Goal: Task Accomplishment & Management: Manage account settings

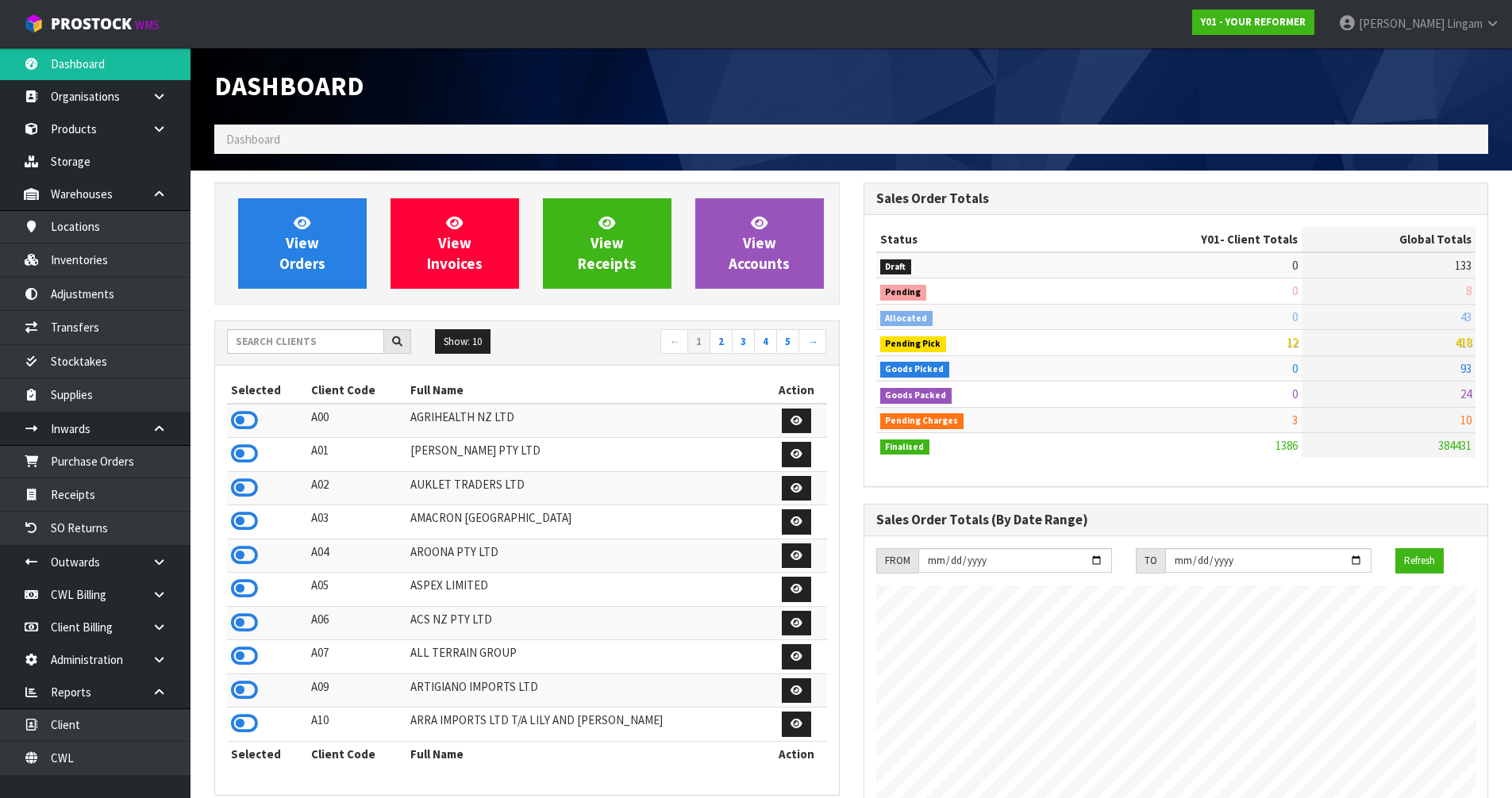
scroll to position [1201, 648]
click at [356, 345] on input "text" at bounding box center [305, 341] width 157 height 24
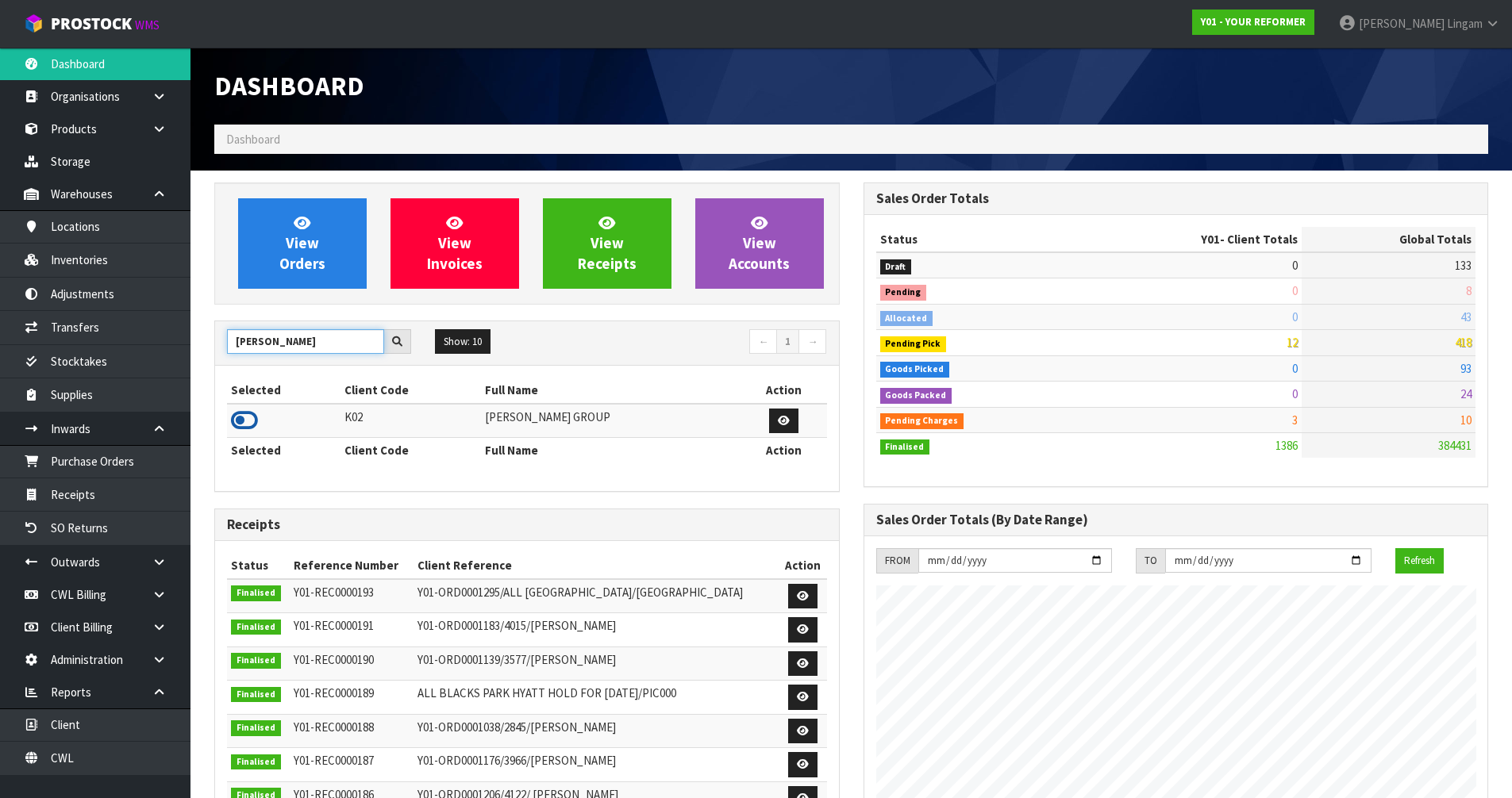
type input "[PERSON_NAME]"
click at [250, 419] on icon at bounding box center [244, 420] width 27 height 24
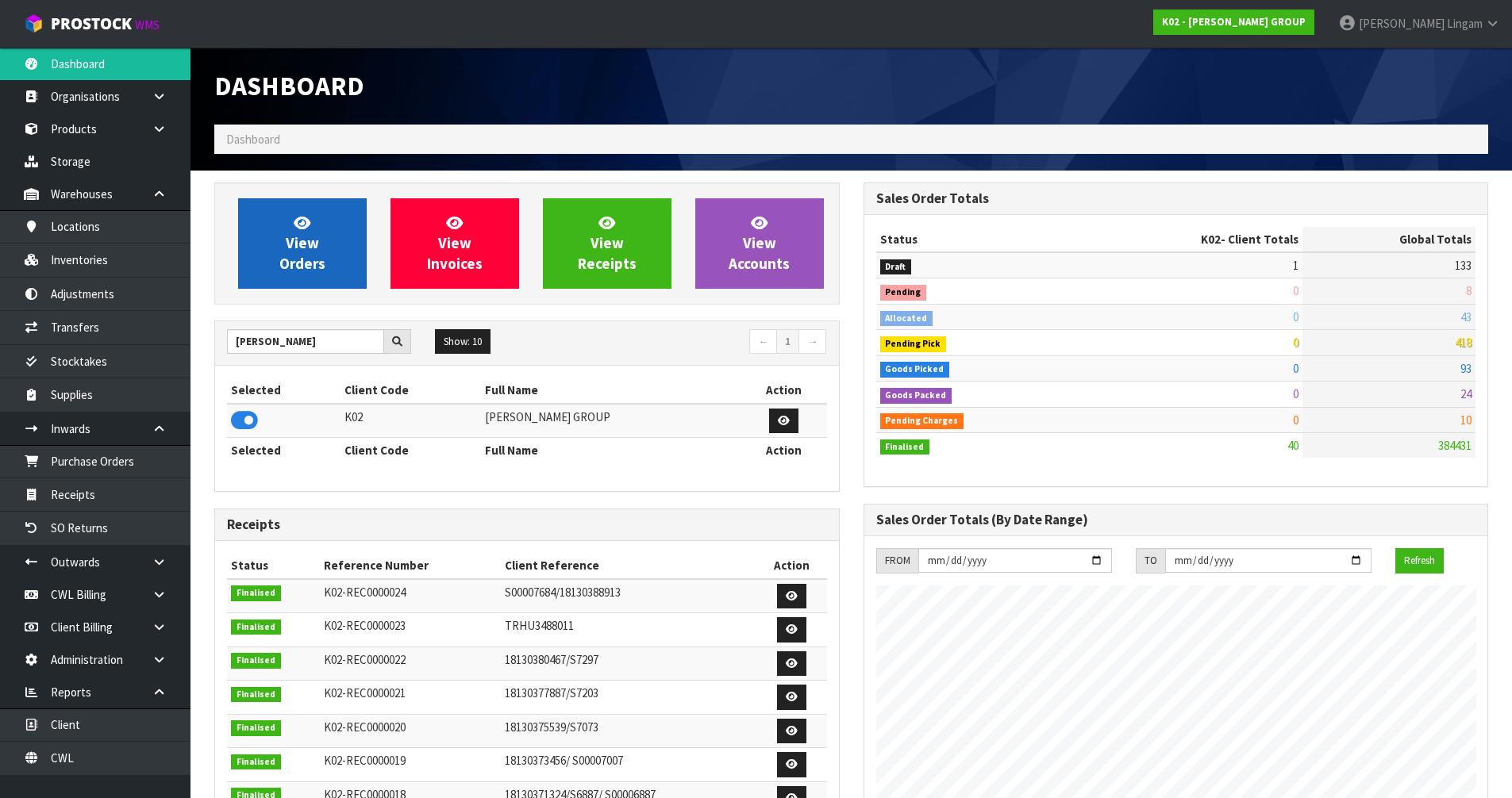
scroll to position [1073, 648]
click at [286, 257] on span "View Orders" at bounding box center [302, 243] width 46 height 60
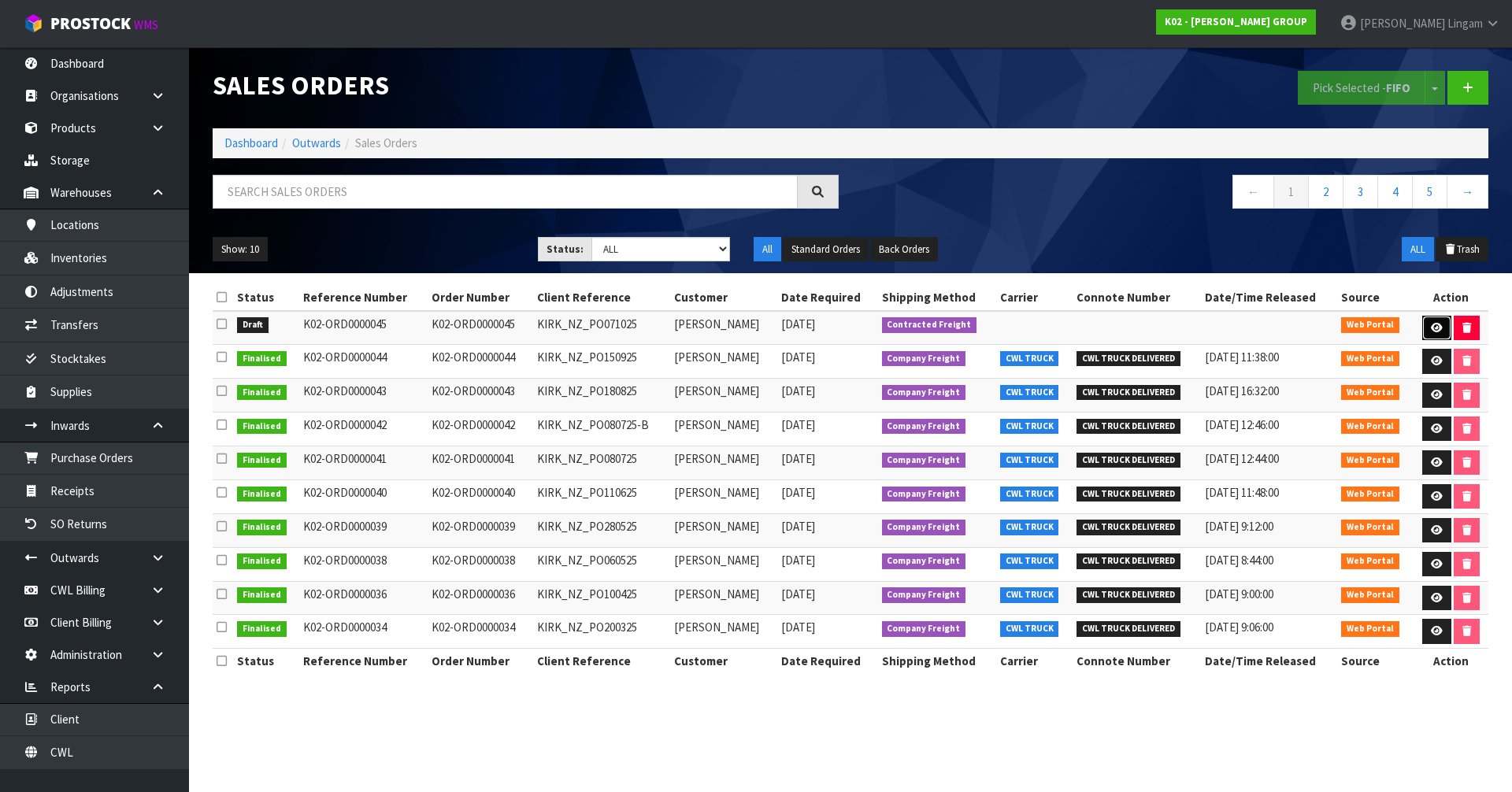
click at [1432, 323] on icon at bounding box center [1437, 328] width 12 height 10
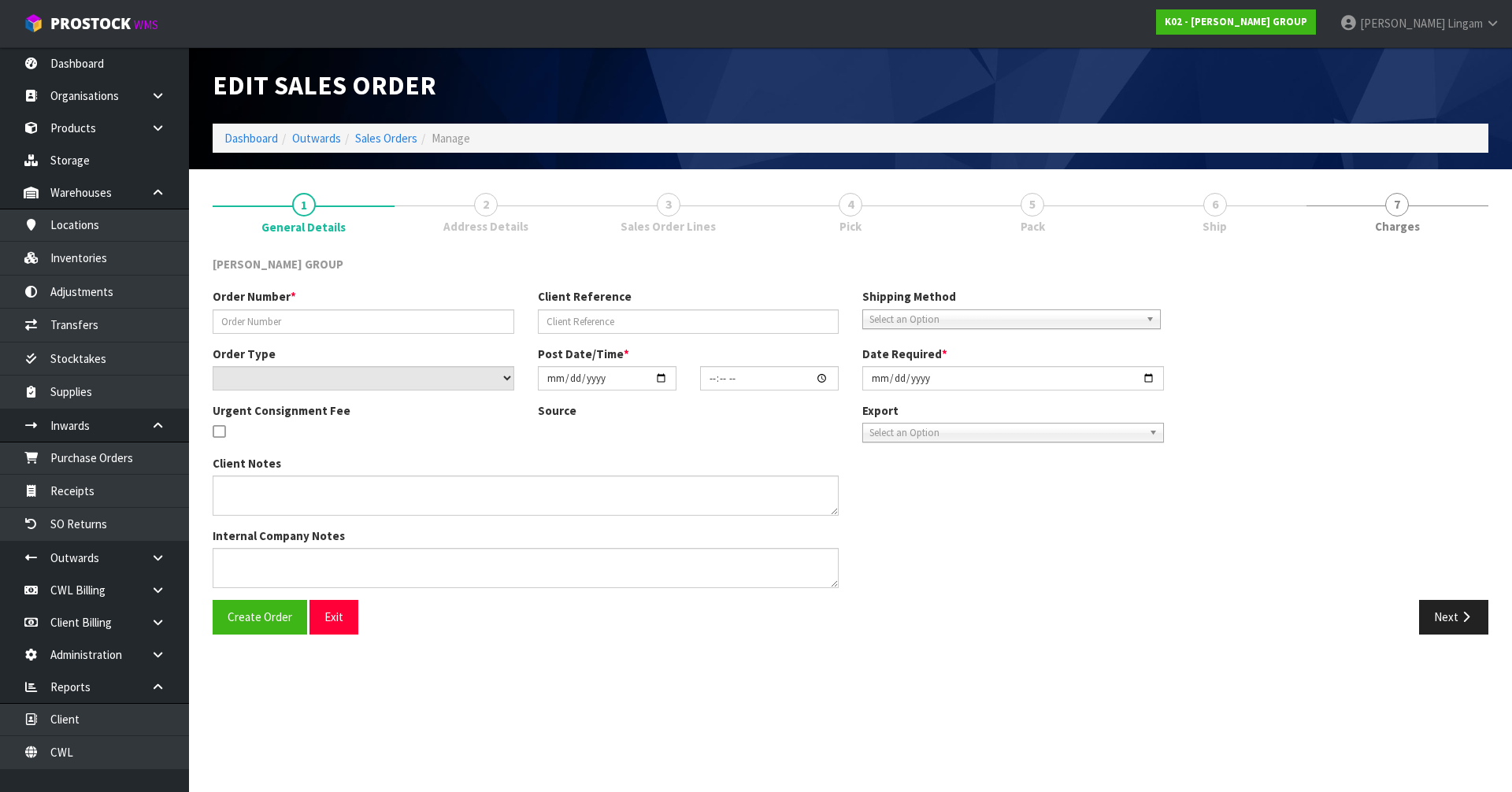
type input "K02-ORD0000045"
type input "KIRK_NZ_PO071025"
select select "number:0"
type input "[DATE]"
type input "07:26:00.000"
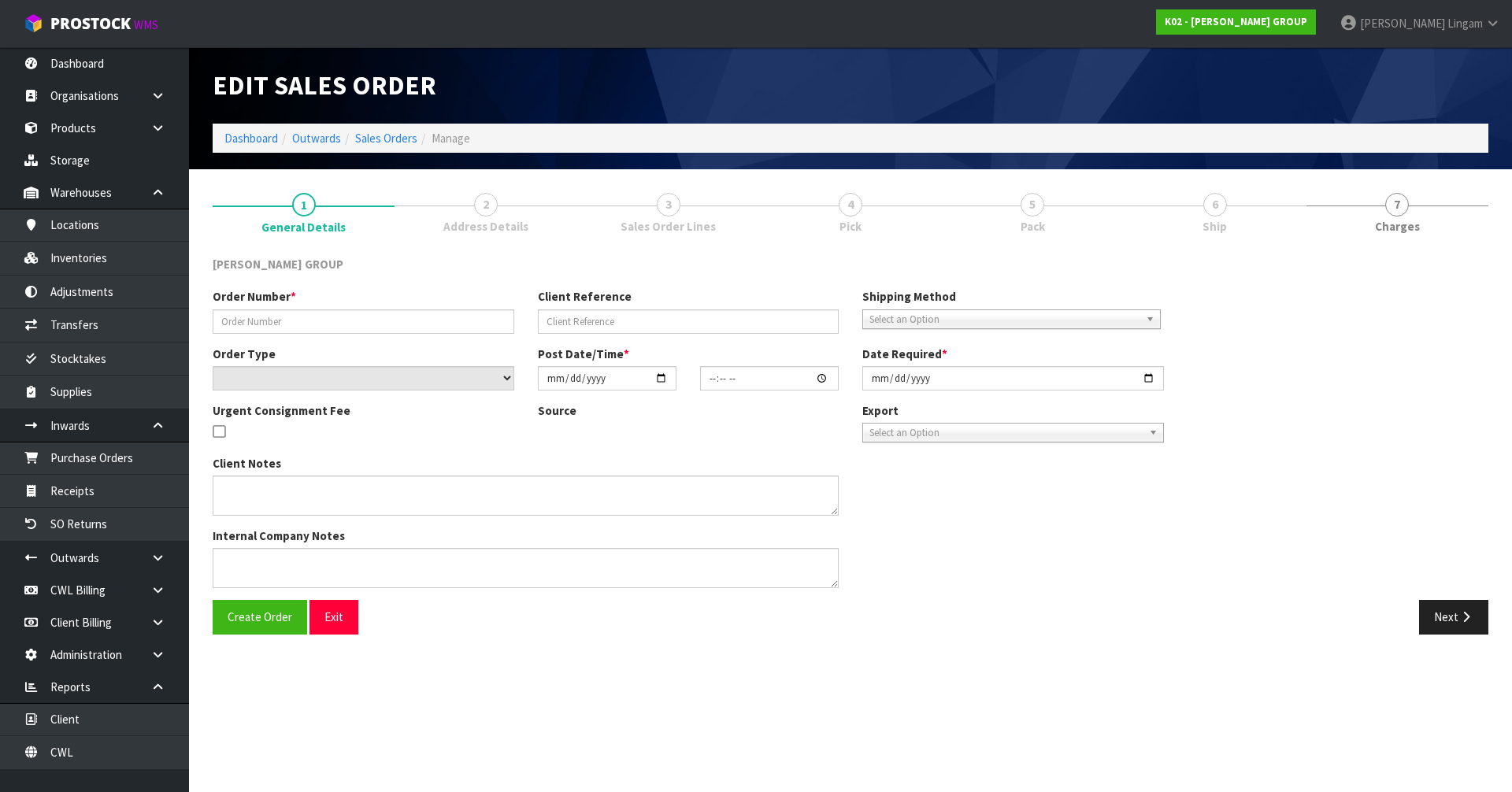
type input "[DATE]"
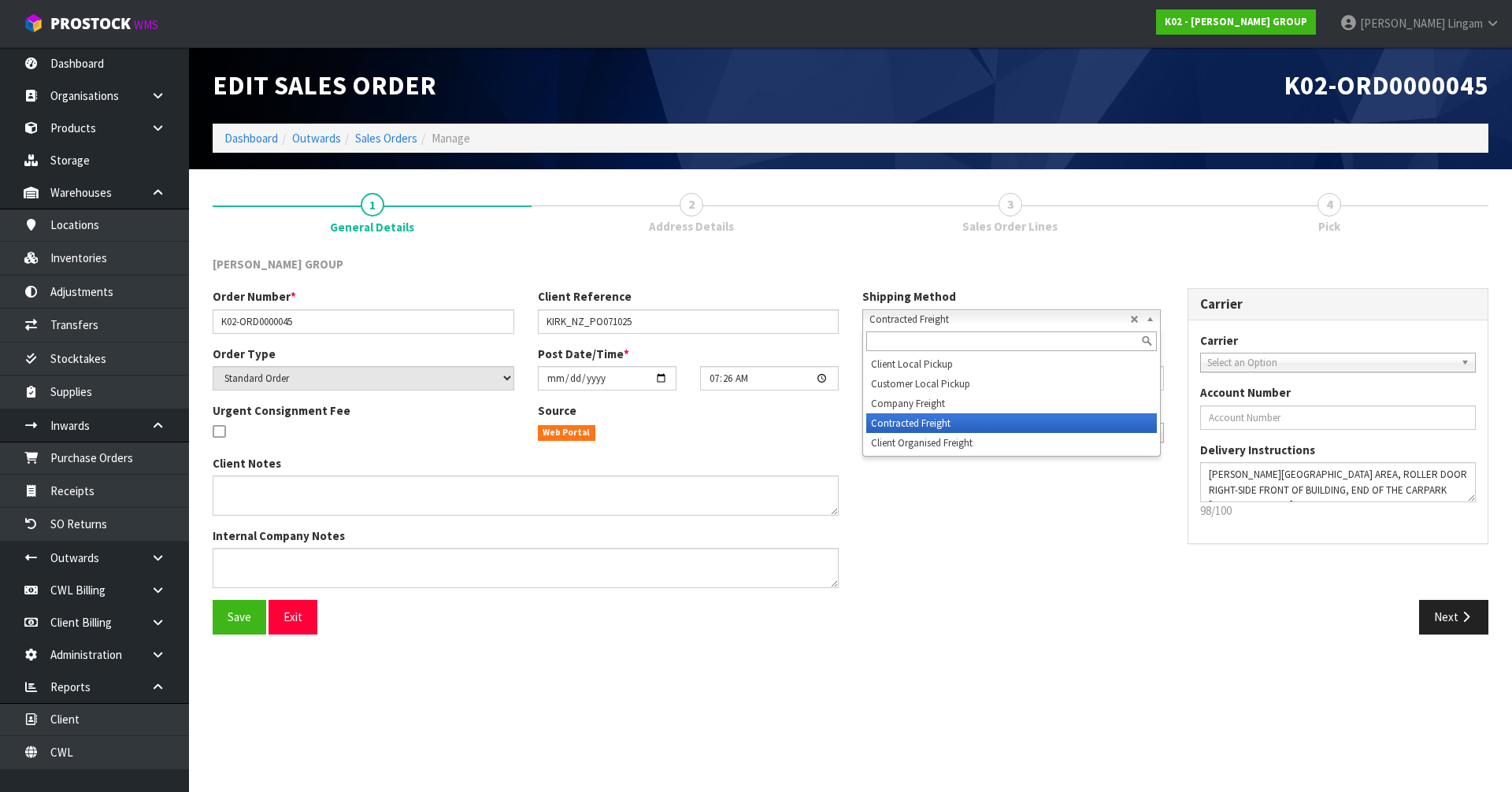
click at [925, 317] on span "Contracted Freight" at bounding box center [1000, 320] width 261 height 19
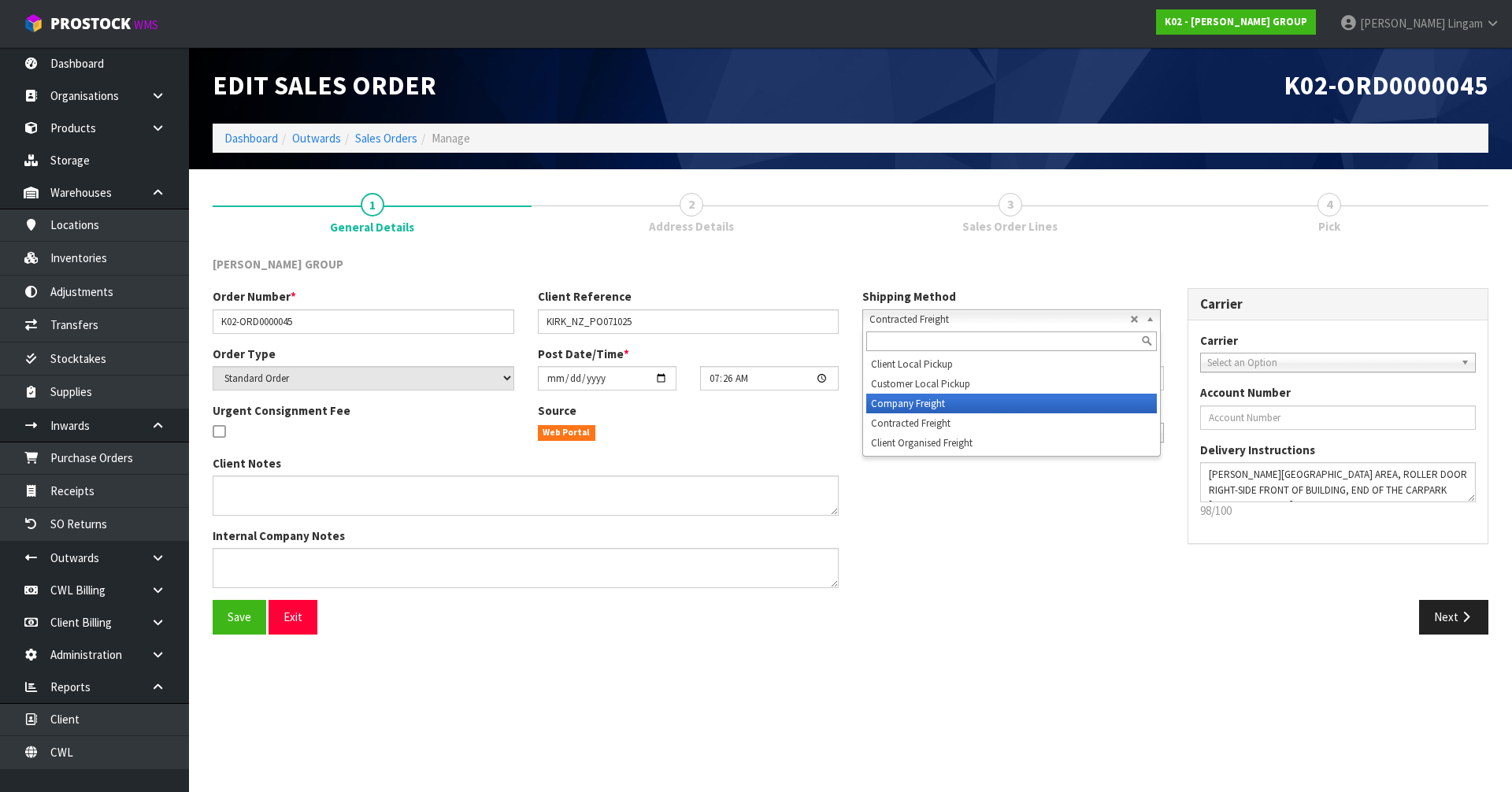
click at [891, 399] on li "Company Freight" at bounding box center [1011, 403] width 290 height 20
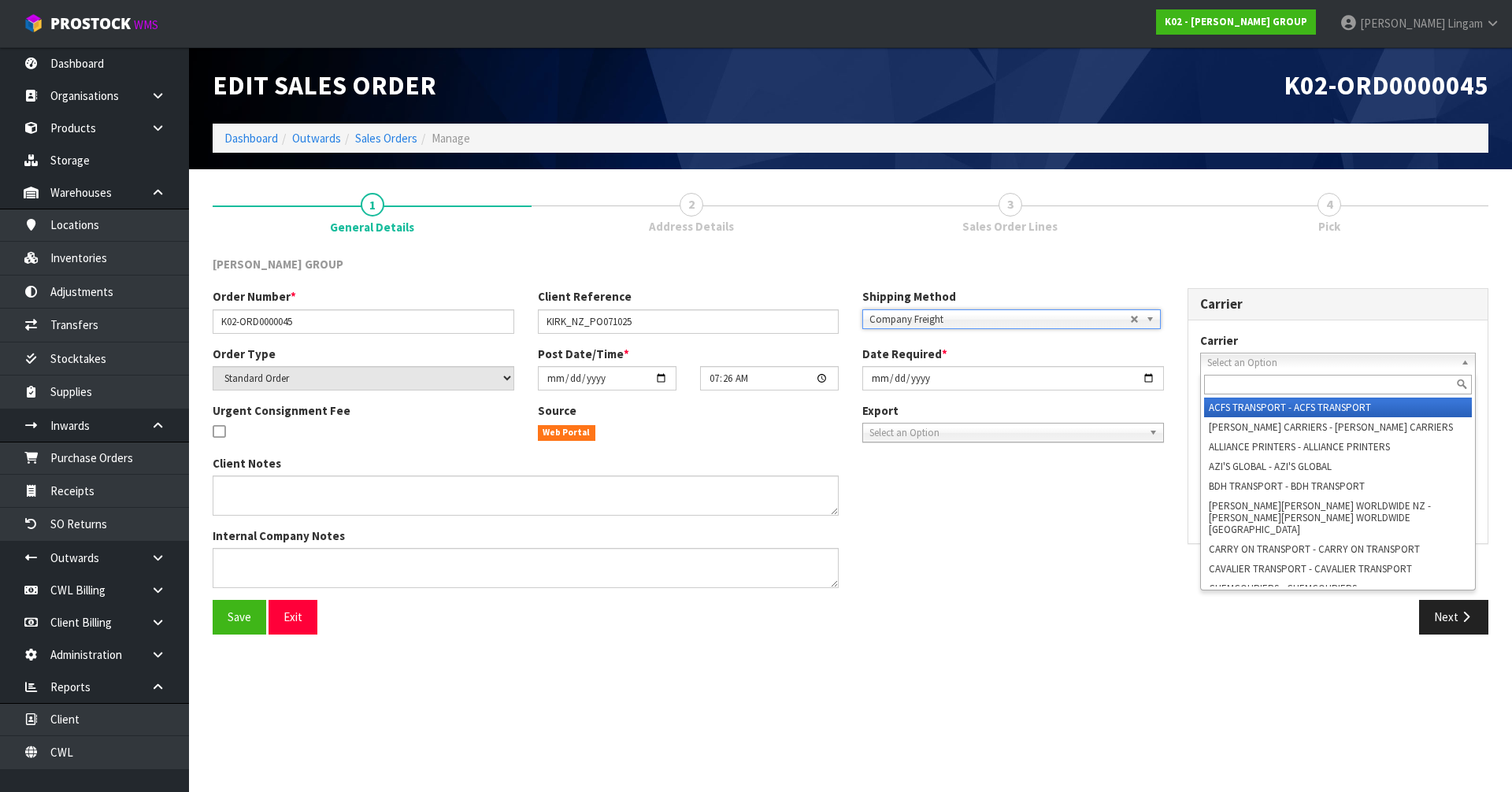
click at [1233, 364] on span "Select an Option" at bounding box center [1331, 363] width 249 height 19
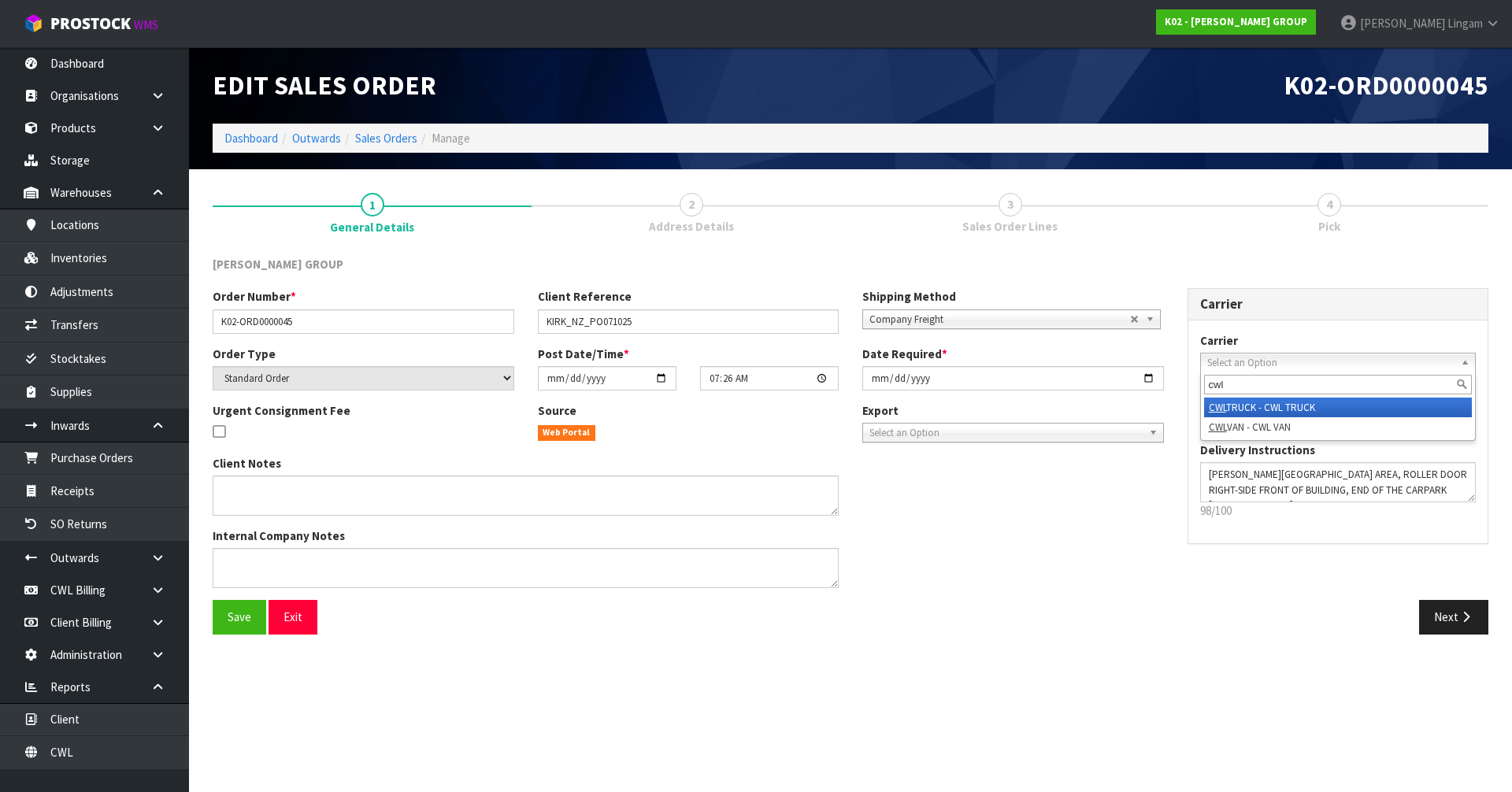
type input "cwl"
click at [1236, 411] on li "CWL TRUCK - CWL TRUCK" at bounding box center [1338, 407] width 269 height 20
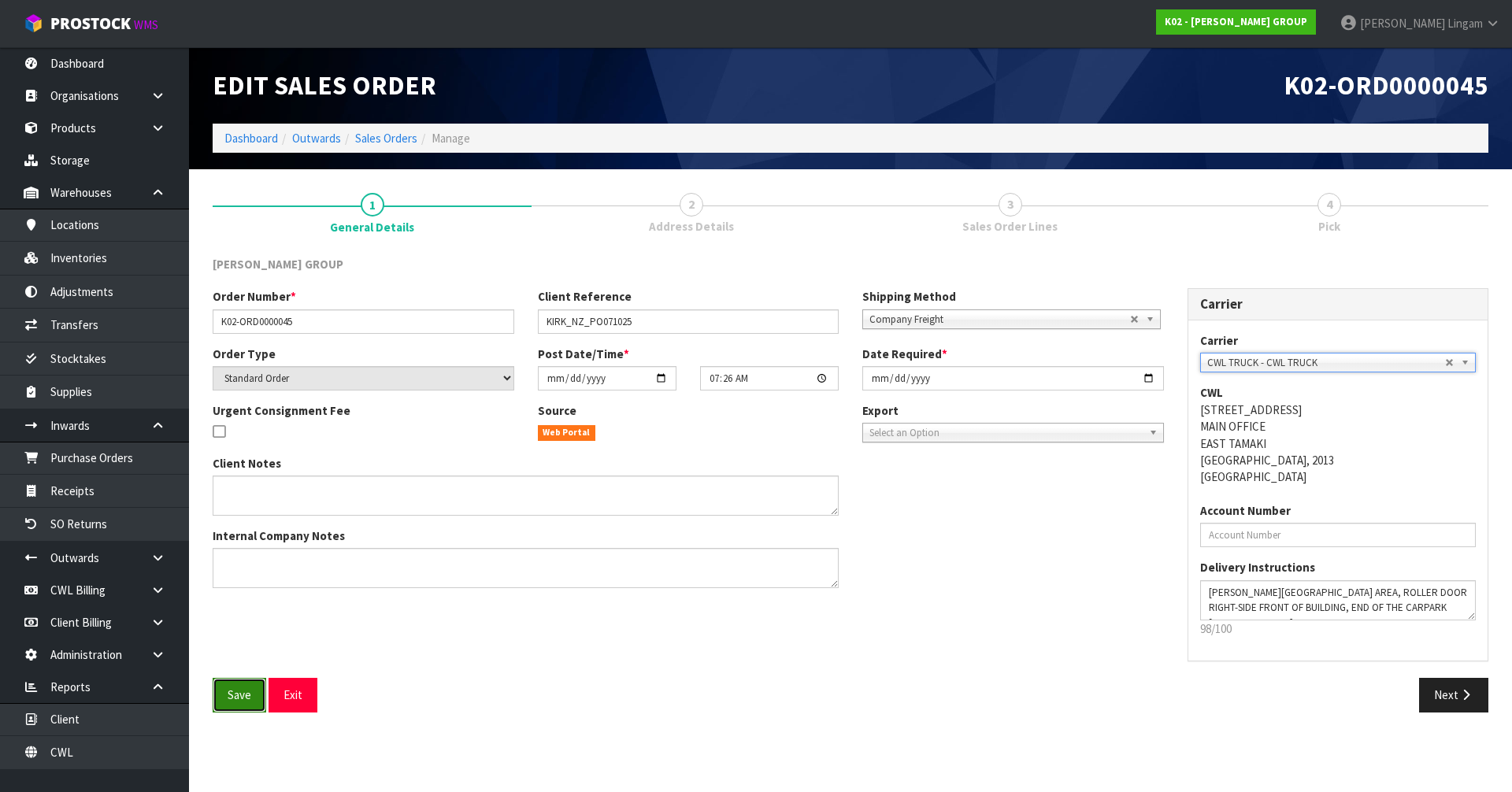
click at [248, 702] on span "Save" at bounding box center [239, 694] width 23 height 15
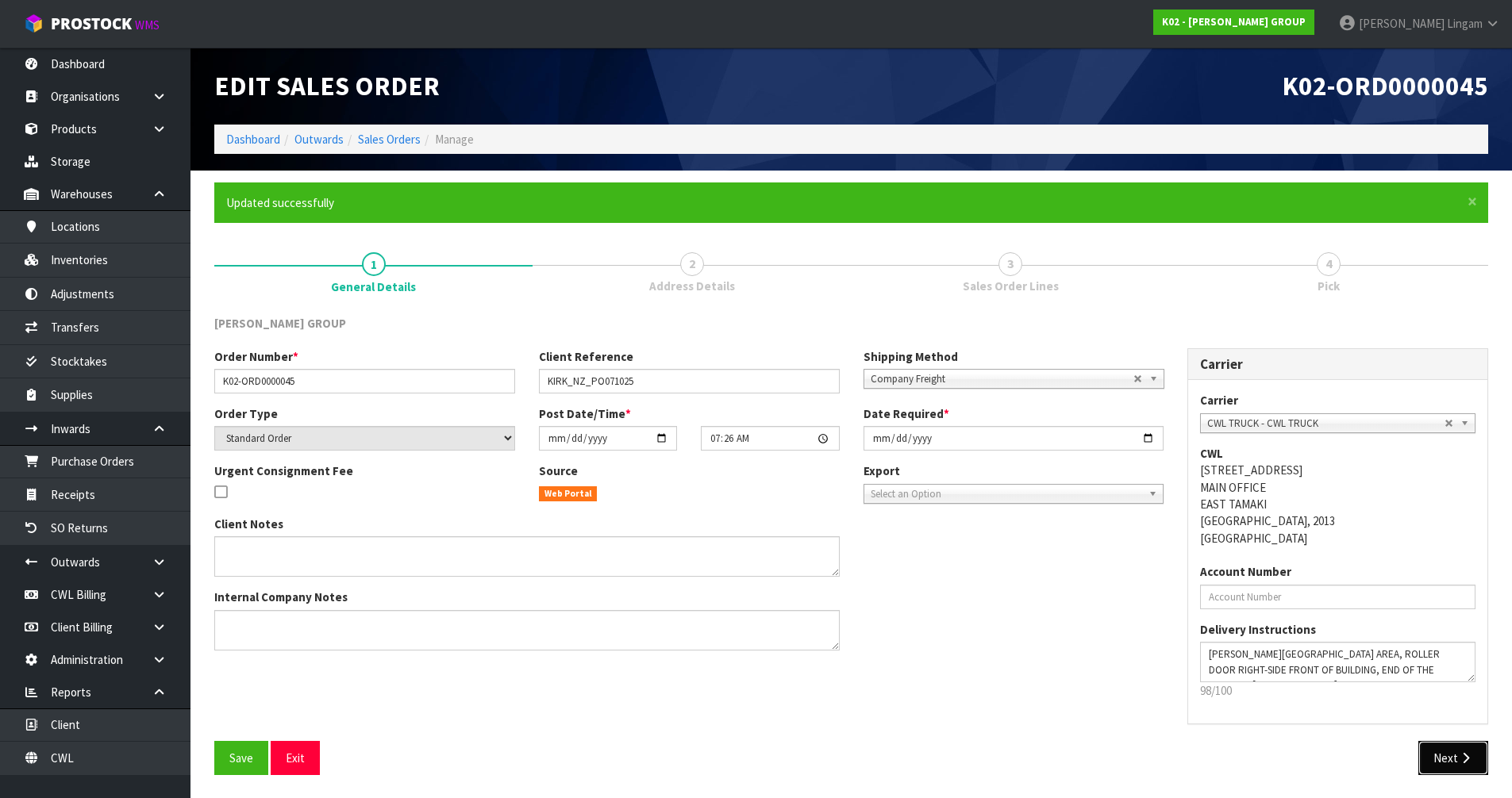
click at [1458, 760] on icon "button" at bounding box center [1465, 758] width 15 height 12
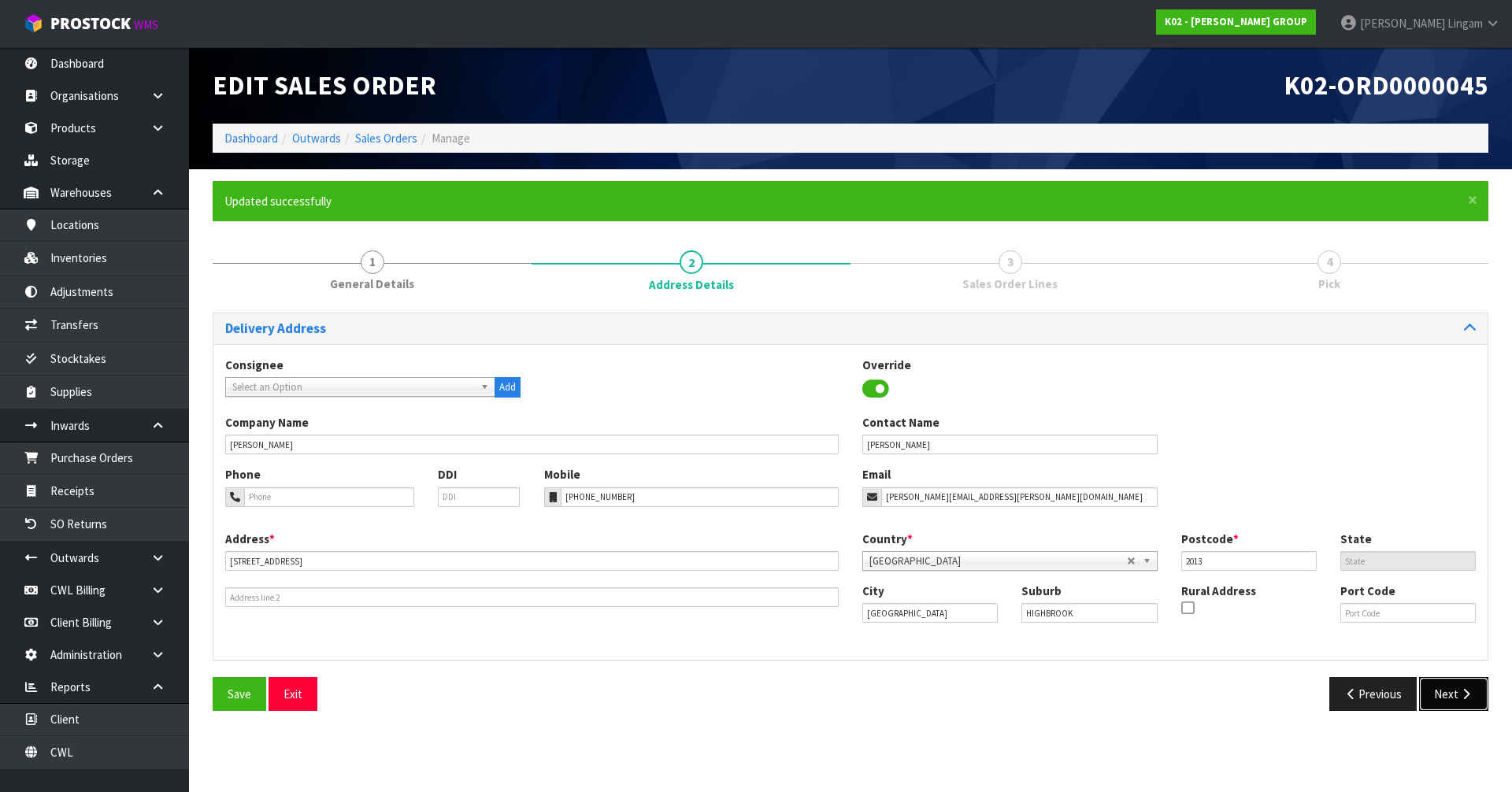
click at [1461, 704] on button "Next" at bounding box center [1454, 693] width 70 height 34
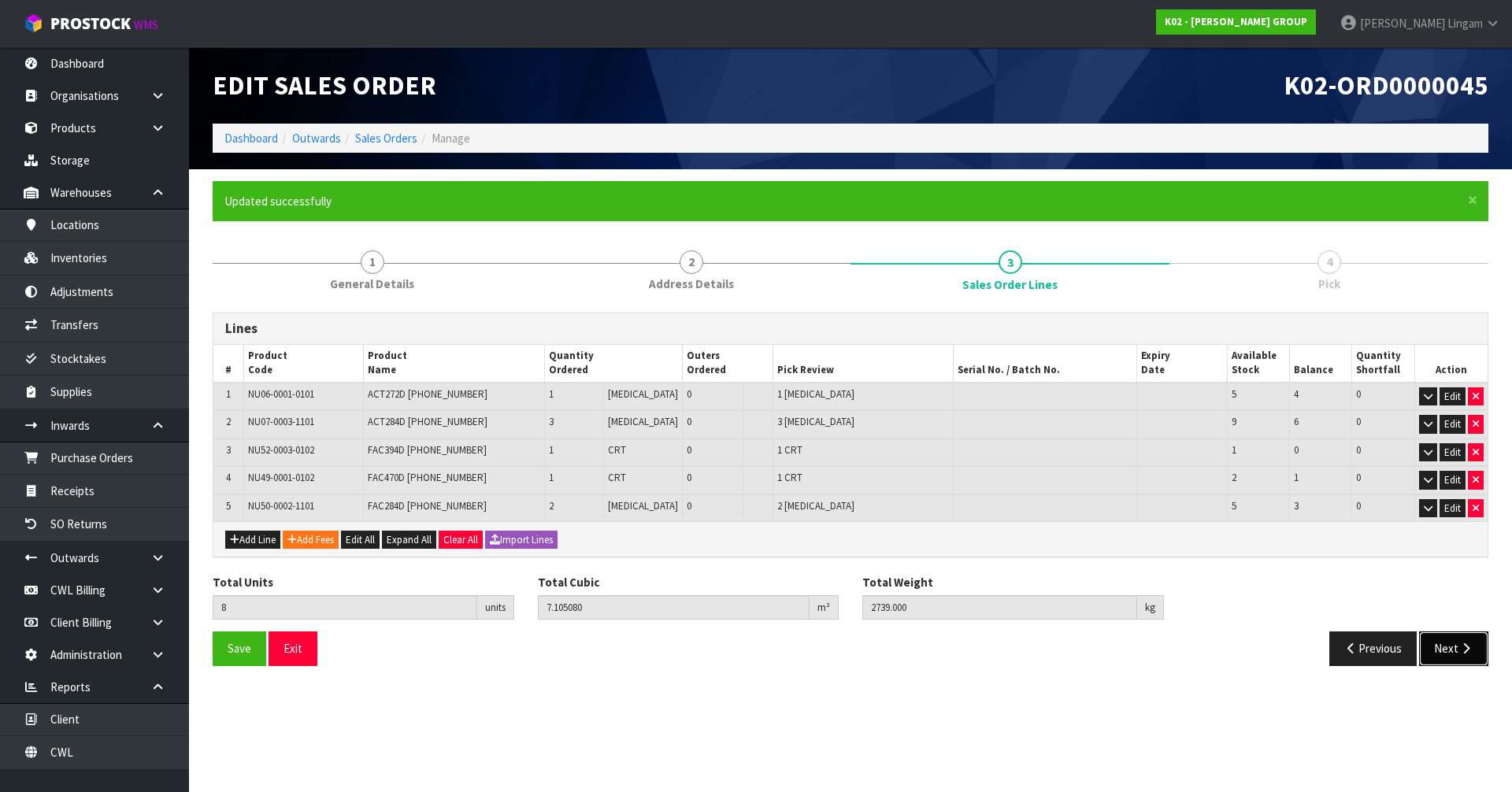
click at [1446, 650] on button "Next" at bounding box center [1454, 648] width 70 height 34
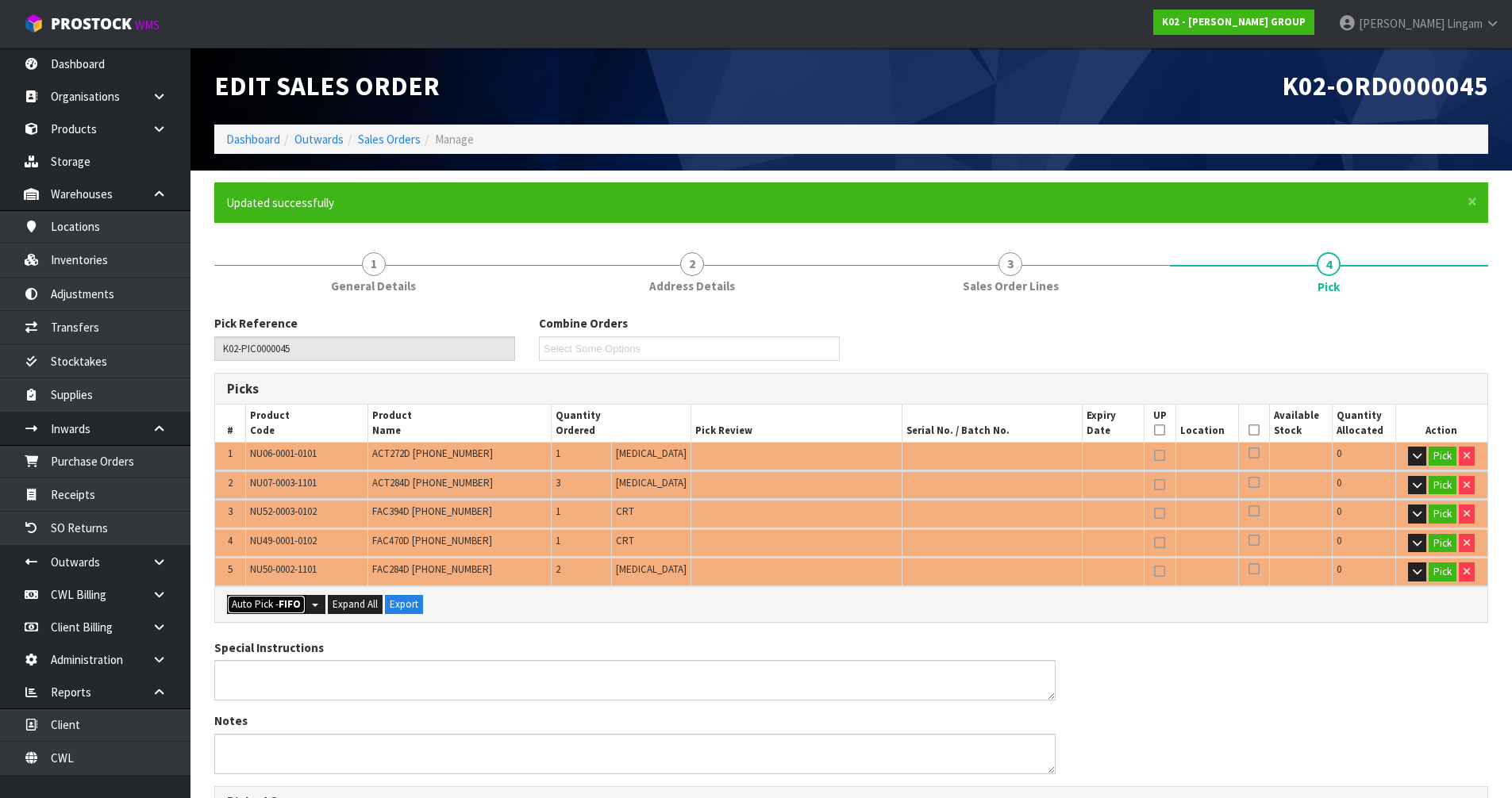
click at [258, 604] on button "Auto Pick - FIFO" at bounding box center [266, 605] width 79 height 19
type input "Crate x 2"
type input "Piece x 6"
type input "8"
type input "7.105080"
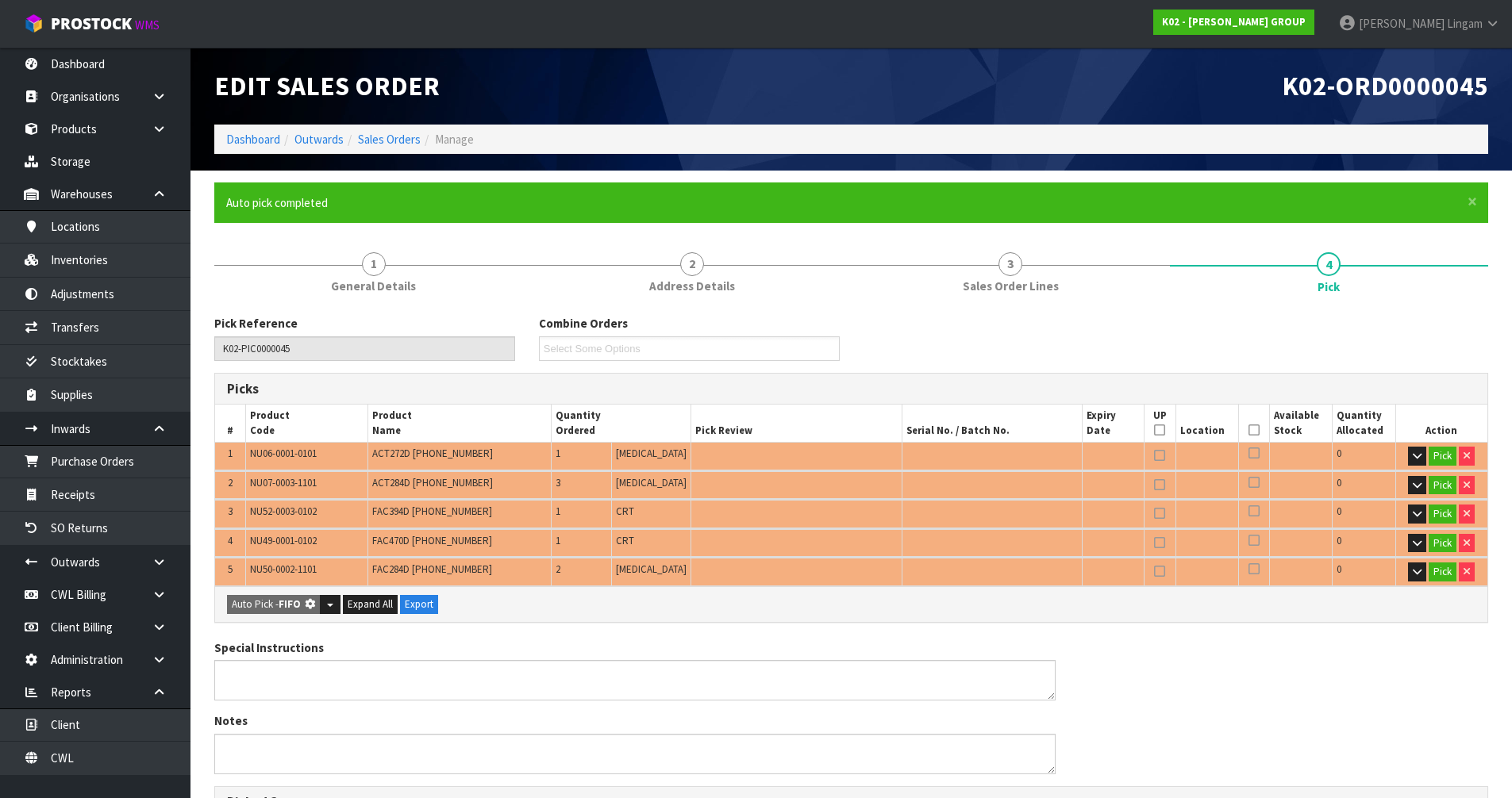
type input "2739.000"
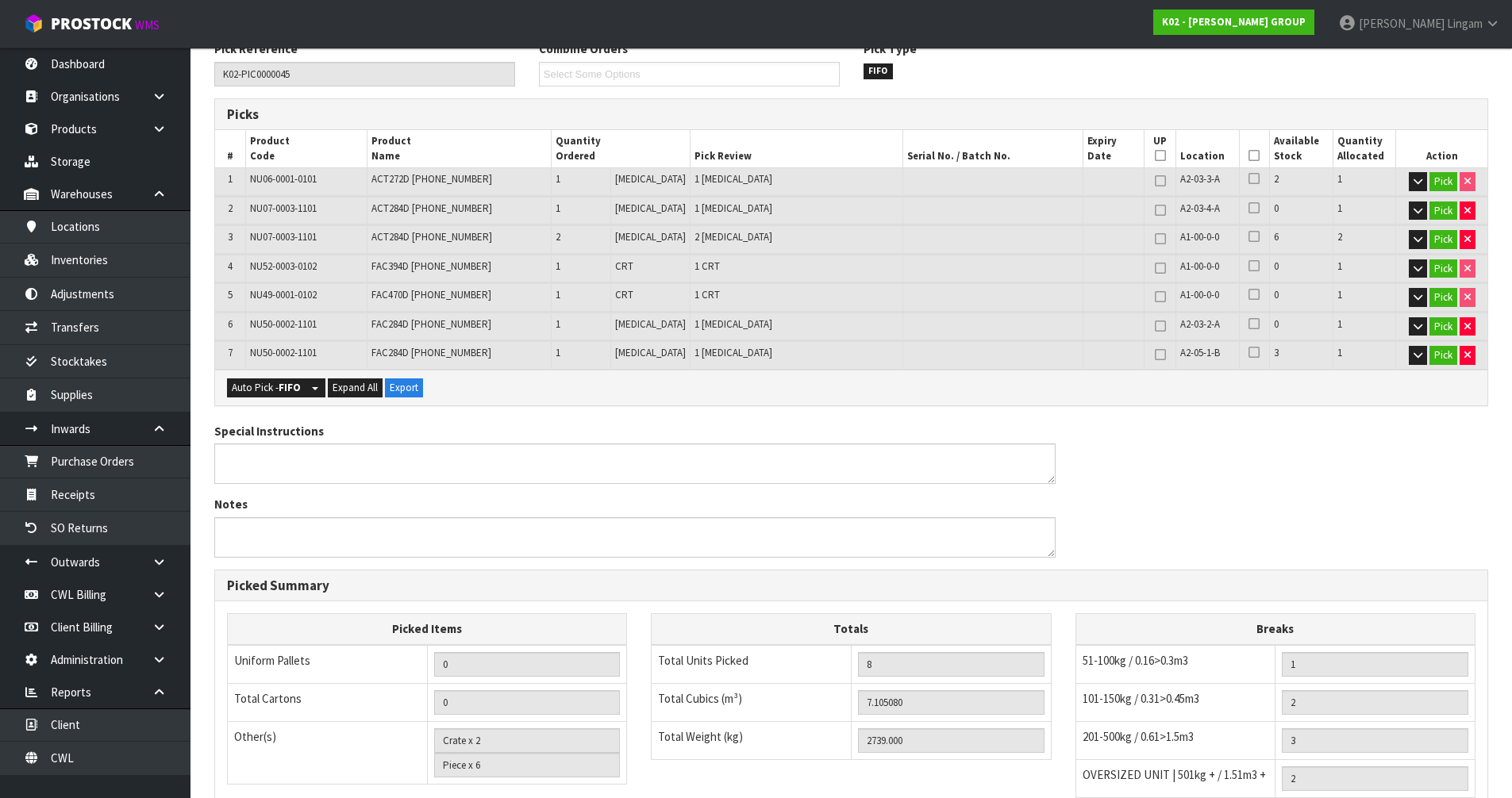
scroll to position [124, 0]
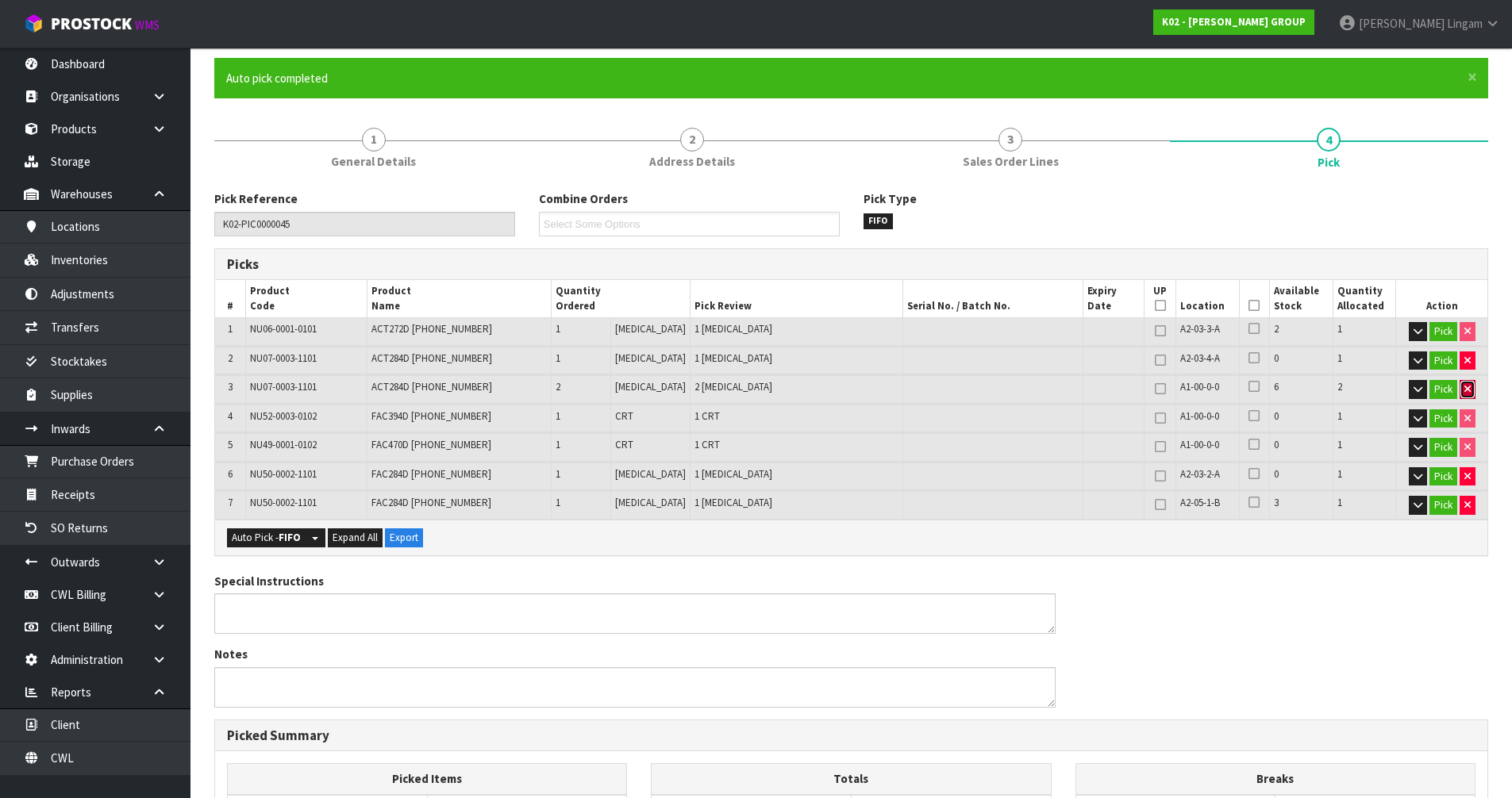
click at [1460, 388] on button "button" at bounding box center [1467, 389] width 16 height 19
type input "6"
type input "5.74988"
type input "2457"
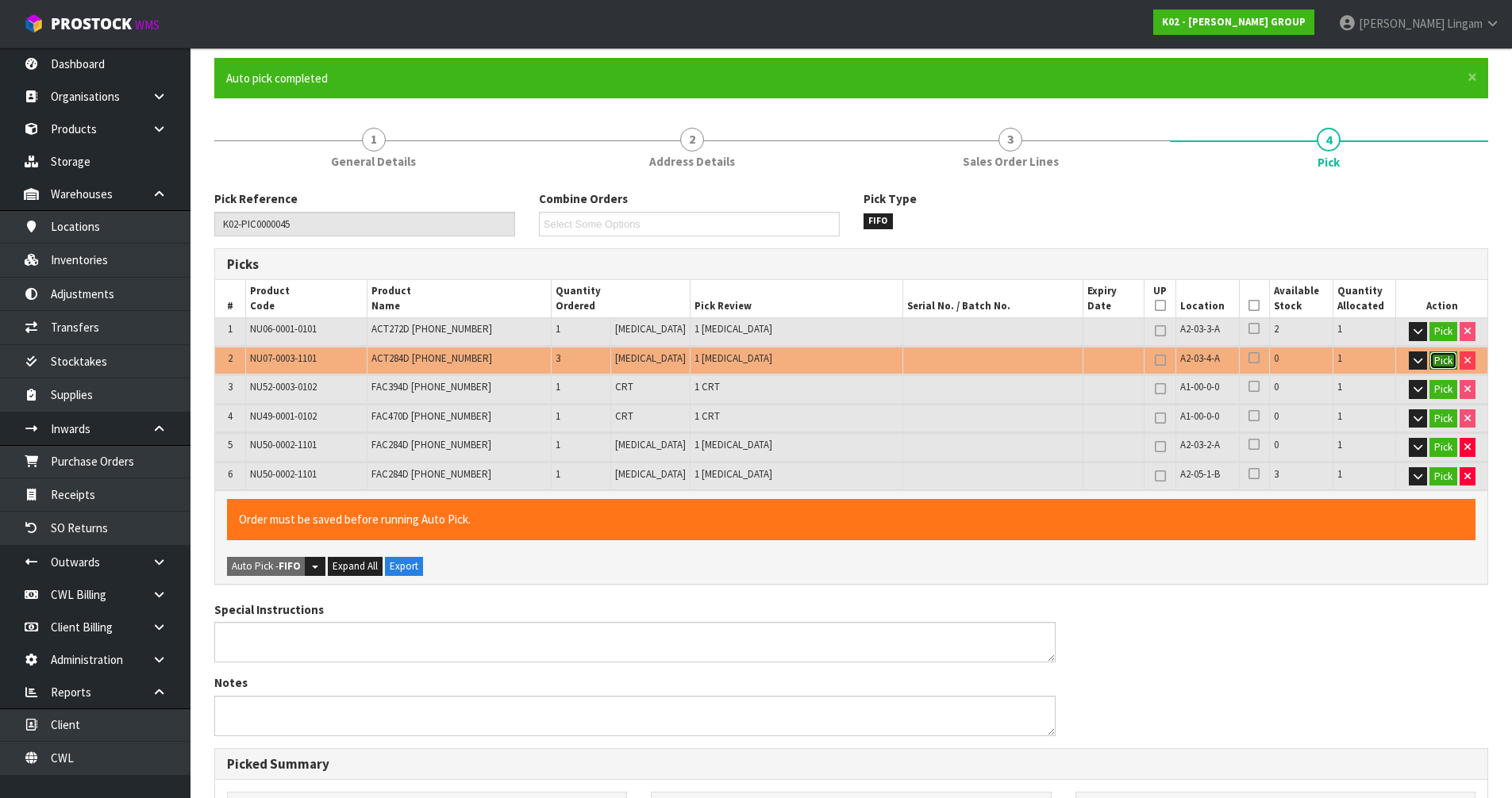
click at [1442, 361] on button "Pick" at bounding box center [1443, 361] width 28 height 19
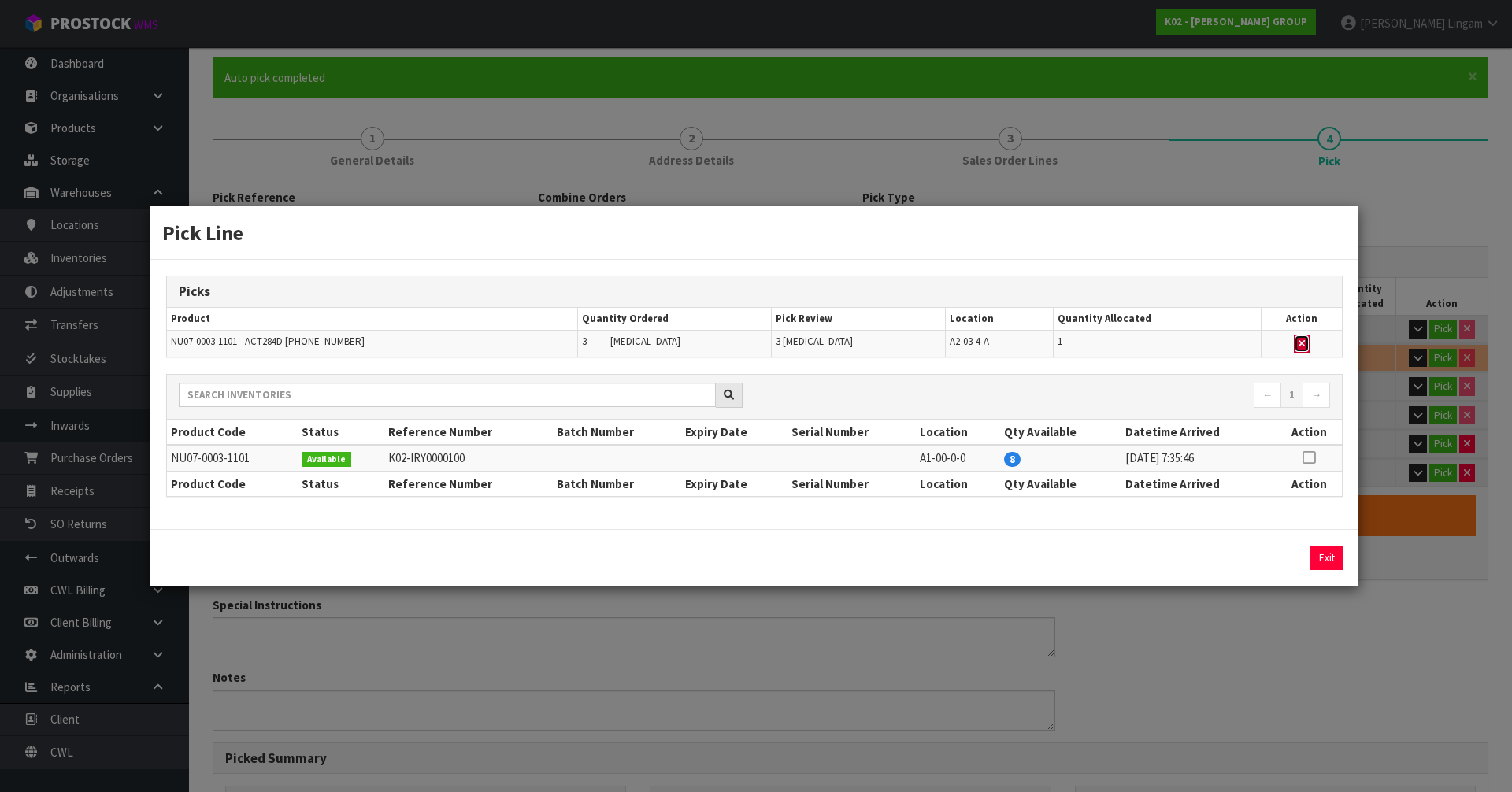
click at [1303, 342] on icon "button" at bounding box center [1302, 344] width 6 height 10
type input "Piece x 5"
type input "5"
type input "5.07228"
type input "2316"
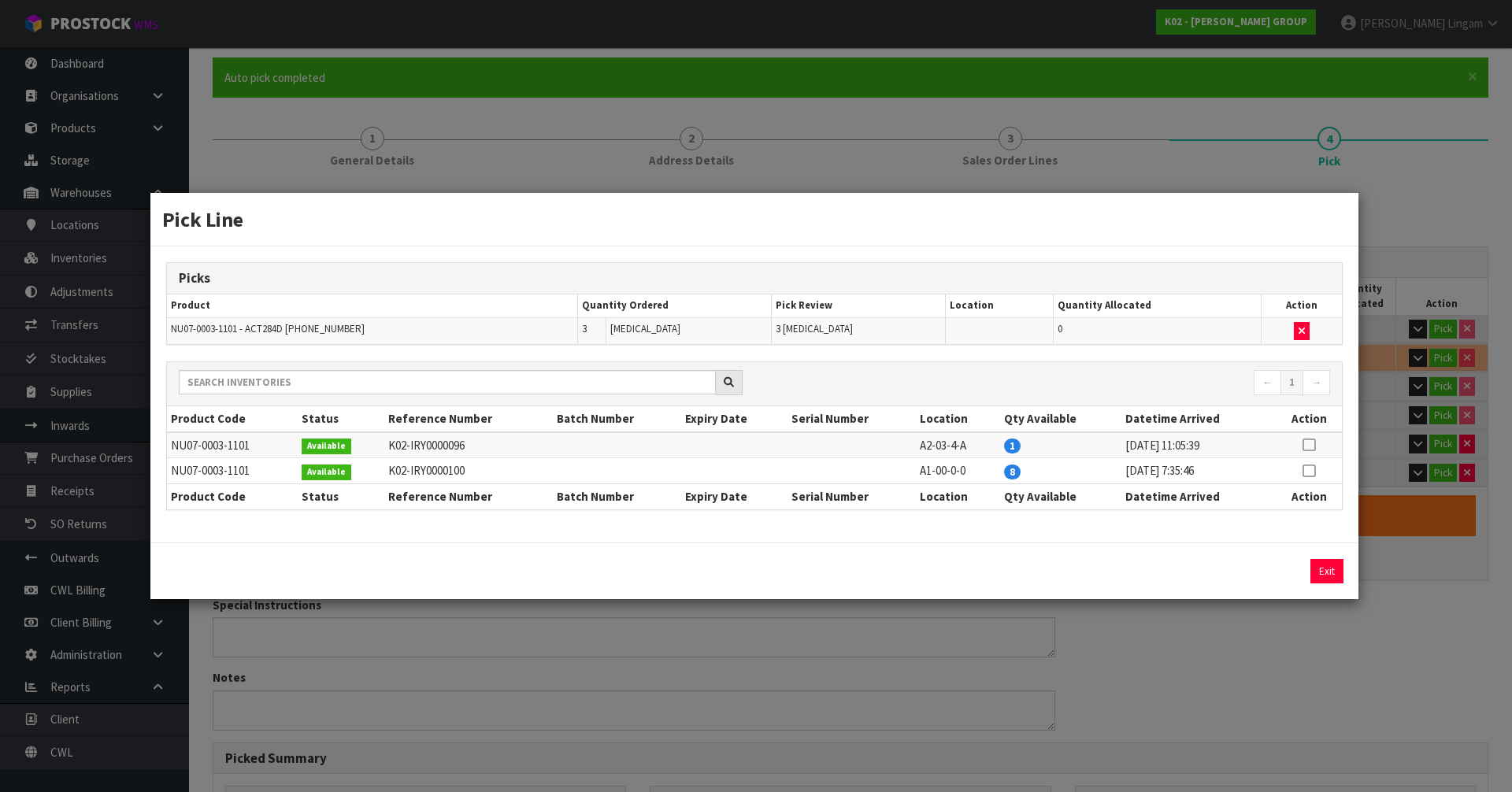
click at [1308, 471] on icon at bounding box center [1309, 471] width 13 height 1
click at [1292, 567] on button "Assign Pick" at bounding box center [1273, 571] width 64 height 24
type input "Piece x 8"
type input "8"
type input "7.10508"
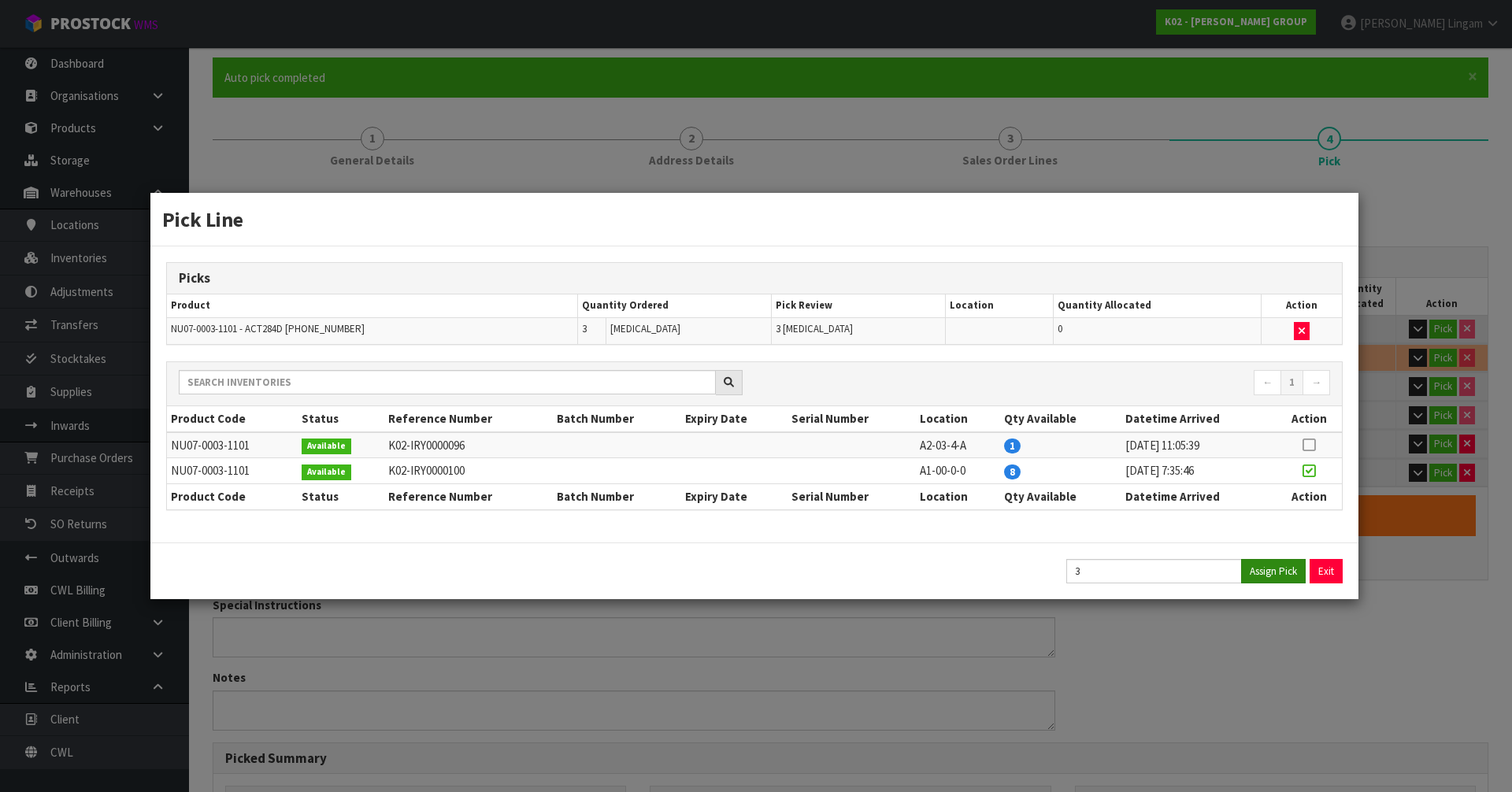
type input "2739"
click at [1329, 564] on button "Exit" at bounding box center [1327, 571] width 33 height 24
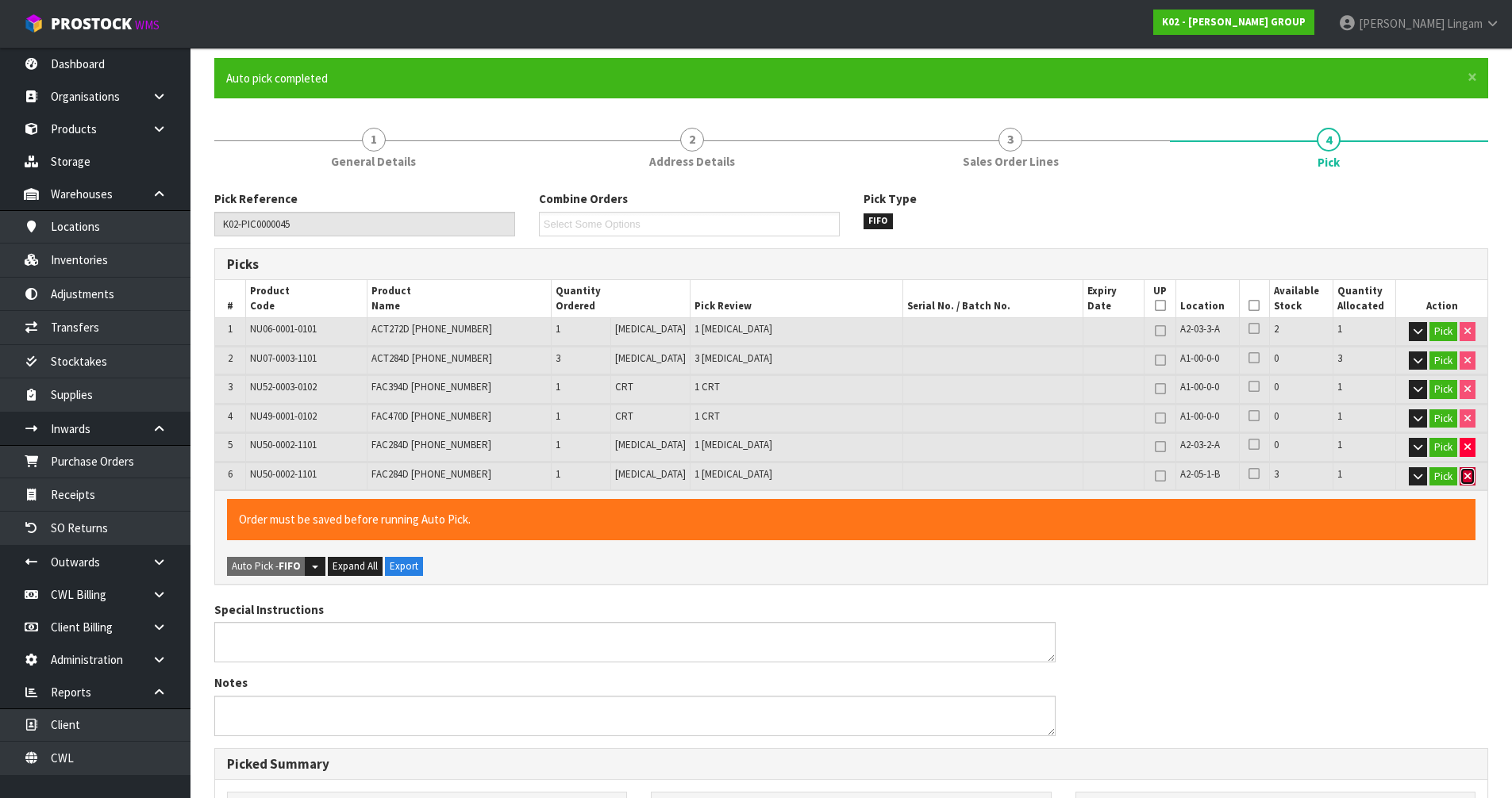
click at [1470, 480] on button "button" at bounding box center [1467, 477] width 16 height 19
type input "7"
type input "6.7977"
type input "2638"
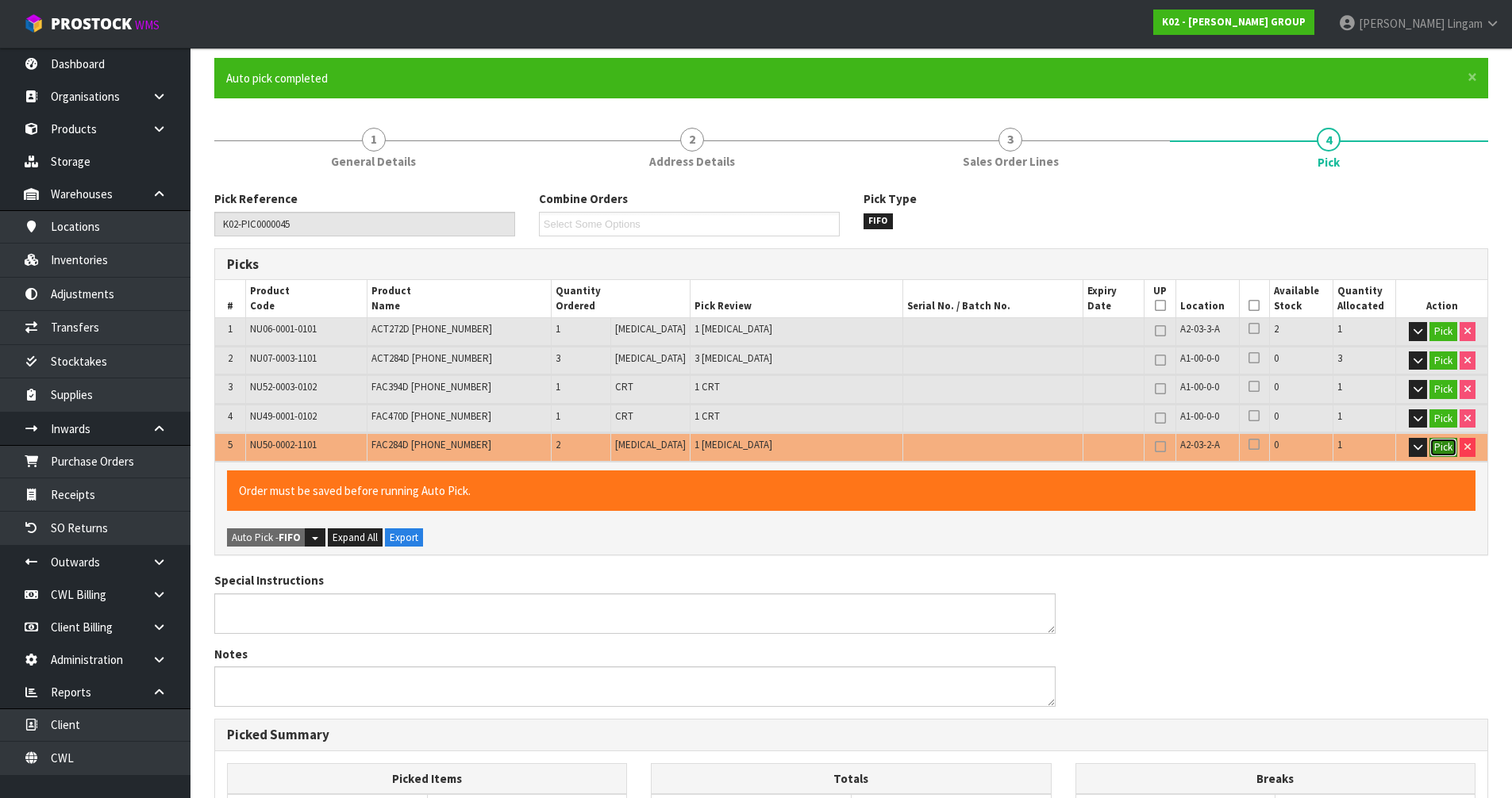
click at [1440, 444] on button "Pick" at bounding box center [1443, 447] width 28 height 19
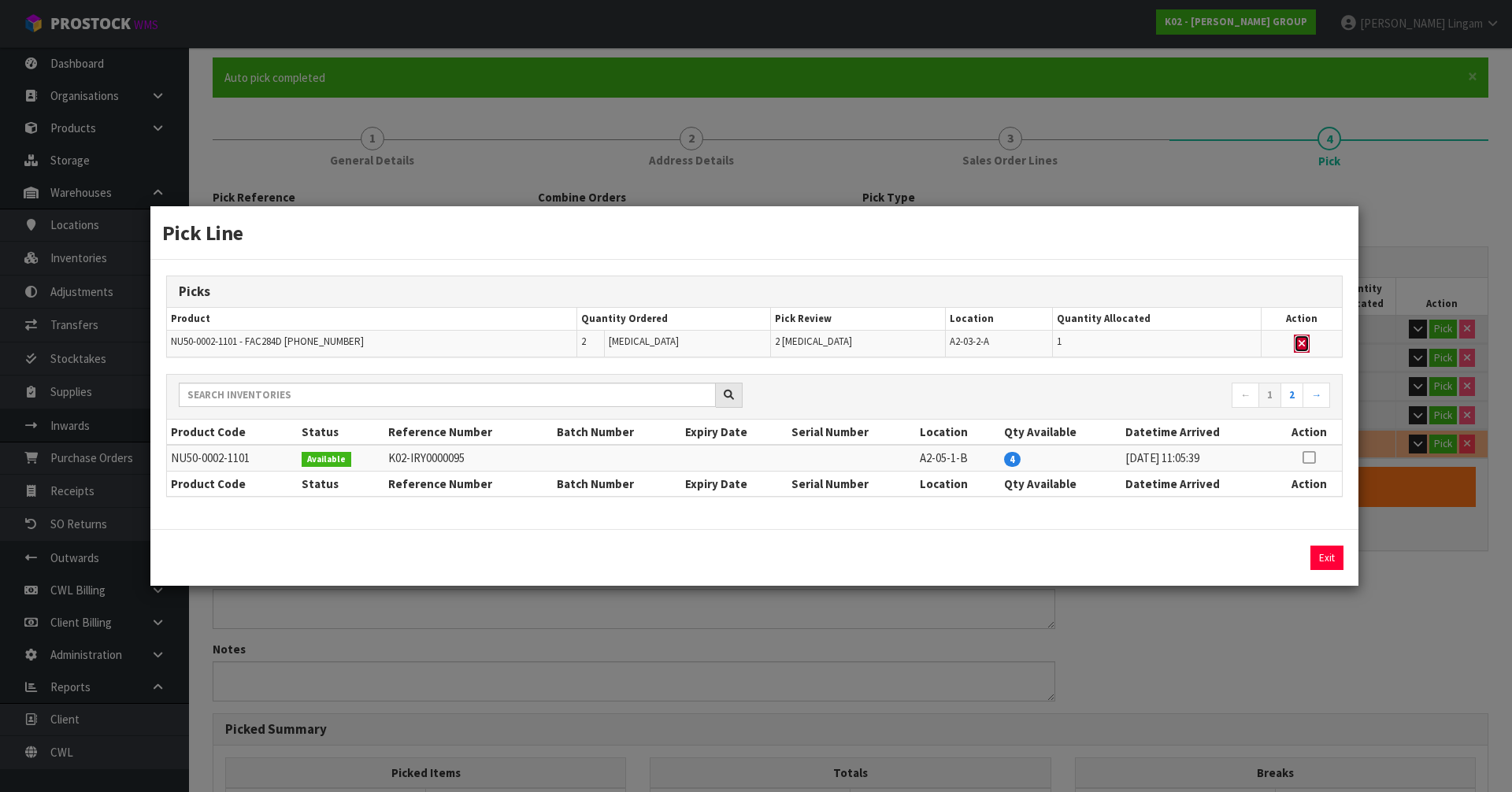
click at [1301, 347] on icon "button" at bounding box center [1302, 344] width 6 height 10
type input "Piece x 7"
type input "6"
type input "6.49032"
type input "2537"
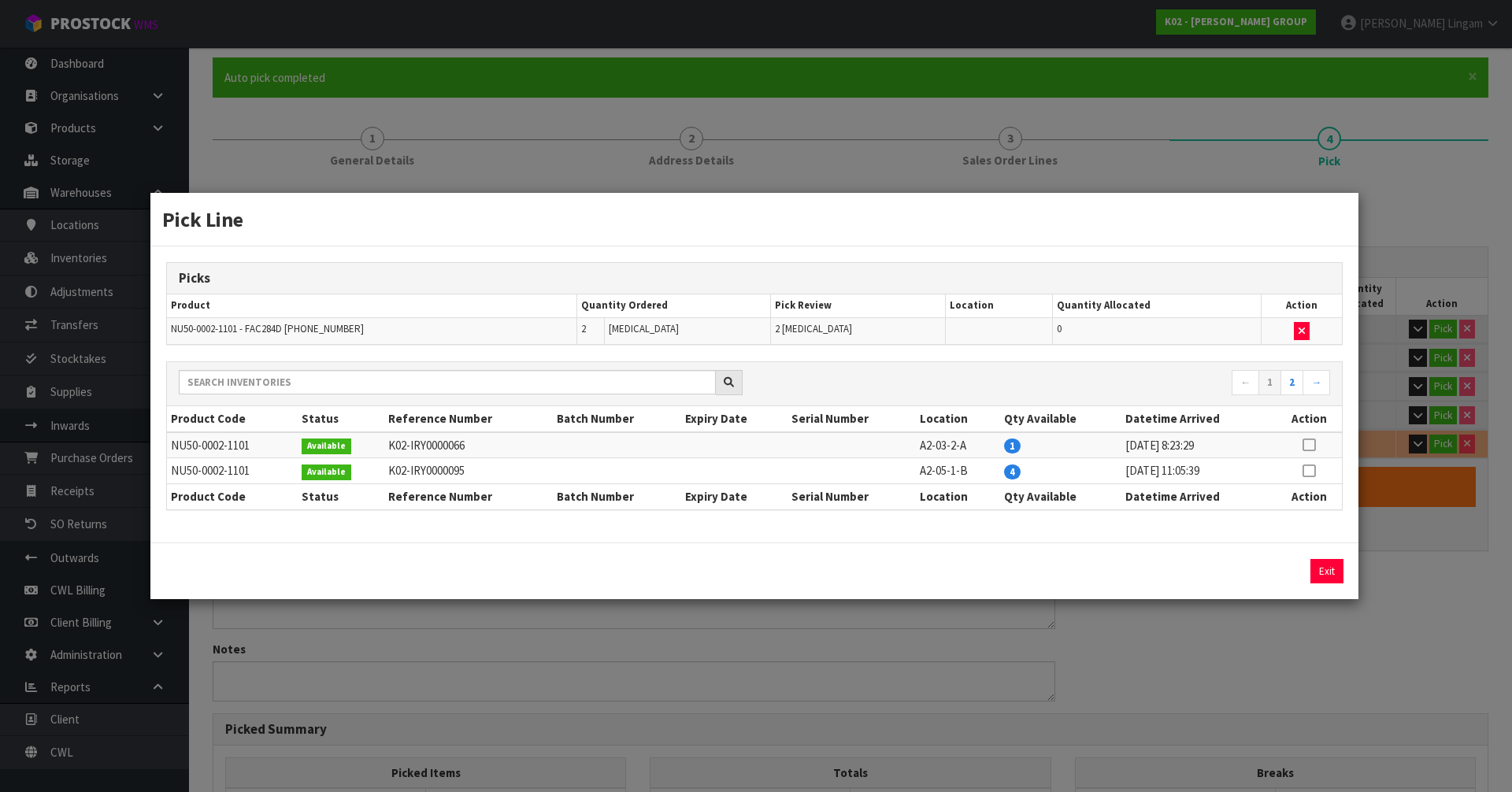
click at [1308, 472] on icon at bounding box center [1309, 471] width 13 height 1
click at [1282, 567] on button "Assign Pick" at bounding box center [1273, 571] width 64 height 24
type input "Piece x 9"
type input "8"
type input "7.10508"
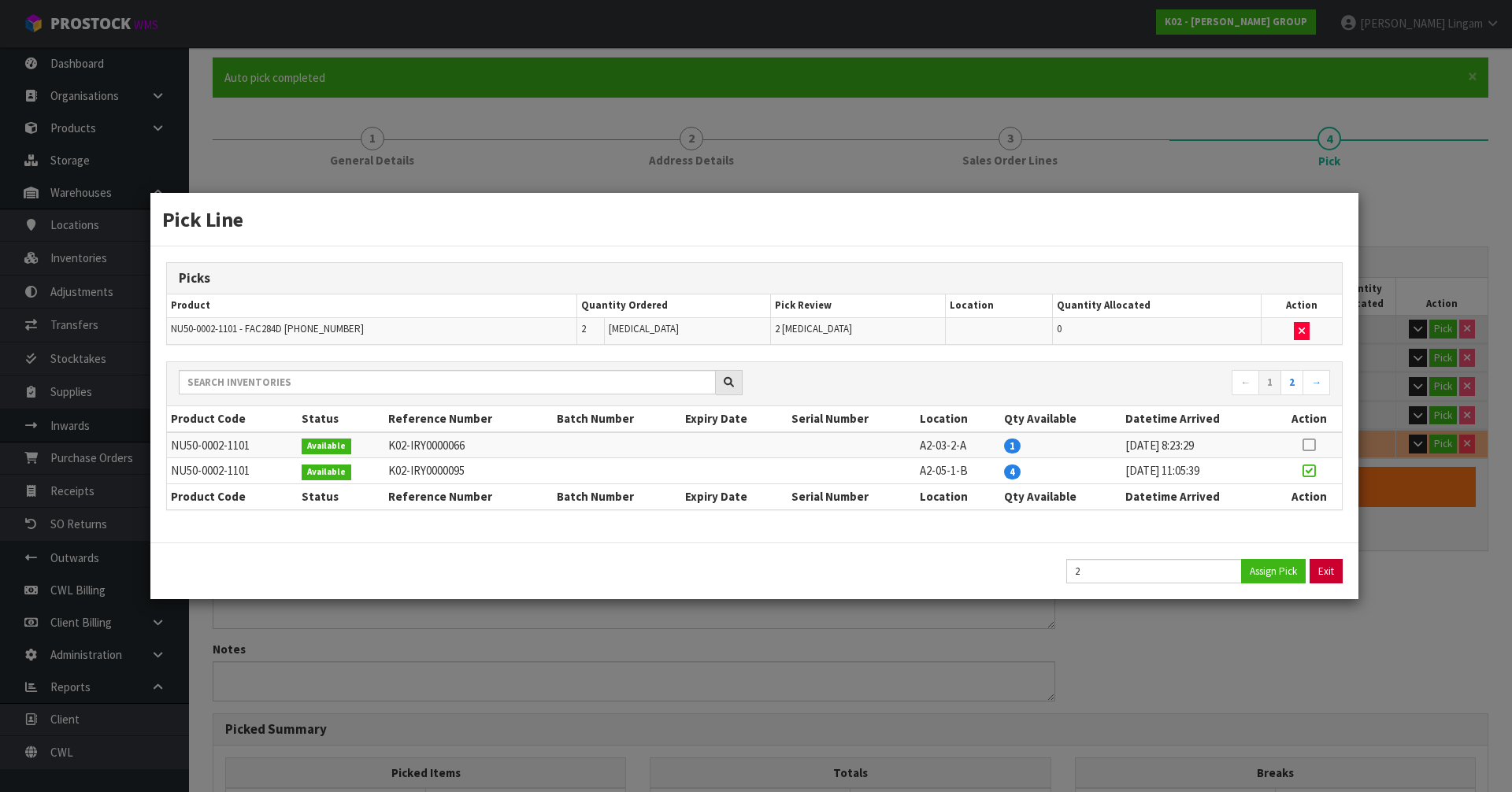
type input "2739"
click at [1336, 571] on button "Exit" at bounding box center [1327, 571] width 33 height 24
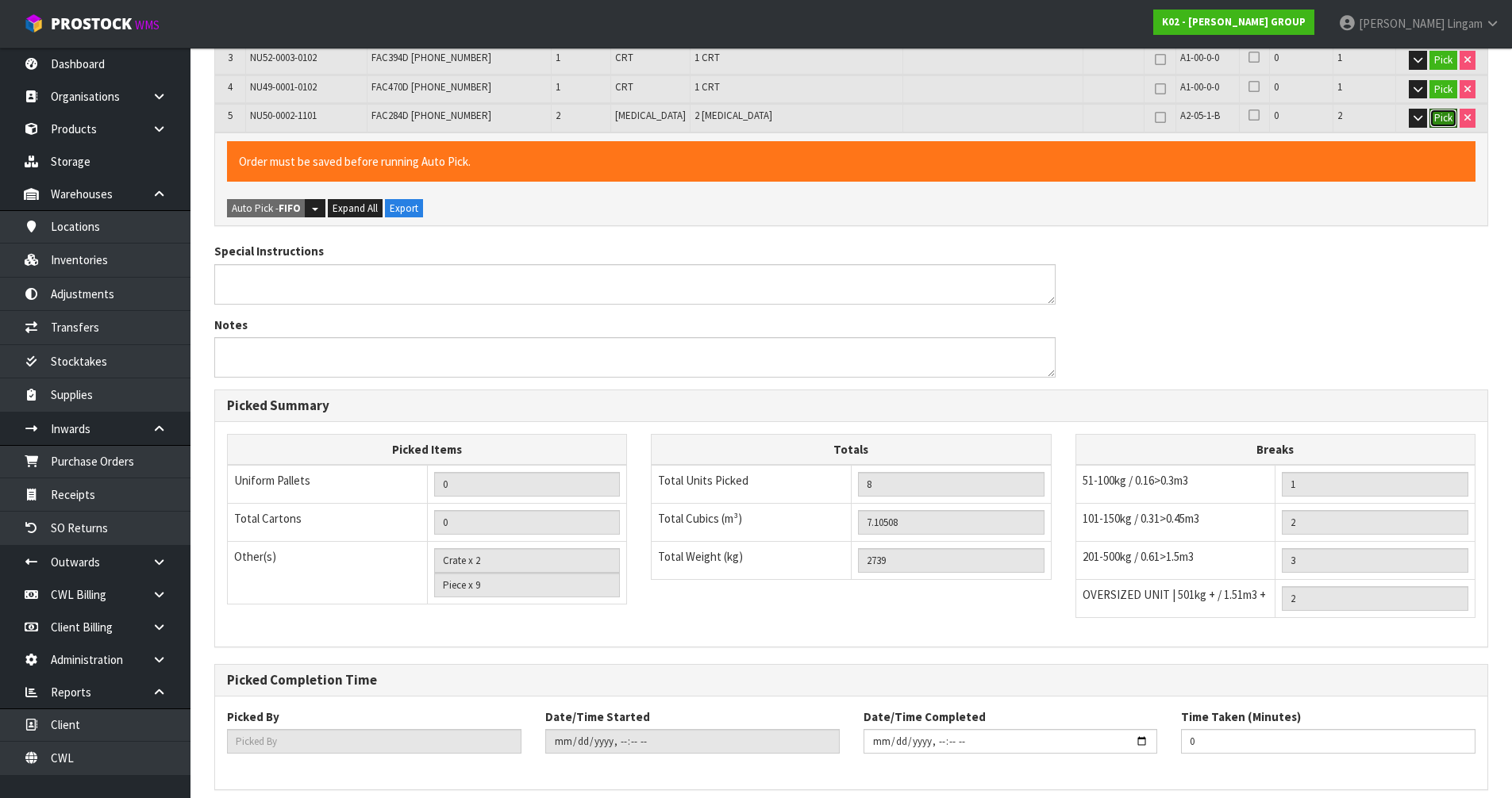
scroll to position [521, 0]
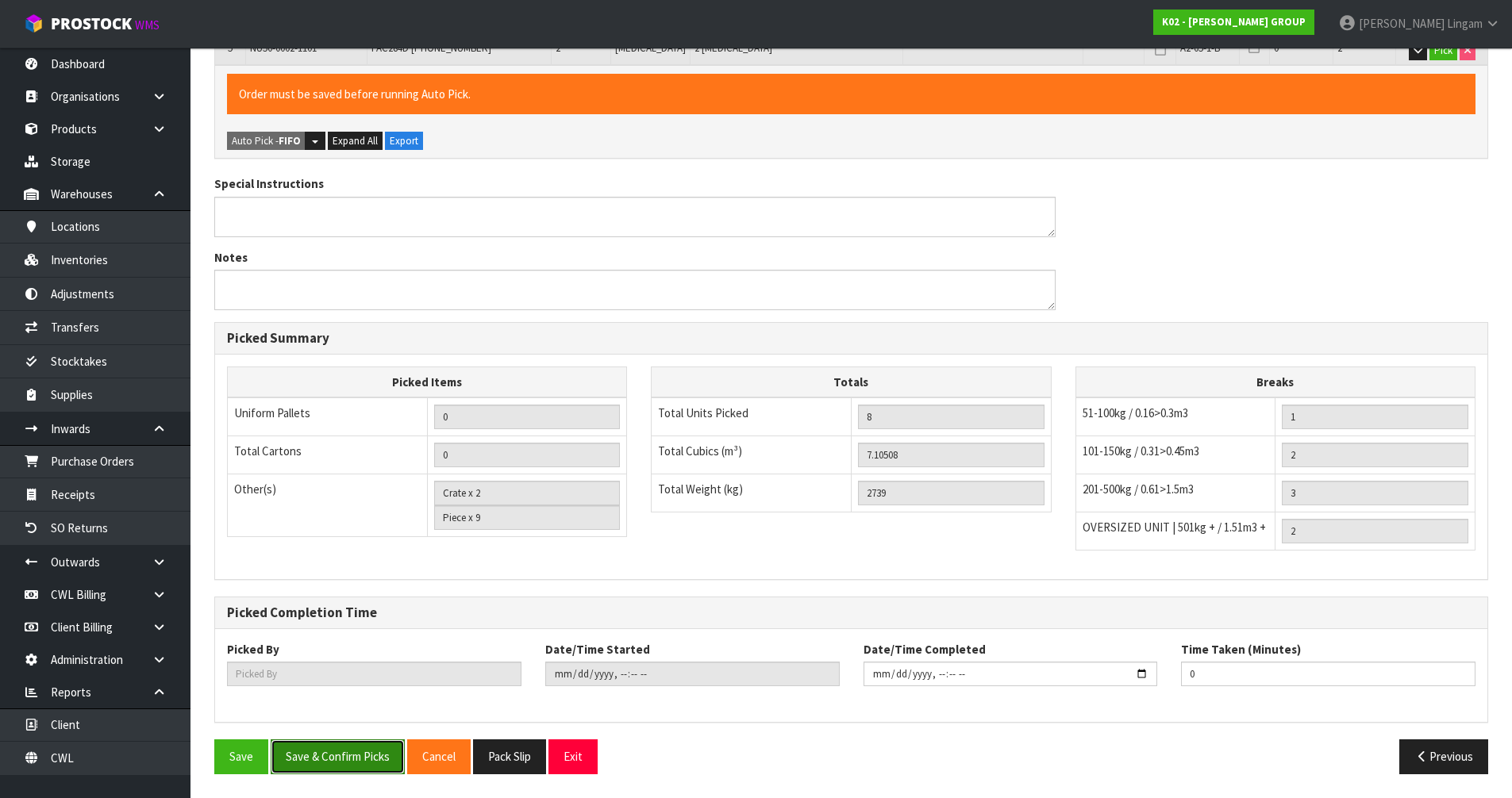
click at [362, 752] on button "Save & Confirm Picks" at bounding box center [337, 756] width 134 height 34
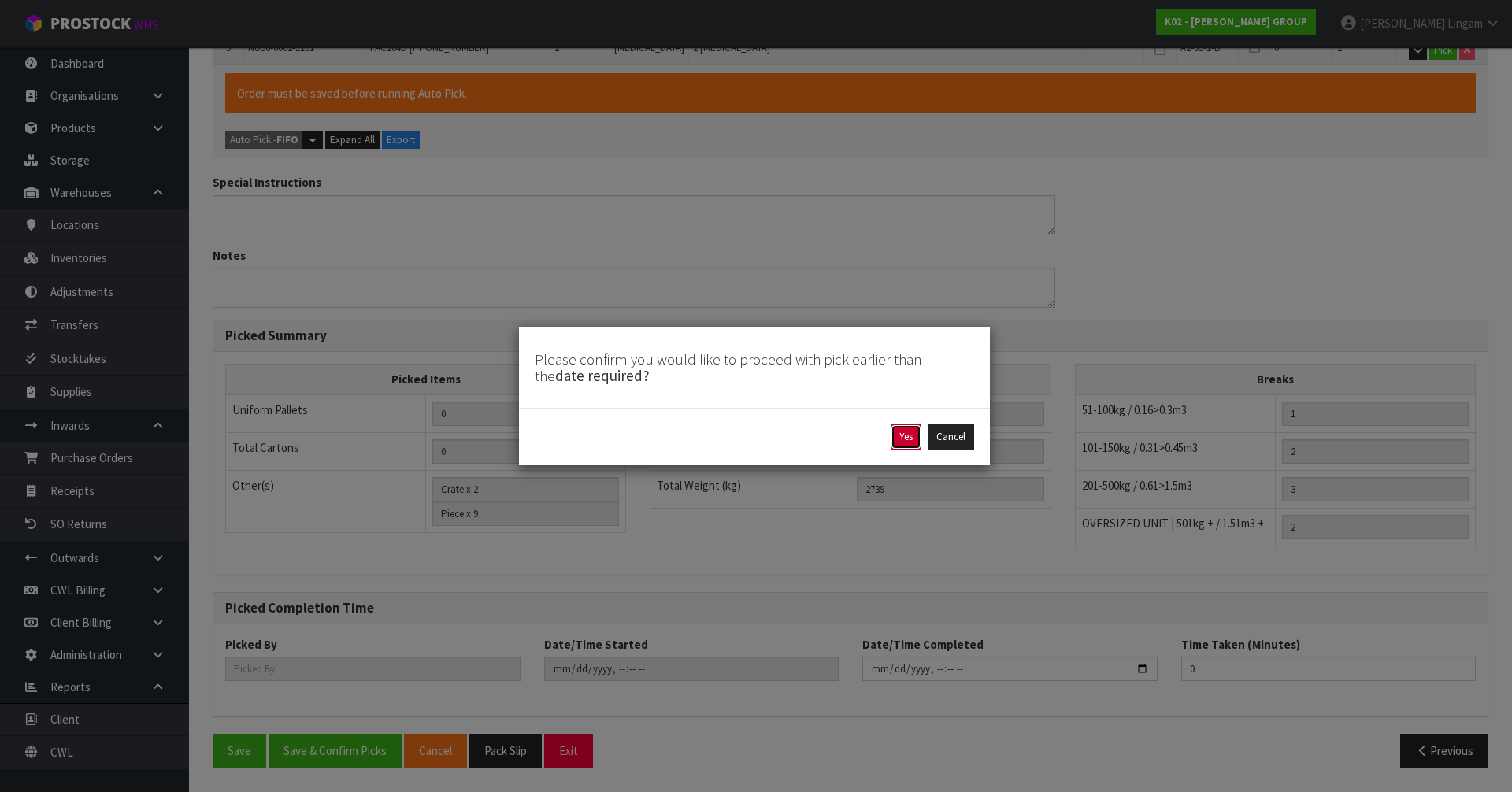
click at [911, 438] on button "Yes" at bounding box center [905, 437] width 30 height 25
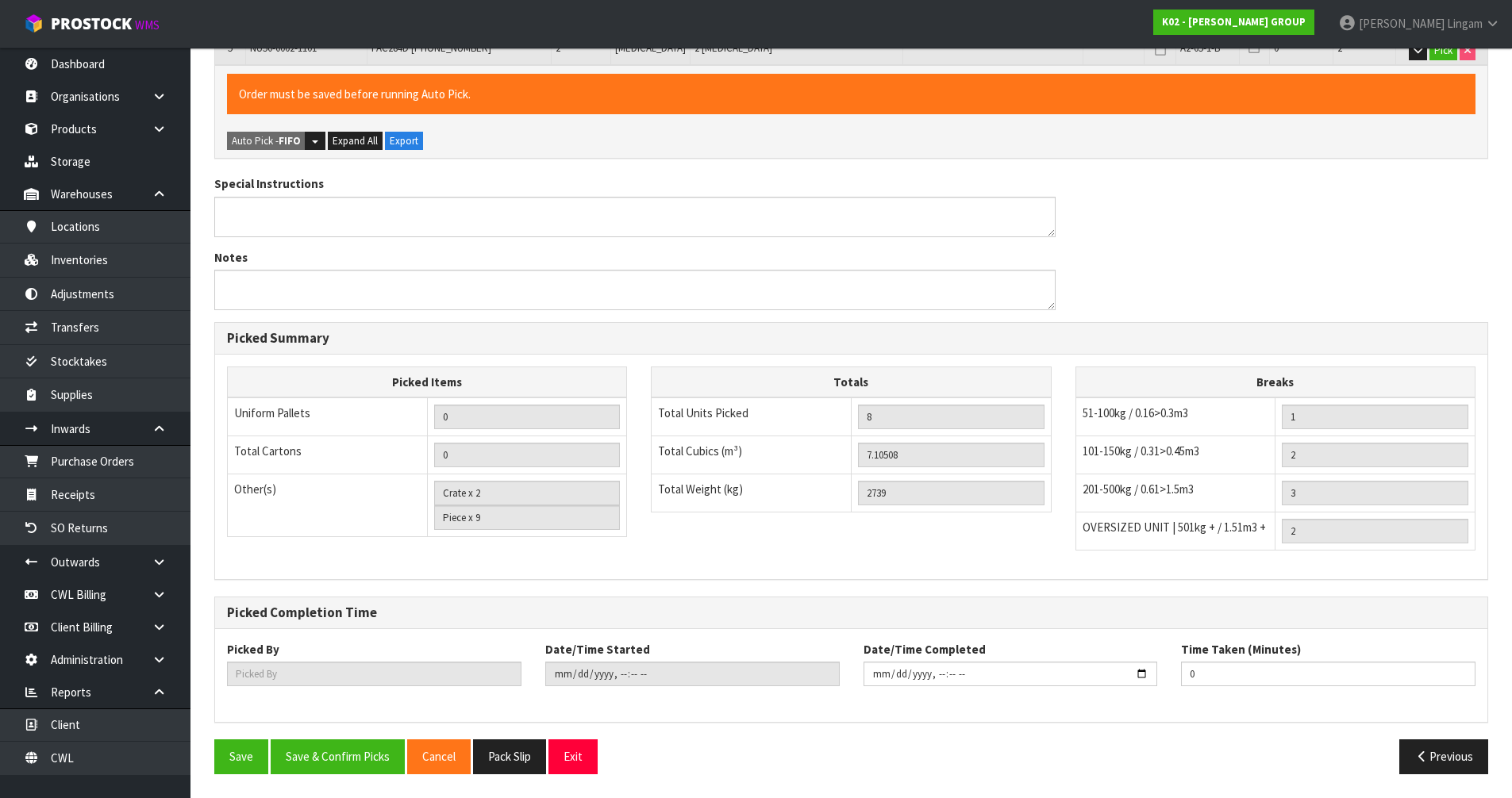
scroll to position [0, 0]
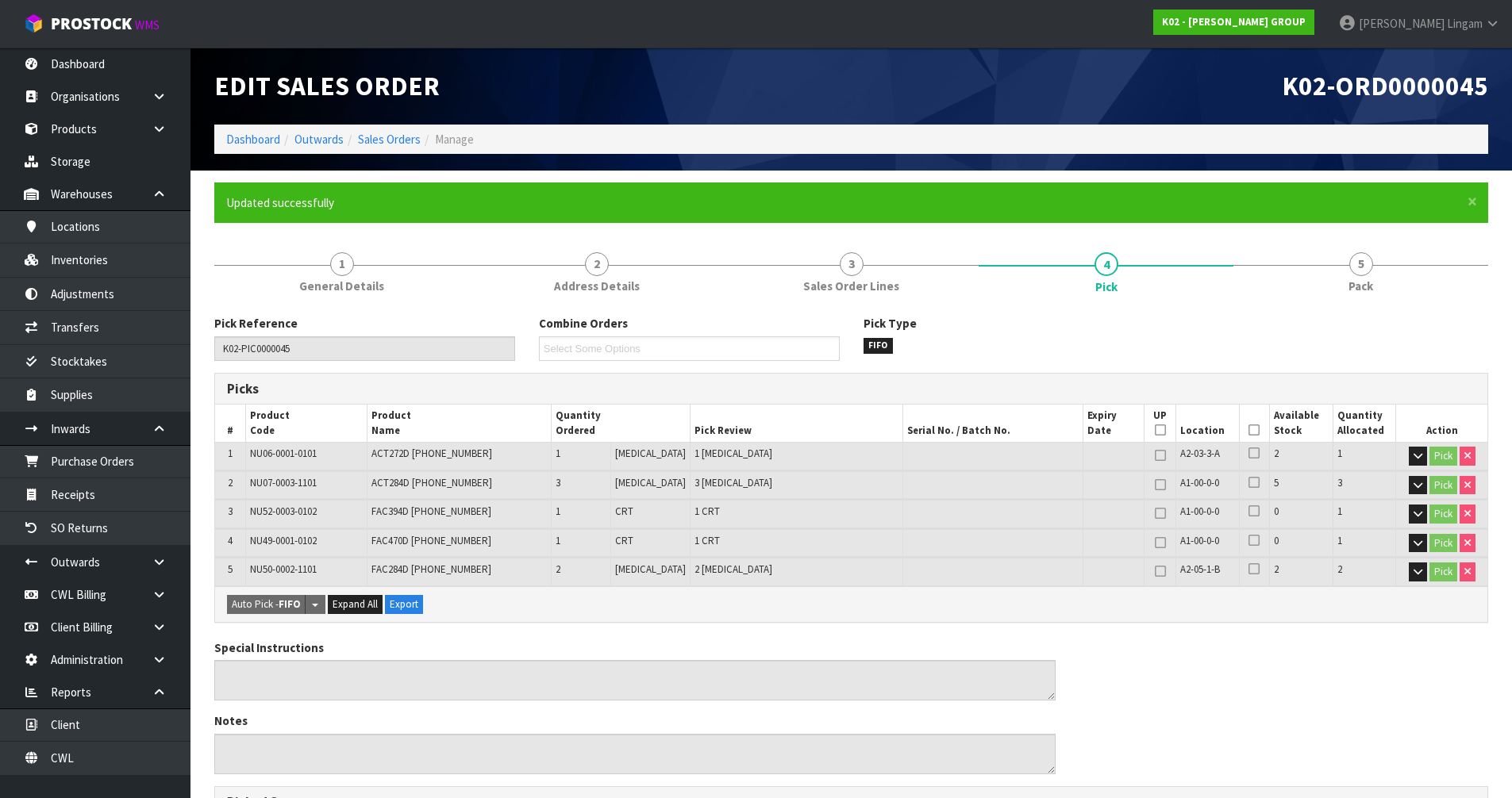
type input "Piece x 6"
type input "[PERSON_NAME]"
type input "[DATE]T08:31:52"
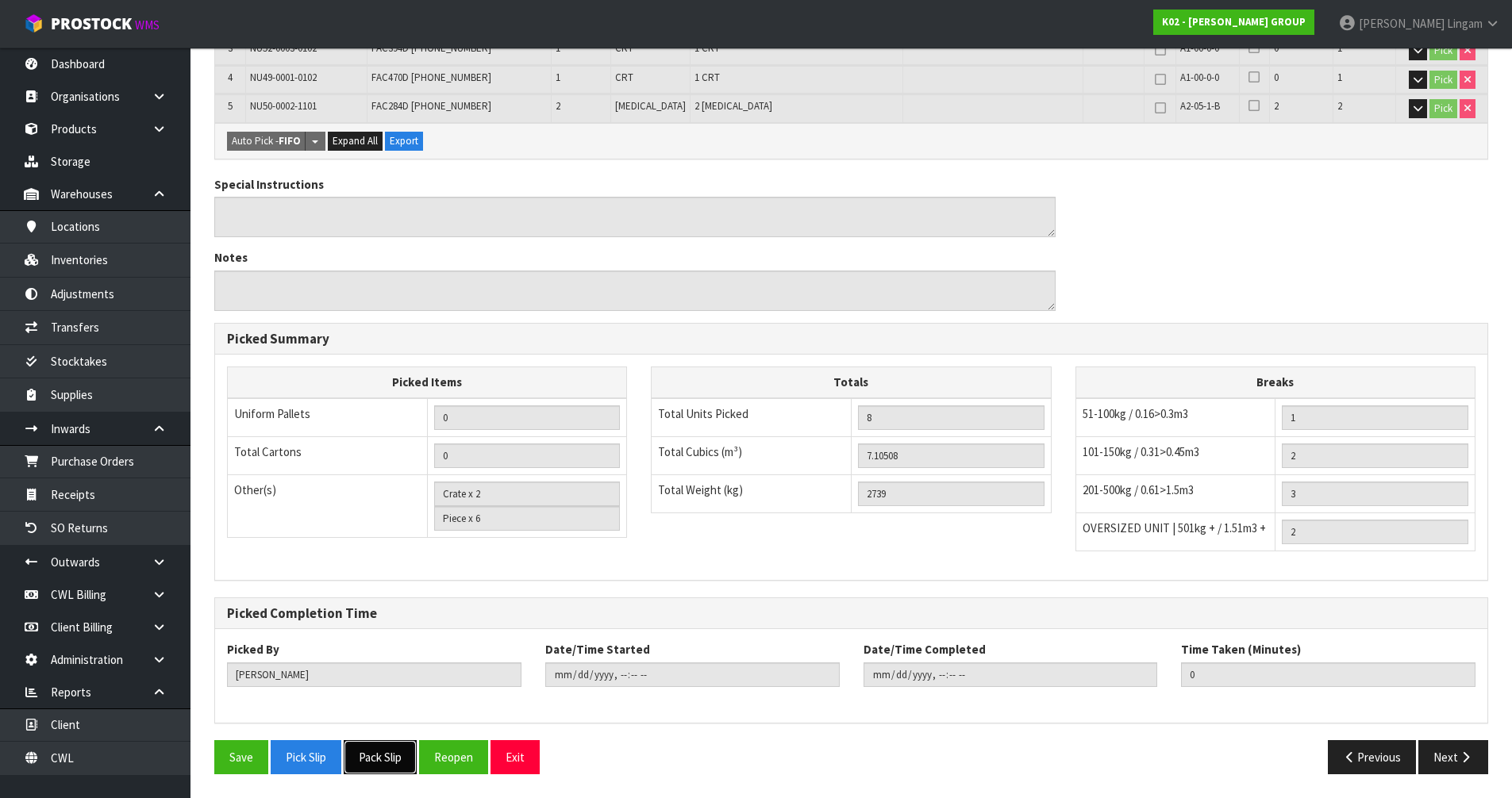
click at [371, 753] on button "Pack Slip" at bounding box center [379, 757] width 73 height 34
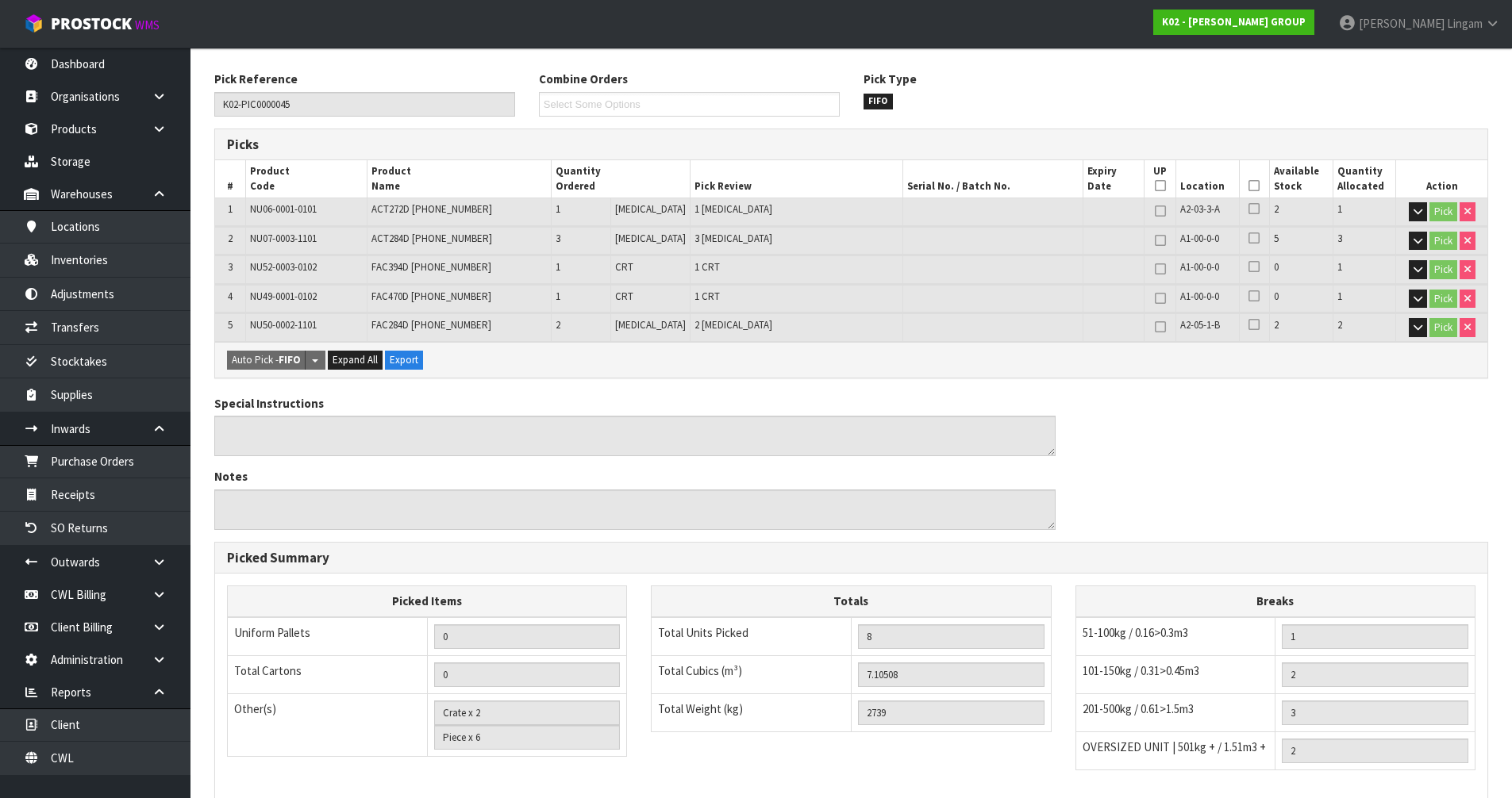
scroll to position [0, 0]
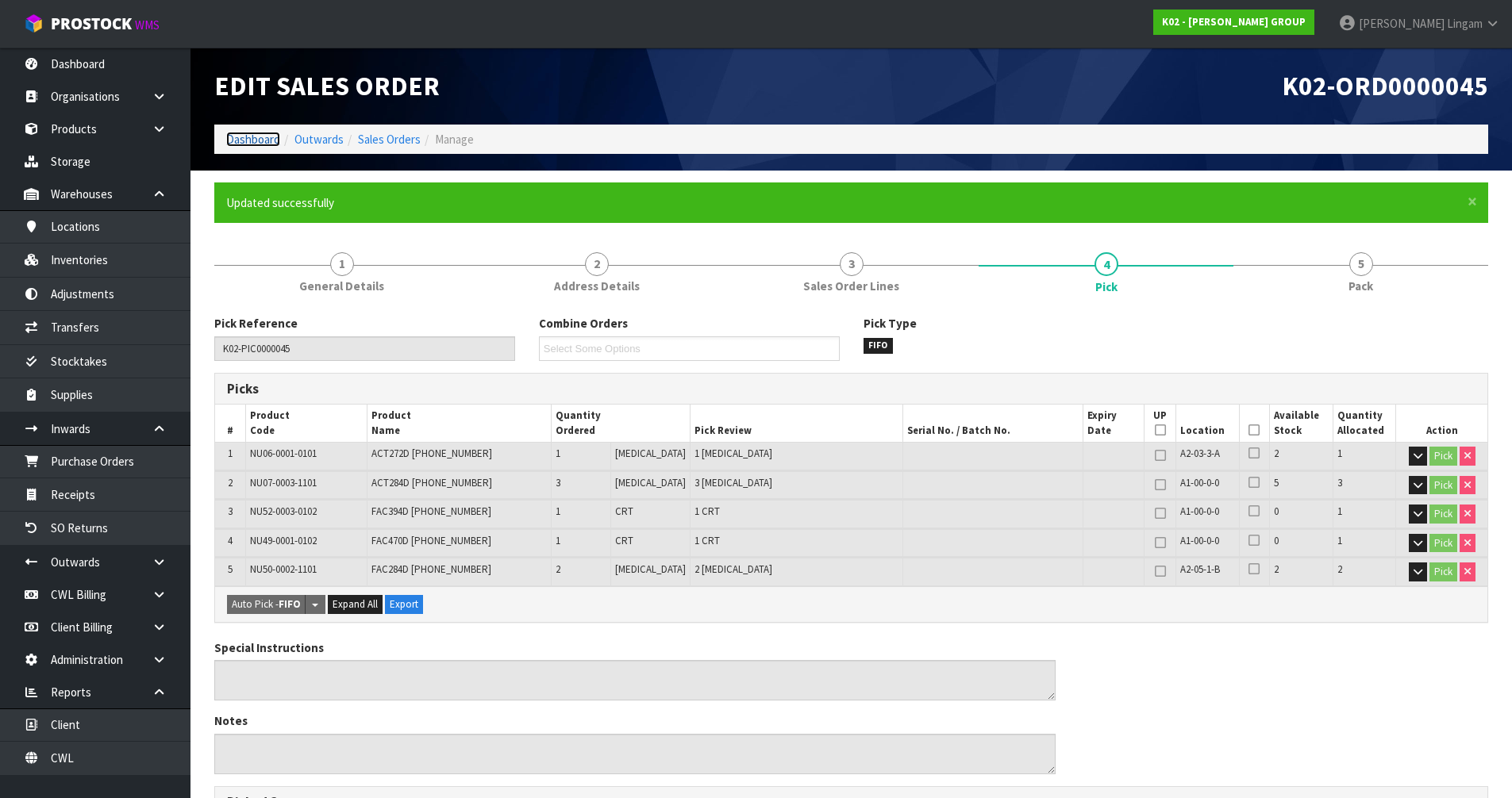
click at [242, 140] on link "Dashboard" at bounding box center [253, 138] width 54 height 15
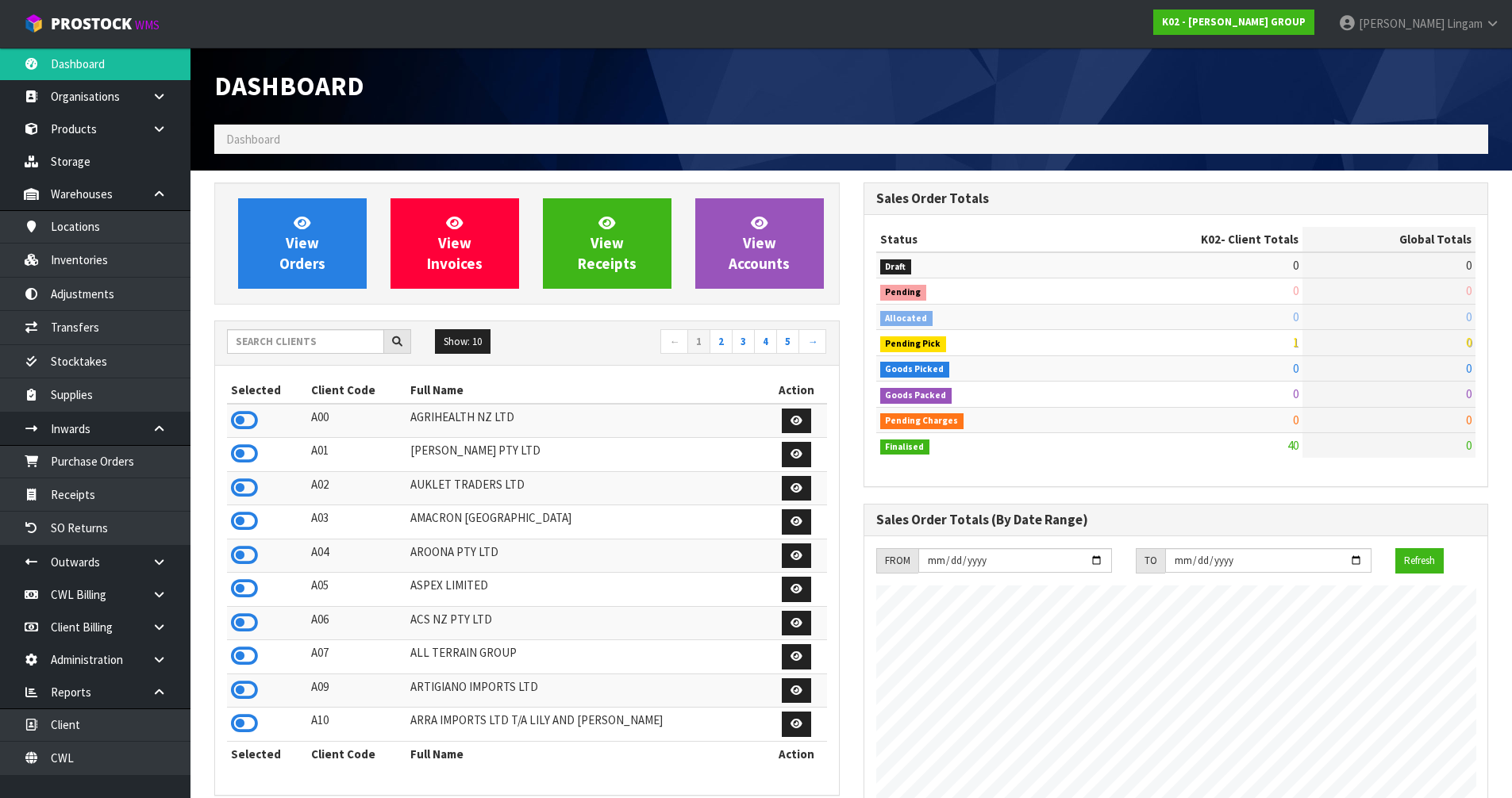
scroll to position [1073, 648]
click at [308, 345] on input "text" at bounding box center [305, 341] width 157 height 24
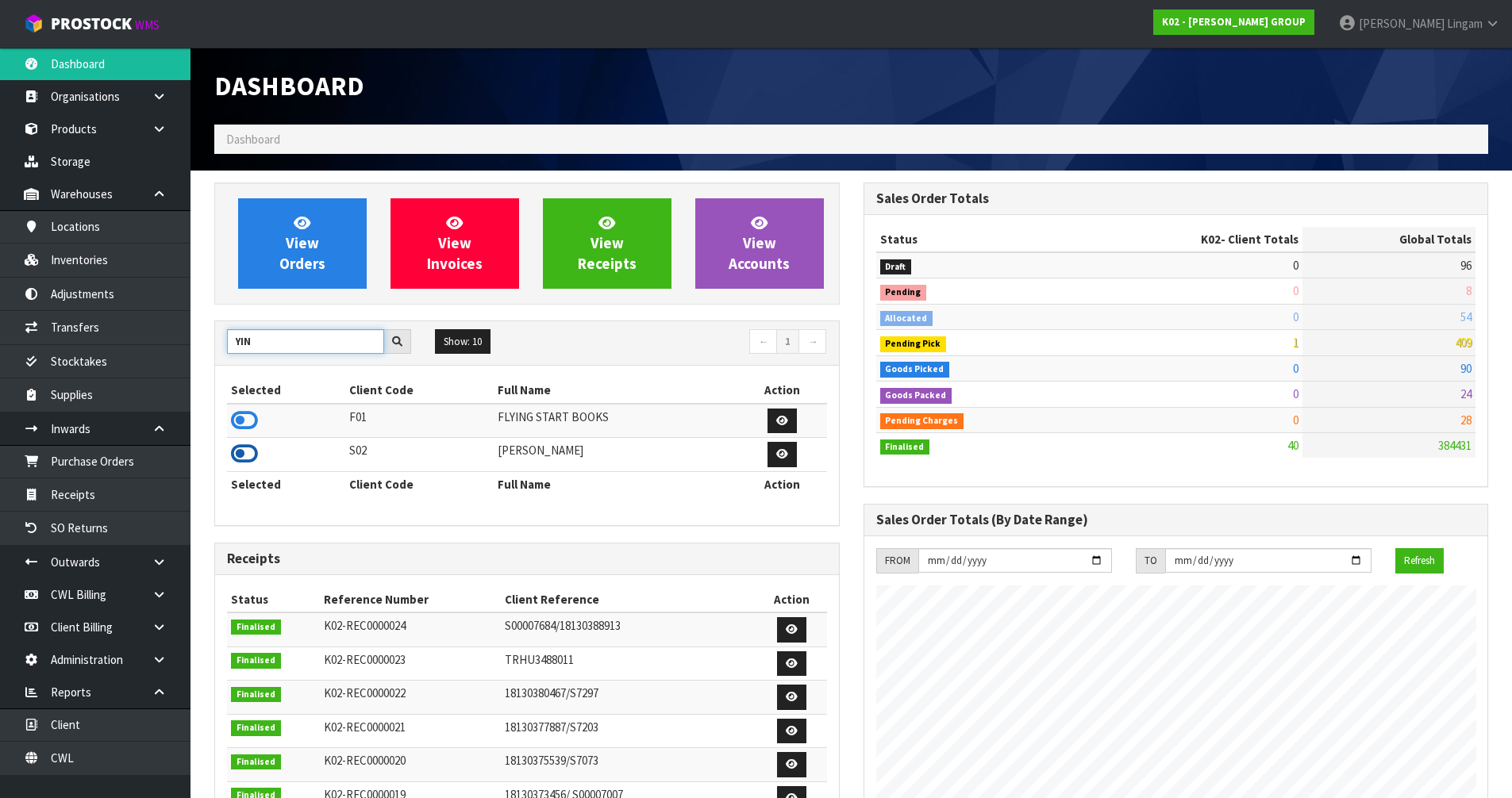
type input "YIN"
click at [245, 452] on icon at bounding box center [244, 453] width 27 height 24
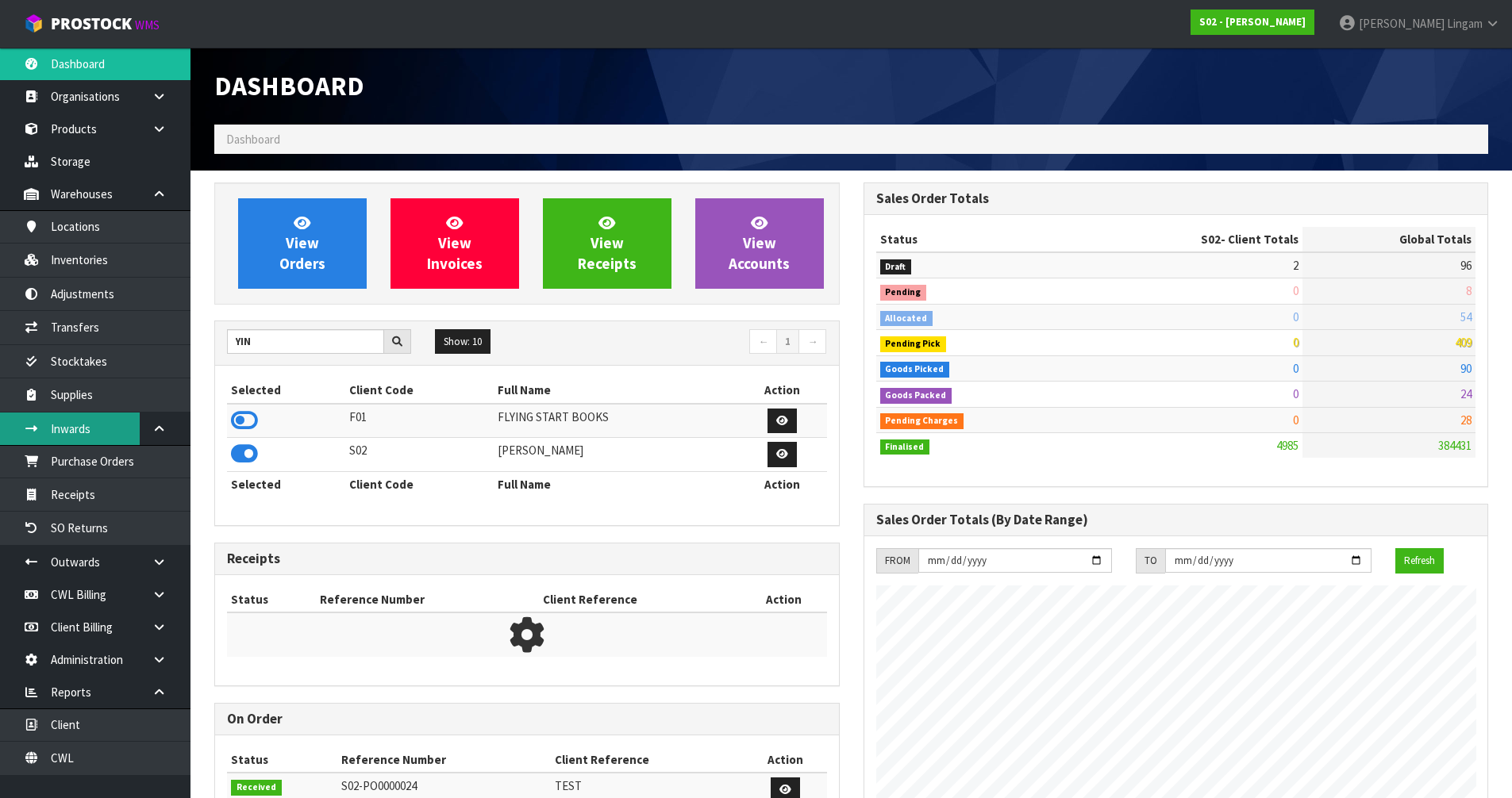
scroll to position [1150, 648]
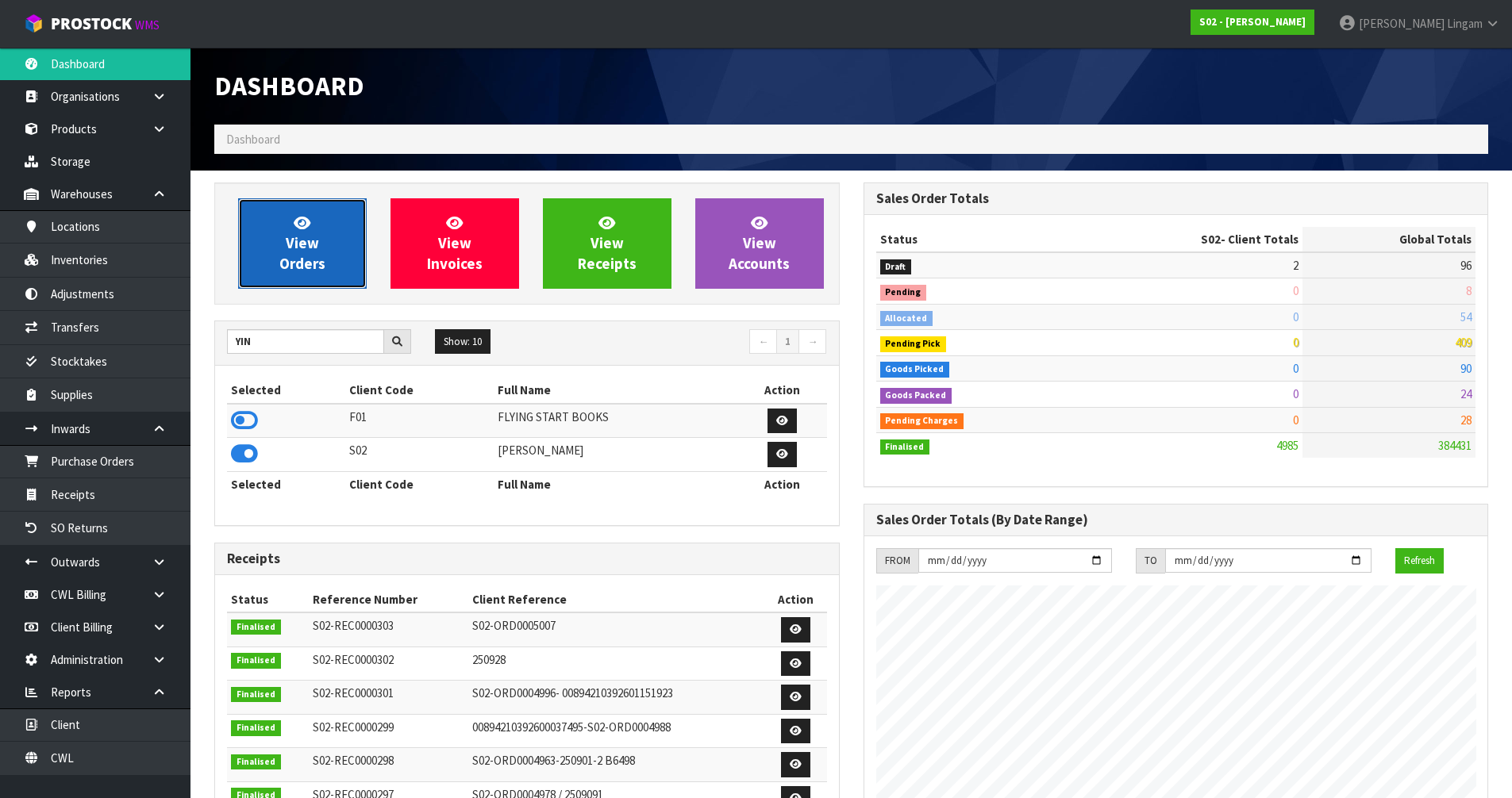
click at [312, 276] on link "View Orders" at bounding box center [302, 243] width 129 height 90
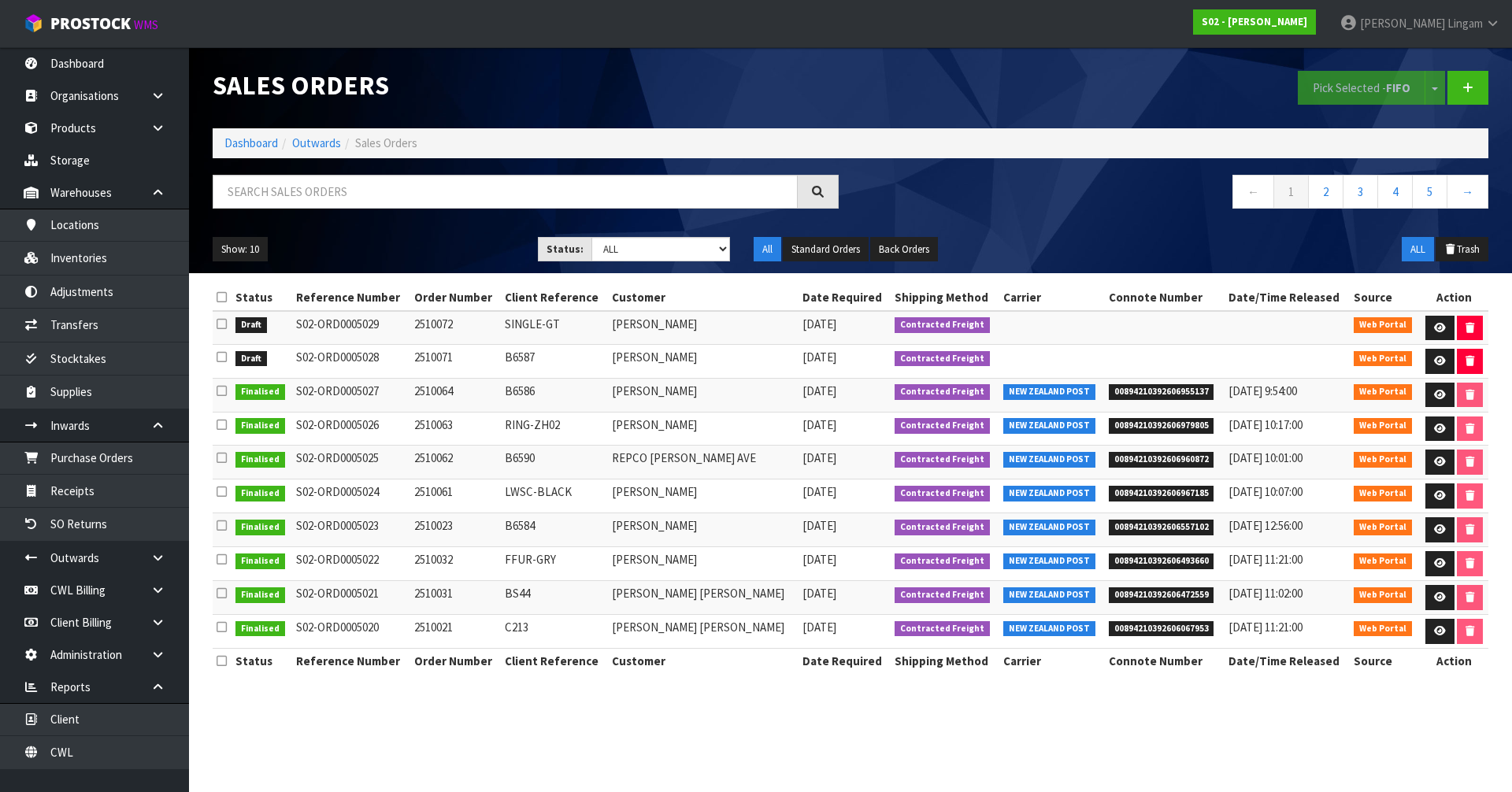
click at [220, 297] on icon at bounding box center [222, 297] width 10 height 12
click at [1374, 95] on button "Pick Selected - FIFO" at bounding box center [1362, 88] width 128 height 34
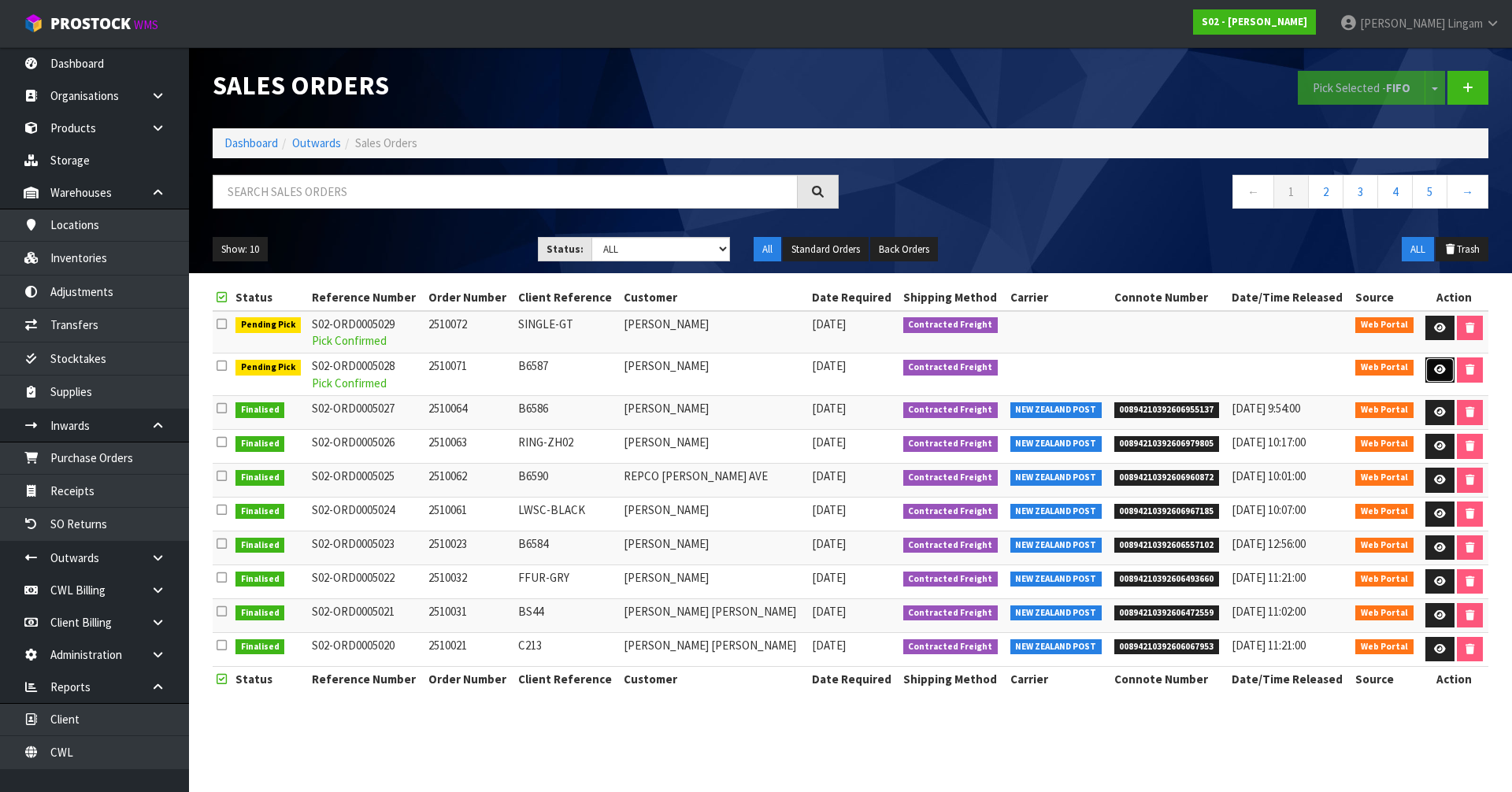
click at [1437, 366] on icon at bounding box center [1440, 370] width 12 height 10
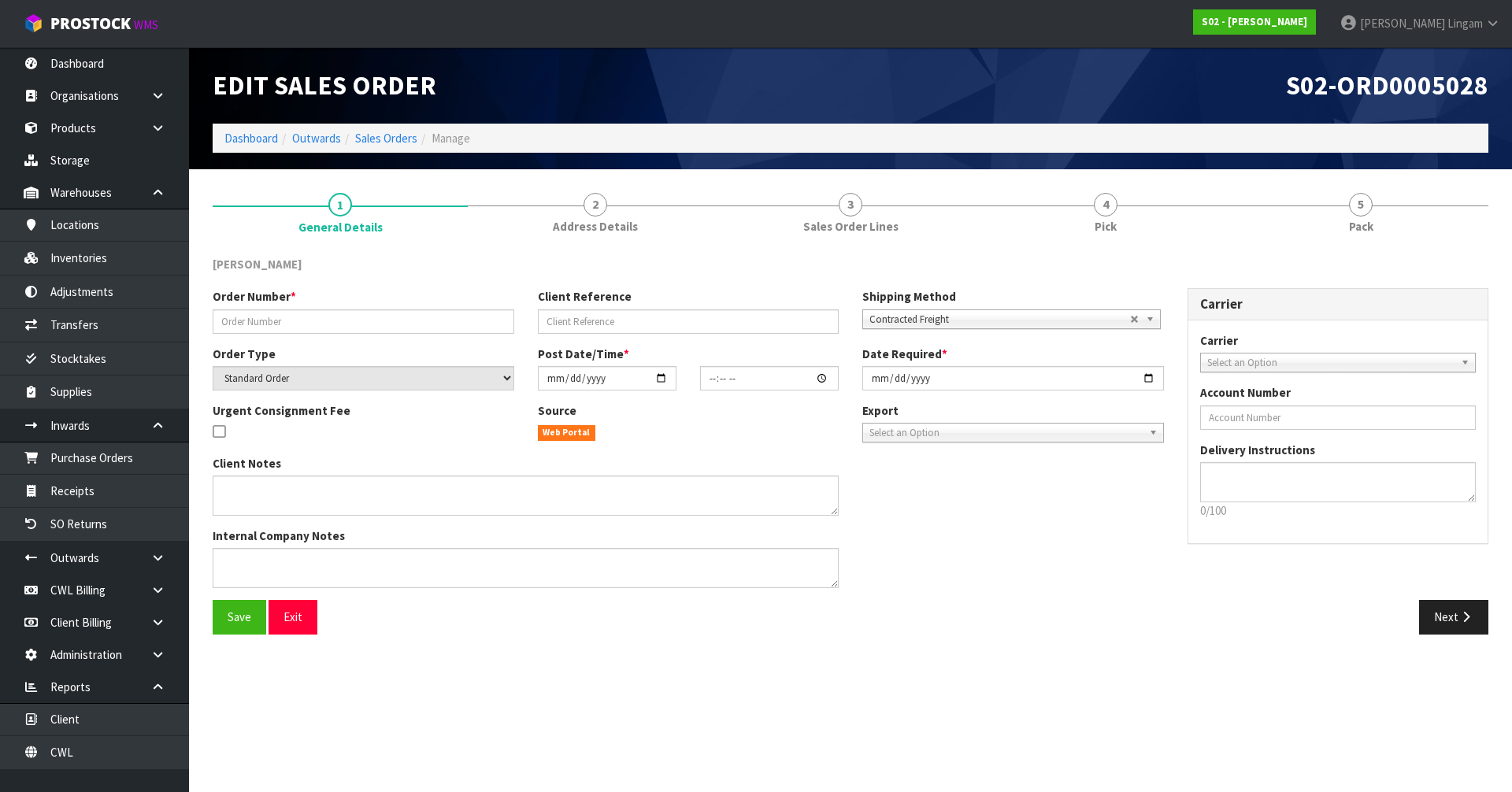
type input "2510071"
type input "B6587"
select select "number:0"
type input "[DATE]"
type input "00:17:00.000"
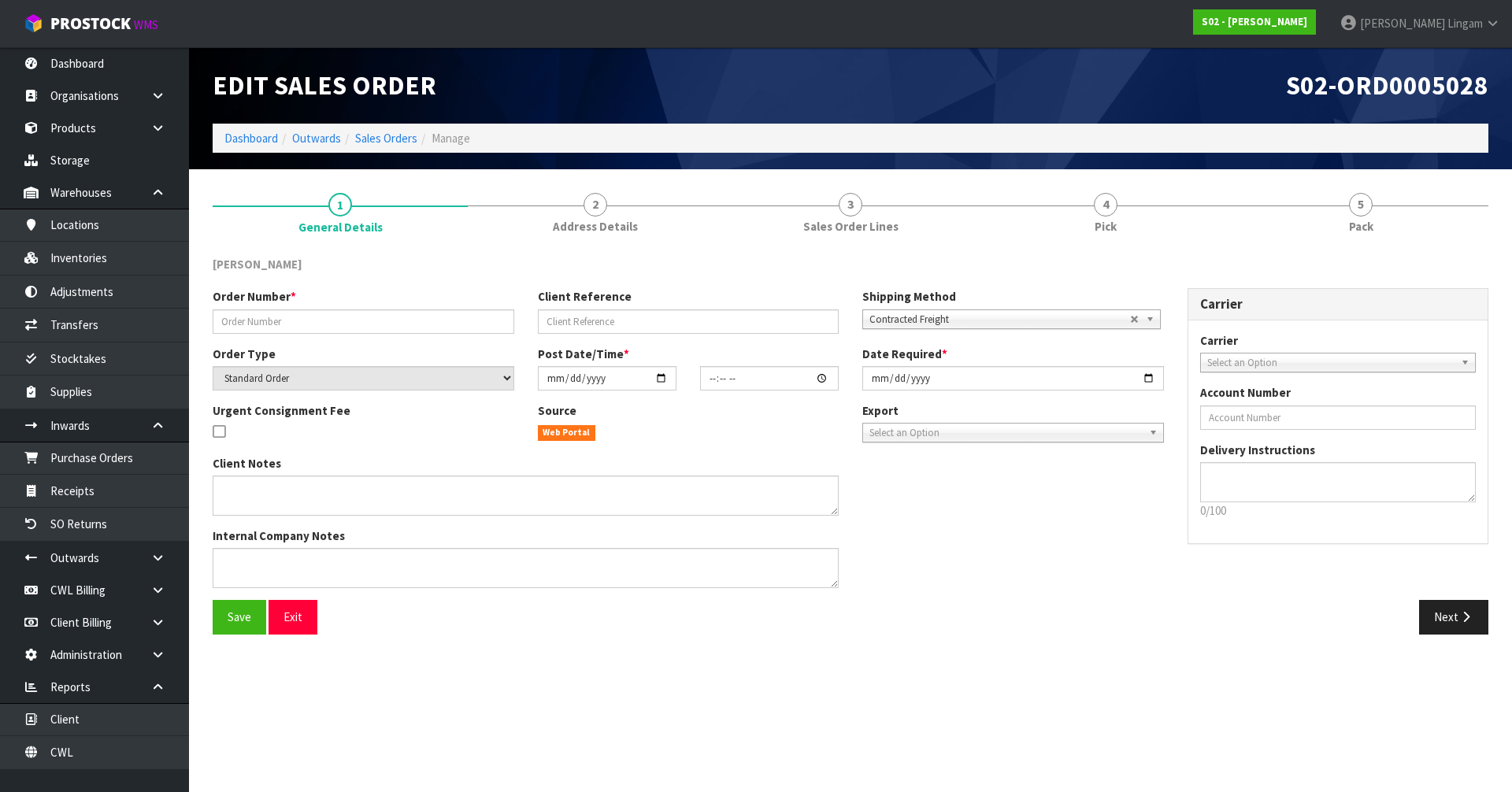
type input "[DATE]"
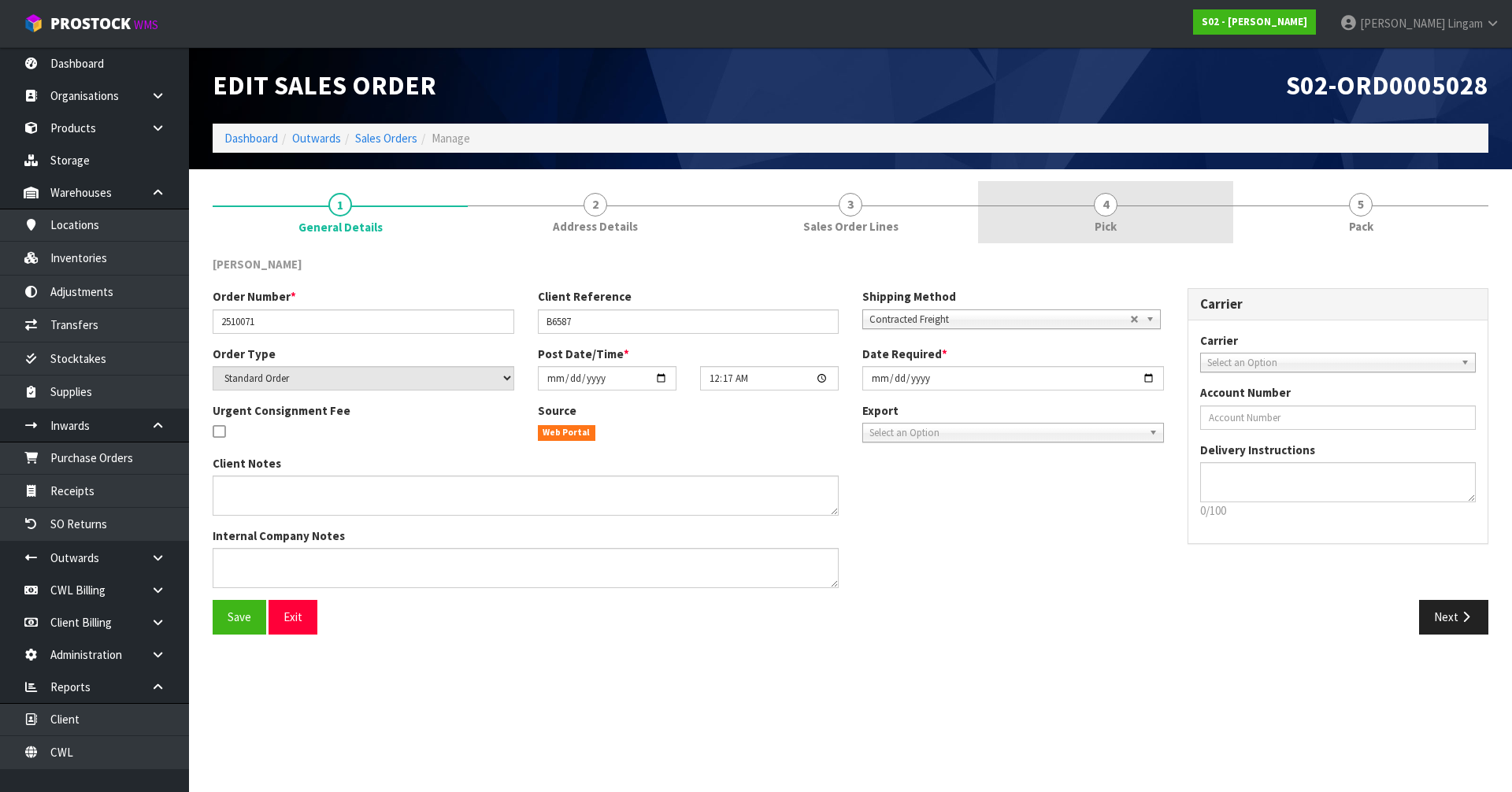
drag, startPoint x: 1103, startPoint y: 222, endPoint x: 1210, endPoint y: 226, distance: 107.1
click at [1103, 222] on span "Pick" at bounding box center [1105, 226] width 22 height 16
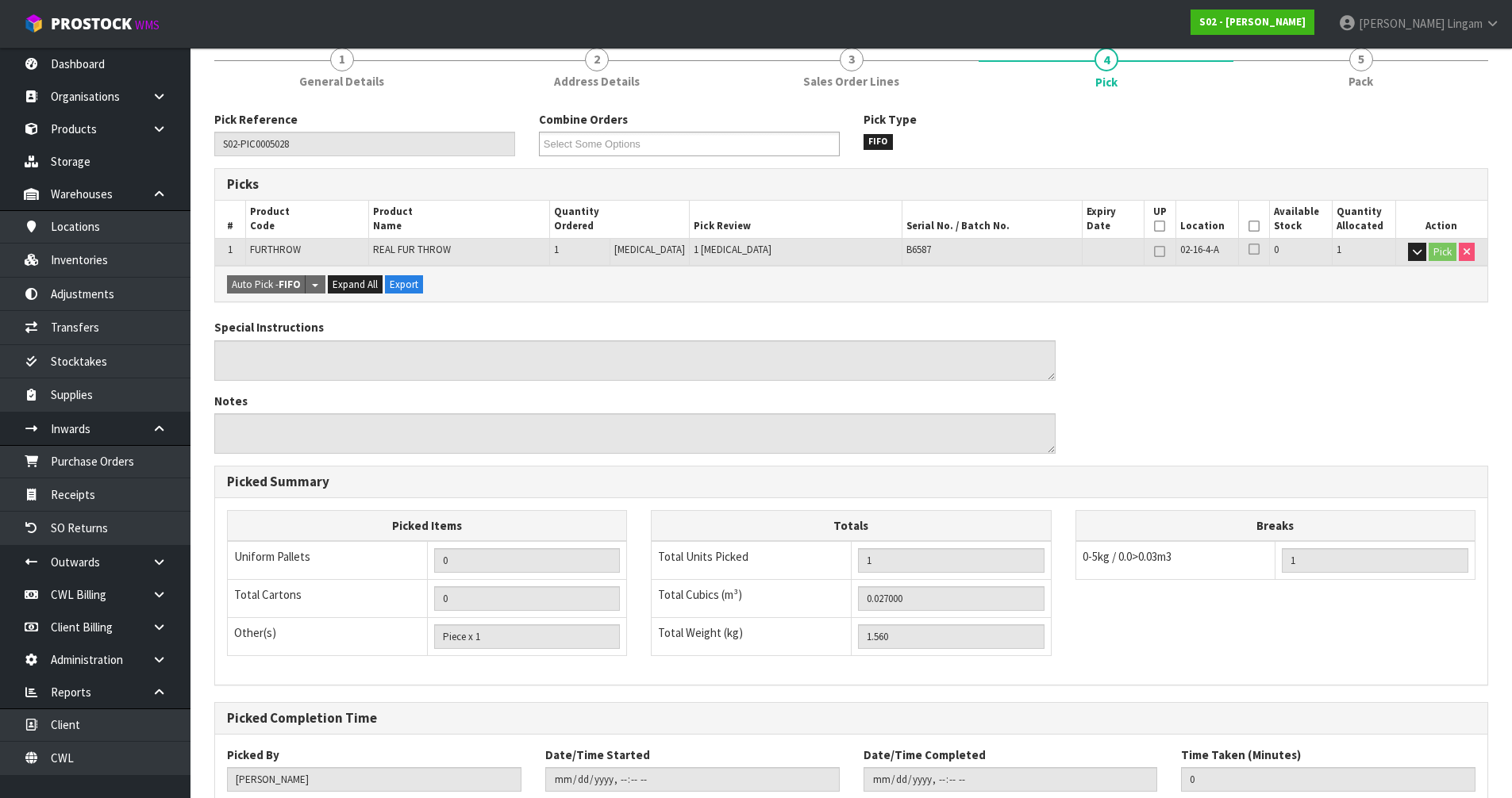
scroll to position [252, 0]
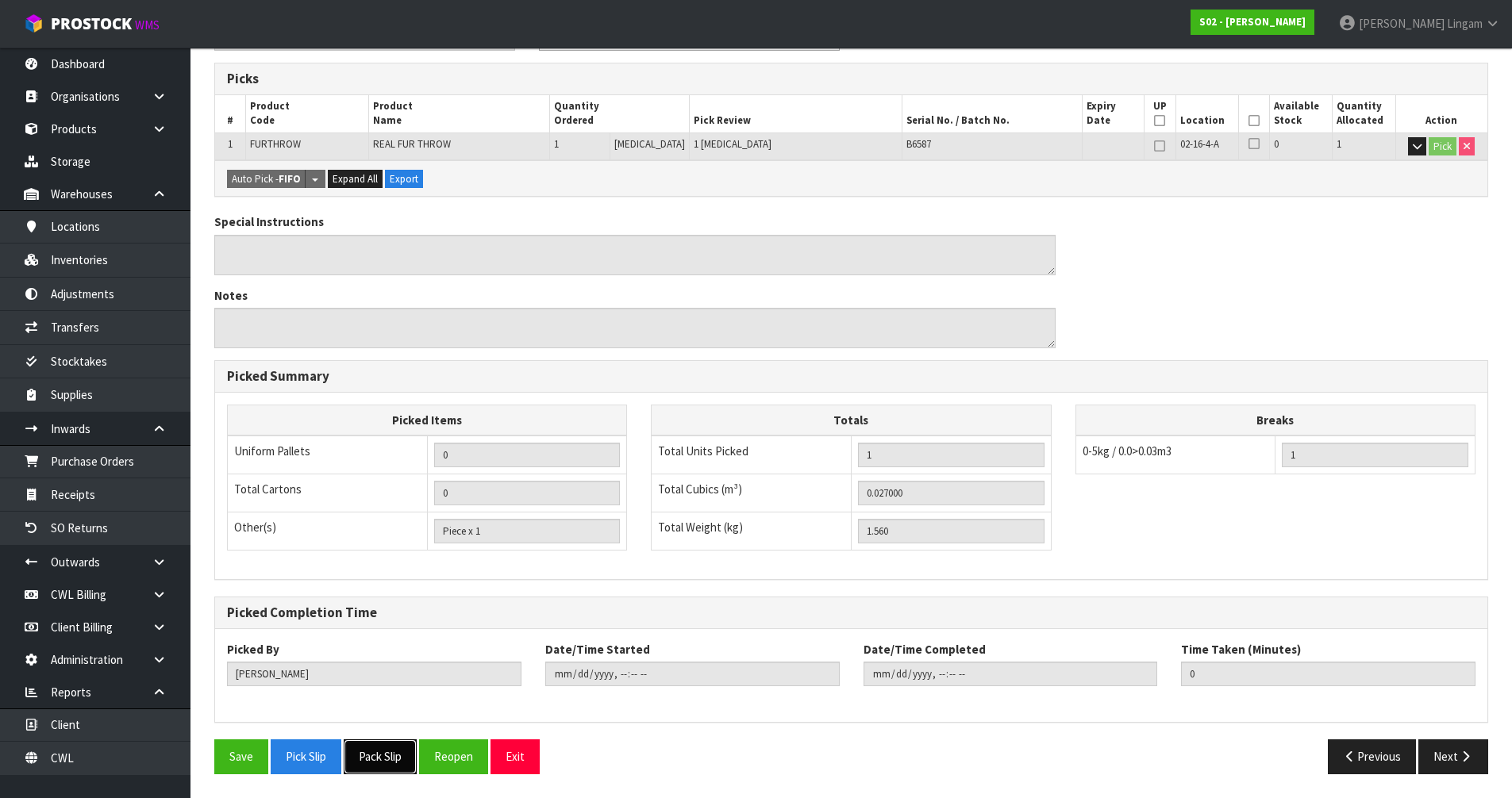
click at [377, 757] on button "Pack Slip" at bounding box center [379, 756] width 73 height 34
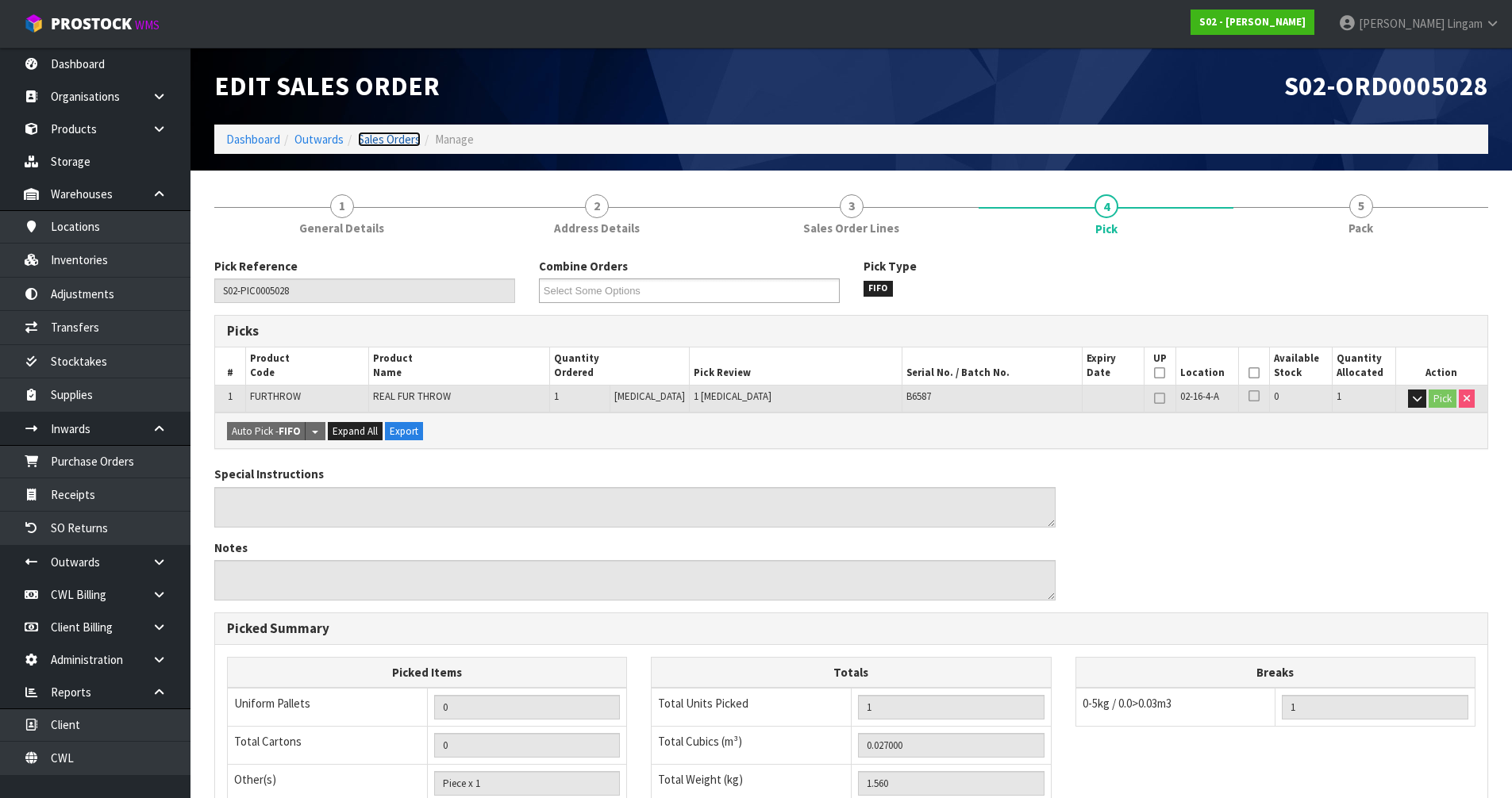
click at [397, 134] on link "Sales Orders" at bounding box center [390, 138] width 63 height 15
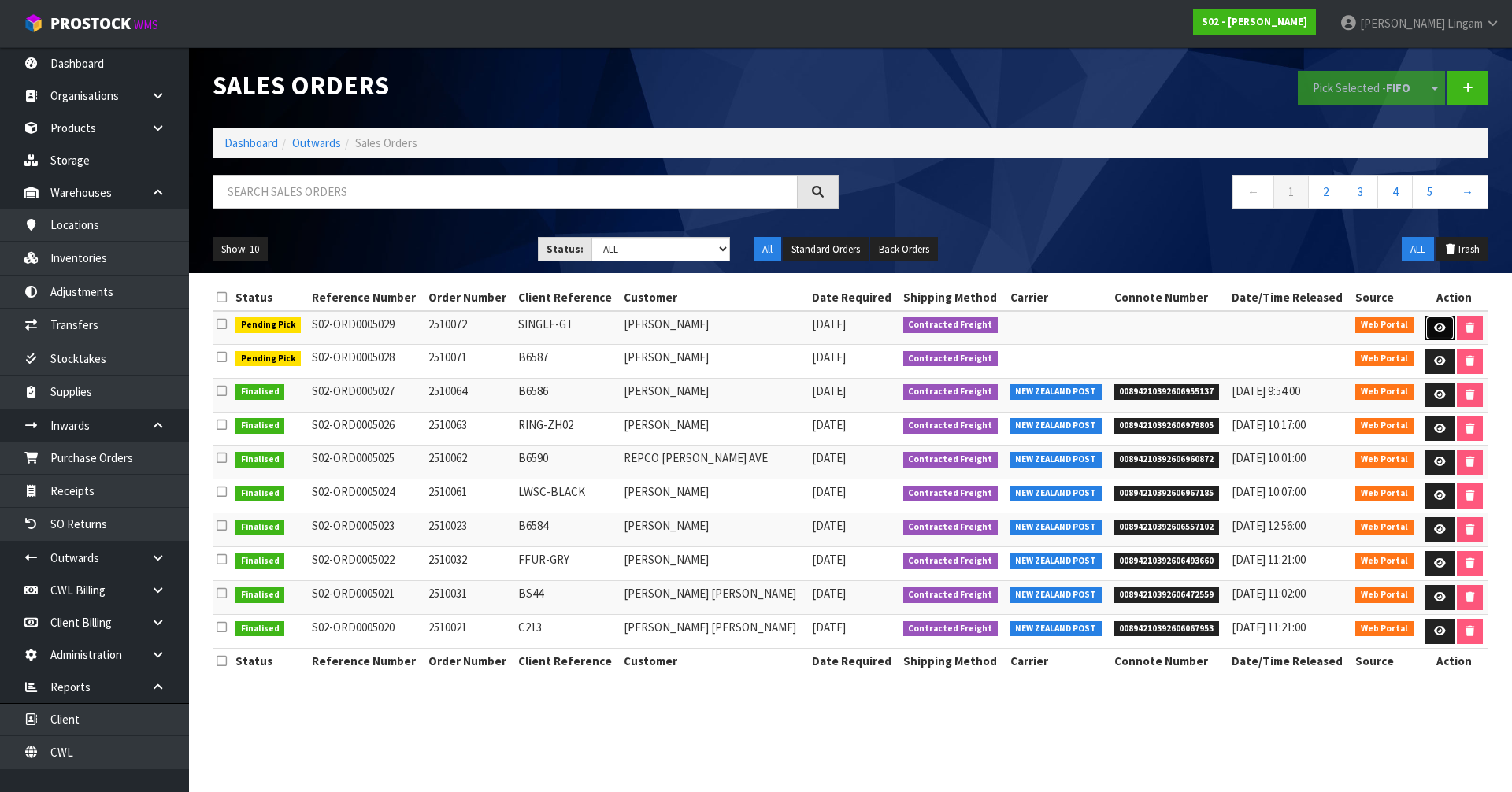
click at [1443, 327] on link at bounding box center [1440, 327] width 30 height 25
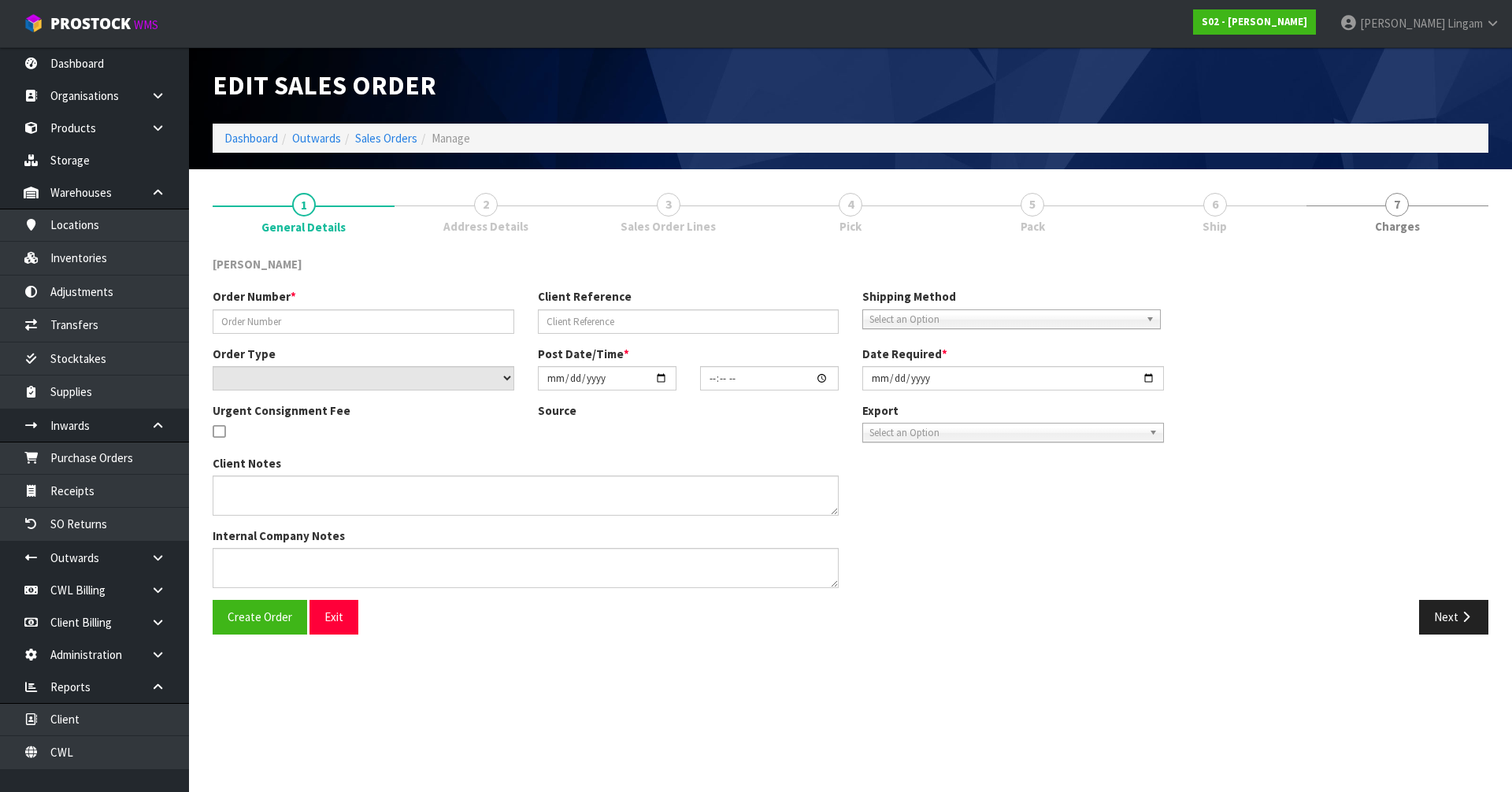
type input "2510072"
type input "SINGLE-GT"
select select "number:0"
type input "[DATE]"
type input "00:18:00.000"
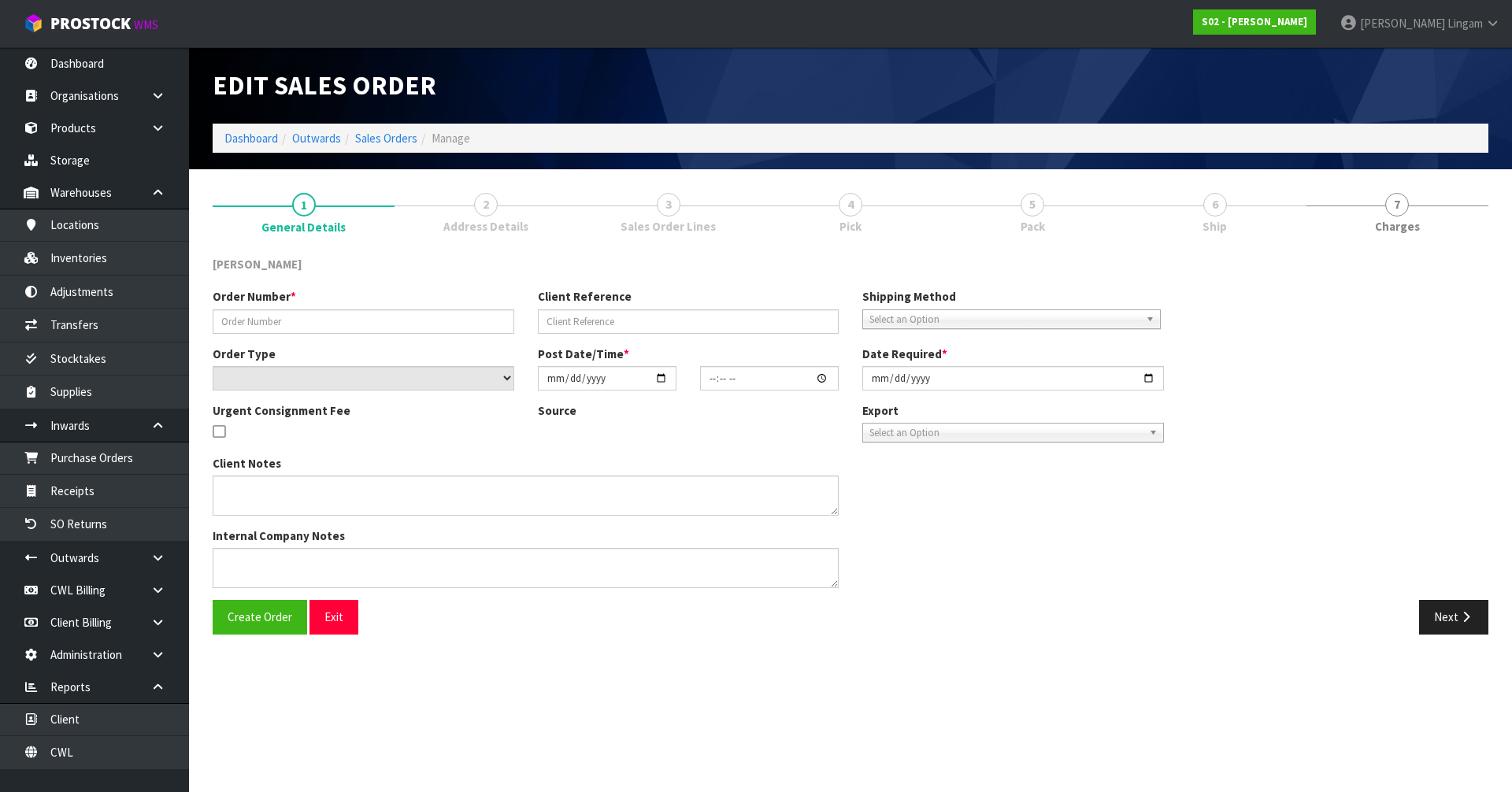
type input "[DATE]"
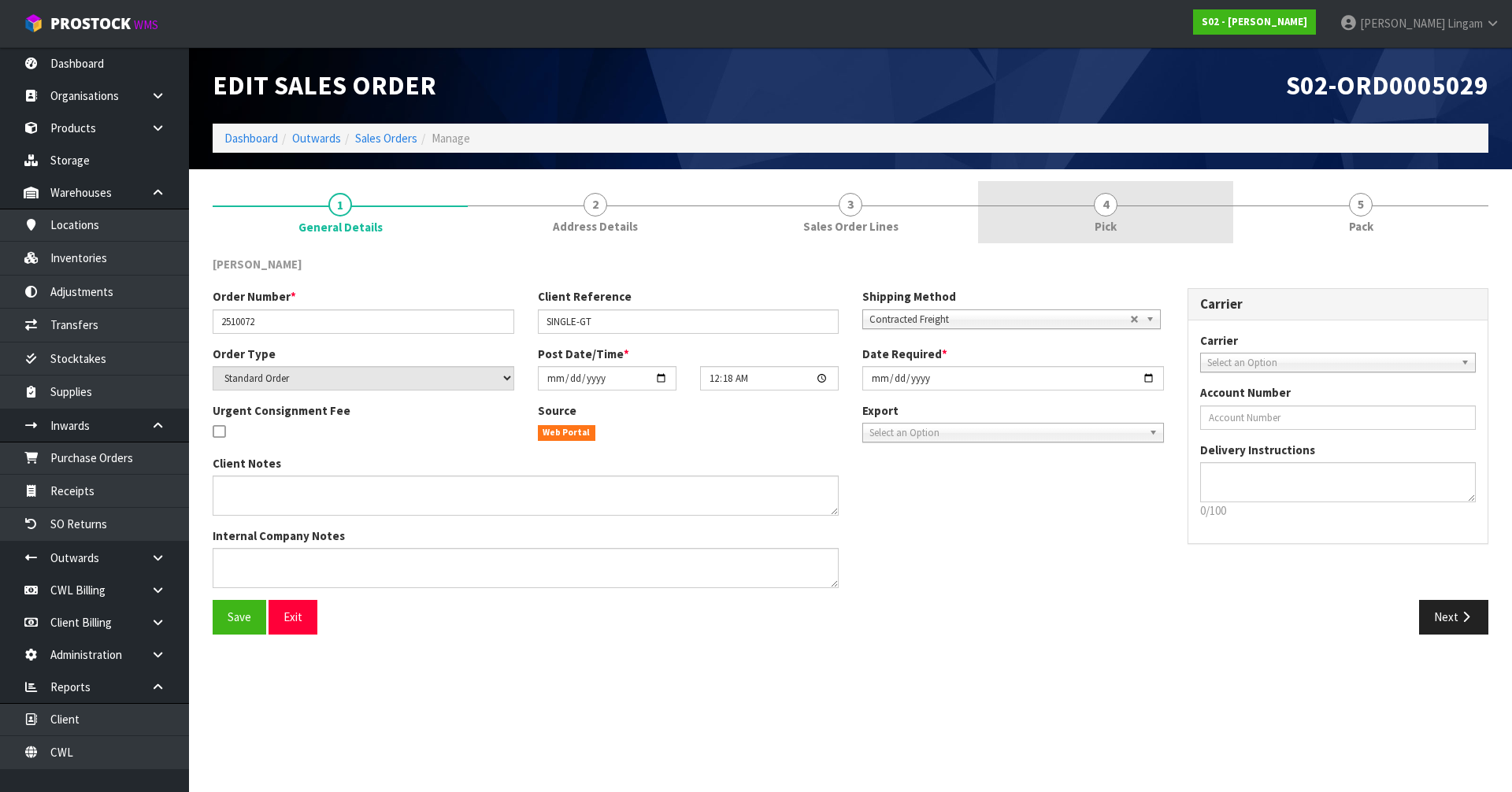
click at [1141, 220] on link "4 Pick" at bounding box center [1106, 212] width 255 height 63
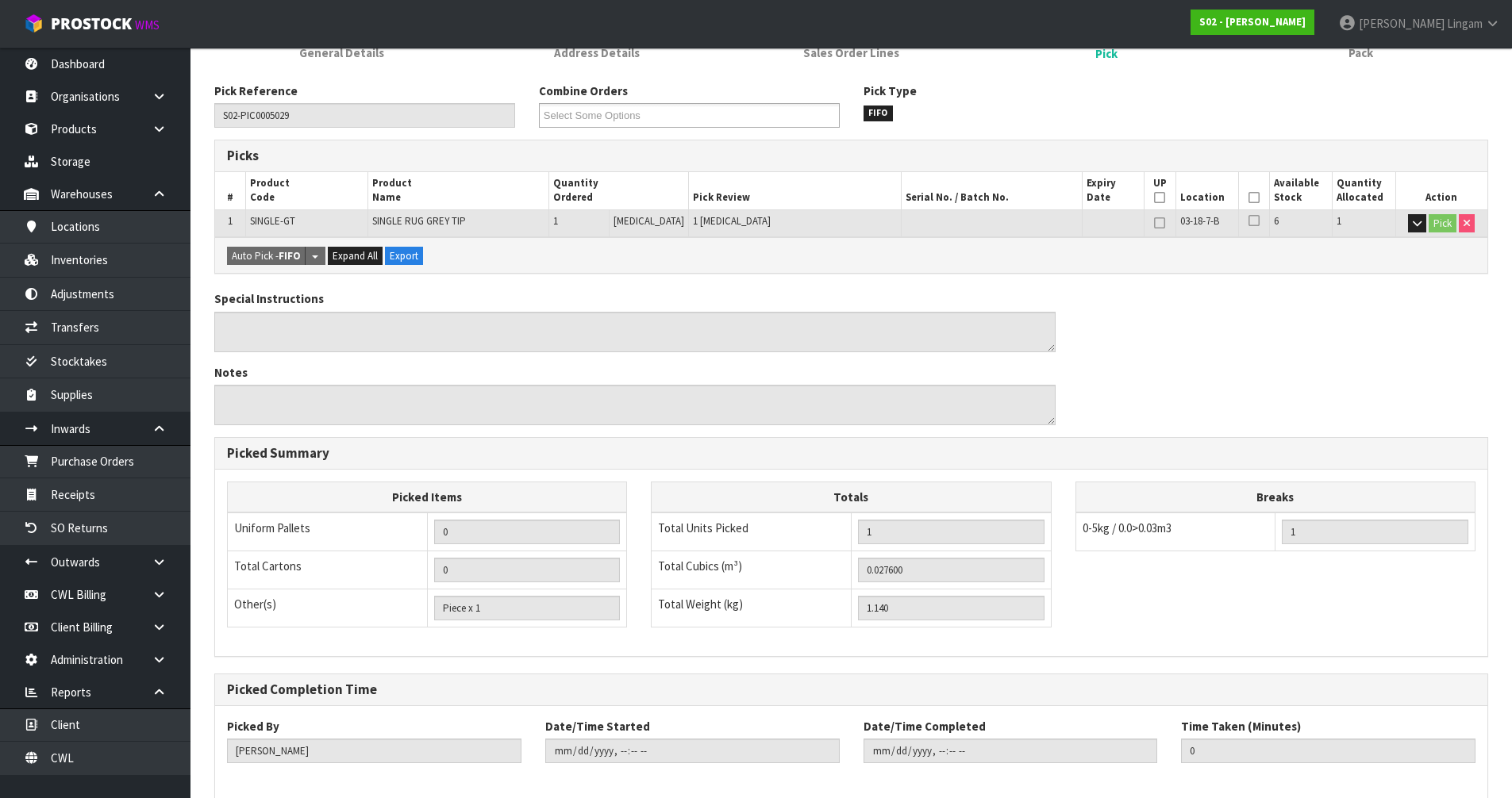
scroll to position [252, 0]
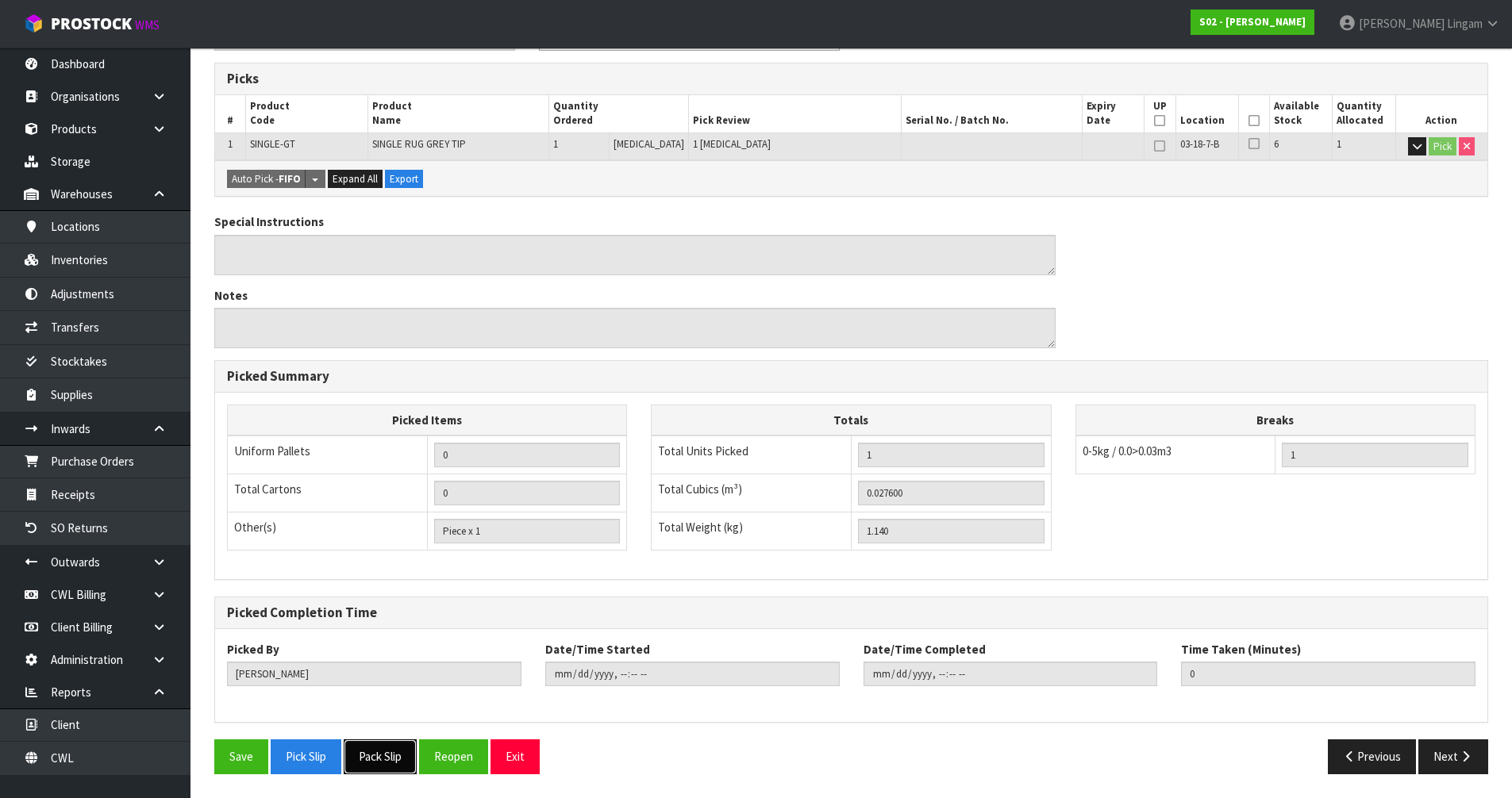
click at [358, 755] on button "Pack Slip" at bounding box center [379, 756] width 73 height 34
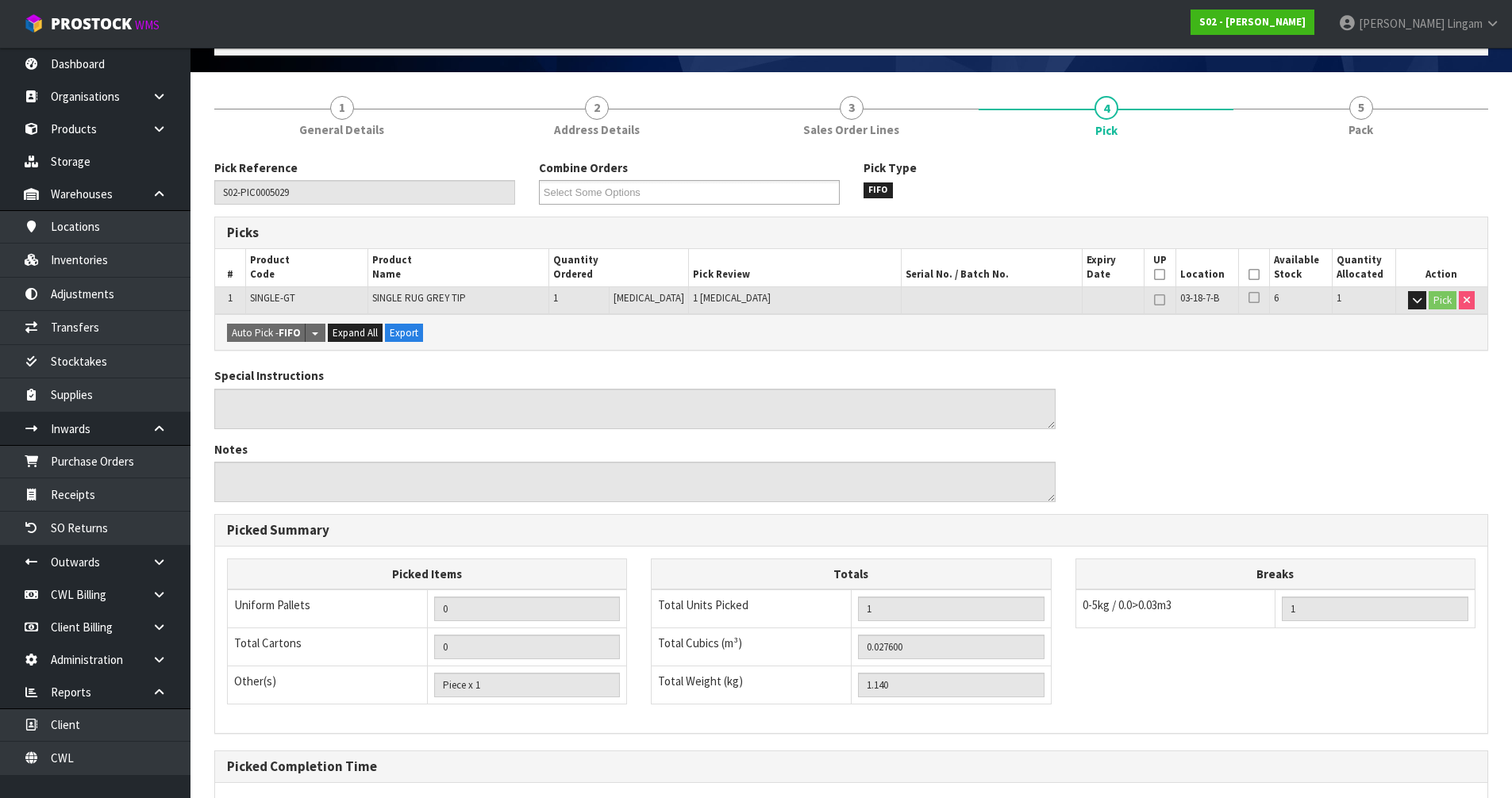
scroll to position [0, 0]
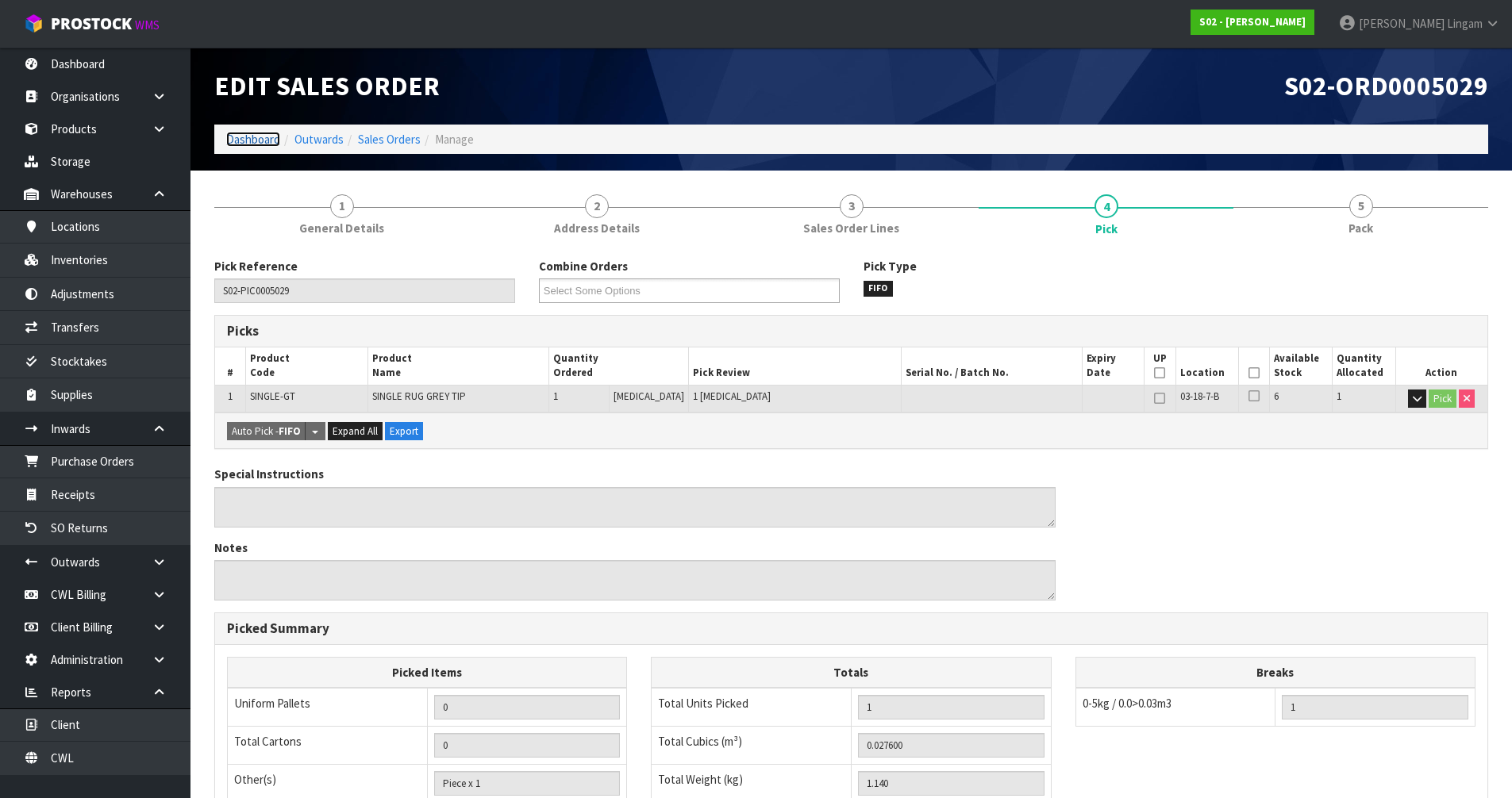
click at [260, 140] on link "Dashboard" at bounding box center [253, 138] width 54 height 15
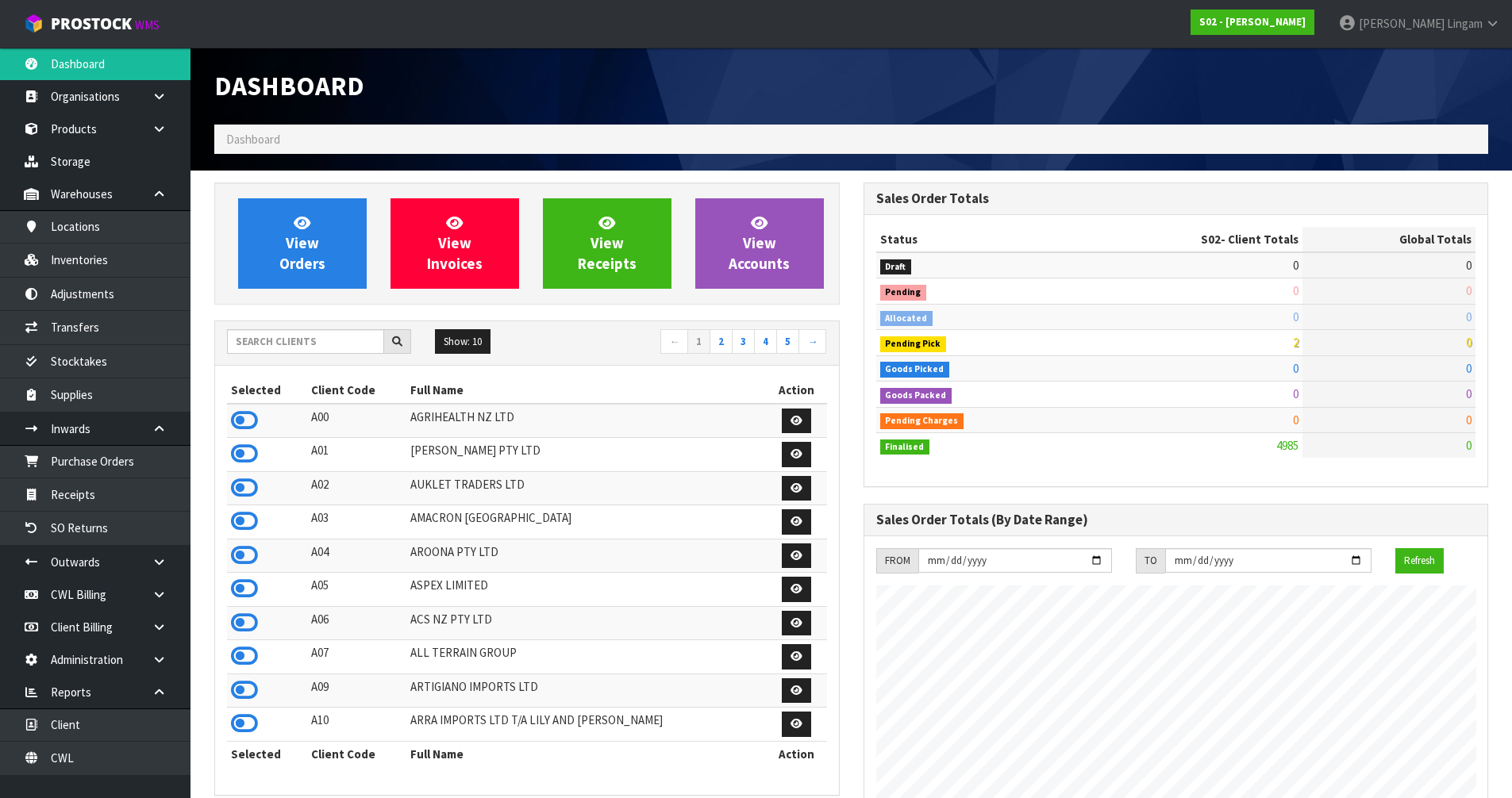
scroll to position [1150, 648]
click at [246, 418] on icon at bounding box center [244, 420] width 27 height 24
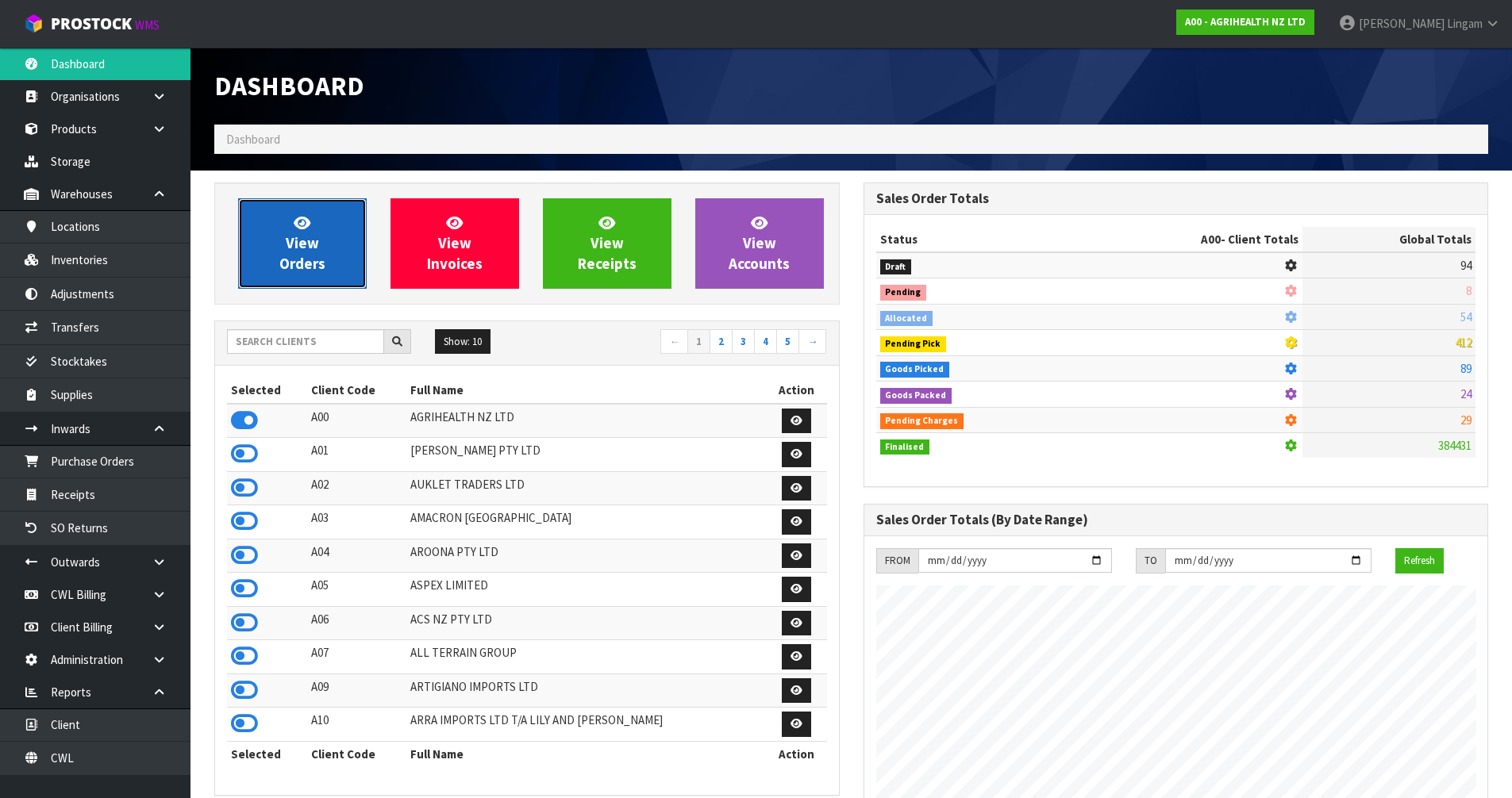
scroll to position [1201, 648]
click at [320, 256] on span "View Orders" at bounding box center [302, 243] width 46 height 60
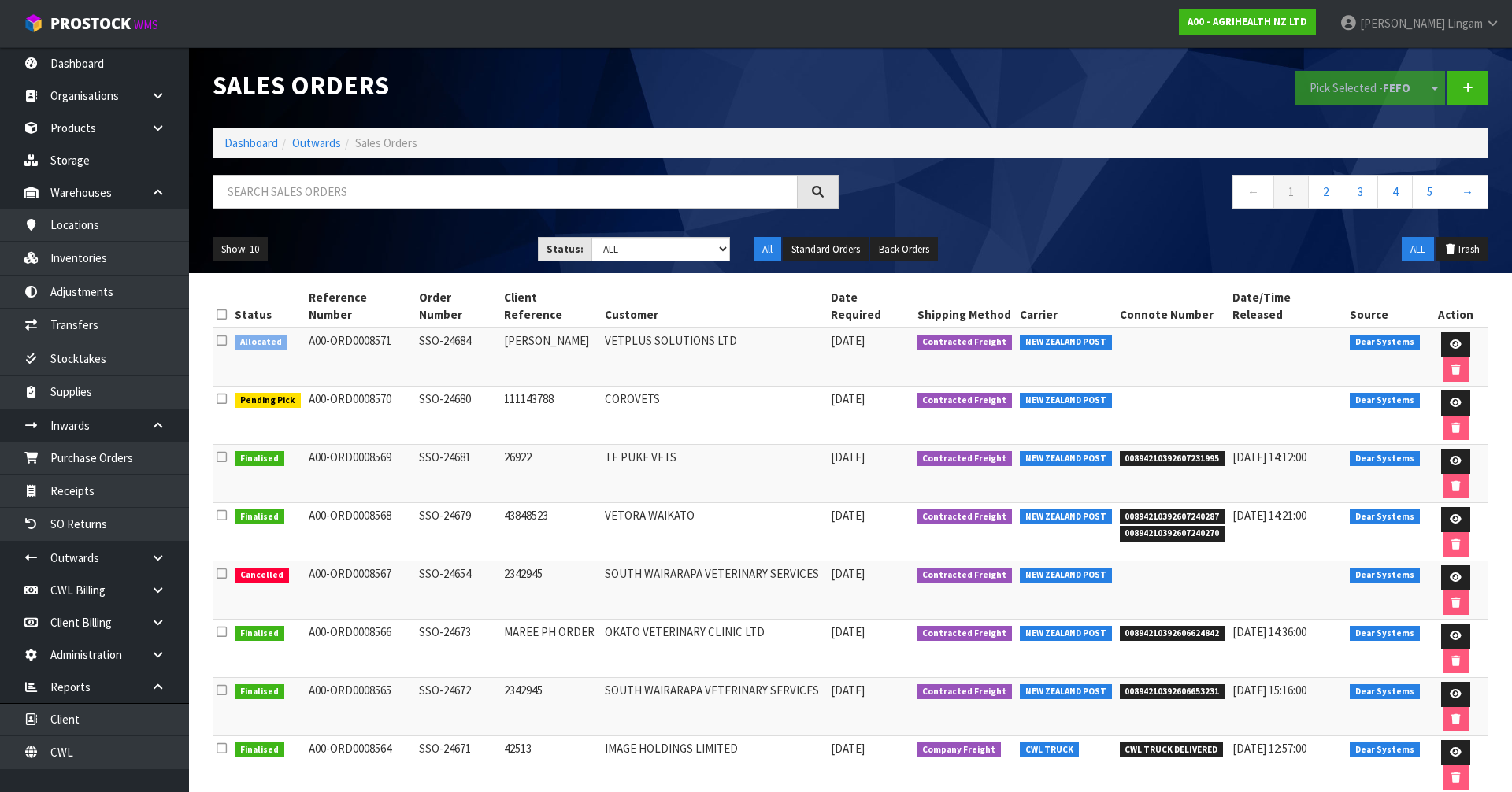
click at [222, 334] on icon at bounding box center [222, 340] width 10 height 12
click at [0, 0] on input "checkbox" at bounding box center [0, 0] width 0 height 0
click at [1359, 86] on button "Pick Selected - FEFO" at bounding box center [1360, 88] width 130 height 34
click at [269, 147] on link "Dashboard" at bounding box center [251, 142] width 54 height 15
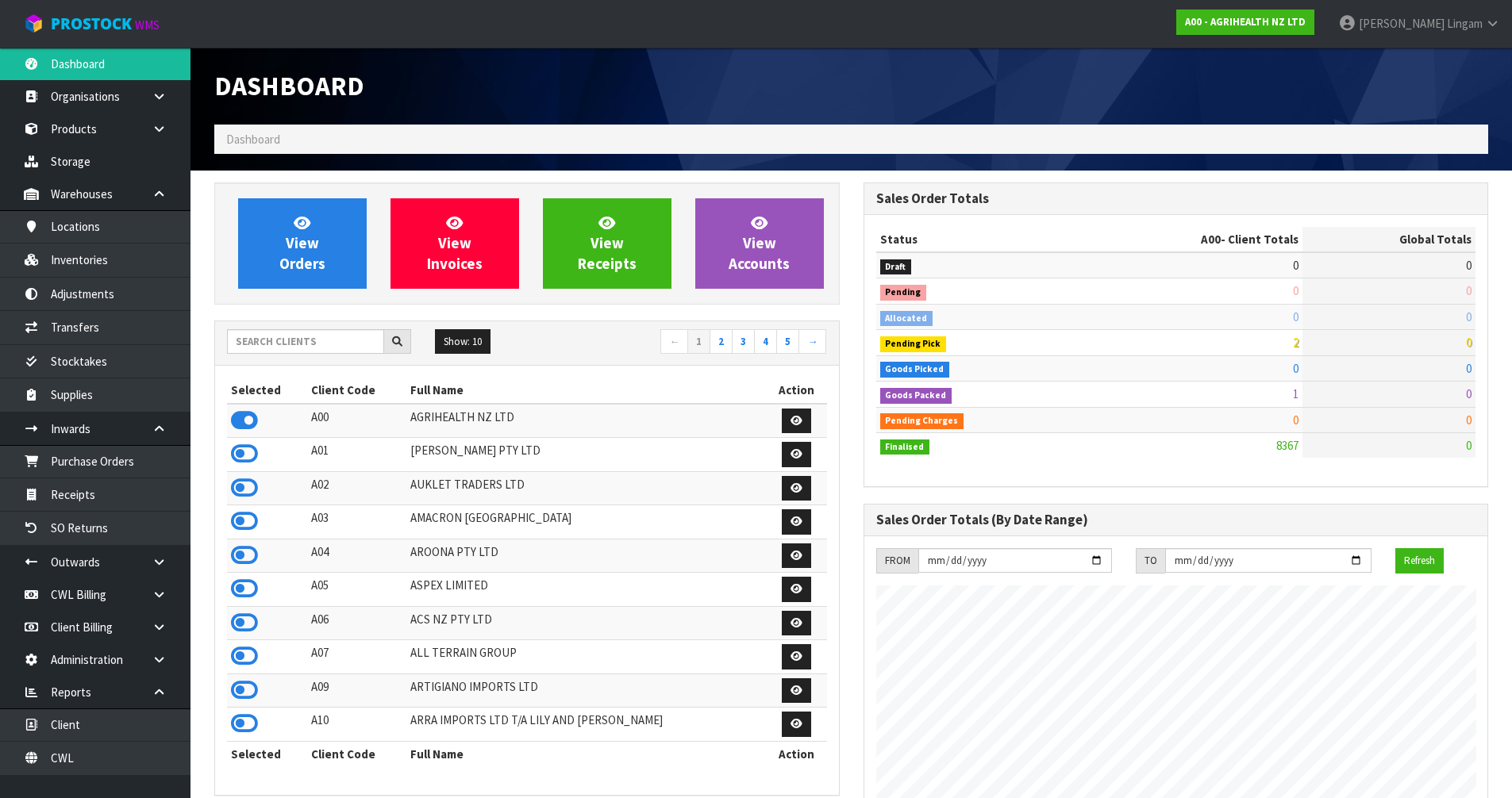
scroll to position [1201, 648]
click at [343, 334] on input "text" at bounding box center [305, 341] width 157 height 24
click at [329, 343] on input "text" at bounding box center [305, 341] width 157 height 24
click at [308, 343] on input "text" at bounding box center [305, 341] width 157 height 24
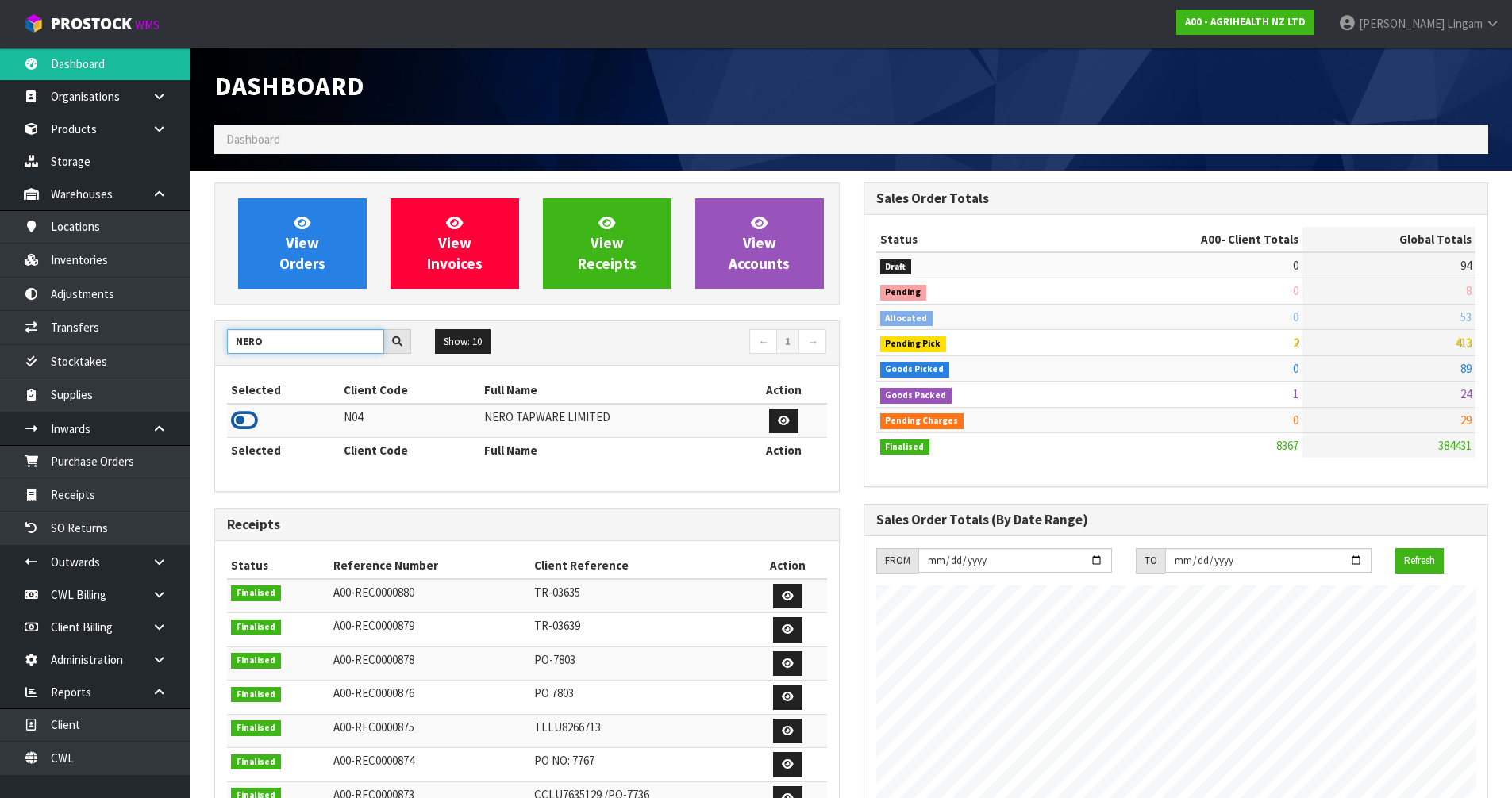
type input "NERO"
click at [251, 414] on icon at bounding box center [244, 420] width 27 height 24
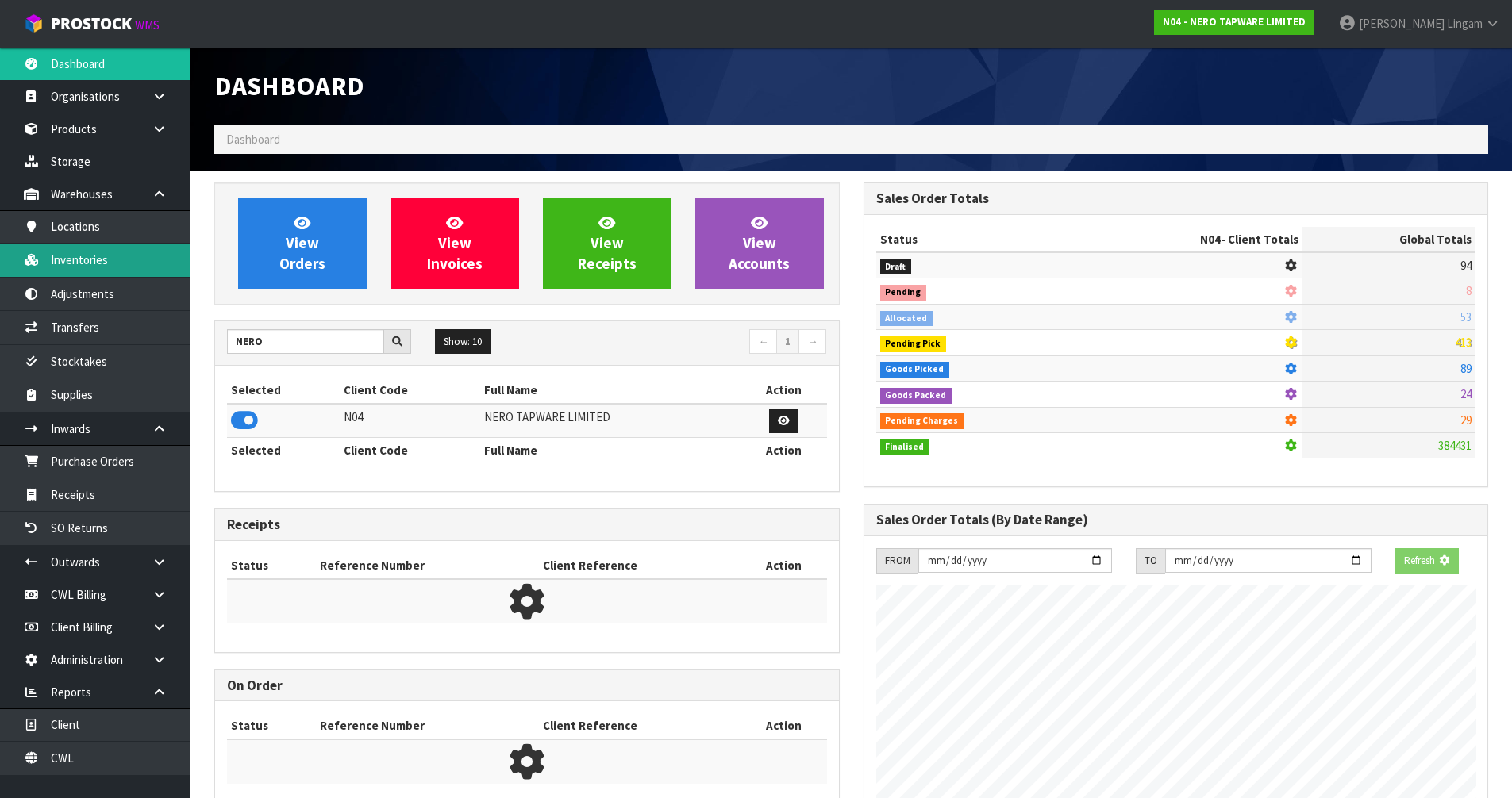
scroll to position [1236, 648]
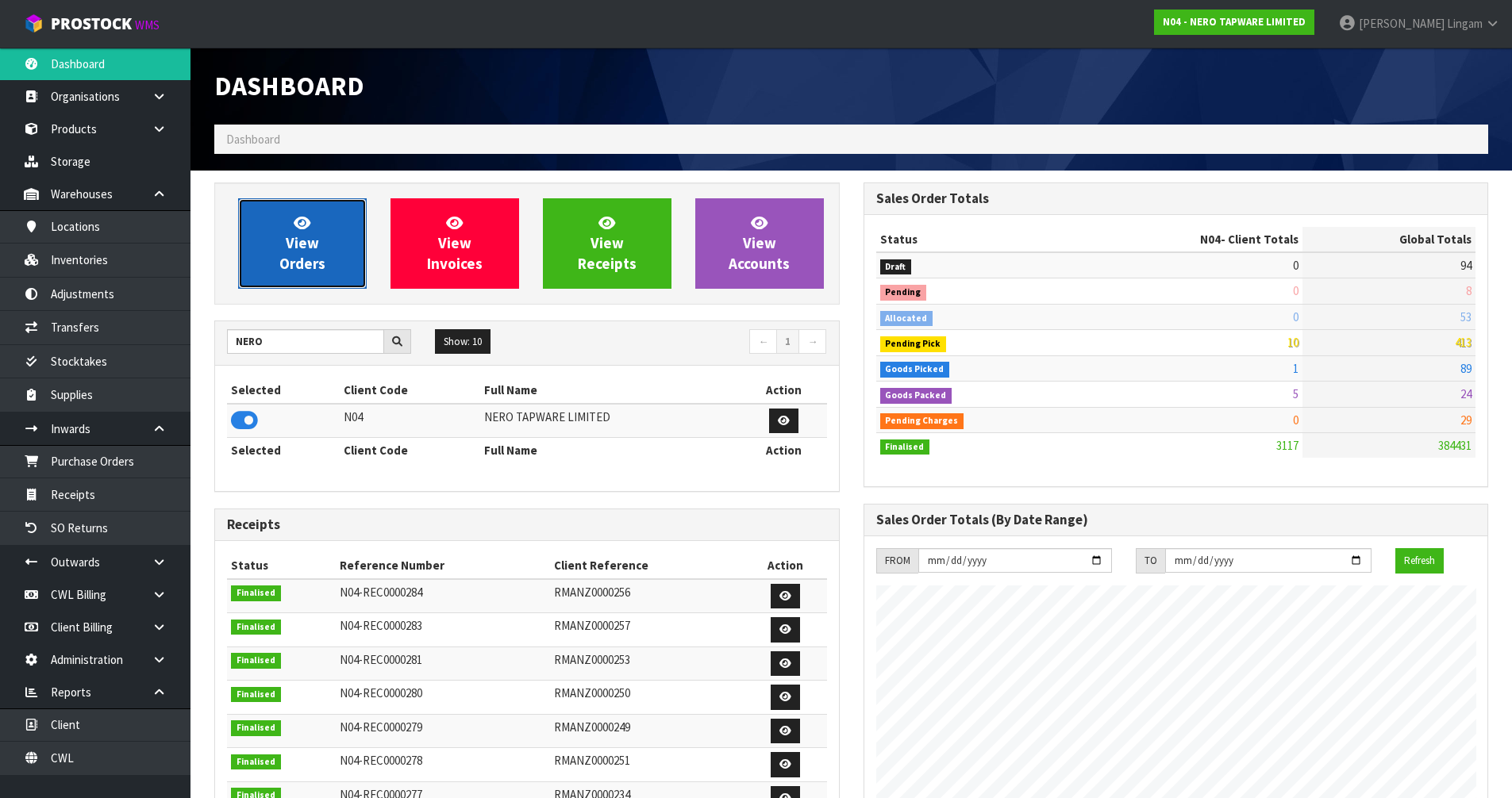
click at [291, 251] on span "View Orders" at bounding box center [302, 243] width 46 height 60
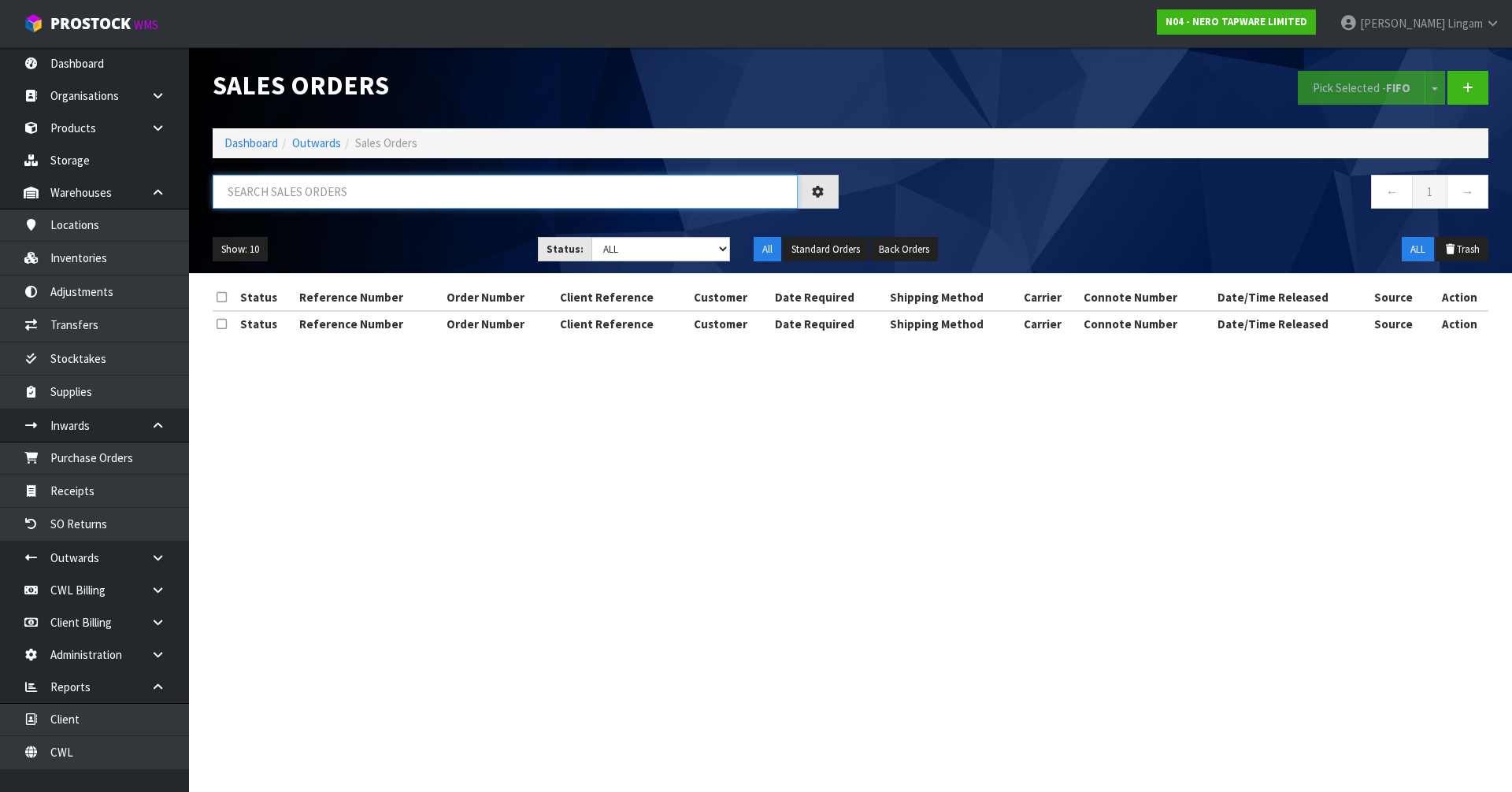
click at [376, 190] on input "text" at bounding box center [505, 191] width 585 height 34
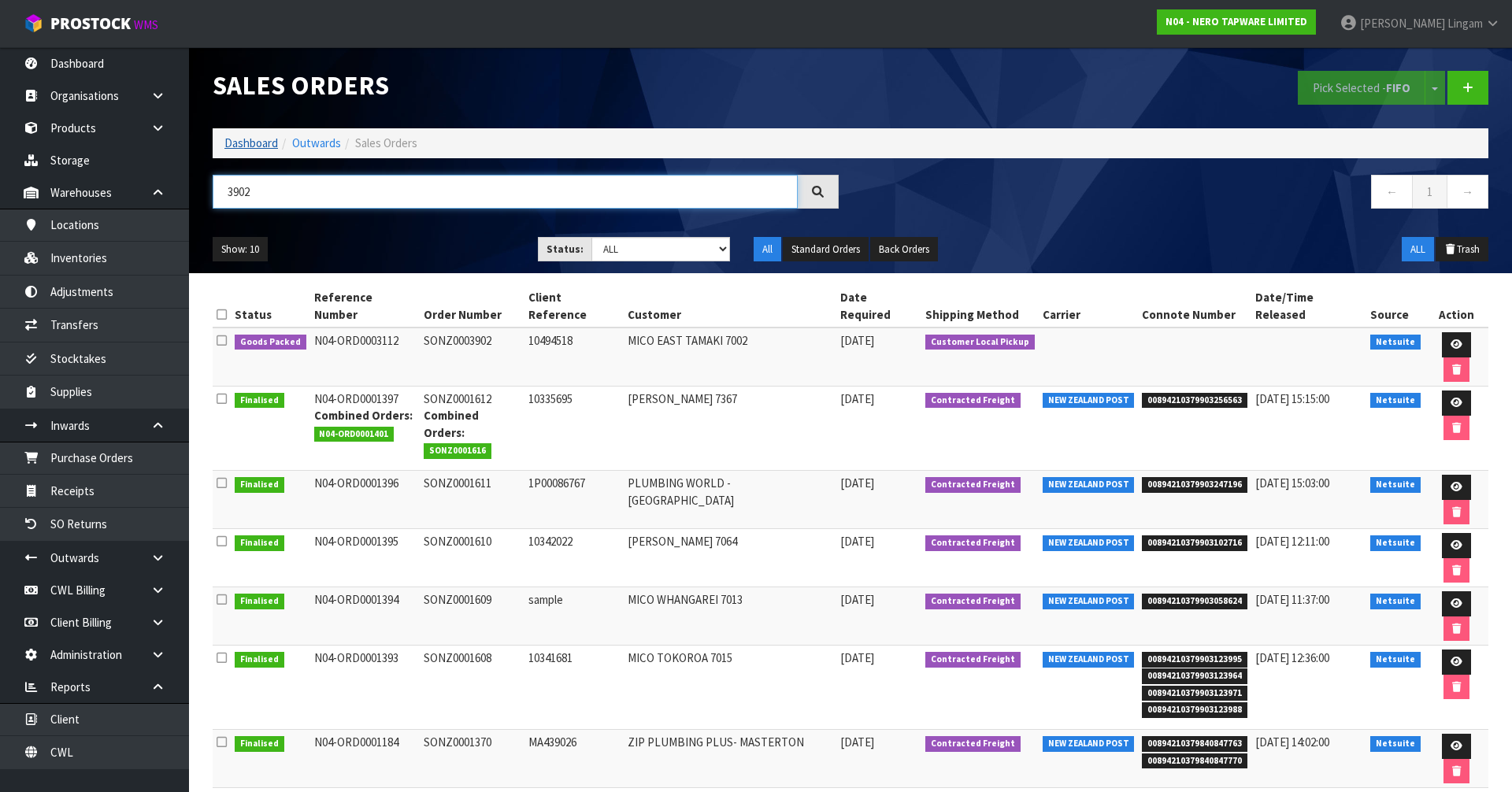
type input "3902"
click at [228, 143] on link "Dashboard" at bounding box center [251, 142] width 54 height 15
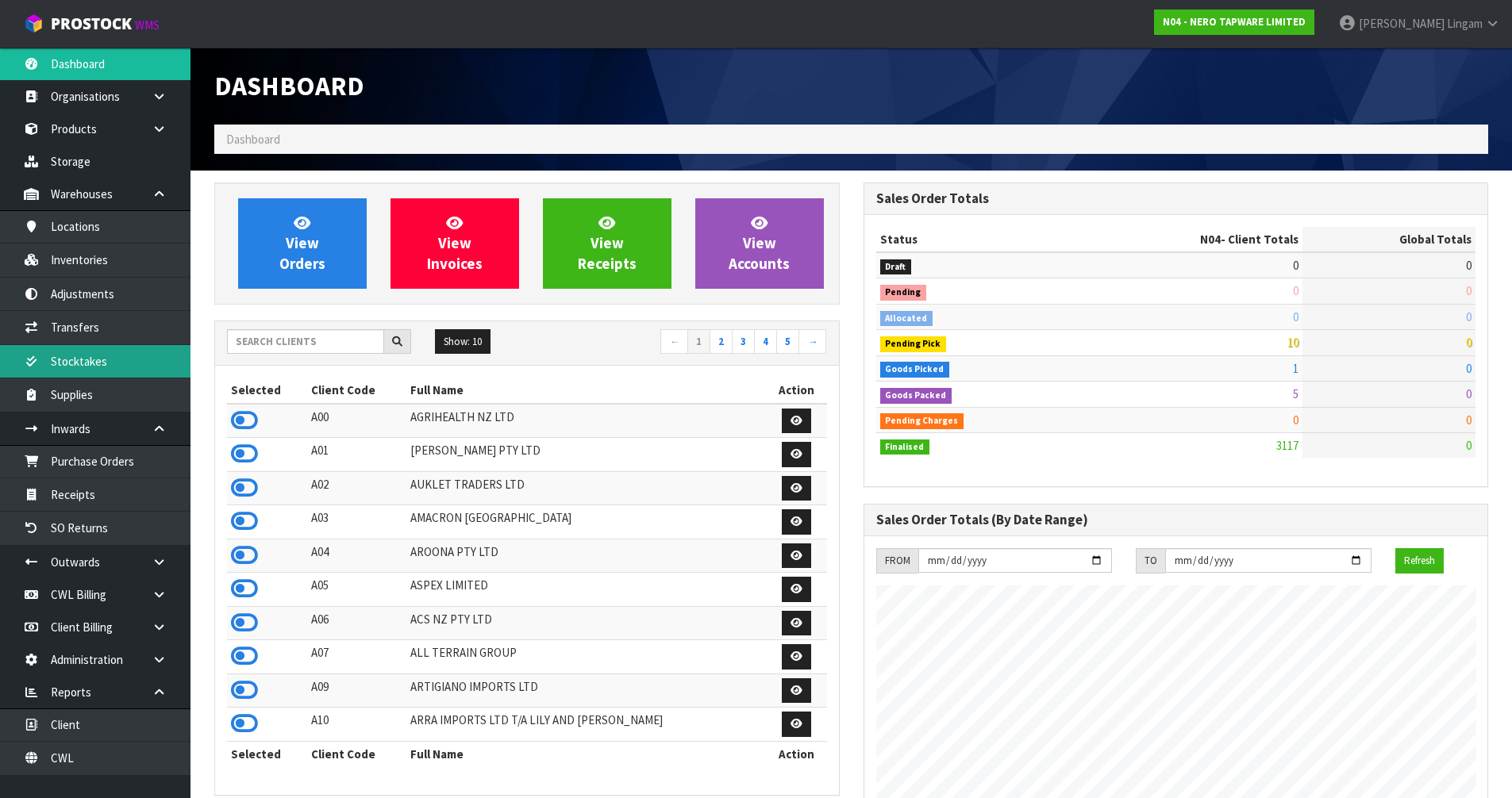
scroll to position [1236, 648]
click at [275, 343] on input "text" at bounding box center [305, 341] width 157 height 24
click at [322, 346] on input "text" at bounding box center [305, 341] width 157 height 24
click at [299, 342] on input "text" at bounding box center [305, 341] width 157 height 24
click at [328, 341] on input "text" at bounding box center [305, 341] width 157 height 24
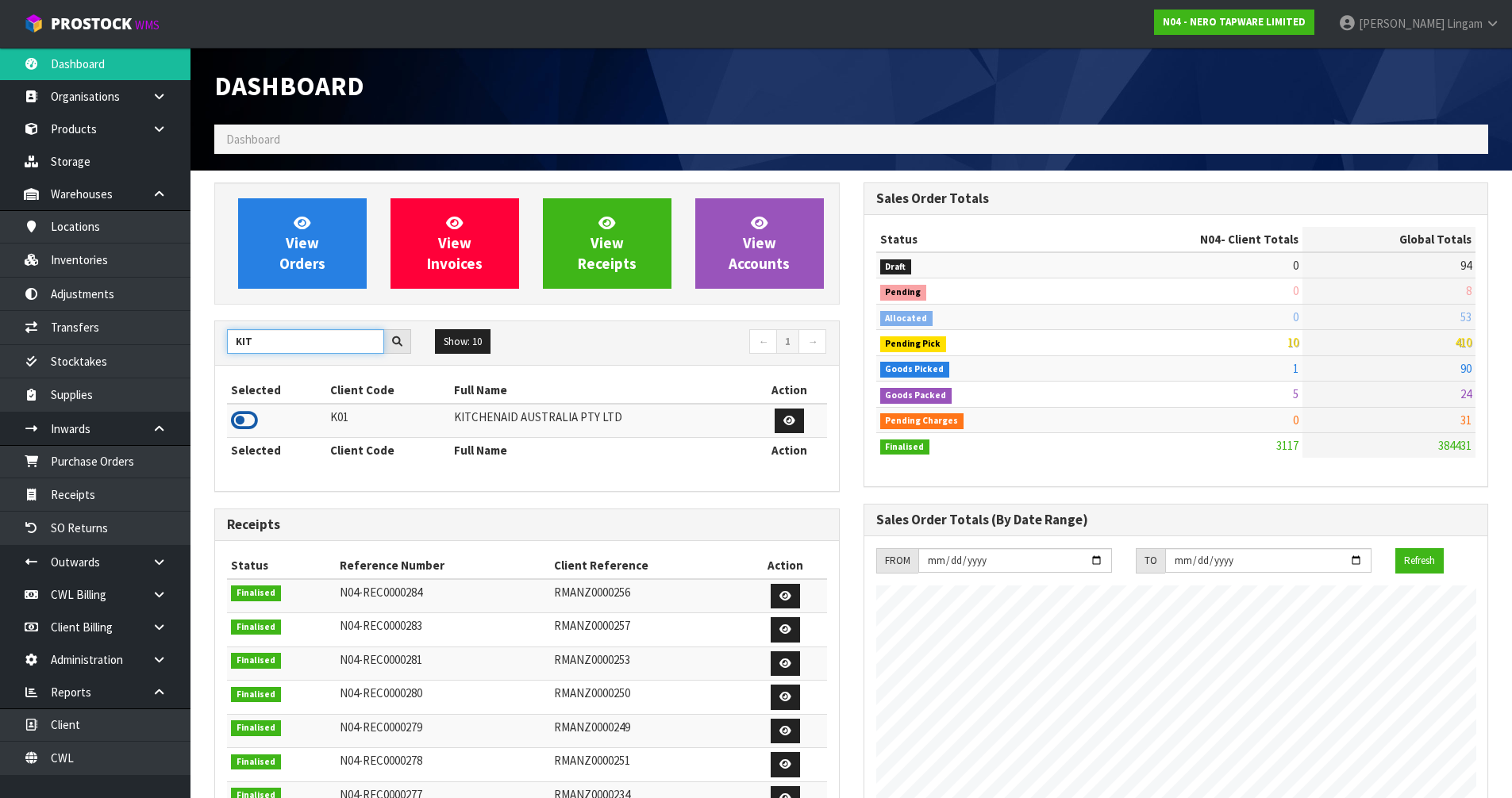
type input "KIT"
click at [243, 423] on icon at bounding box center [244, 420] width 27 height 24
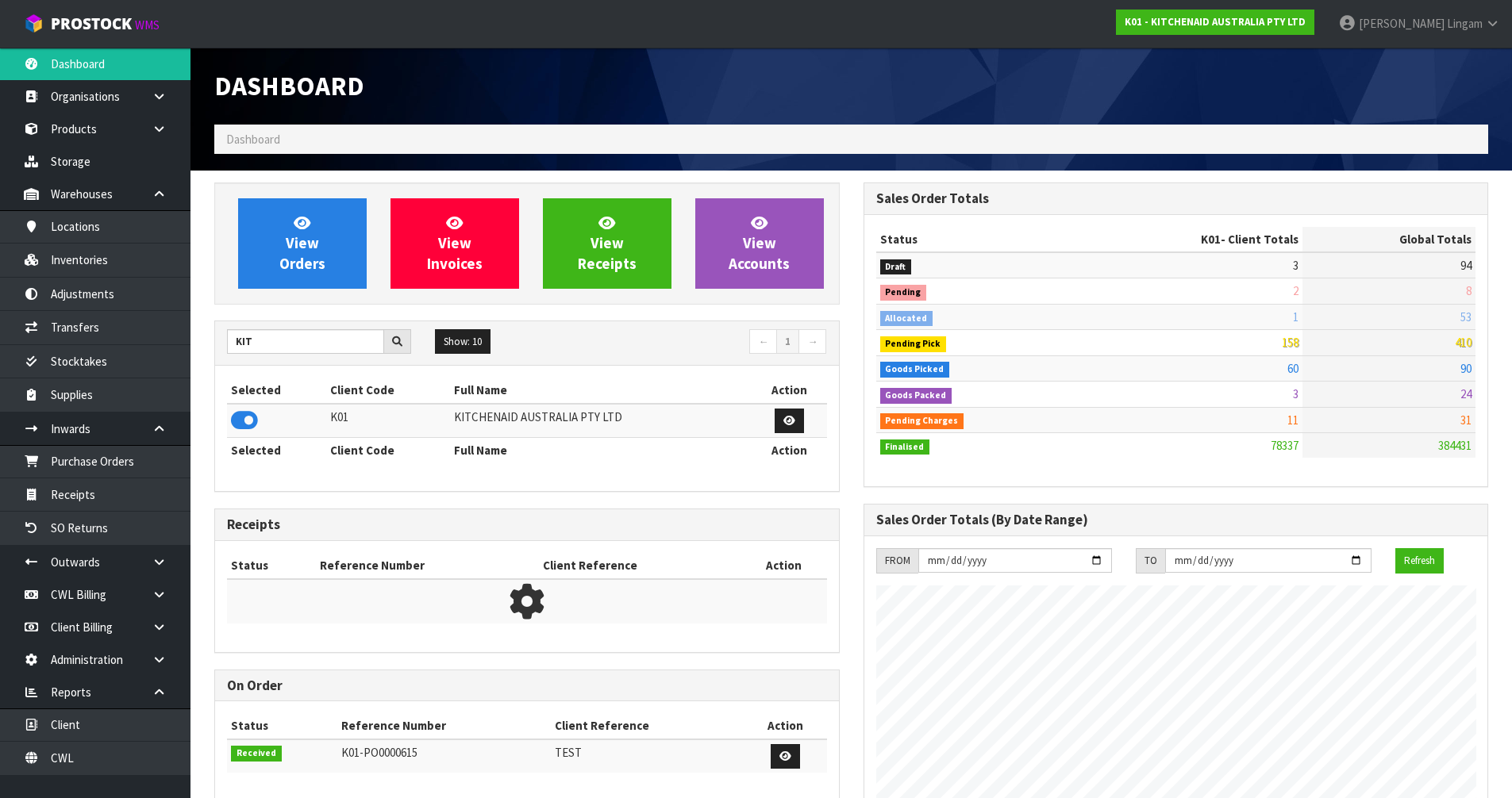
scroll to position [1201, 648]
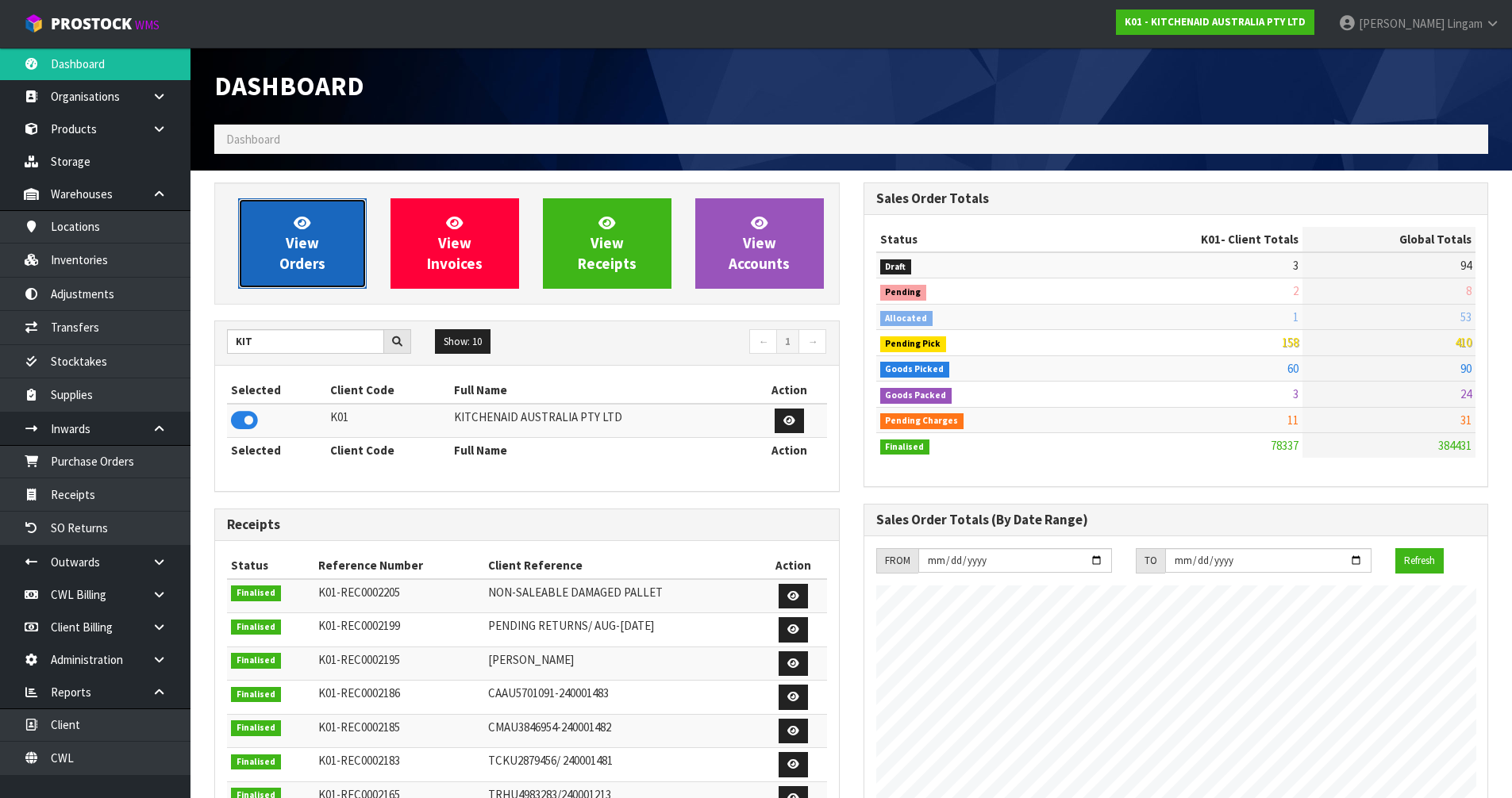
click at [318, 262] on span "View Orders" at bounding box center [302, 243] width 46 height 60
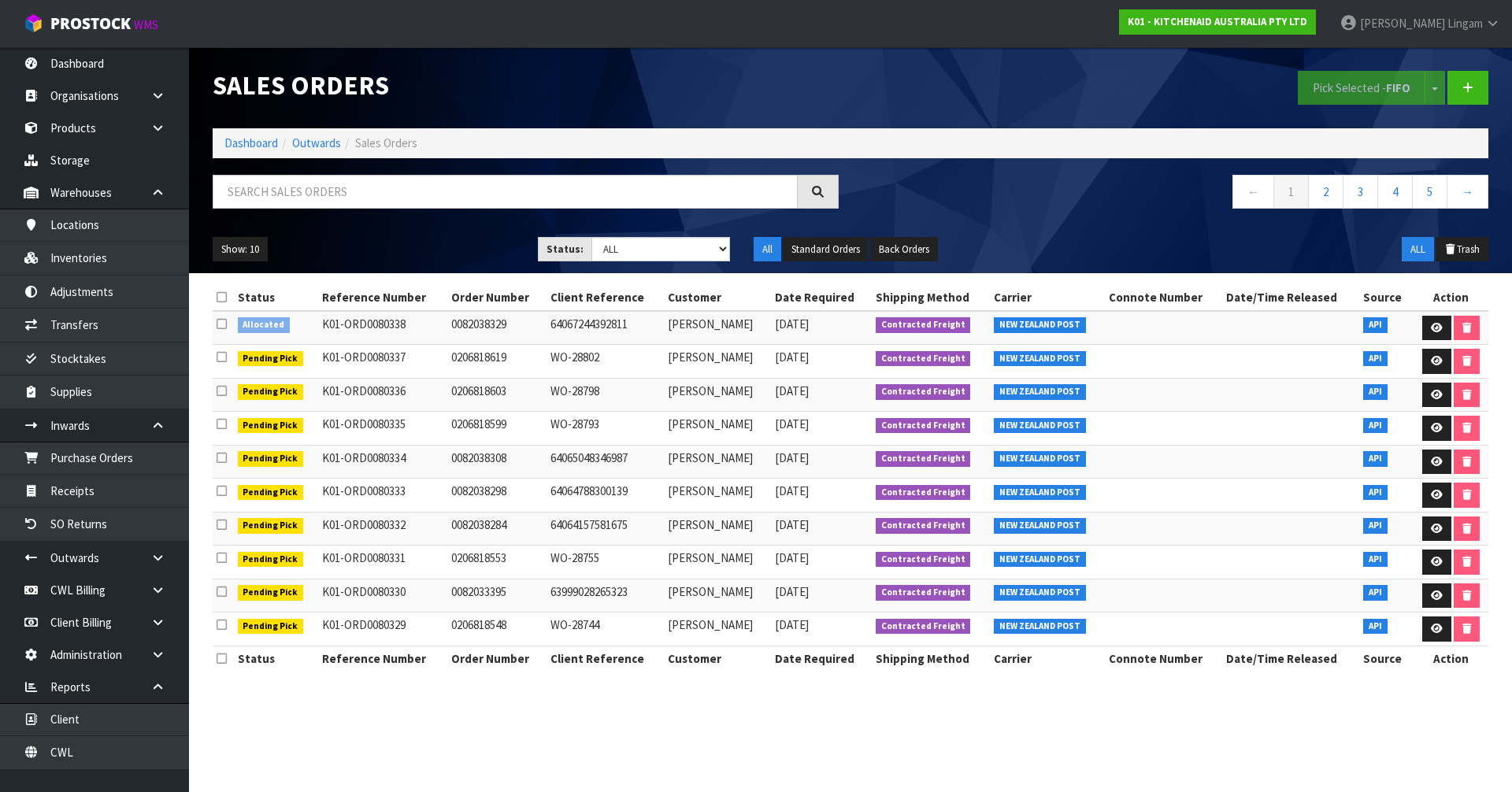
click at [223, 325] on icon at bounding box center [222, 324] width 10 height 12
click at [0, 0] on input "checkbox" at bounding box center [0, 0] width 0 height 0
click at [1316, 89] on button "Pick Selected - FIFO" at bounding box center [1362, 88] width 128 height 34
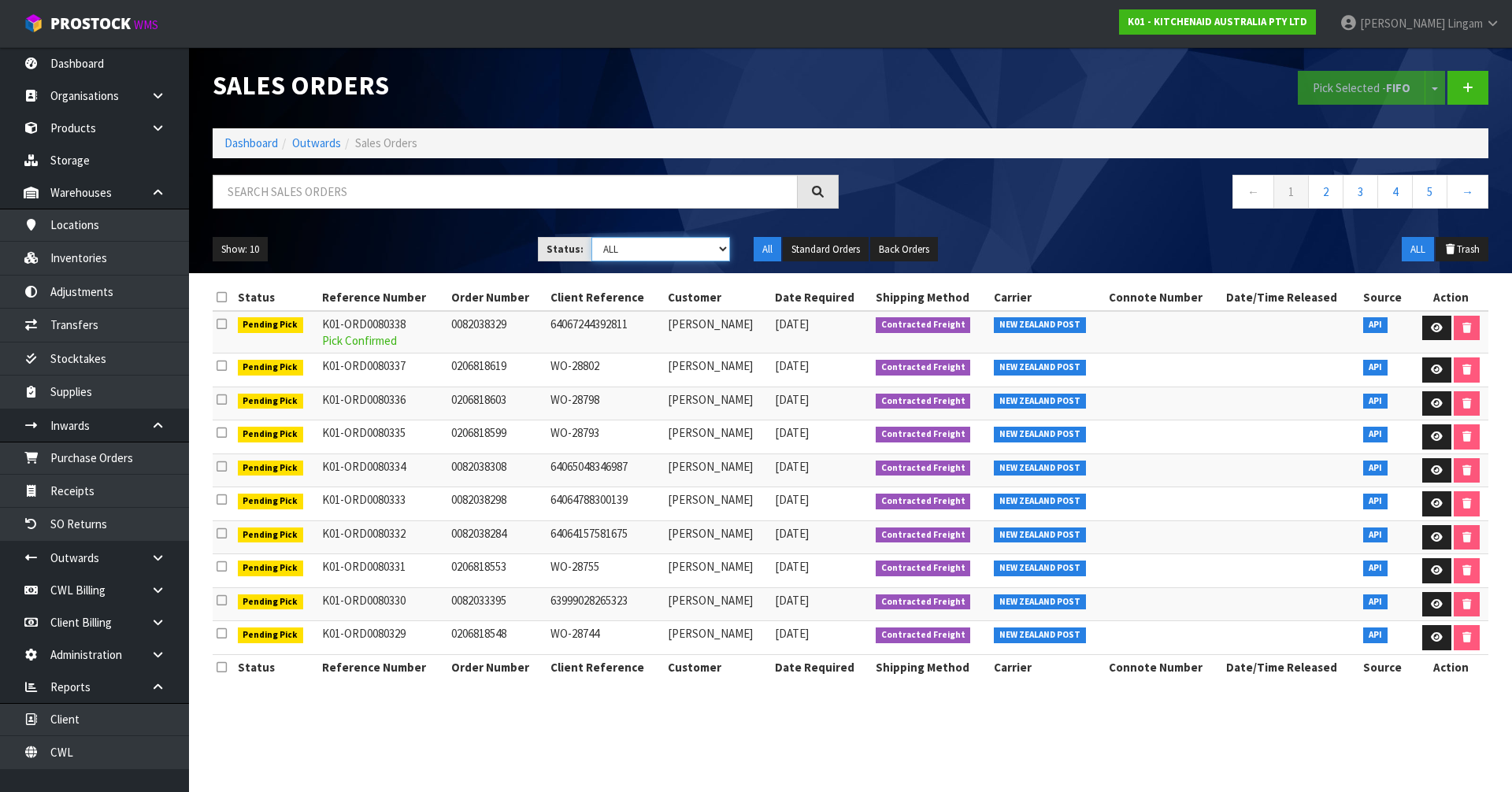
click at [692, 244] on select "Draft Pending Allocated Pending Pick Goods Picked Goods Packed Pending Charges …" at bounding box center [661, 249] width 139 height 24
select select "string:6"
click at [592, 237] on select "Draft Pending Allocated Pending Pick Goods Picked Goods Packed Pending Charges …" at bounding box center [661, 249] width 139 height 24
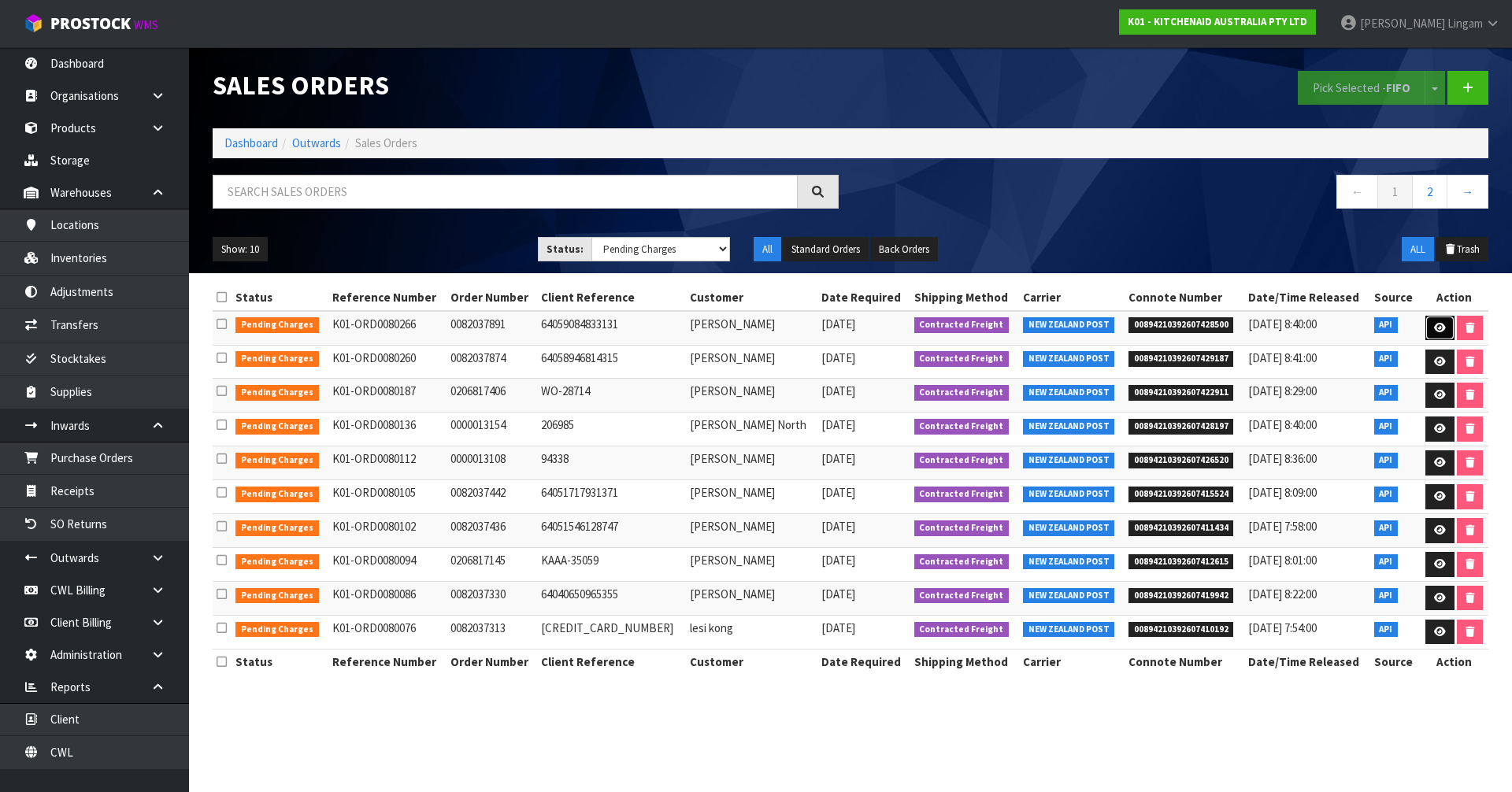
click at [1439, 331] on icon at bounding box center [1440, 328] width 12 height 10
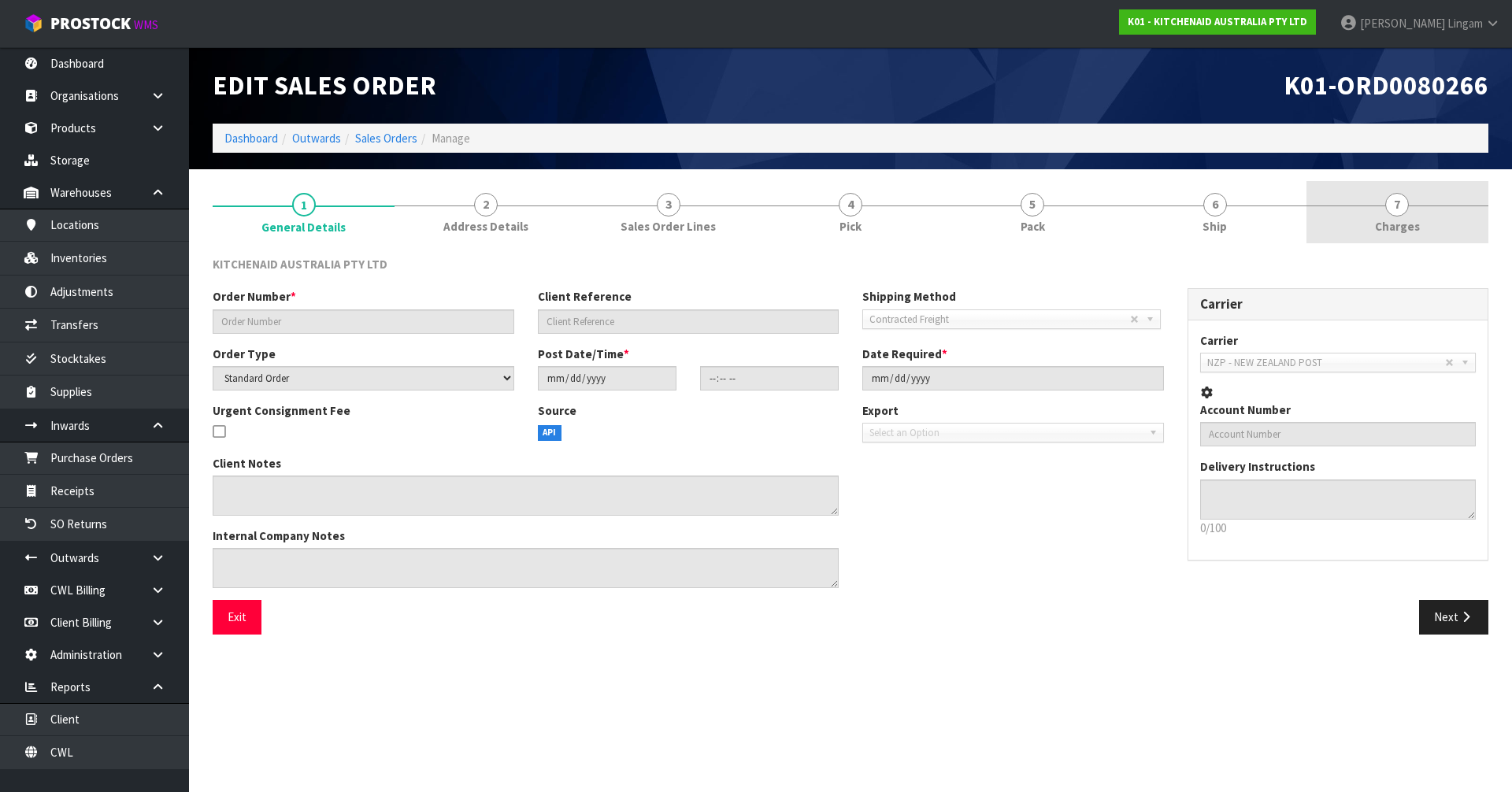
type input "0082037891"
type input "64059084833131"
select select "number:0"
type input "[DATE]"
type input "10:37:26.000"
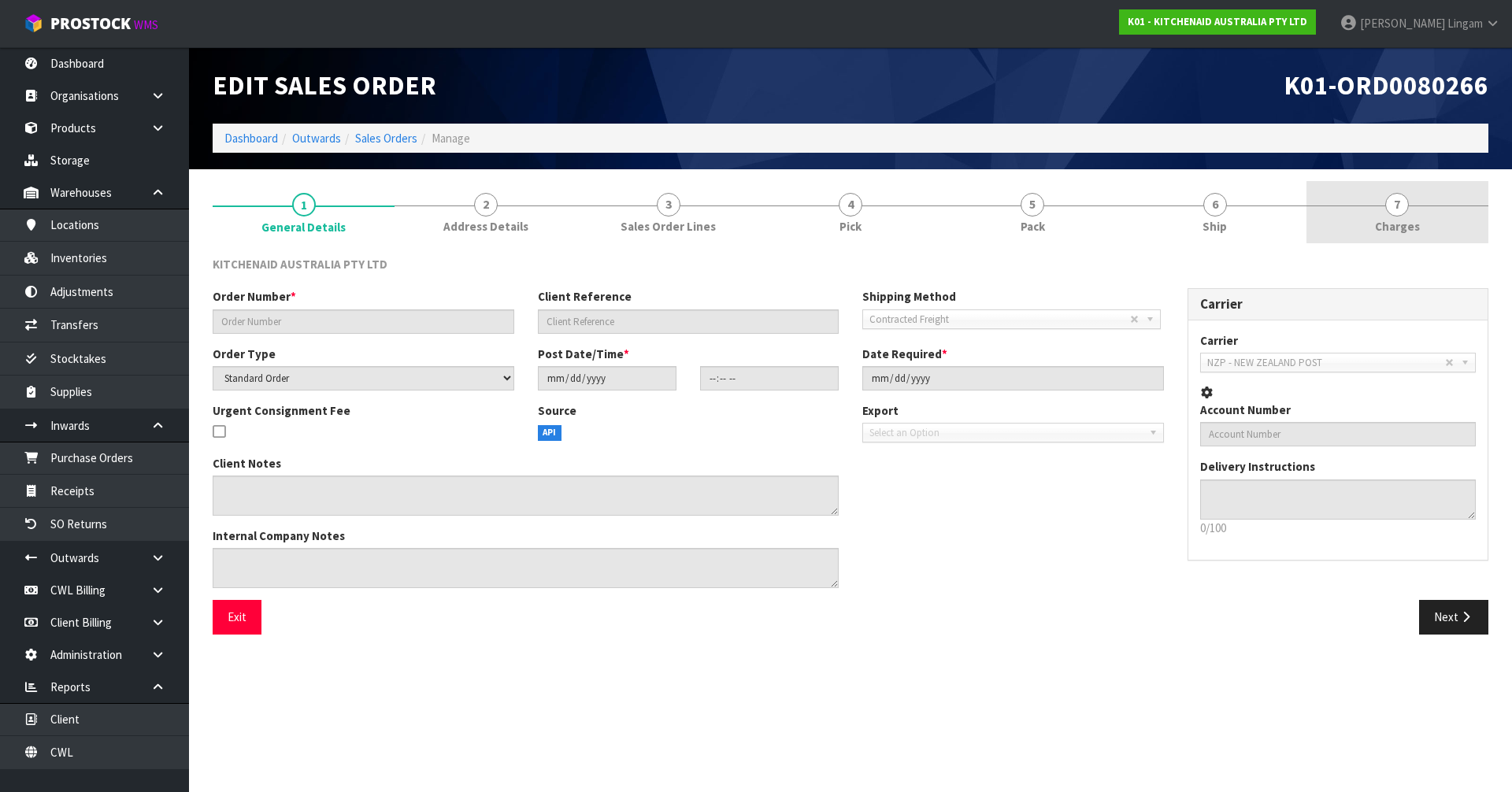
type input "[DATE]"
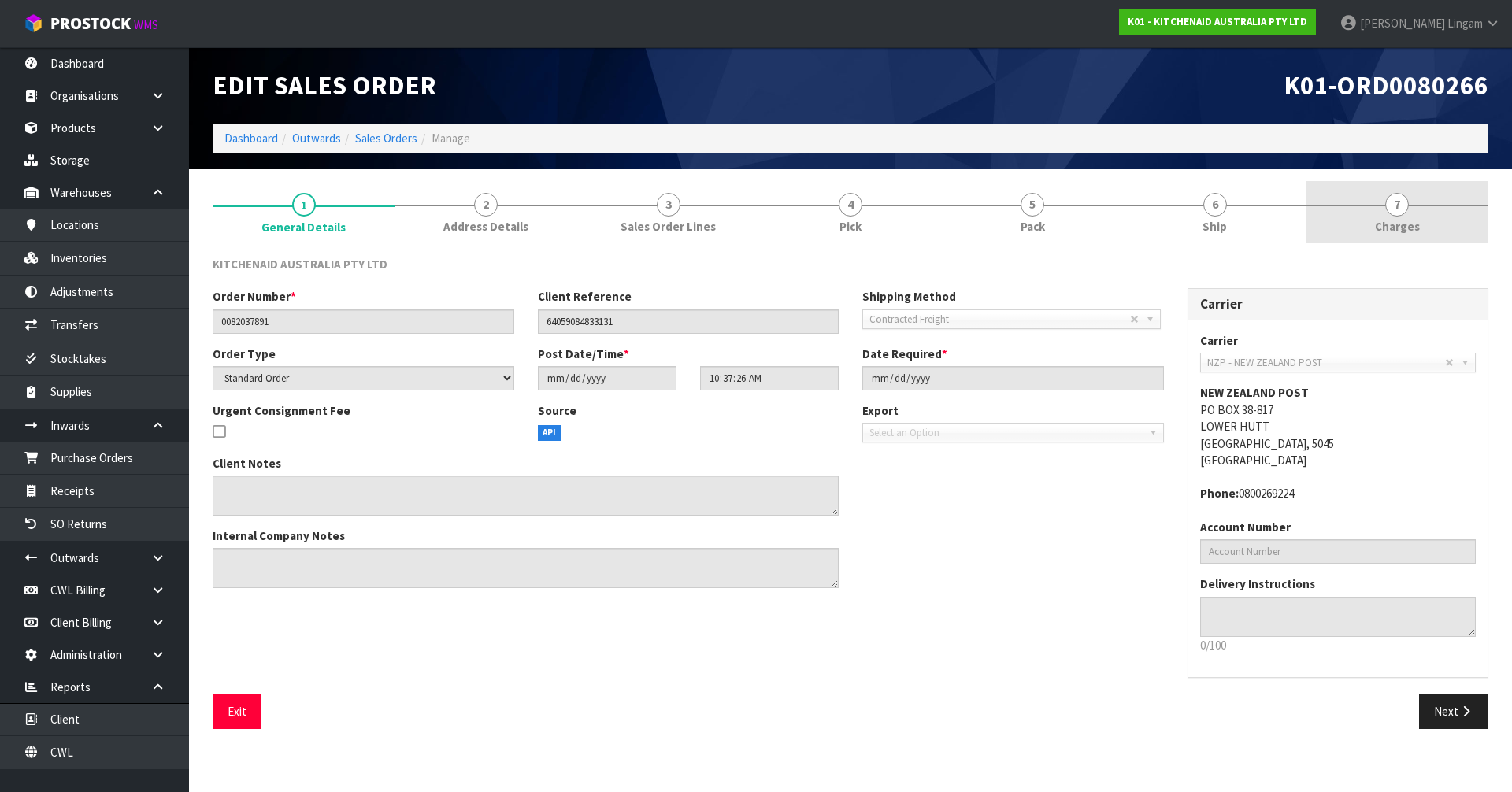
click at [1442, 229] on link "7 [GEOGRAPHIC_DATA]" at bounding box center [1397, 212] width 182 height 63
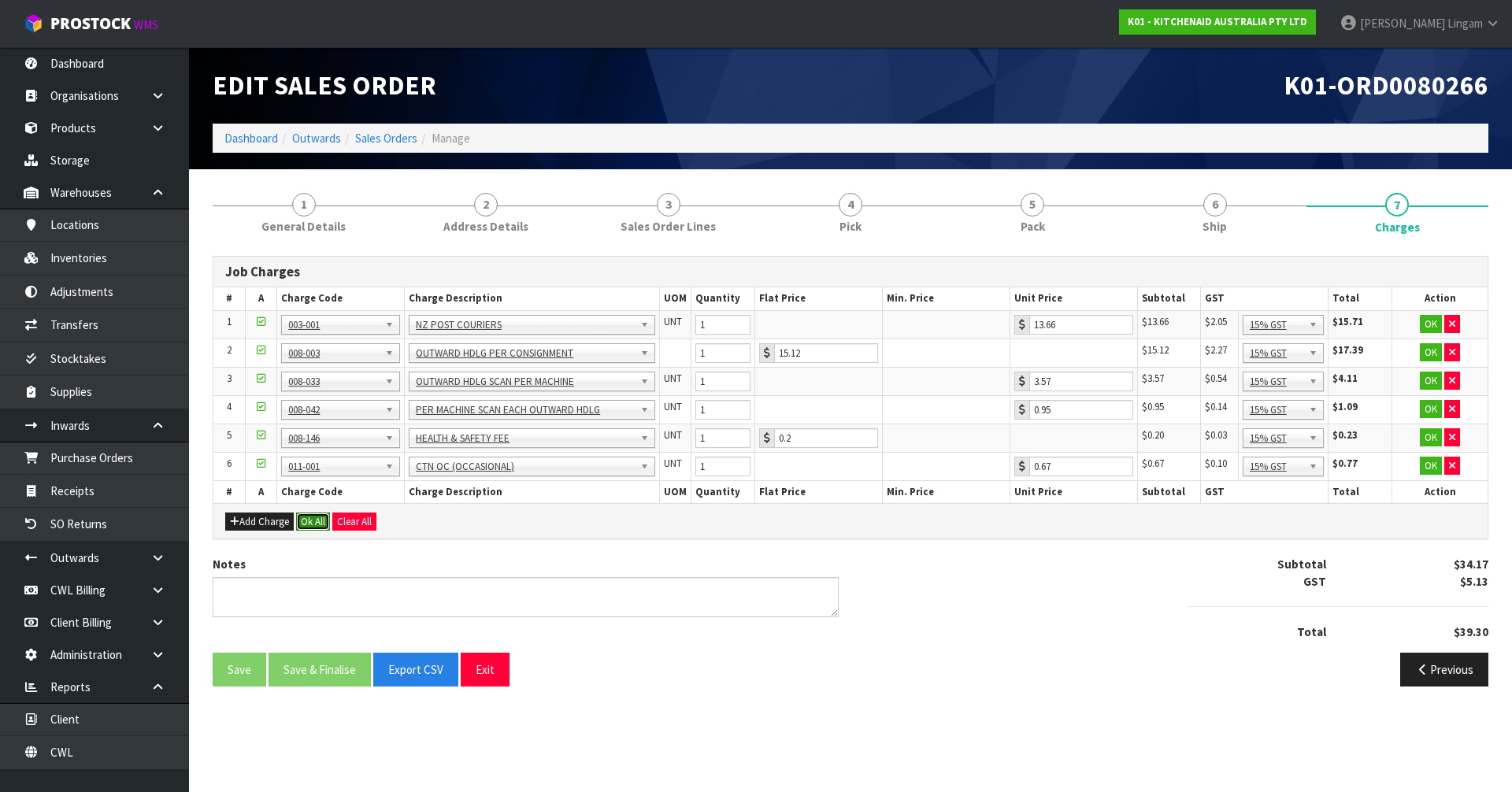
click at [317, 517] on button "Ok All" at bounding box center [313, 522] width 34 height 19
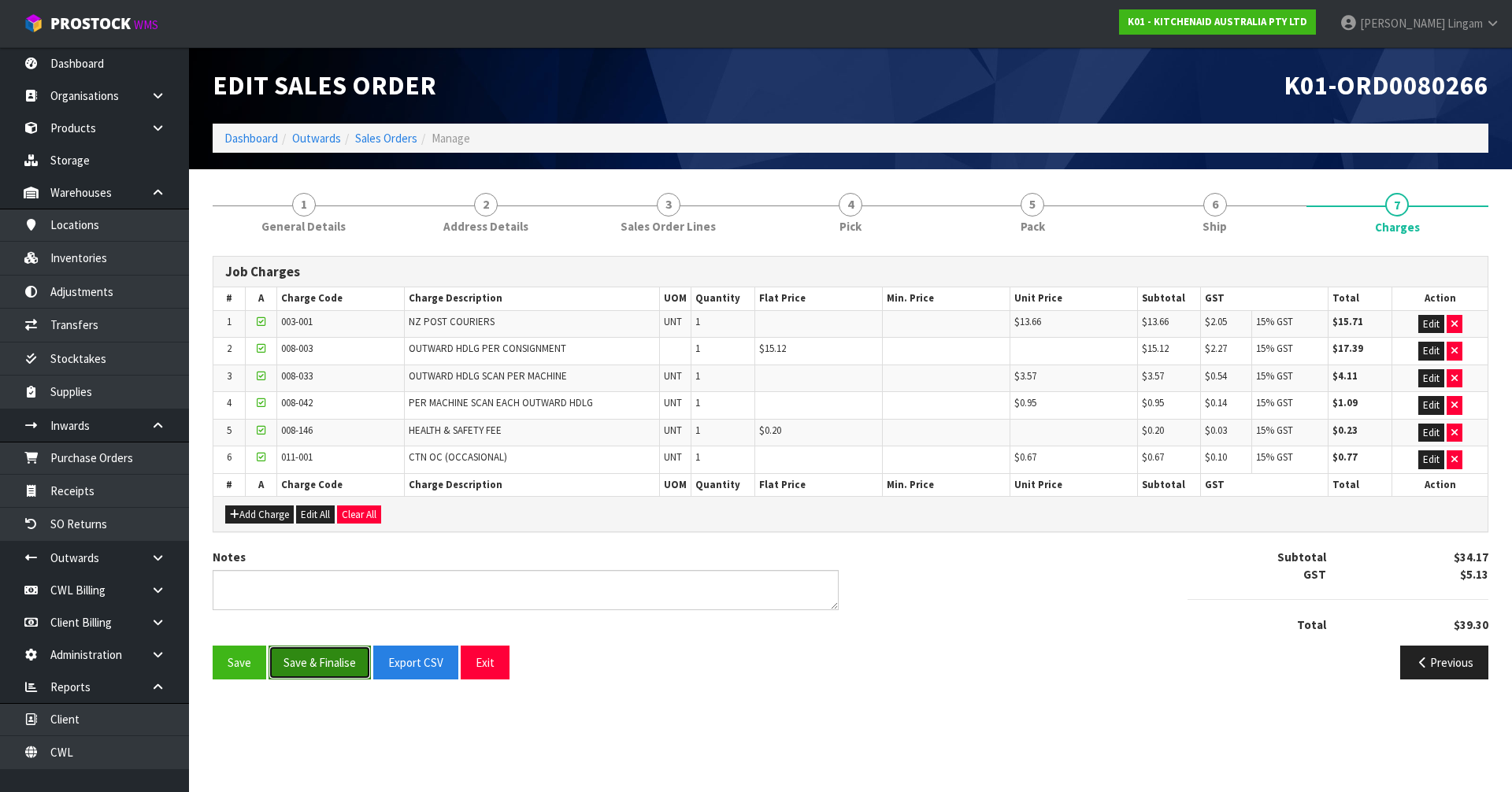
click at [322, 661] on button "Save & Finalise" at bounding box center [320, 662] width 103 height 34
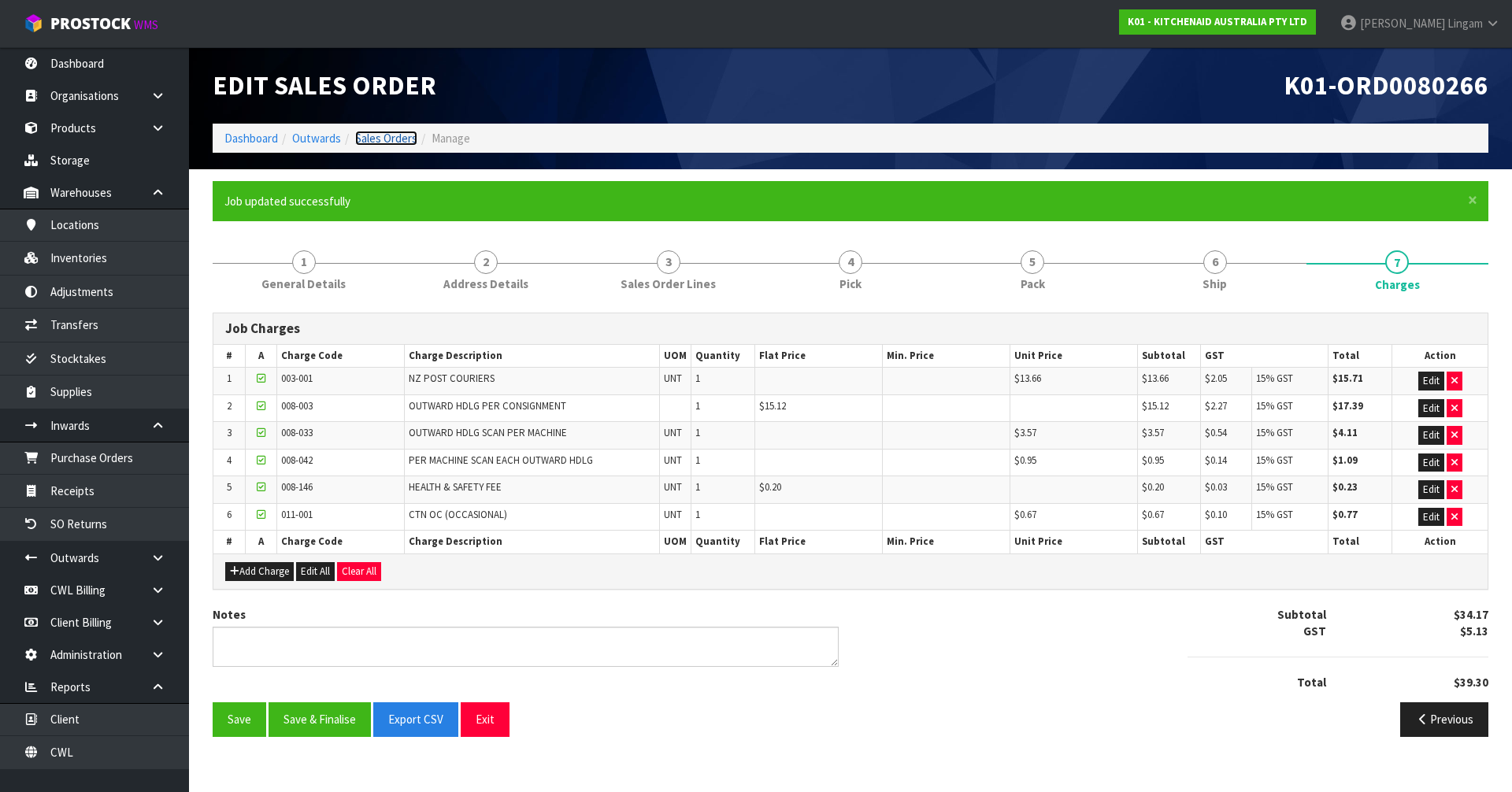
click at [400, 139] on link "Sales Orders" at bounding box center [387, 137] width 63 height 15
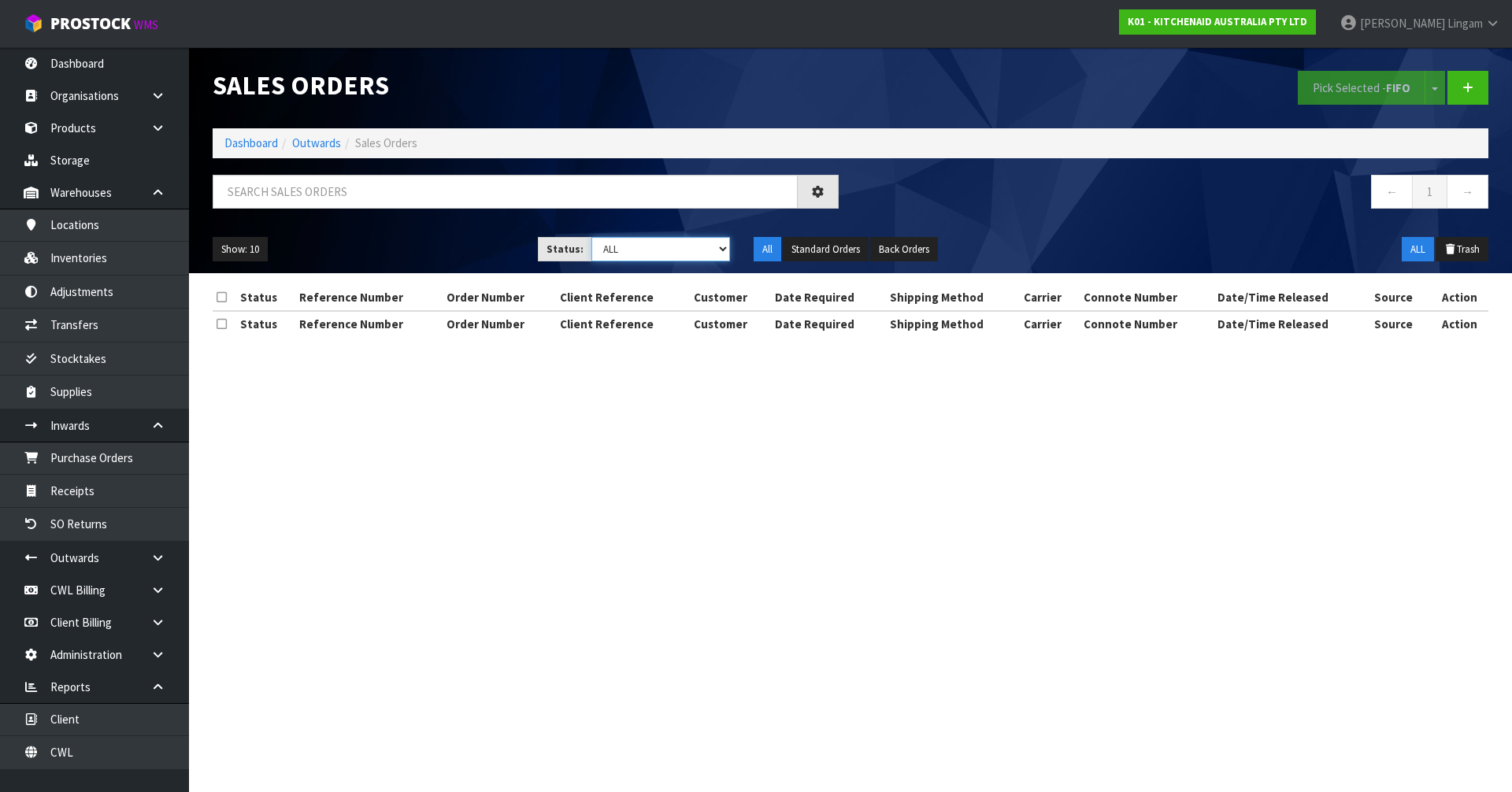
click at [706, 249] on select "Draft Pending Allocated Pending Pick Goods Picked Goods Packed Pending Charges …" at bounding box center [661, 249] width 139 height 24
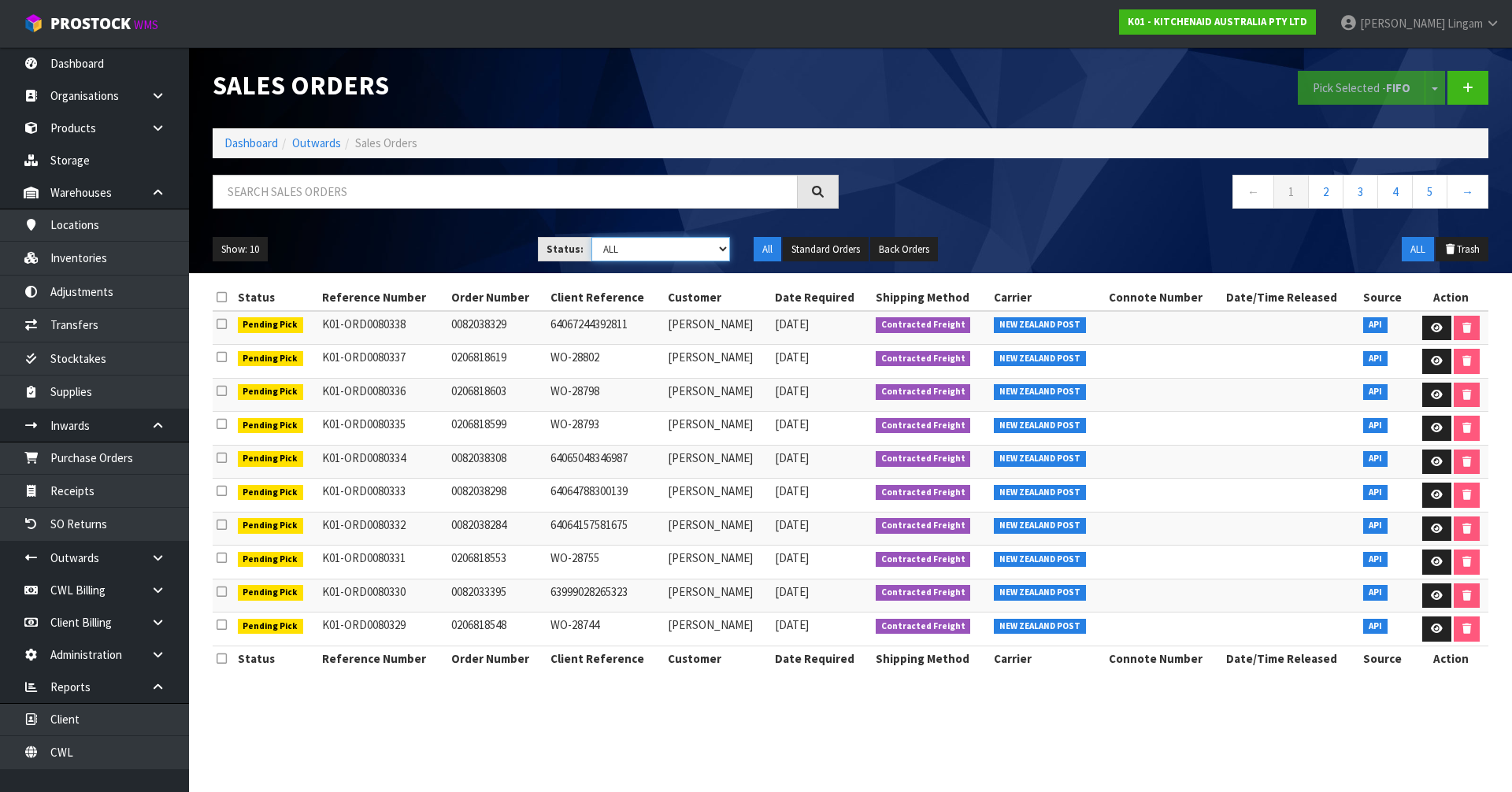
select select "string:6"
click at [592, 237] on select "Draft Pending Allocated Pending Pick Goods Picked Goods Packed Pending Charges …" at bounding box center [661, 249] width 139 height 24
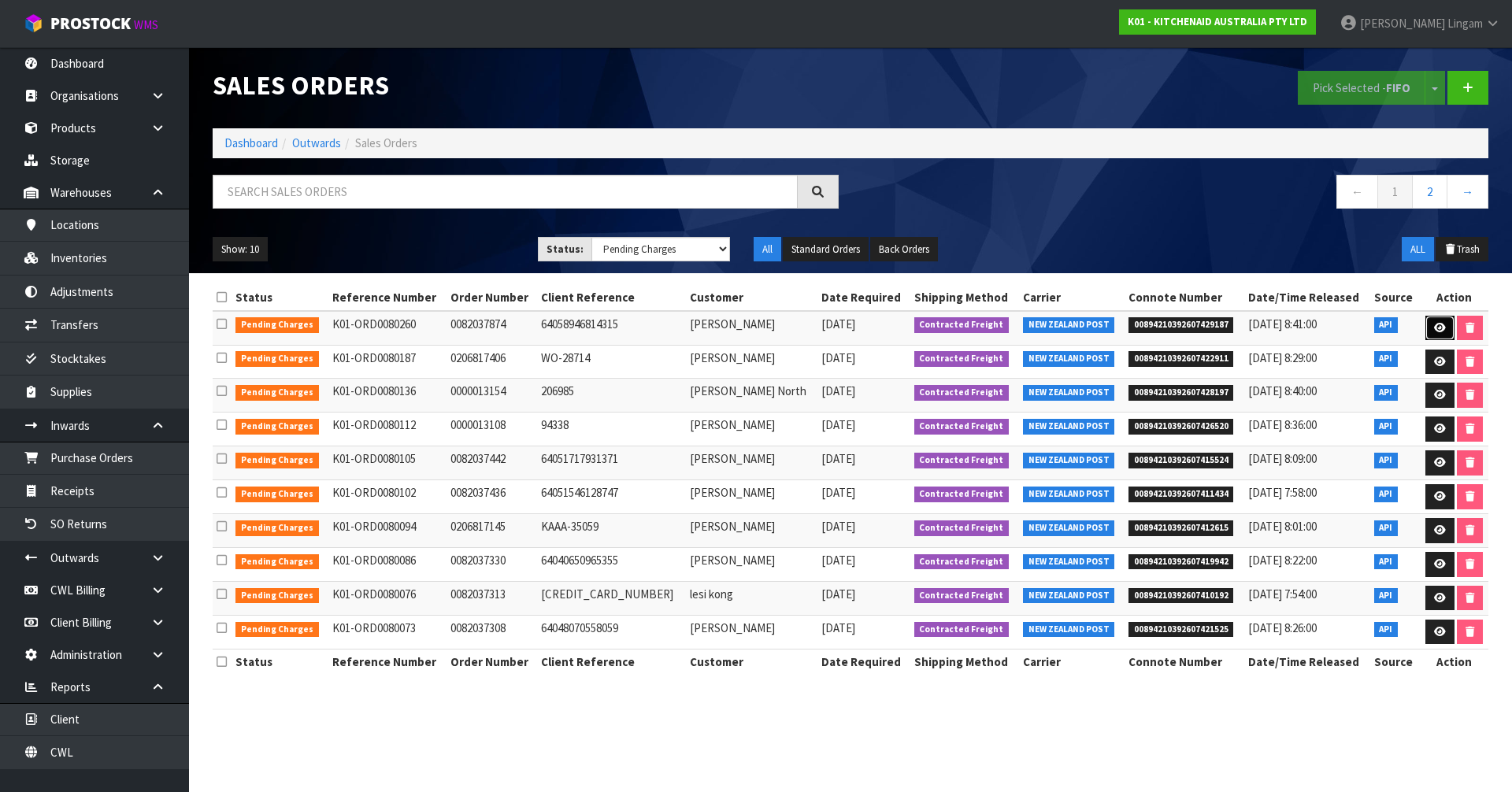
click at [1434, 327] on icon at bounding box center [1440, 328] width 12 height 10
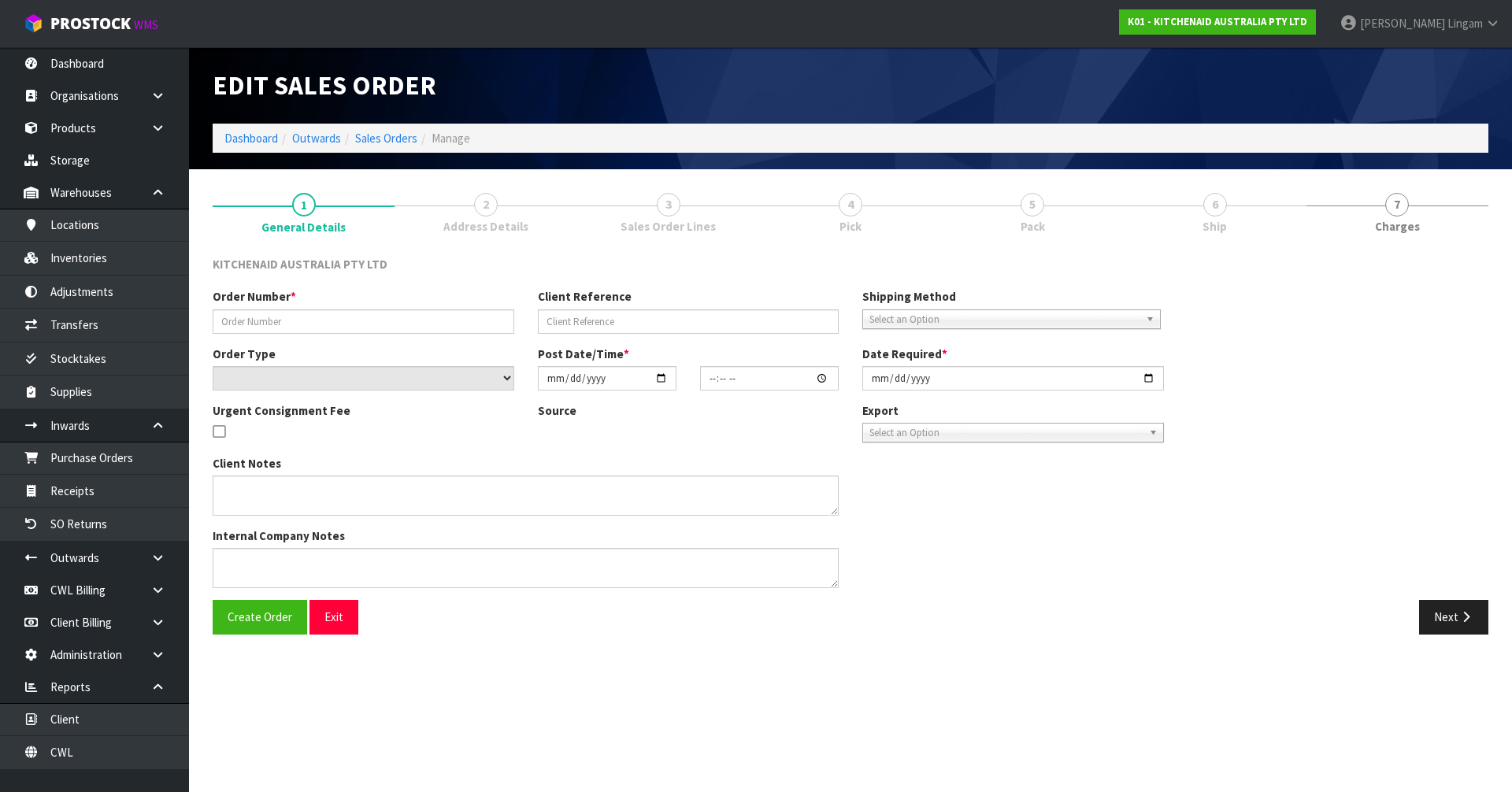
type input "0082037874"
type input "64058946814315"
select select "number:0"
type input "[DATE]"
type input "10:37:14.000"
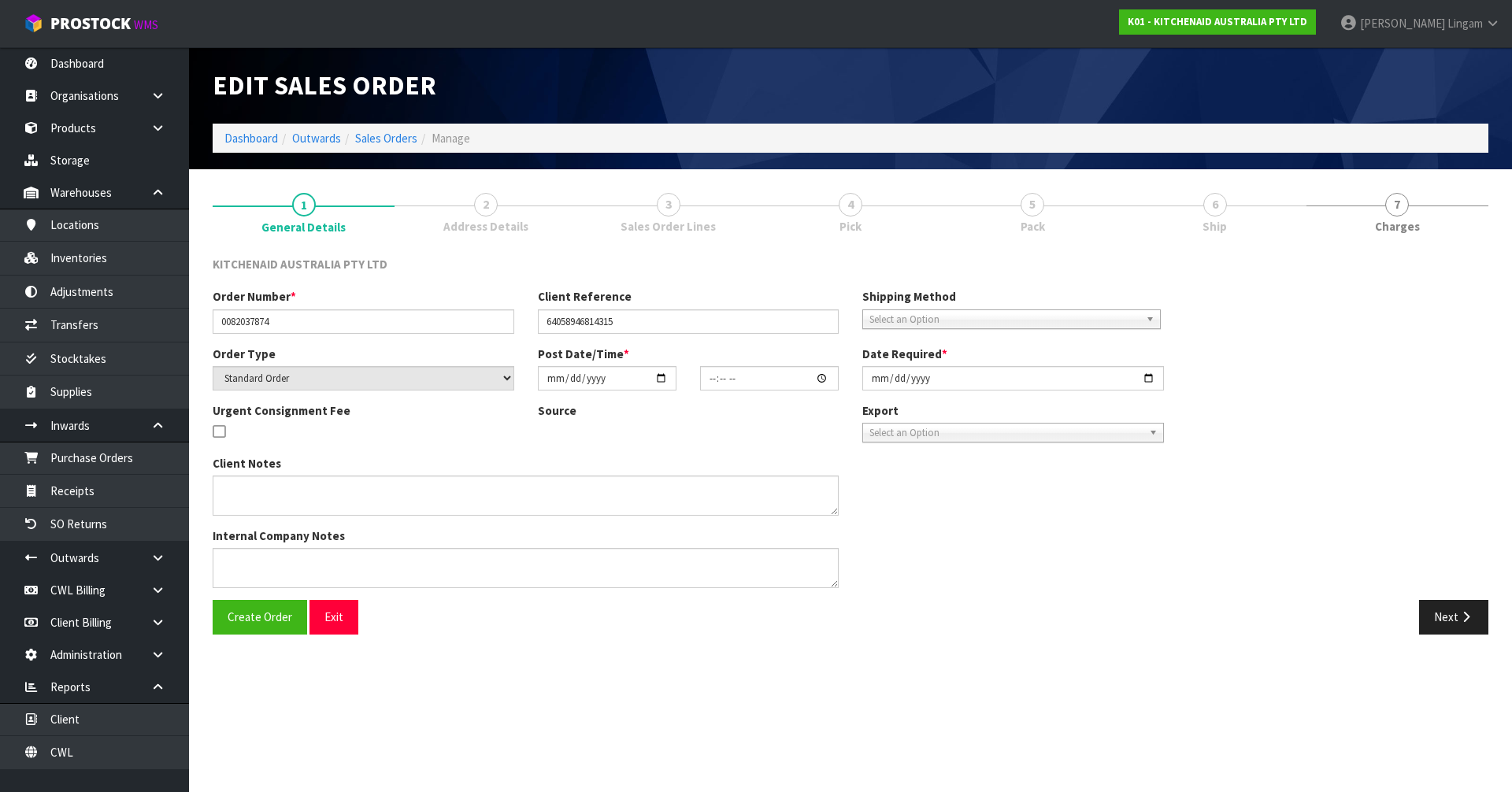
type input "[DATE]"
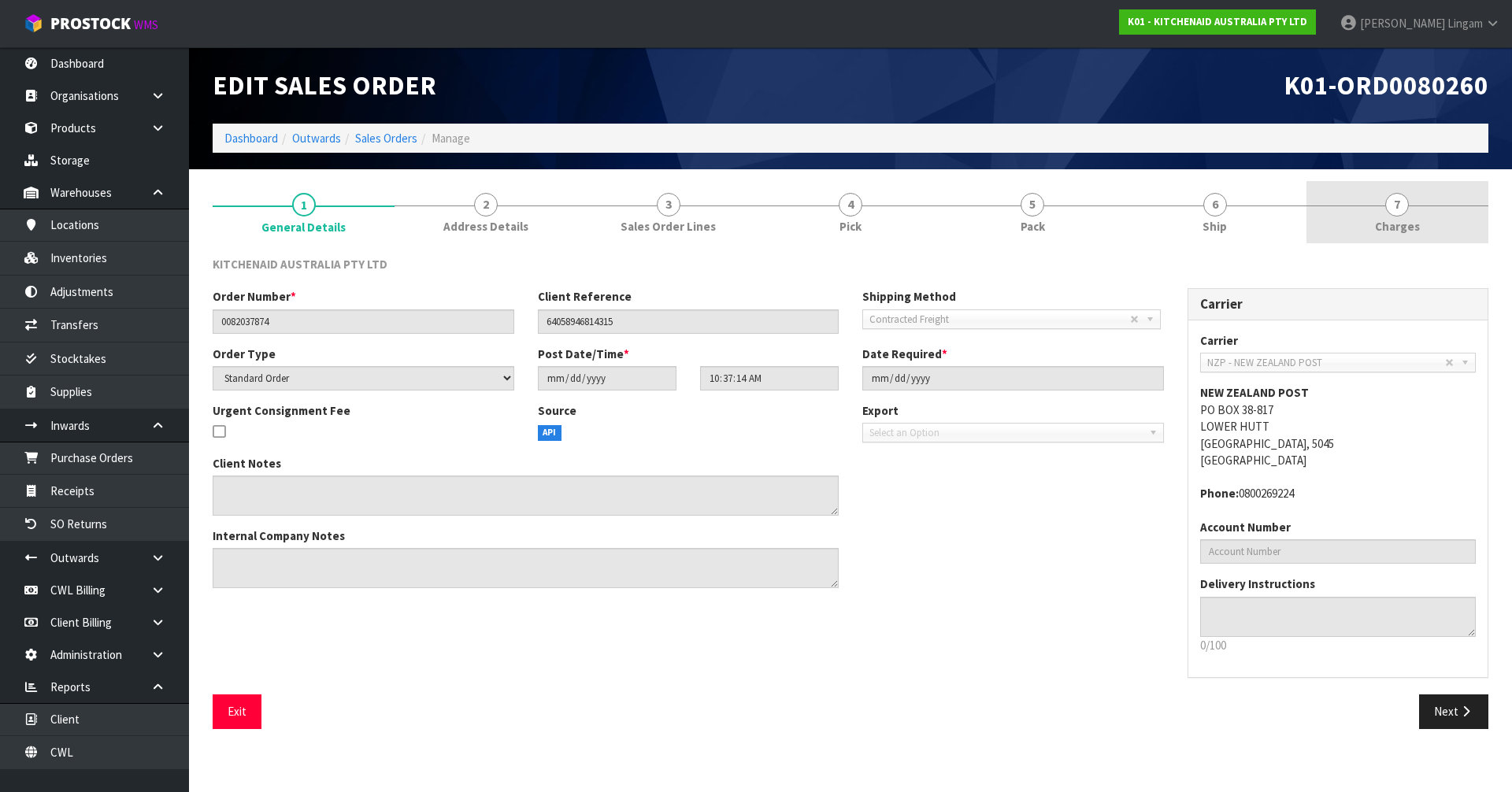
click at [1411, 226] on span "Charges" at bounding box center [1397, 226] width 45 height 16
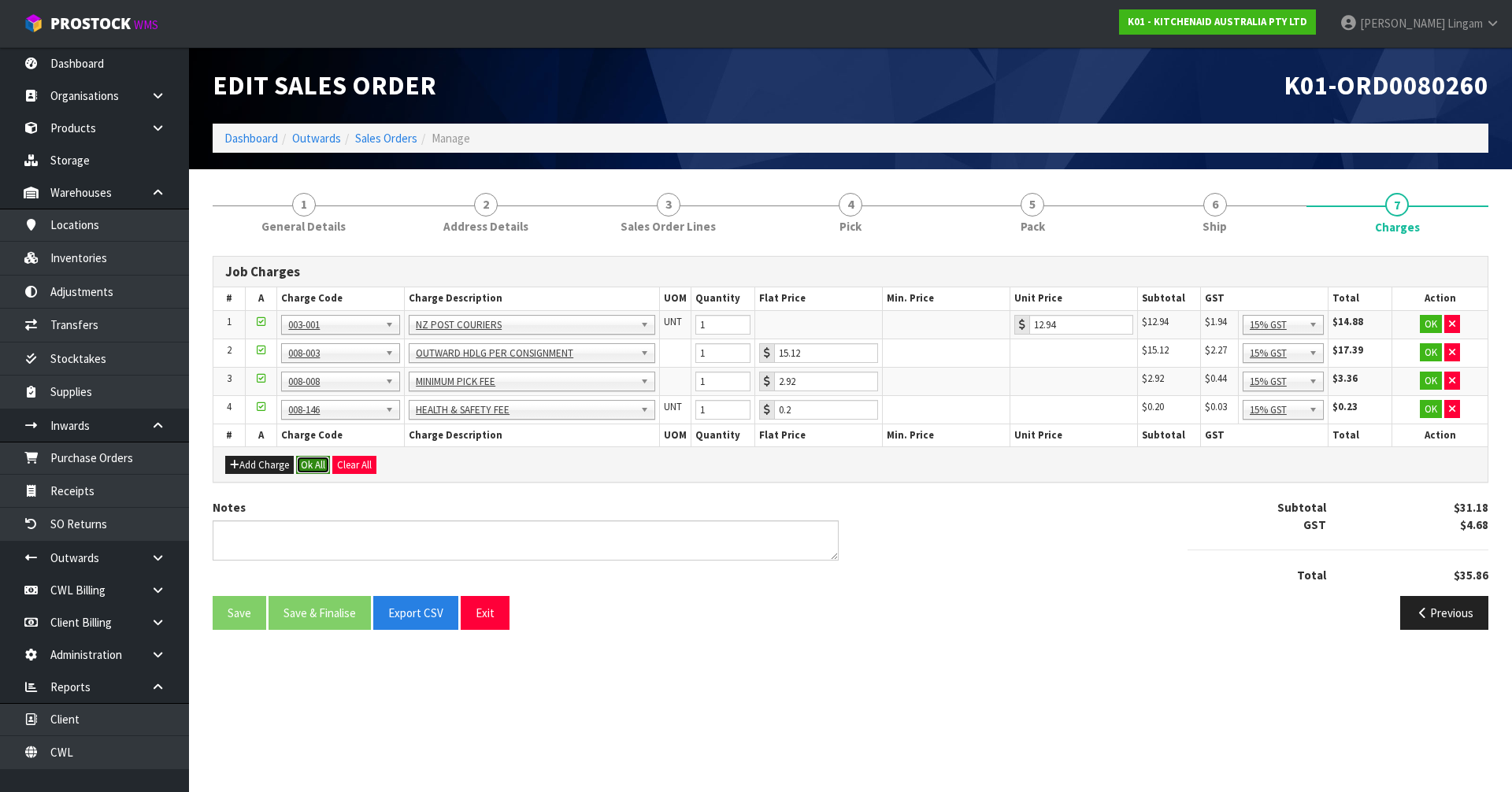
click at [314, 466] on button "Ok All" at bounding box center [313, 465] width 34 height 19
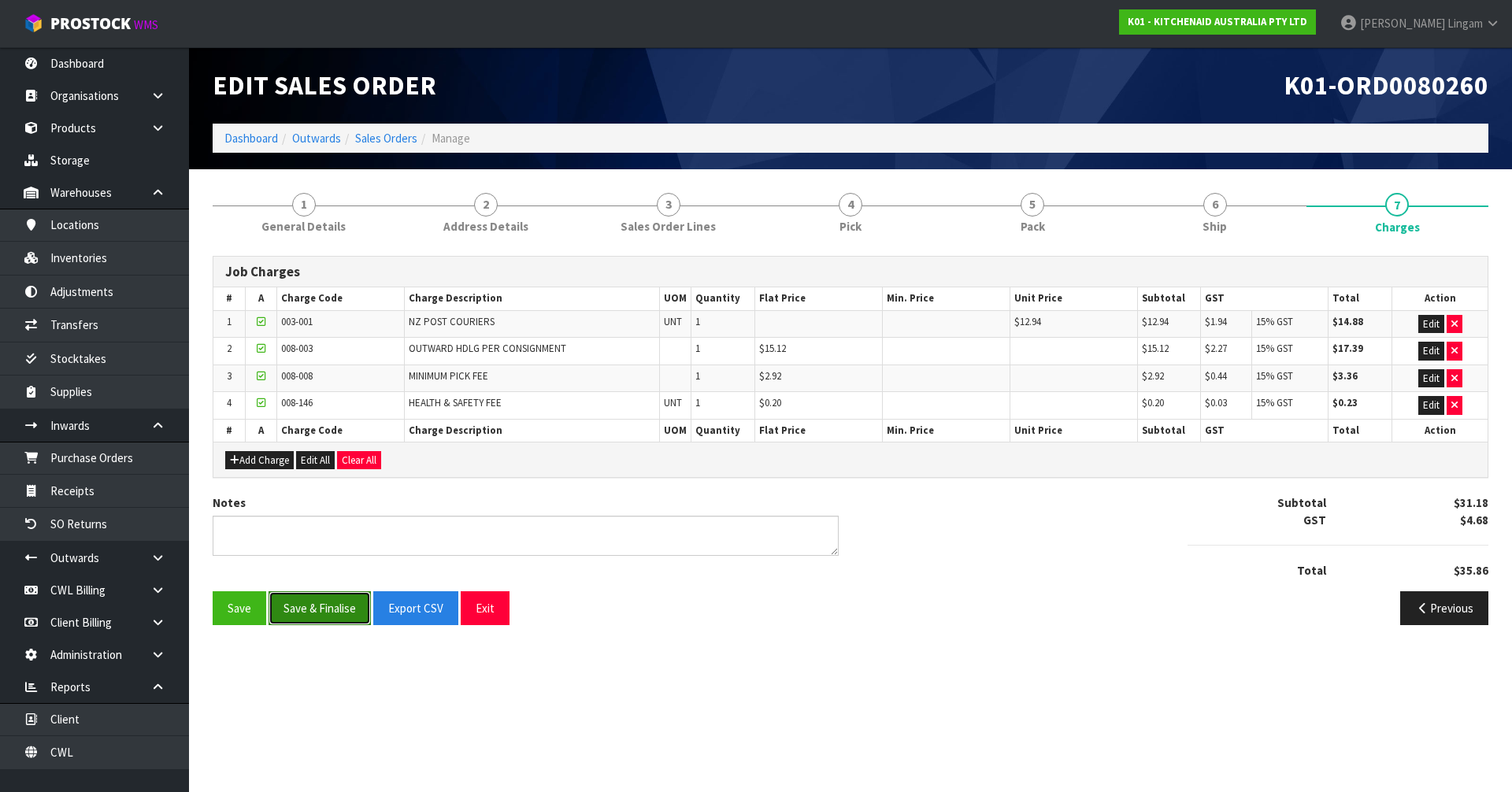
click at [322, 610] on button "Save & Finalise" at bounding box center [320, 608] width 103 height 34
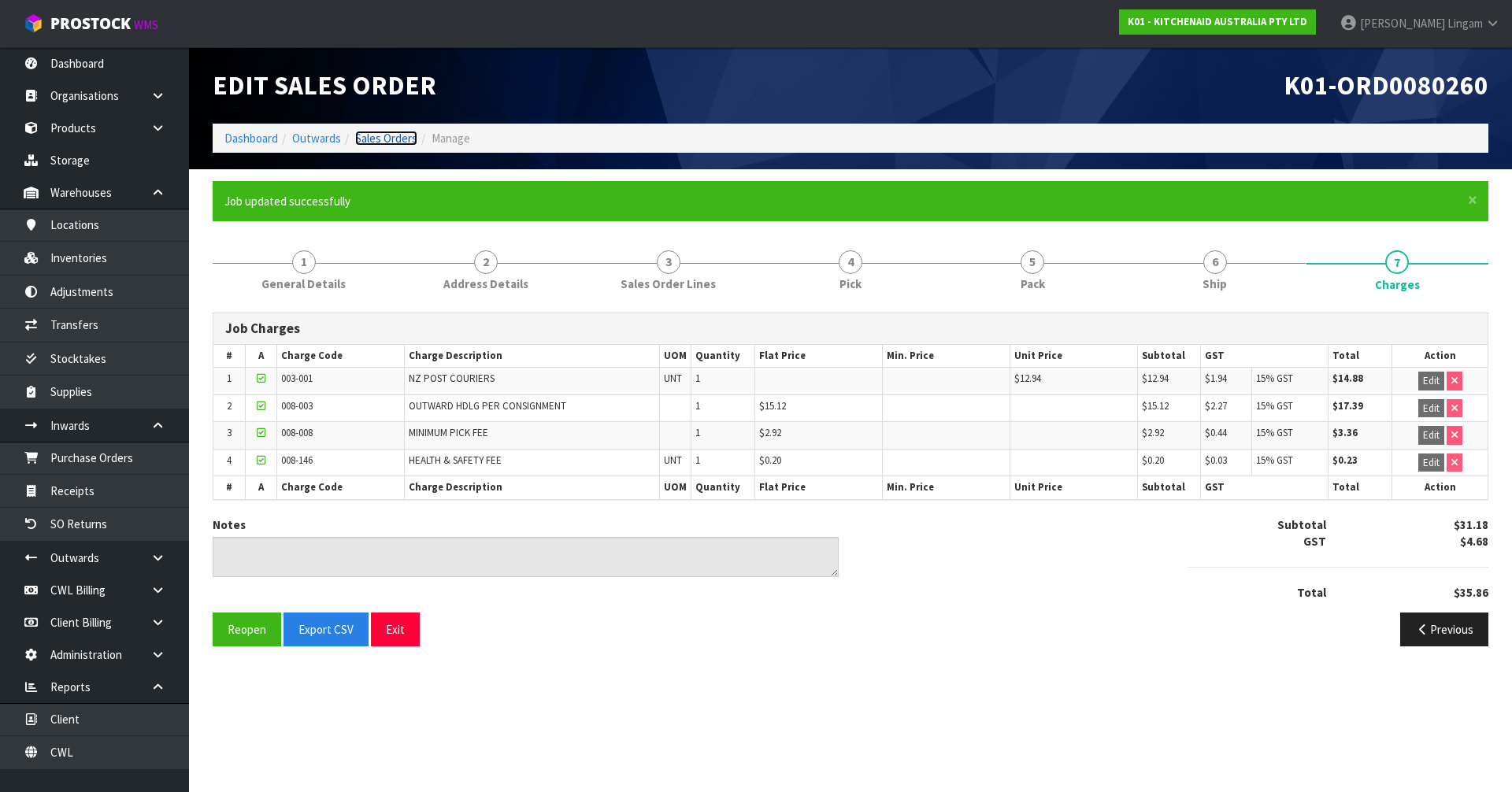
click at [392, 135] on link "Sales Orders" at bounding box center [387, 137] width 63 height 15
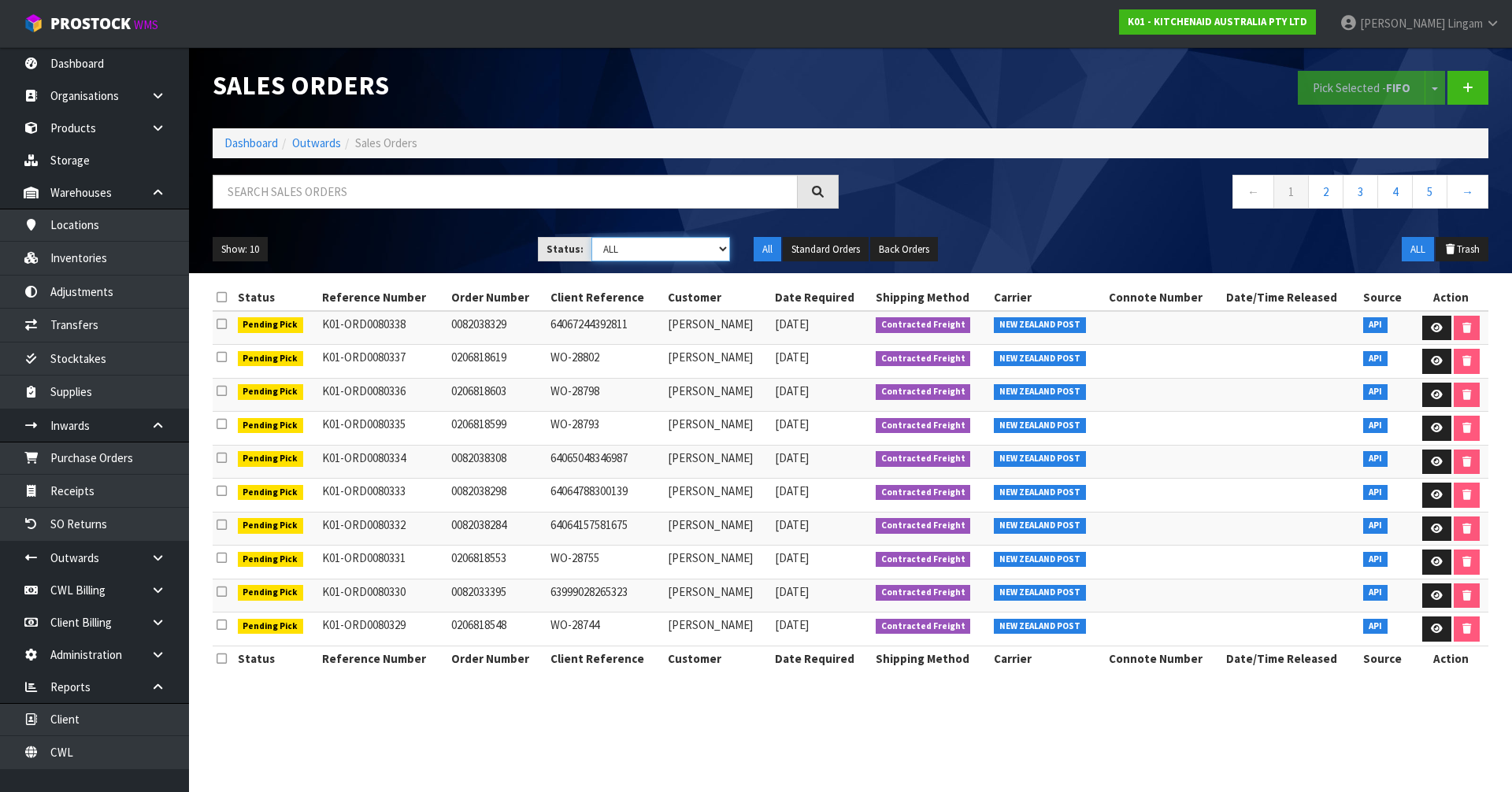
click at [700, 254] on select "Draft Pending Allocated Pending Pick Goods Picked Goods Packed Pending Charges …" at bounding box center [661, 249] width 139 height 24
select select "string:6"
click at [592, 237] on select "Draft Pending Allocated Pending Pick Goods Picked Goods Packed Pending Charges …" at bounding box center [661, 249] width 139 height 24
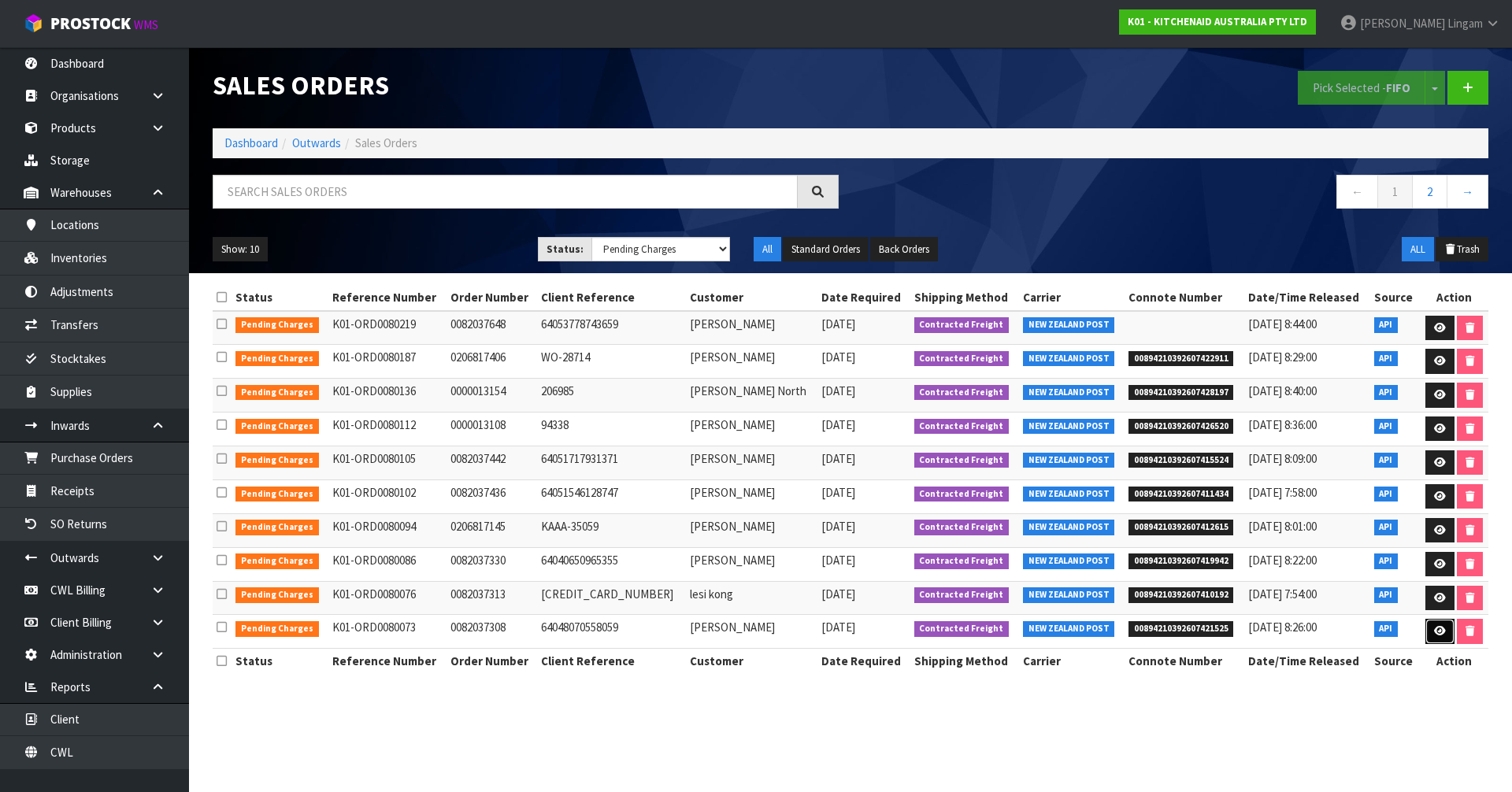
click at [1436, 636] on icon at bounding box center [1440, 631] width 12 height 10
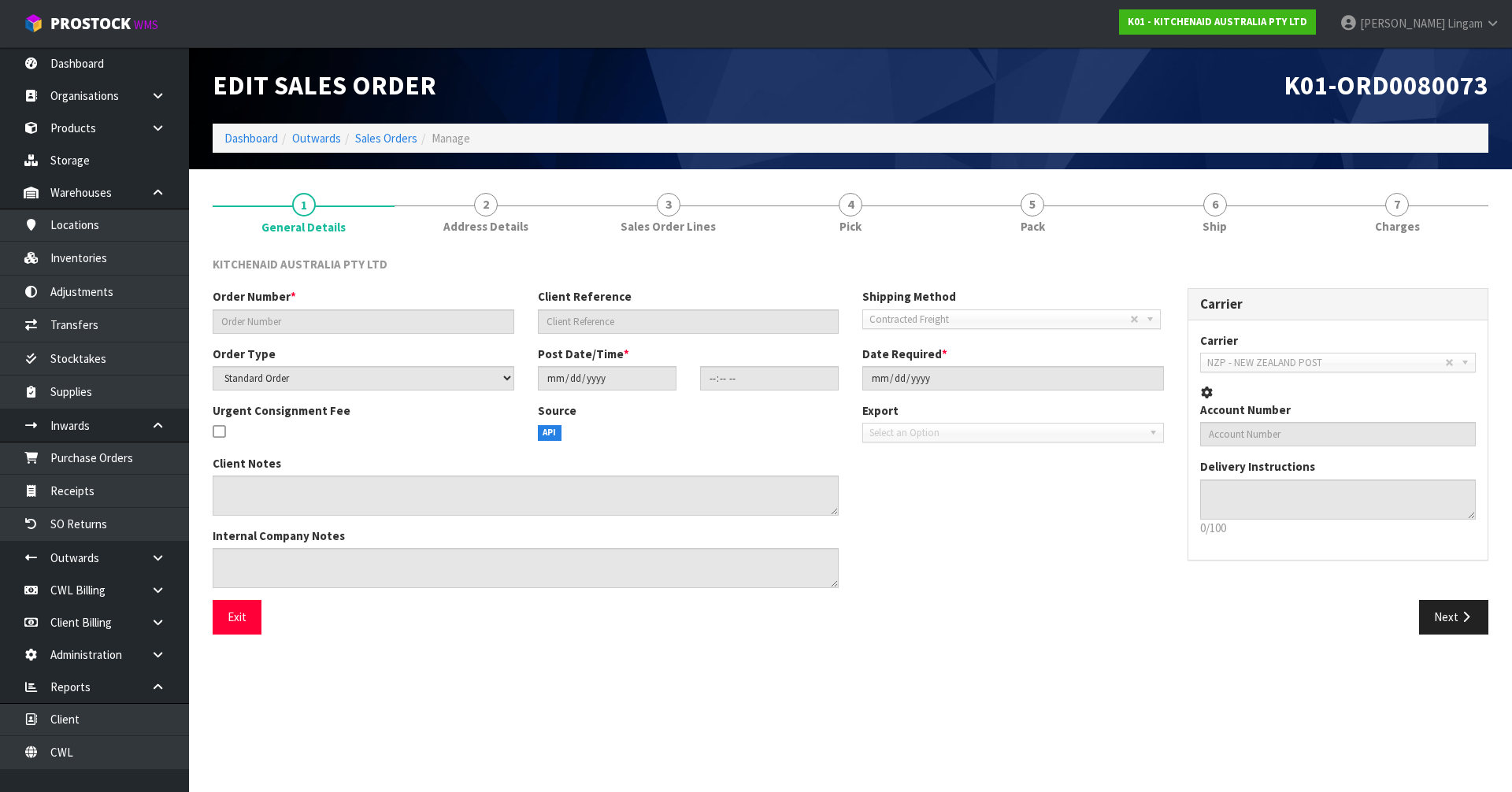
type input "0082037308"
type input "64048070558059"
select select "number:0"
type input "[DATE]"
type input "20:41:26.000"
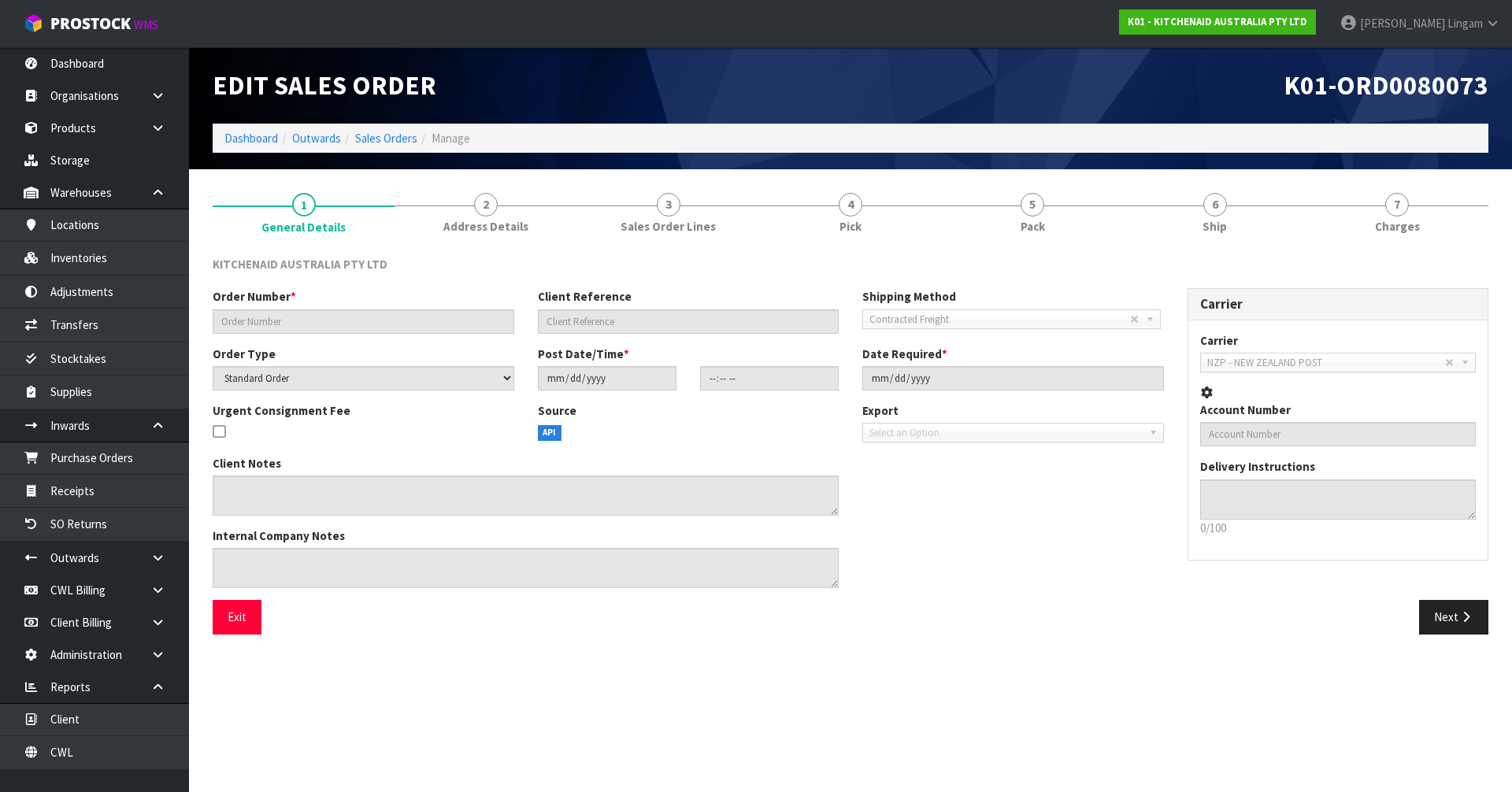
type input "[DATE]"
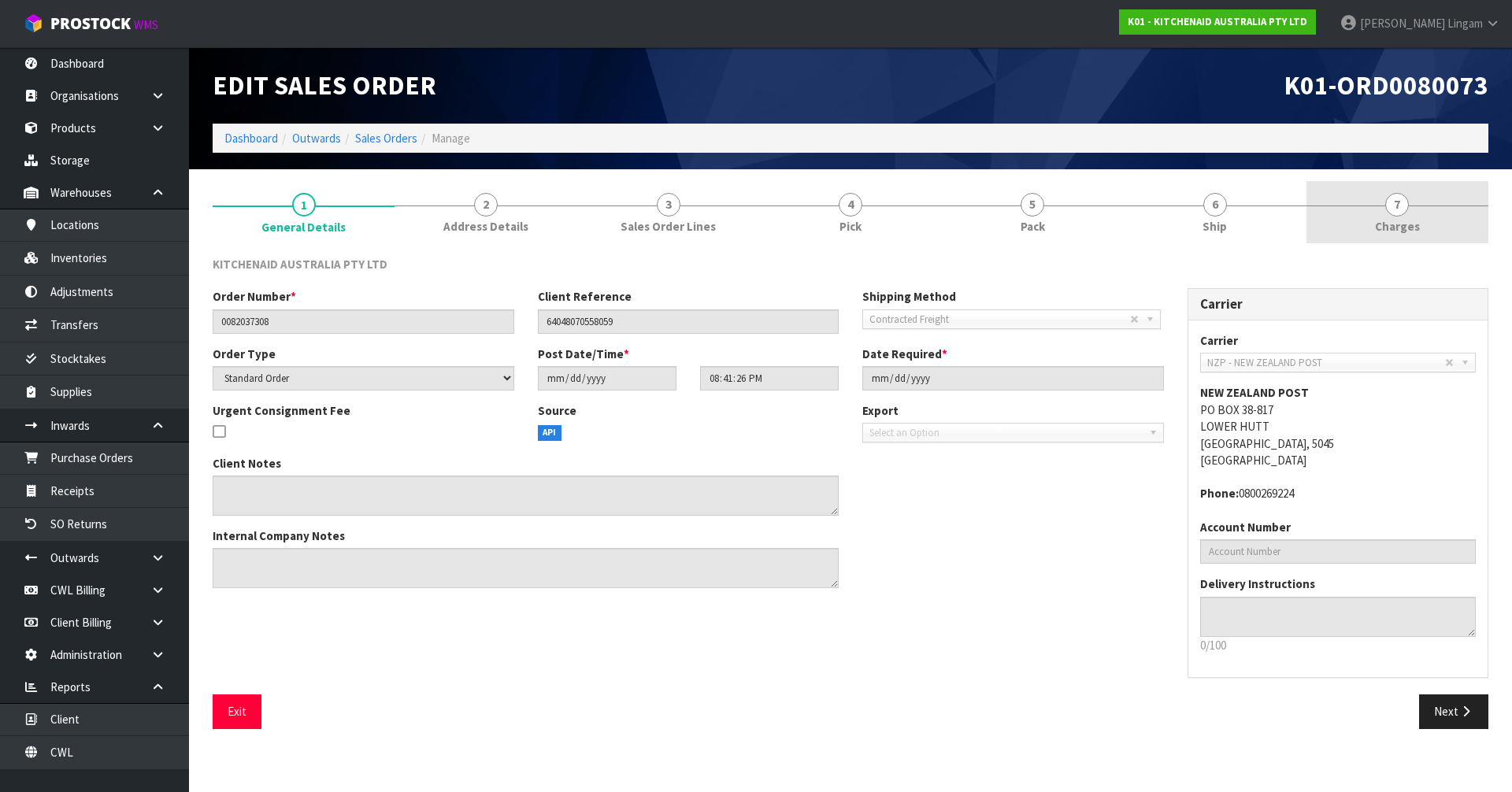
click at [1453, 219] on link "7 [GEOGRAPHIC_DATA]" at bounding box center [1397, 212] width 182 height 63
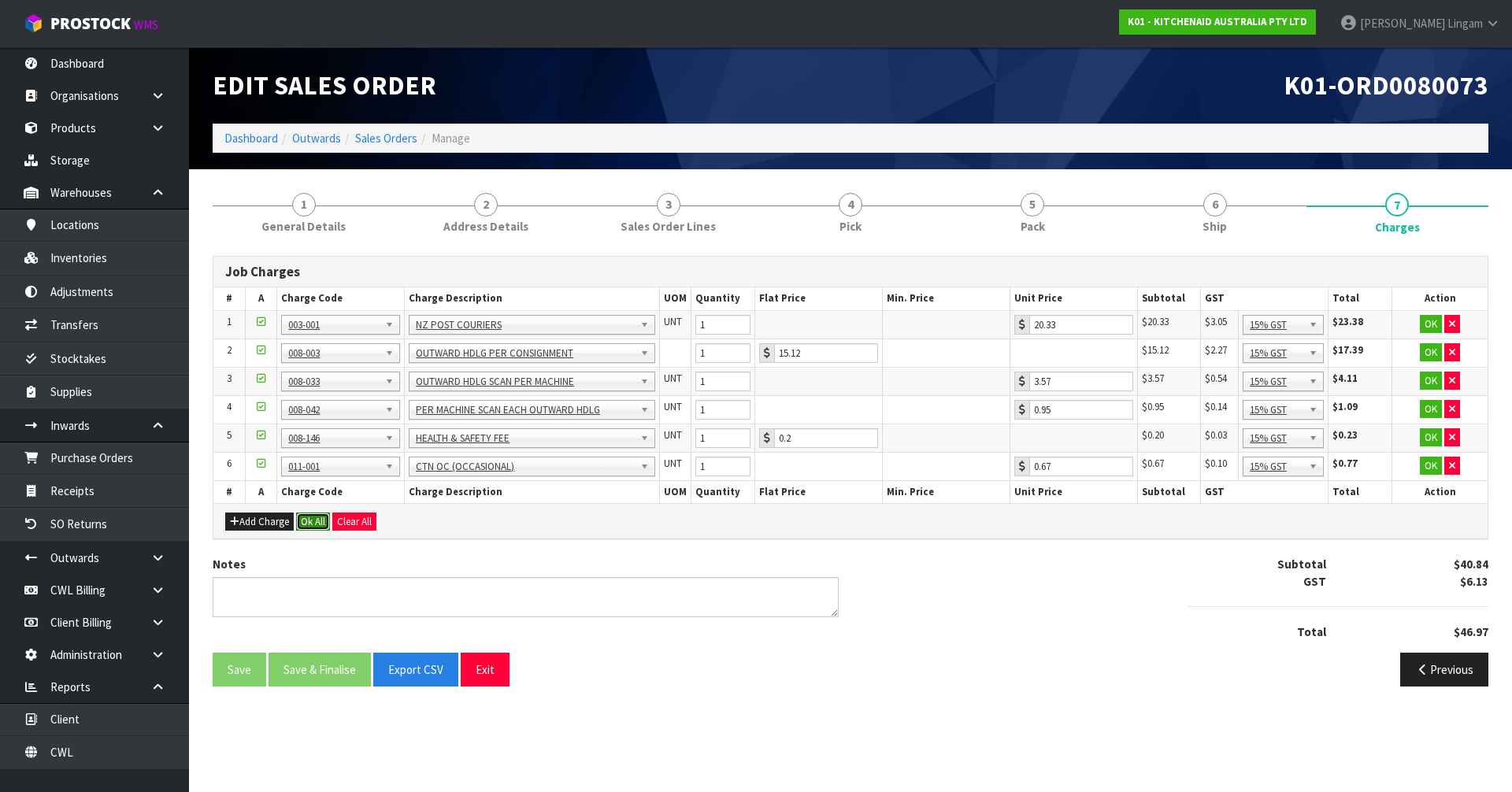
click at [308, 518] on button "Ok All" at bounding box center [313, 522] width 34 height 19
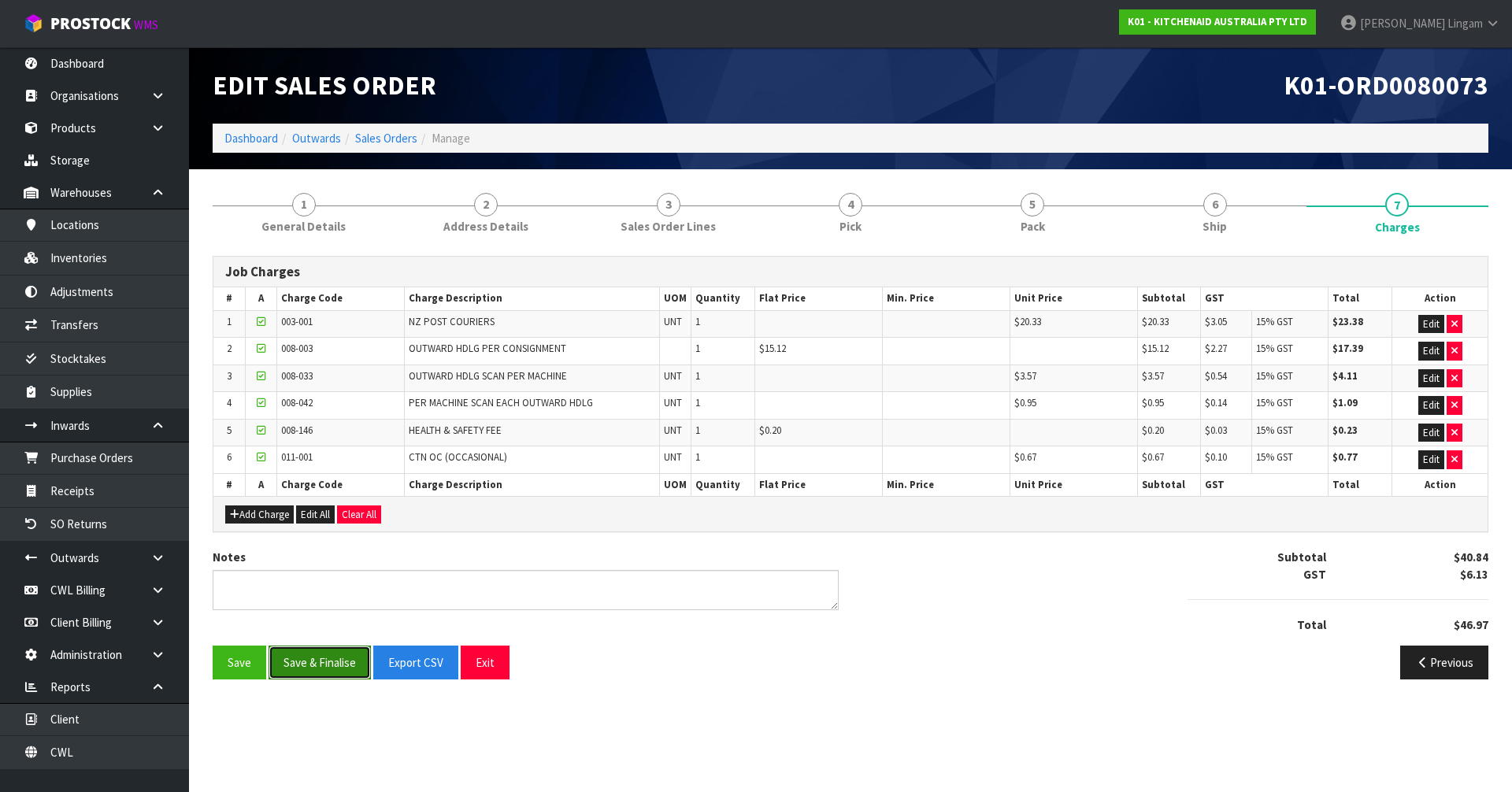
click at [308, 671] on button "Save & Finalise" at bounding box center [320, 662] width 103 height 34
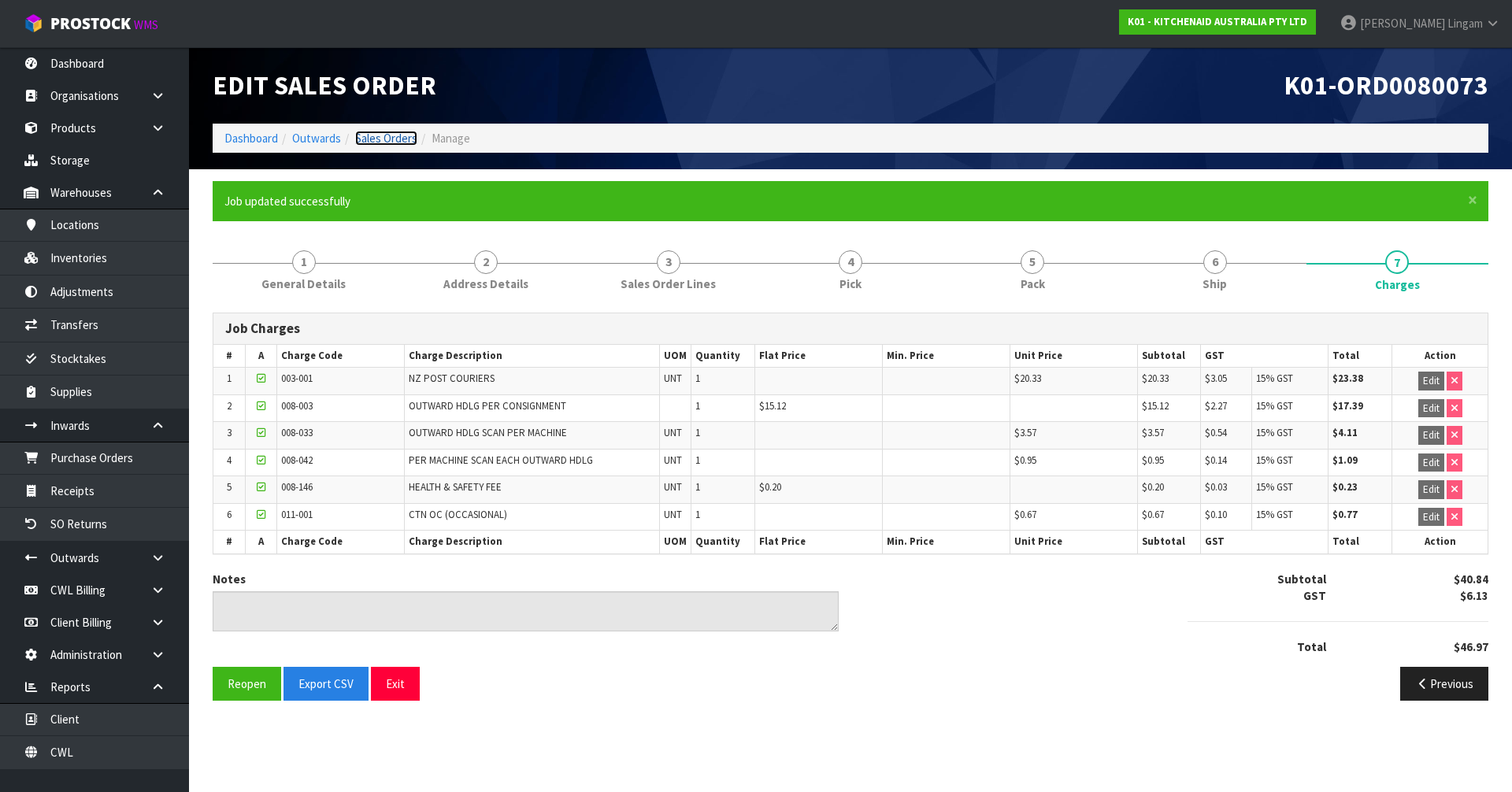
click at [401, 138] on link "Sales Orders" at bounding box center [387, 137] width 63 height 15
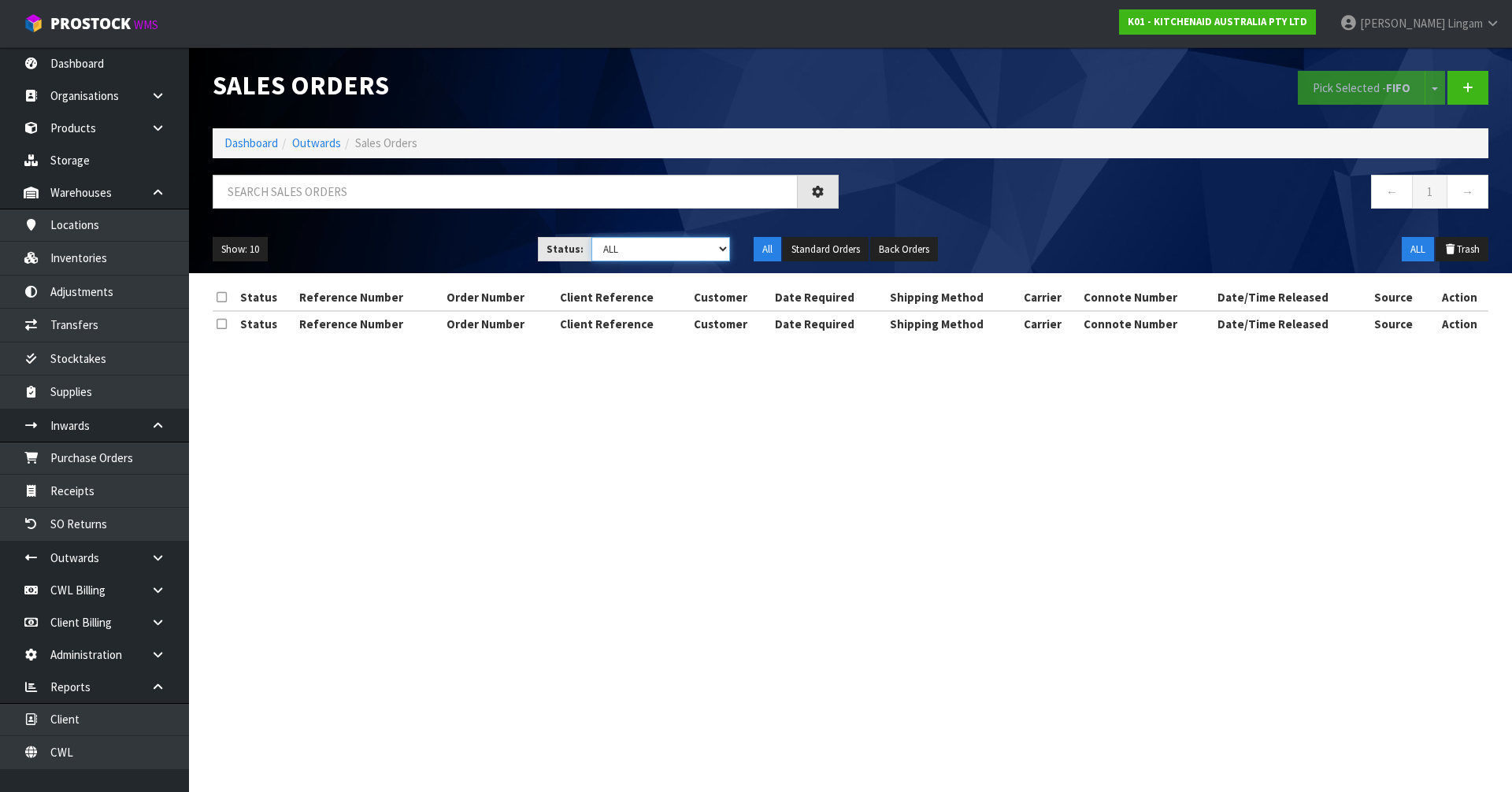
click at [691, 254] on select "Draft Pending Allocated Pending Pick Goods Picked Goods Packed Pending Charges …" at bounding box center [661, 249] width 139 height 24
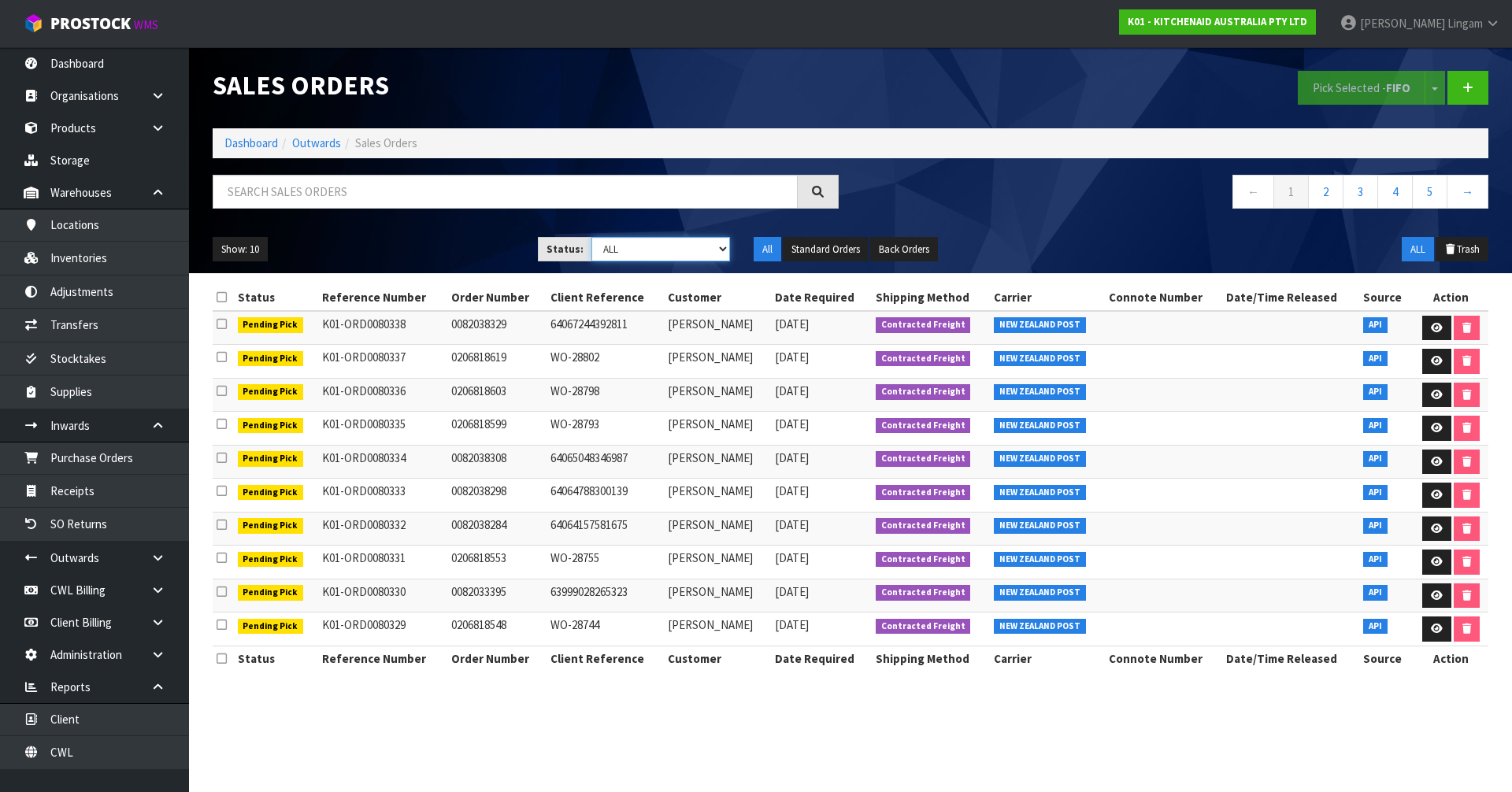
select select "string:6"
click at [592, 237] on select "Draft Pending Allocated Pending Pick Goods Picked Goods Packed Pending Charges …" at bounding box center [661, 249] width 139 height 24
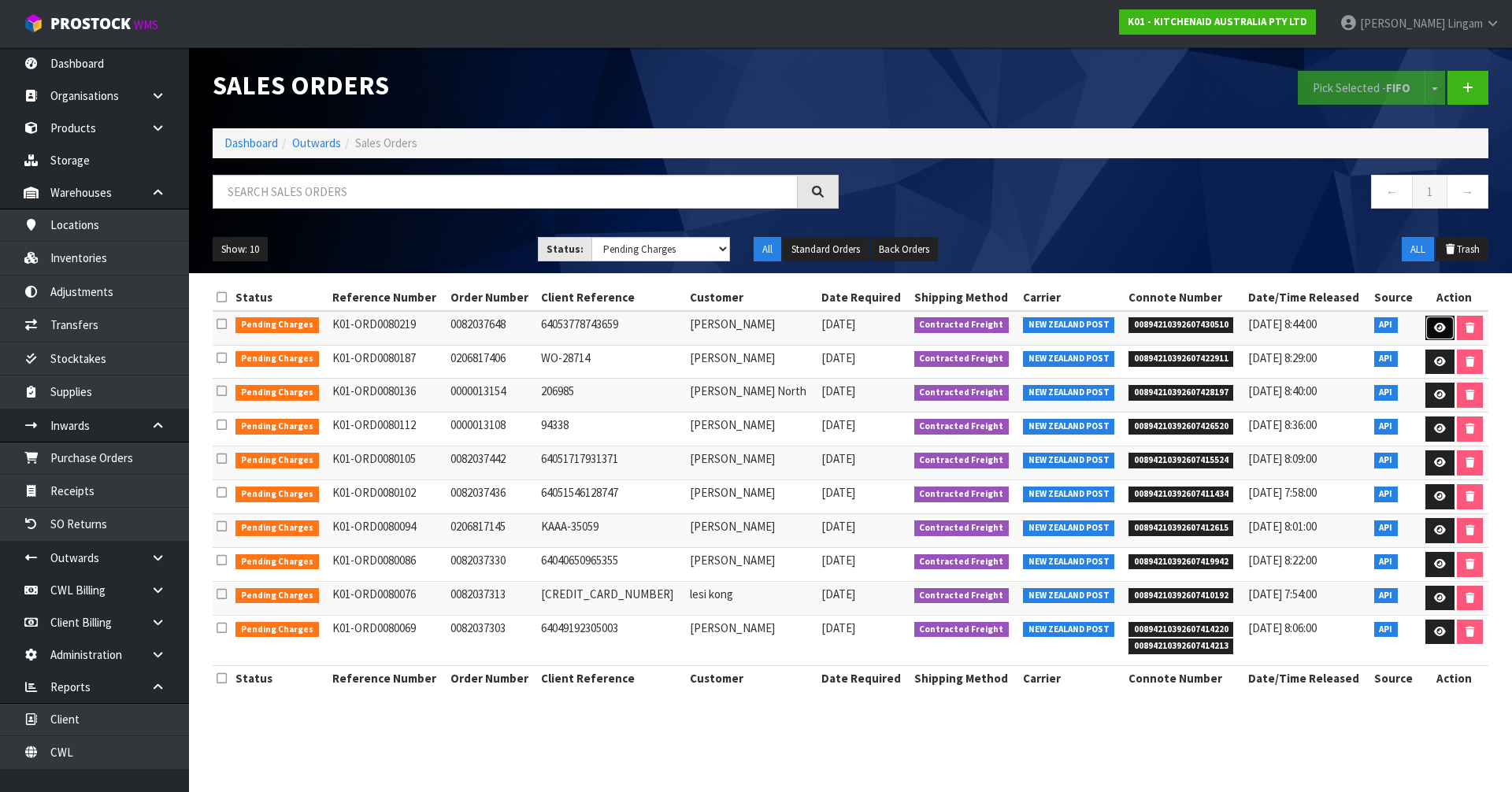
click at [1440, 332] on icon at bounding box center [1440, 328] width 12 height 10
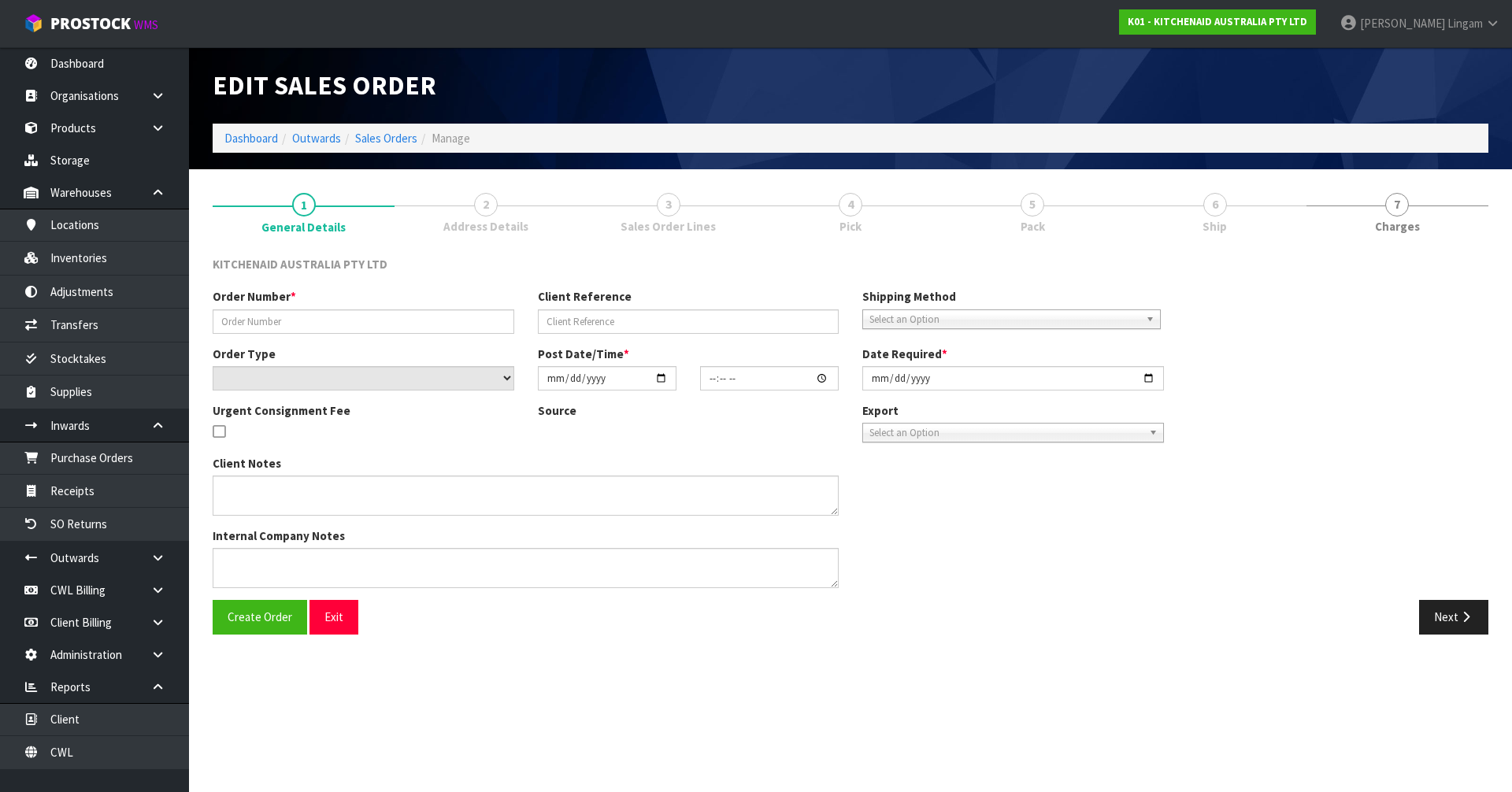
type input "0082037648"
type input "64053778743659"
select select "number:0"
type input "[DATE]"
type input "10:39:23.000"
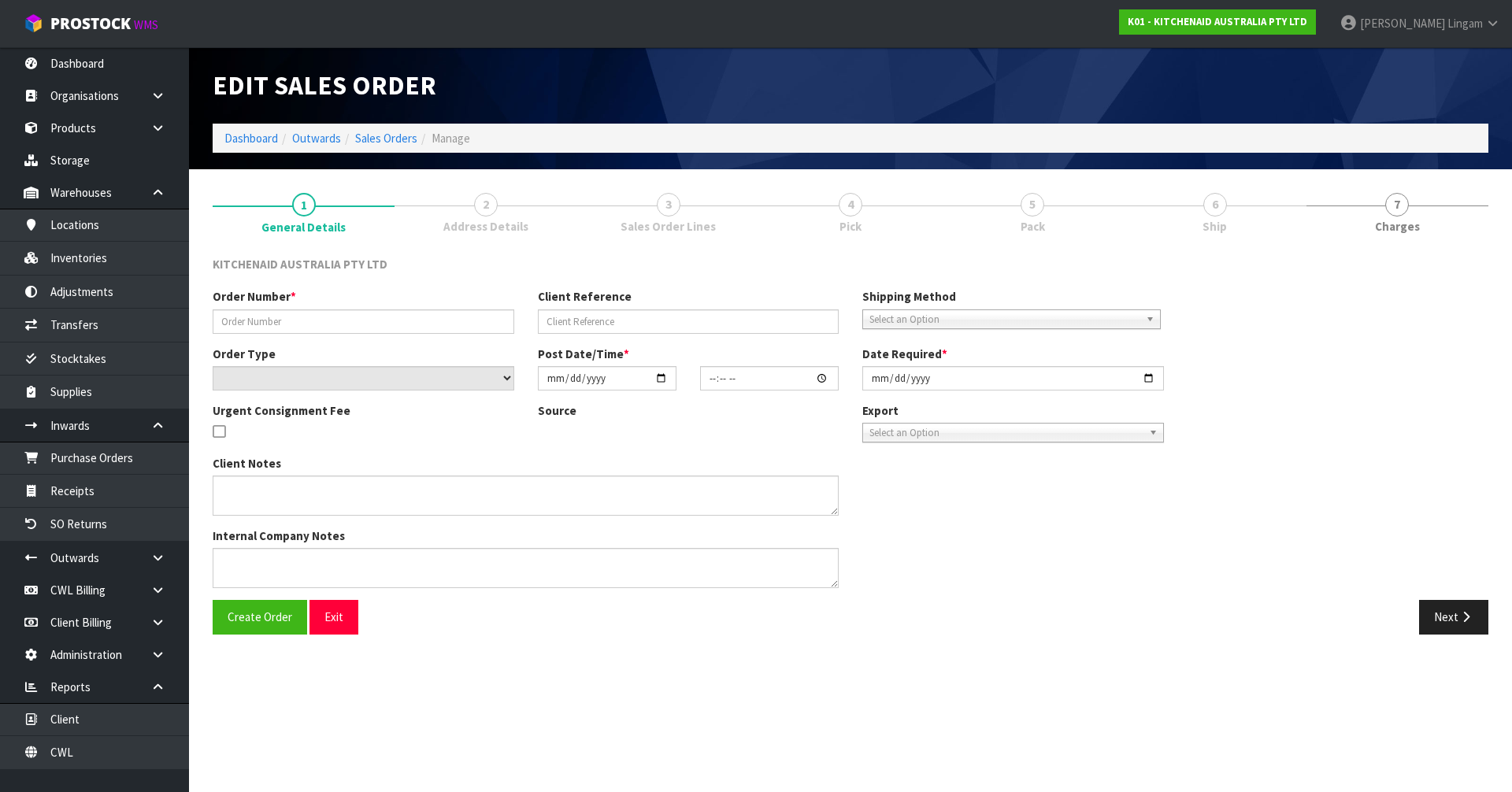
type input "[DATE]"
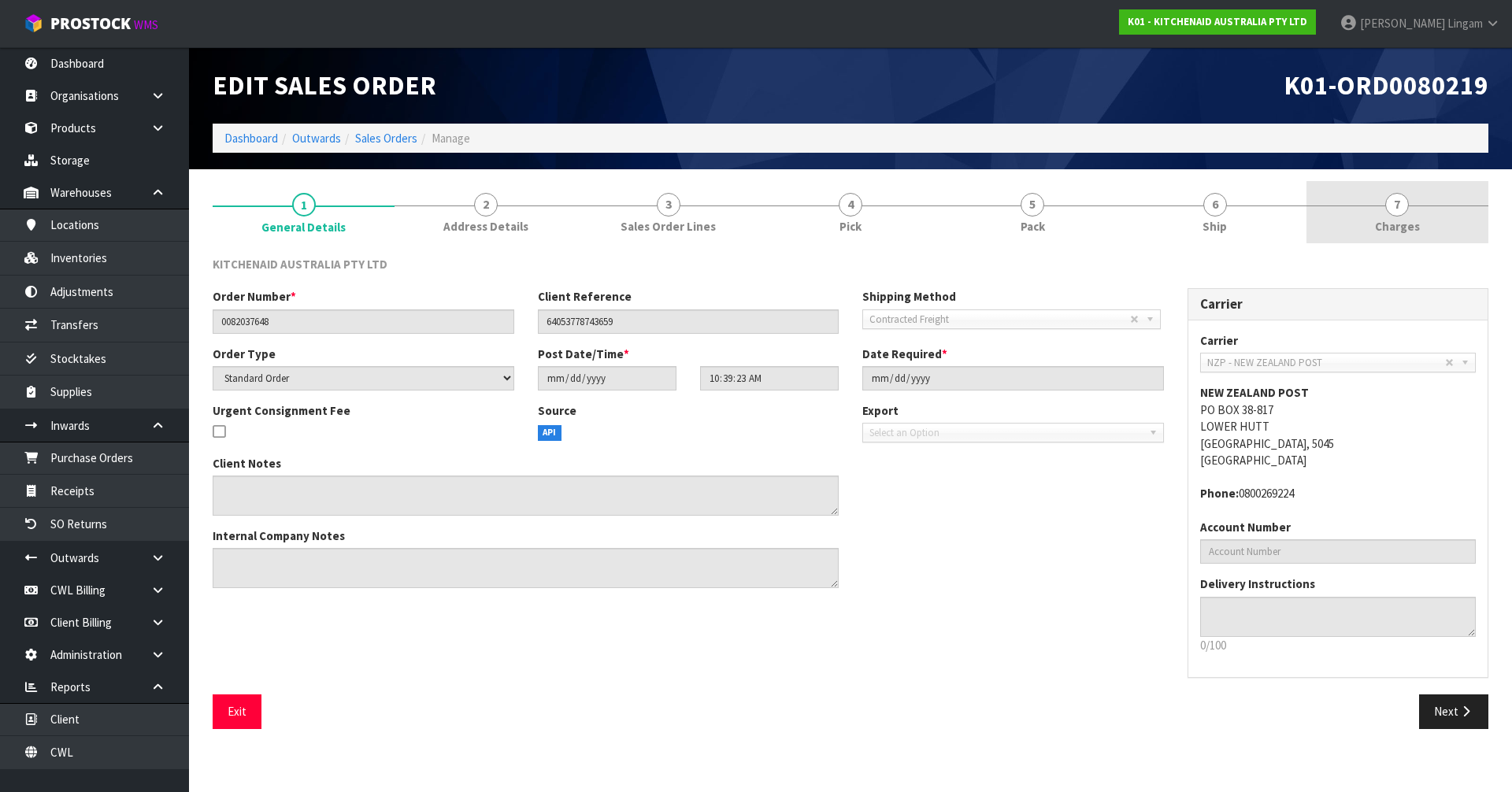
click at [1445, 228] on link "7 [GEOGRAPHIC_DATA]" at bounding box center [1397, 212] width 182 height 63
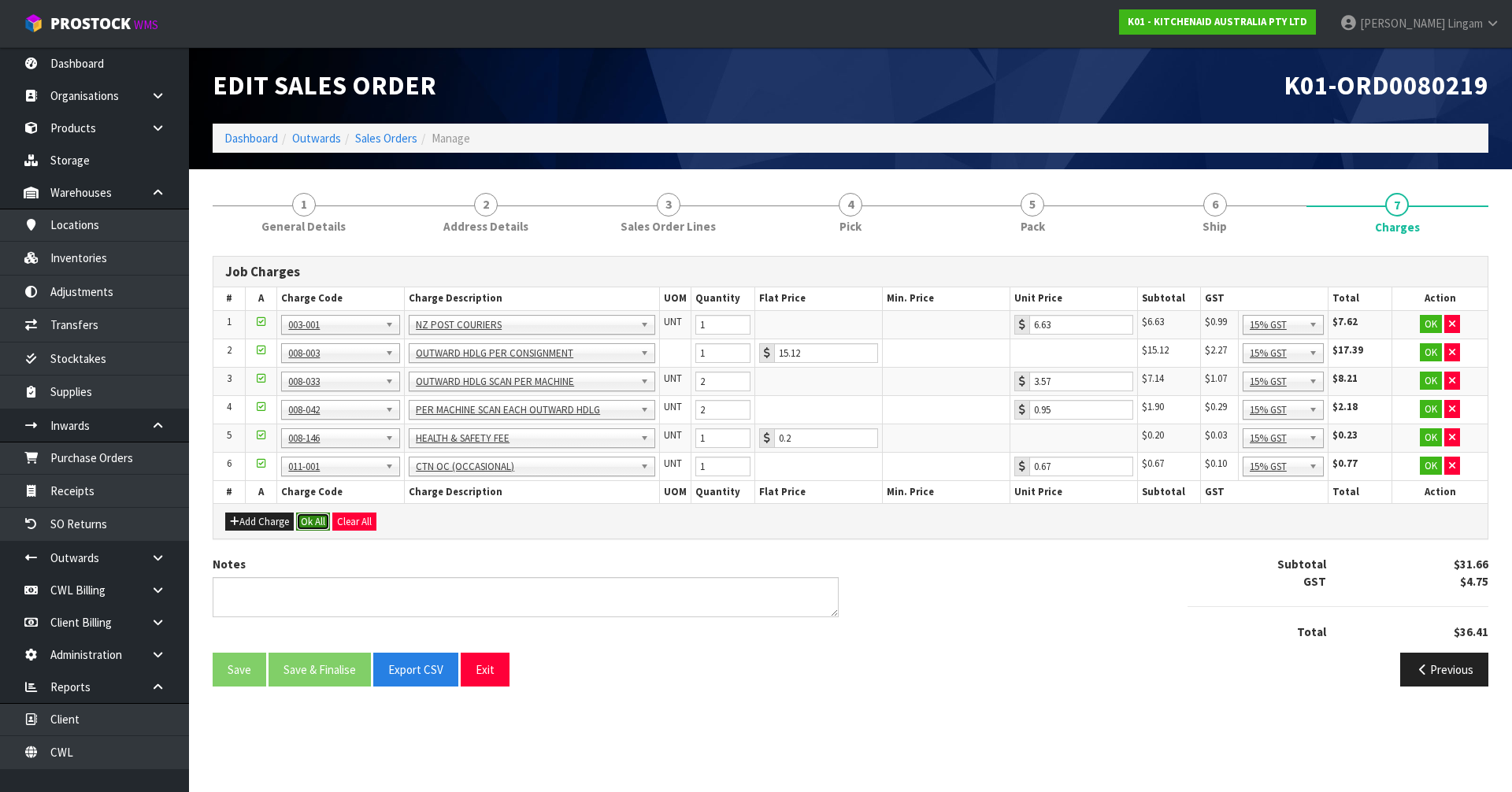
click at [321, 518] on button "Ok All" at bounding box center [313, 522] width 34 height 19
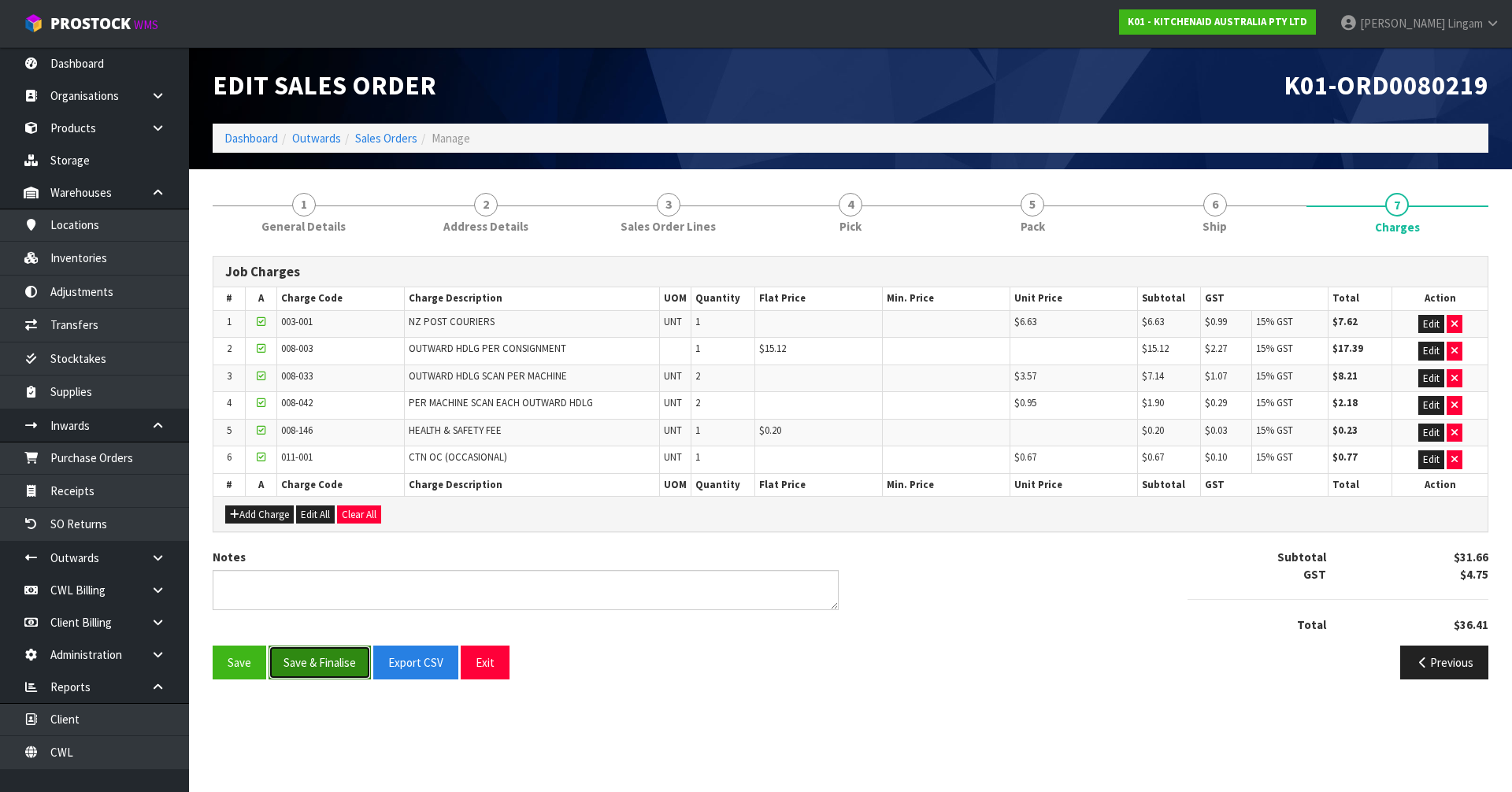
click at [332, 663] on button "Save & Finalise" at bounding box center [320, 662] width 103 height 34
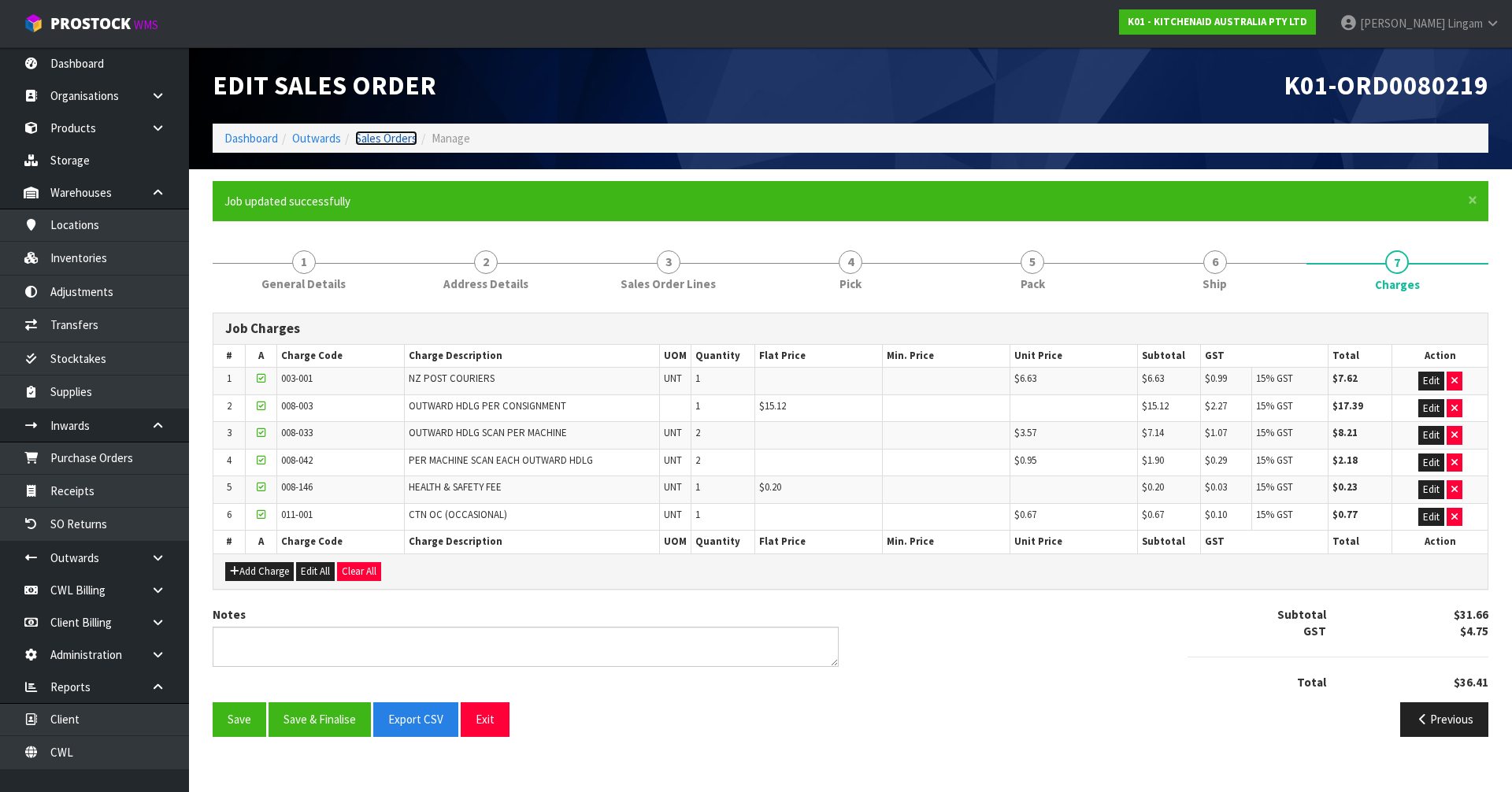
click at [400, 141] on link "Sales Orders" at bounding box center [387, 137] width 63 height 15
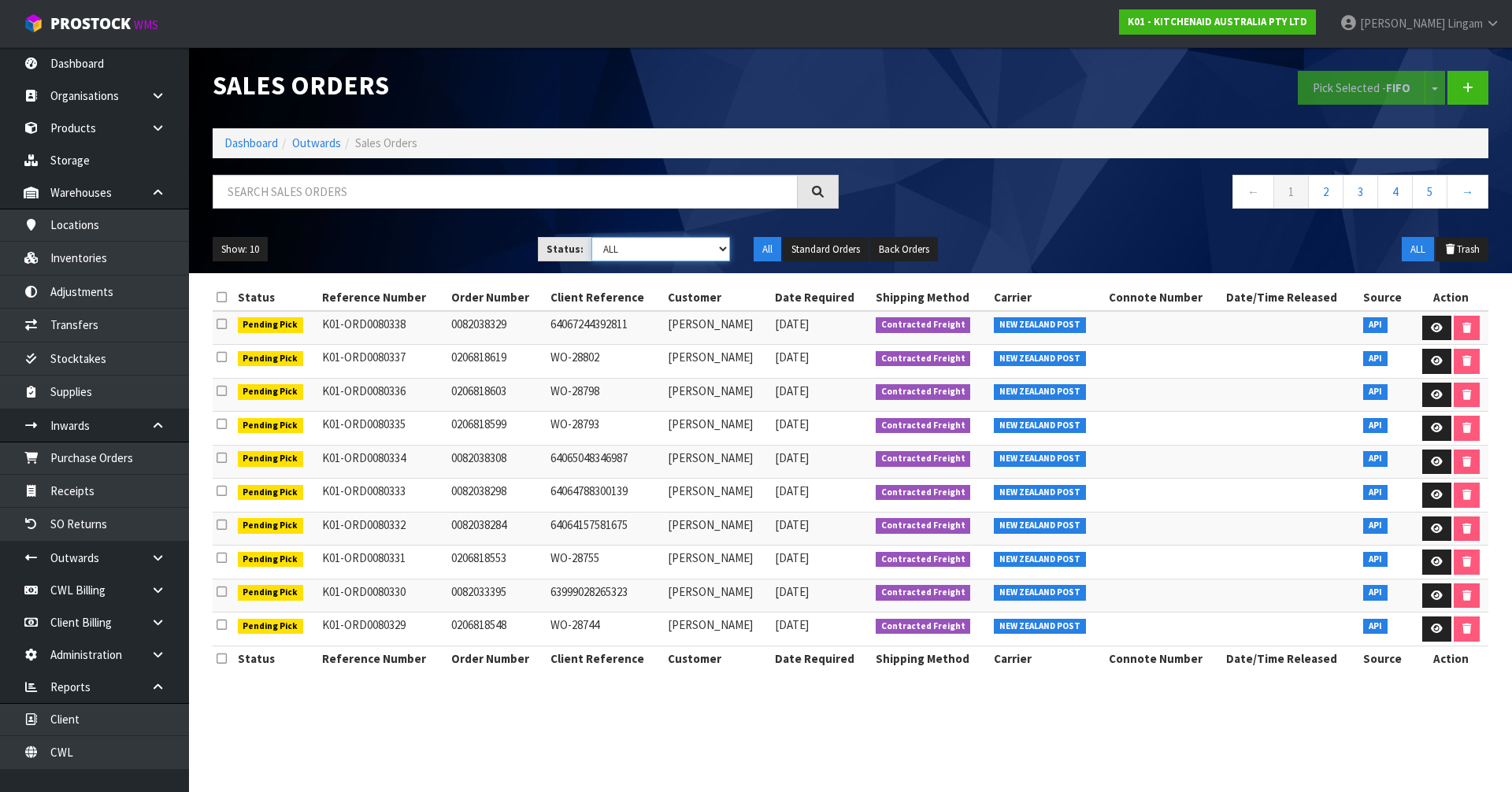
click at [714, 248] on select "Draft Pending Allocated Pending Pick Goods Picked Goods Packed Pending Charges …" at bounding box center [661, 249] width 139 height 24
select select "string:6"
click at [592, 237] on select "Draft Pending Allocated Pending Pick Goods Picked Goods Packed Pending Charges …" at bounding box center [661, 249] width 139 height 24
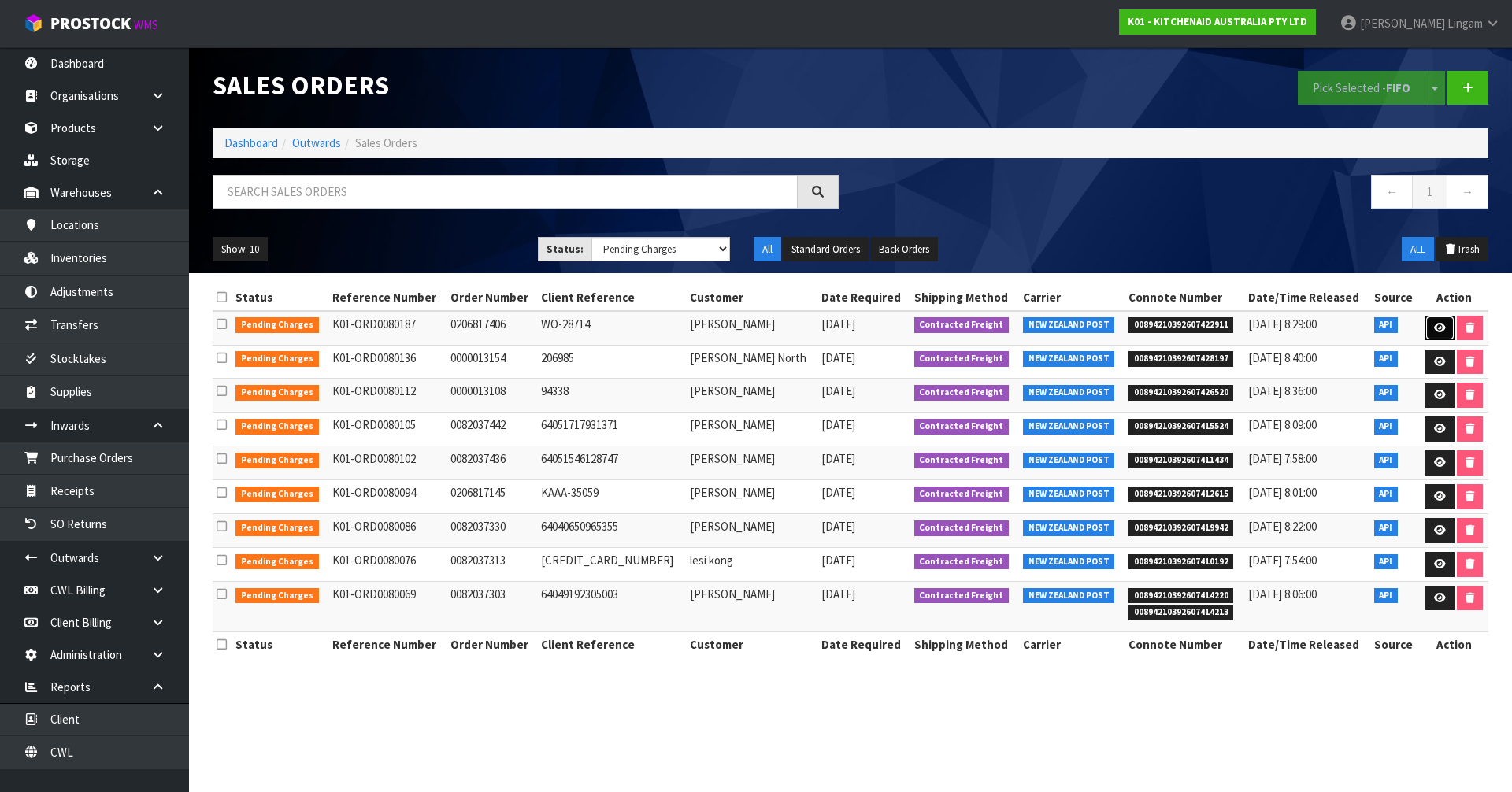
click at [1442, 325] on icon at bounding box center [1440, 328] width 12 height 10
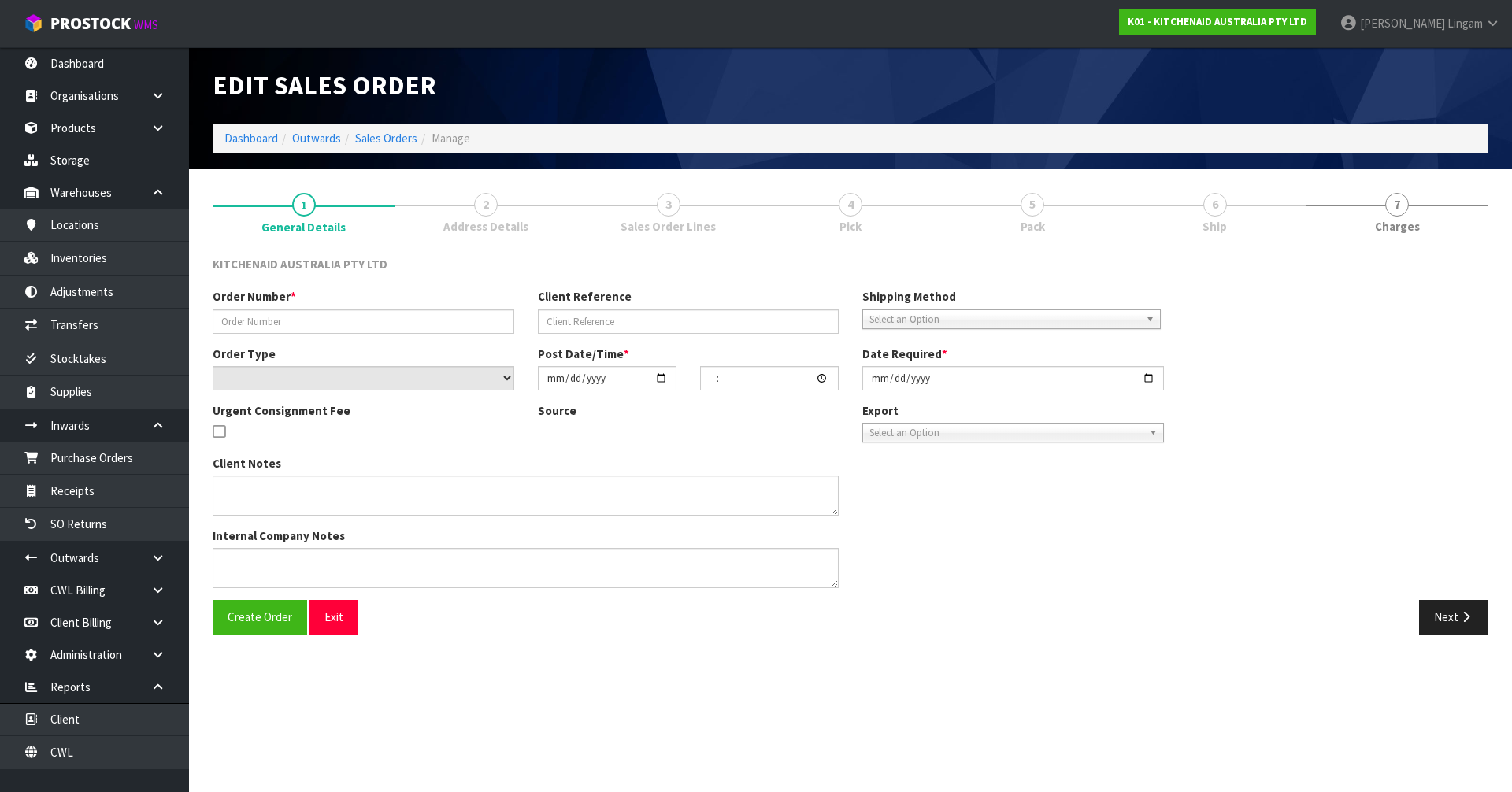
type input "0206817406"
type input "WO-28714"
select select "number:0"
type input "[DATE]"
type input "16:40:43.000"
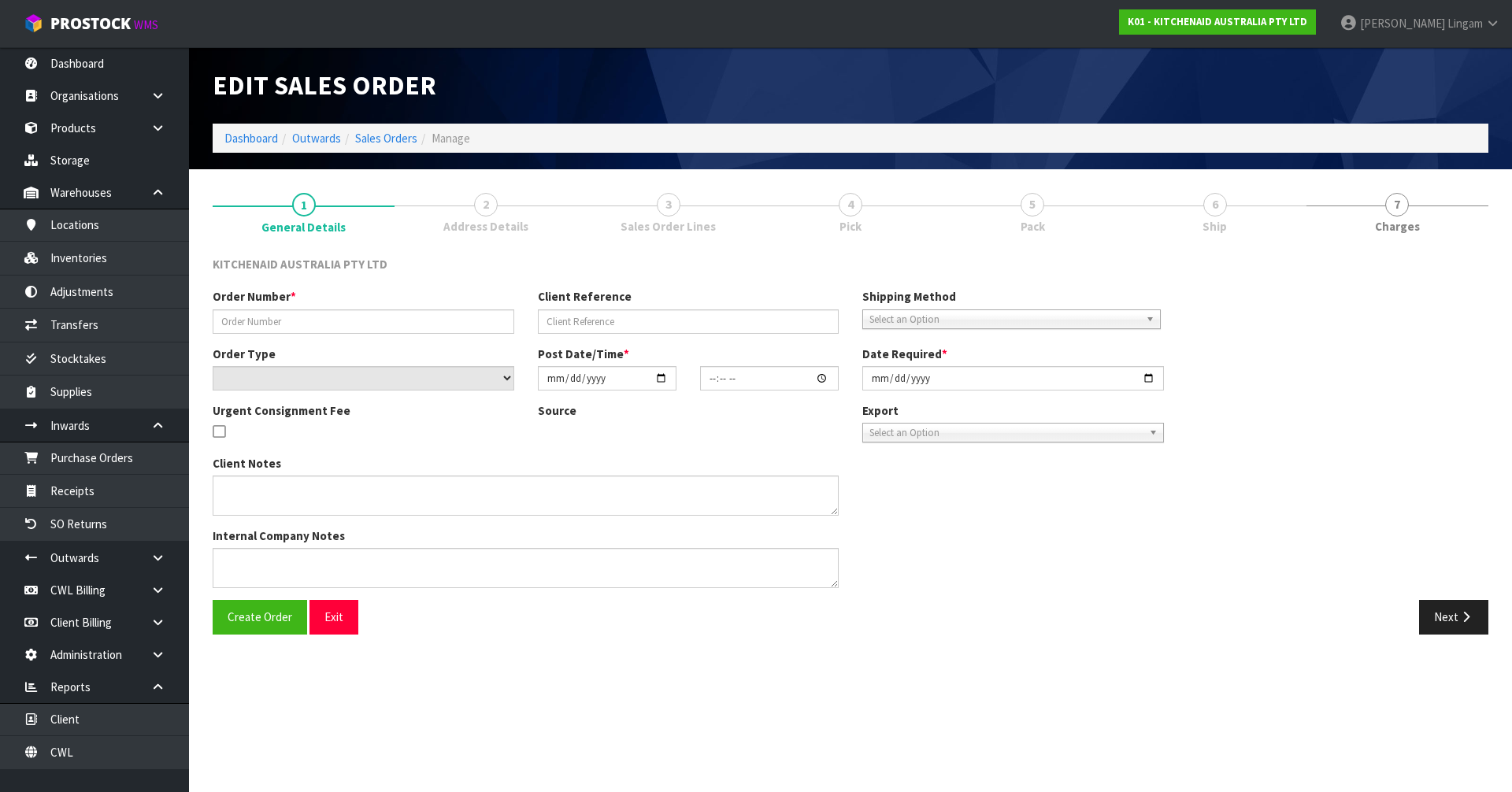
type input "[DATE]"
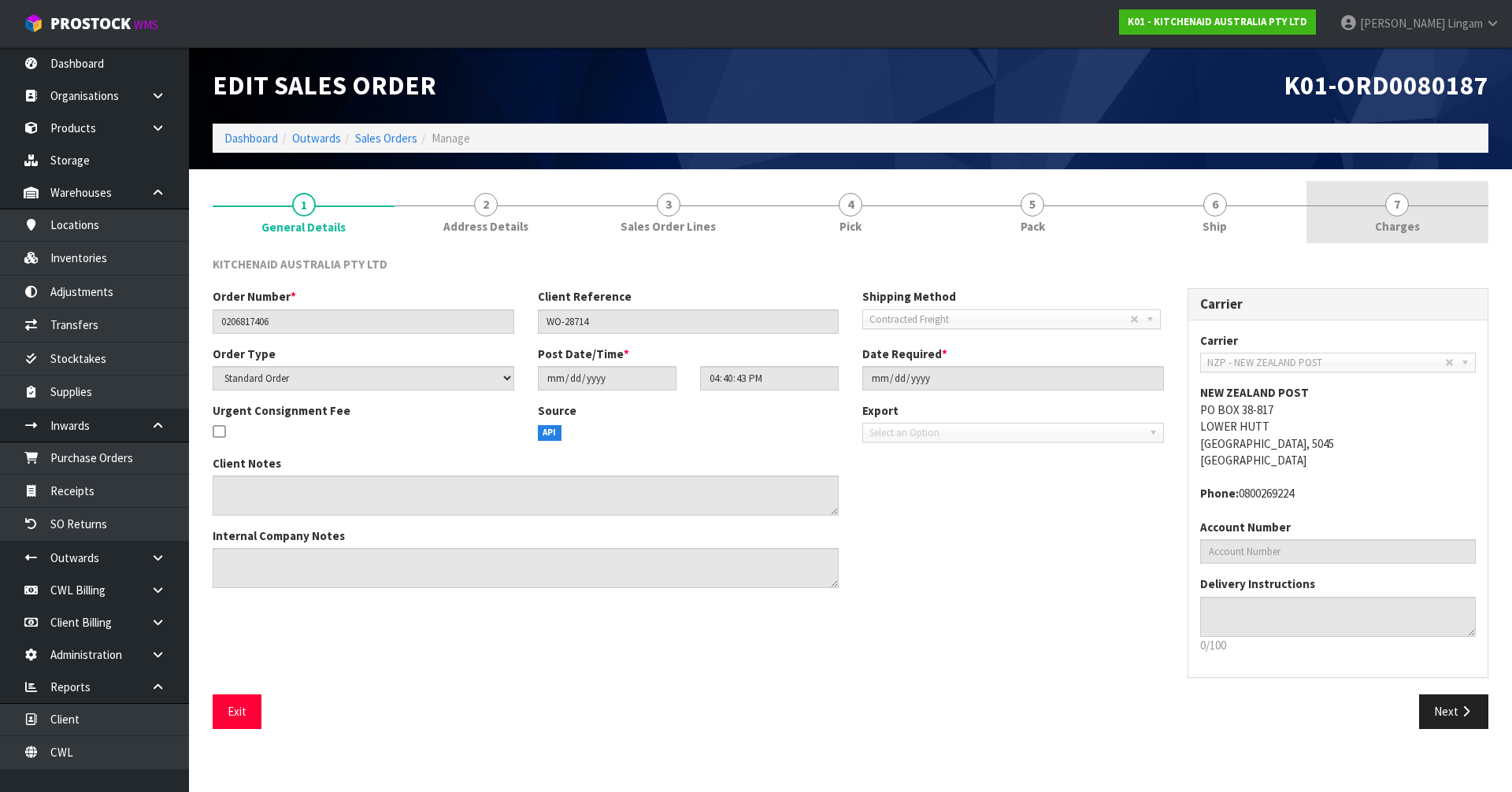
click at [1427, 228] on link "7 [GEOGRAPHIC_DATA]" at bounding box center [1397, 212] width 182 height 63
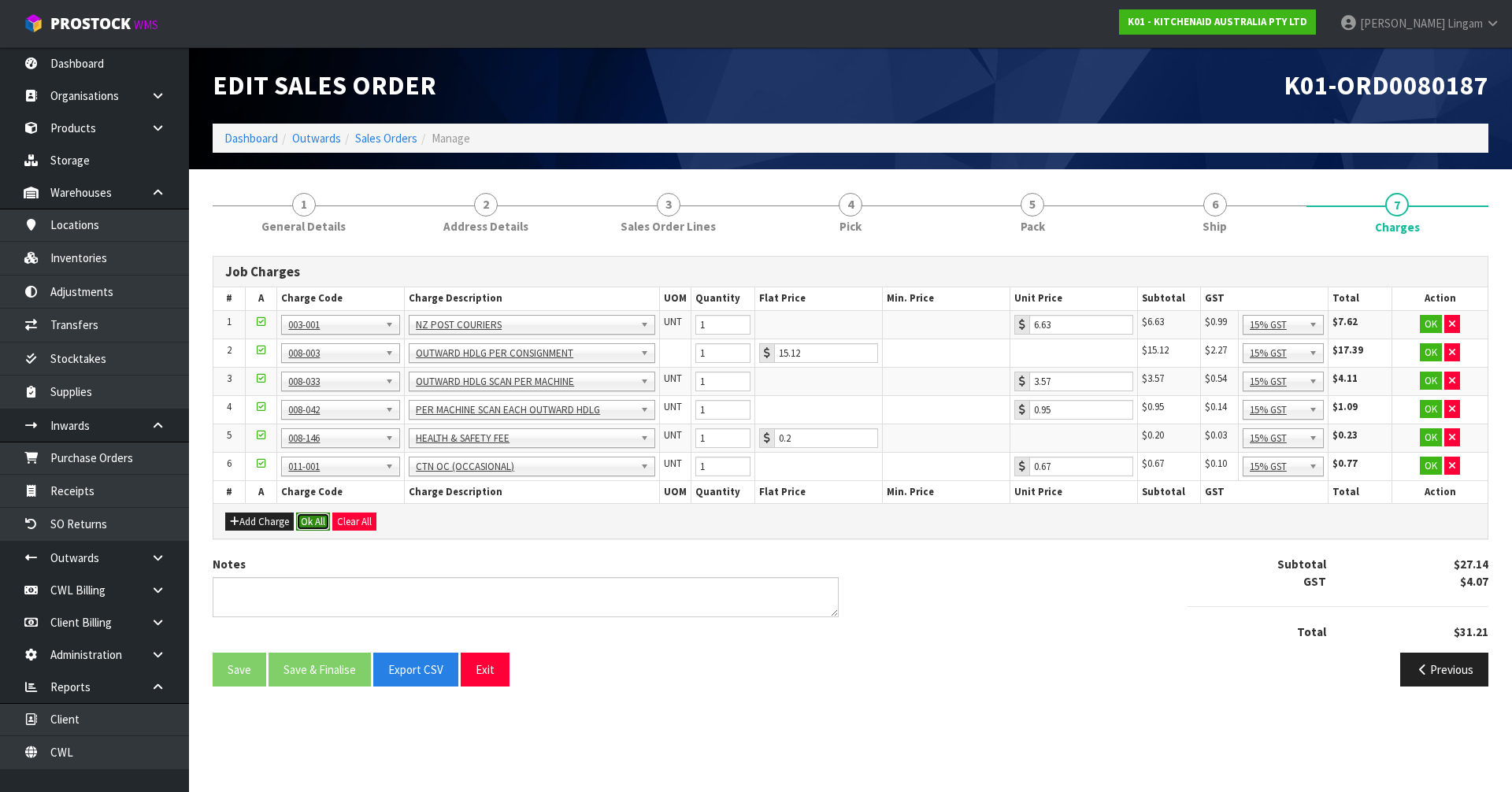
click at [304, 522] on button "Ok All" at bounding box center [313, 522] width 34 height 19
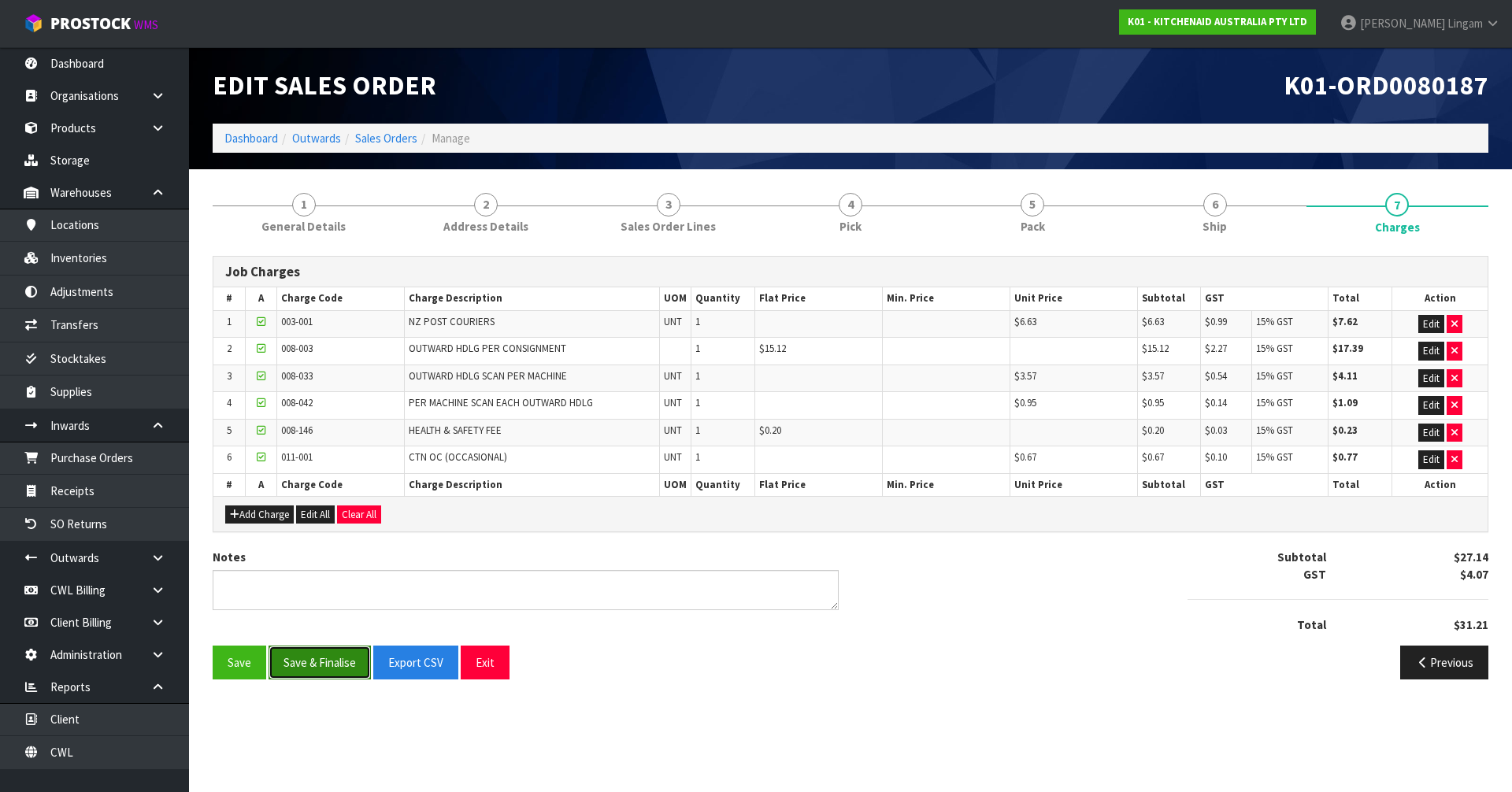
click at [326, 660] on button "Save & Finalise" at bounding box center [320, 662] width 103 height 34
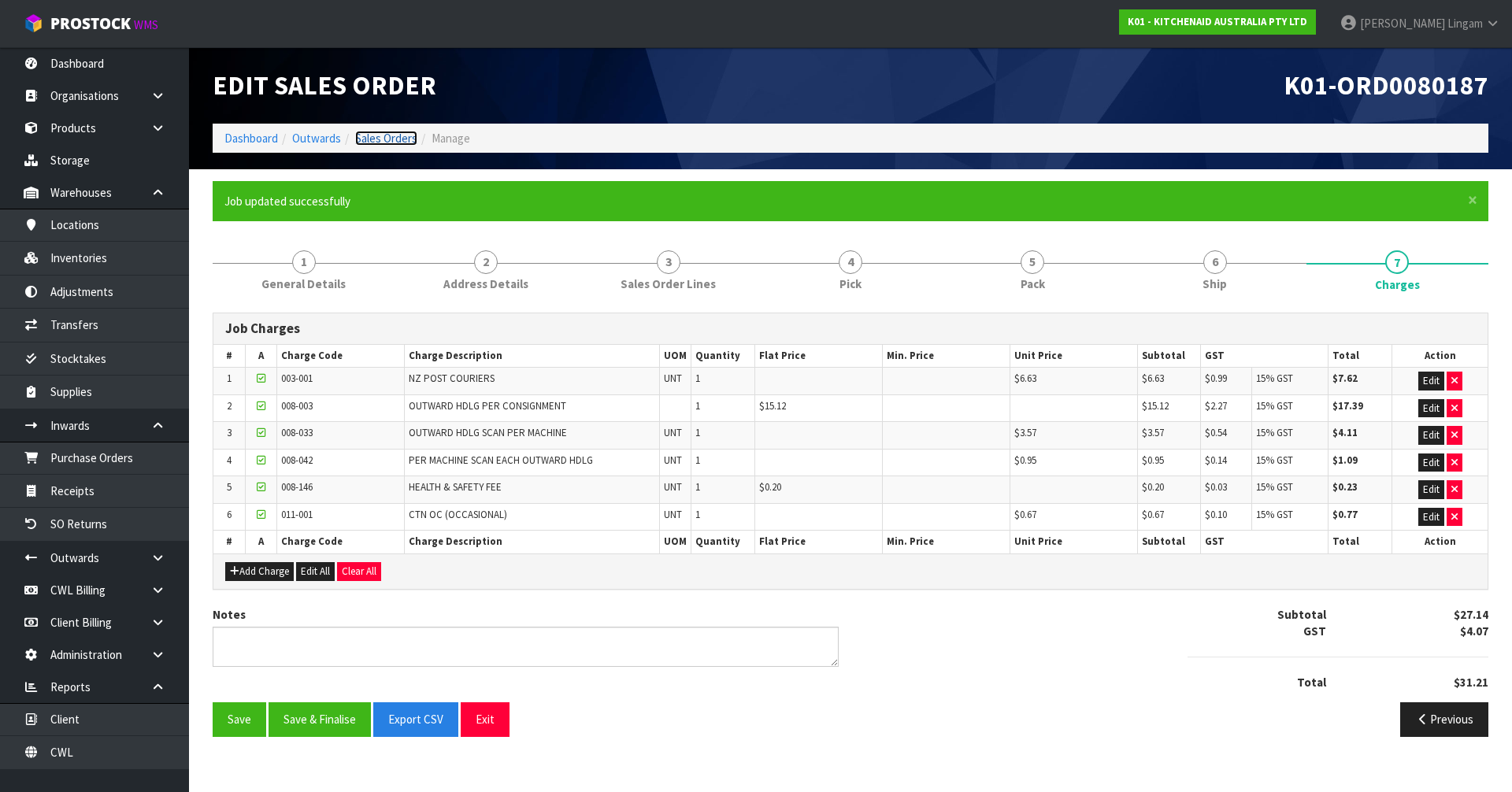
click at [401, 135] on link "Sales Orders" at bounding box center [387, 137] width 63 height 15
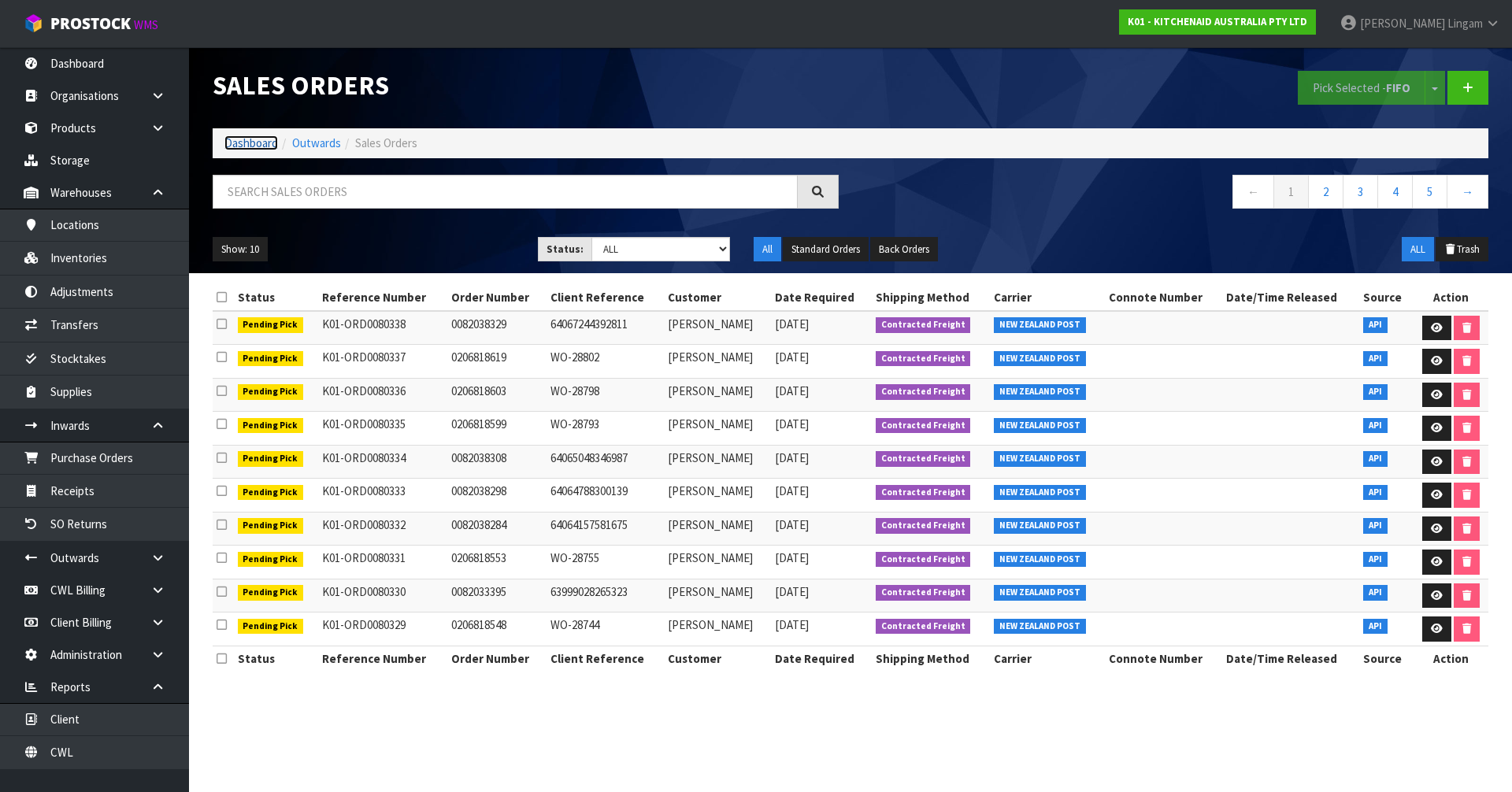
click at [256, 136] on link "Dashboard" at bounding box center [251, 142] width 54 height 15
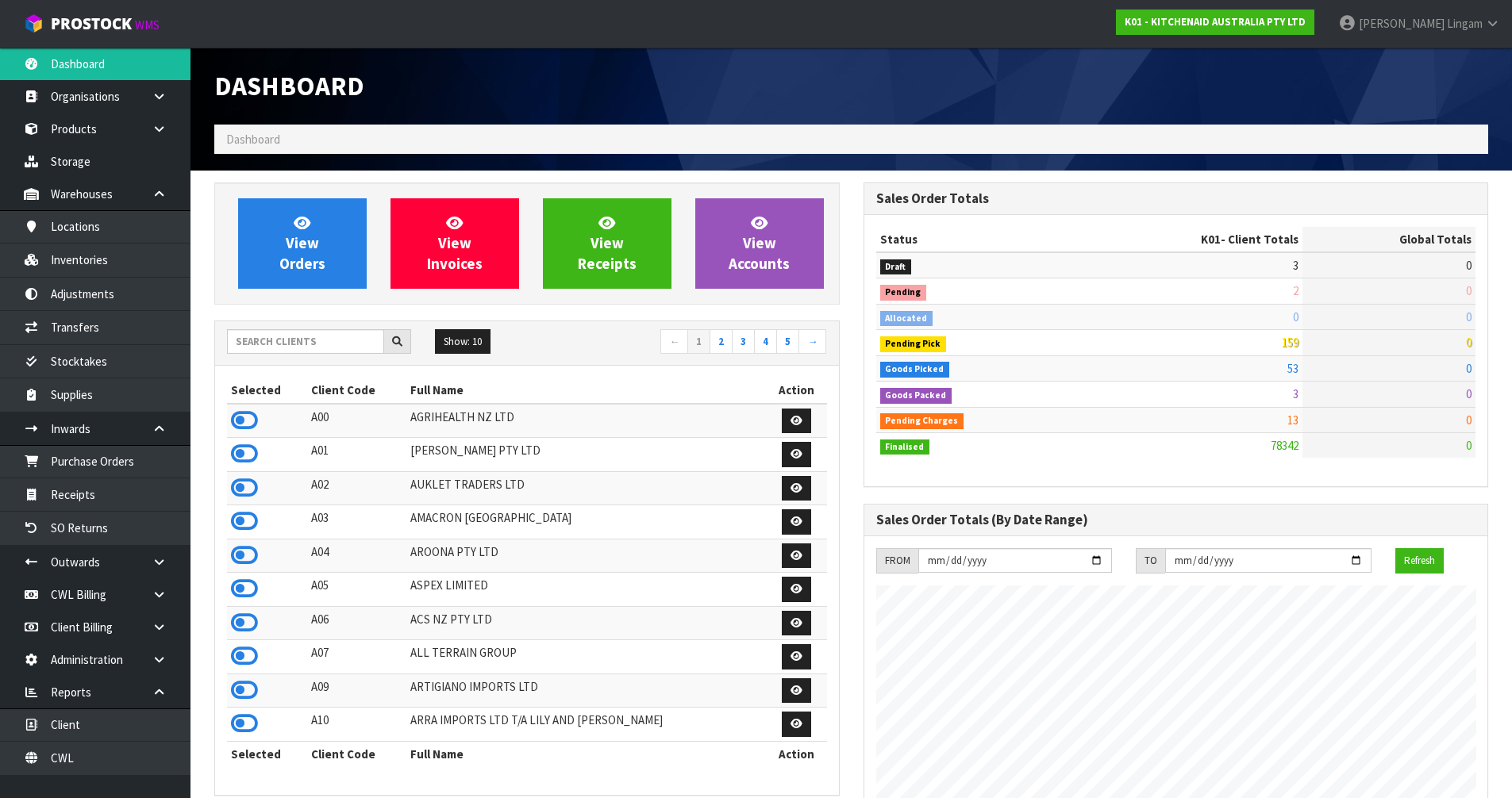
scroll to position [1201, 648]
click at [305, 251] on span "View Orders" at bounding box center [302, 243] width 46 height 60
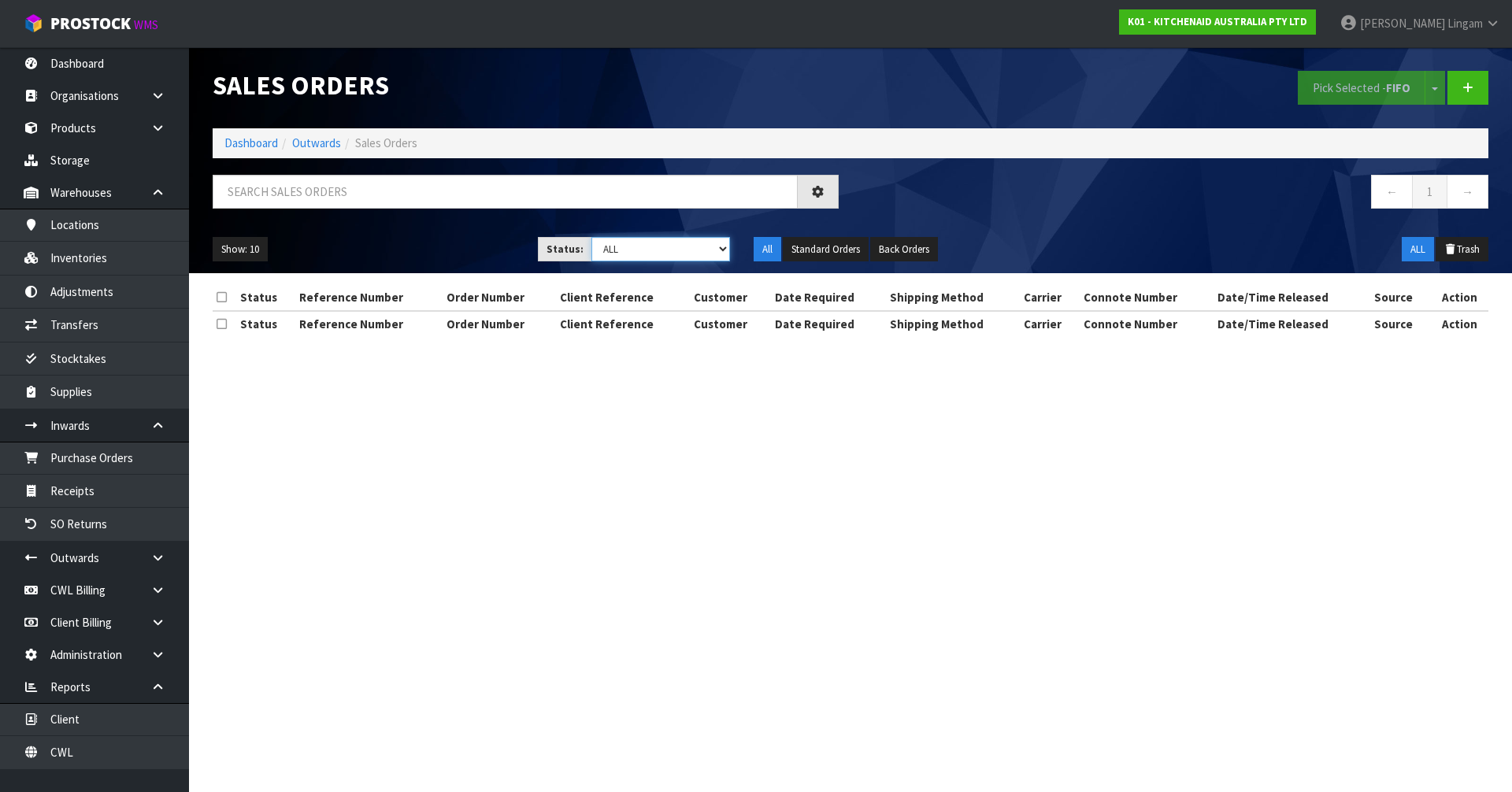
click at [698, 241] on select "Draft Pending Allocated Pending Pick Goods Picked Goods Packed Pending Charges …" at bounding box center [661, 249] width 139 height 24
click at [666, 253] on select "Draft Pending Allocated Pending Pick Goods Picked Goods Packed Pending Charges …" at bounding box center [661, 249] width 139 height 24
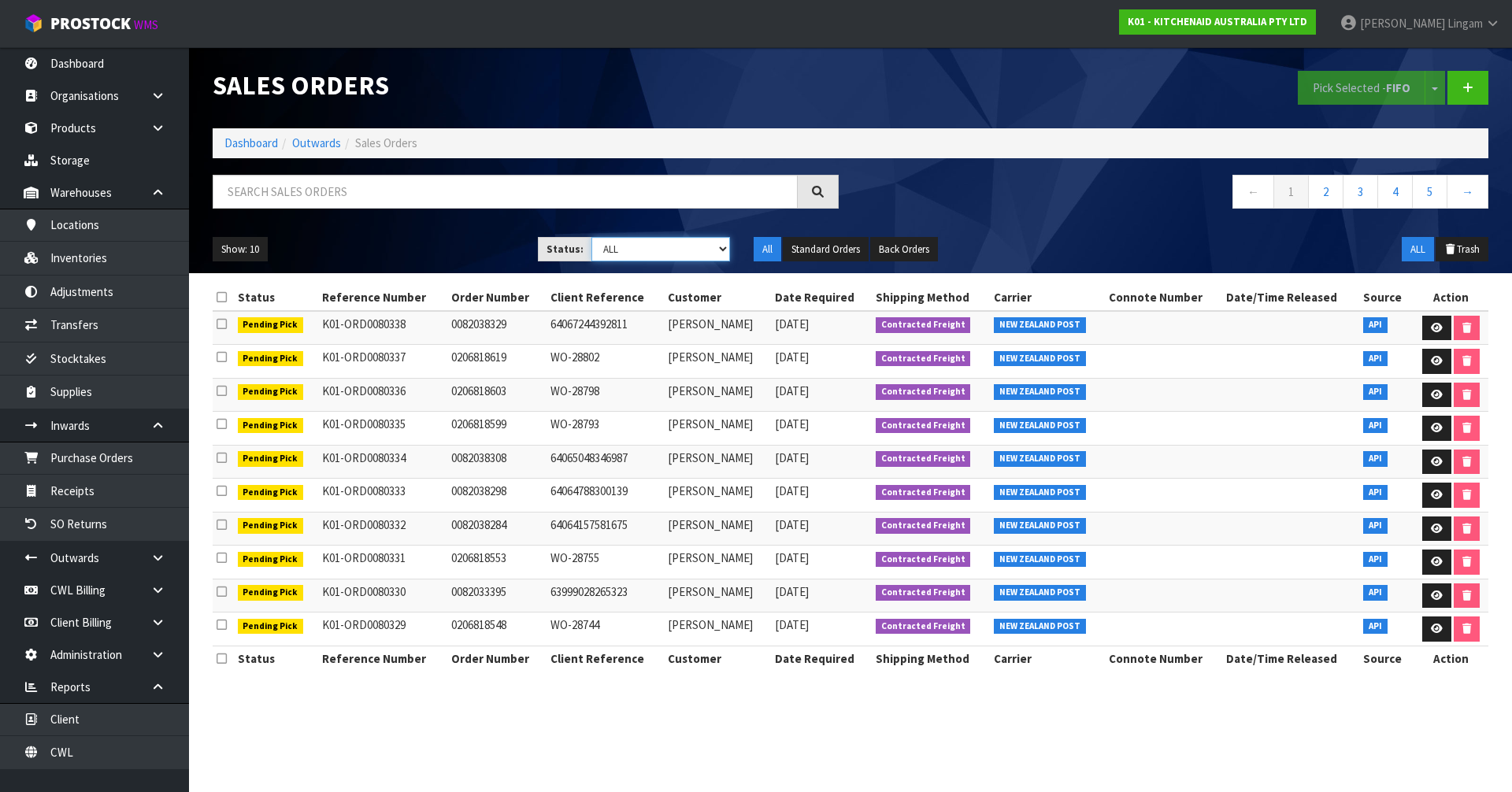
select select "string:6"
click at [592, 237] on select "Draft Pending Allocated Pending Pick Goods Picked Goods Packed Pending Charges …" at bounding box center [661, 249] width 139 height 24
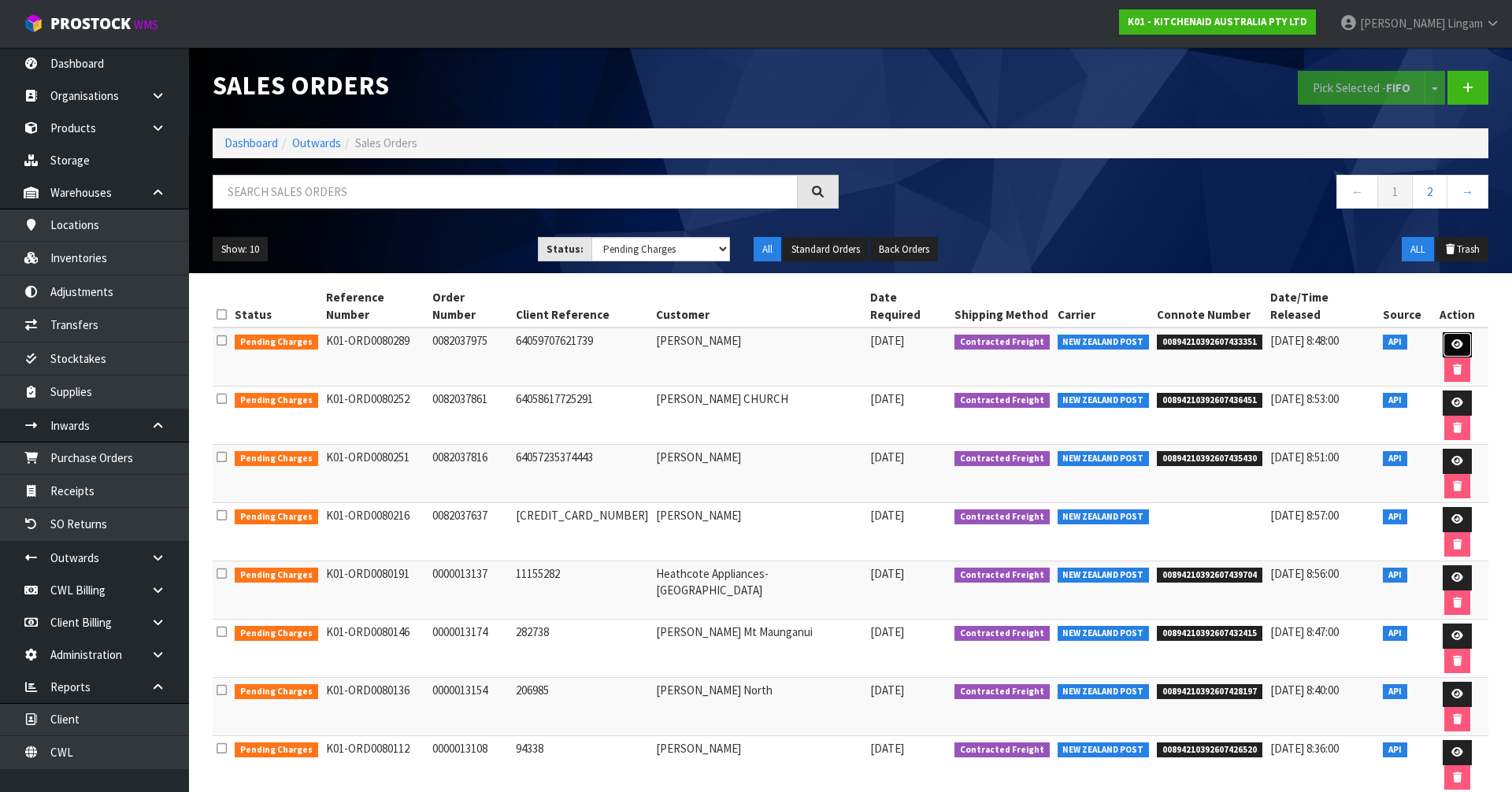
click at [1442, 332] on link at bounding box center [1457, 344] width 30 height 25
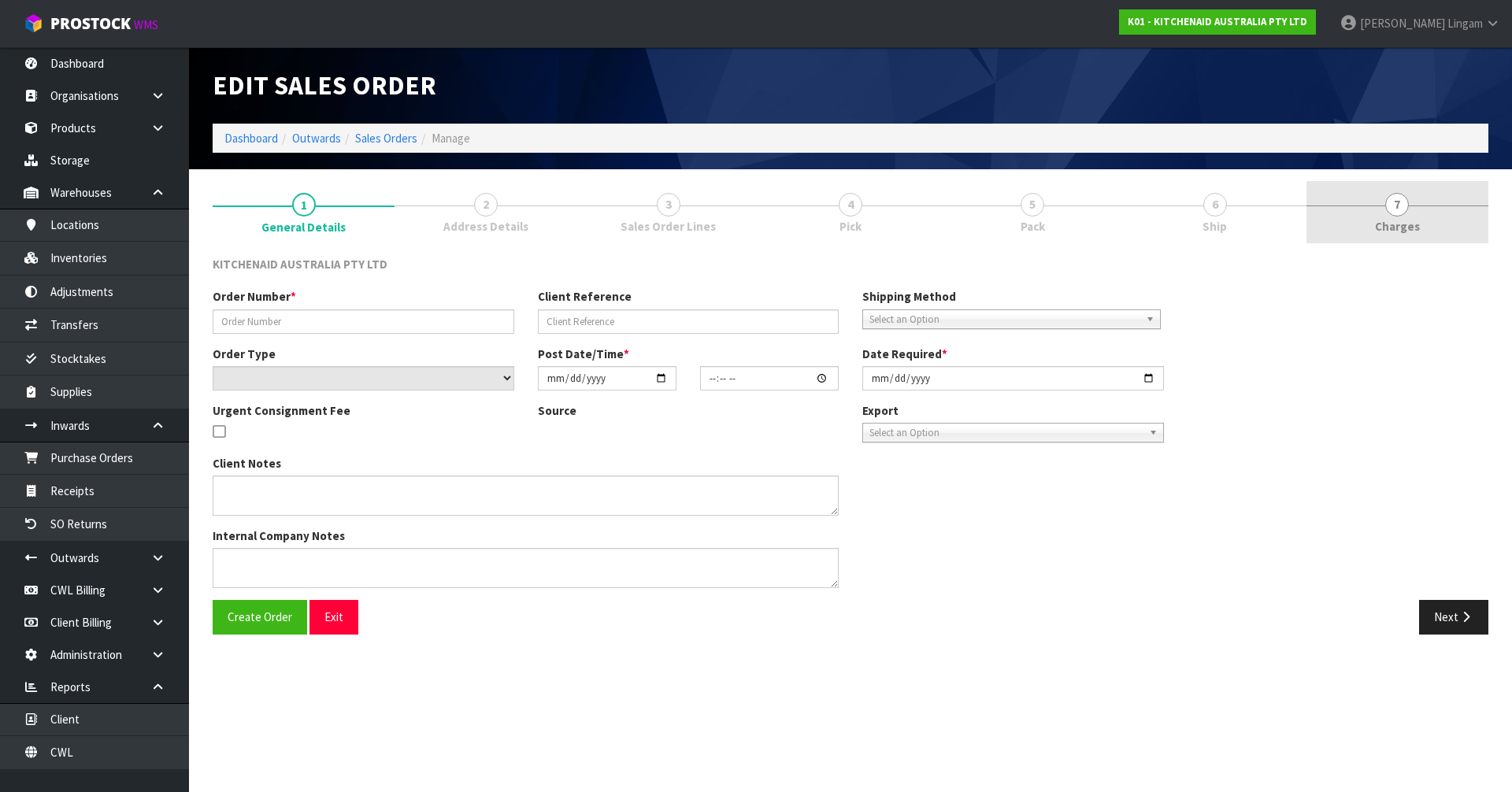
click at [1438, 220] on link "7 [GEOGRAPHIC_DATA]" at bounding box center [1397, 212] width 182 height 63
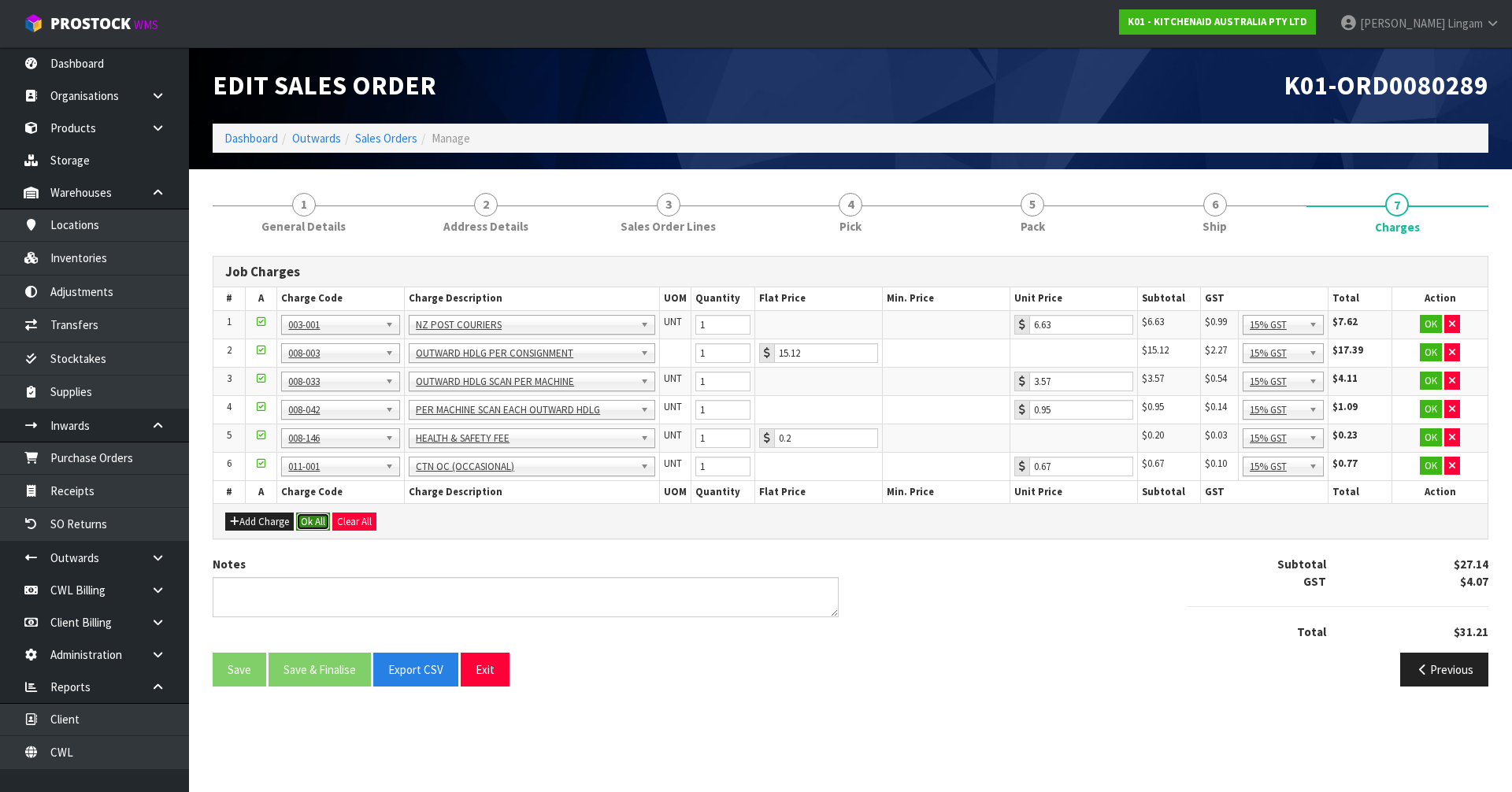
click at [305, 518] on button "Ok All" at bounding box center [313, 522] width 34 height 19
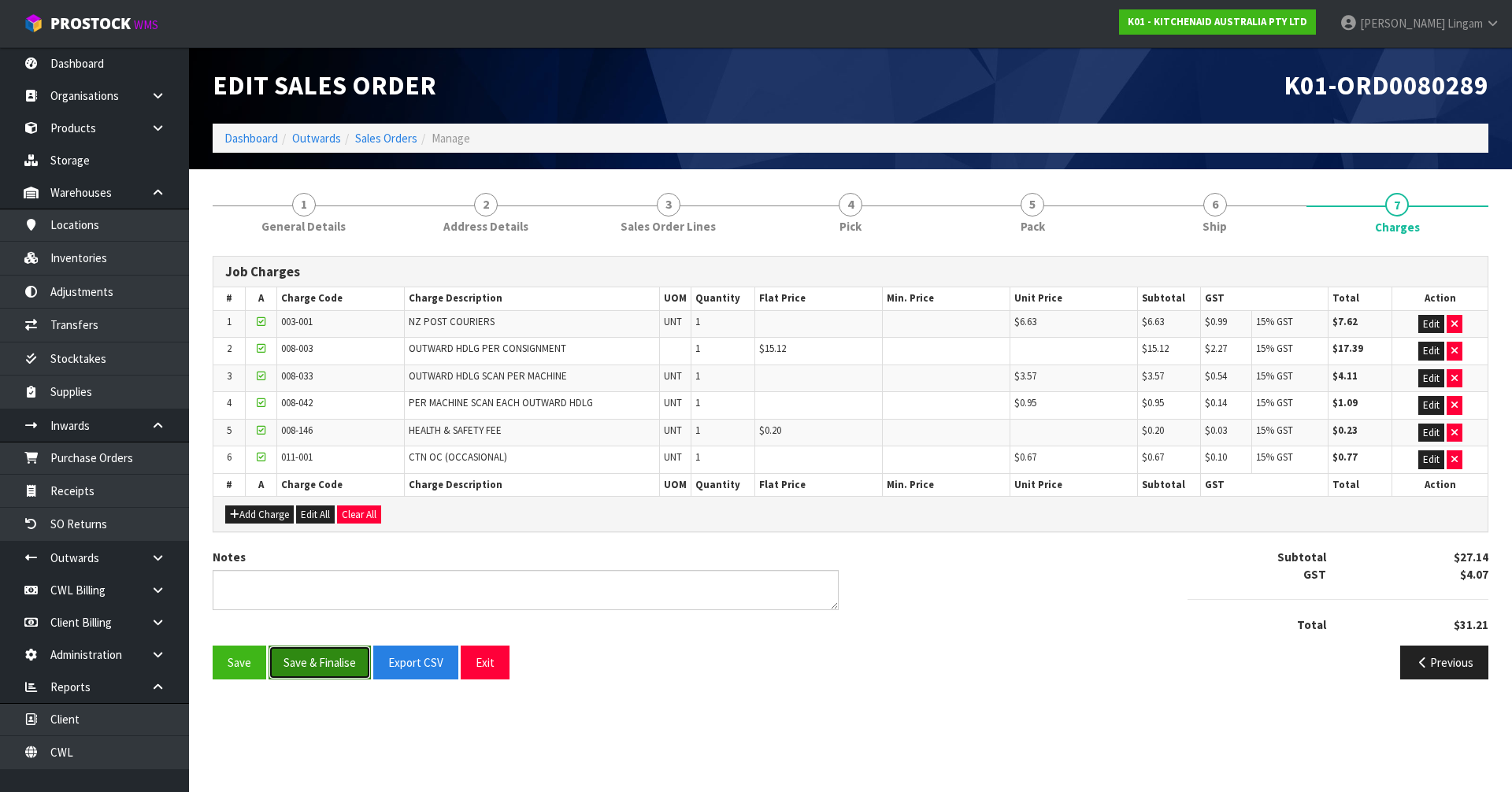
click at [342, 656] on button "Save & Finalise" at bounding box center [320, 662] width 103 height 34
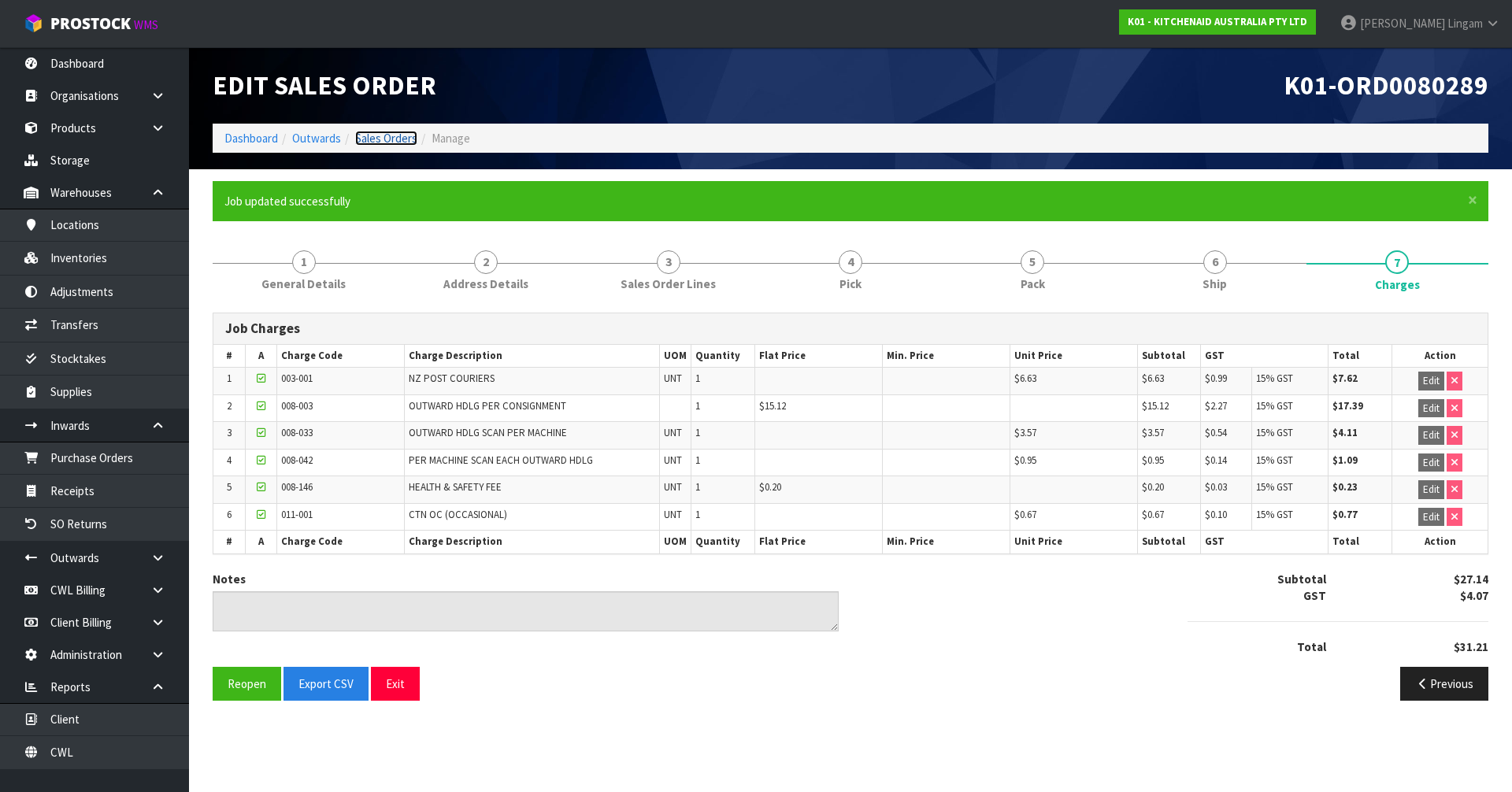
click at [377, 139] on link "Sales Orders" at bounding box center [387, 137] width 63 height 15
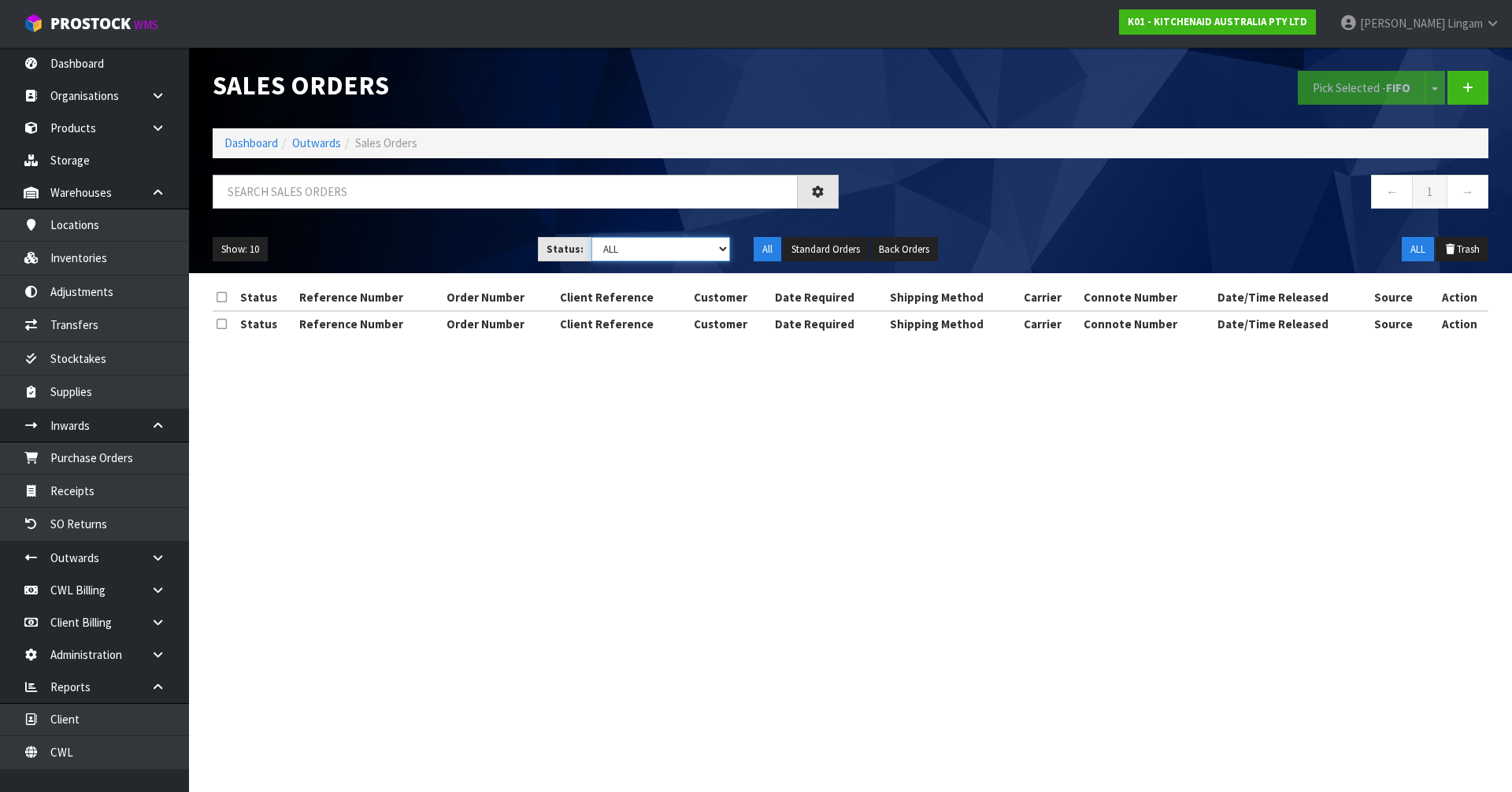
click at [694, 248] on select "Draft Pending Allocated Pending Pick Goods Picked Goods Packed Pending Charges …" at bounding box center [661, 249] width 139 height 24
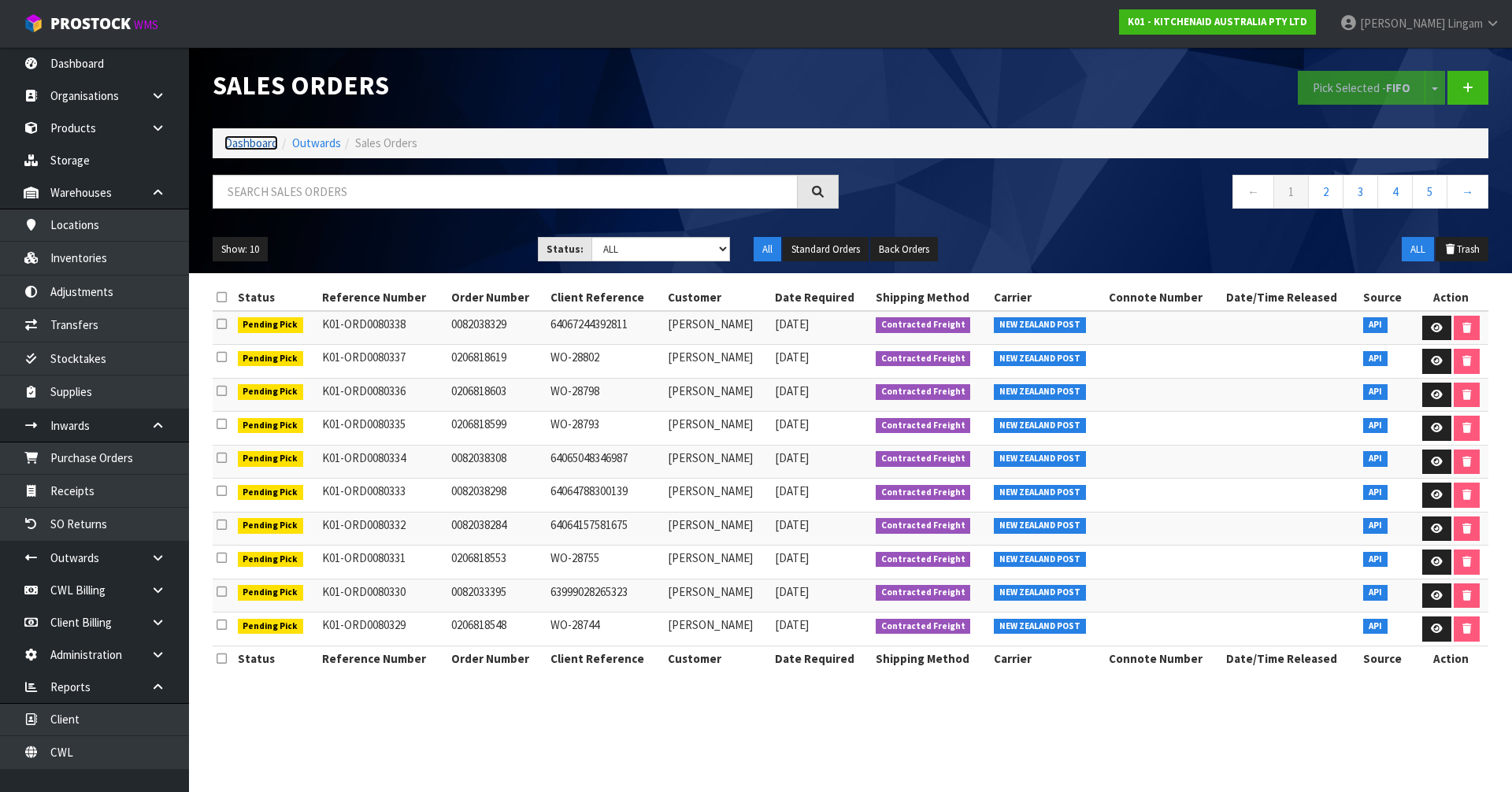
click at [262, 144] on link "Dashboard" at bounding box center [251, 142] width 54 height 15
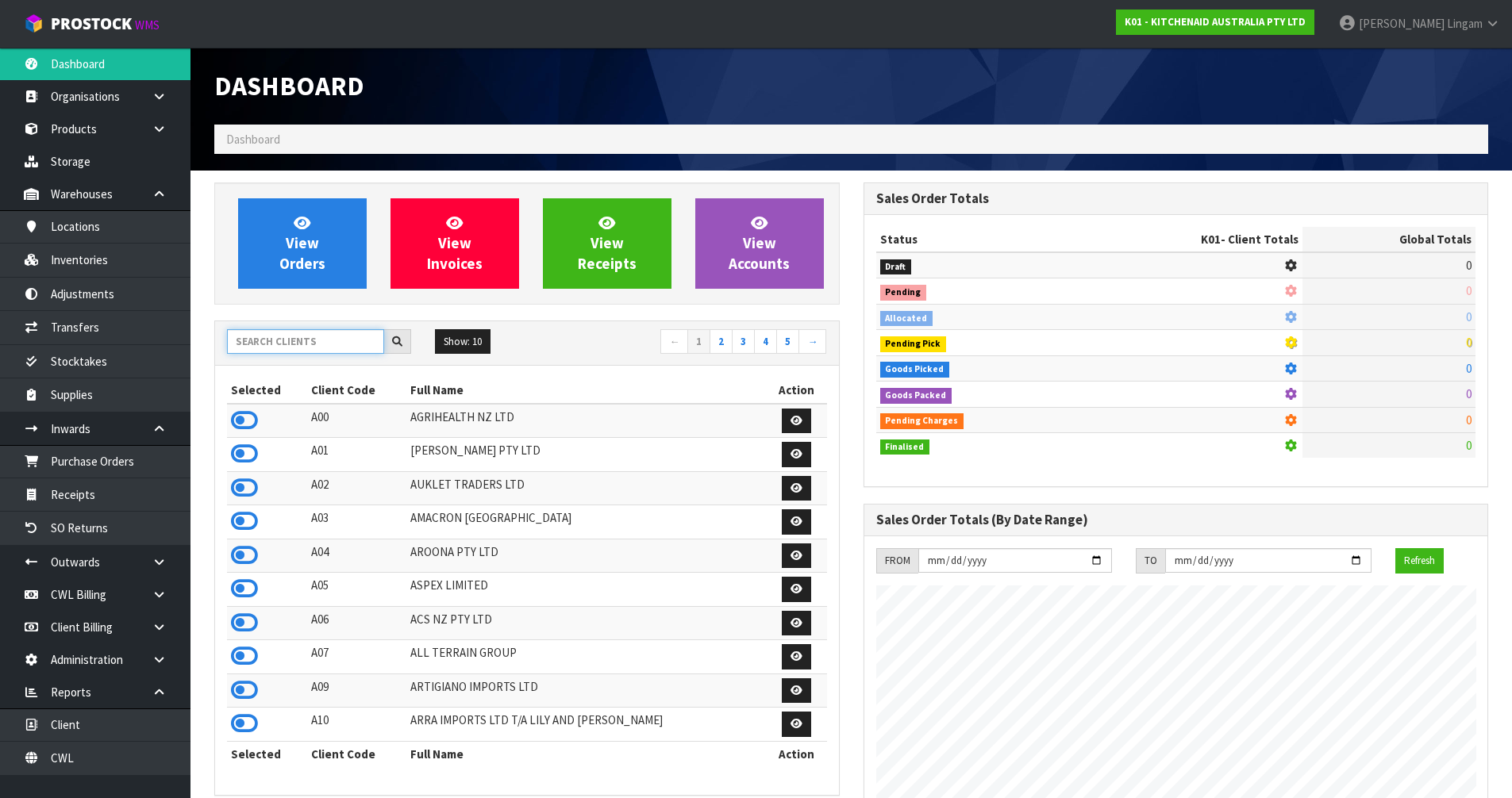
scroll to position [989, 648]
click at [297, 340] on input "text" at bounding box center [305, 341] width 157 height 24
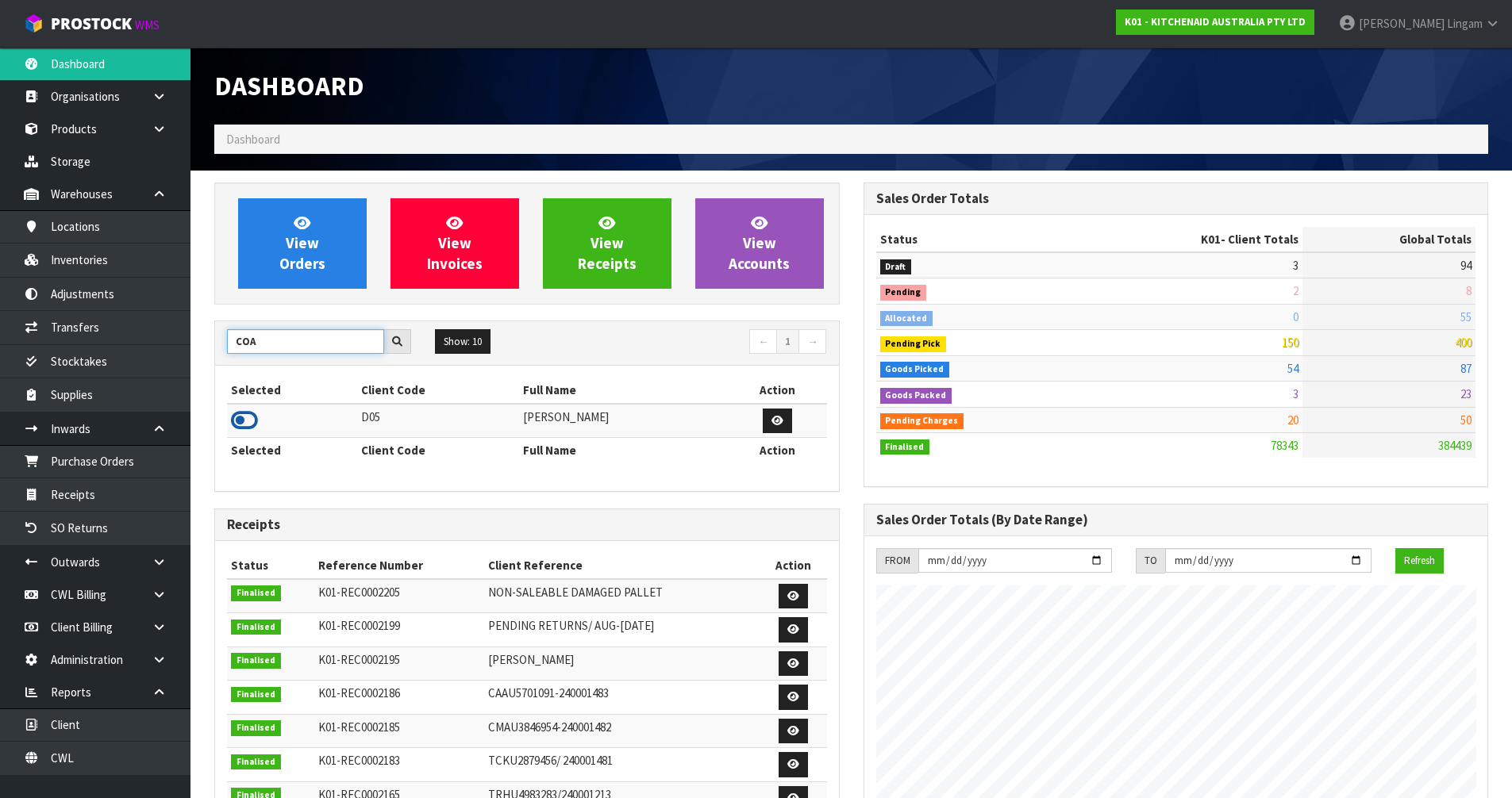
type input "COA"
click at [243, 416] on icon at bounding box center [244, 420] width 27 height 24
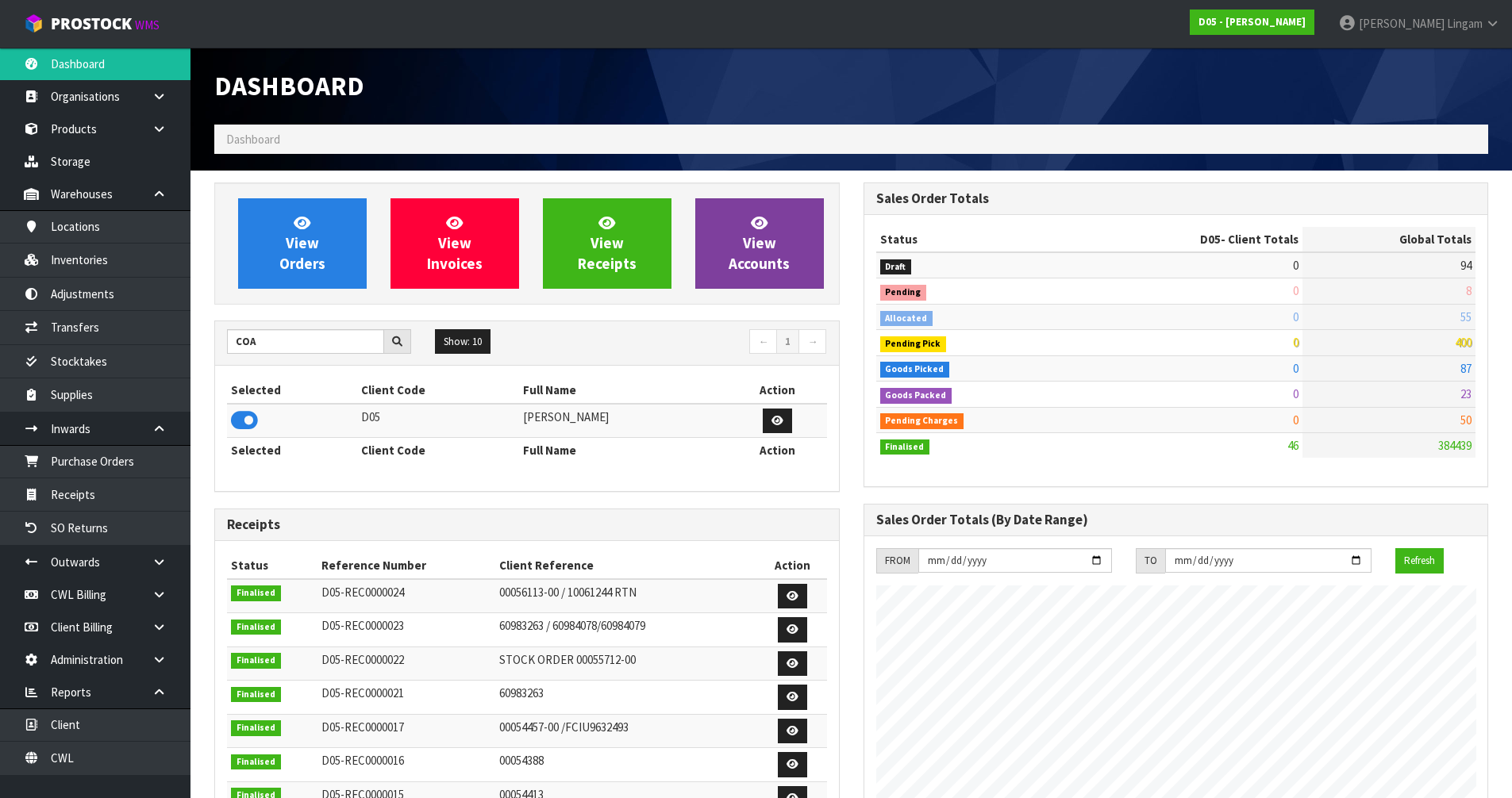
scroll to position [1004, 648]
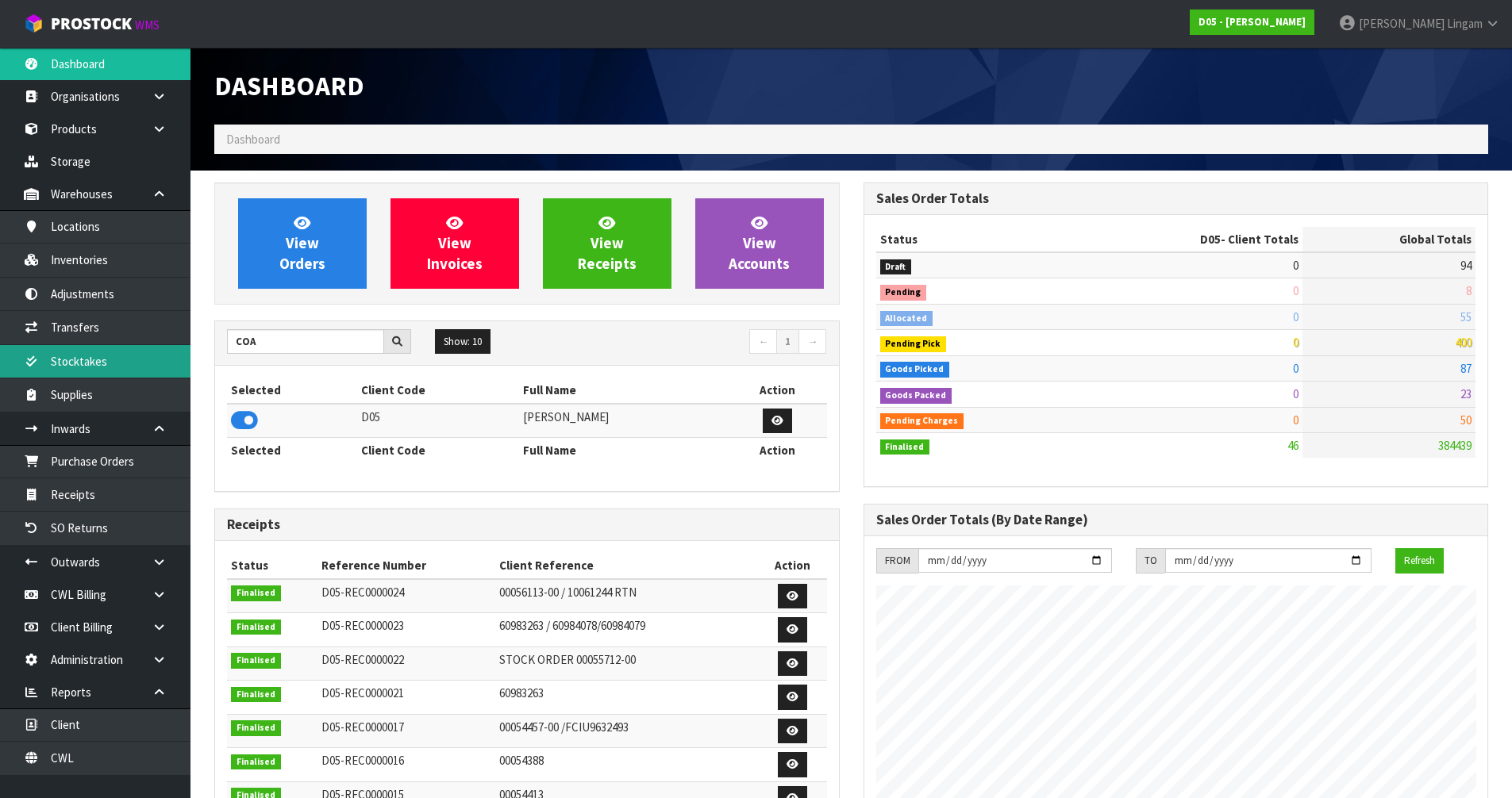
click at [92, 365] on link "Stocktakes" at bounding box center [95, 360] width 191 height 32
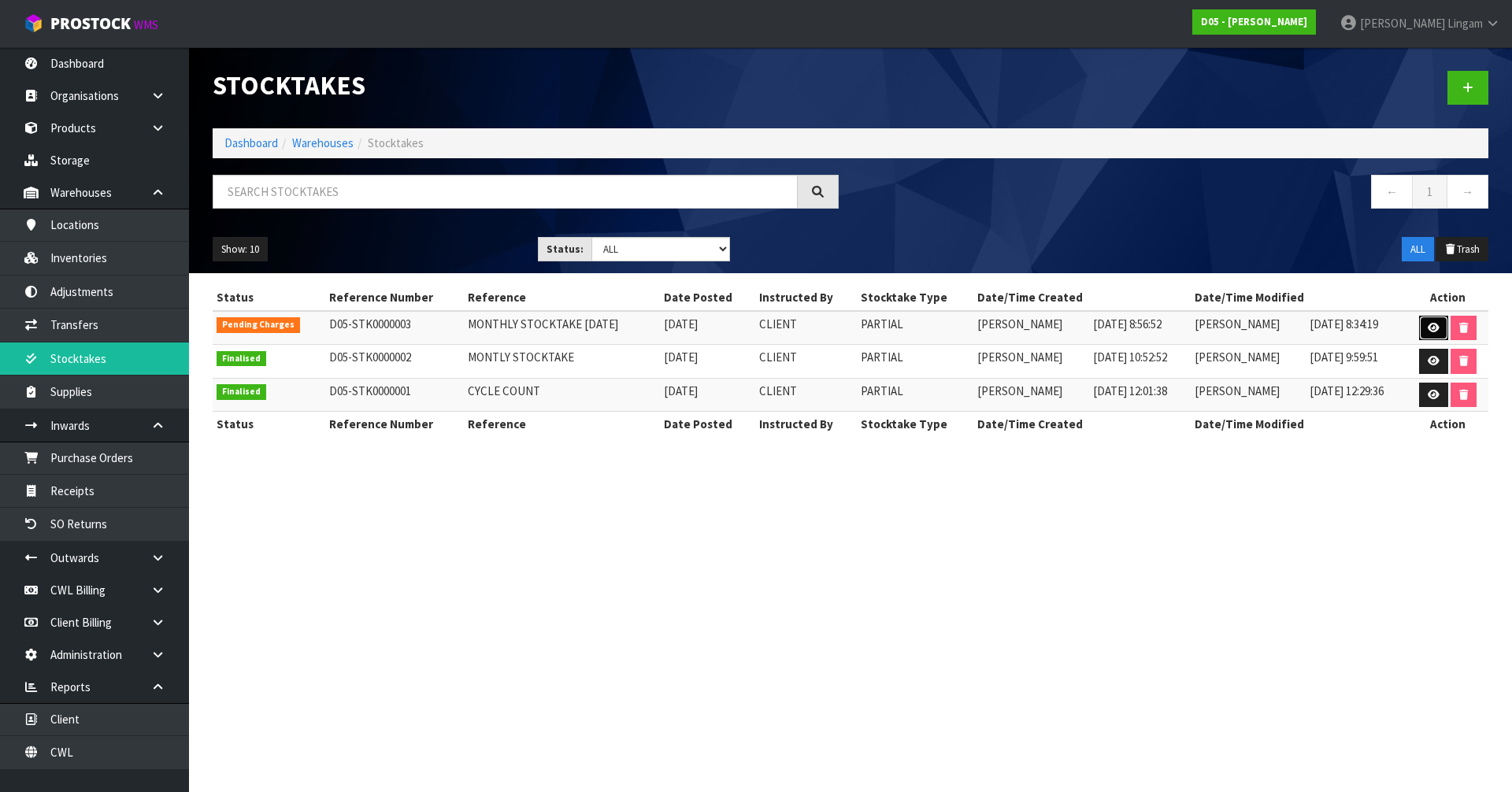
click at [1435, 332] on icon at bounding box center [1434, 328] width 12 height 10
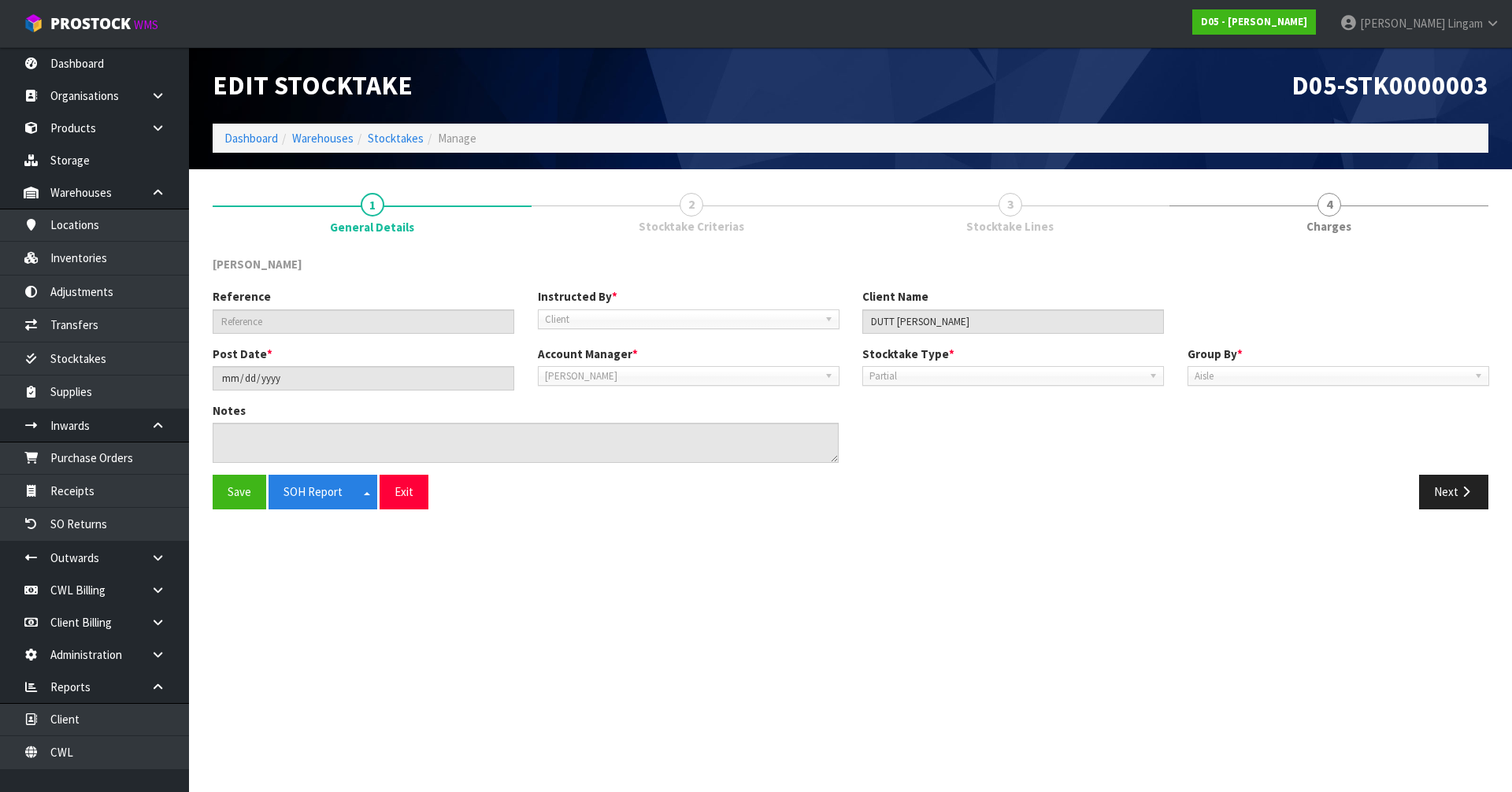
type input "MONTHLY STOCKTAKE [DATE]"
type input "[DATE]"
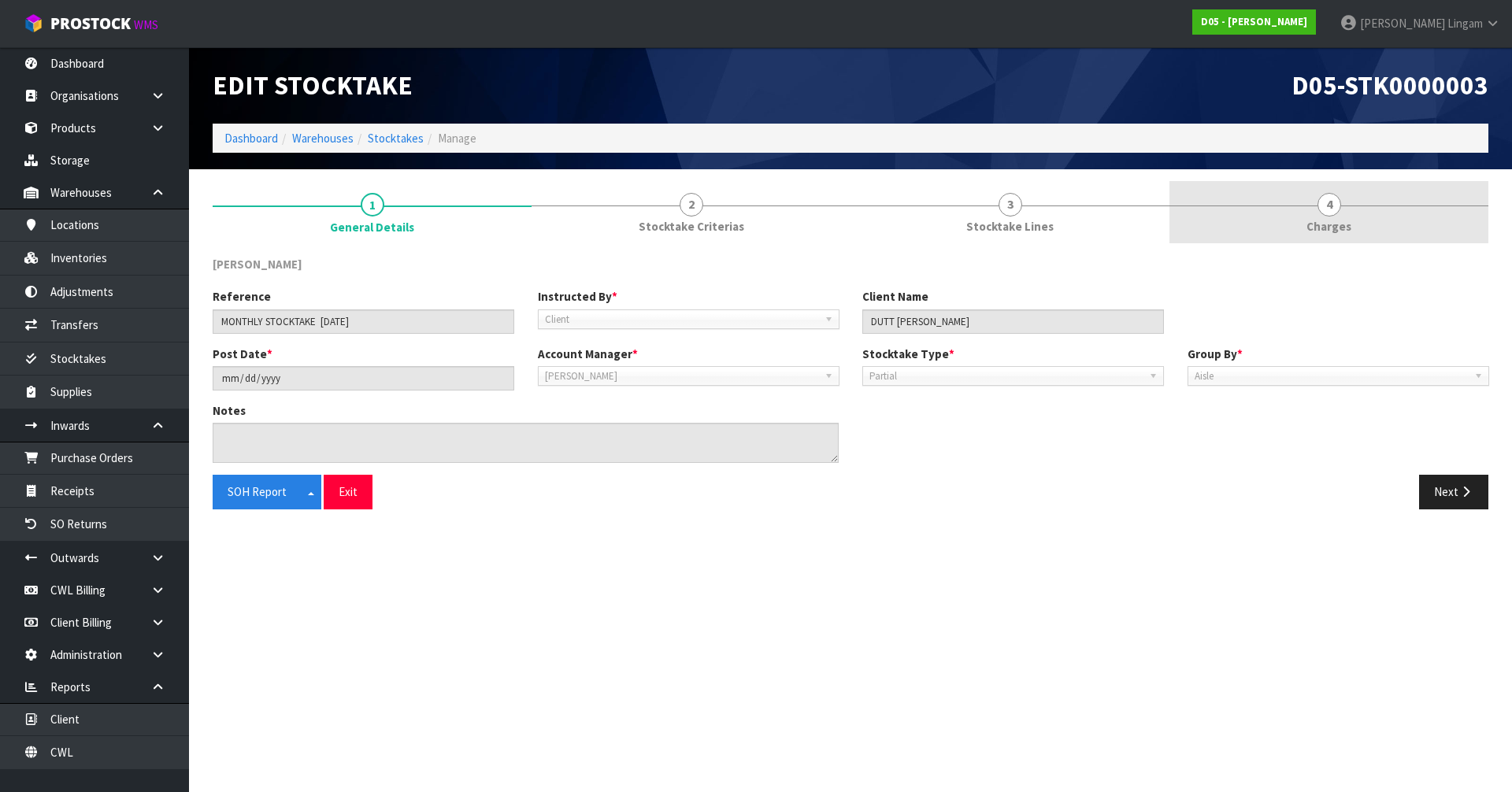
click at [1336, 230] on span "Charges" at bounding box center [1330, 226] width 45 height 16
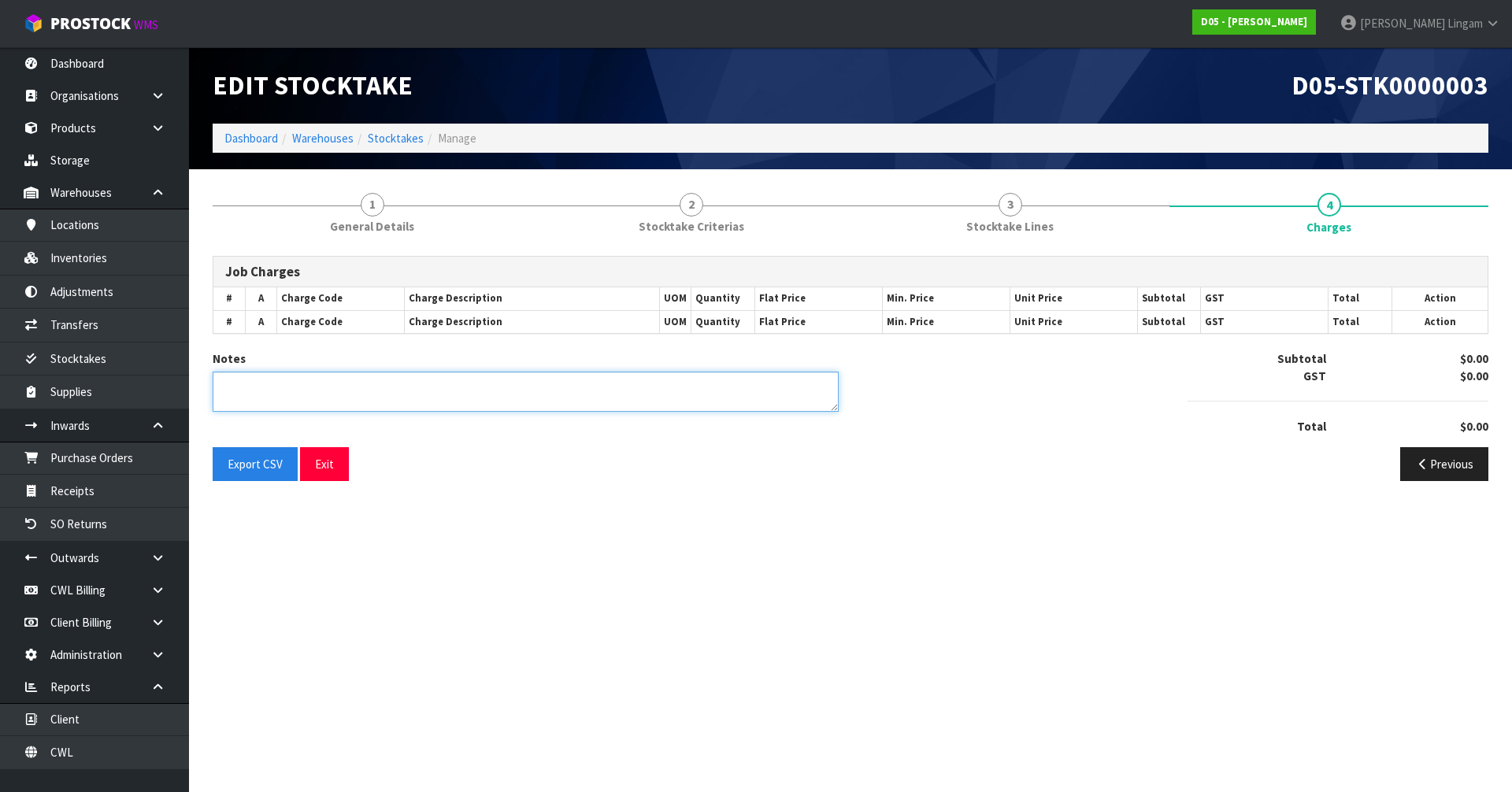
click at [355, 399] on textarea at bounding box center [526, 392] width 627 height 40
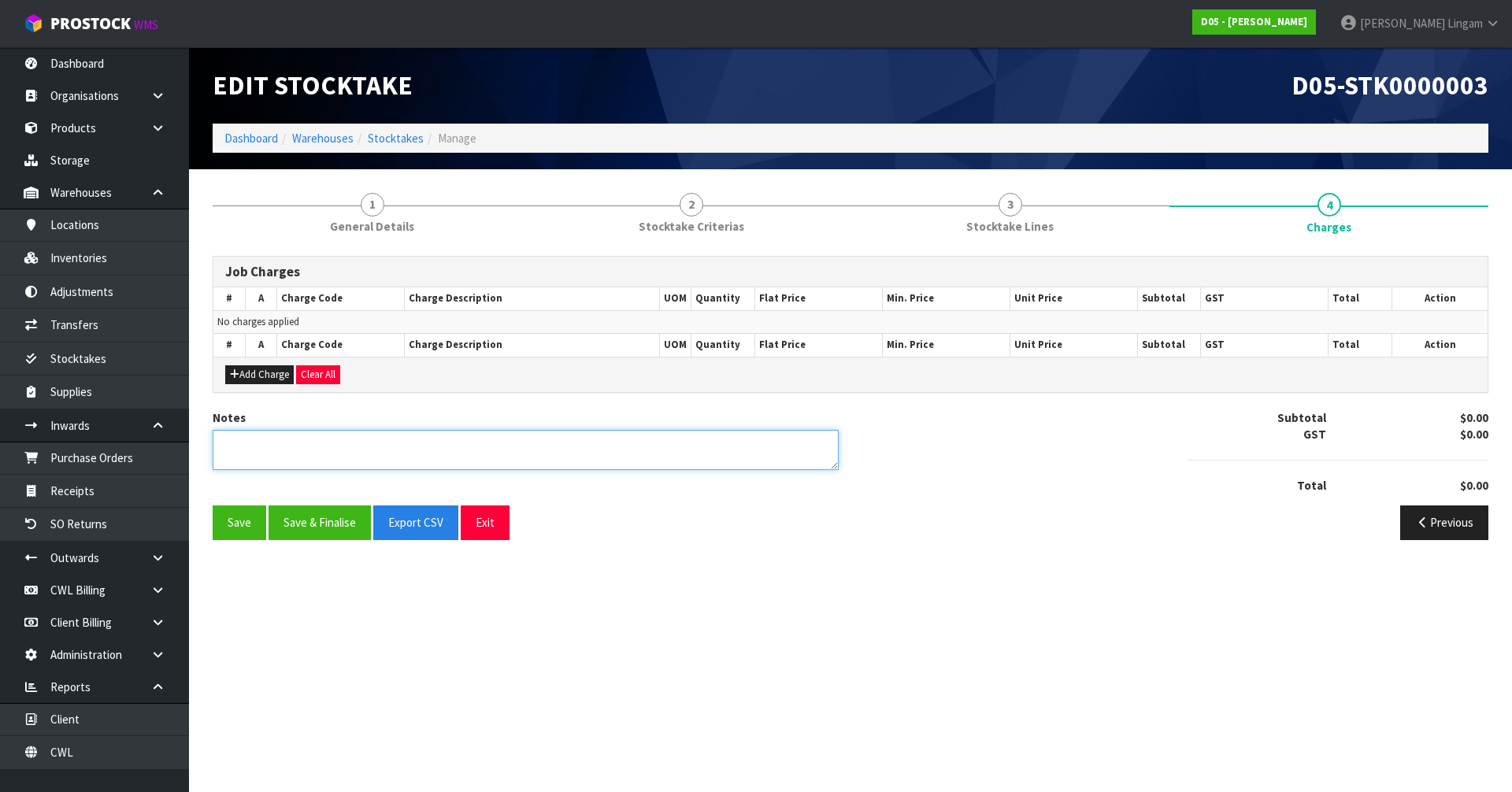
click at [354, 458] on textarea at bounding box center [526, 450] width 627 height 40
type textarea "4.5 HOURS- 270 MINUTES"
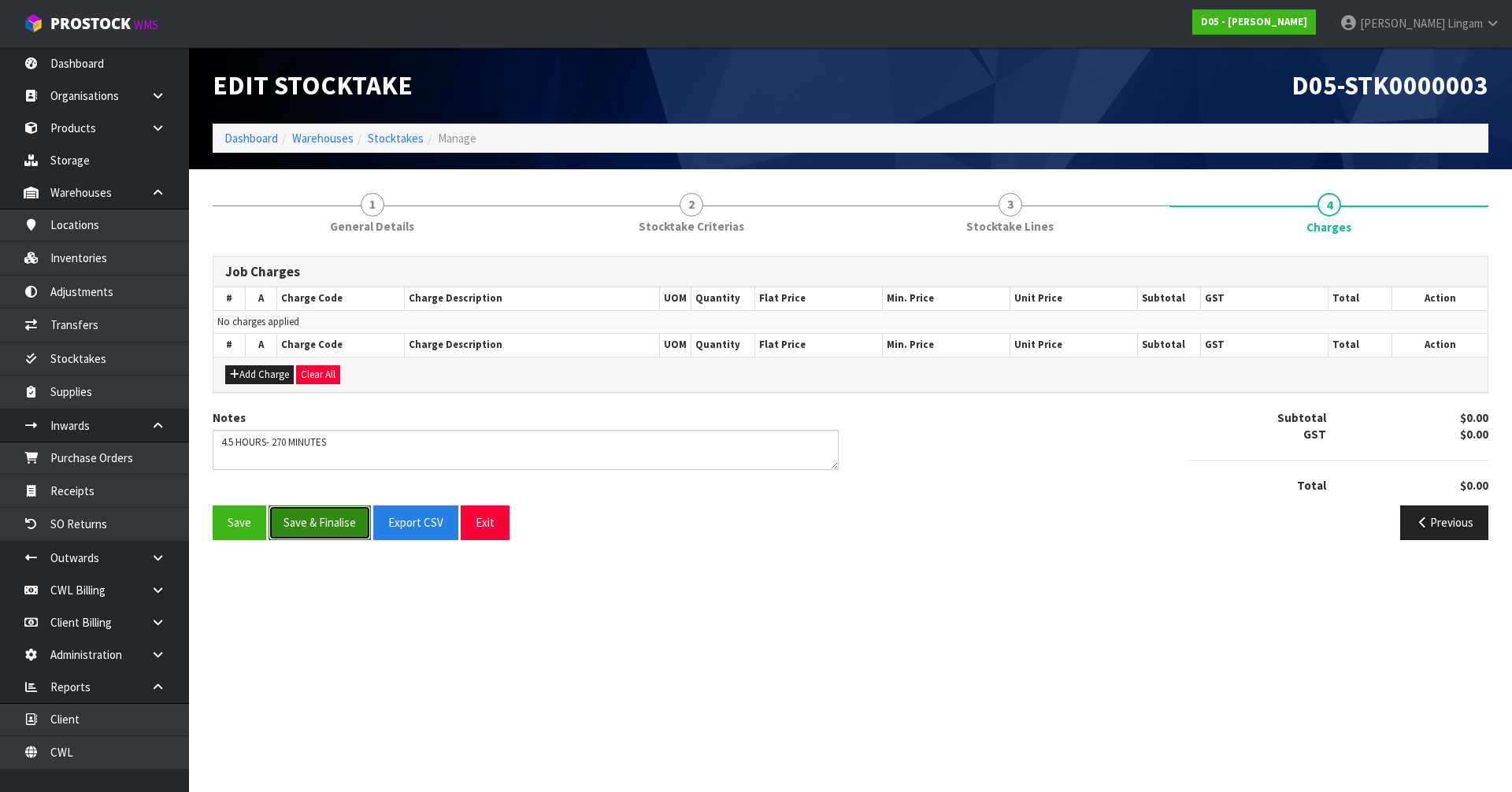
click at [315, 522] on button "Save & Finalise" at bounding box center [320, 522] width 103 height 34
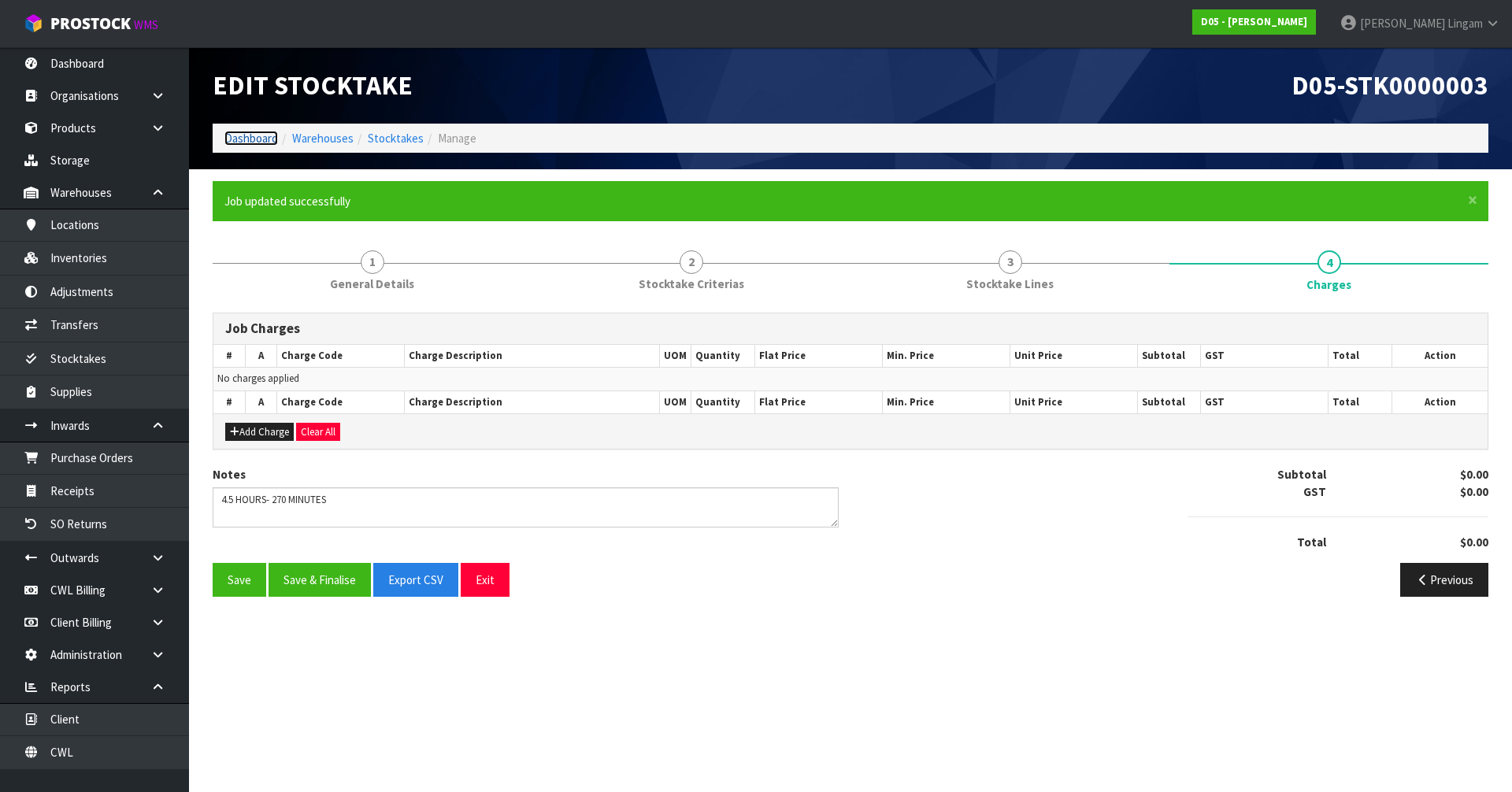
click at [239, 138] on link "Dashboard" at bounding box center [251, 137] width 54 height 15
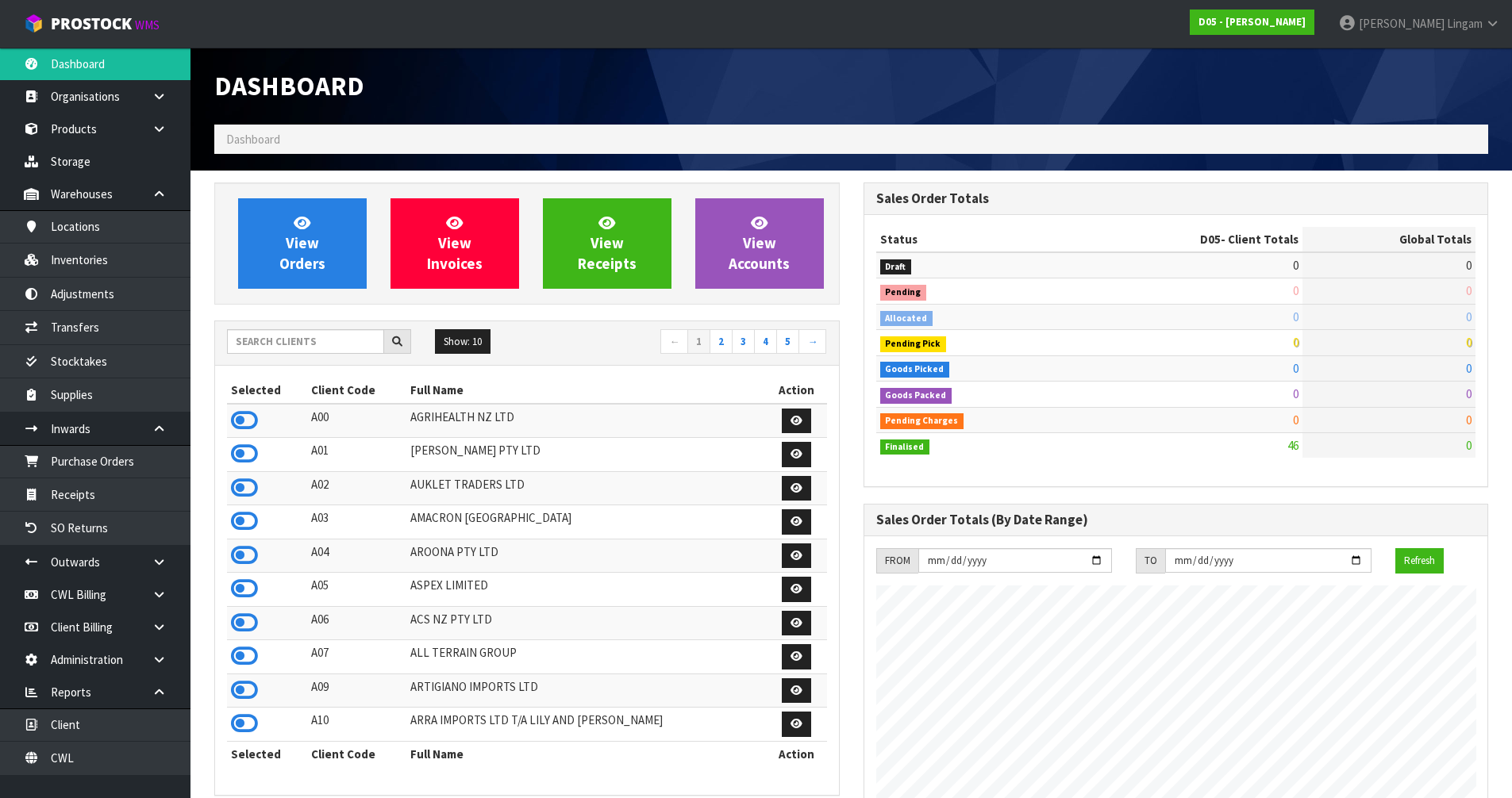
scroll to position [1004, 648]
click at [318, 342] on input "text" at bounding box center [305, 341] width 157 height 24
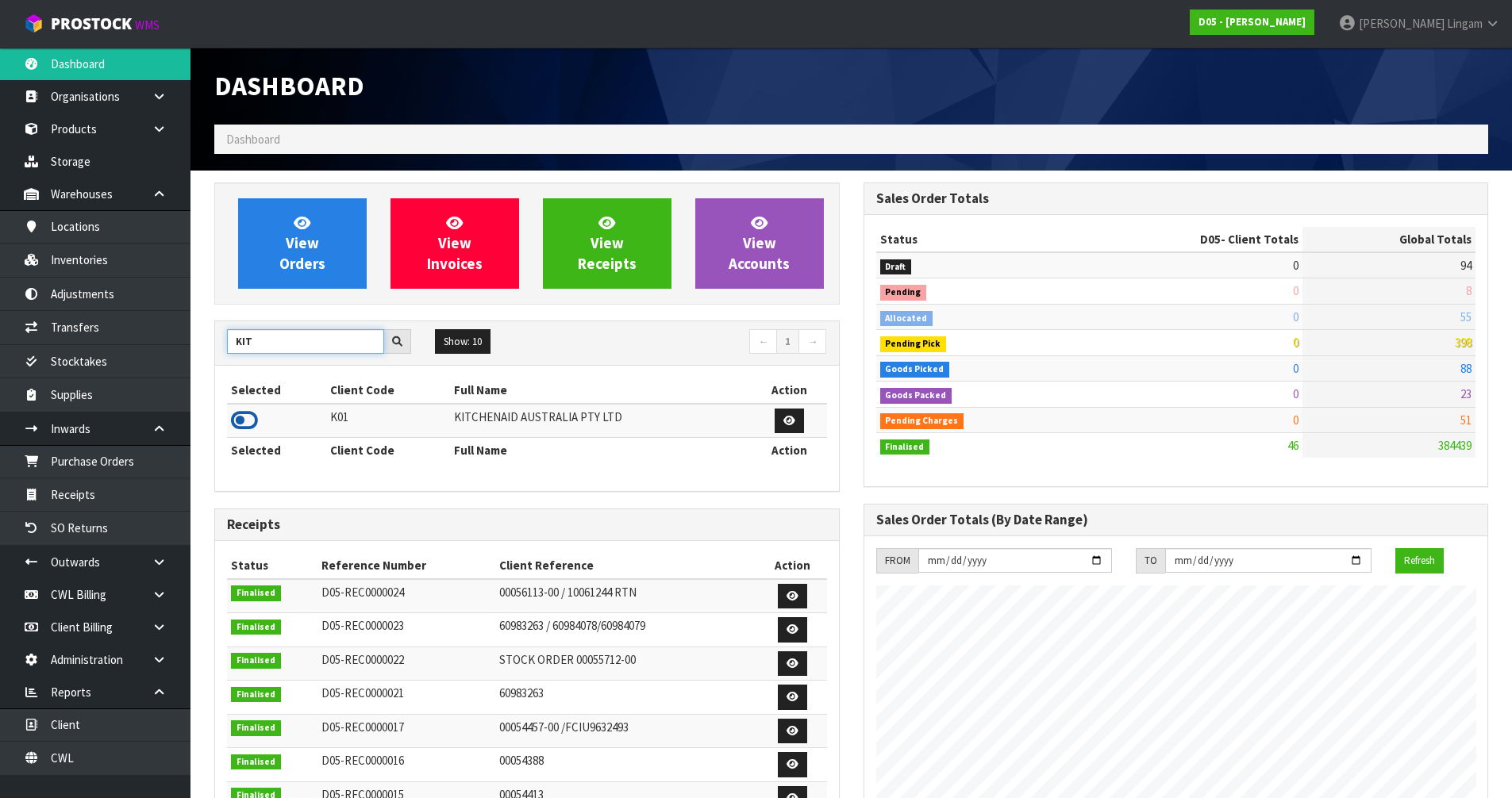
type input "KIT"
click at [244, 418] on icon at bounding box center [244, 420] width 27 height 24
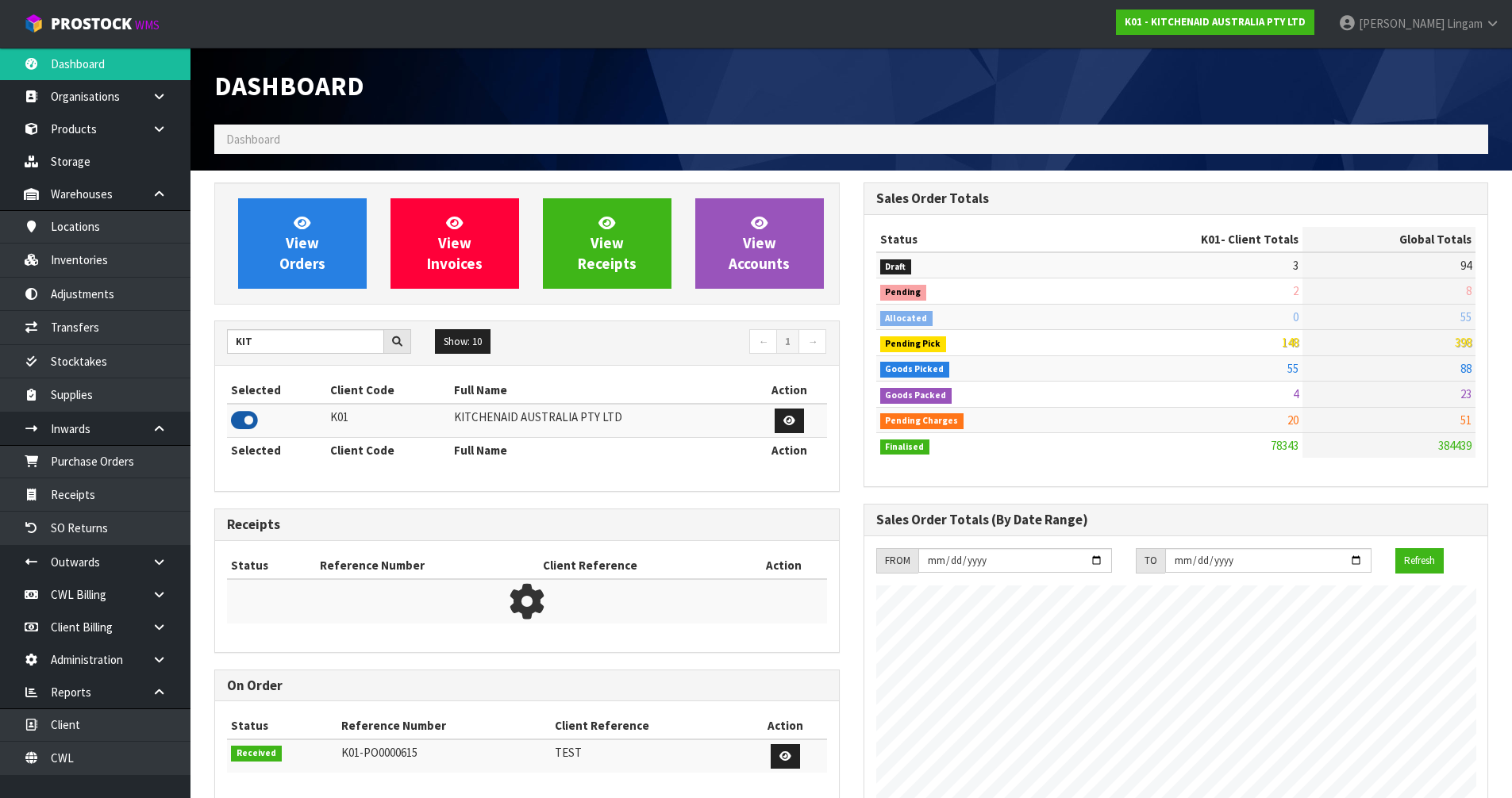
scroll to position [1201, 648]
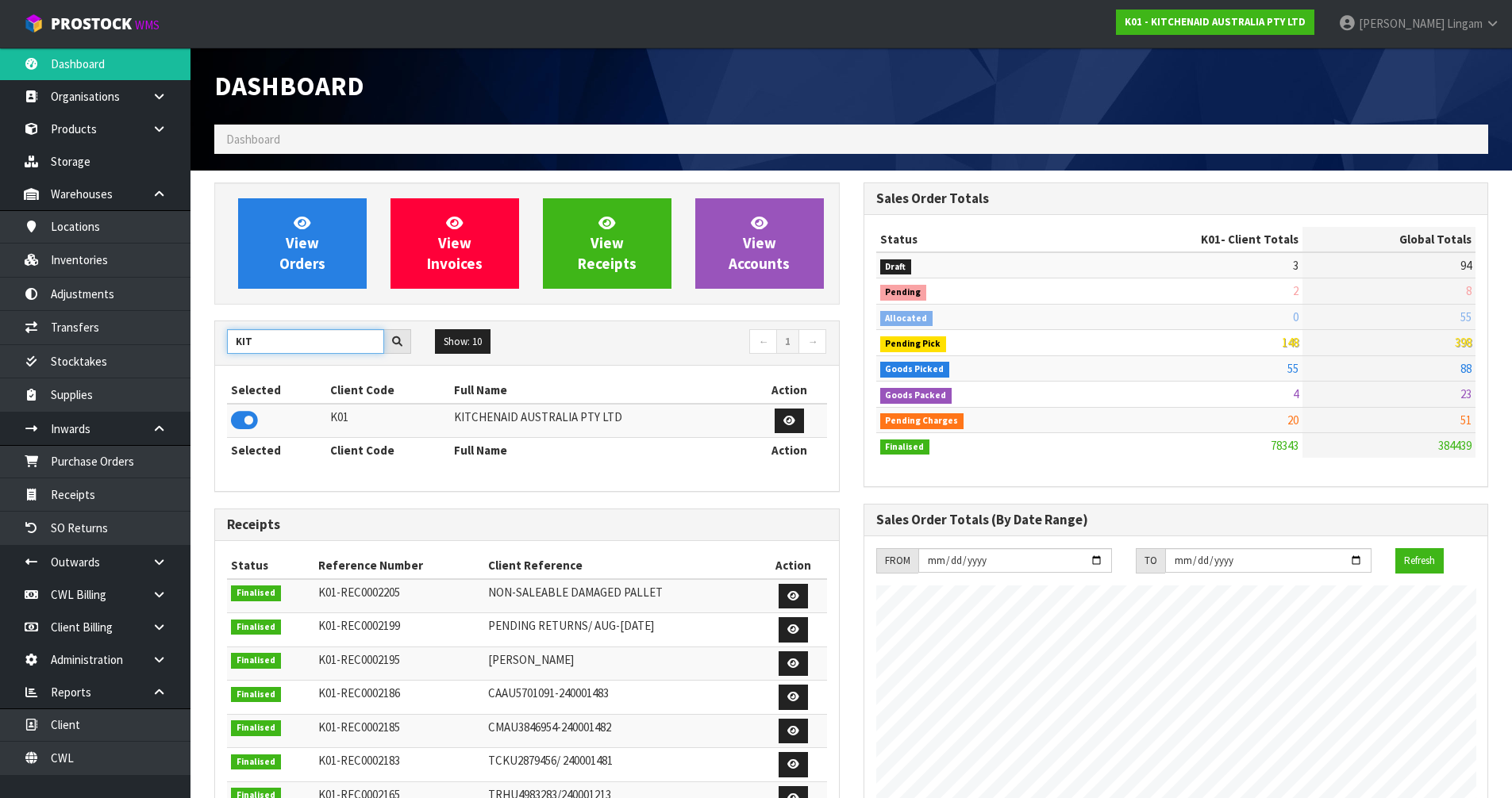
click at [298, 343] on input "KIT" at bounding box center [305, 341] width 157 height 24
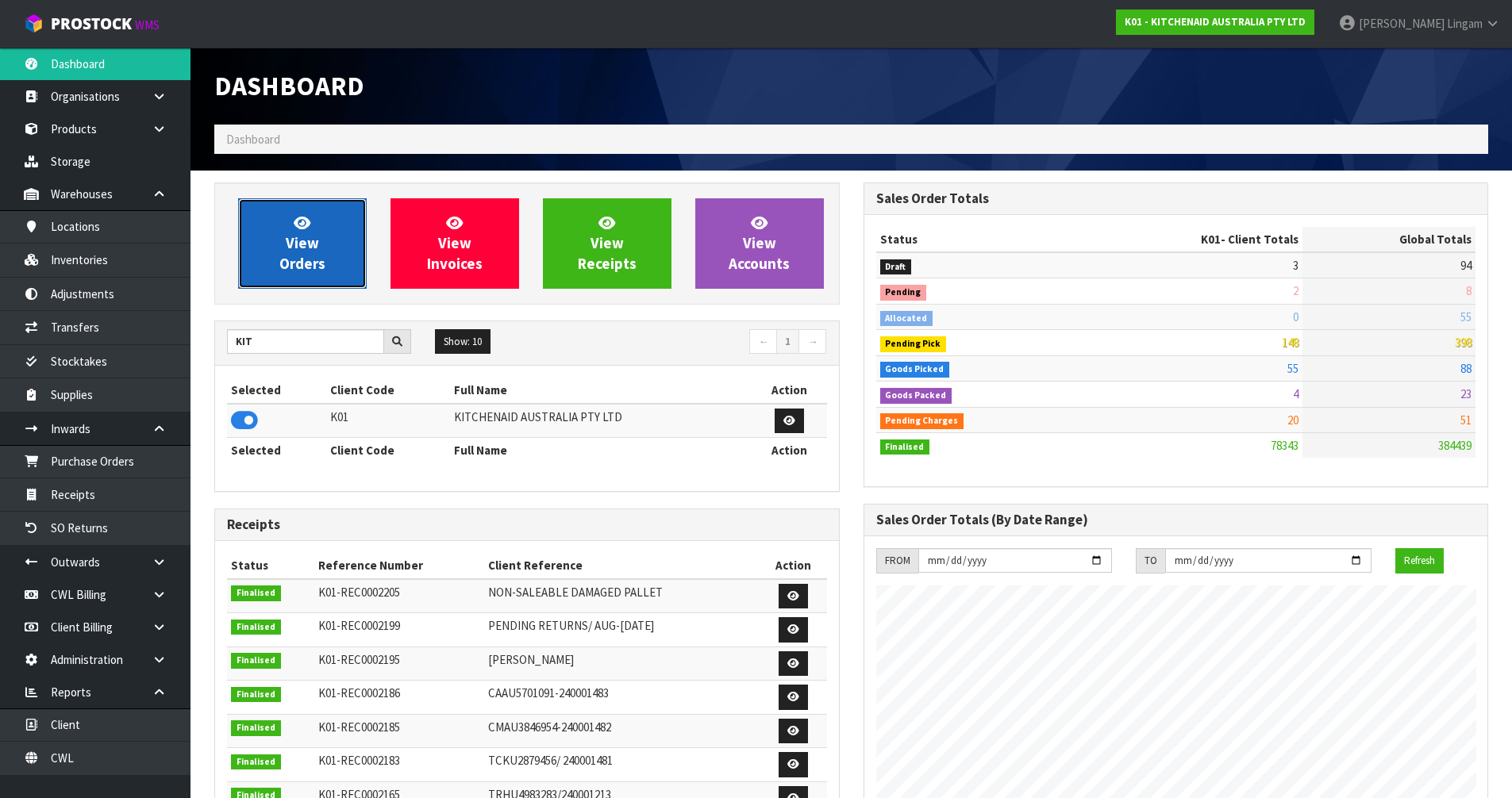
click at [317, 256] on span "View Orders" at bounding box center [302, 243] width 46 height 60
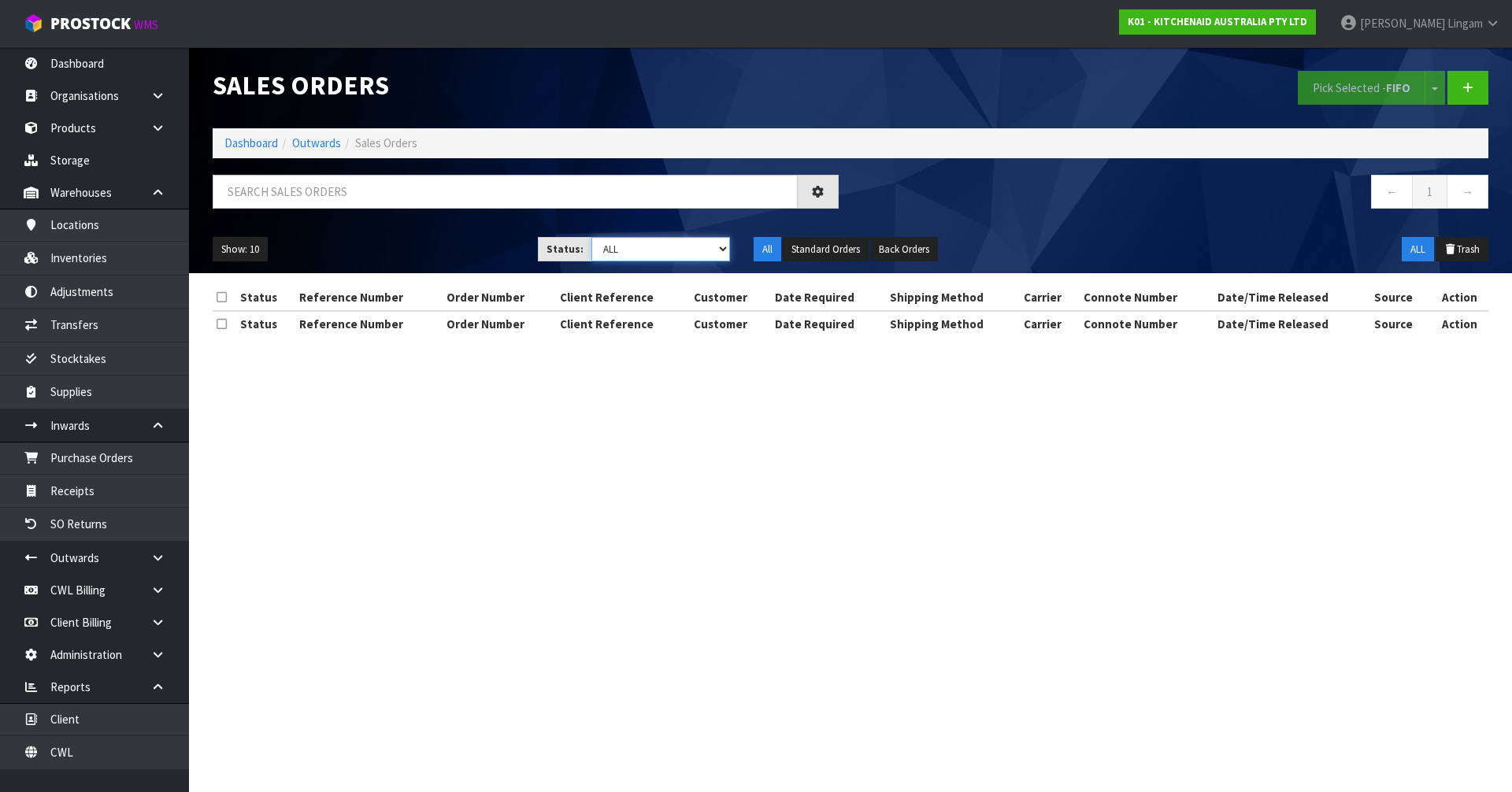
click at [701, 244] on select "Draft Pending Allocated Pending Pick Goods Picked Goods Packed Pending Charges …" at bounding box center [661, 249] width 139 height 24
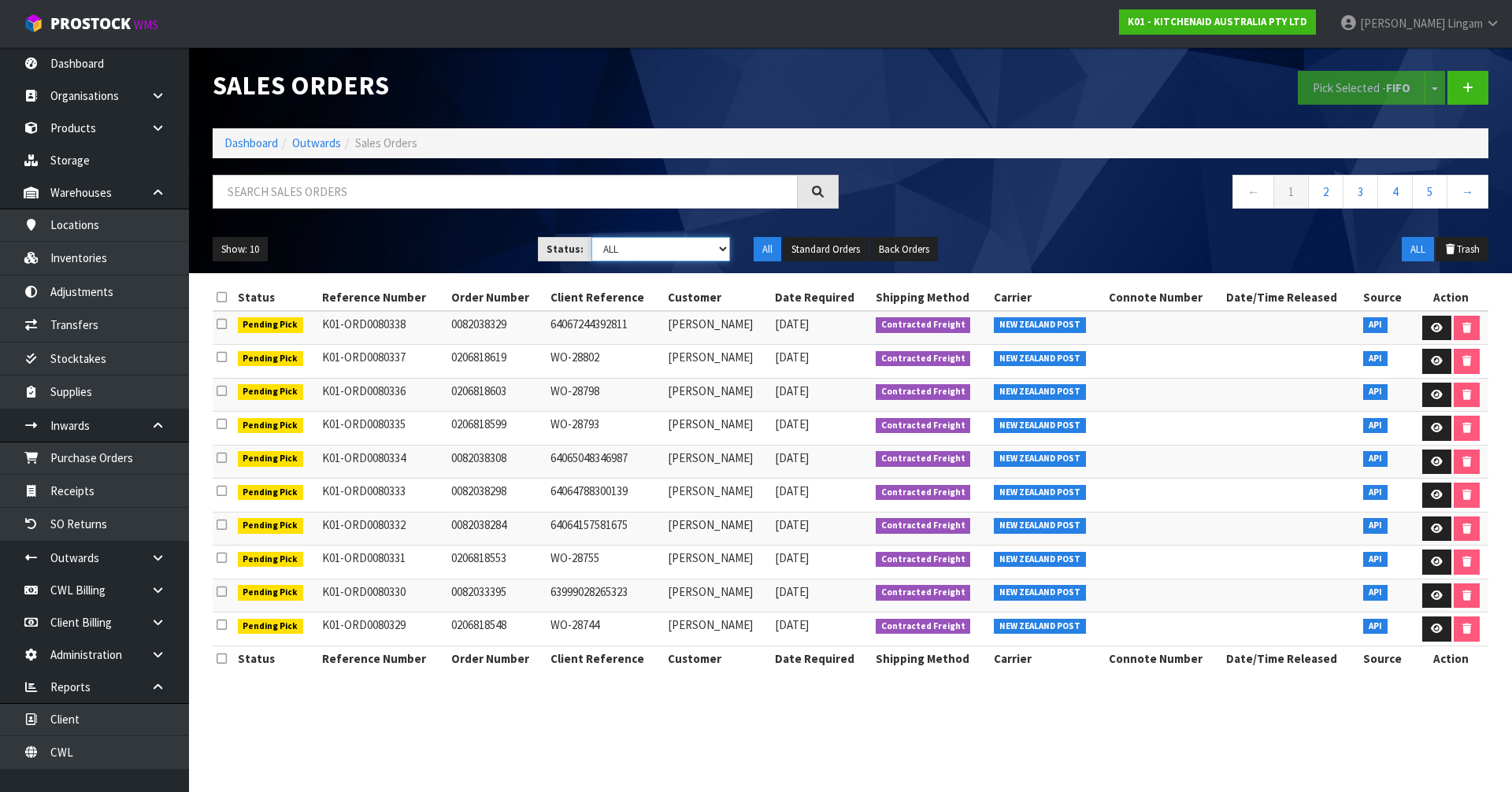
select select "string:6"
click at [592, 237] on select "Draft Pending Allocated Pending Pick Goods Picked Goods Packed Pending Charges …" at bounding box center [661, 249] width 139 height 24
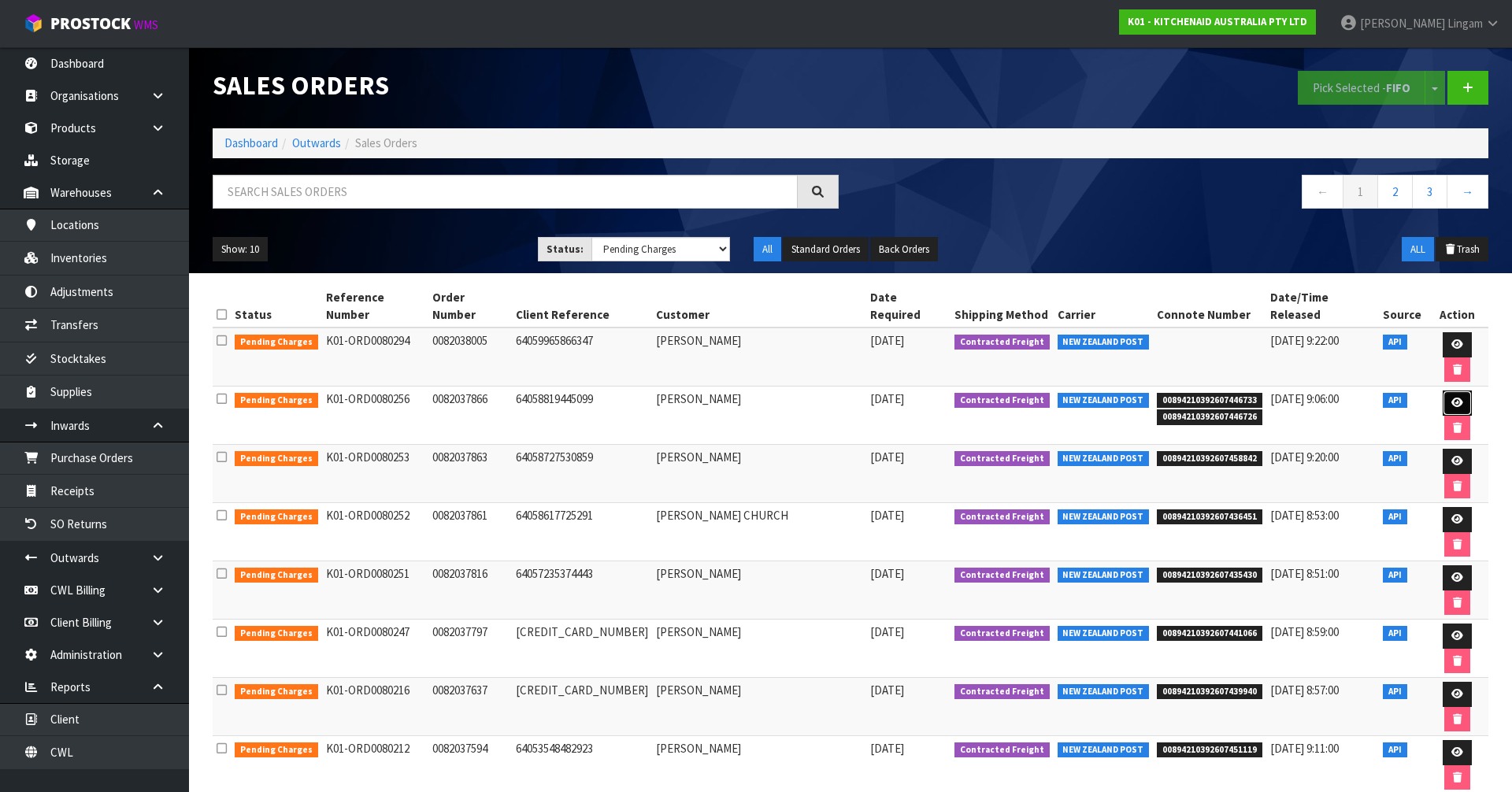
click at [1442, 391] on link at bounding box center [1457, 403] width 30 height 25
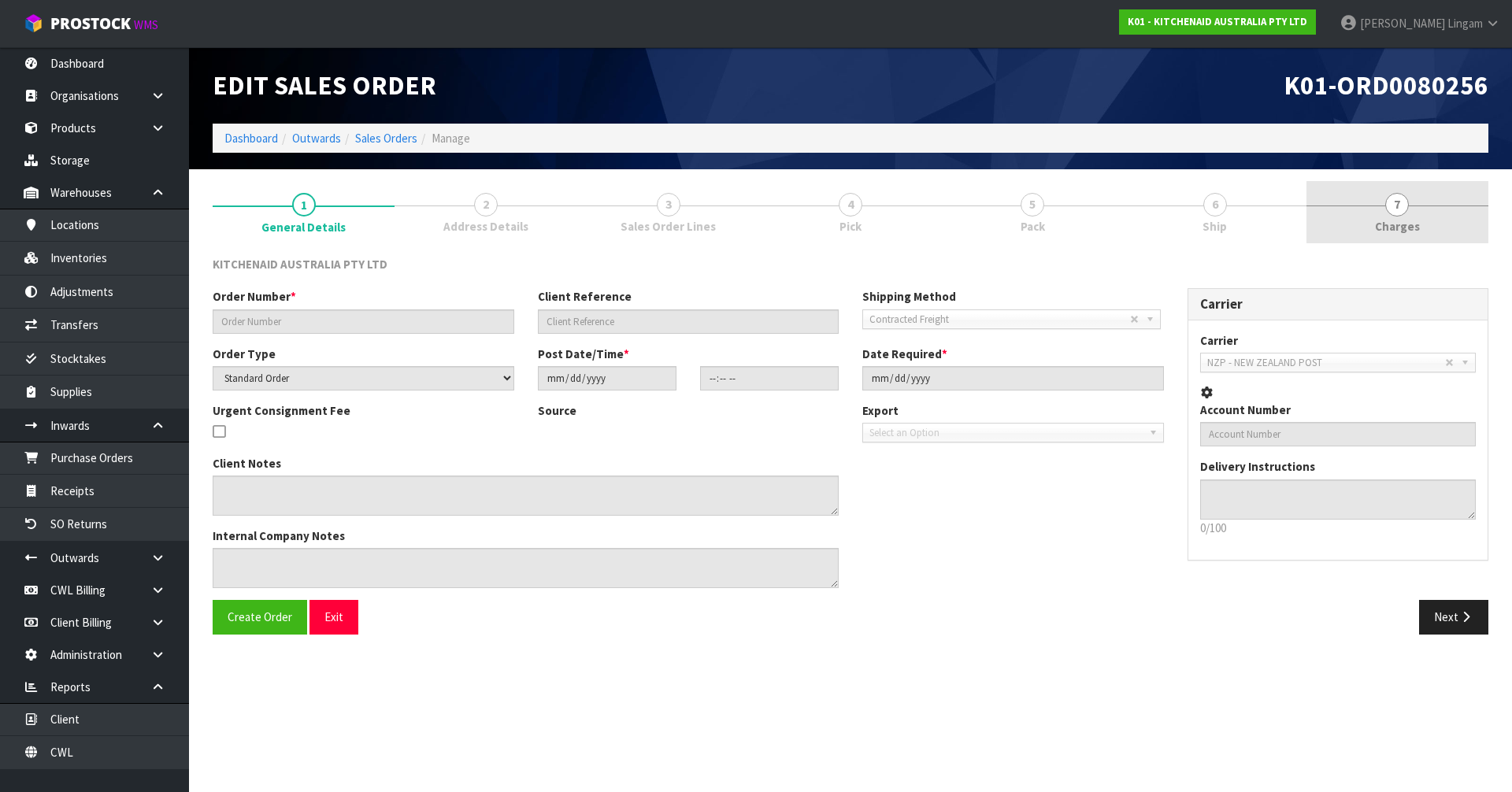
type input "0082037866"
type input "64058819445099"
select select "number:0"
type input "[DATE]"
type input "10:37:05.000"
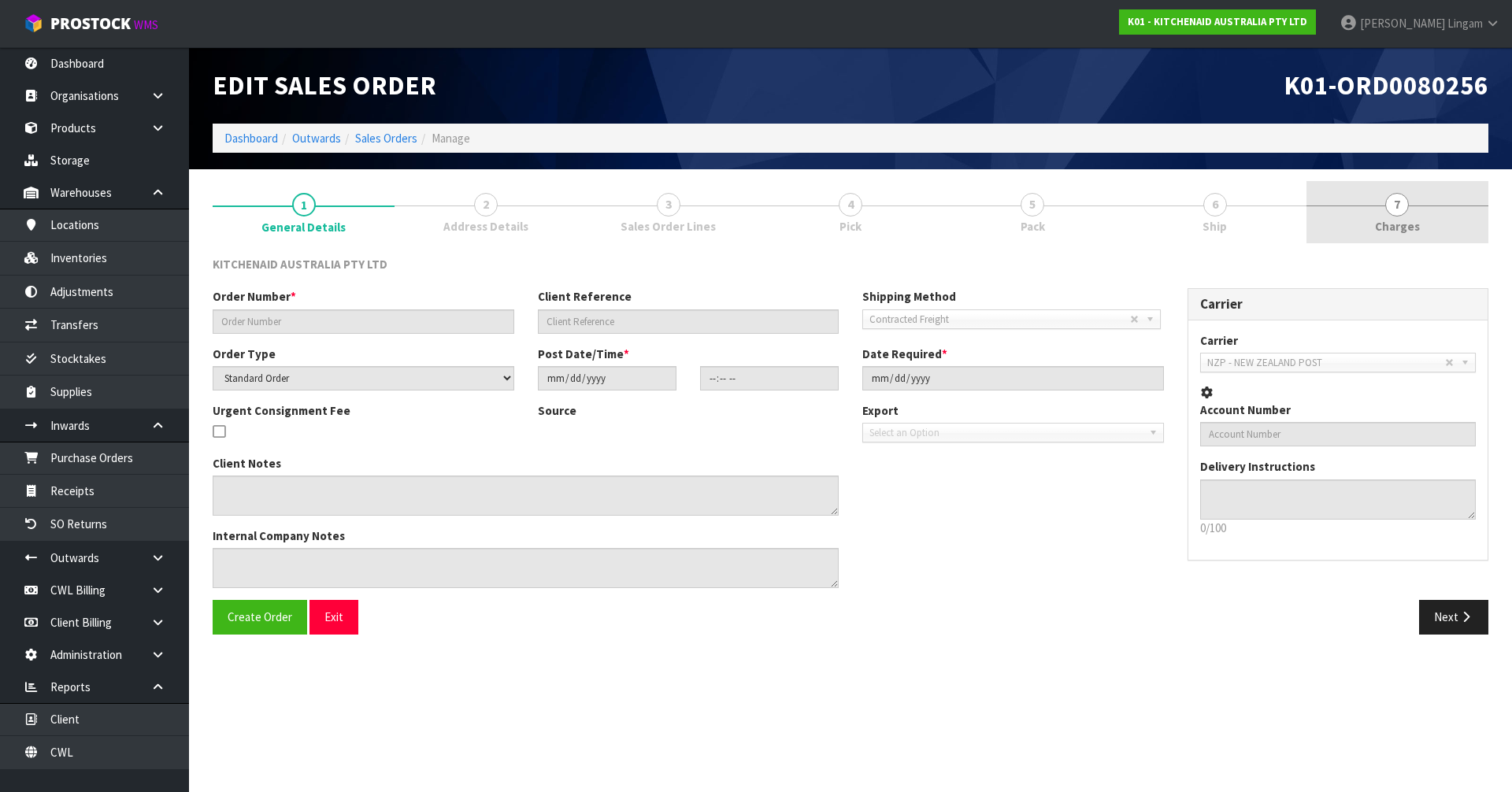
type input "[DATE]"
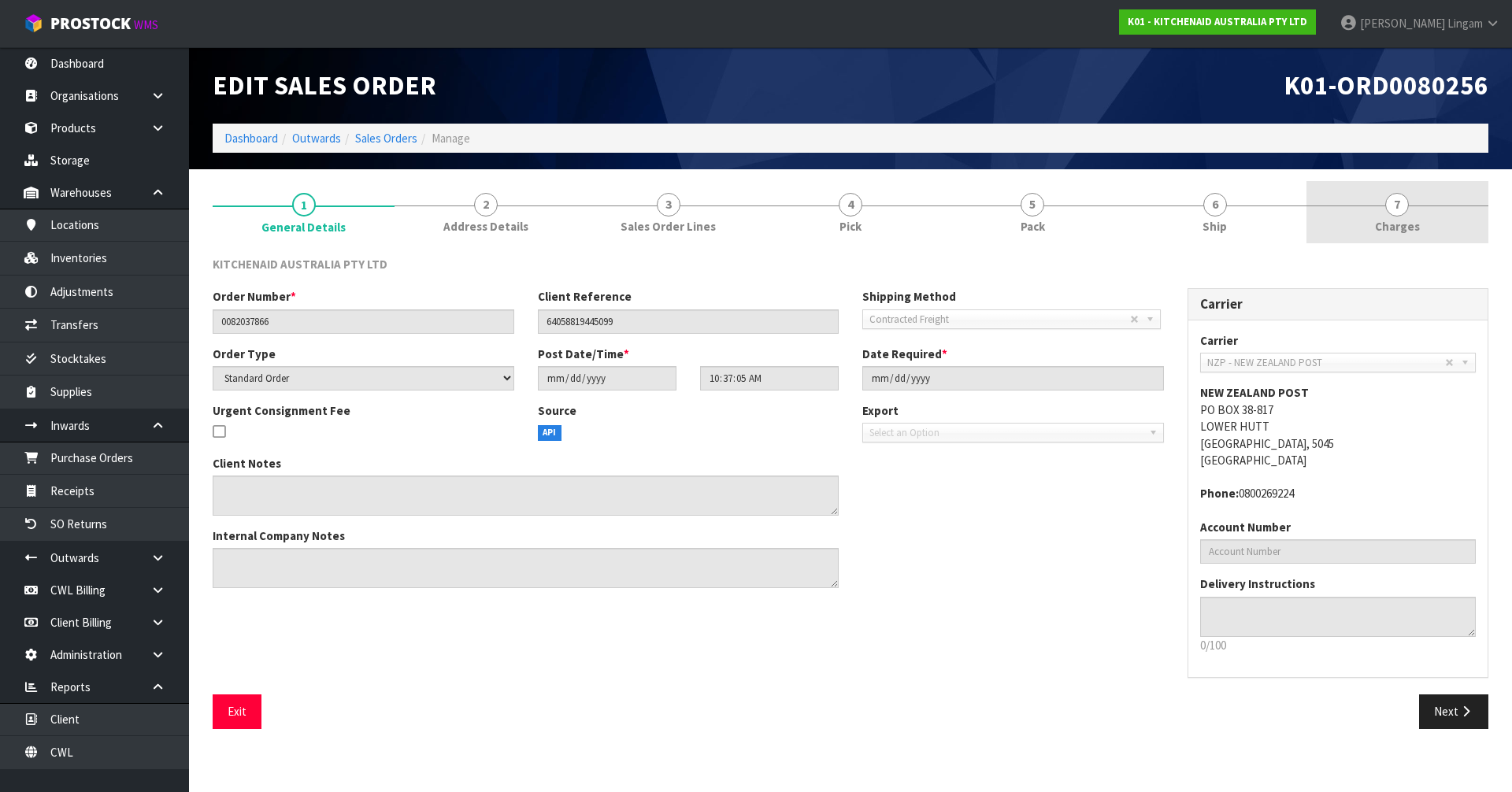
click at [1416, 227] on span "Charges" at bounding box center [1397, 226] width 45 height 16
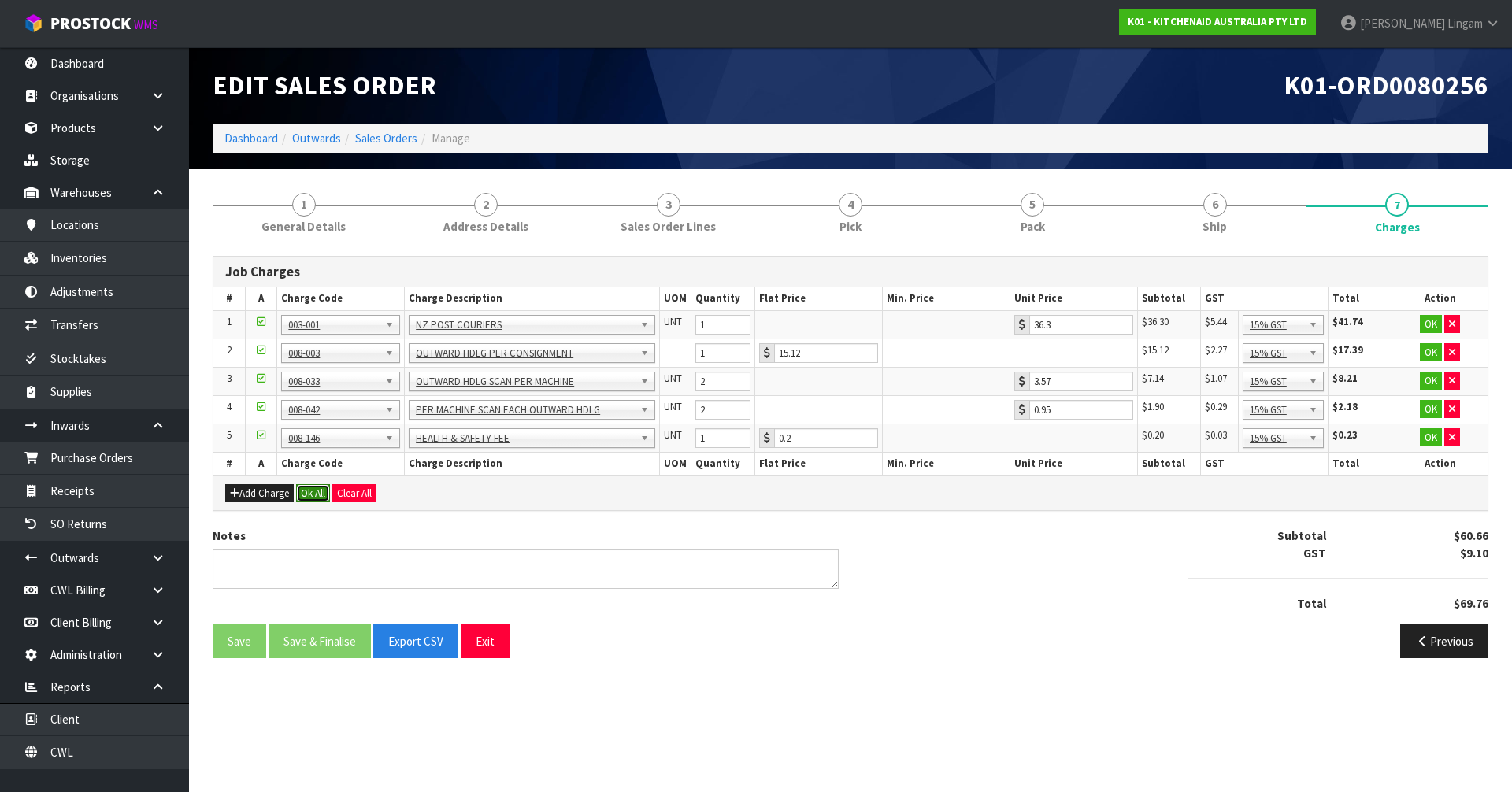
click at [315, 496] on button "Ok All" at bounding box center [313, 493] width 34 height 19
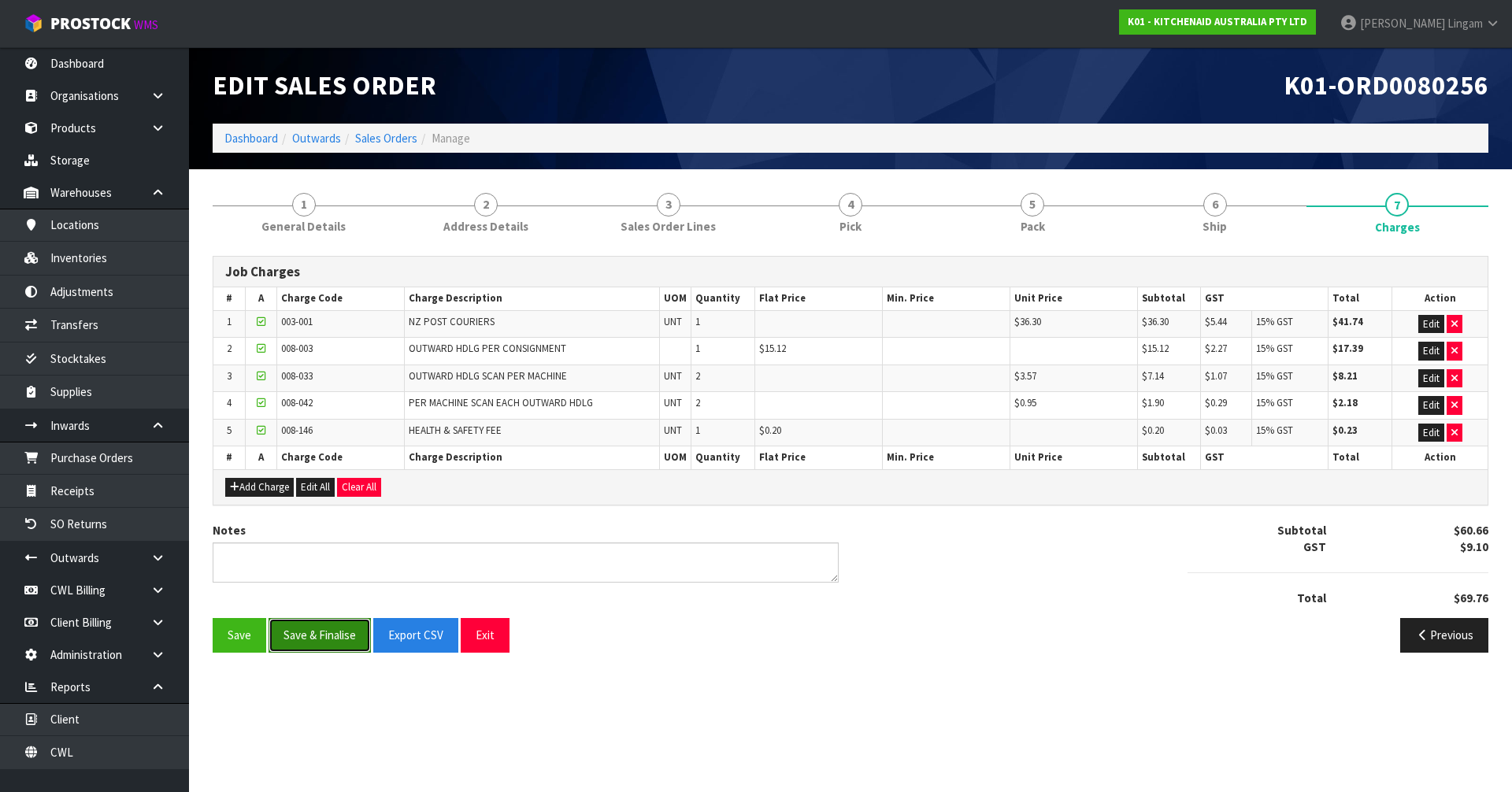
click at [315, 638] on button "Save & Finalise" at bounding box center [320, 634] width 103 height 34
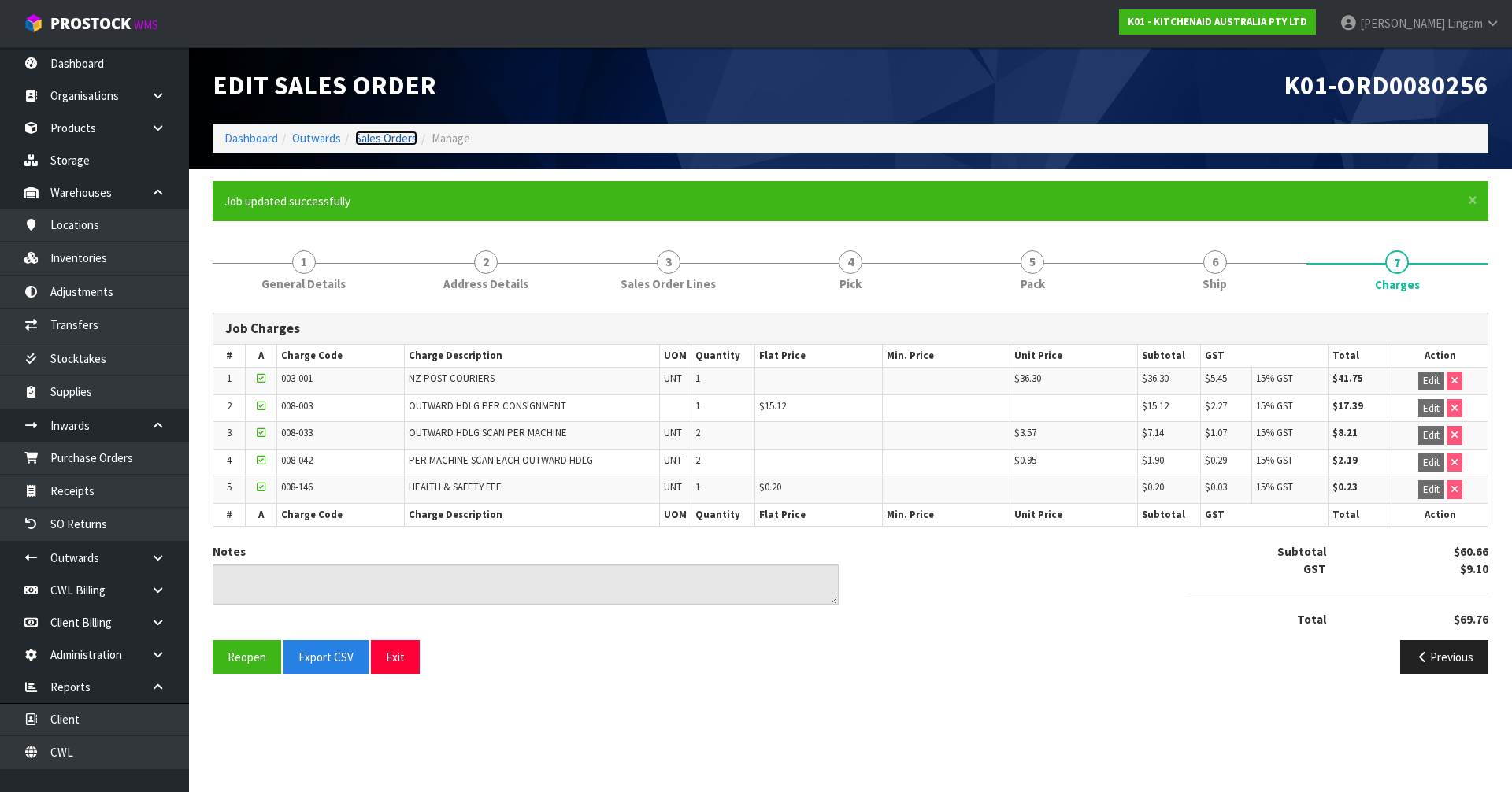
click at [390, 143] on link "Sales Orders" at bounding box center [387, 137] width 63 height 15
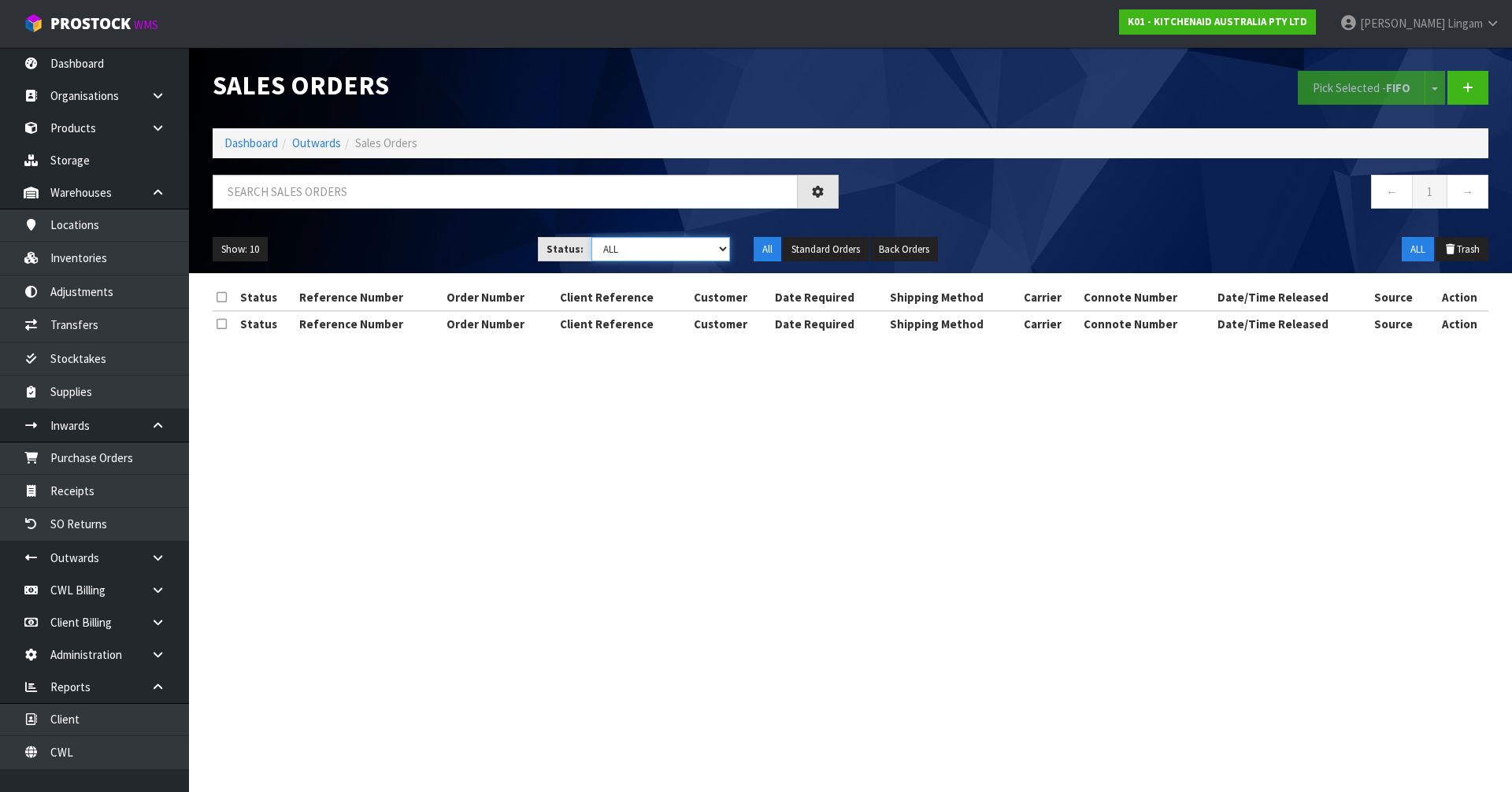
click at [695, 252] on select "Draft Pending Allocated Pending Pick Goods Picked Goods Packed Pending Charges …" at bounding box center [661, 249] width 139 height 24
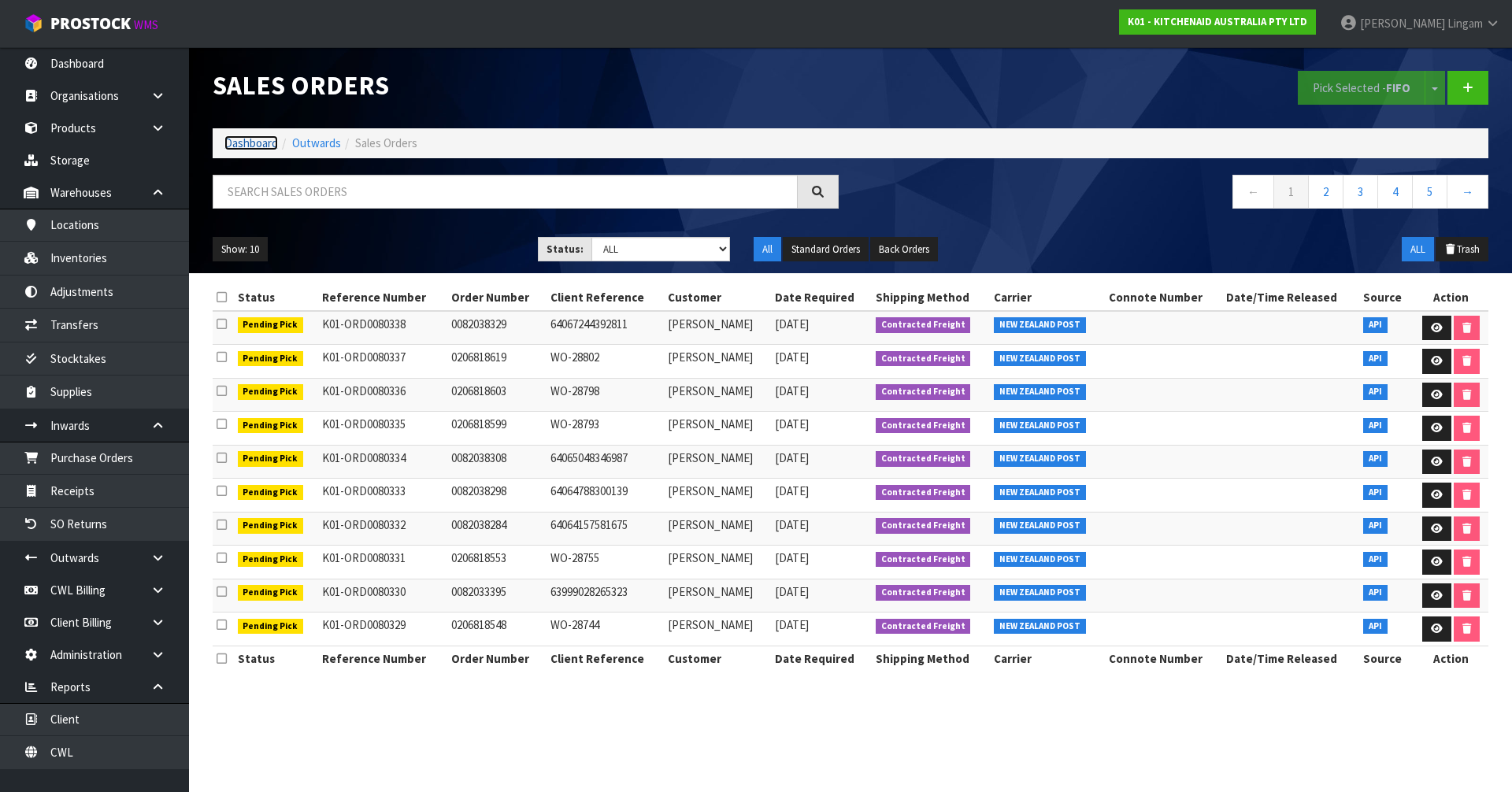
click at [249, 147] on link "Dashboard" at bounding box center [251, 142] width 54 height 15
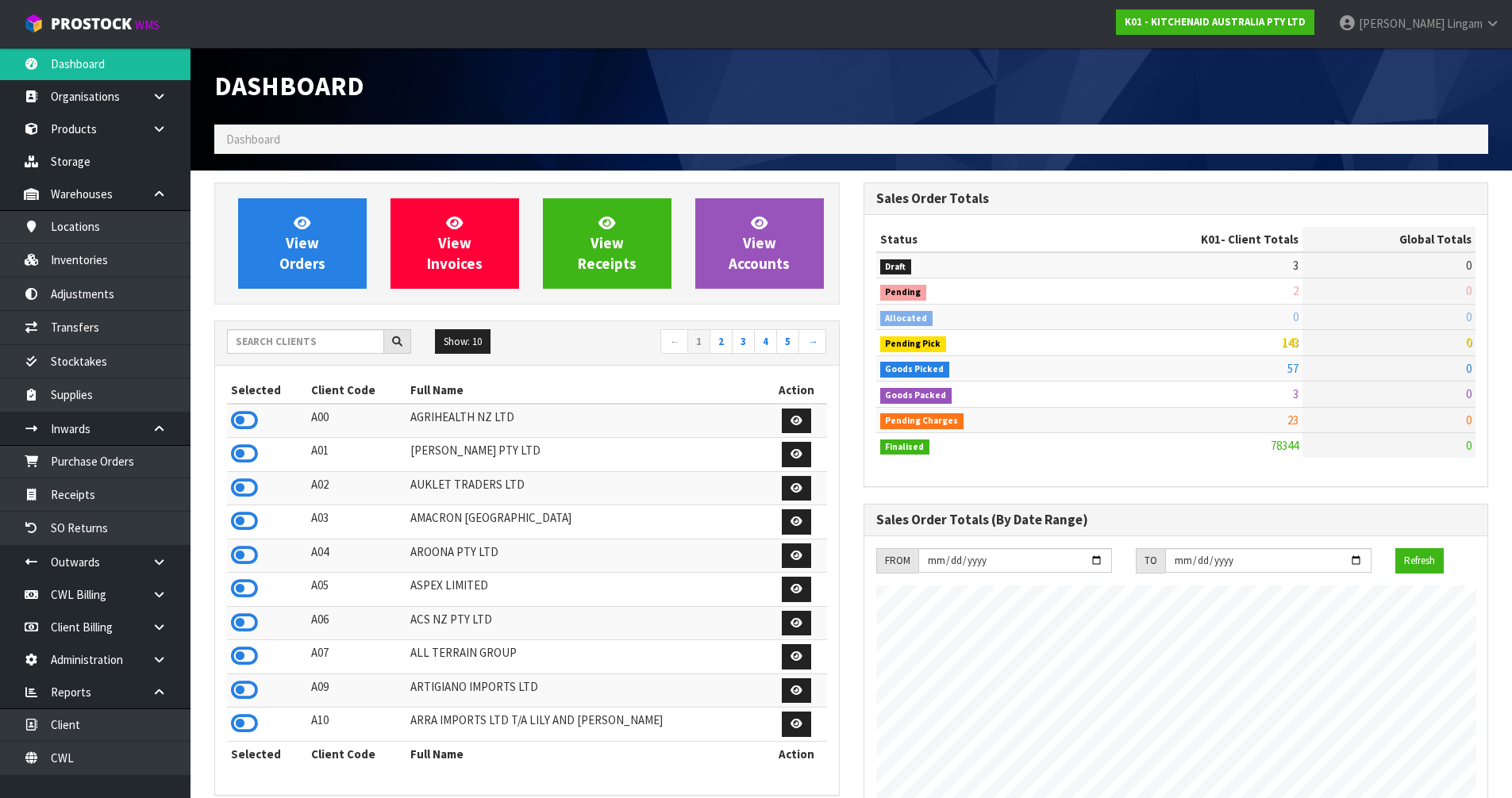
scroll to position [1201, 648]
click at [334, 256] on link "View Orders" at bounding box center [302, 243] width 129 height 90
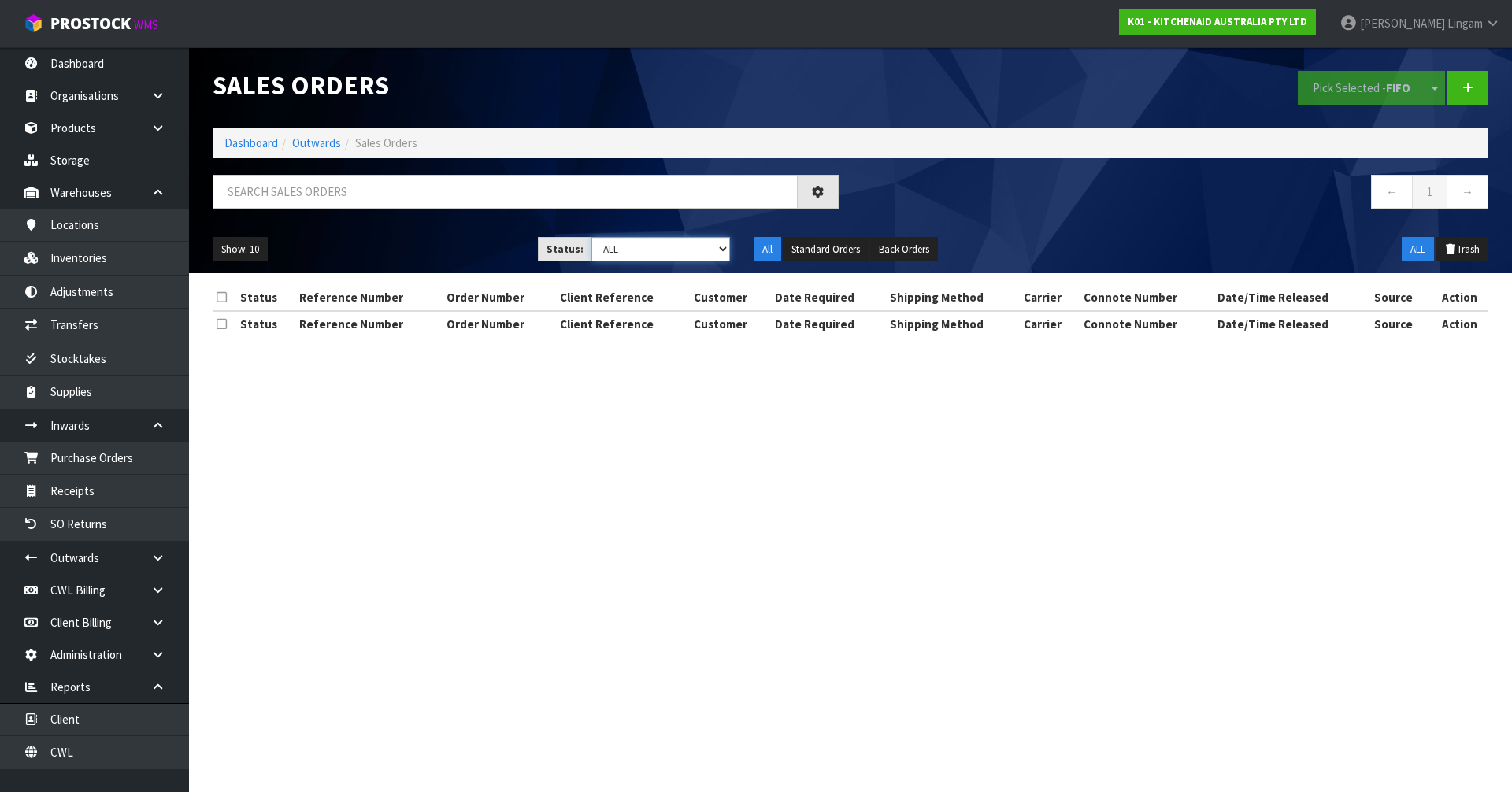
click at [713, 248] on select "Draft Pending Allocated Pending Pick Goods Picked Goods Packed Pending Charges …" at bounding box center [661, 249] width 139 height 24
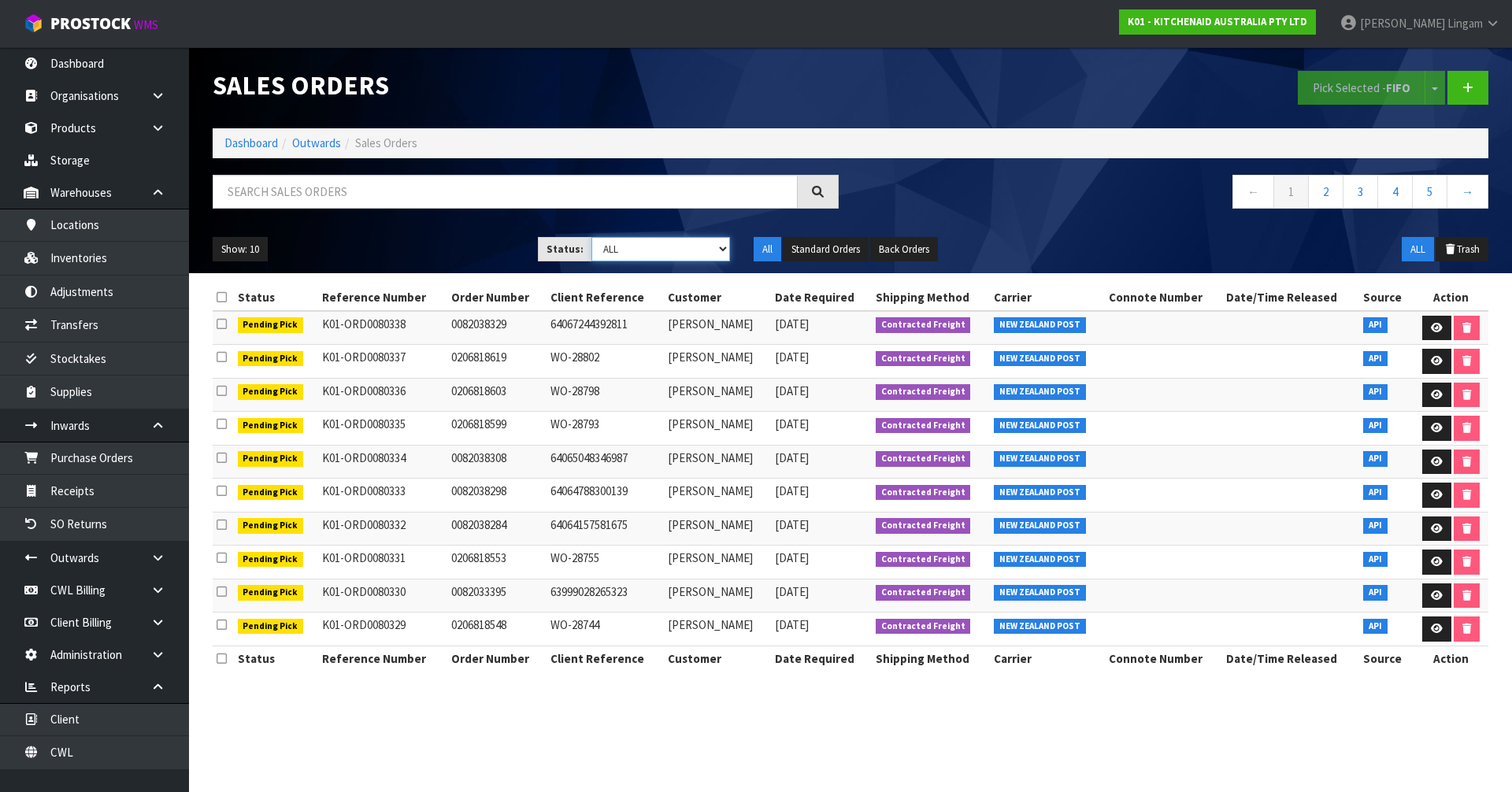
select select "string:6"
click at [592, 237] on select "Draft Pending Allocated Pending Pick Goods Picked Goods Packed Pending Charges …" at bounding box center [661, 249] width 139 height 24
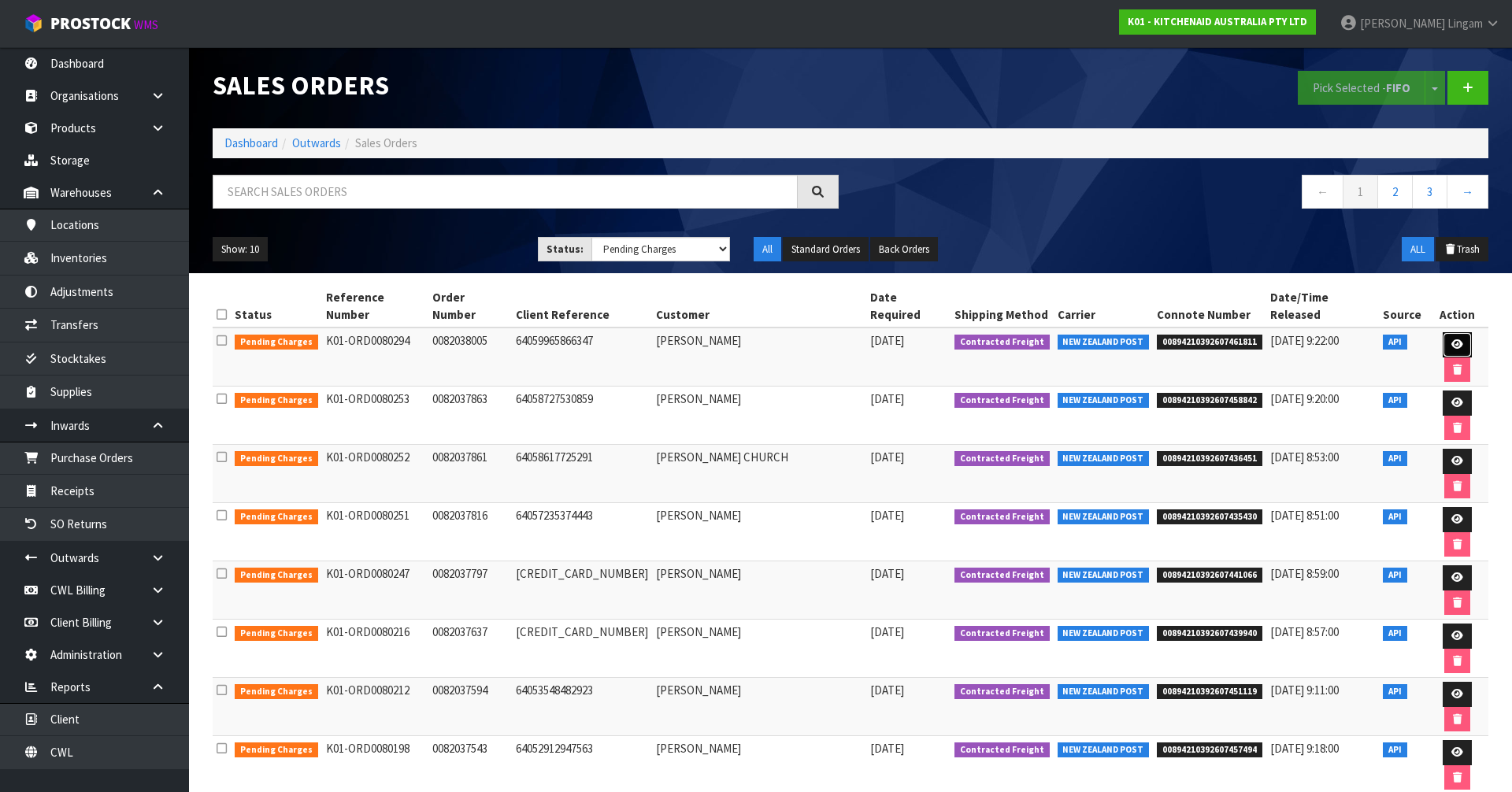
click at [1451, 340] on icon at bounding box center [1457, 345] width 12 height 10
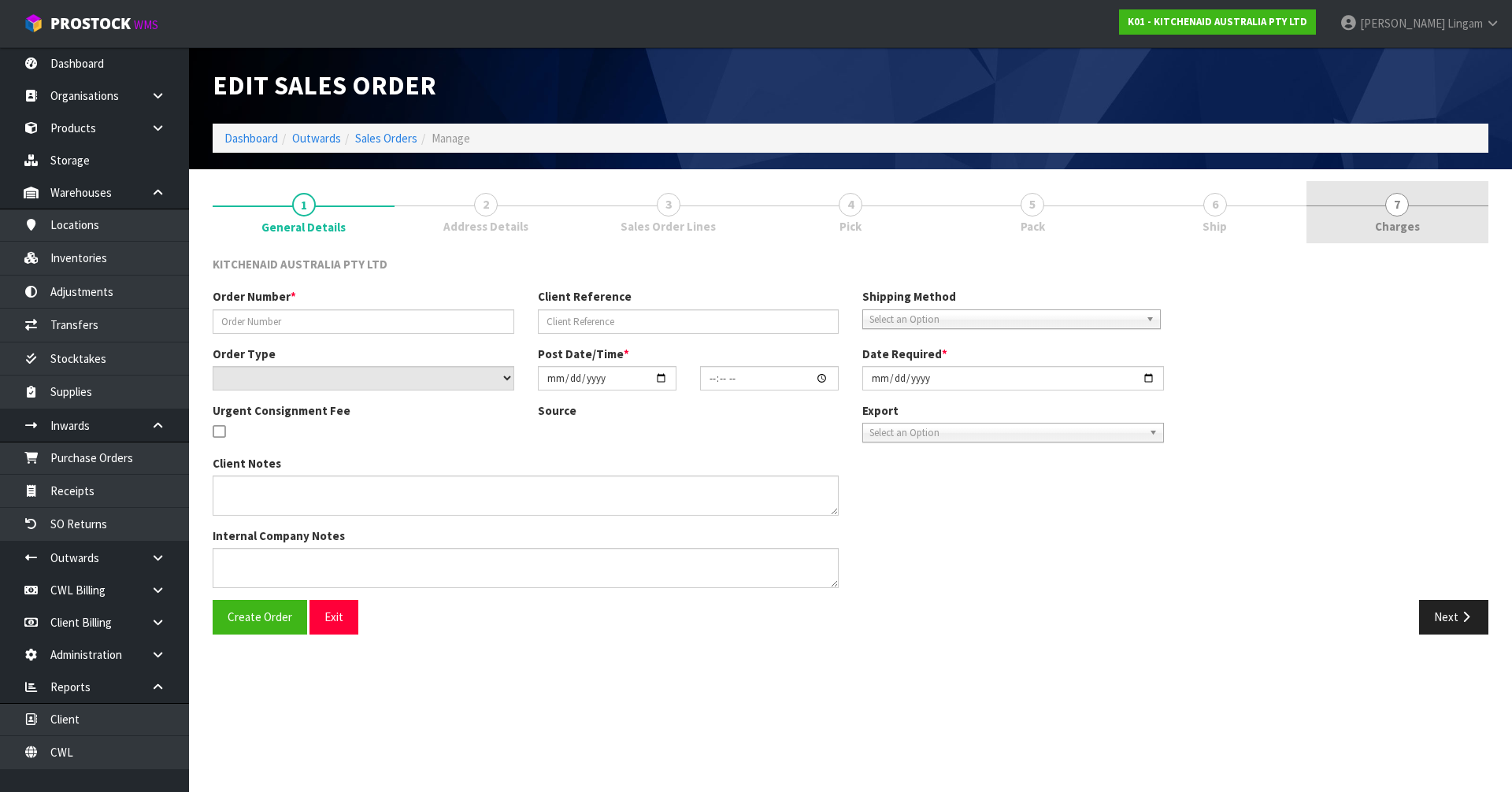
type input "0082038005"
type input "64059965866347"
select select "number:0"
type input "[DATE]"
type input "16:37:26.000"
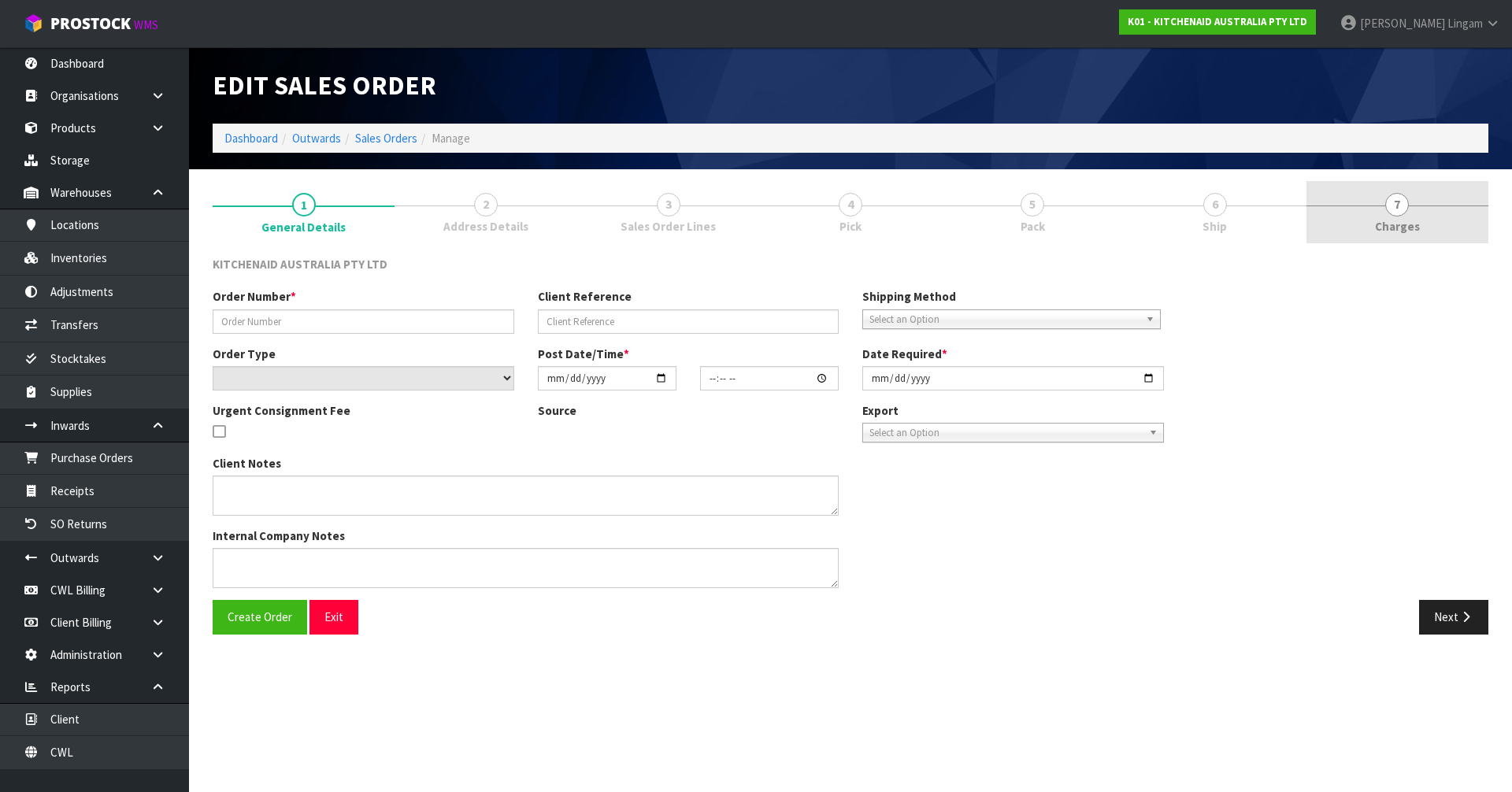
type input "[DATE]"
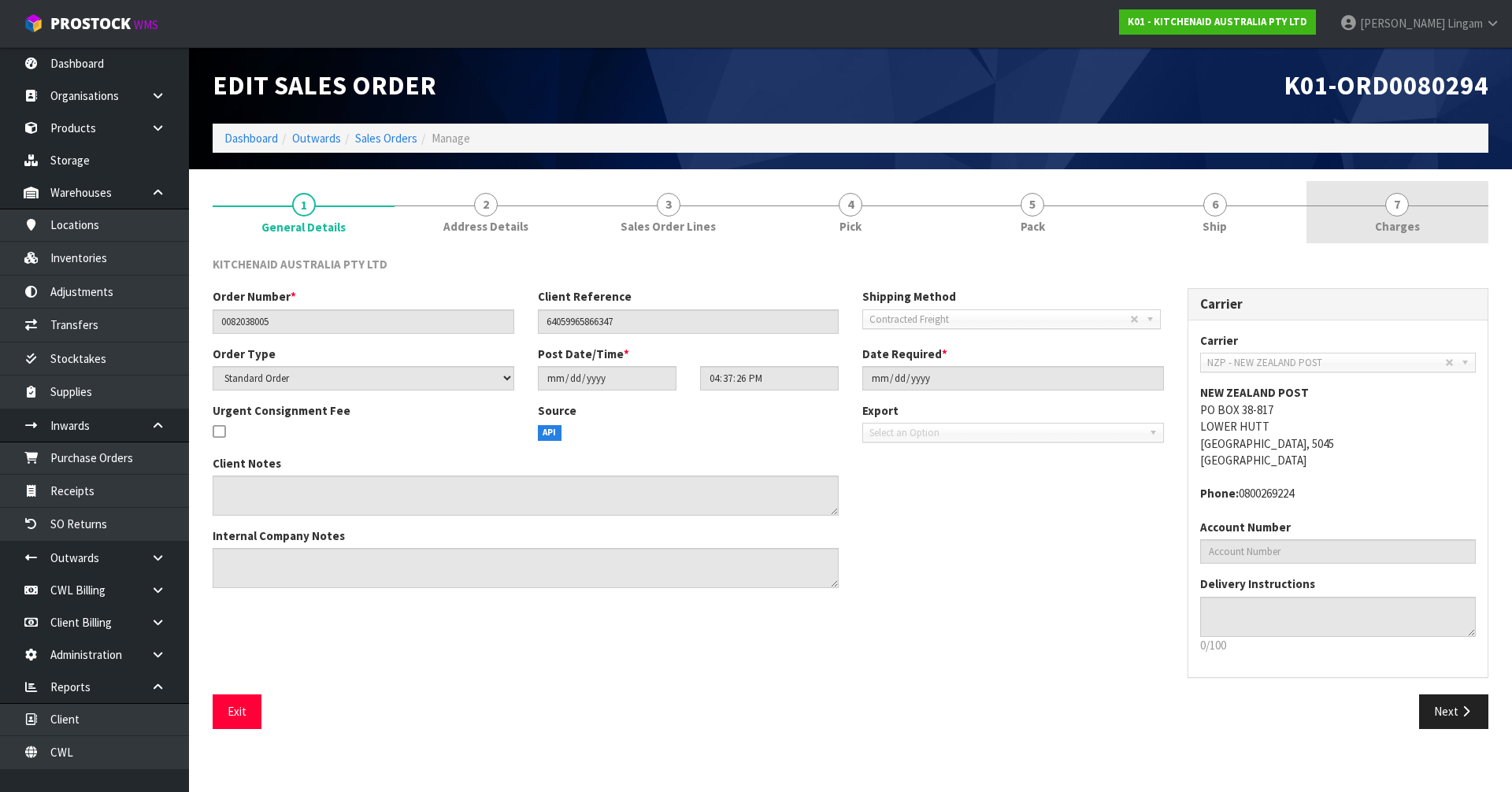
click at [1441, 228] on link "7 [GEOGRAPHIC_DATA]" at bounding box center [1397, 212] width 182 height 63
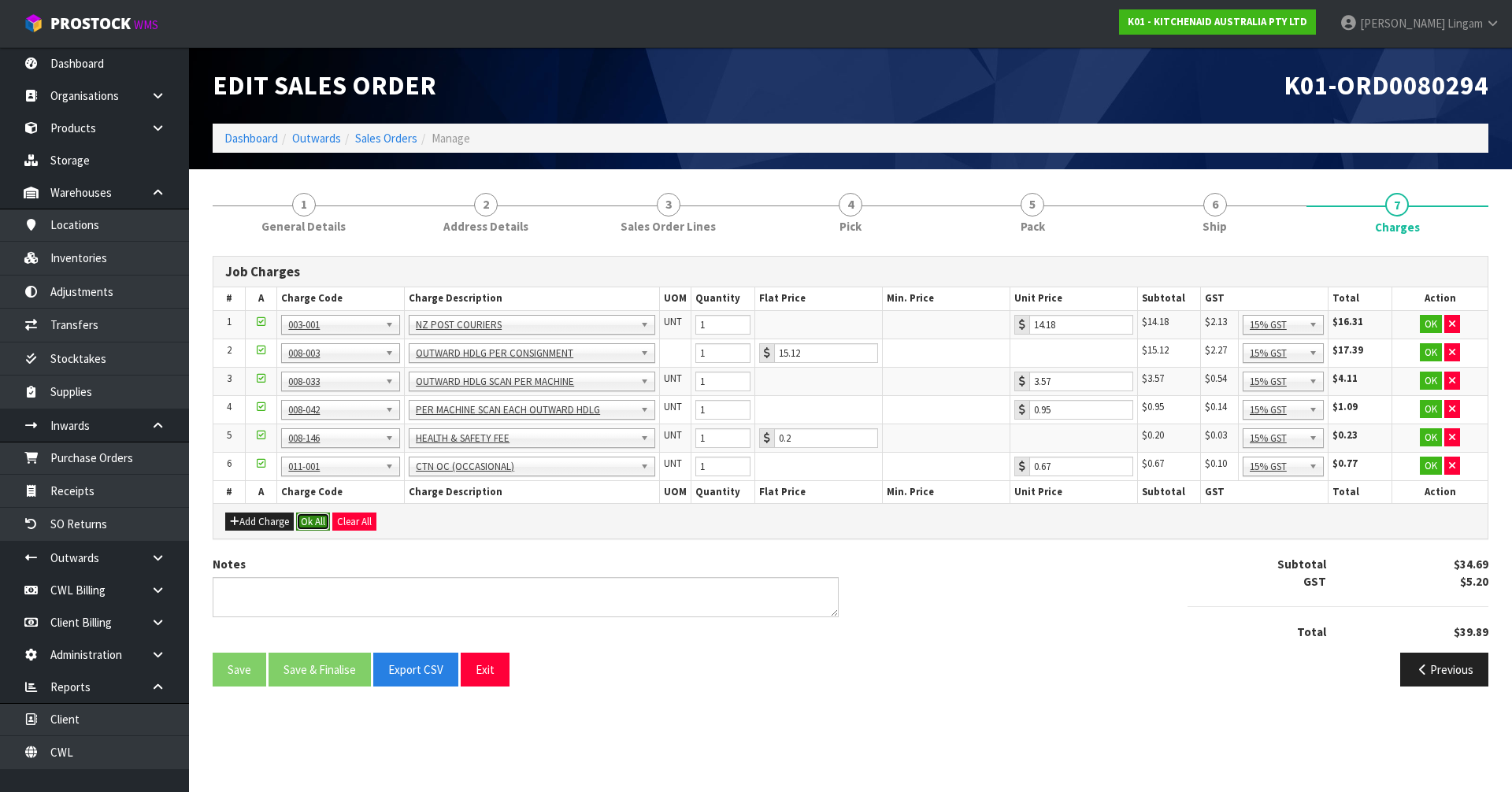
click at [313, 518] on button "Ok All" at bounding box center [313, 522] width 34 height 19
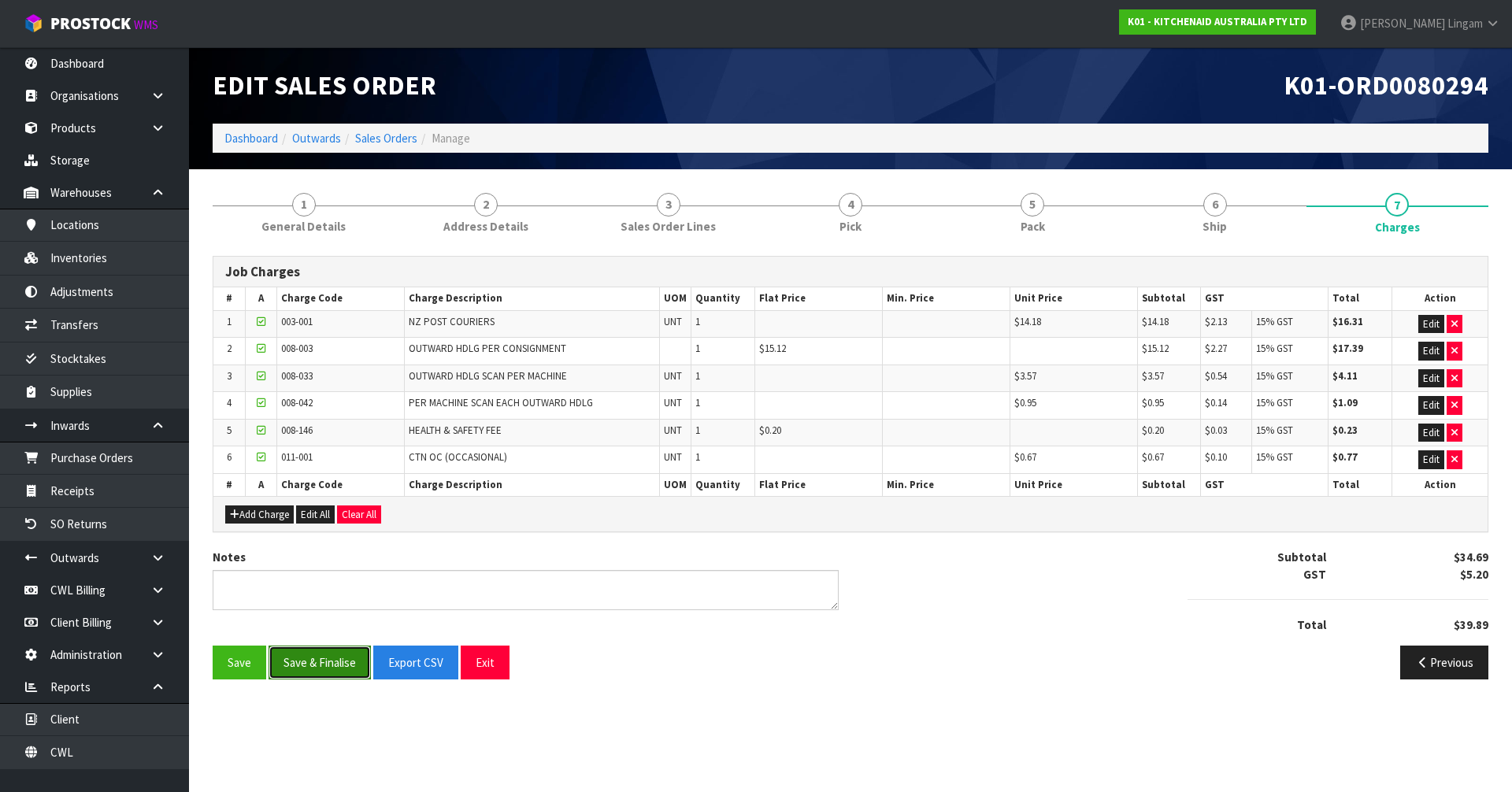
click at [315, 654] on button "Save & Finalise" at bounding box center [320, 662] width 103 height 34
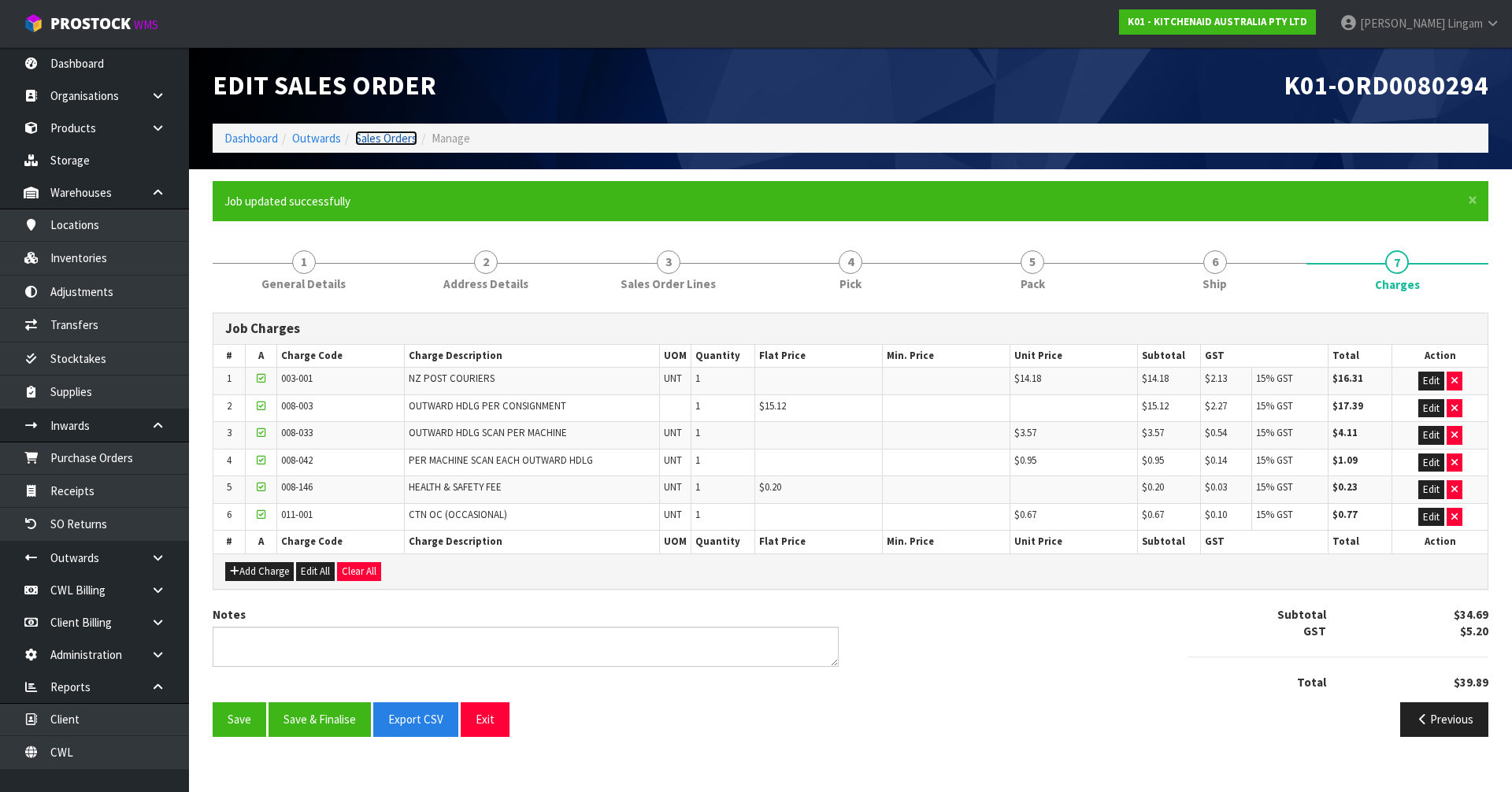
click at [395, 137] on link "Sales Orders" at bounding box center [387, 137] width 63 height 15
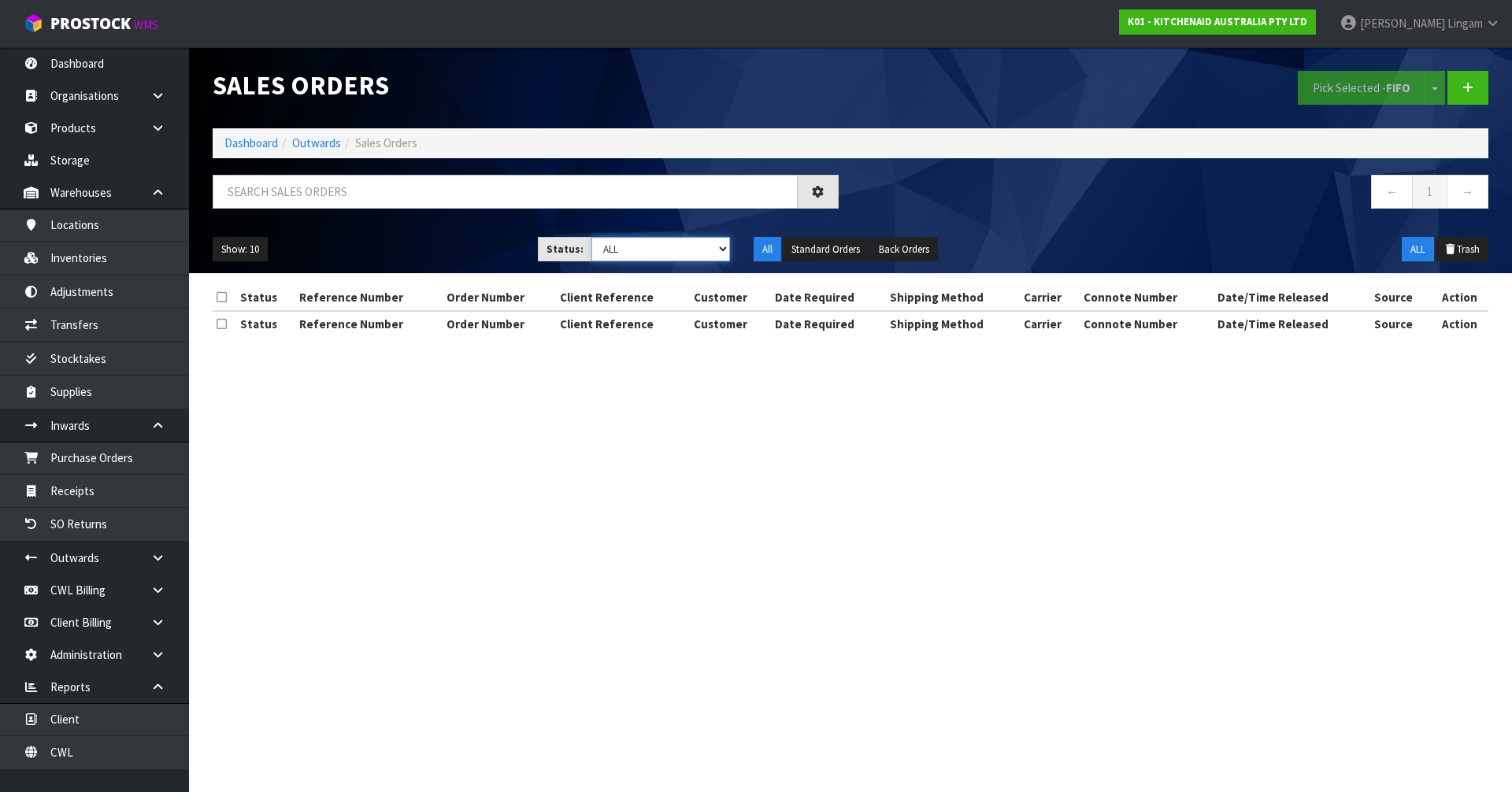
click at [705, 240] on select "Draft Pending Allocated Pending Pick Goods Picked Goods Packed Pending Charges …" at bounding box center [661, 249] width 139 height 24
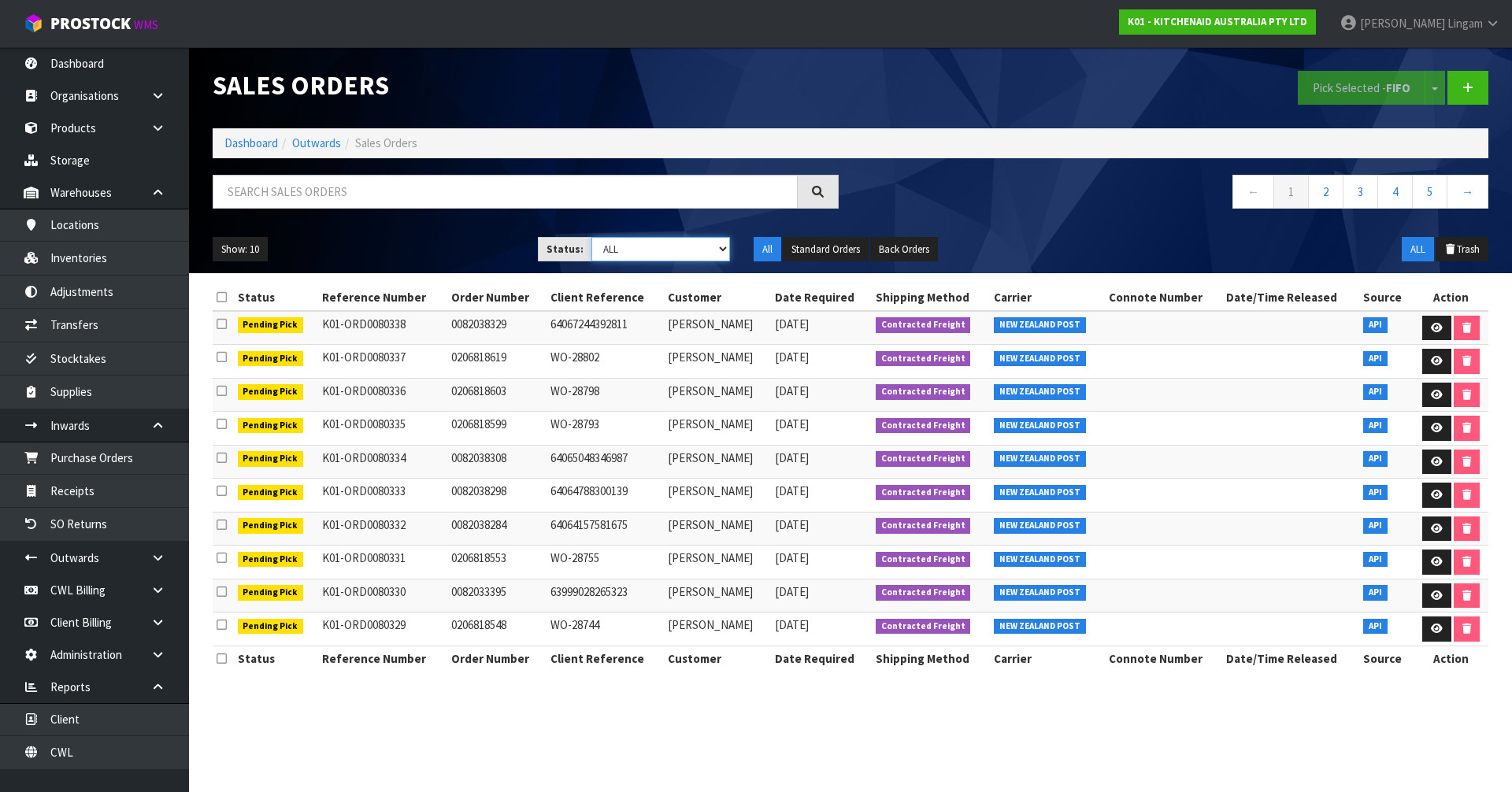
select select "string:6"
click at [592, 237] on select "Draft Pending Allocated Pending Pick Goods Picked Goods Packed Pending Charges …" at bounding box center [661, 249] width 139 height 24
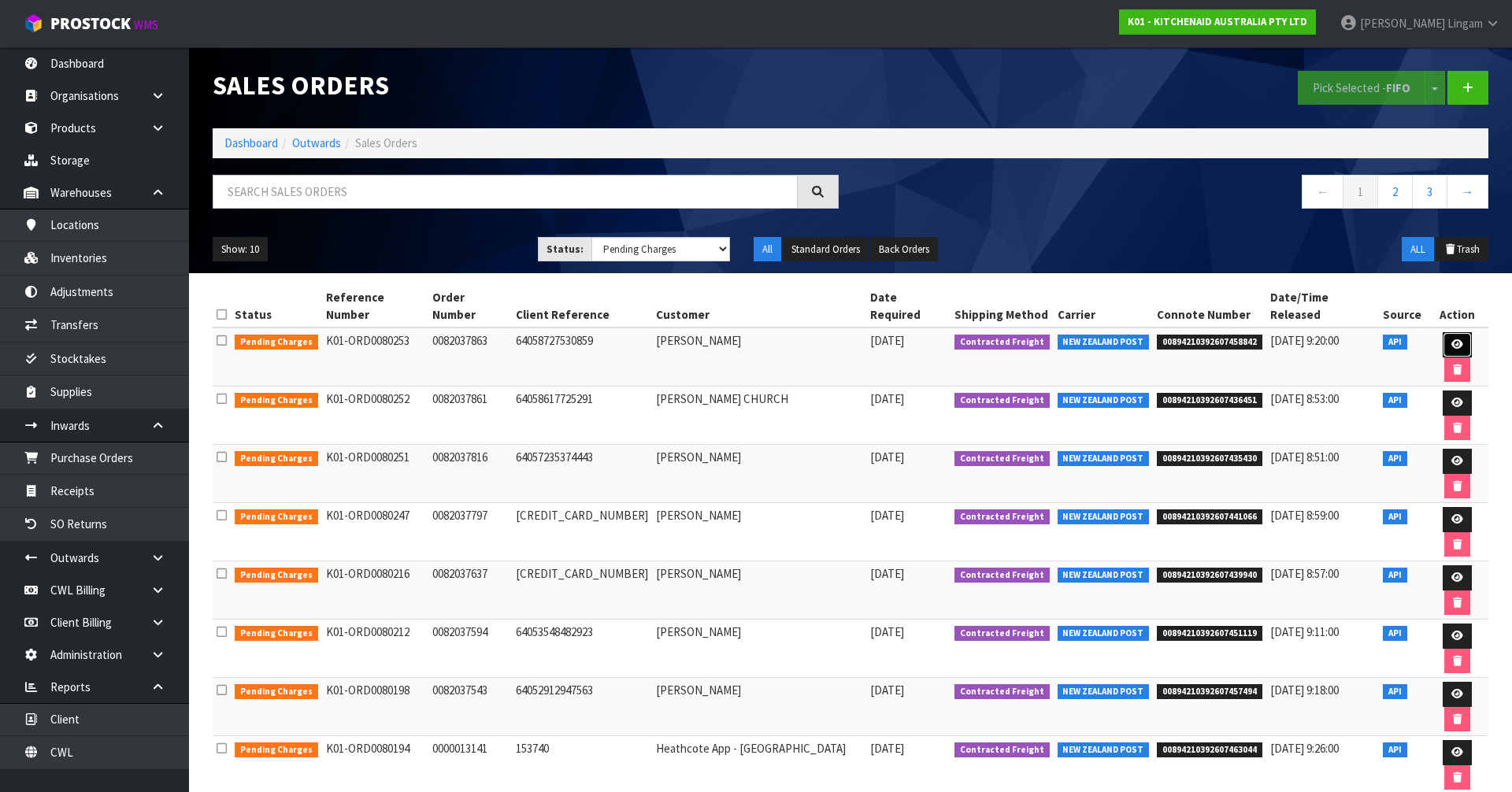
click at [1451, 340] on icon at bounding box center [1457, 345] width 12 height 10
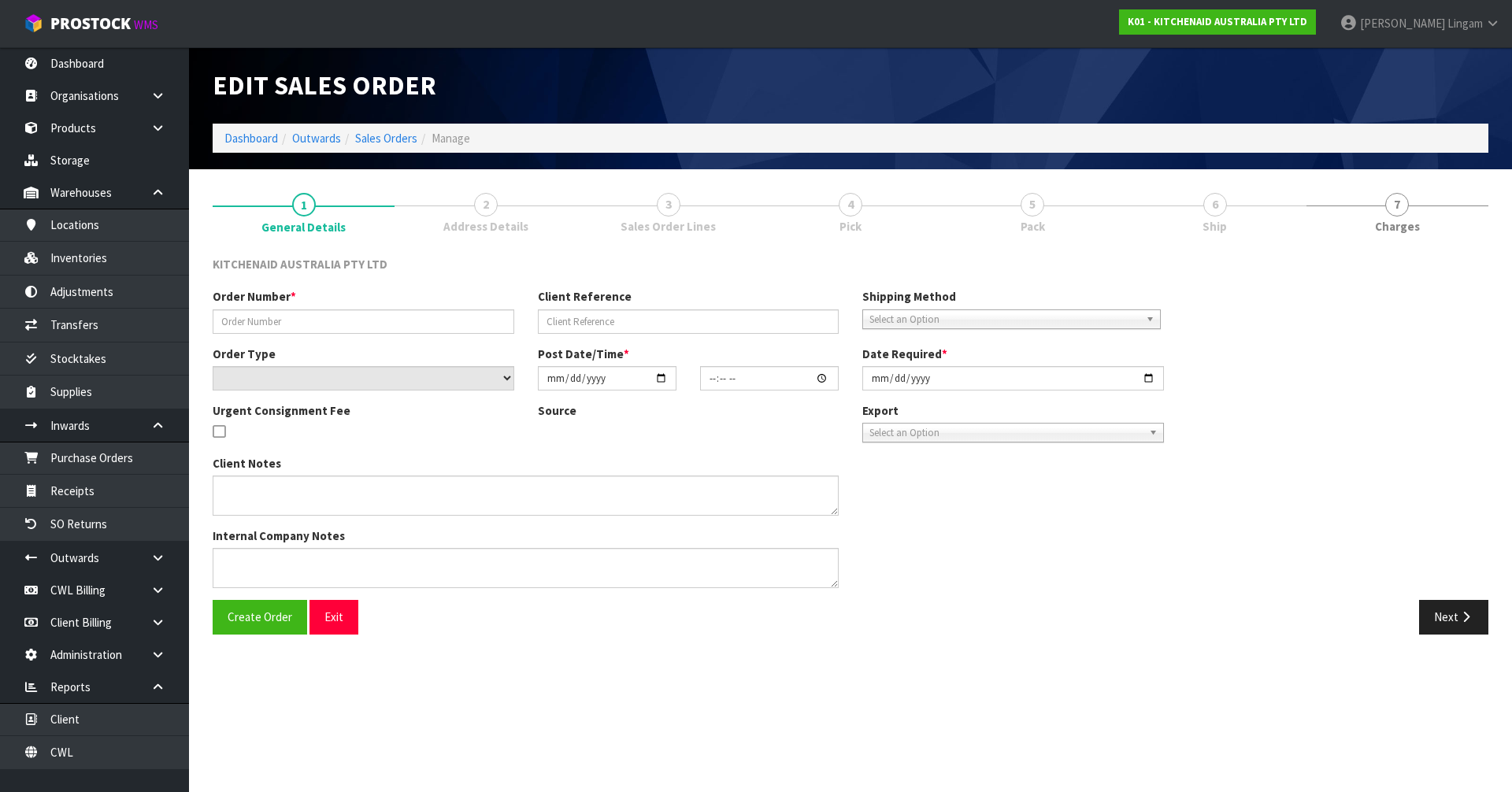
type input "0082037863"
type input "64058727530859"
select select "number:0"
type input "[DATE]"
type input "08:38:04.000"
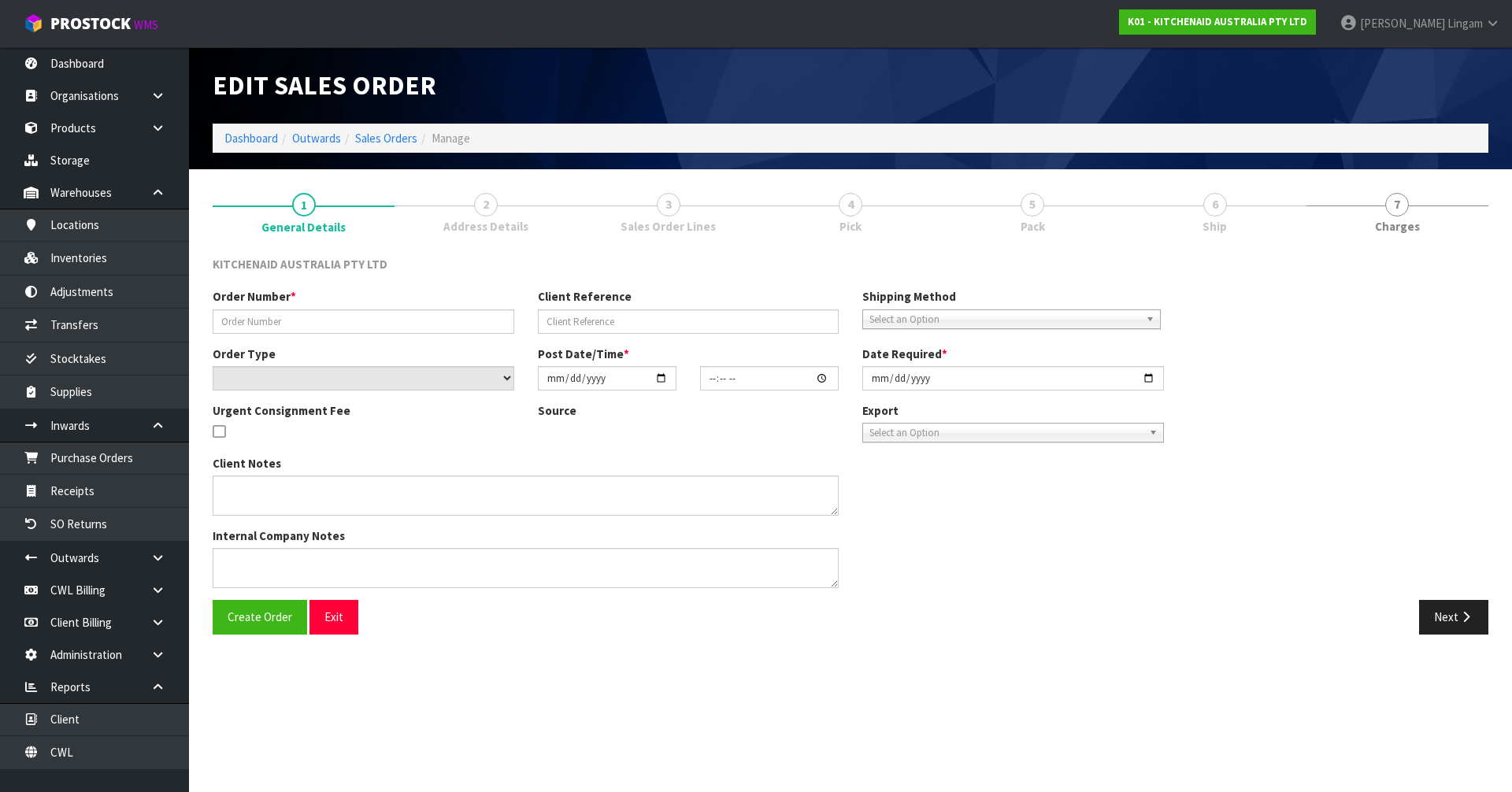
type input "[DATE]"
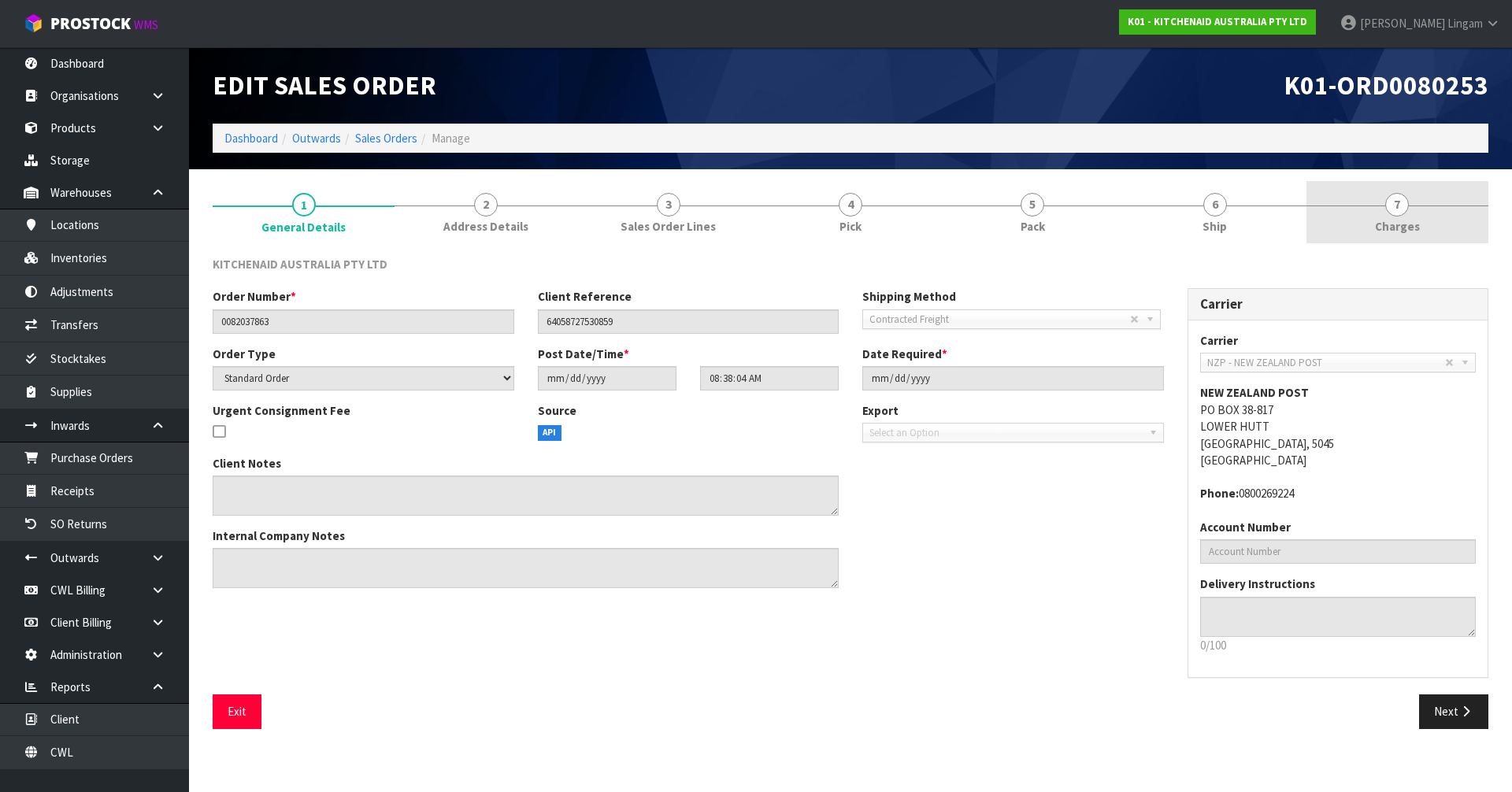
click at [1411, 235] on link "7 [GEOGRAPHIC_DATA]" at bounding box center [1397, 212] width 182 height 63
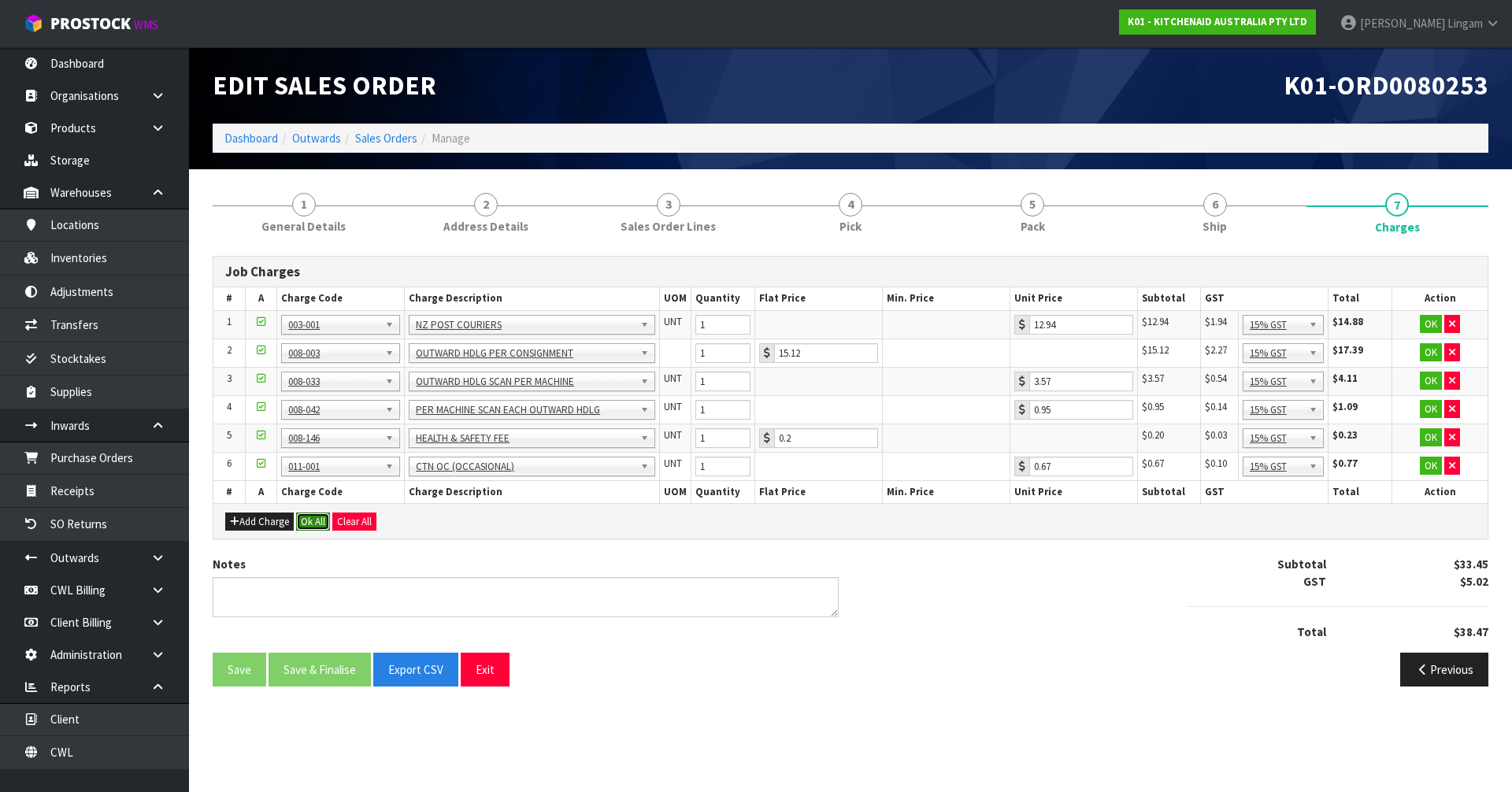
click at [312, 517] on button "Ok All" at bounding box center [313, 522] width 34 height 19
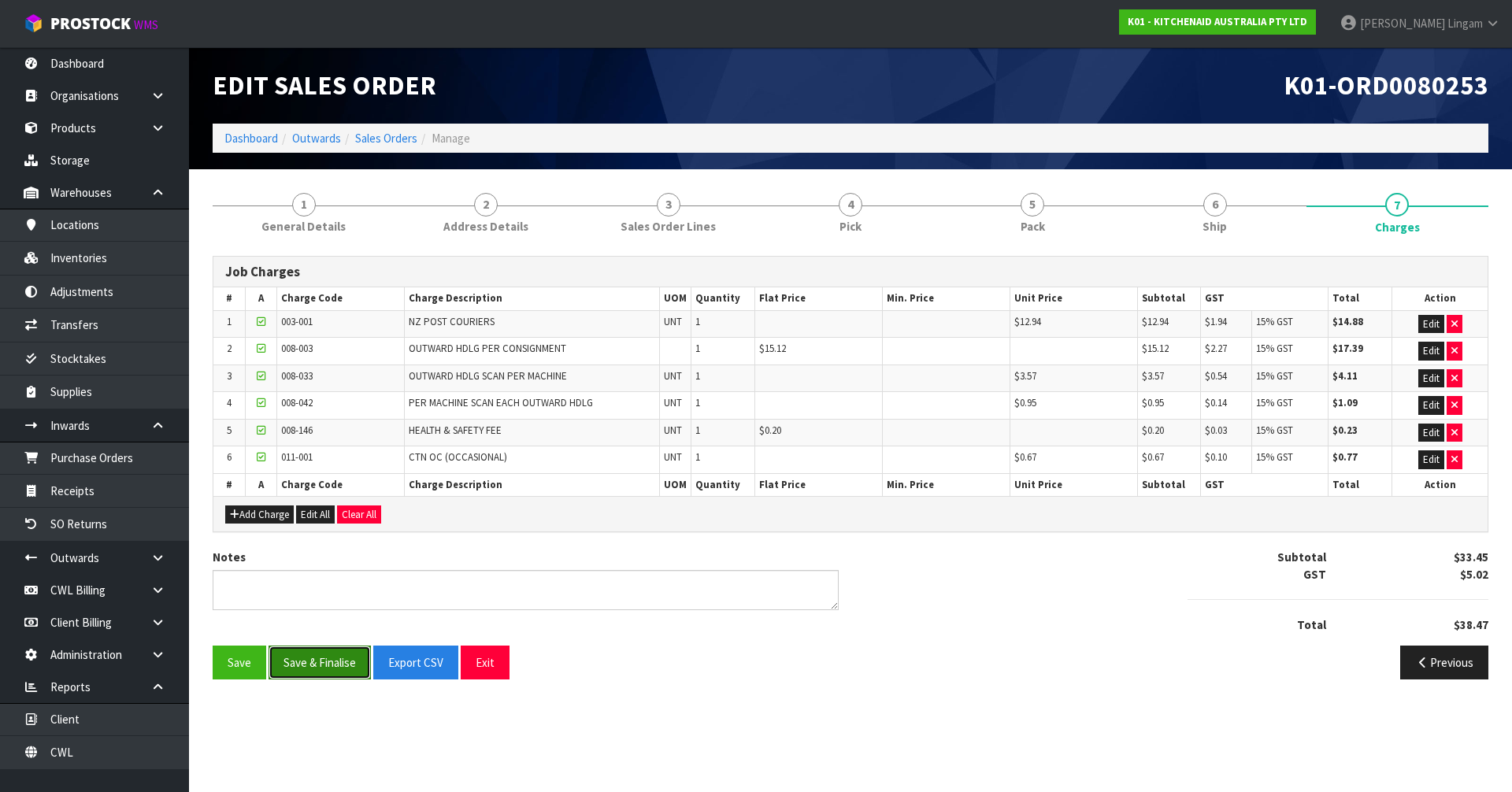
click at [324, 663] on button "Save & Finalise" at bounding box center [320, 662] width 103 height 34
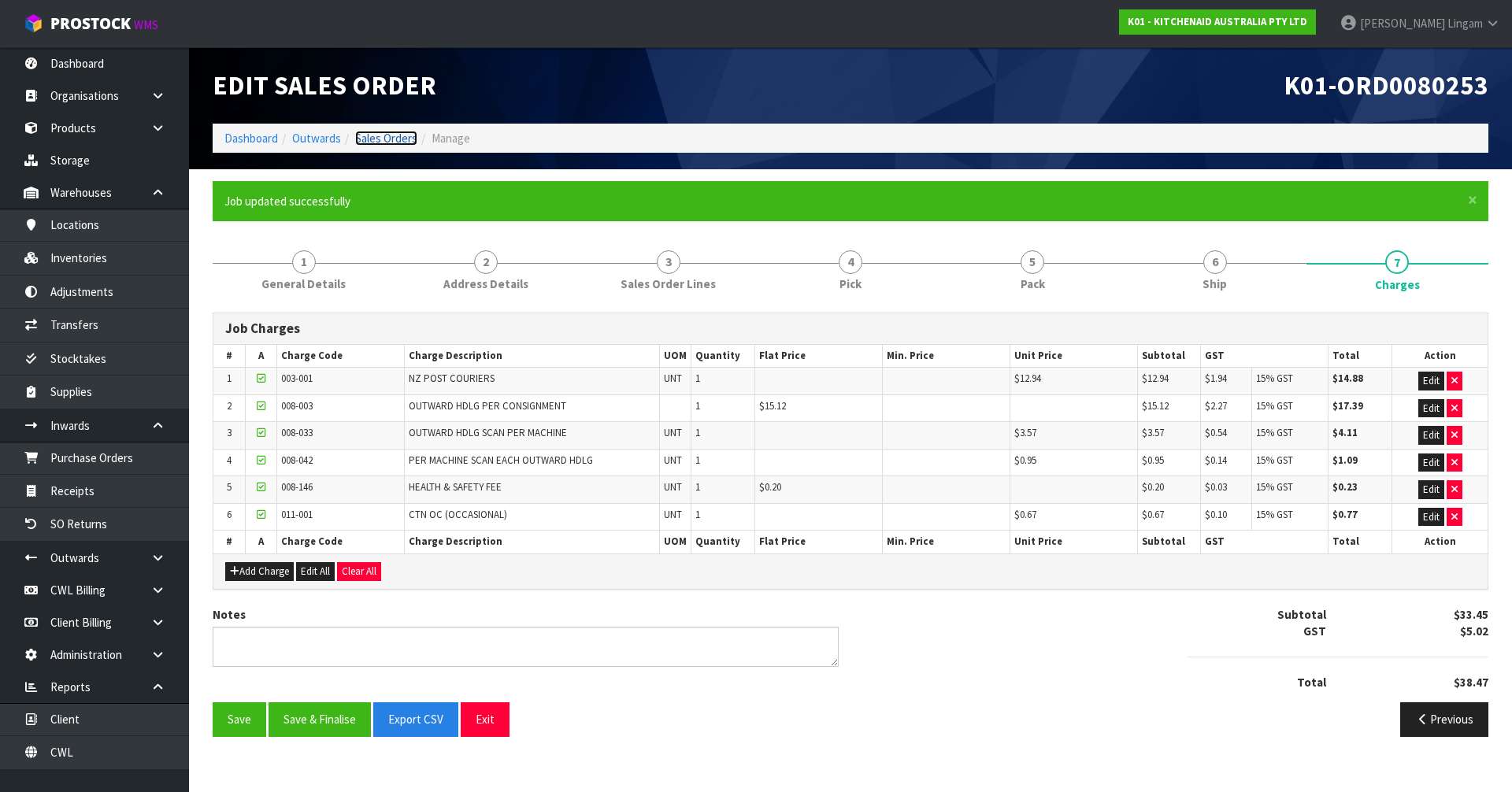
click at [396, 139] on link "Sales Orders" at bounding box center [387, 137] width 63 height 15
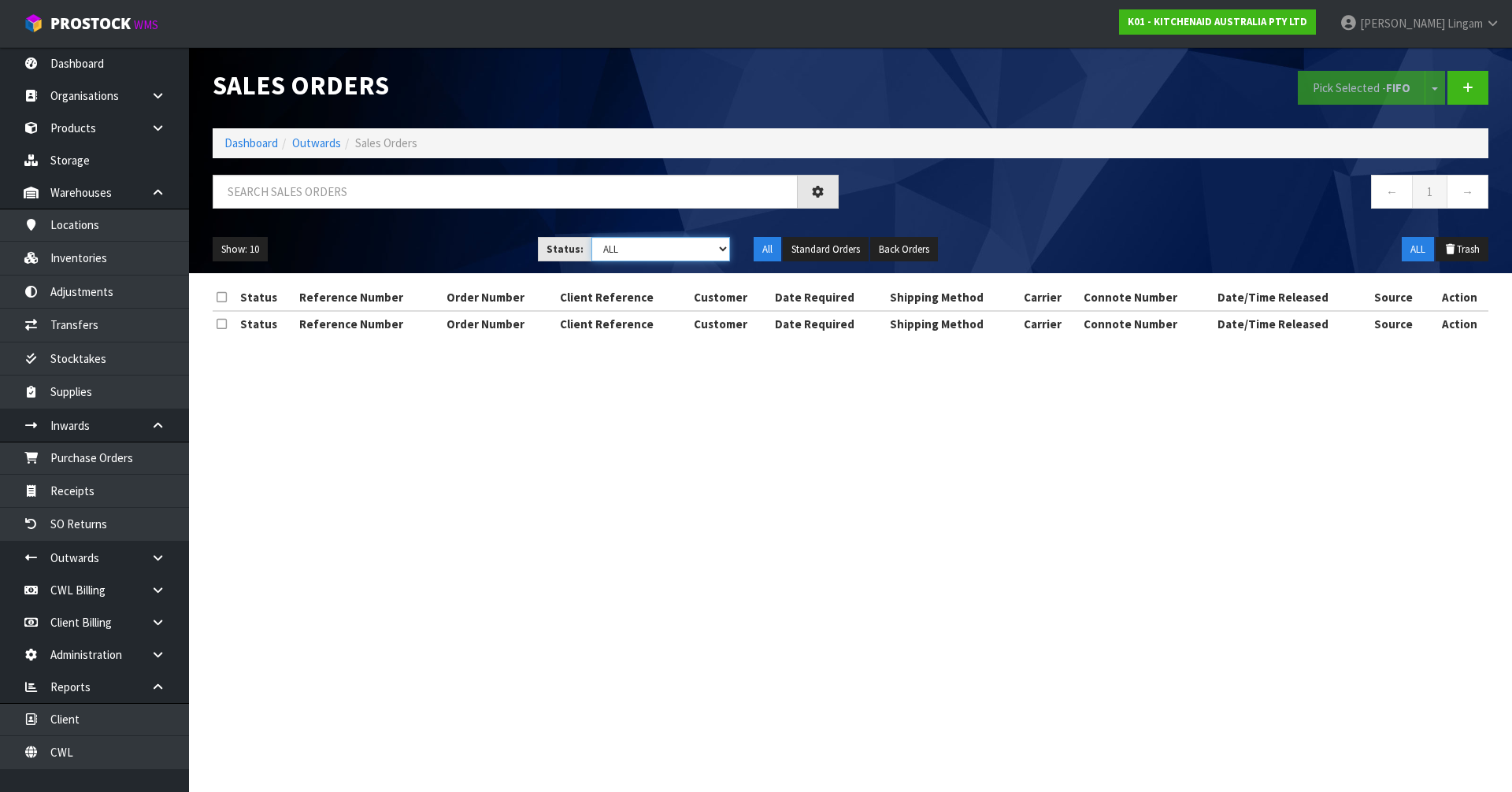
click at [698, 252] on select "Draft Pending Allocated Pending Pick Goods Picked Goods Packed Pending Charges …" at bounding box center [661, 249] width 139 height 24
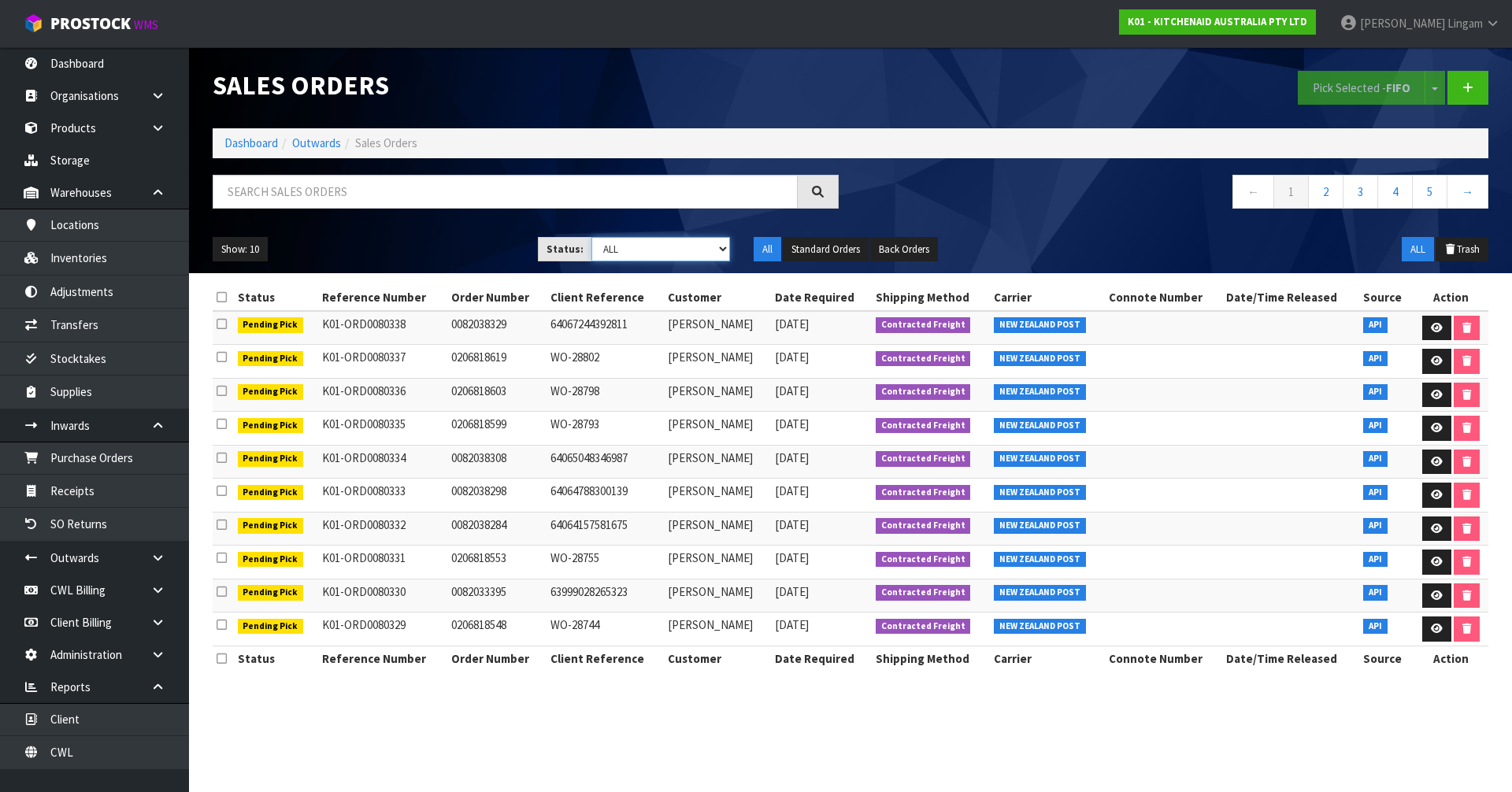
select select "string:6"
click at [592, 237] on select "Draft Pending Allocated Pending Pick Goods Picked Goods Packed Pending Charges …" at bounding box center [661, 249] width 139 height 24
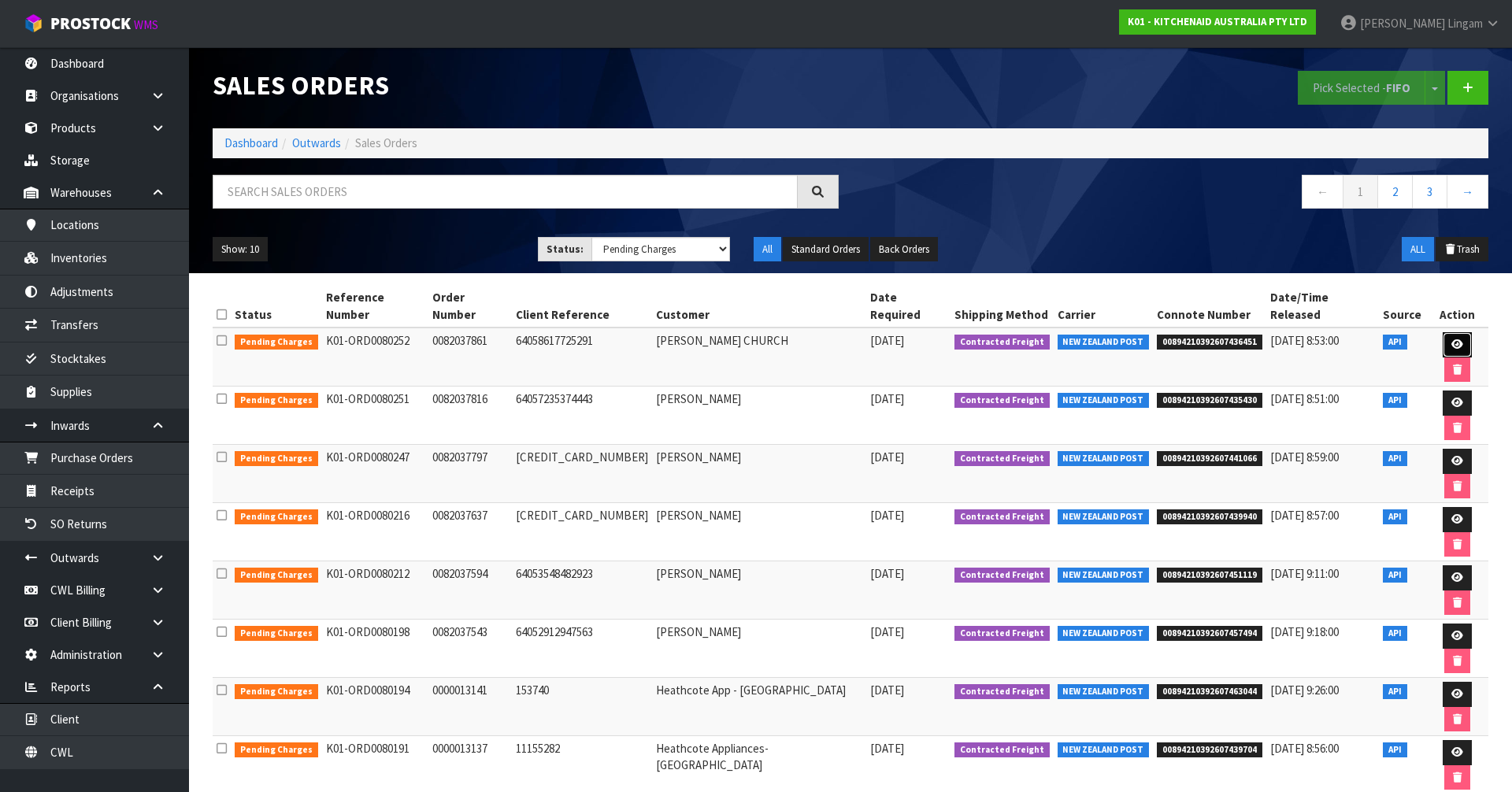
click at [1451, 340] on icon at bounding box center [1457, 345] width 12 height 10
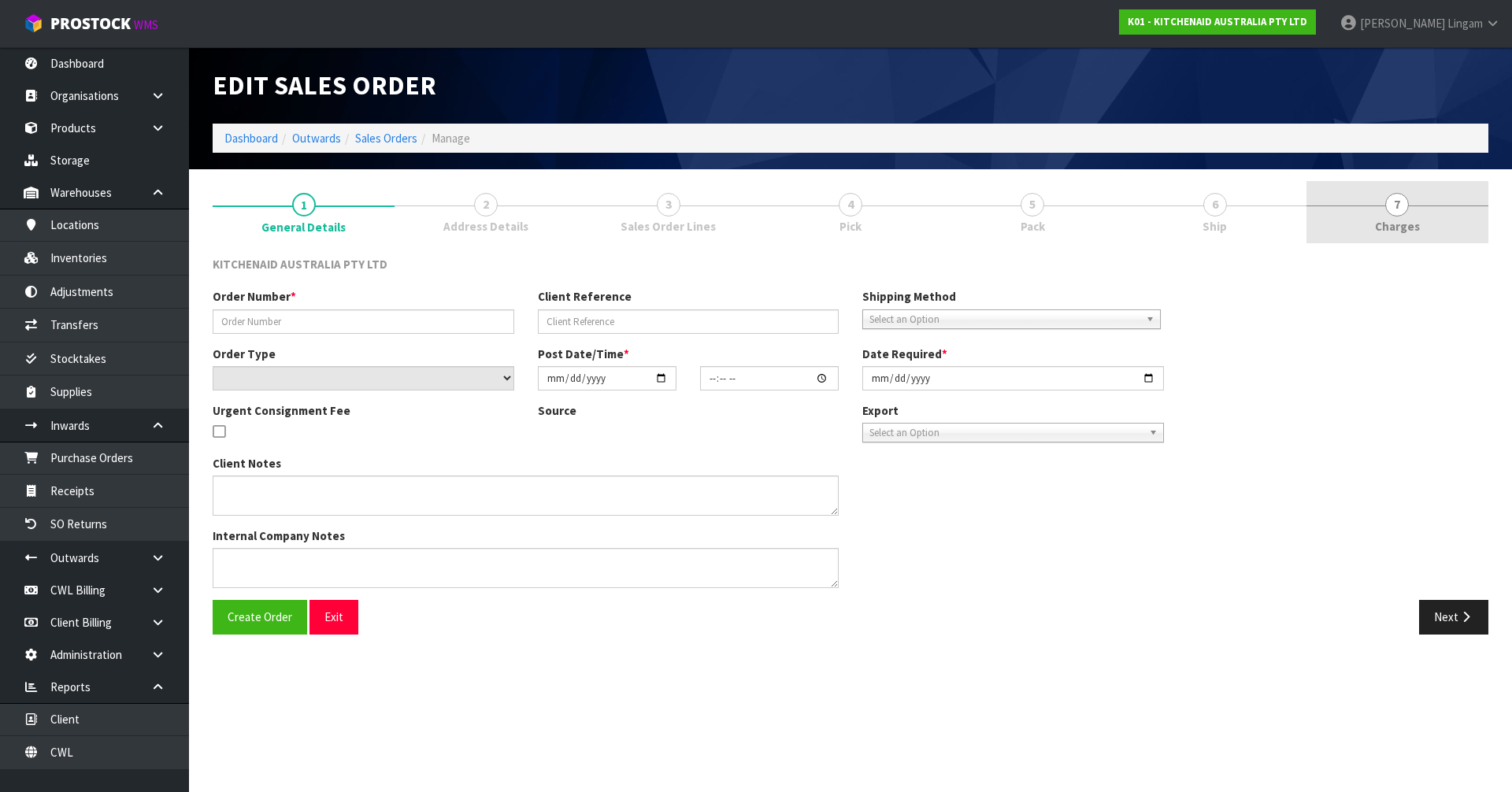
type input "0082037861"
type input "64058617725291"
select select "number:0"
type input "[DATE]"
type input "08:38:02.000"
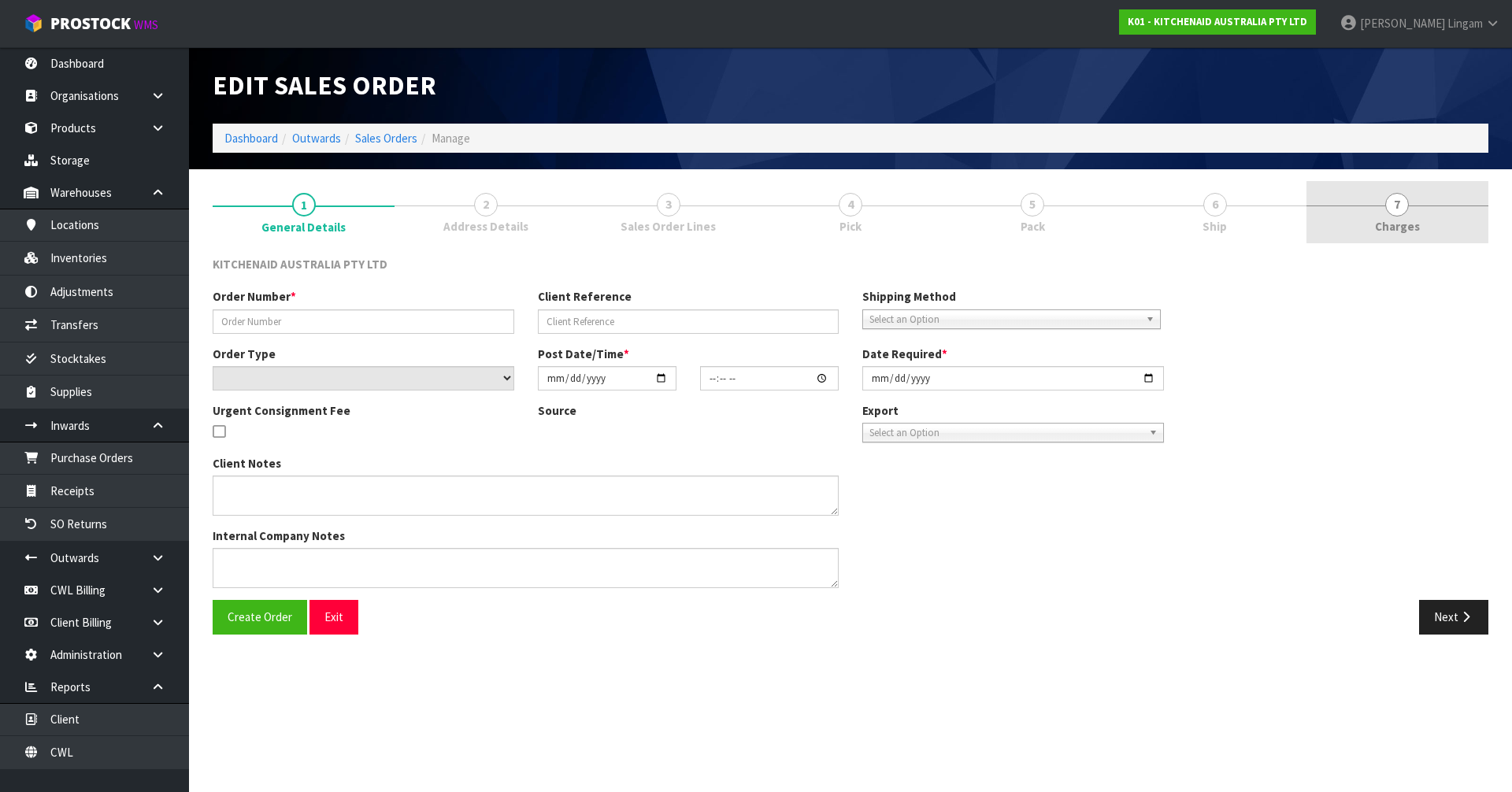
type input "[DATE]"
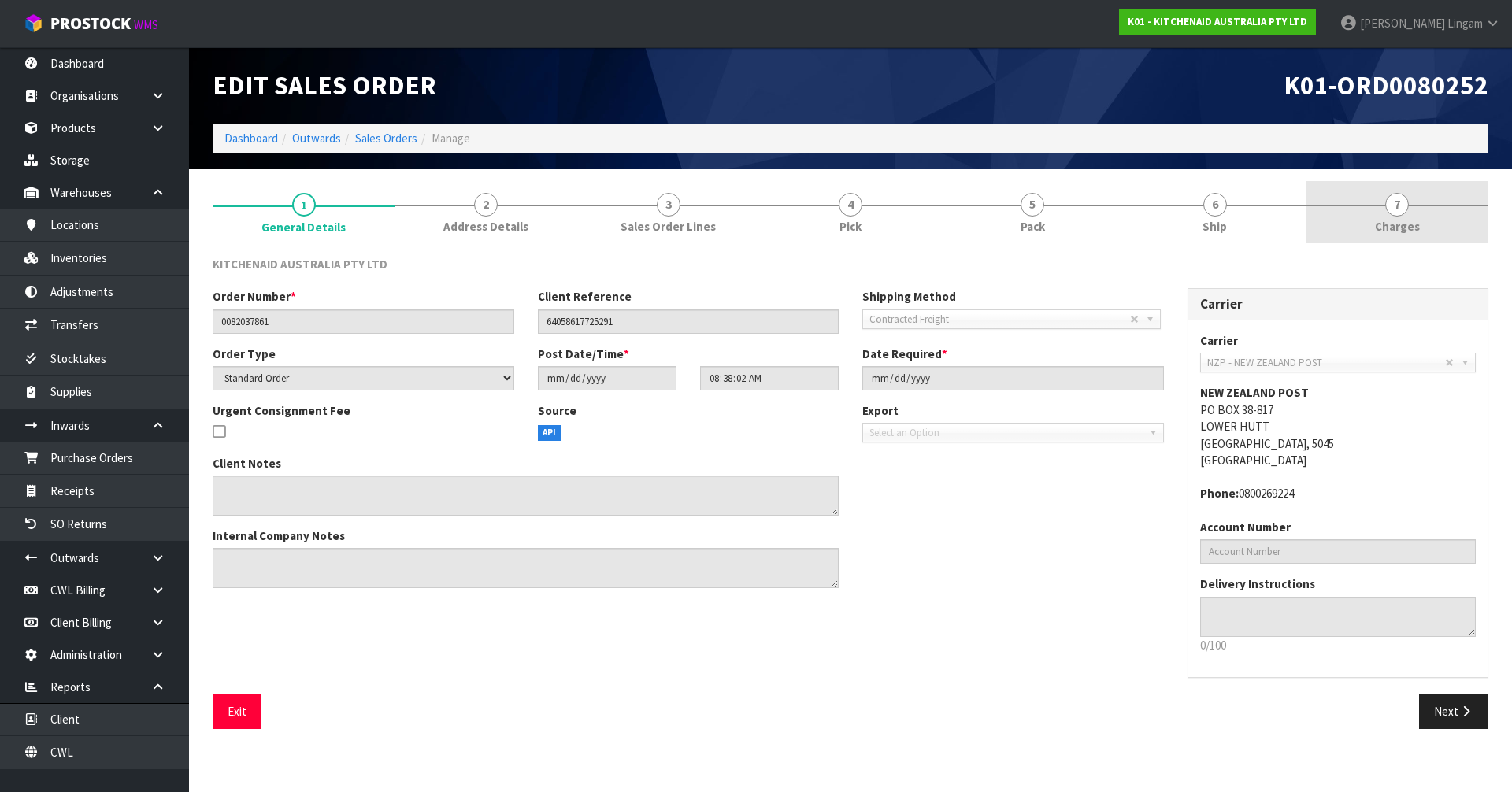
click at [1456, 218] on link "7 [GEOGRAPHIC_DATA]" at bounding box center [1397, 212] width 182 height 63
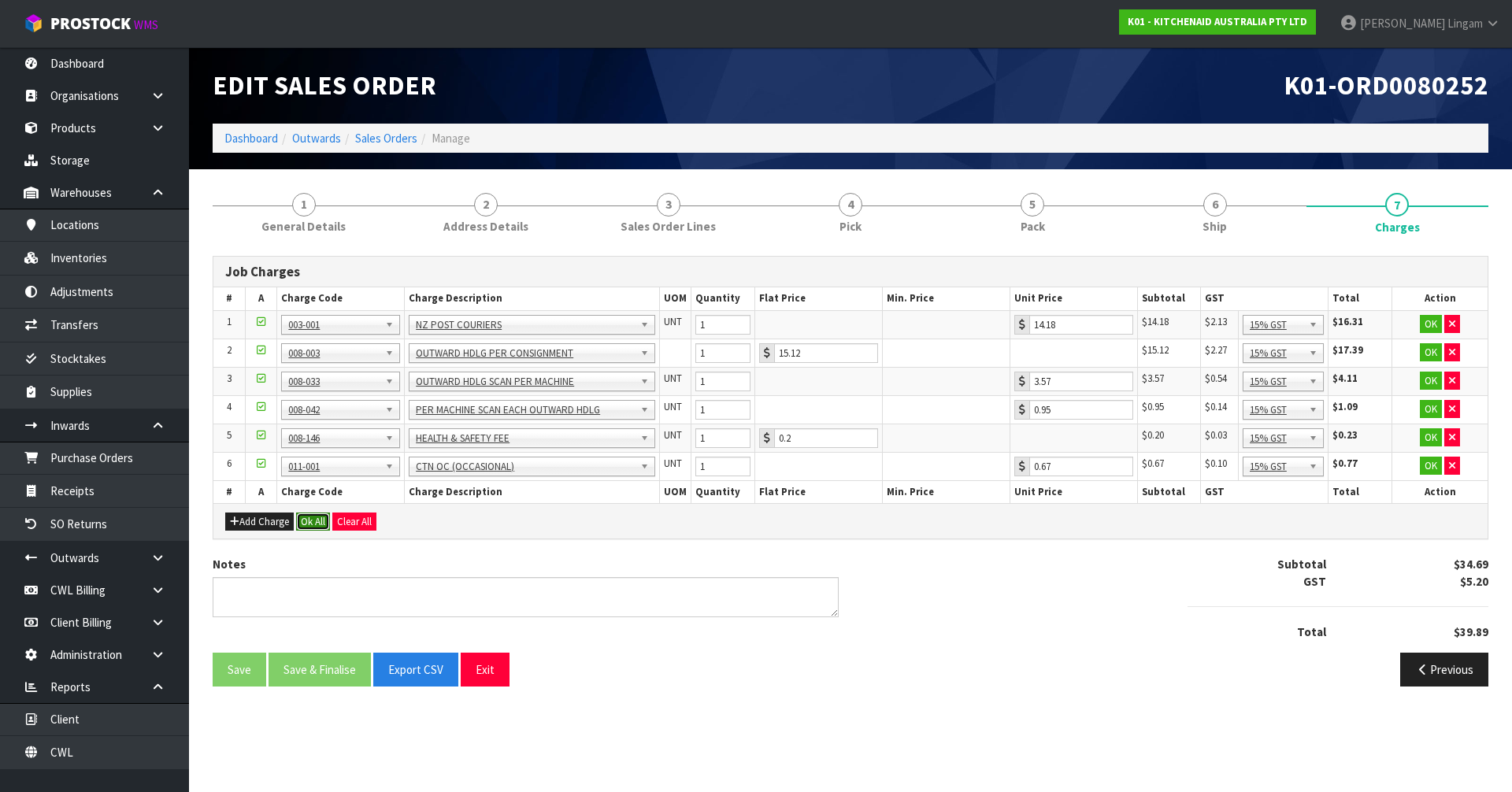
click at [319, 517] on button "Ok All" at bounding box center [313, 522] width 34 height 19
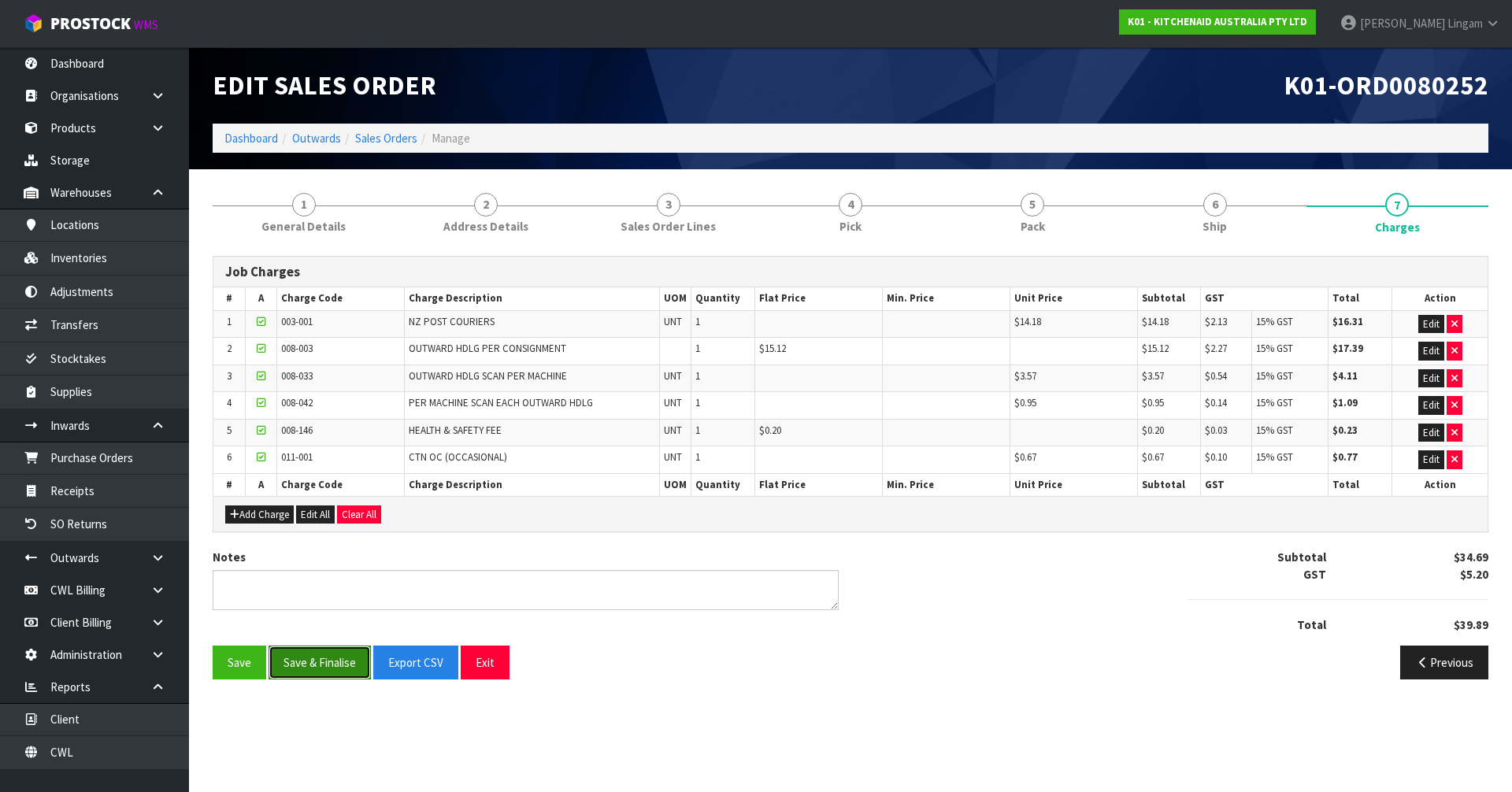
click at [339, 658] on button "Save & Finalise" at bounding box center [320, 662] width 103 height 34
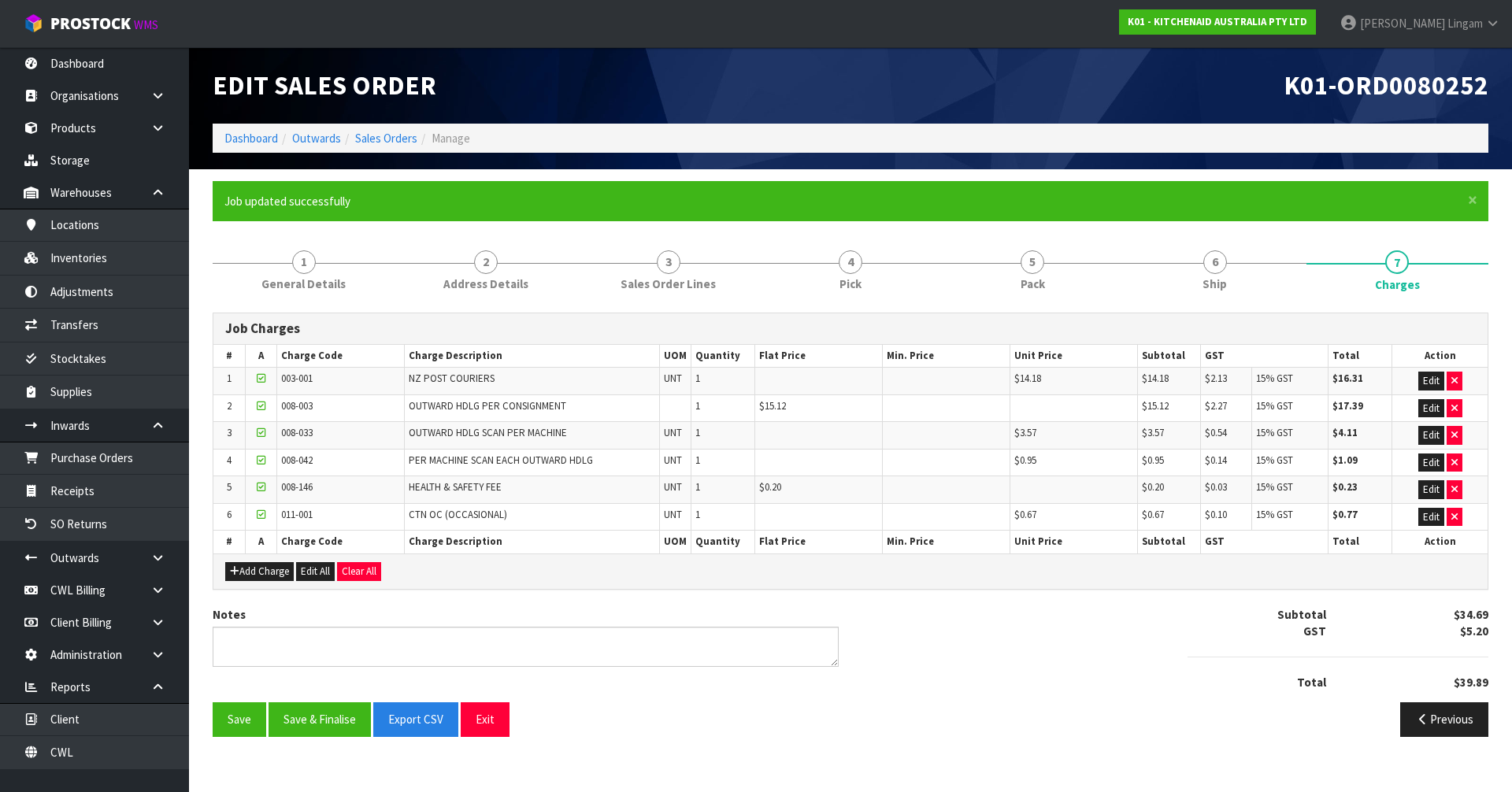
click at [401, 127] on ol "Dashboard Outwards Sales Orders Manage" at bounding box center [851, 138] width 1276 height 30
click at [400, 142] on link "Sales Orders" at bounding box center [387, 137] width 63 height 15
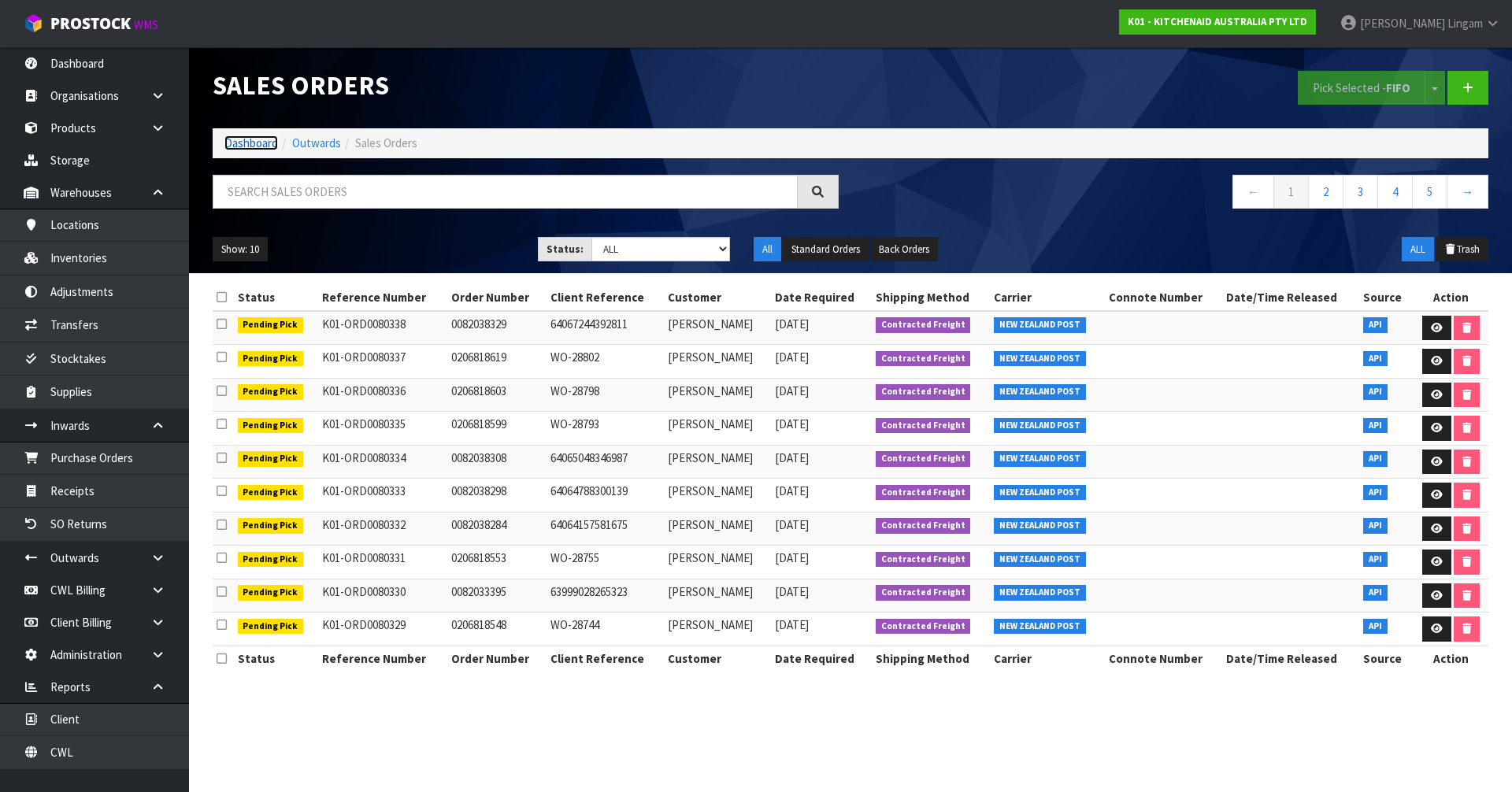
click at [249, 142] on link "Dashboard" at bounding box center [251, 142] width 54 height 15
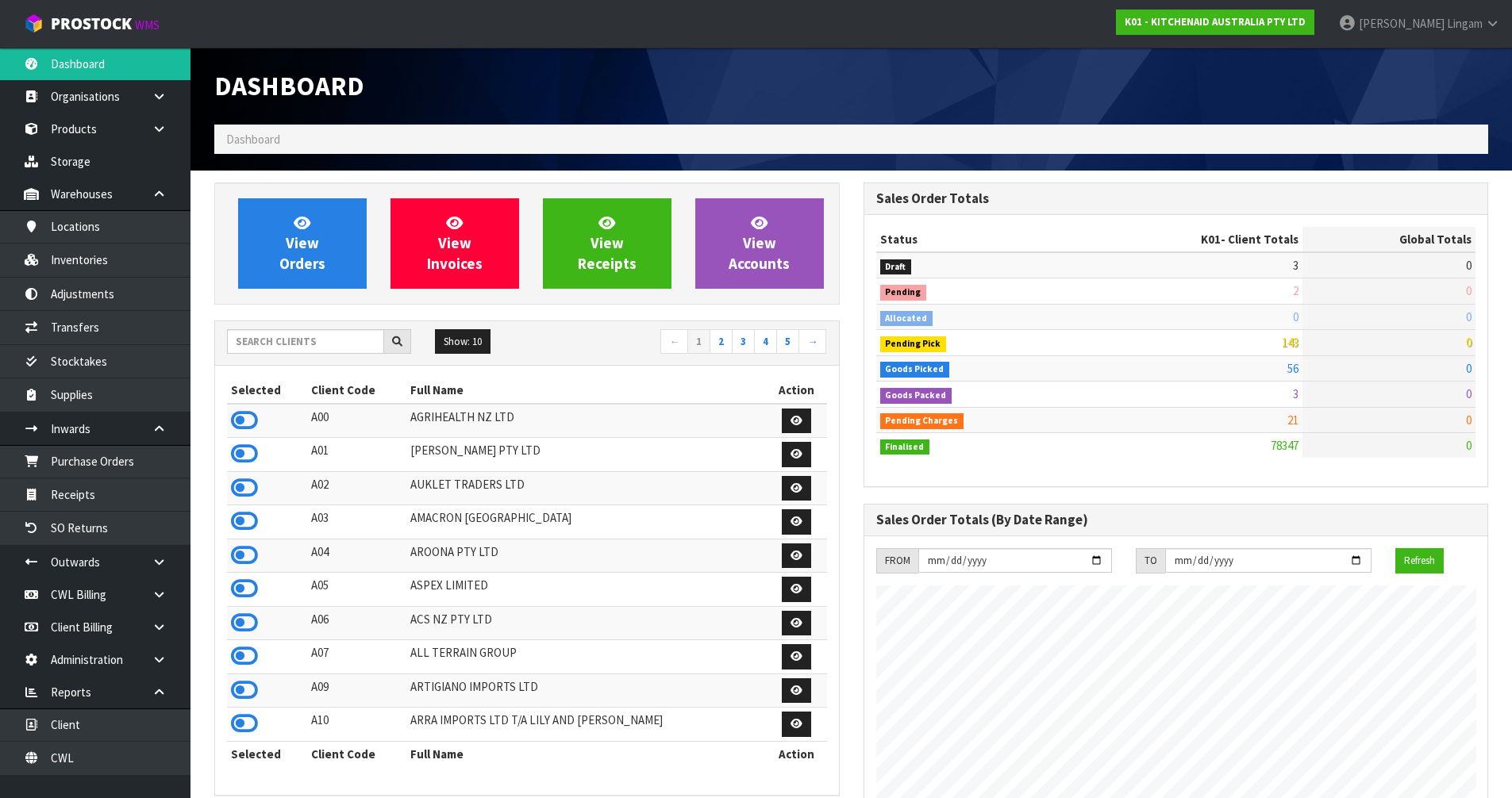
scroll to position [1201, 648]
click at [317, 335] on input "text" at bounding box center [305, 341] width 157 height 24
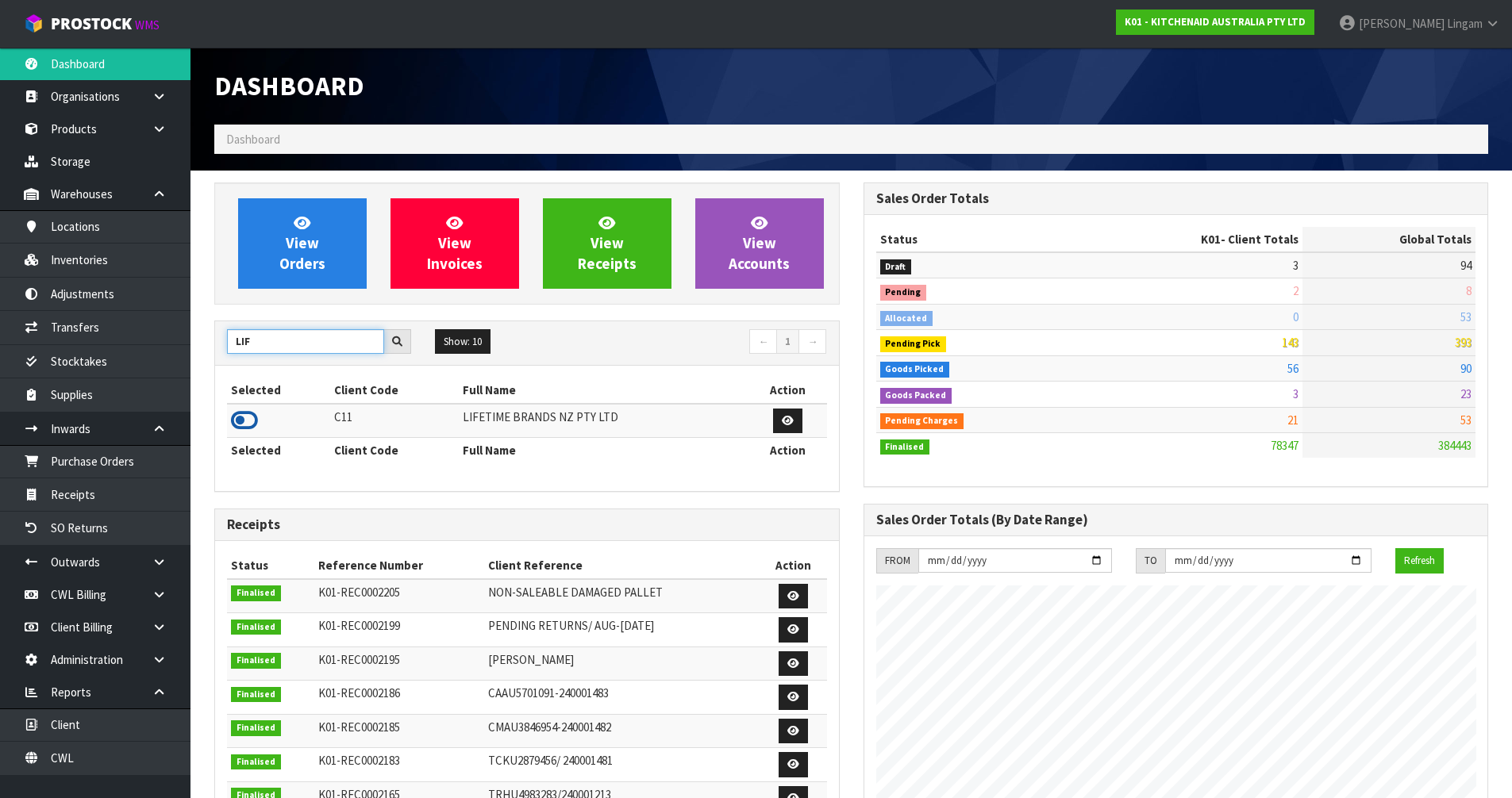
type input "LIF"
click at [245, 424] on icon at bounding box center [244, 420] width 27 height 24
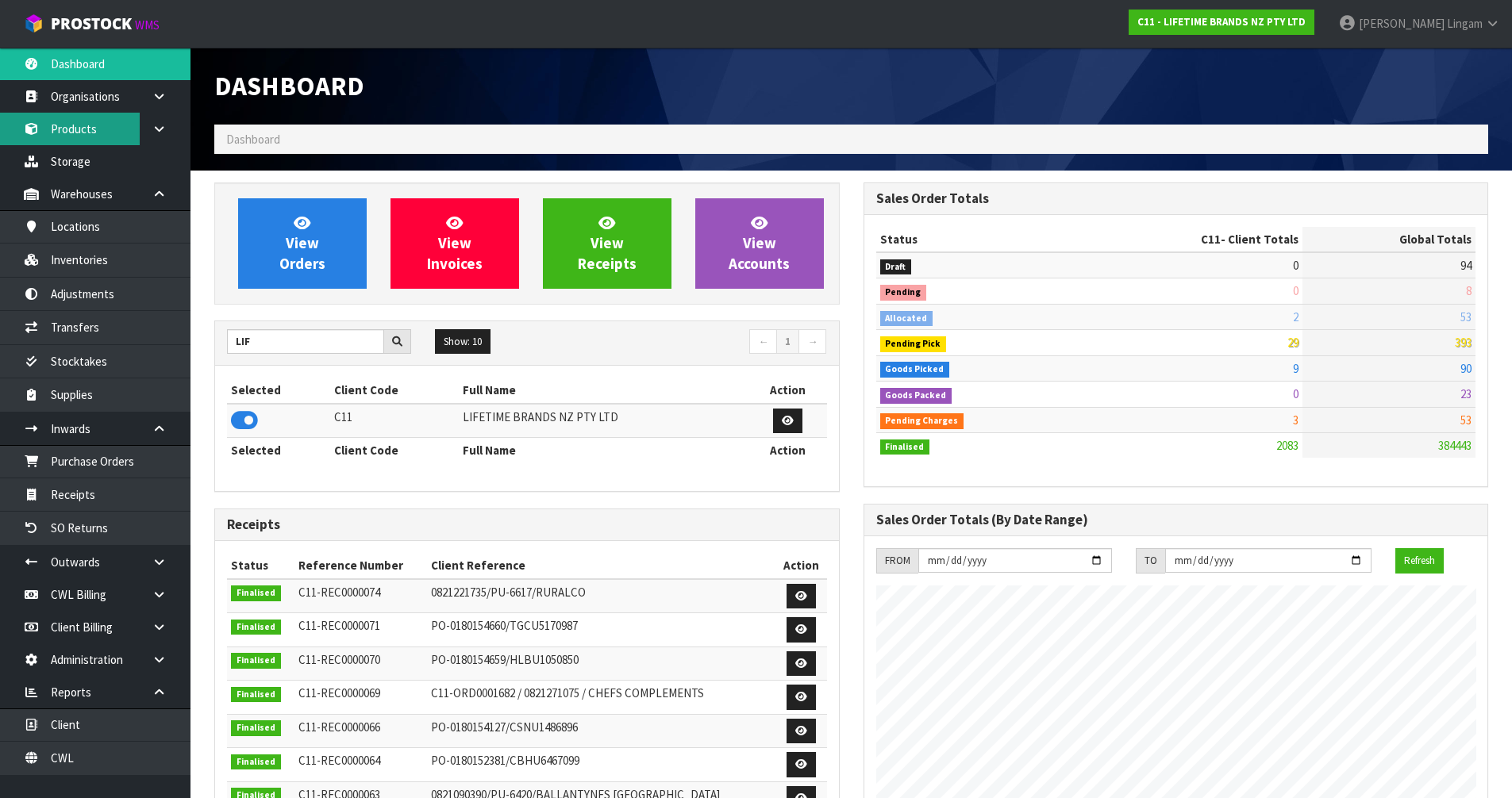
click at [67, 128] on link "Products" at bounding box center [95, 129] width 191 height 32
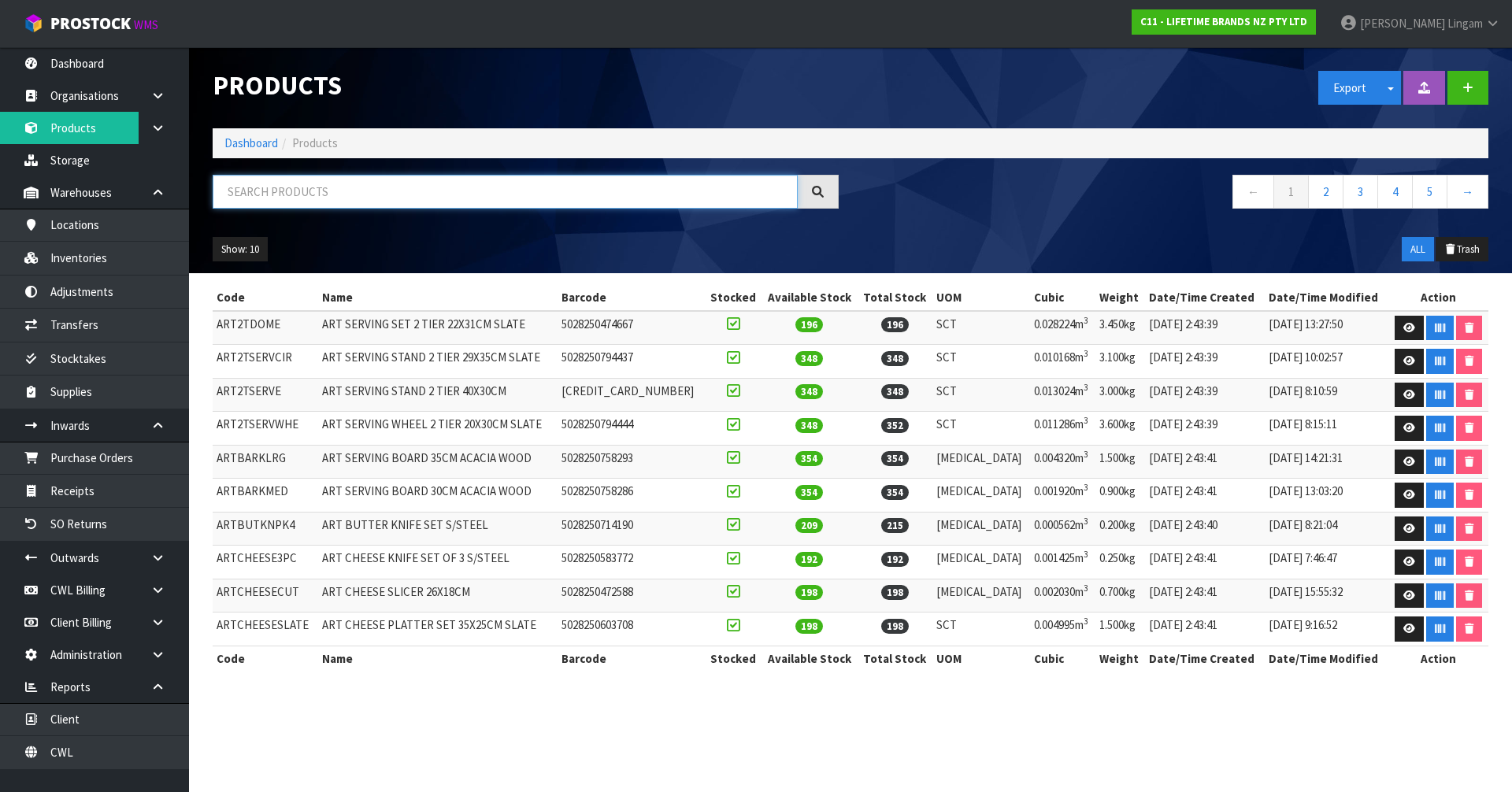
click at [328, 188] on input "text" at bounding box center [505, 191] width 585 height 34
paste input "KCMCHB12SH"
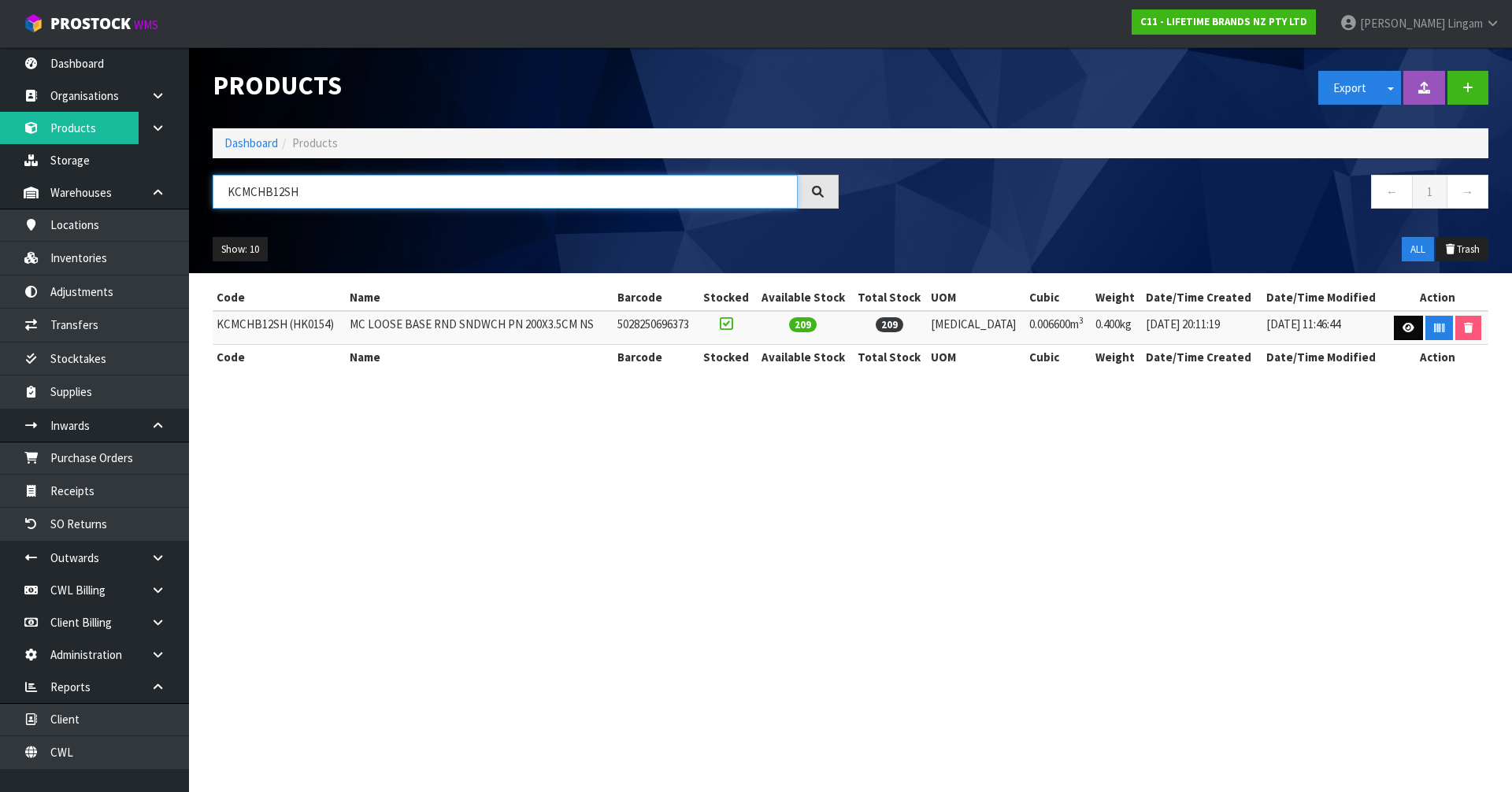
type input "KCMCHB12SH"
click at [1409, 335] on link at bounding box center [1409, 327] width 30 height 25
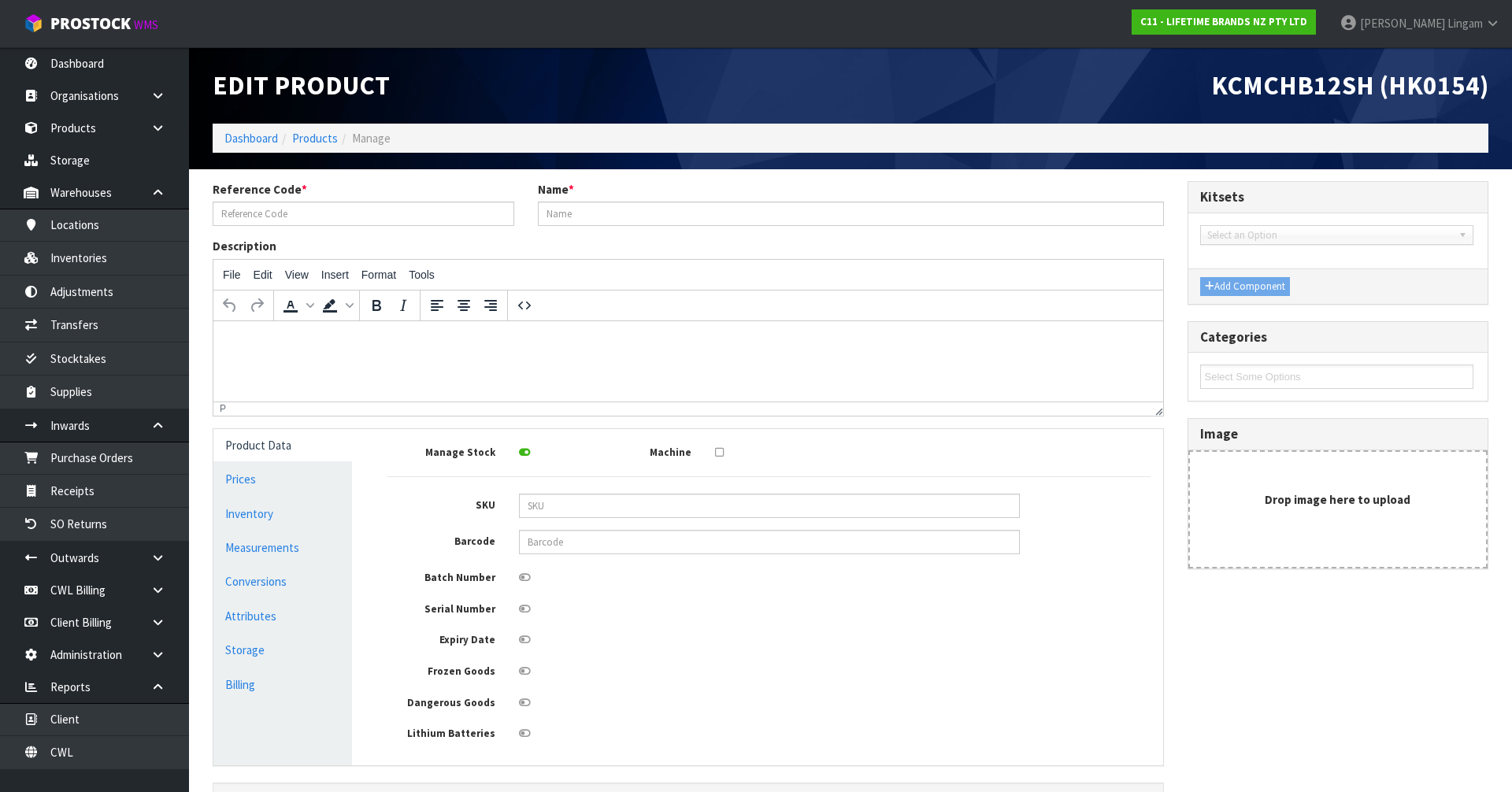
type input "KCMCHB12SH (HK0154)"
type input "MC LOOSE BASE RND SNDWCH PN 200X3.5CM NS"
type input "5028250696373"
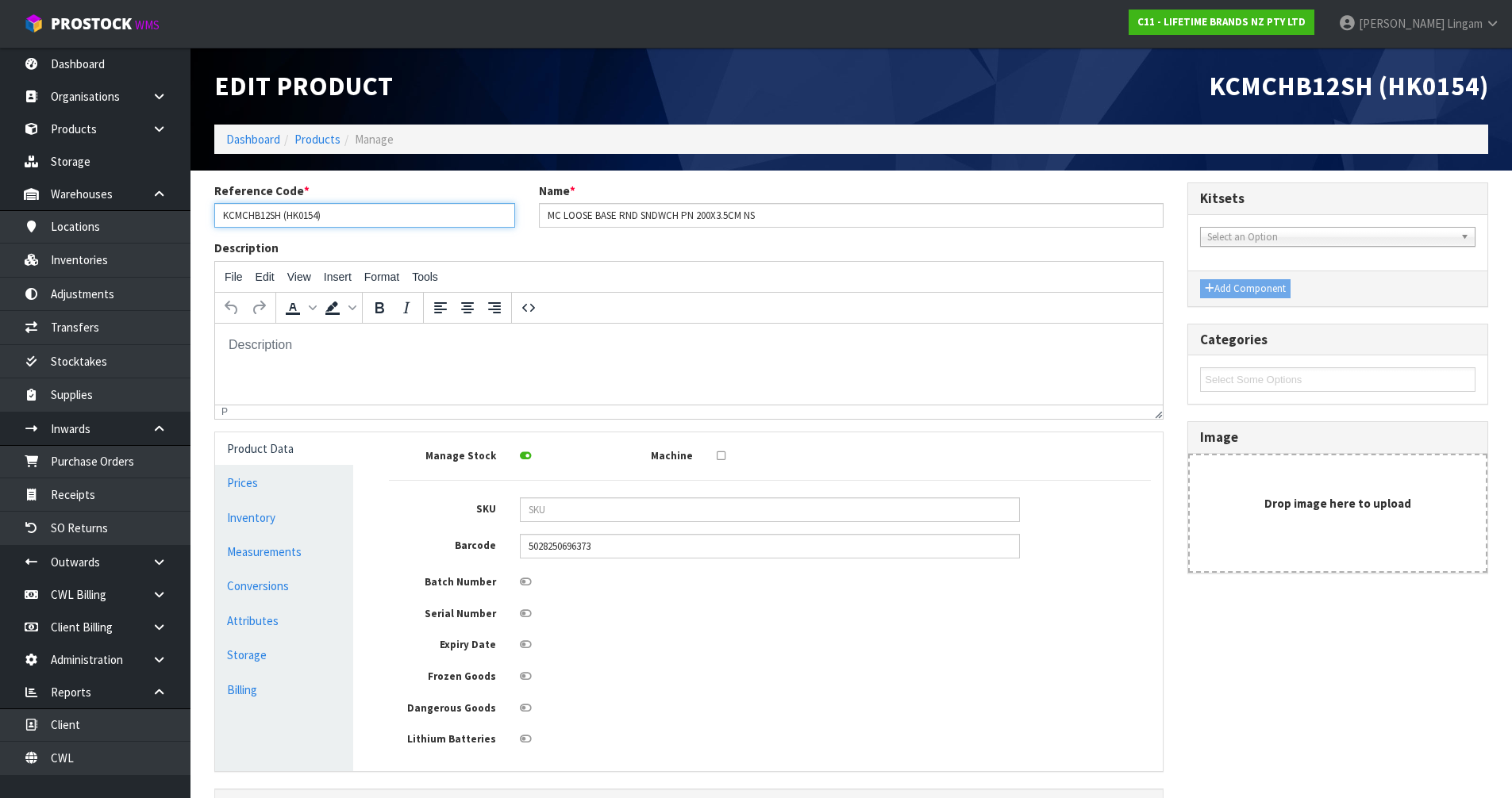
drag, startPoint x: 333, startPoint y: 214, endPoint x: 285, endPoint y: 214, distance: 48.0
click at [285, 214] on input "KCMCHB12SH (HK0154)" at bounding box center [365, 215] width 301 height 24
type input "KCMCHB12SH"
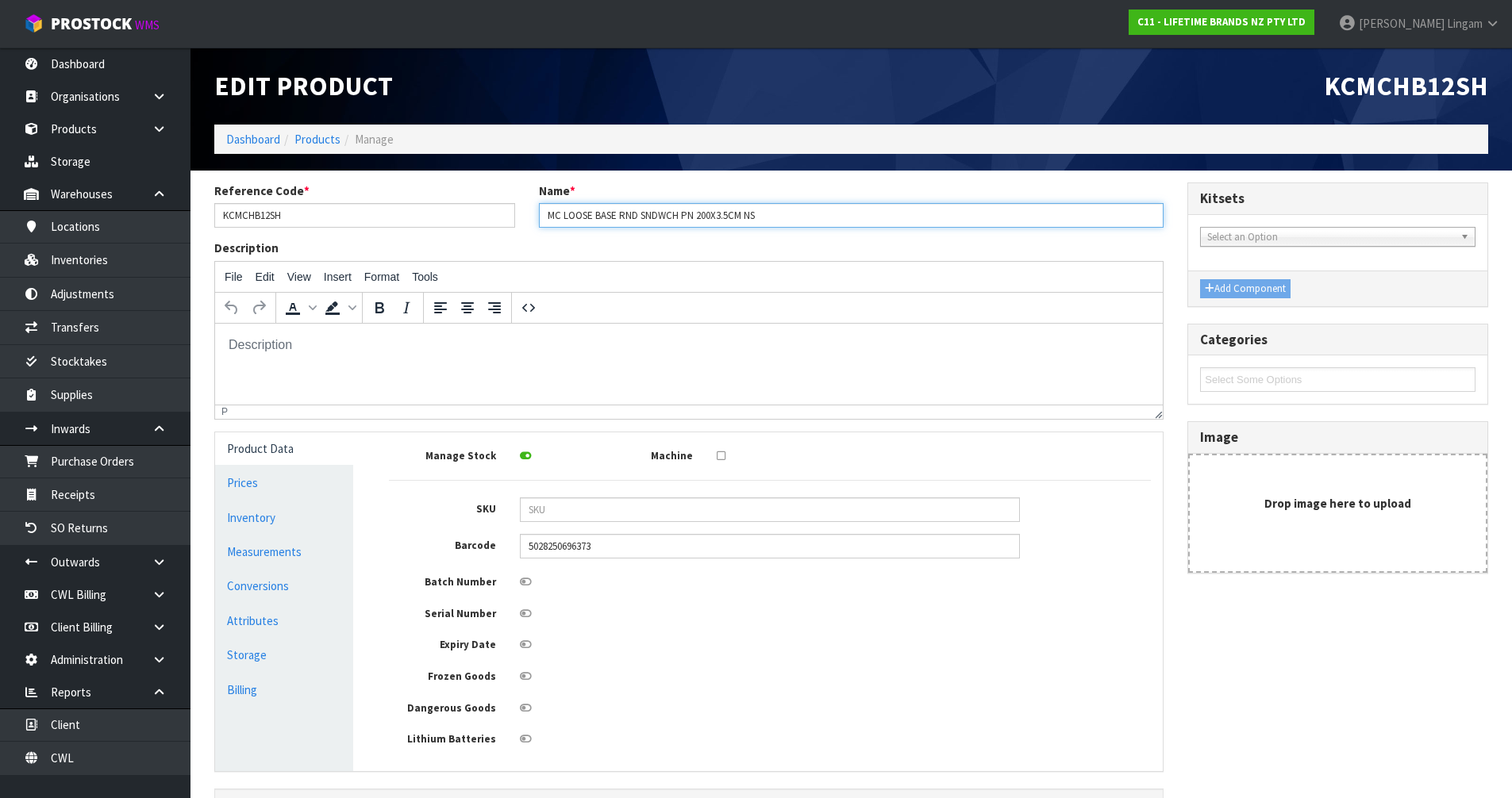
click at [545, 218] on input "MC LOOSE BASE RND SNDWCH PN 200X3.5CM NS" at bounding box center [851, 215] width 625 height 24
paste input "(HK0154)"
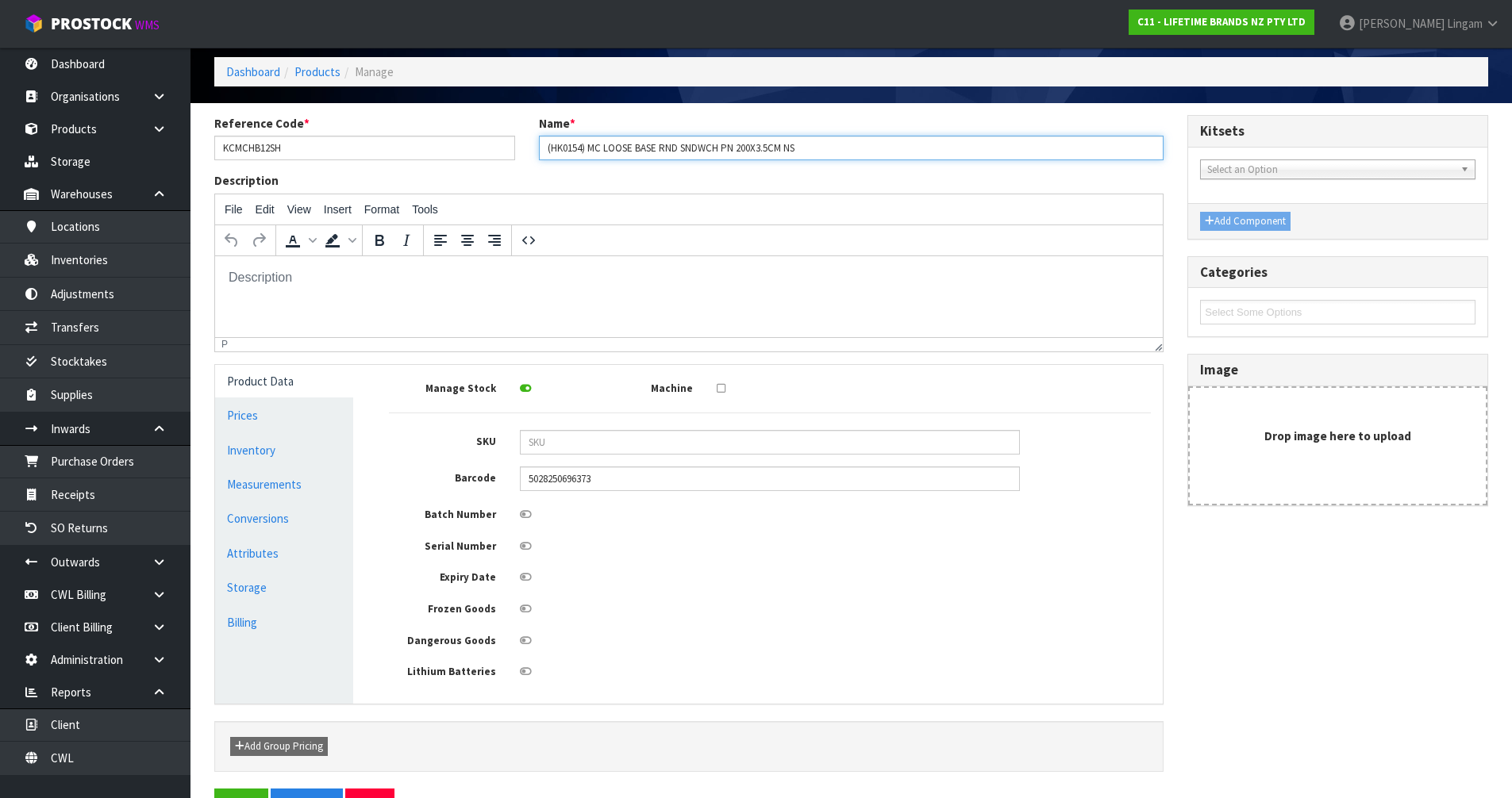
scroll to position [116, 0]
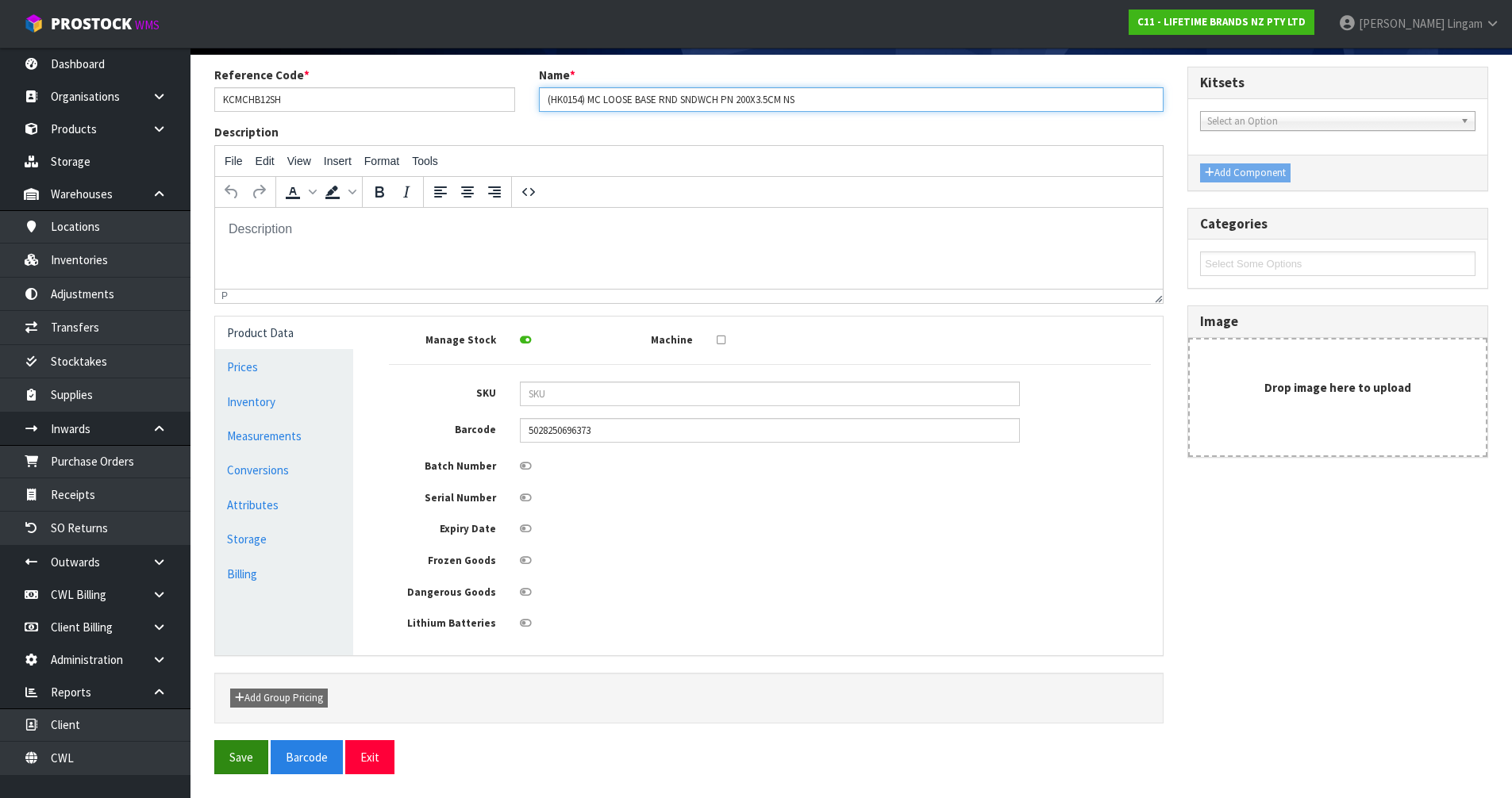
type input "(HK0154) MC LOOSE BASE RND SNDWCH PN 200X3.5CM NS"
click at [247, 762] on button "Save" at bounding box center [242, 757] width 54 height 34
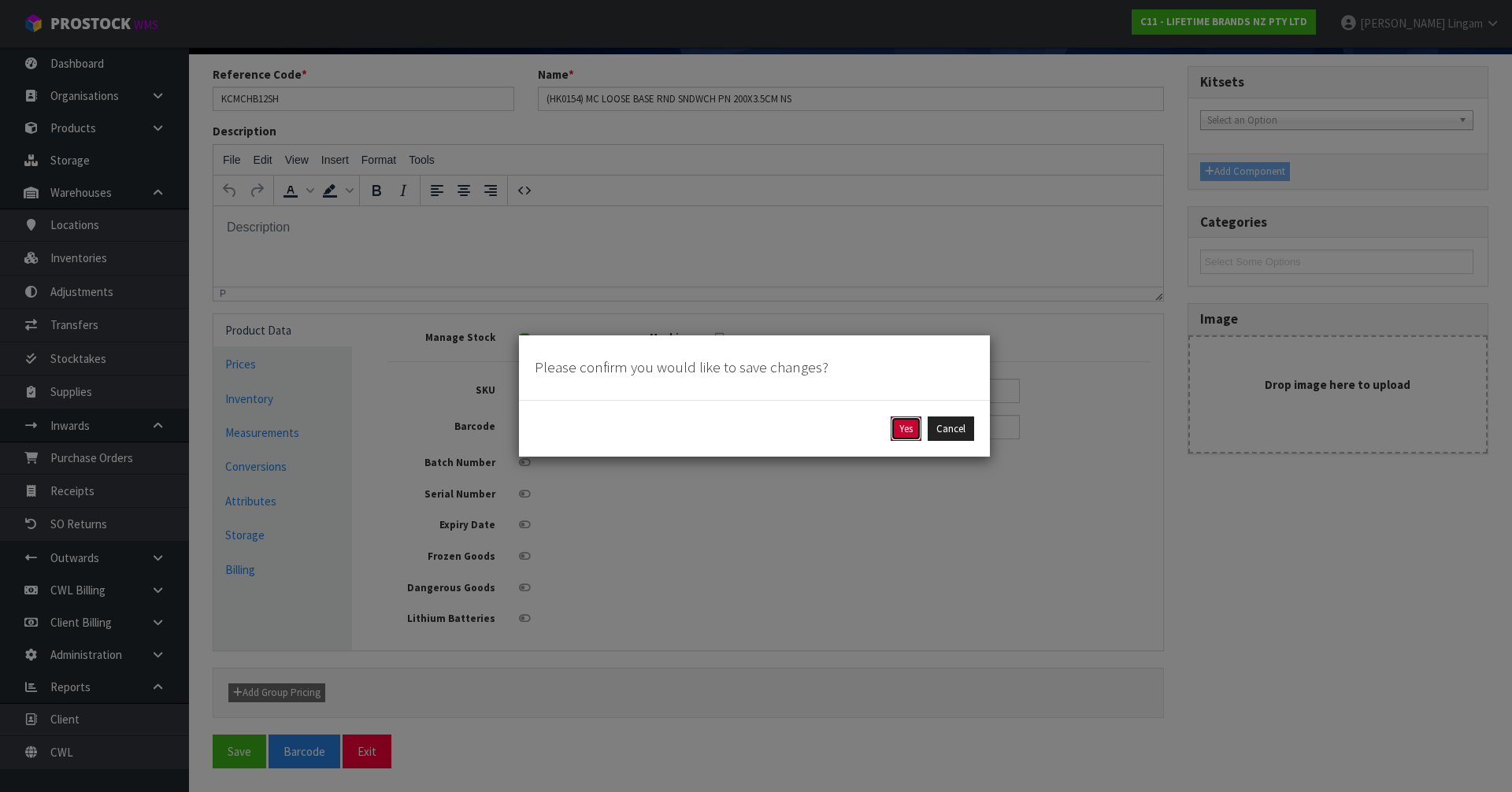
click at [905, 426] on button "Yes" at bounding box center [905, 428] width 30 height 25
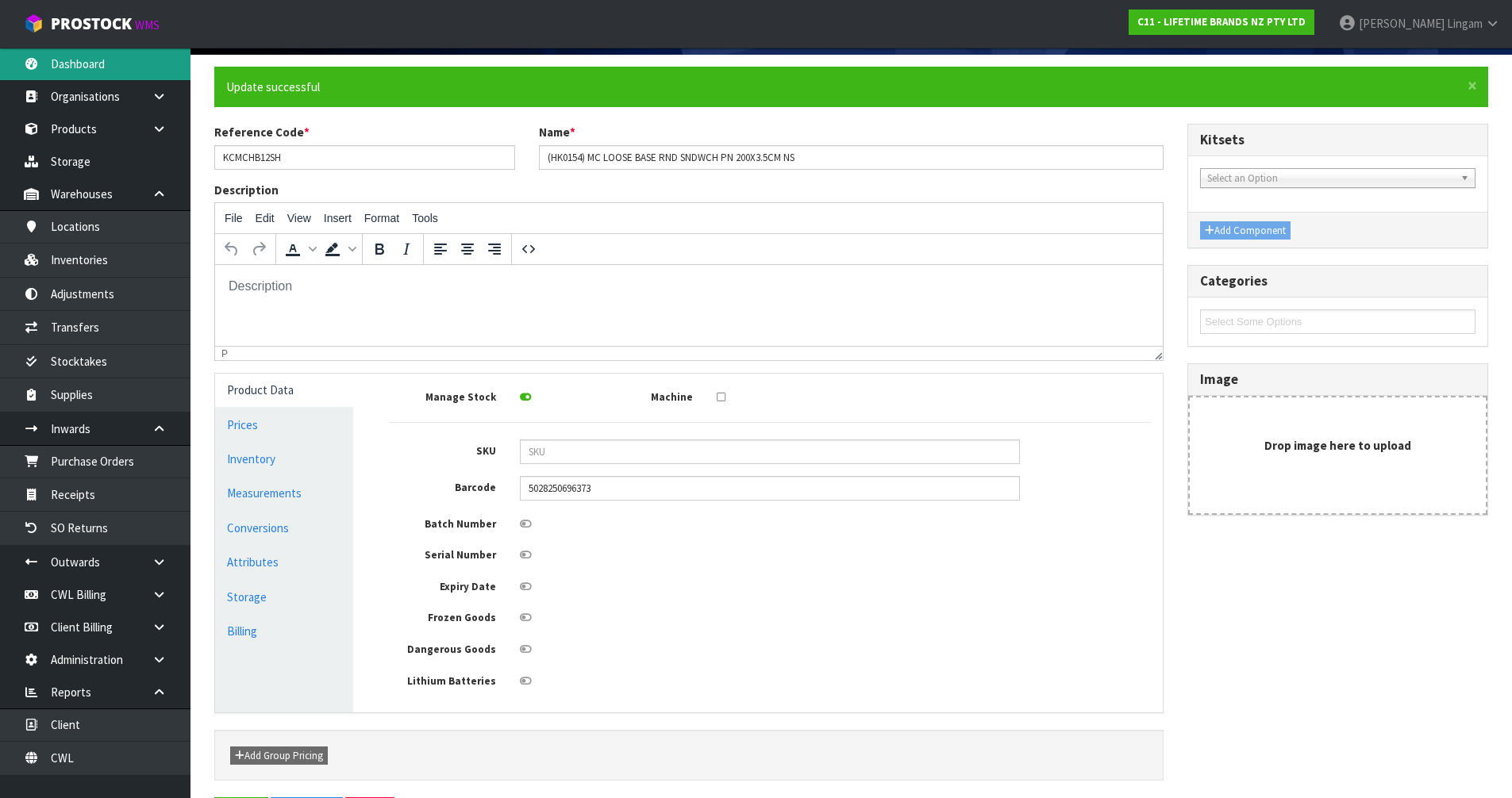
scroll to position [0, 0]
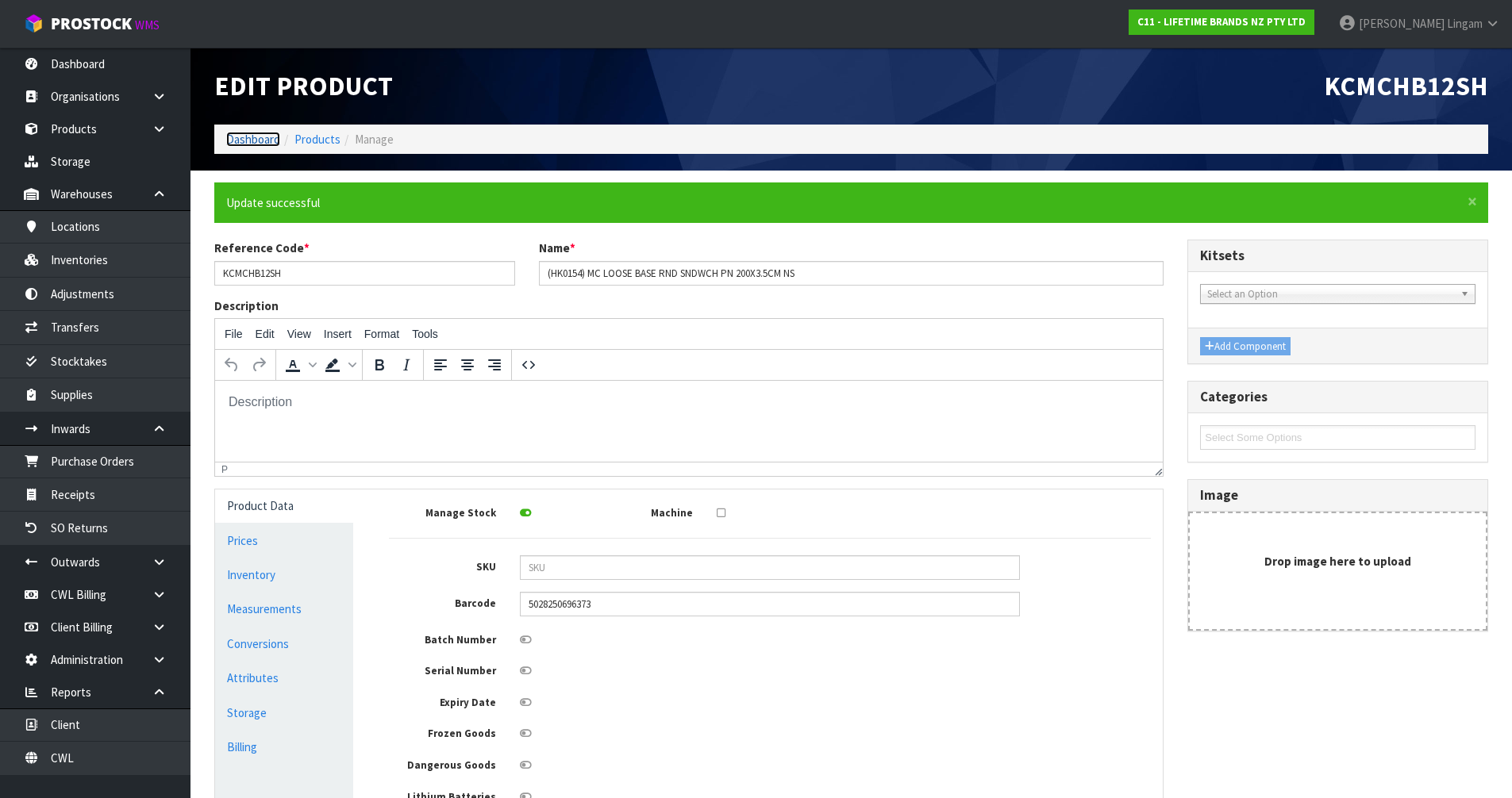
click at [249, 137] on link "Dashboard" at bounding box center [253, 138] width 54 height 15
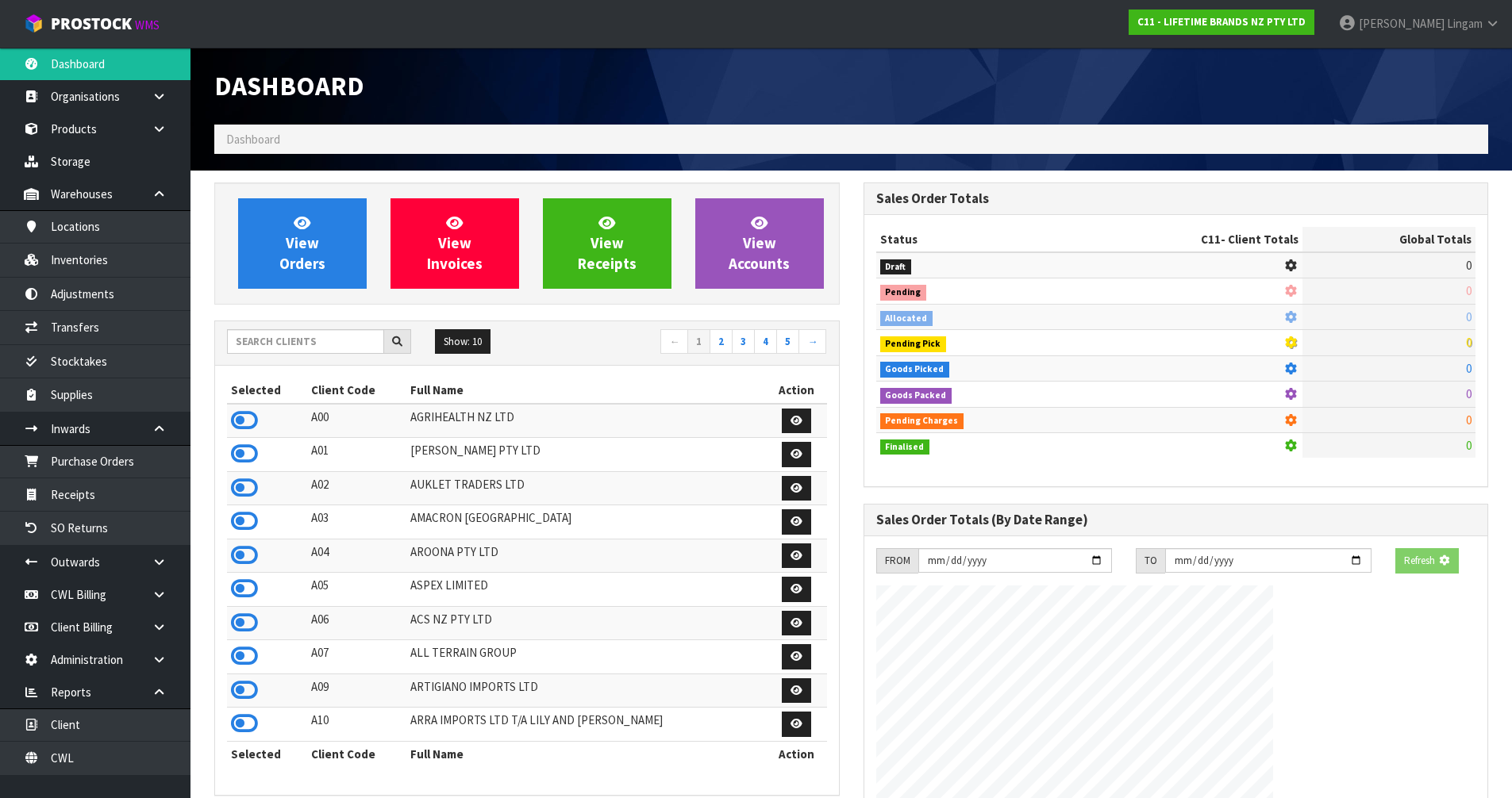
click at [69, 130] on div "Dashboard Dashboard View Orders View Invoices View Receipts View Accounts 5 10" at bounding box center [756, 594] width 1512 height 1188
click at [152, 122] on icon at bounding box center [158, 129] width 15 height 12
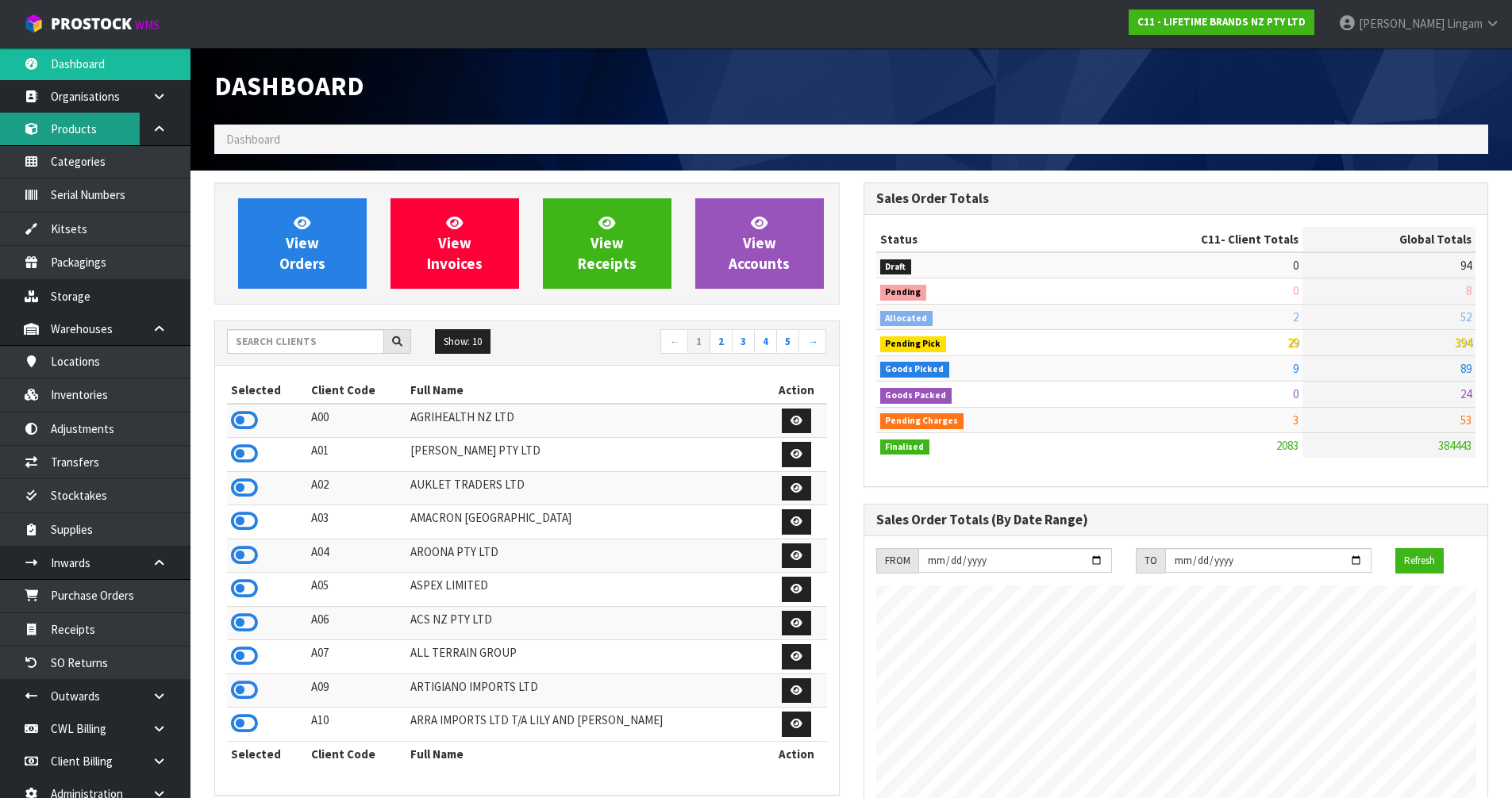
click at [81, 125] on link "Products" at bounding box center [95, 129] width 191 height 32
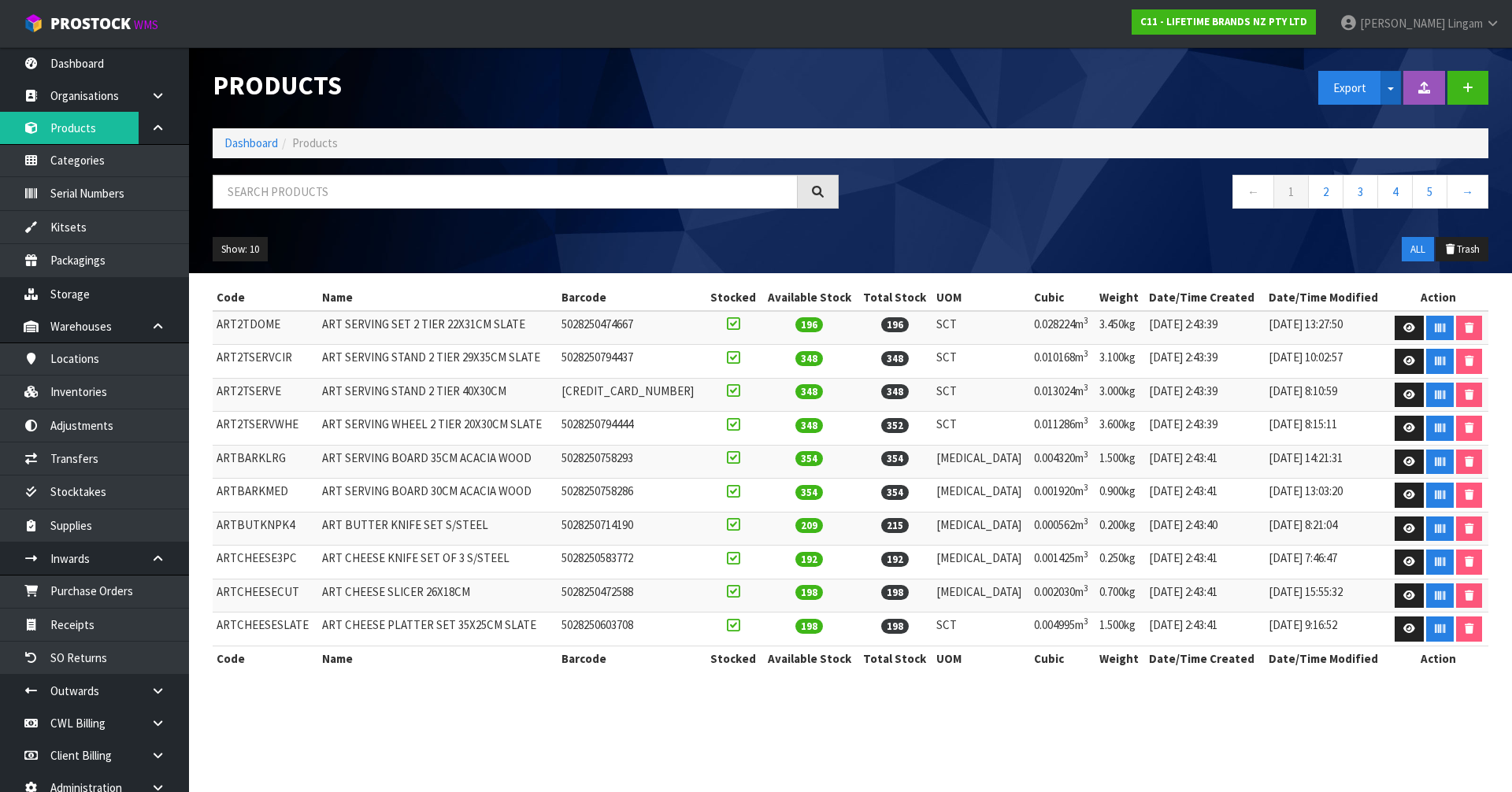
click at [1396, 94] on button "Split button!" at bounding box center [1391, 88] width 21 height 34
click at [1379, 142] on link "Measurements" at bounding box center [1381, 143] width 124 height 21
click at [244, 143] on link "Dashboard" at bounding box center [251, 142] width 54 height 15
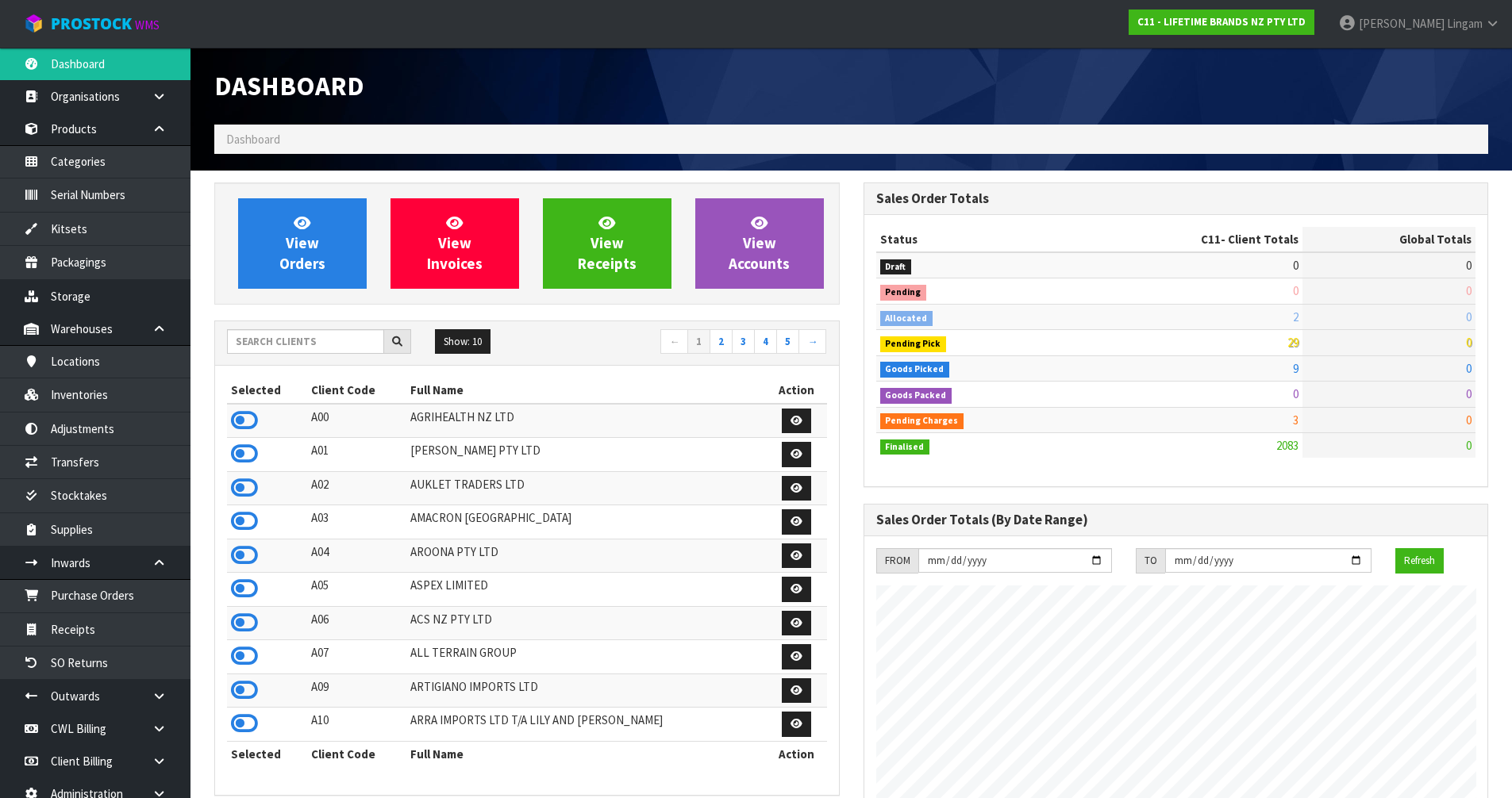
scroll to position [1201, 648]
click at [352, 343] on input "text" at bounding box center [305, 341] width 157 height 24
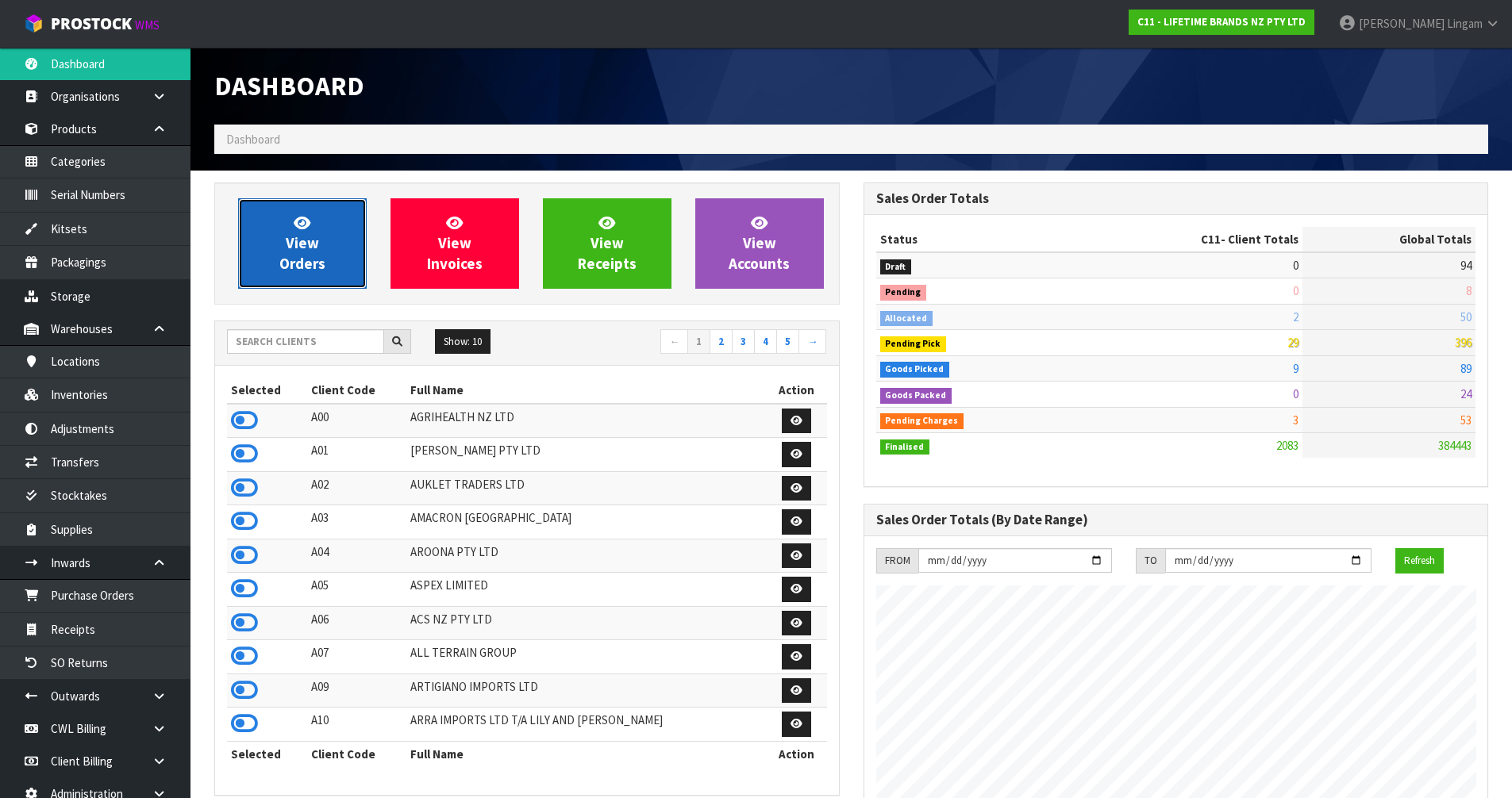
click at [295, 239] on span "View Orders" at bounding box center [302, 243] width 46 height 60
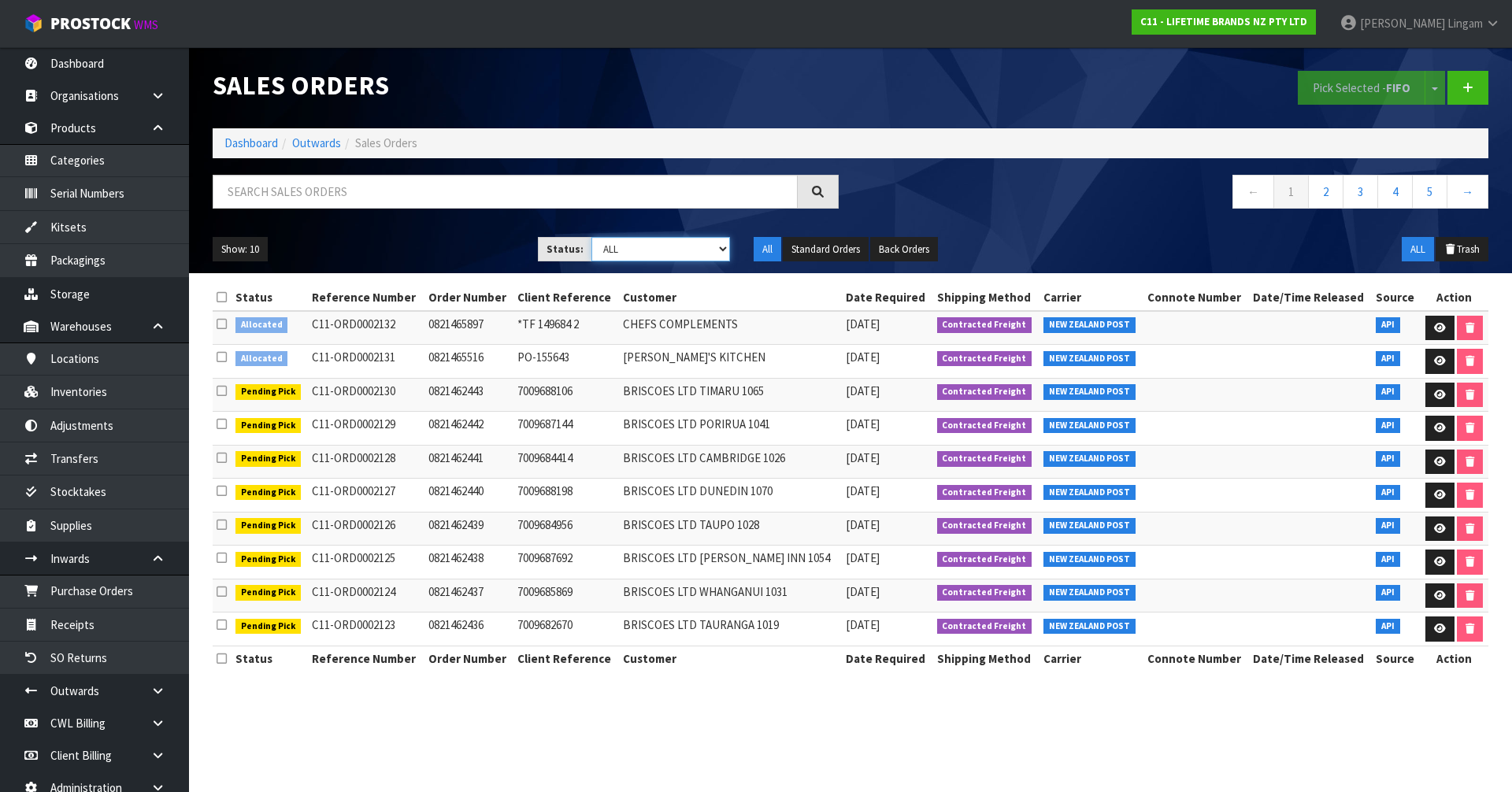
click at [696, 251] on select "Draft Pending Allocated Pending Pick Goods Picked Goods Packed Pending Charges …" at bounding box center [661, 249] width 139 height 24
select select "string:6"
click at [592, 237] on select "Draft Pending Allocated Pending Pick Goods Picked Goods Packed Pending Charges …" at bounding box center [661, 249] width 139 height 24
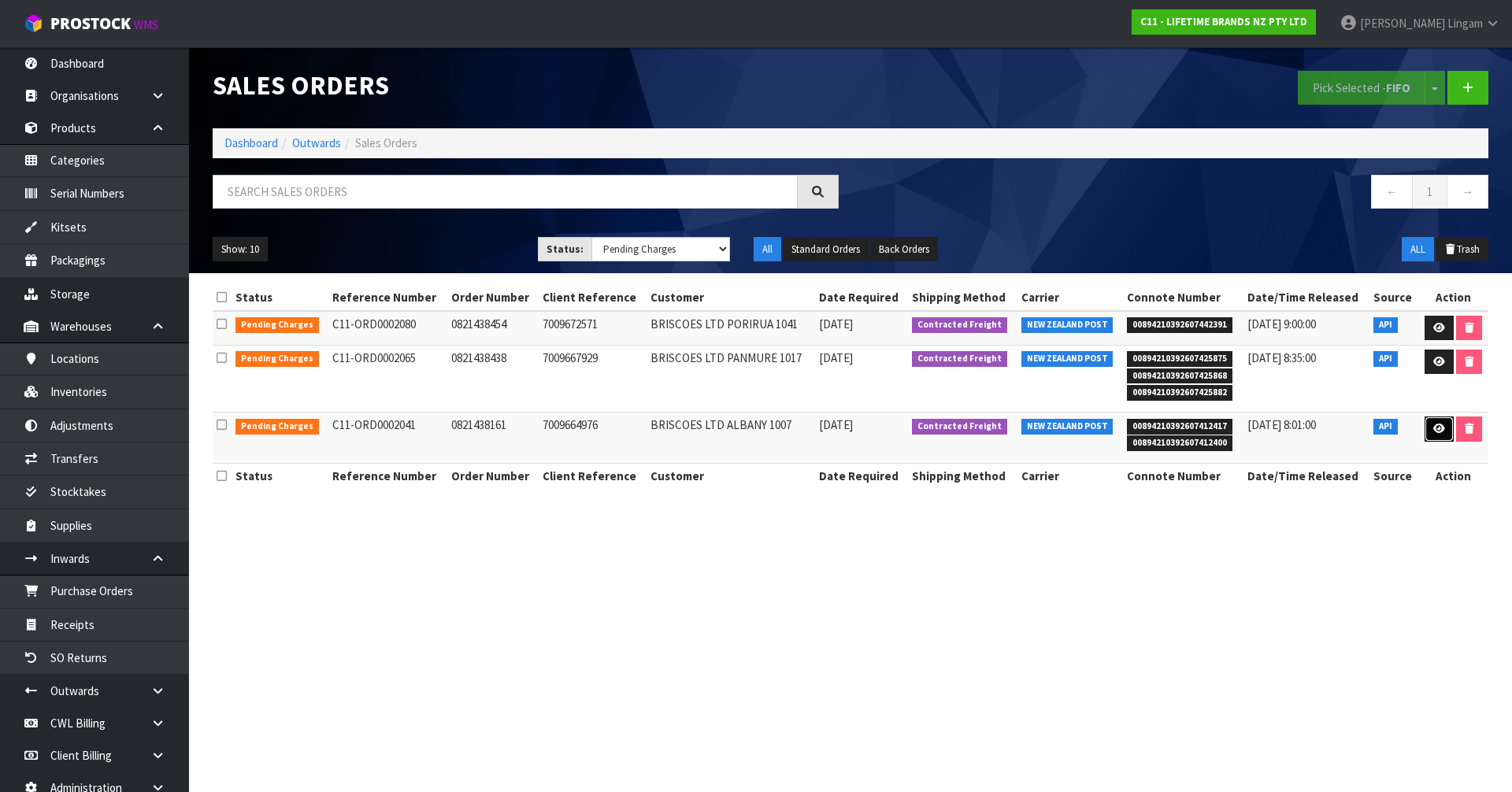
click at [1434, 426] on icon at bounding box center [1440, 429] width 12 height 10
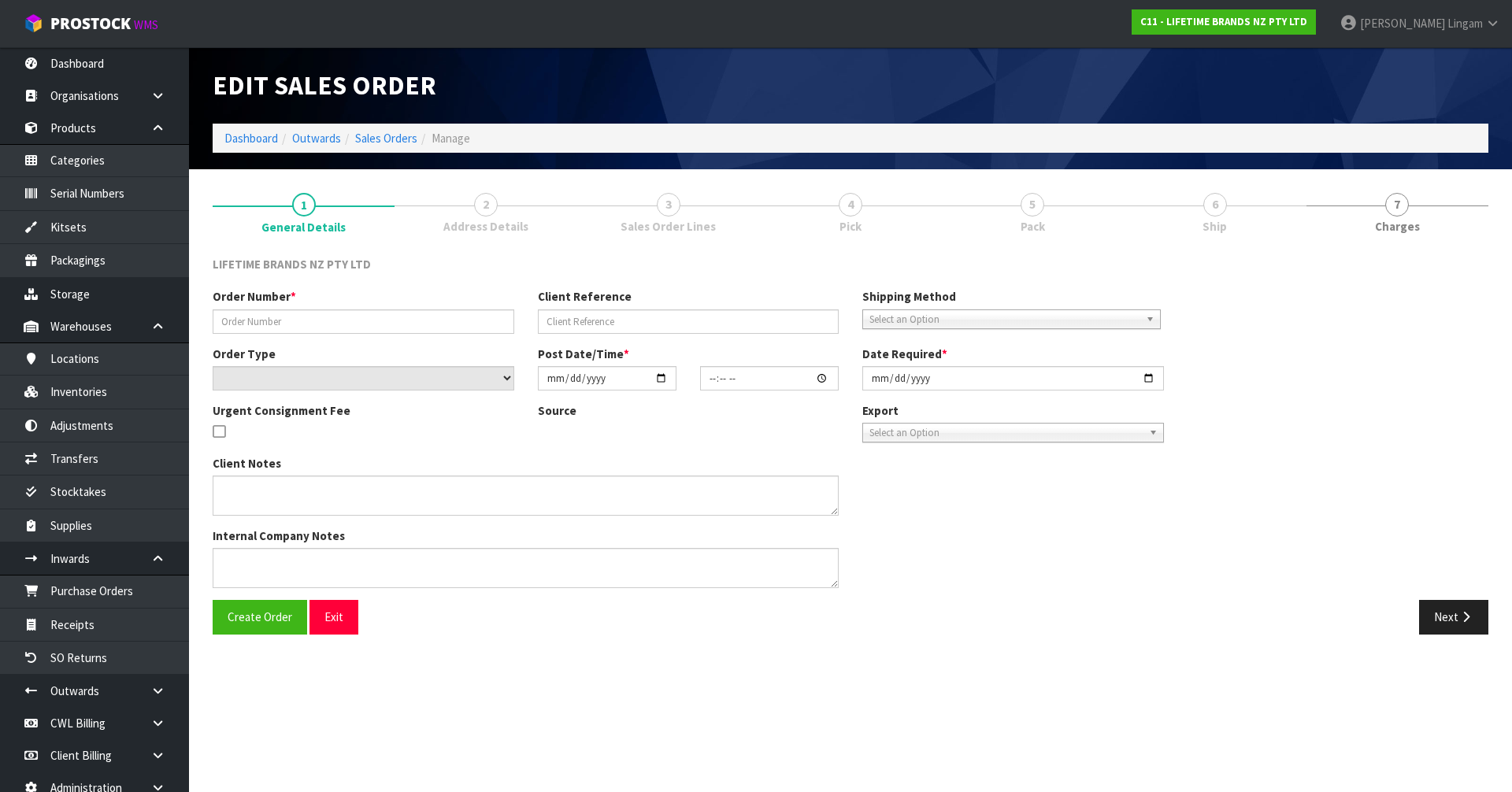
type input "0821438161"
type input "7009664976"
select select "number:0"
type input "[DATE]"
type input "15:34:33.000"
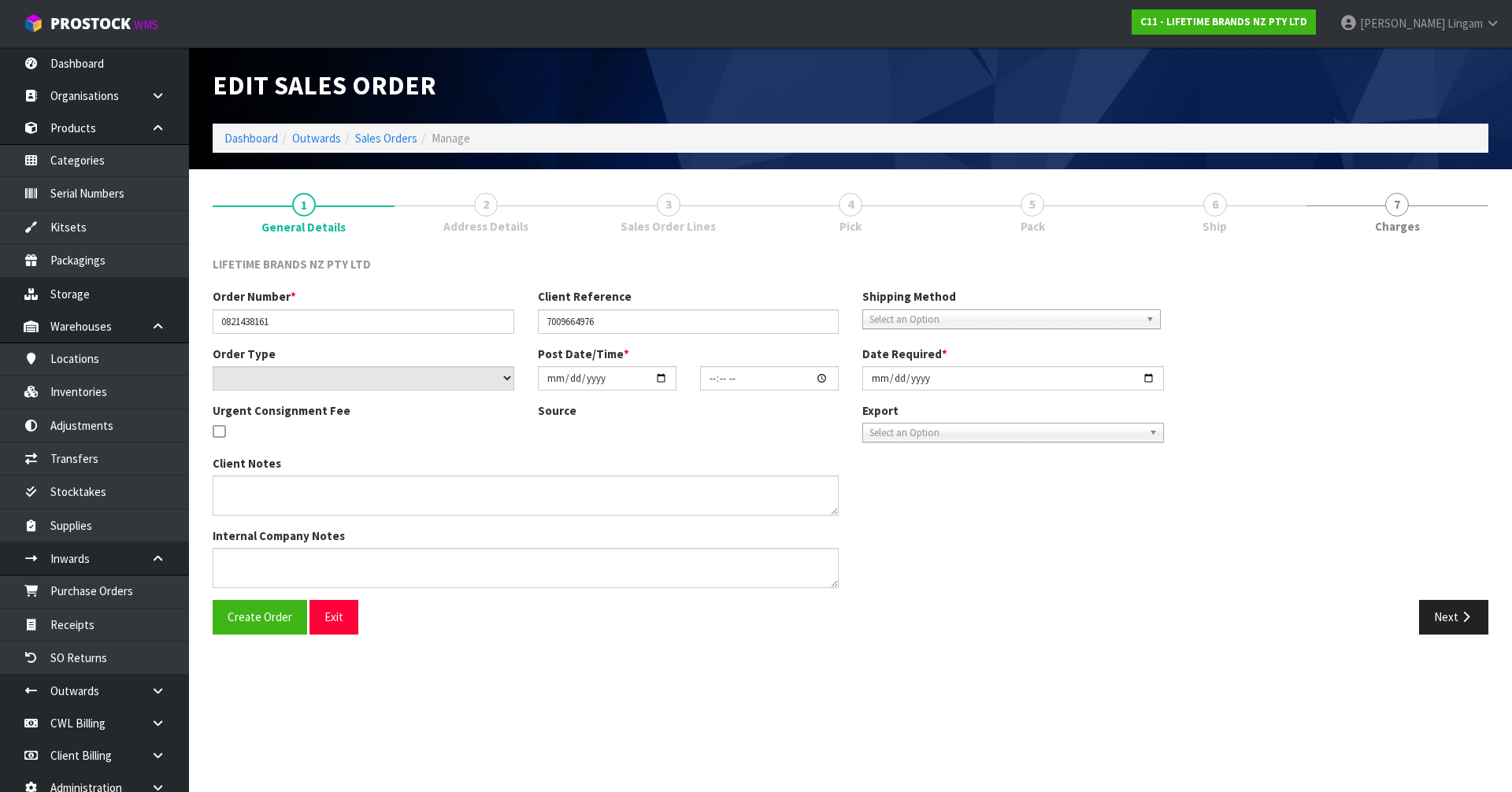
type input "[DATE]"
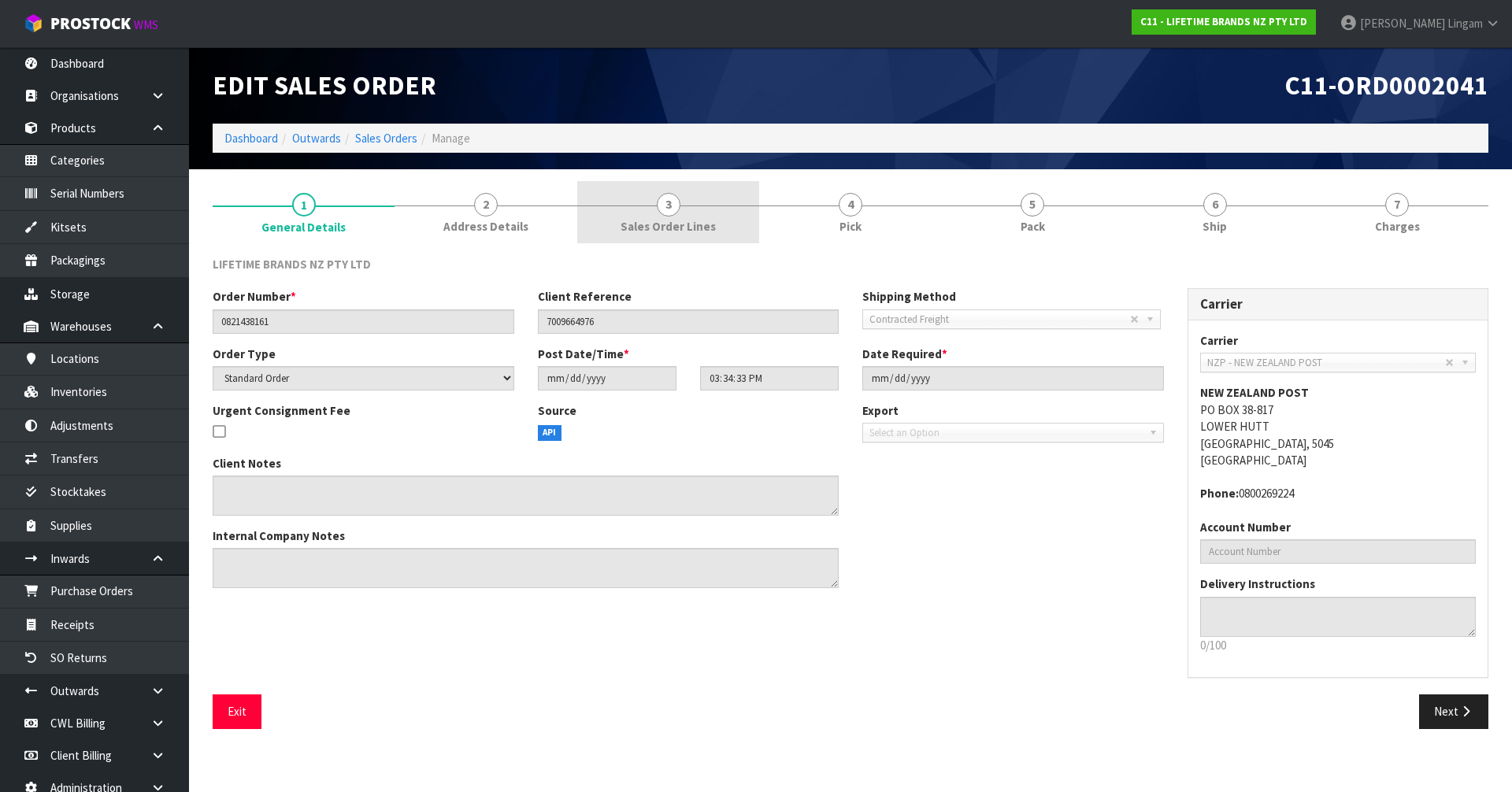
click at [716, 228] on link "3 Sales Order Lines" at bounding box center [667, 212] width 182 height 63
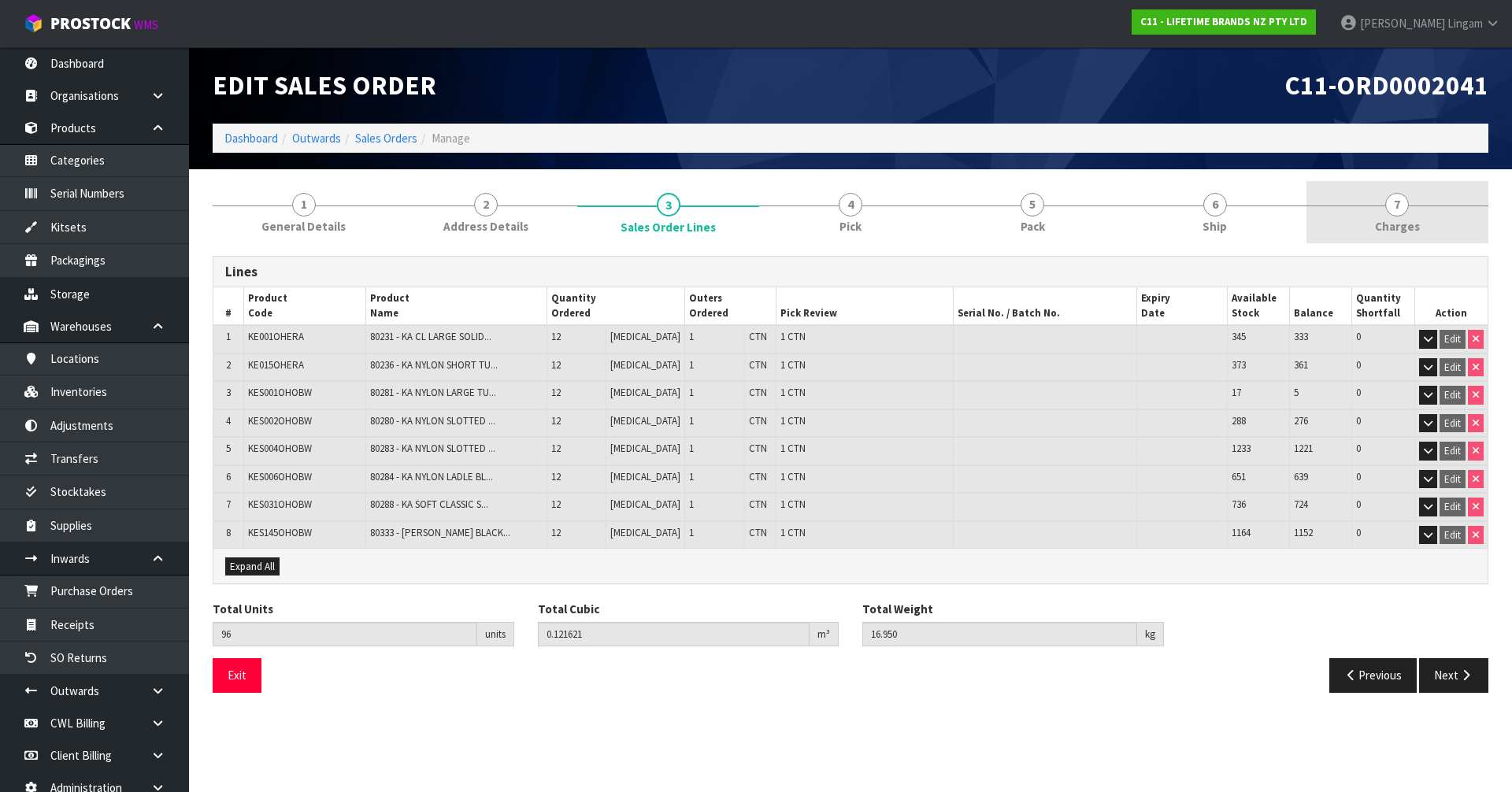
click at [1414, 221] on span "Charges" at bounding box center [1397, 226] width 45 height 16
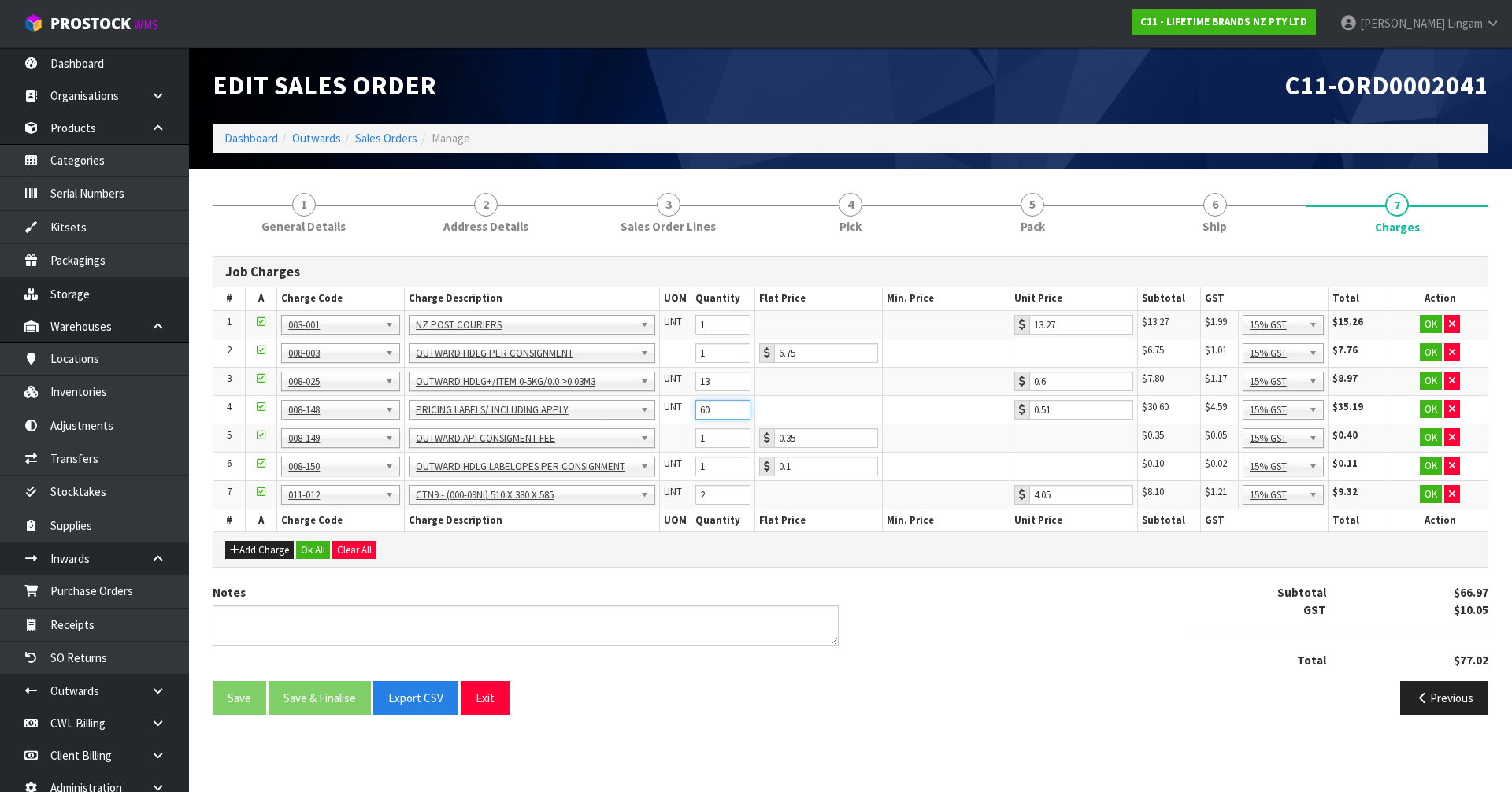
drag, startPoint x: 720, startPoint y: 404, endPoint x: 674, endPoint y: 409, distance: 46.3
click at [674, 409] on tr "4 001-001 001-002 001-003 001-004 001-005 001-006 001-007 001-008 001-009 001-0…" at bounding box center [851, 409] width 1274 height 29
type input "72"
click at [318, 550] on button "Ok All" at bounding box center [313, 551] width 34 height 19
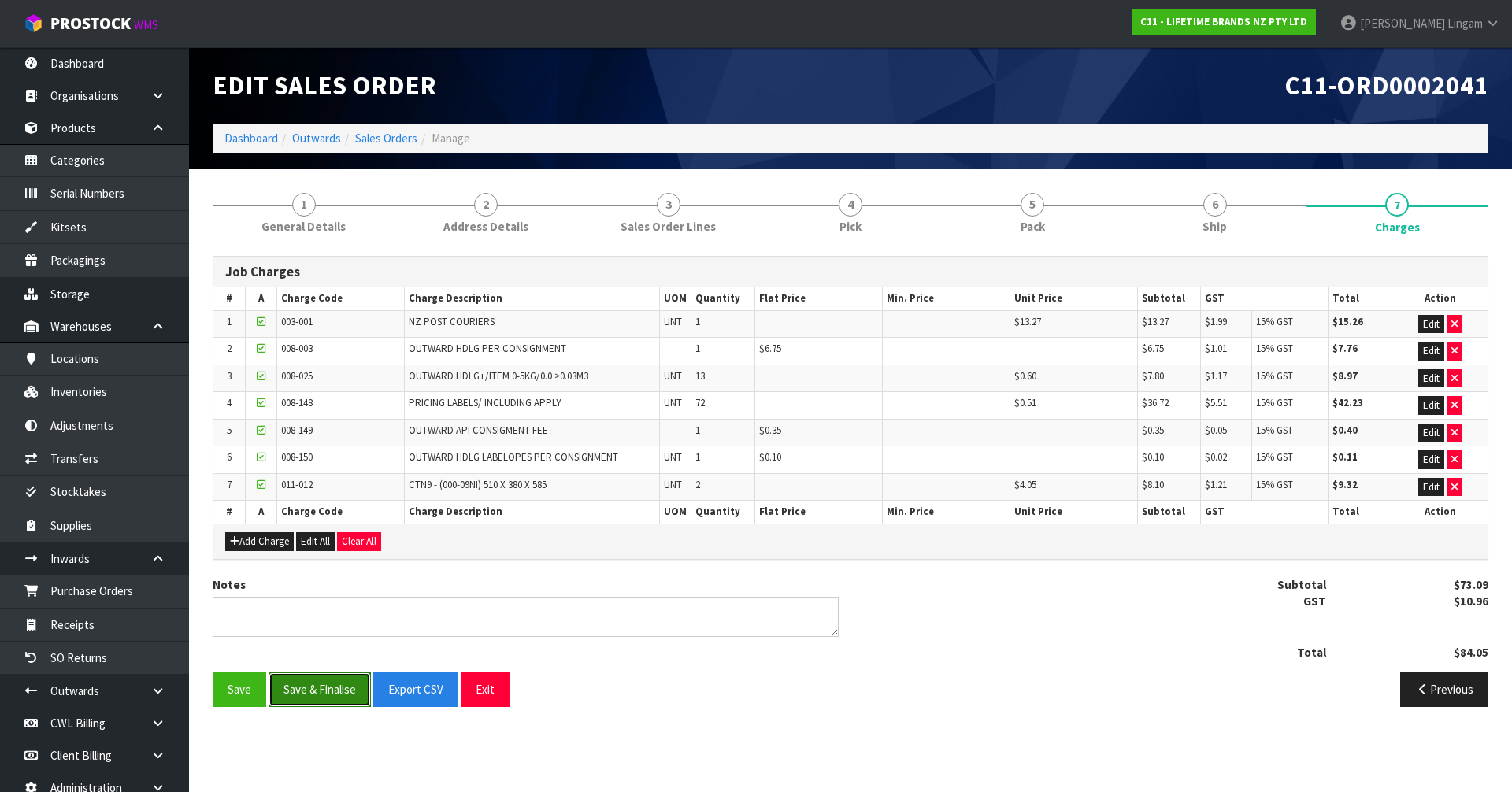
click at [312, 697] on button "Save & Finalise" at bounding box center [320, 689] width 103 height 34
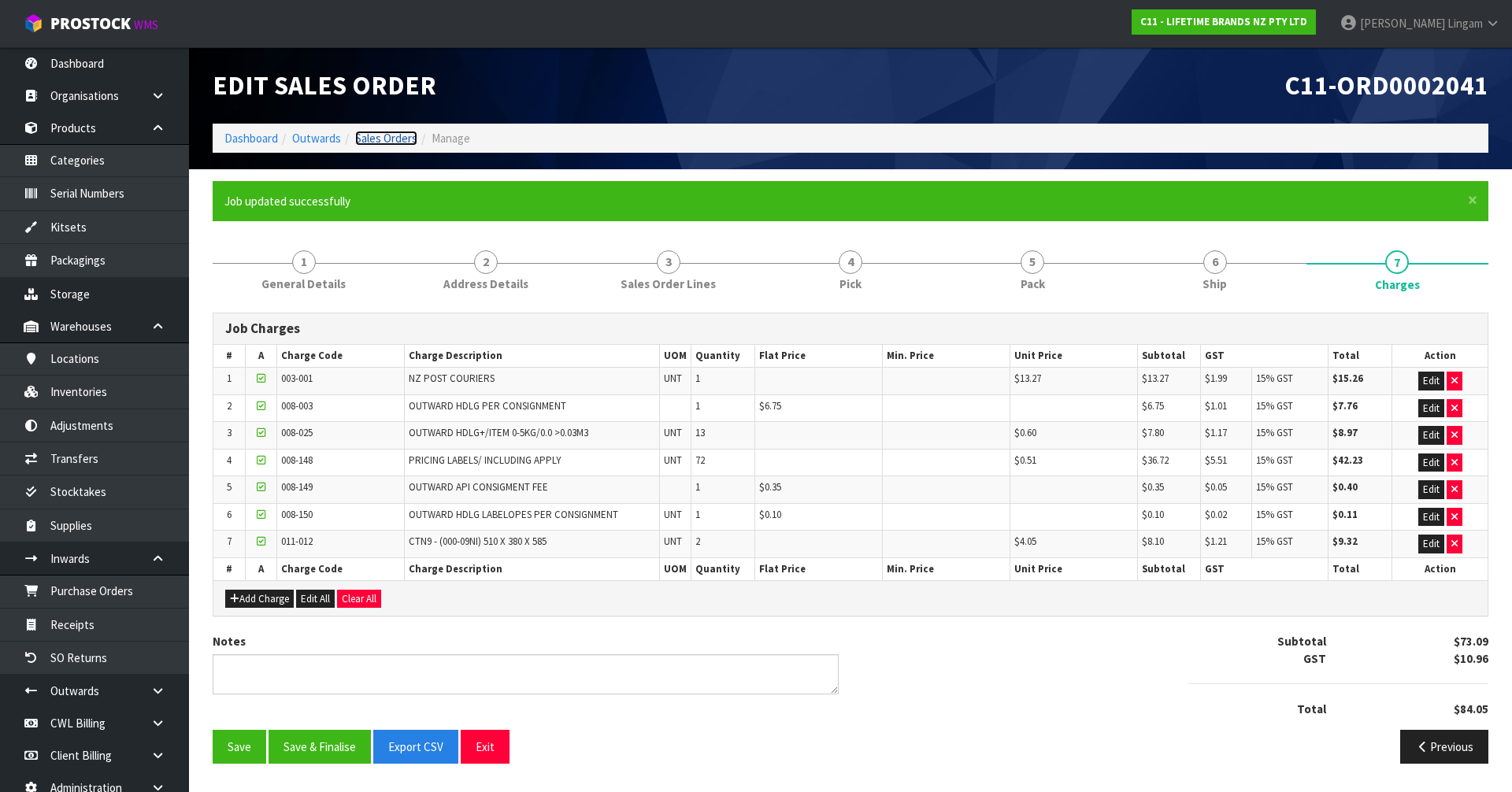
click at [393, 142] on link "Sales Orders" at bounding box center [387, 137] width 63 height 15
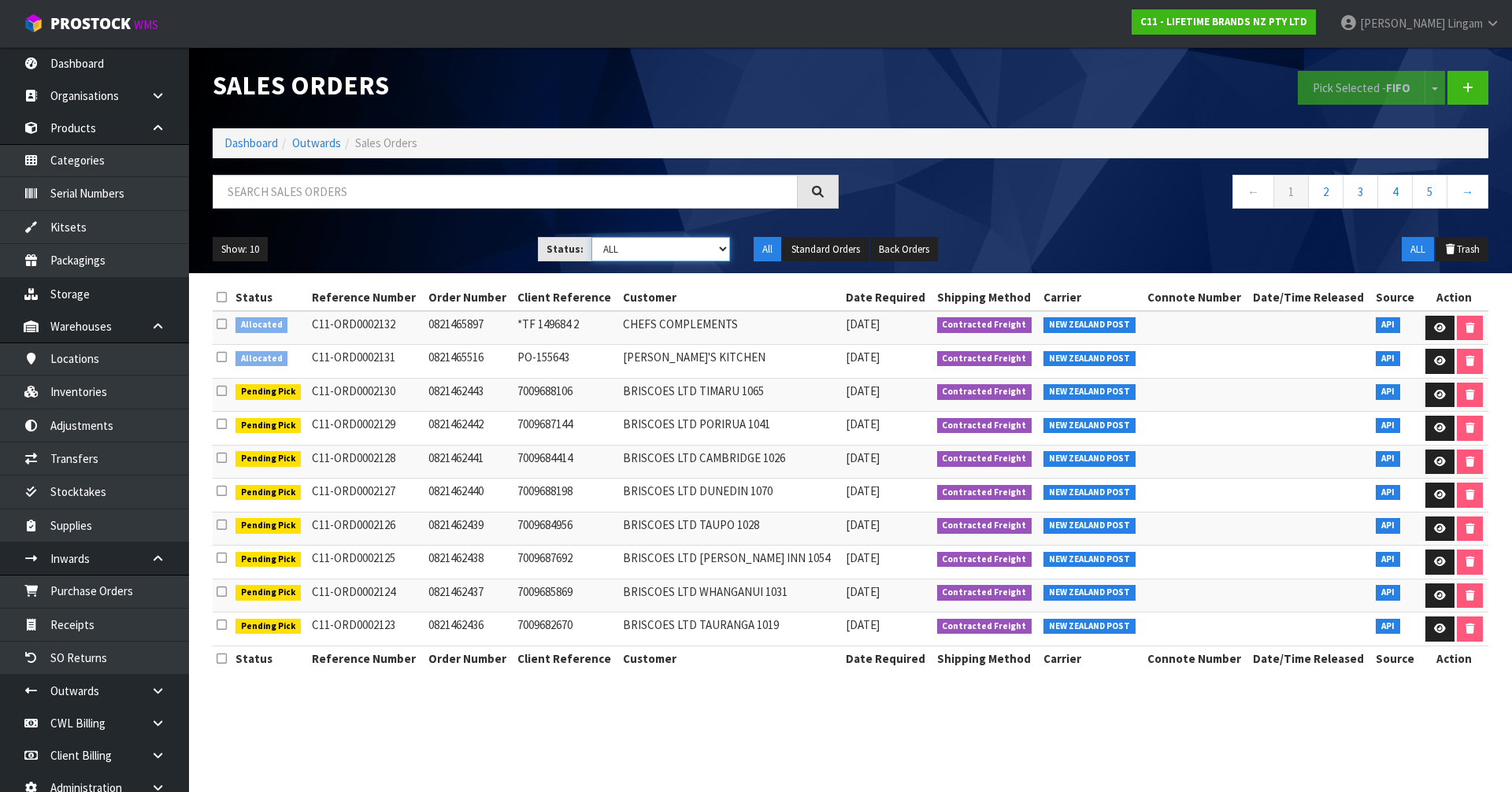
click at [707, 248] on select "Draft Pending Allocated Pending Pick Goods Picked Goods Packed Pending Charges …" at bounding box center [661, 249] width 139 height 24
select select "string:6"
click at [592, 237] on select "Draft Pending Allocated Pending Pick Goods Picked Goods Packed Pending Charges …" at bounding box center [661, 249] width 139 height 24
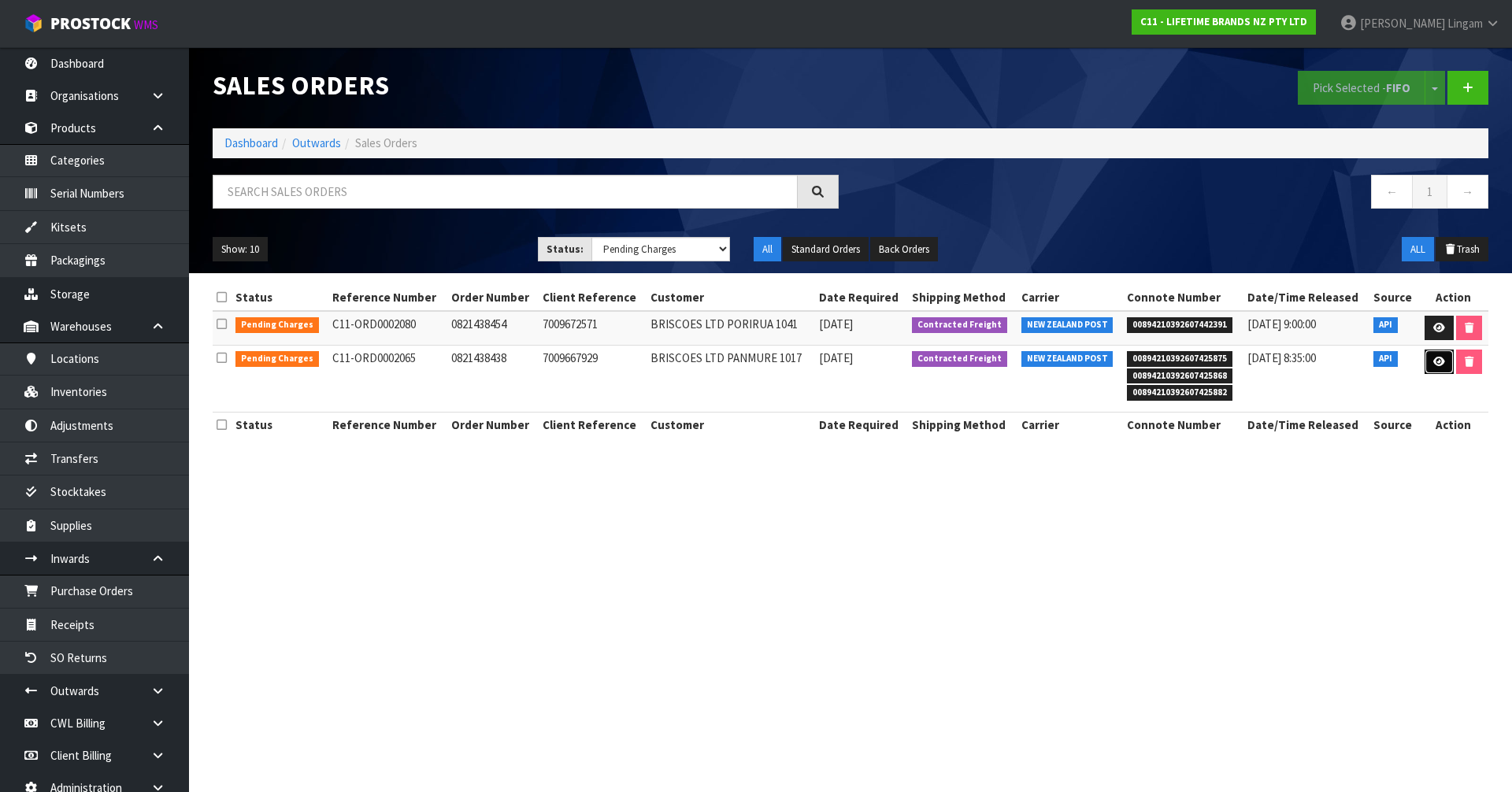
click at [1438, 353] on link at bounding box center [1440, 361] width 30 height 25
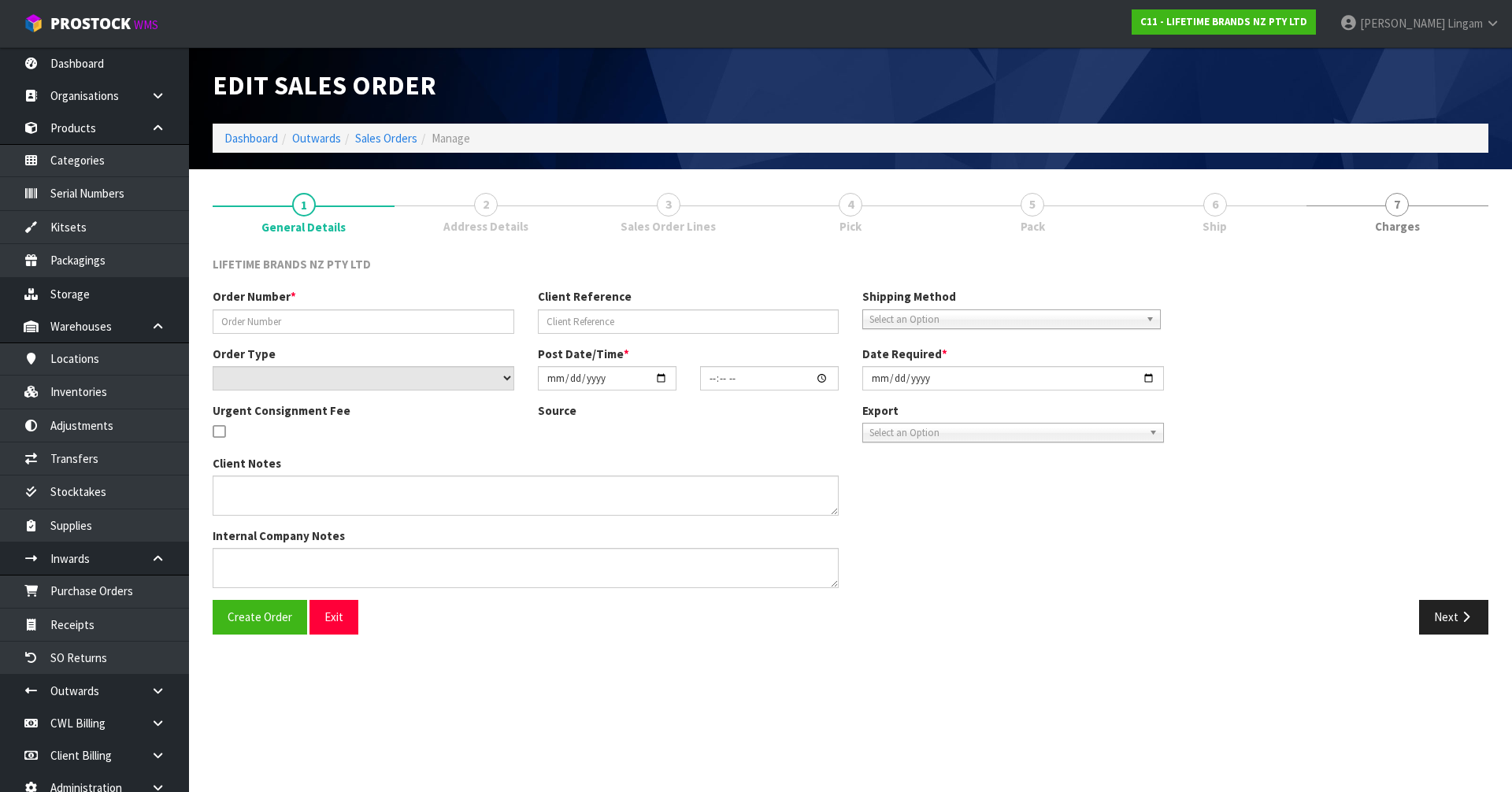
type input "0821438438"
type input "7009667929"
select select "number:0"
type input "[DATE]"
type input "16:54:26.000"
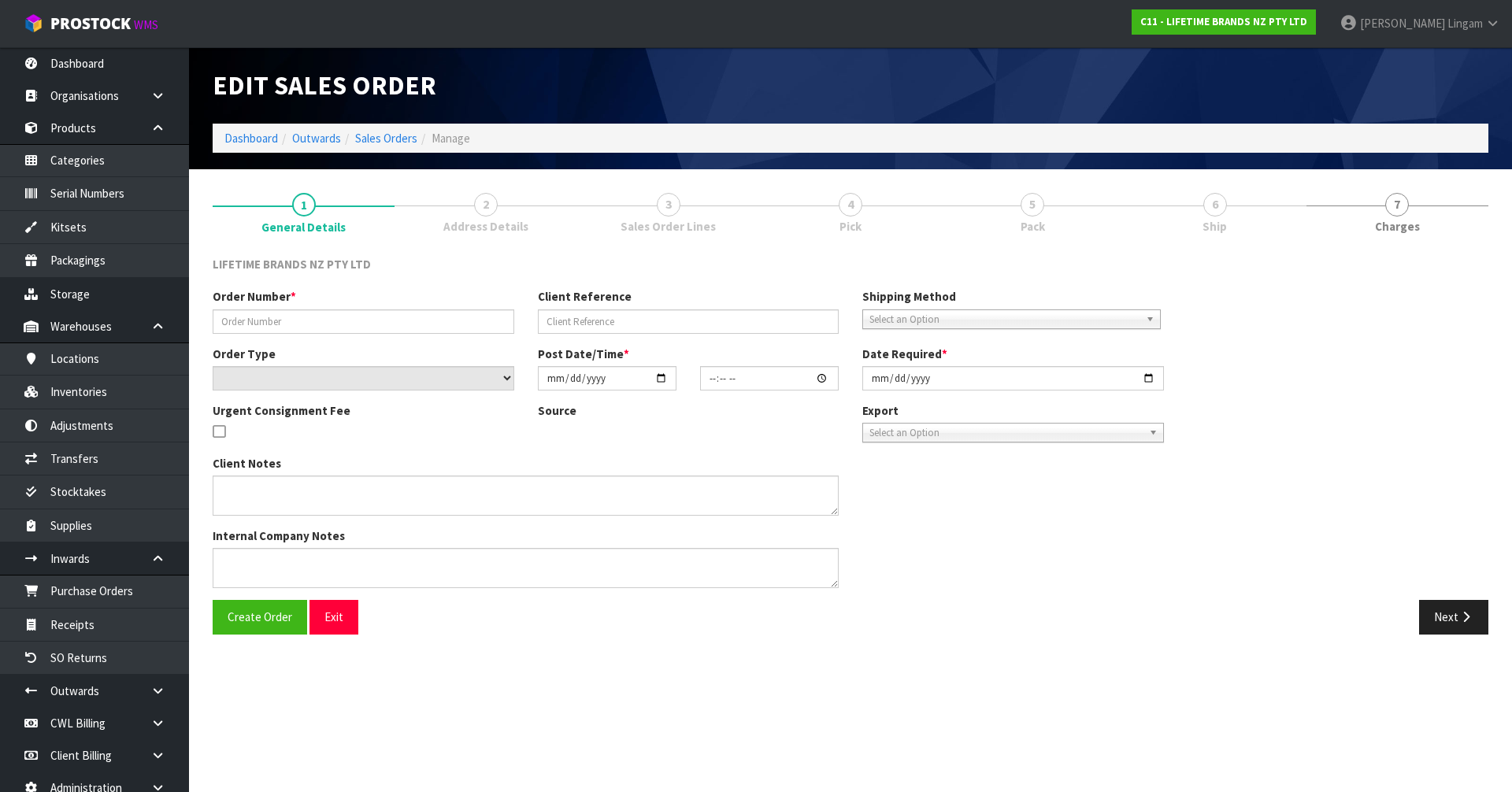
type input "[DATE]"
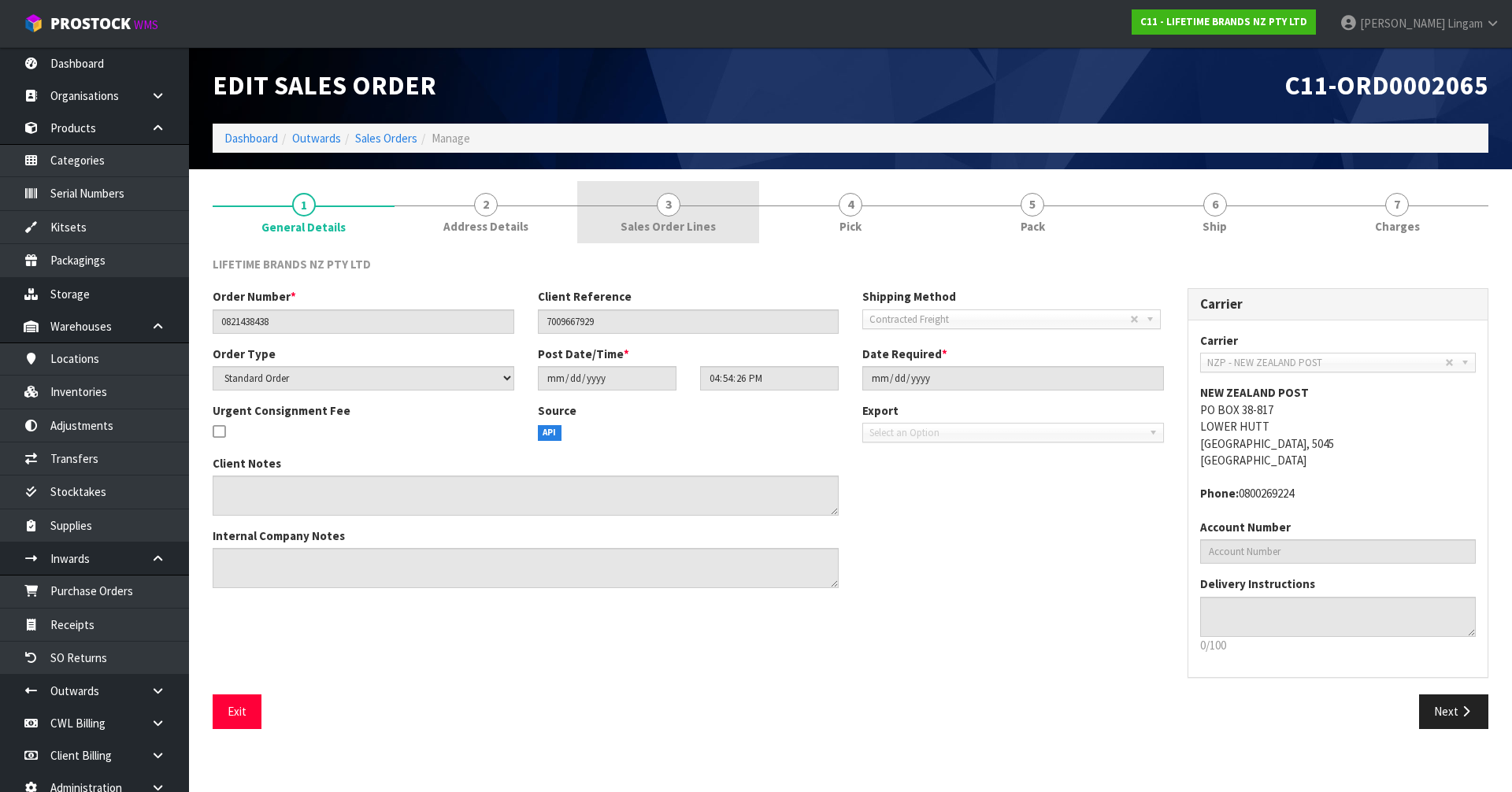
click at [701, 236] on link "3 Sales Order Lines" at bounding box center [667, 212] width 182 height 63
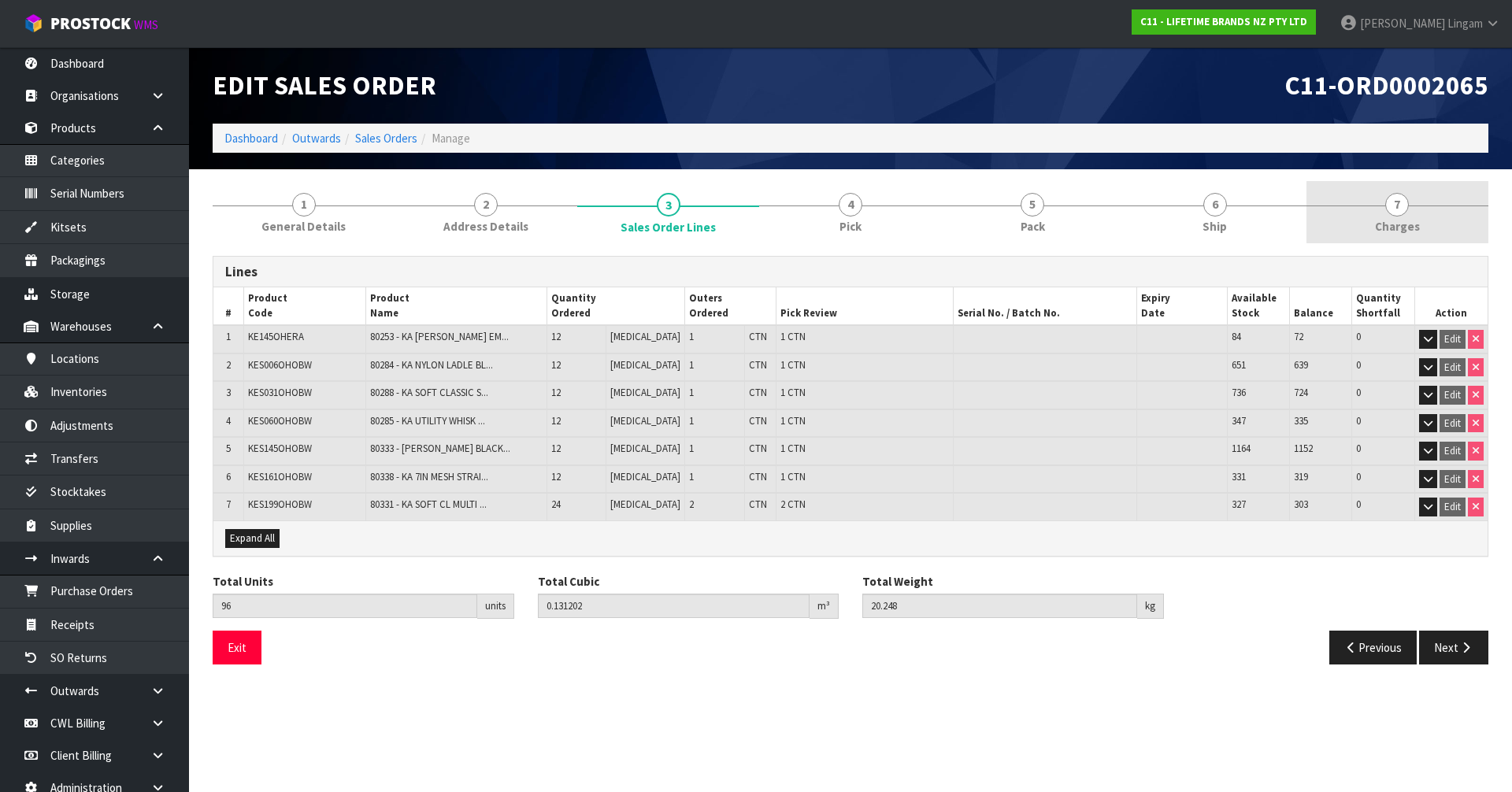
click at [1428, 228] on link "7 [GEOGRAPHIC_DATA]" at bounding box center [1397, 212] width 182 height 63
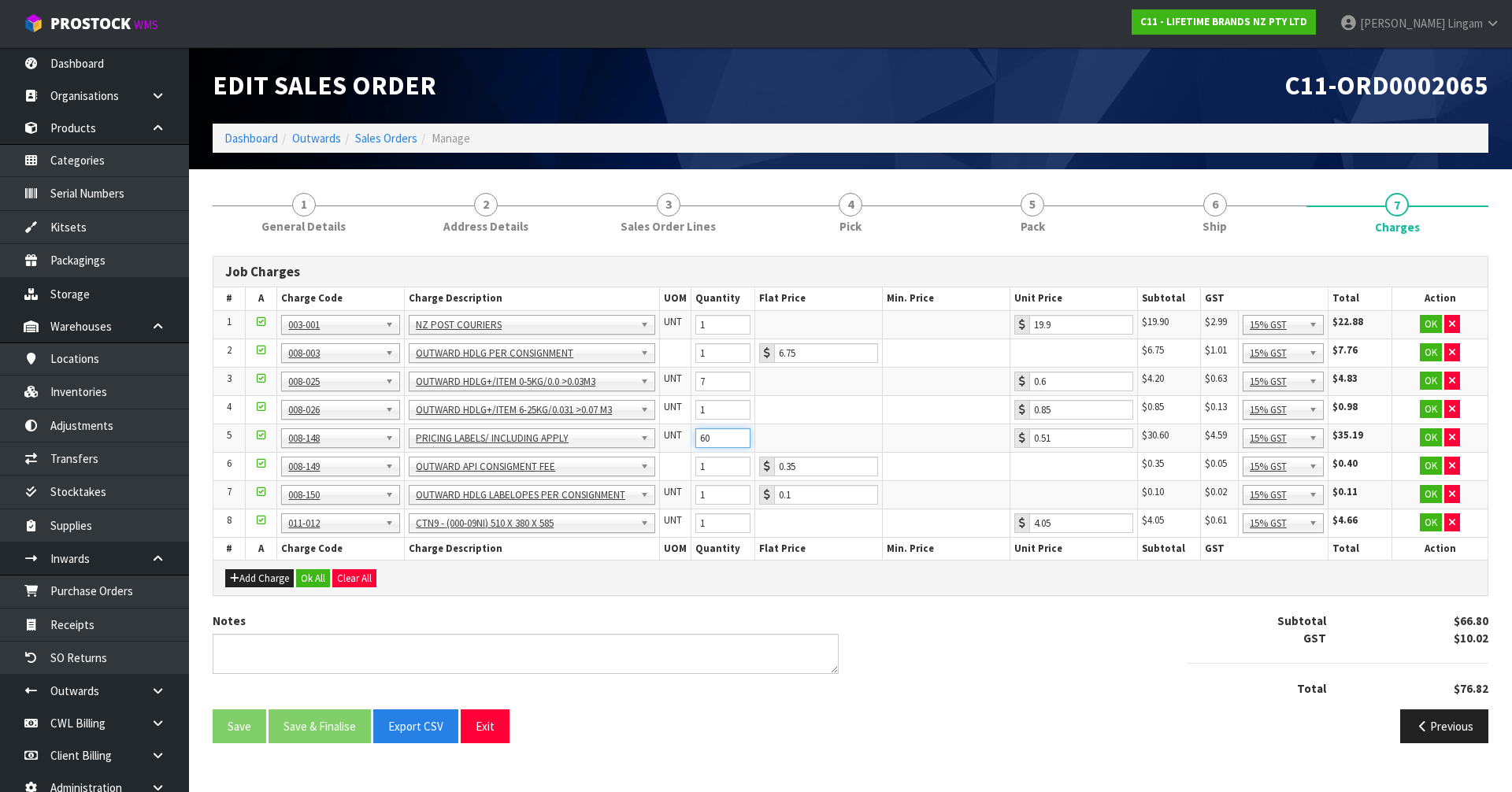
drag, startPoint x: 690, startPoint y: 437, endPoint x: 660, endPoint y: 441, distance: 30.3
click at [660, 441] on tr "5 001-001 001-002 001-003 001-004 001-005 001-006 001-007 001-008 001-009 001-0…" at bounding box center [851, 438] width 1274 height 29
type input "72"
click at [310, 581] on button "Ok All" at bounding box center [313, 578] width 34 height 19
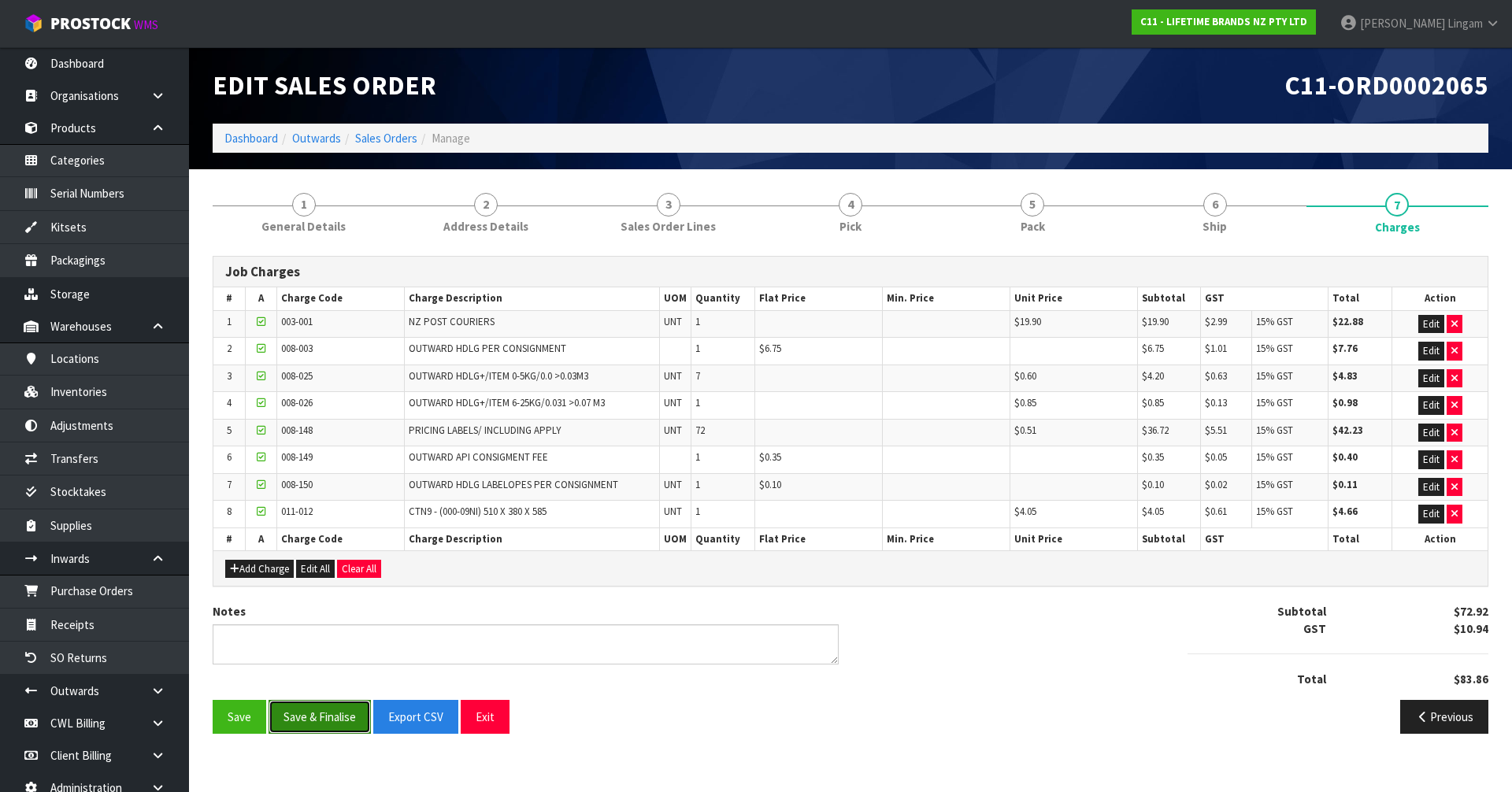
click at [329, 718] on button "Save & Finalise" at bounding box center [320, 716] width 103 height 34
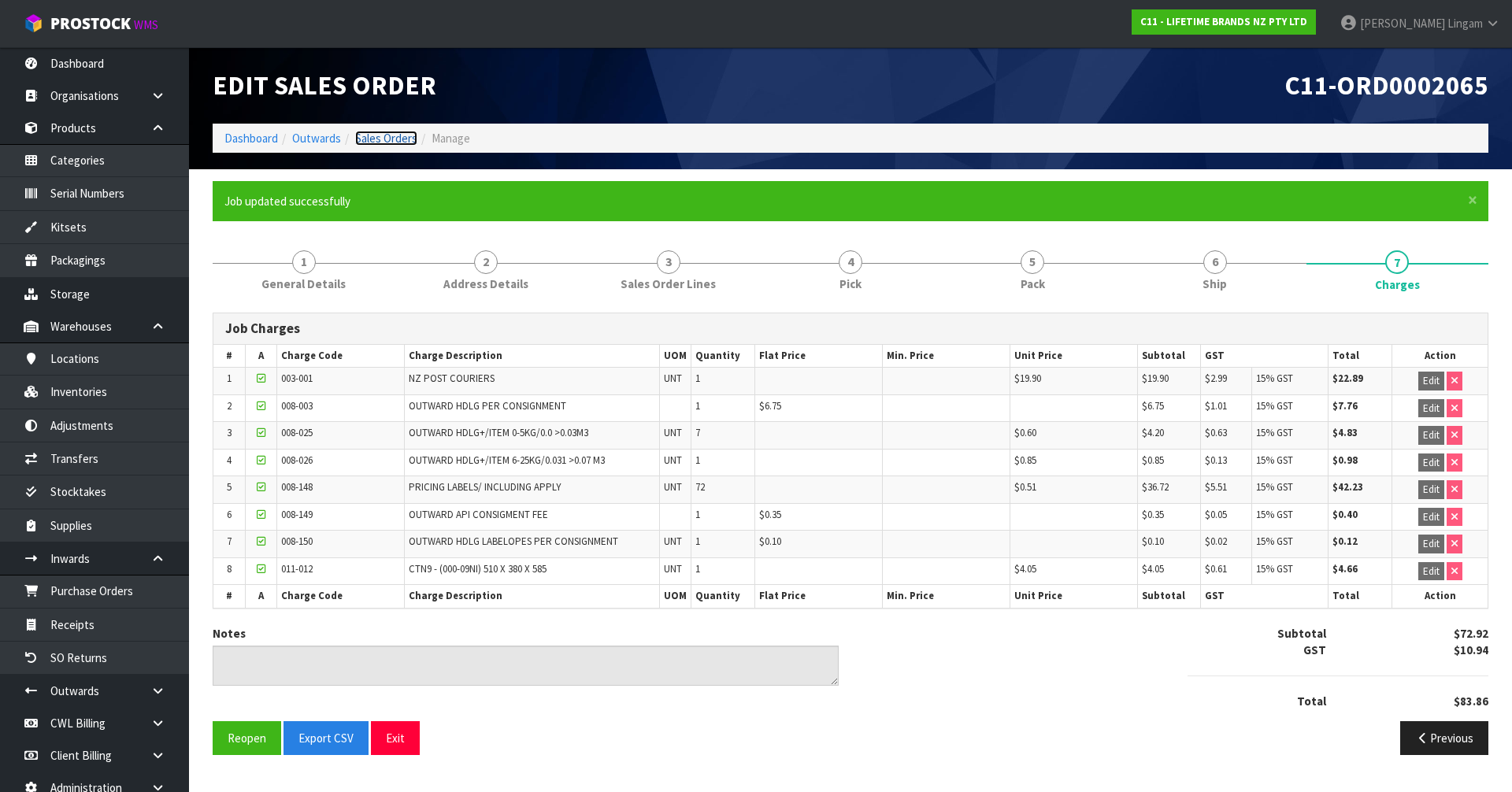
click at [393, 140] on link "Sales Orders" at bounding box center [387, 137] width 63 height 15
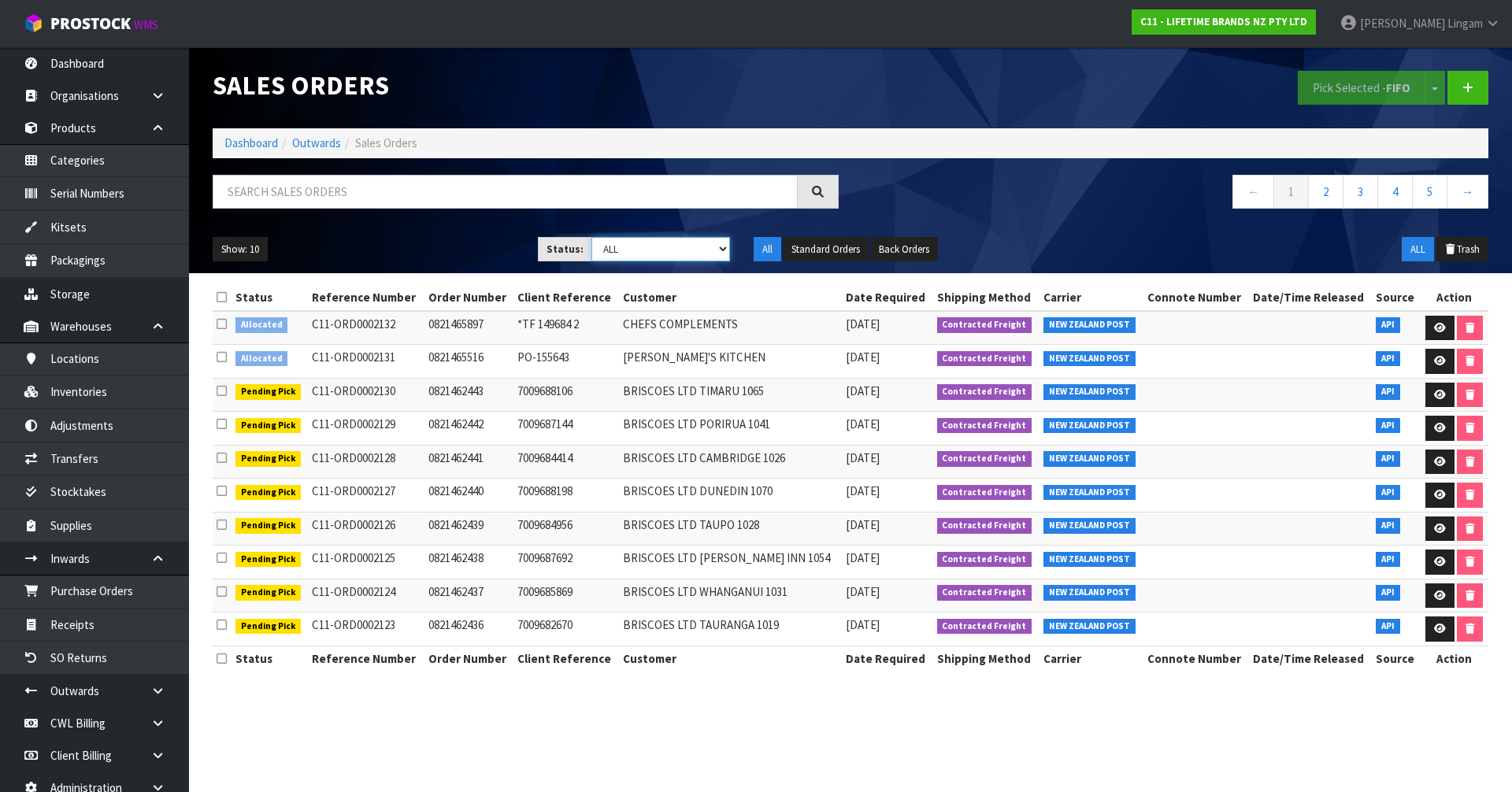
click at [675, 248] on select "Draft Pending Allocated Pending Pick Goods Picked Goods Packed Pending Charges …" at bounding box center [661, 249] width 139 height 24
select select "string:6"
click at [592, 237] on select "Draft Pending Allocated Pending Pick Goods Picked Goods Packed Pending Charges …" at bounding box center [661, 249] width 139 height 24
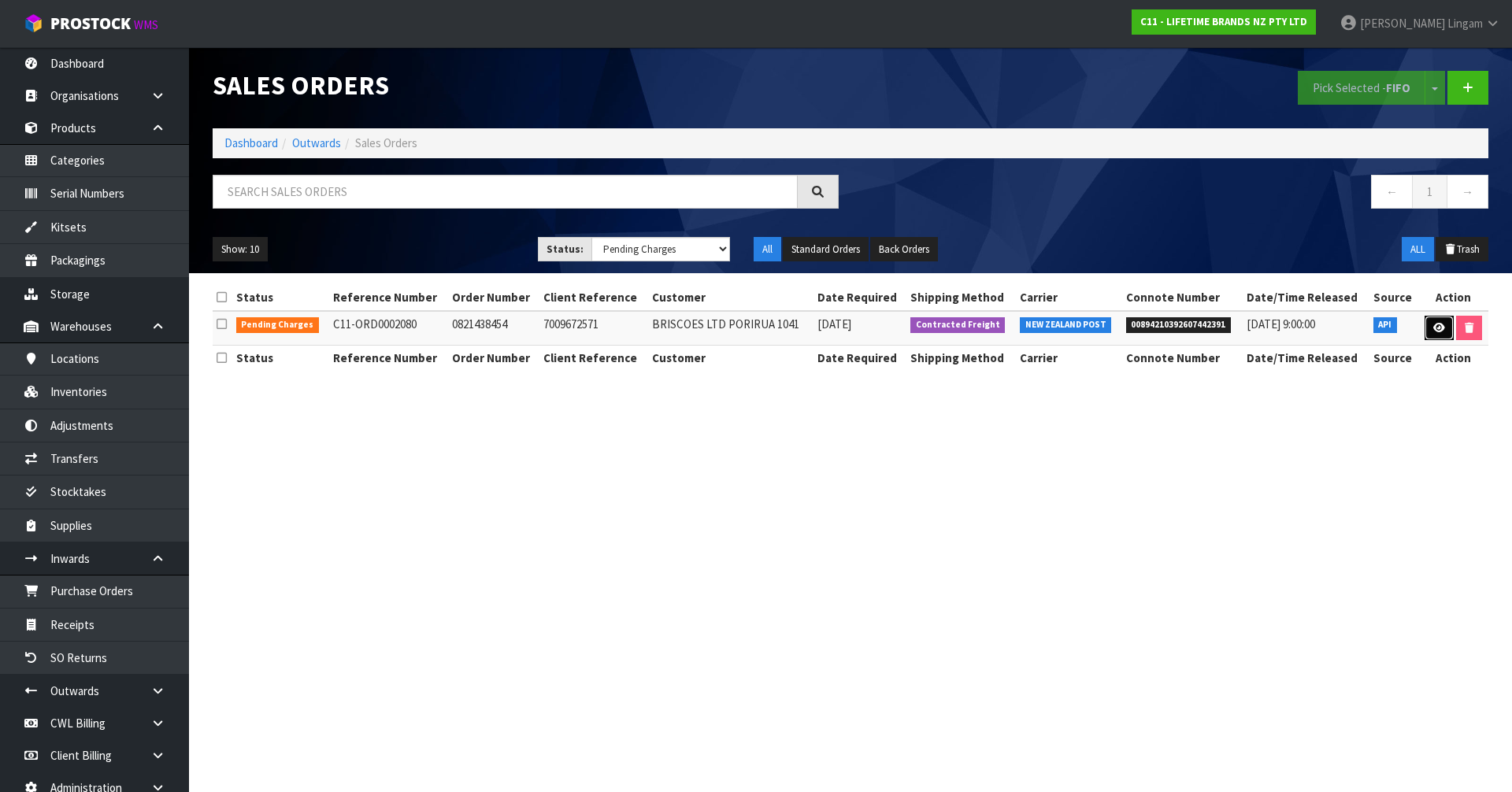
click at [1434, 325] on icon at bounding box center [1440, 328] width 12 height 10
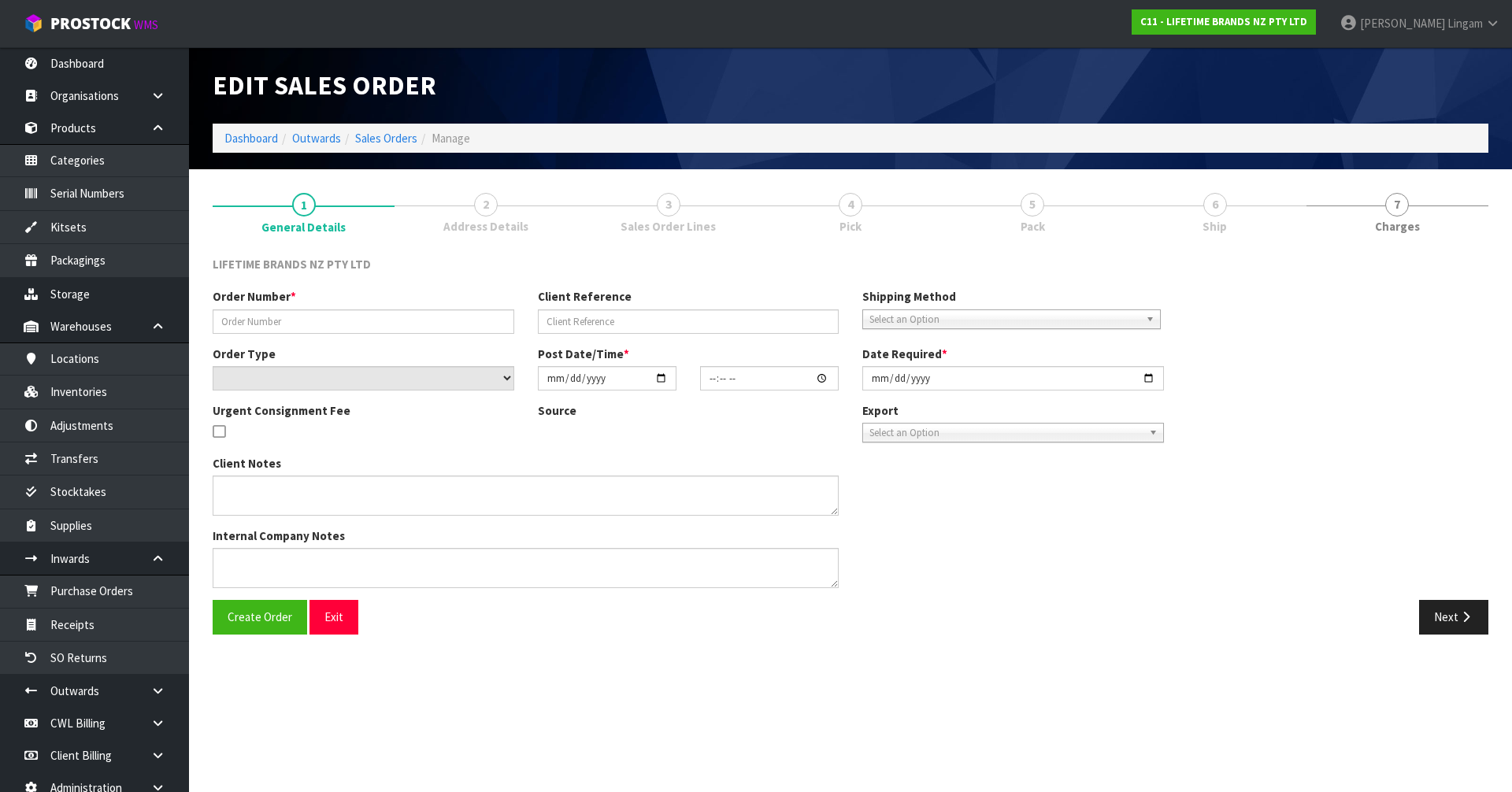
type input "0821438454"
type input "7009672571"
select select "number:0"
type input "[DATE]"
type input "17:24:28.000"
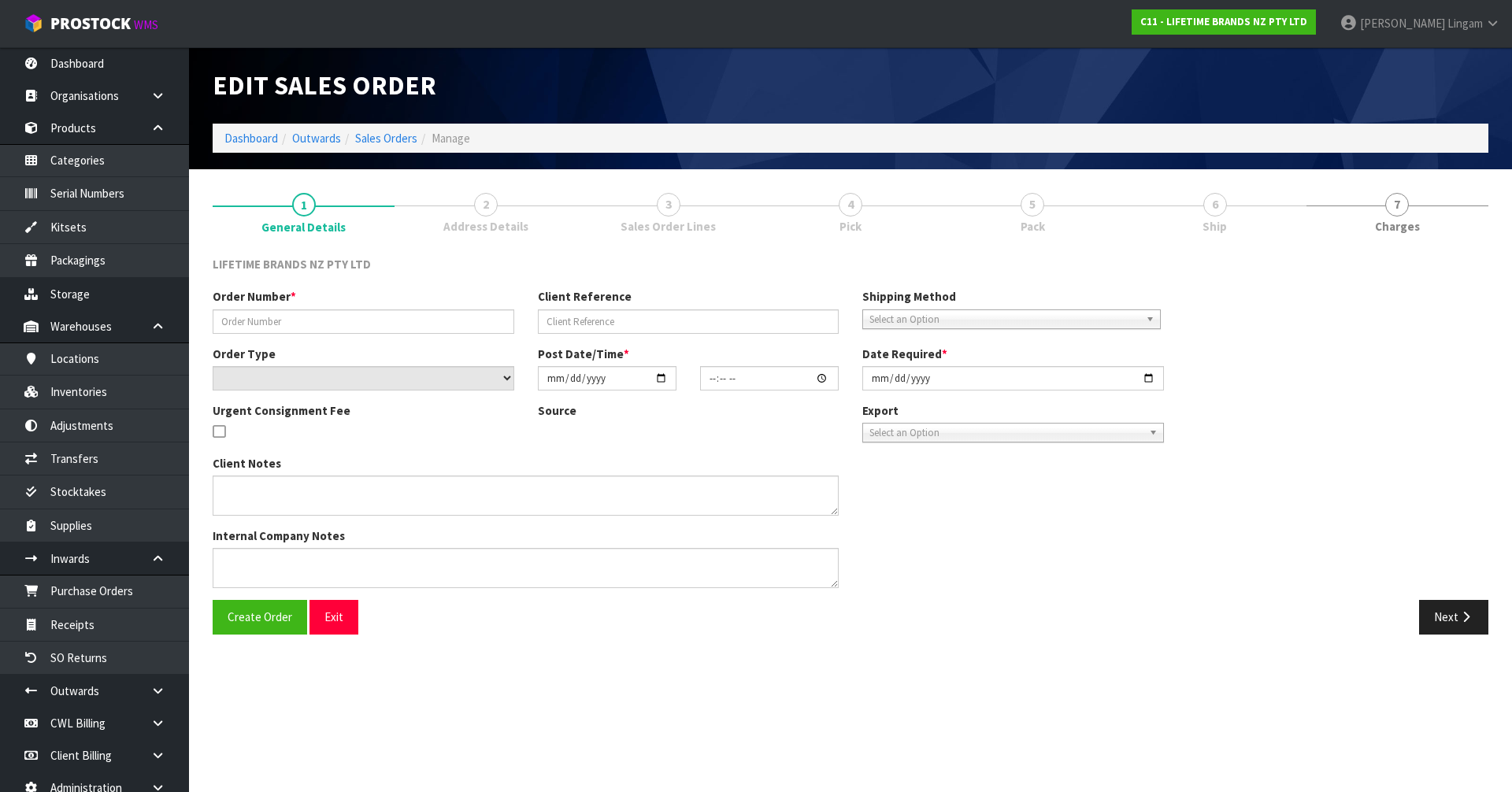
type input "[DATE]"
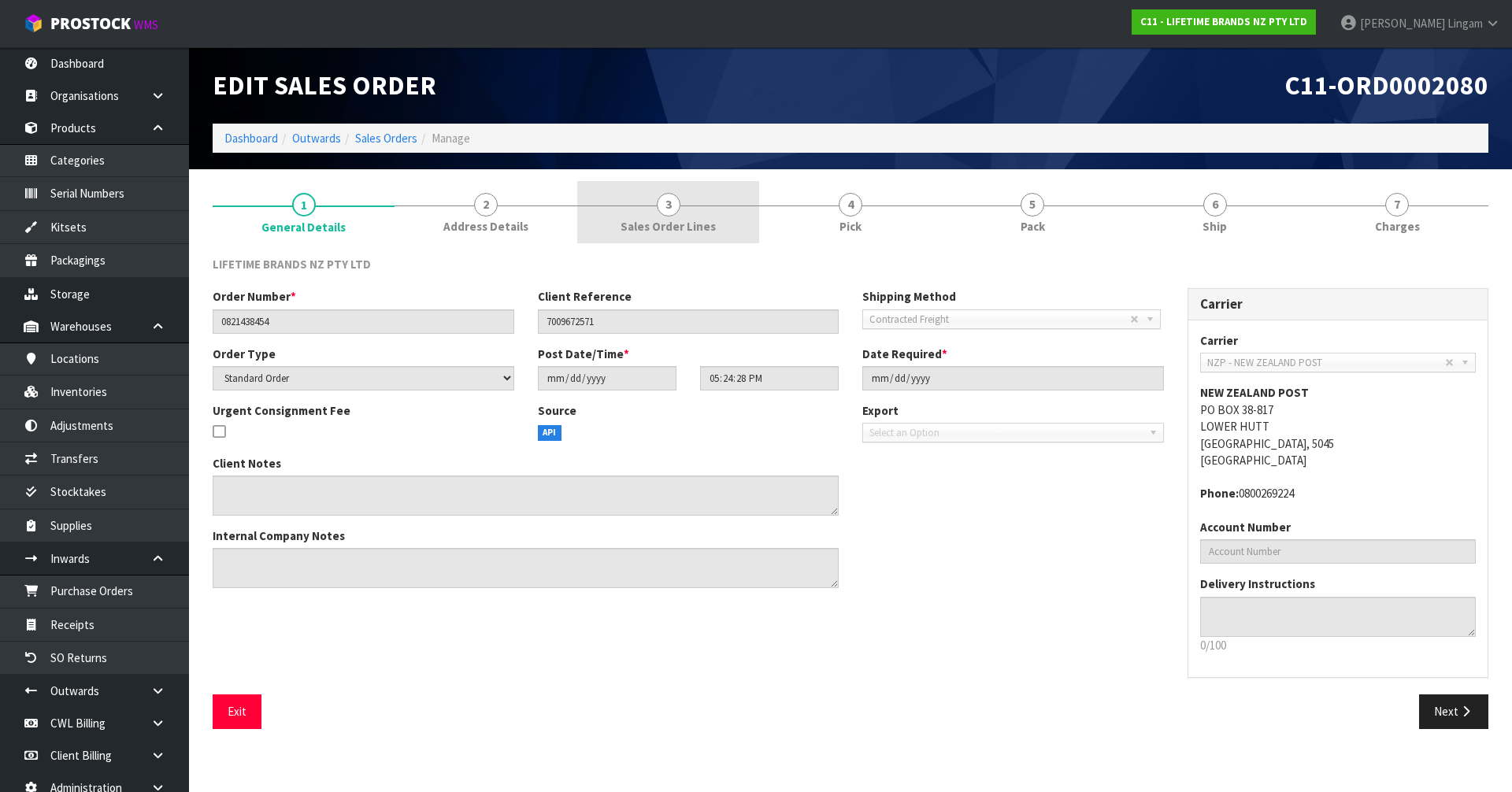
click at [711, 222] on span "Sales Order Lines" at bounding box center [668, 226] width 96 height 16
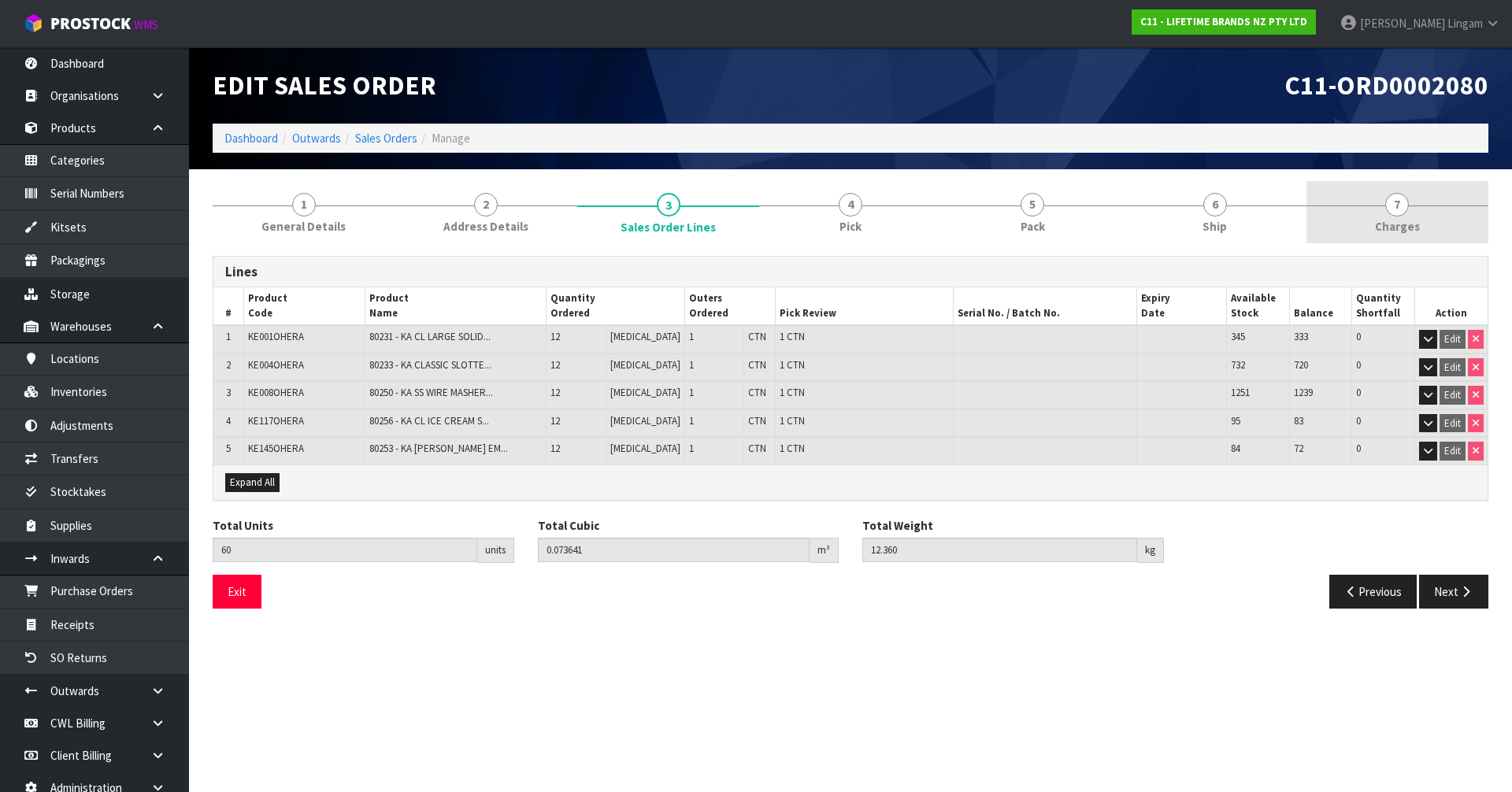
click at [1417, 214] on link "7 [GEOGRAPHIC_DATA]" at bounding box center [1397, 212] width 182 height 63
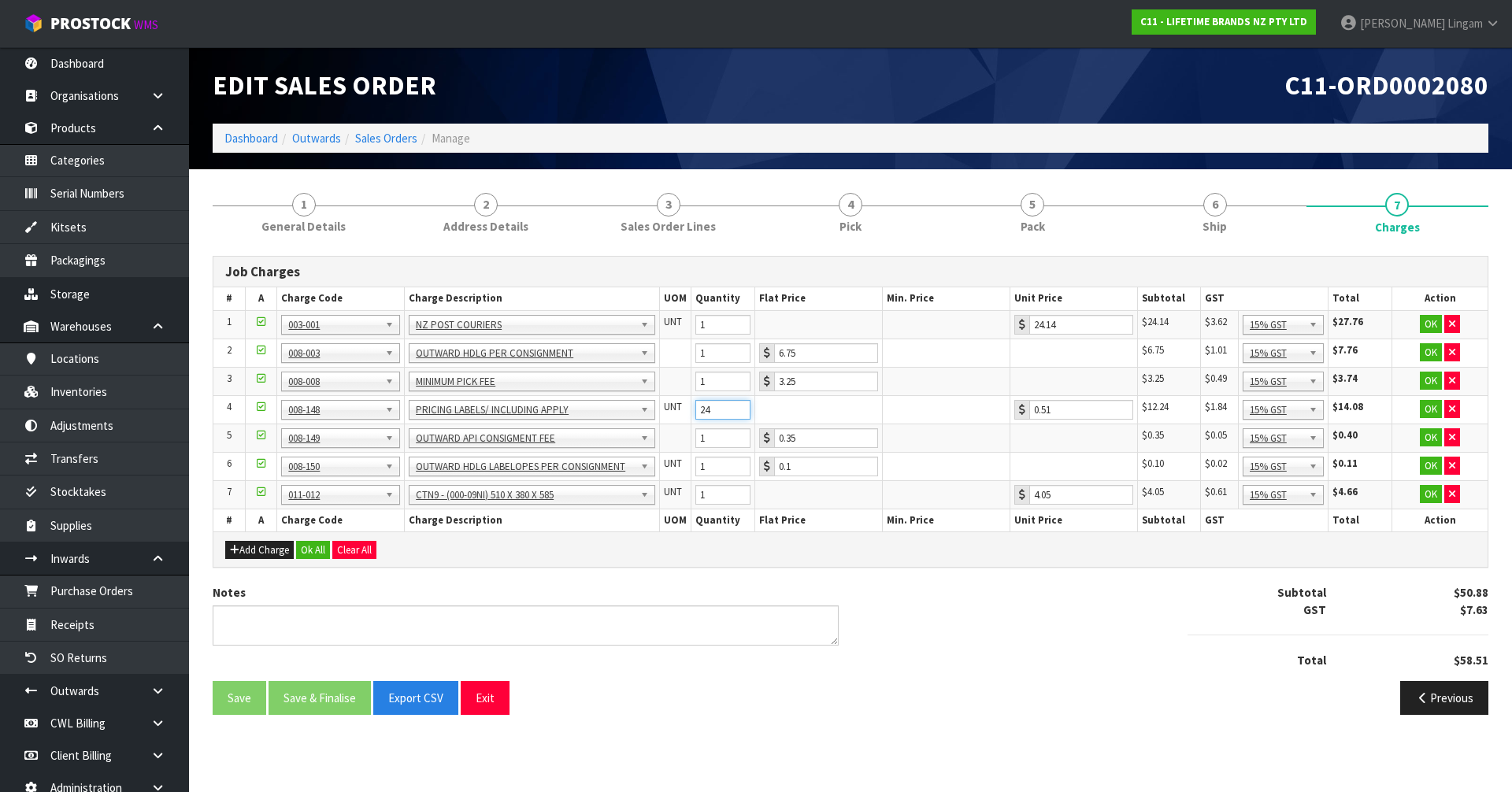
drag, startPoint x: 728, startPoint y: 407, endPoint x: 682, endPoint y: 412, distance: 46.3
click at [682, 412] on tr "4 001-001 001-002 001-003 001-004 001-005 001-006 001-007 001-008 001-009 001-0…" at bounding box center [851, 409] width 1274 height 29
type input "60"
click at [315, 549] on button "Ok All" at bounding box center [313, 551] width 34 height 19
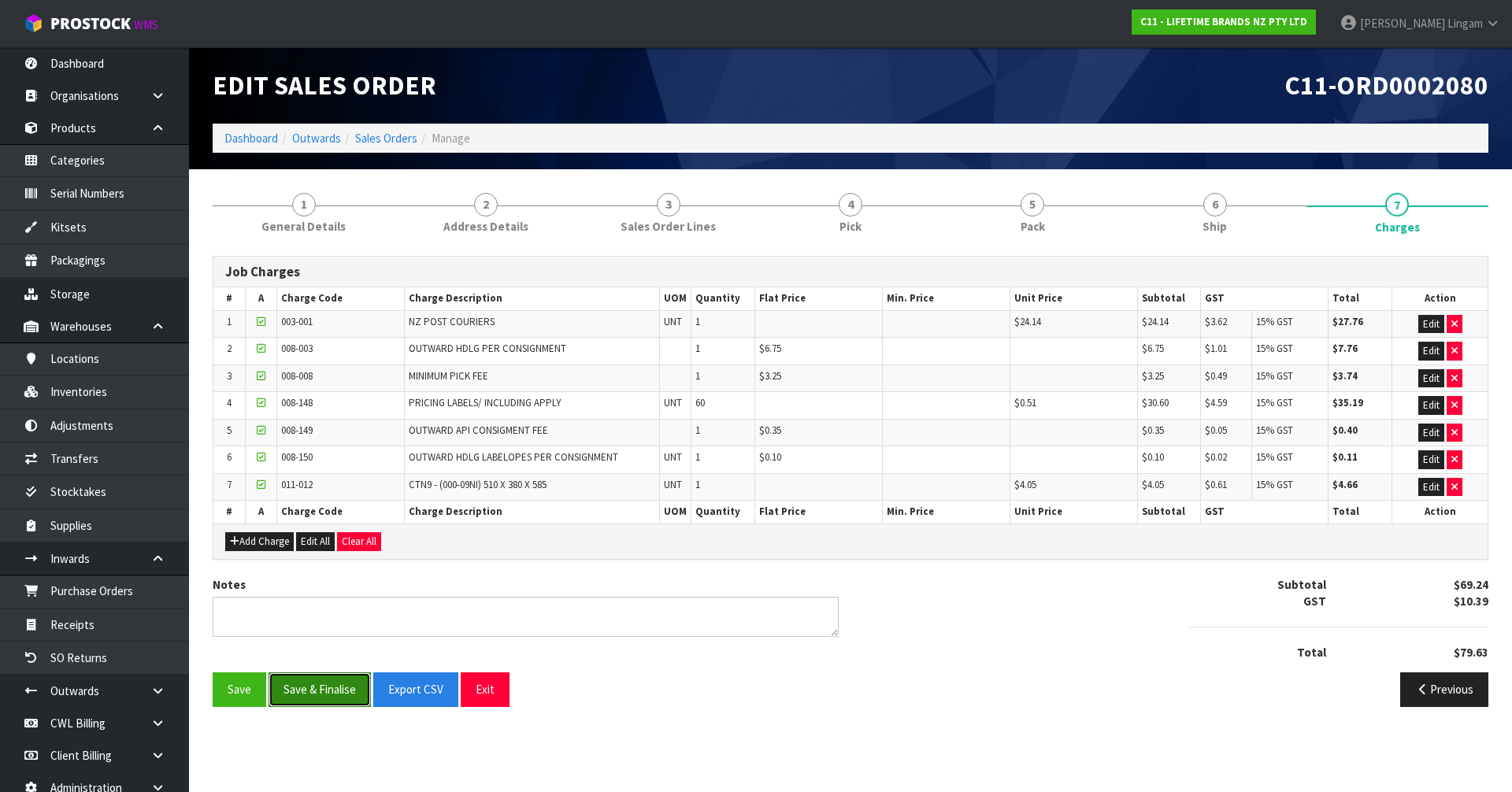
click at [317, 693] on button "Save & Finalise" at bounding box center [320, 689] width 103 height 34
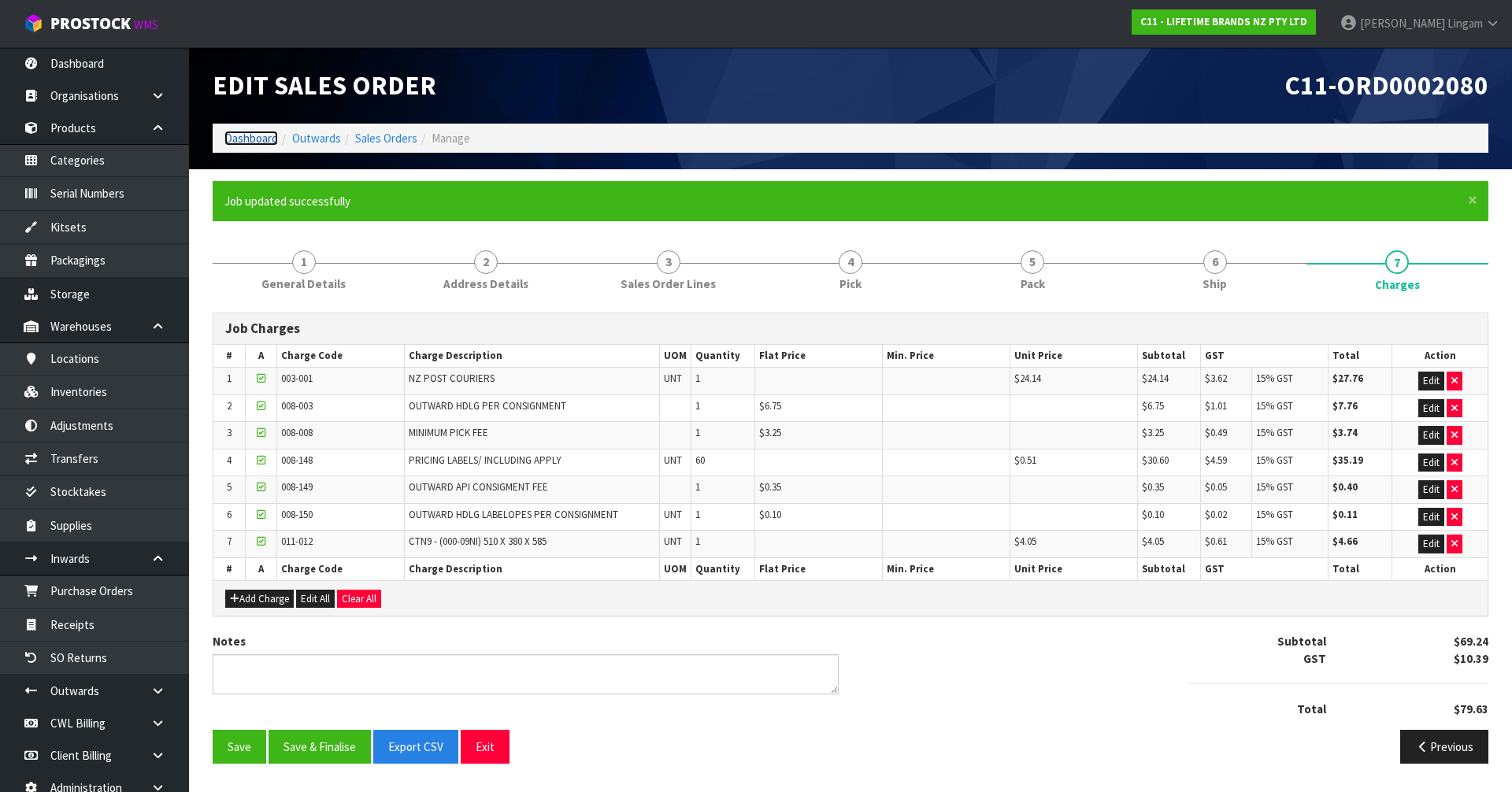
click at [249, 139] on link "Dashboard" at bounding box center [251, 137] width 54 height 15
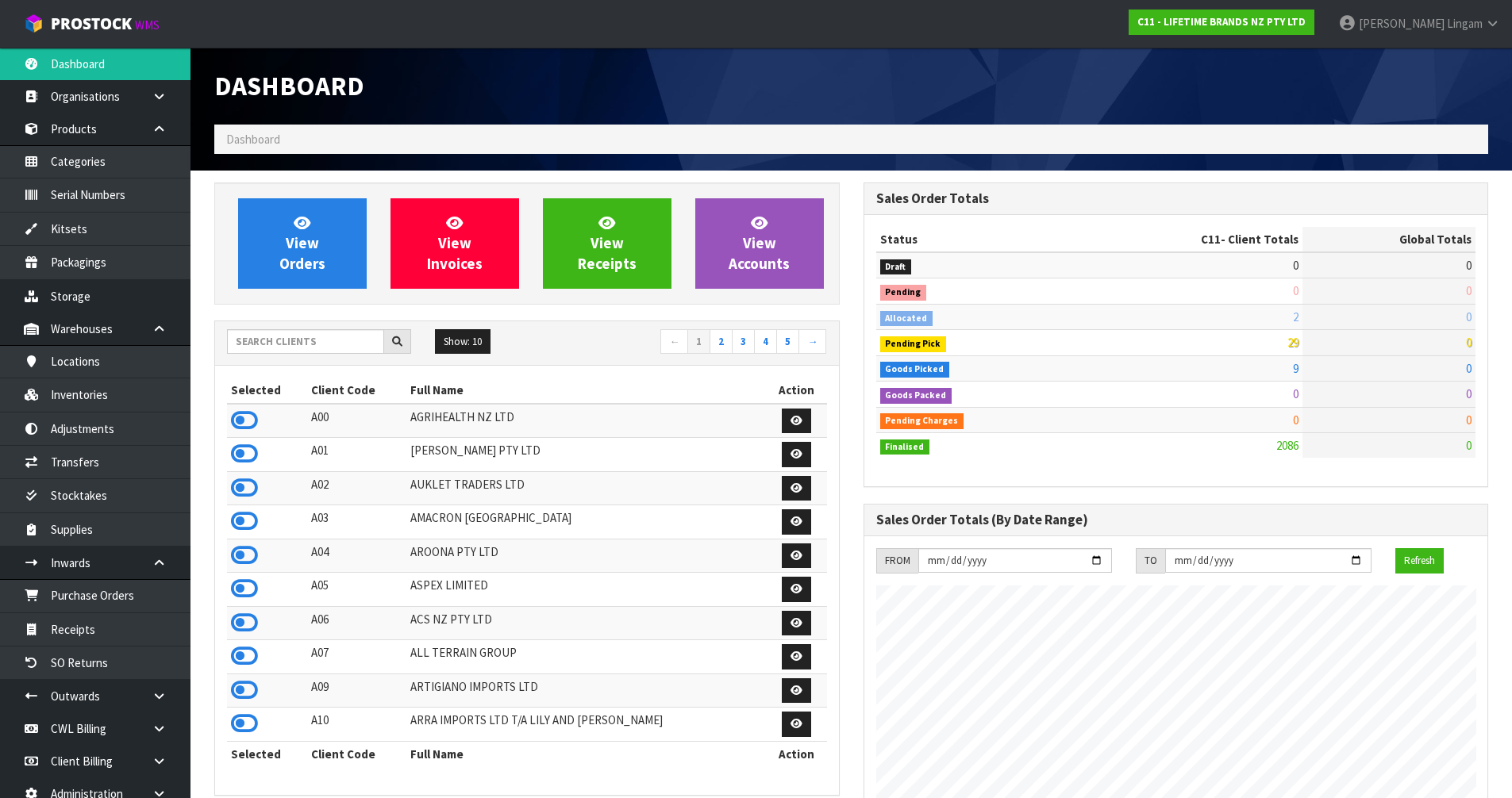
scroll to position [1201, 648]
click at [294, 259] on span "View Orders" at bounding box center [302, 243] width 46 height 60
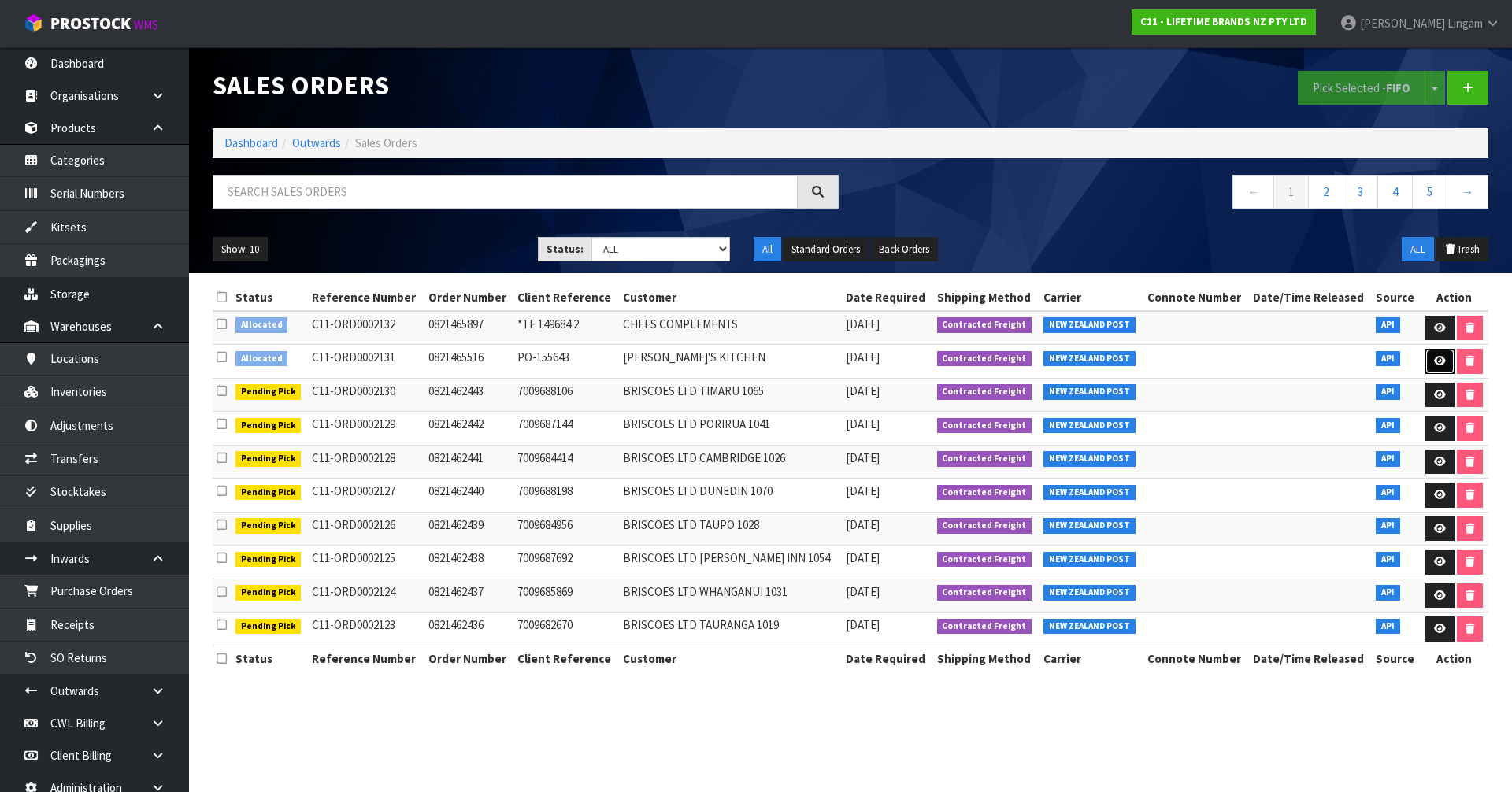
click at [1427, 355] on link at bounding box center [1440, 361] width 30 height 25
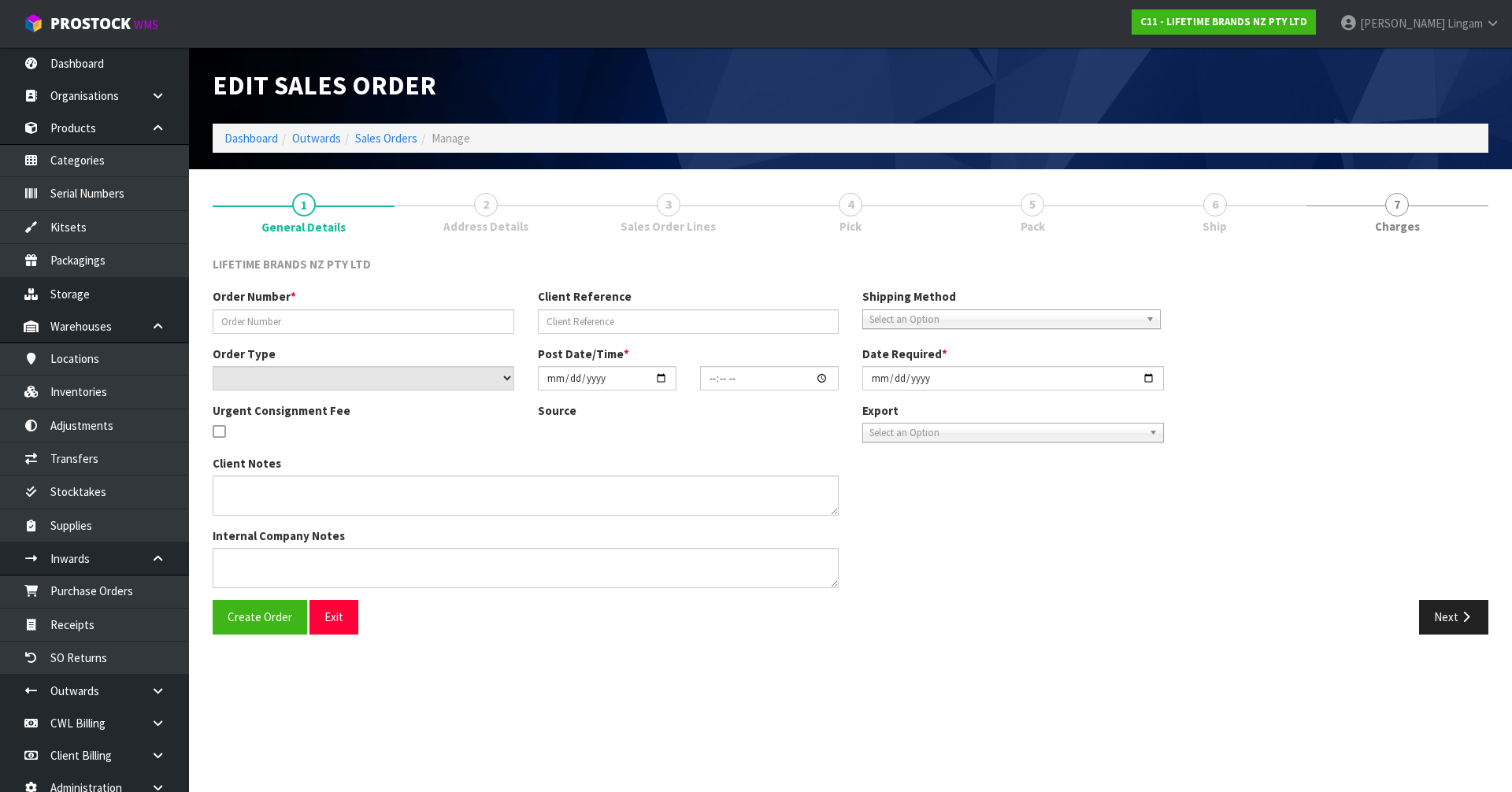
type input "0821465516"
type input "PO-155643"
select select "number:0"
type input "[DATE]"
type input "06:44:43.000"
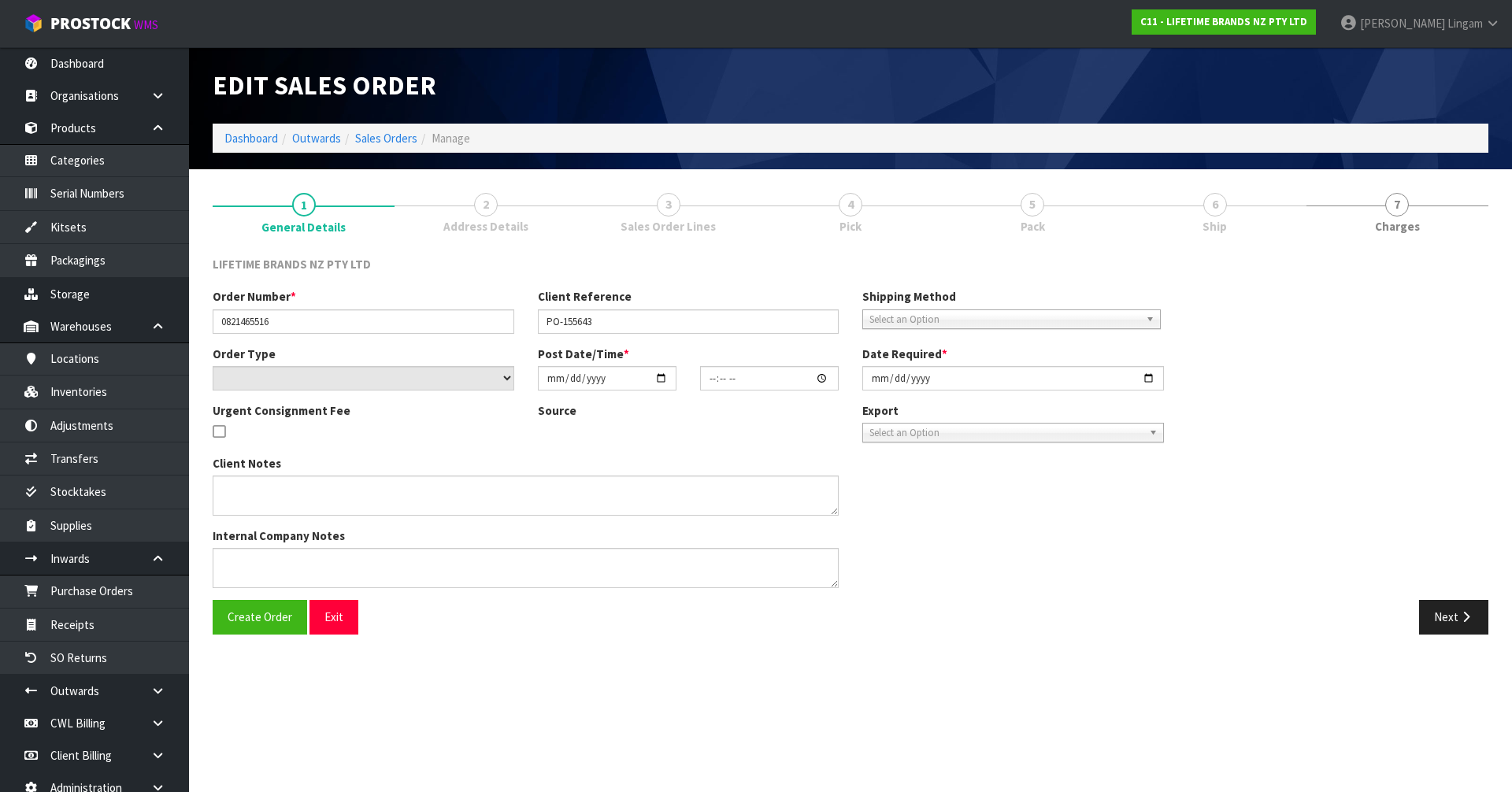
type input "[DATE]"
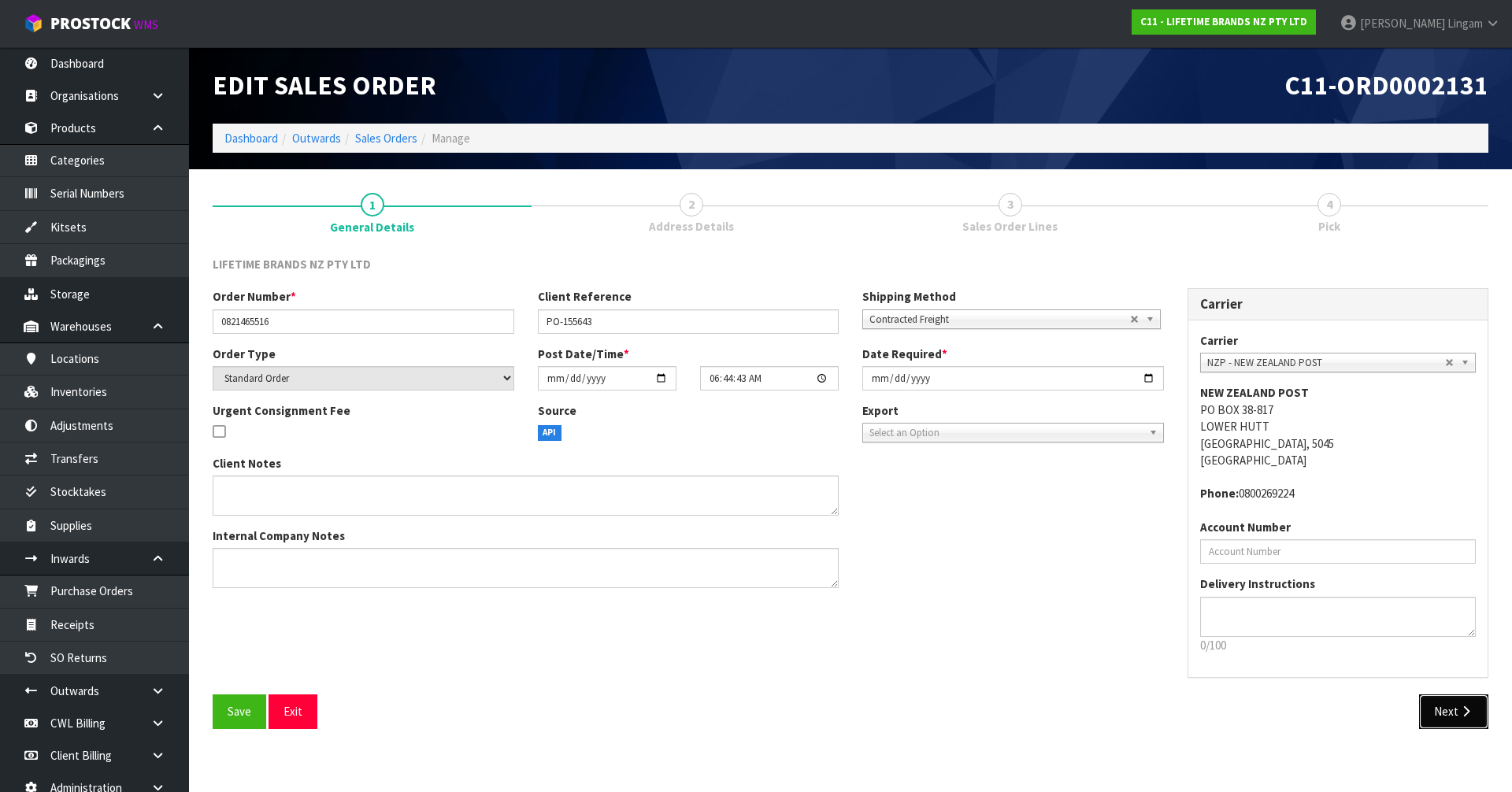
click at [1456, 714] on button "Next" at bounding box center [1454, 710] width 70 height 34
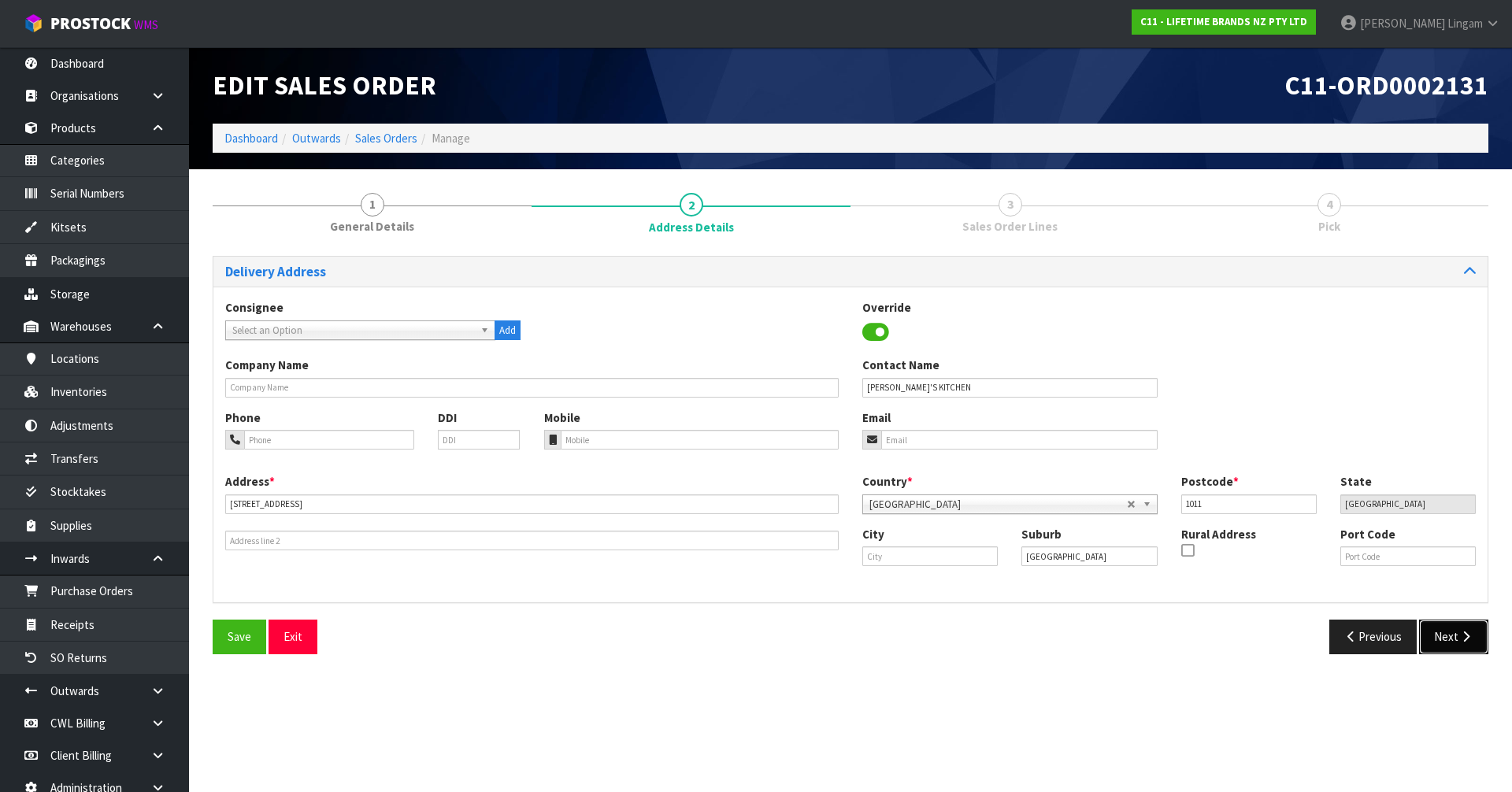
click at [1440, 635] on button "Next" at bounding box center [1454, 636] width 70 height 34
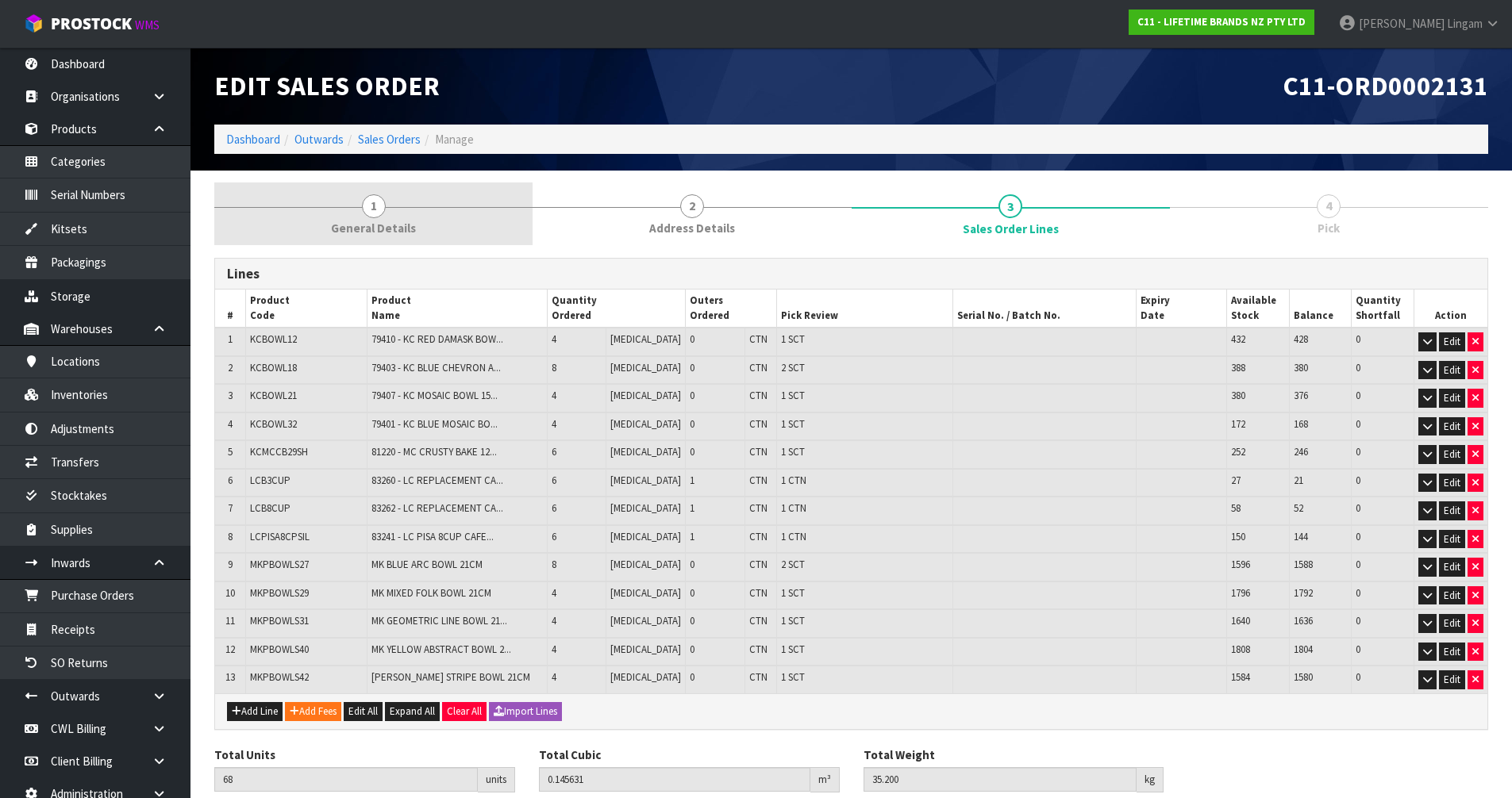
click at [420, 232] on link "1 General Details" at bounding box center [373, 214] width 318 height 63
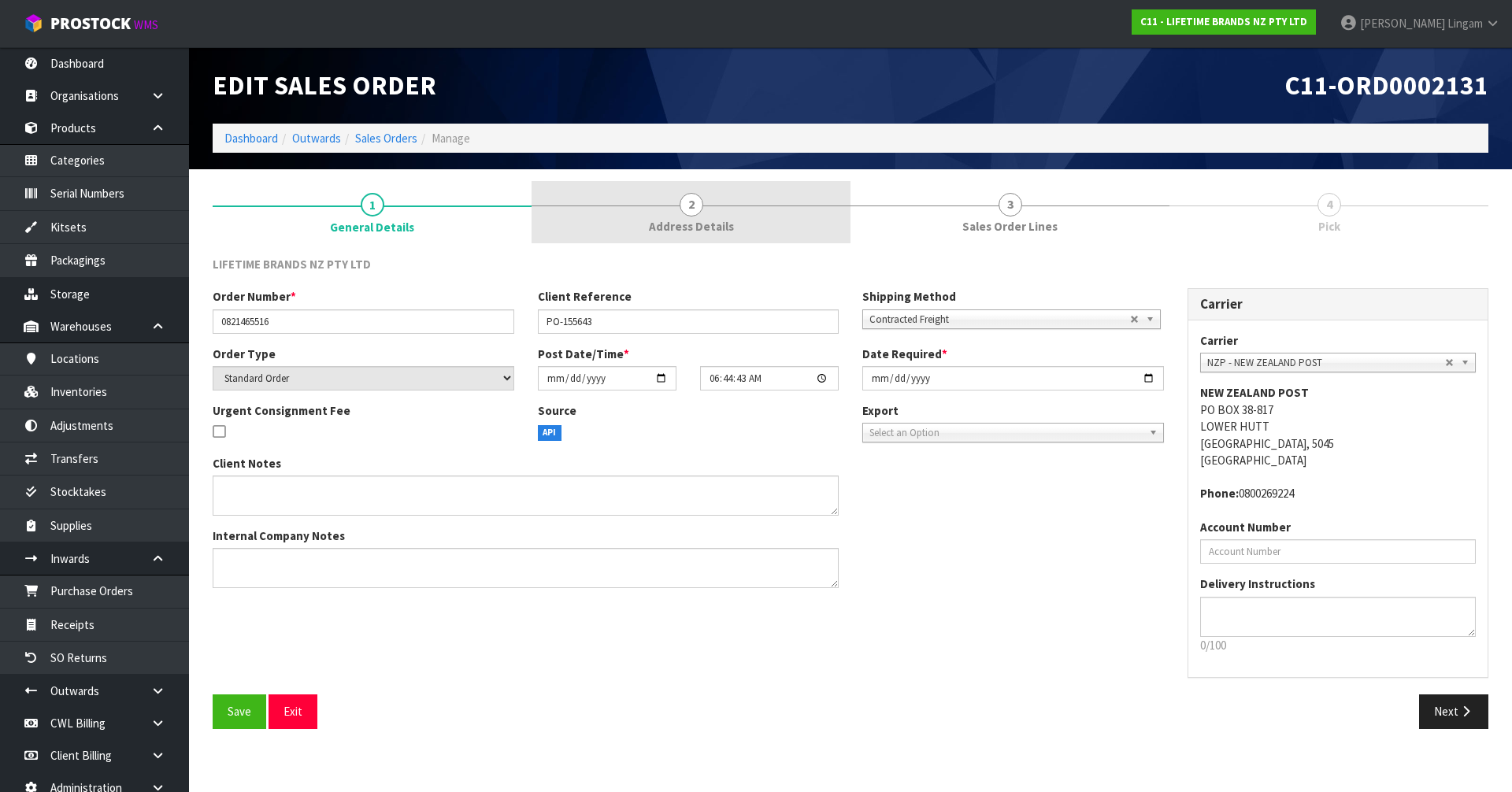
click at [683, 215] on link "2 Address Details" at bounding box center [691, 212] width 319 height 63
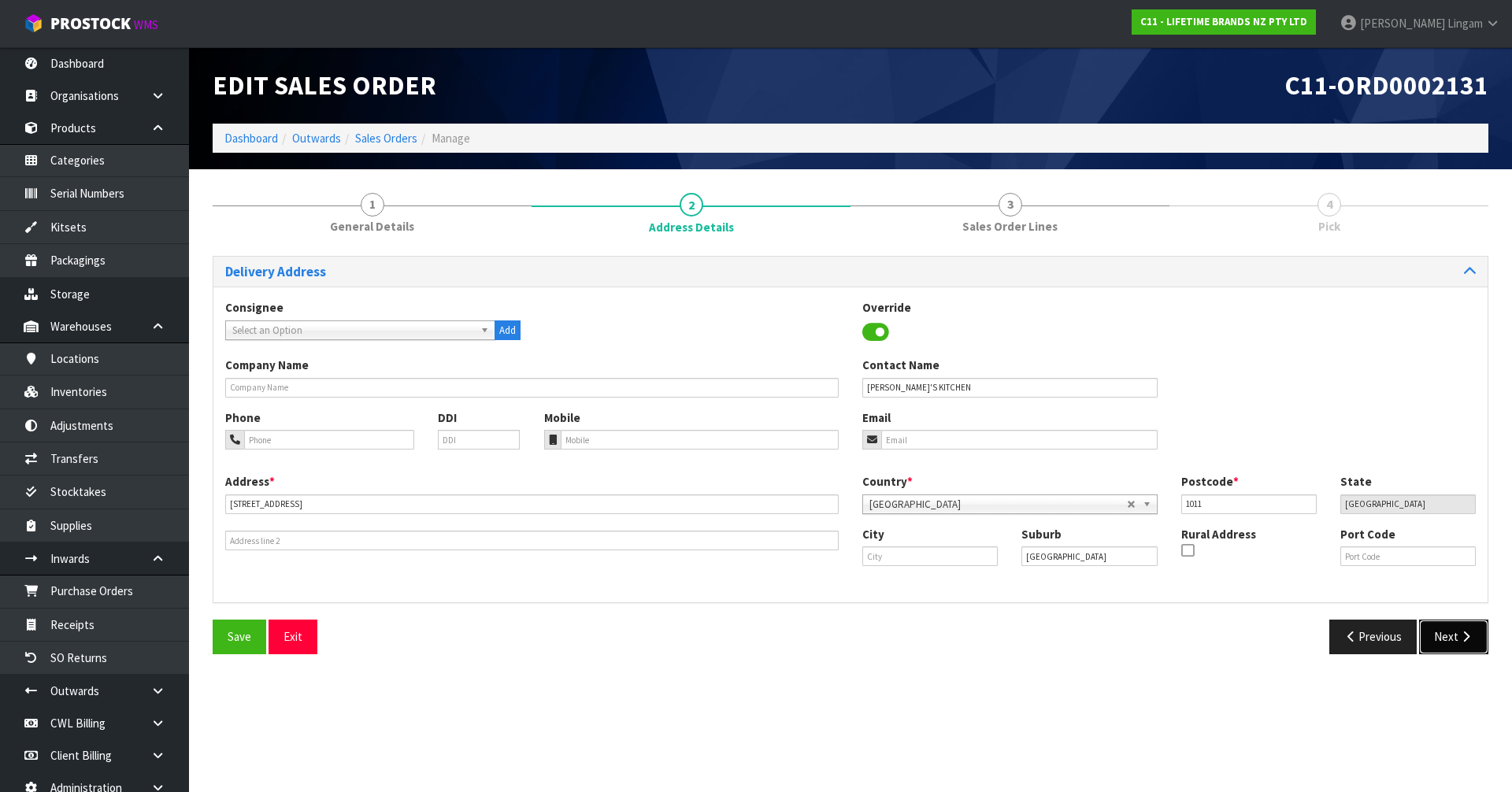
click at [1470, 637] on icon "button" at bounding box center [1466, 637] width 15 height 12
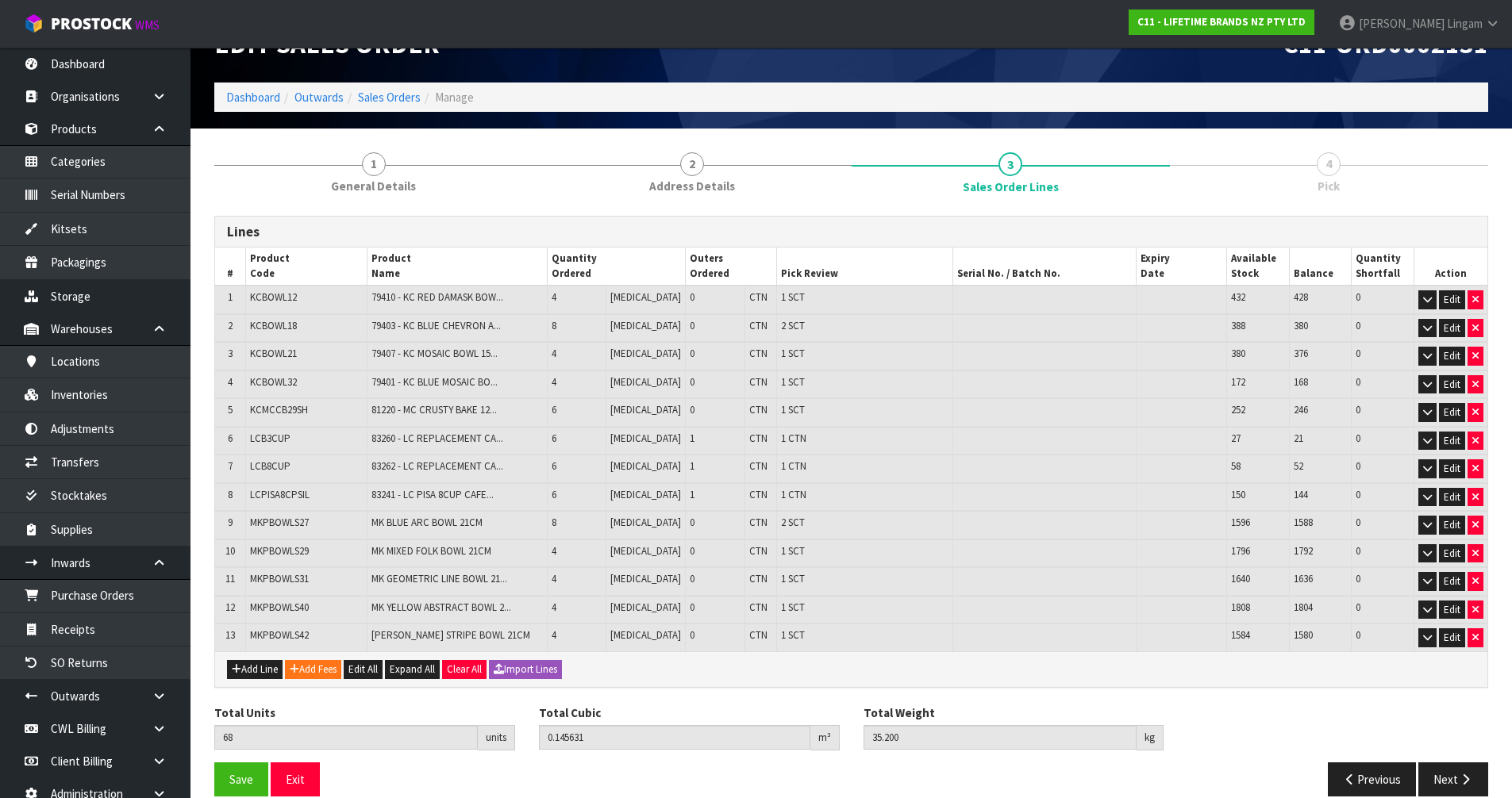
scroll to position [64, 0]
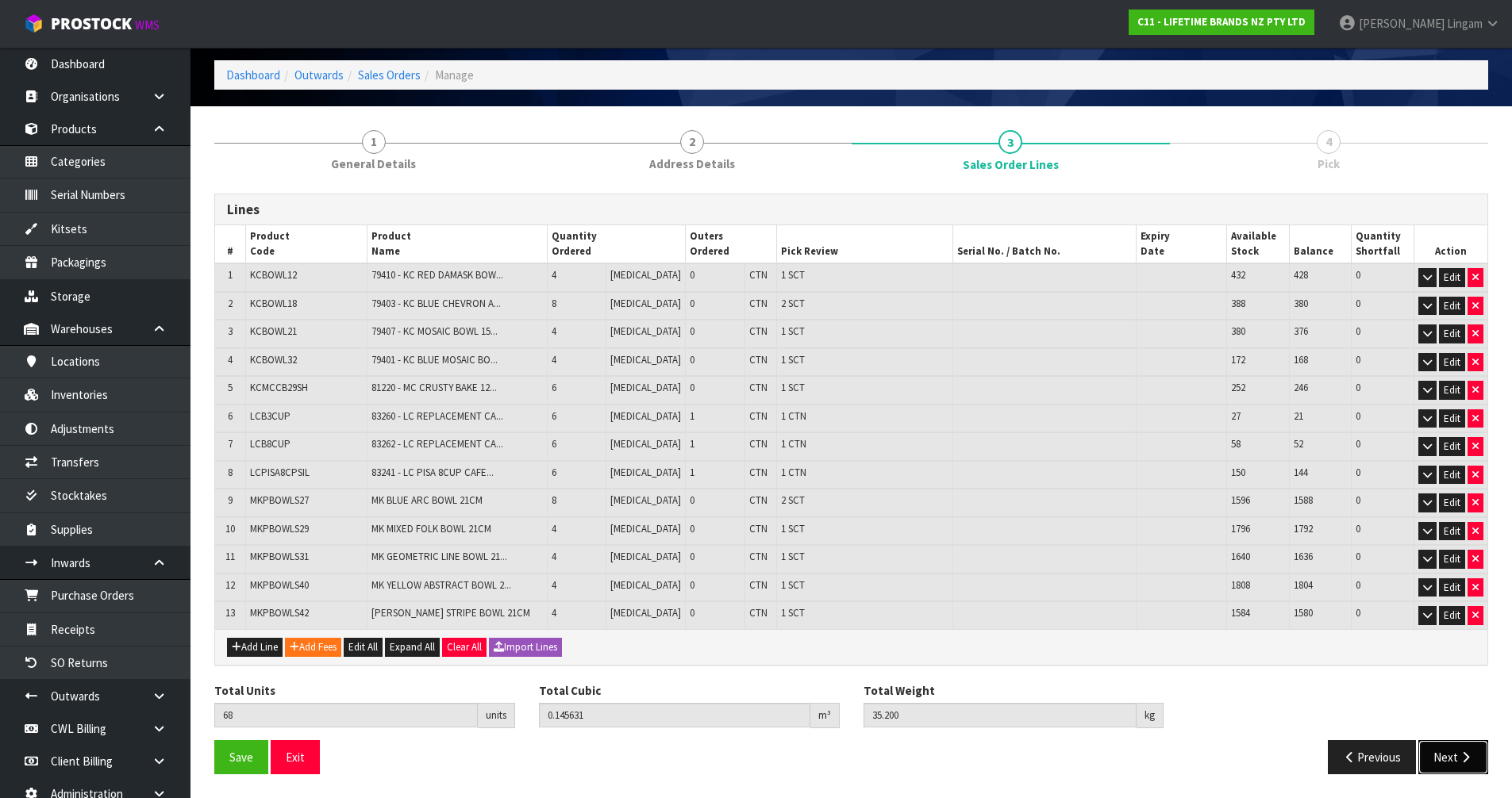
click at [1456, 758] on button "Next" at bounding box center [1453, 757] width 70 height 34
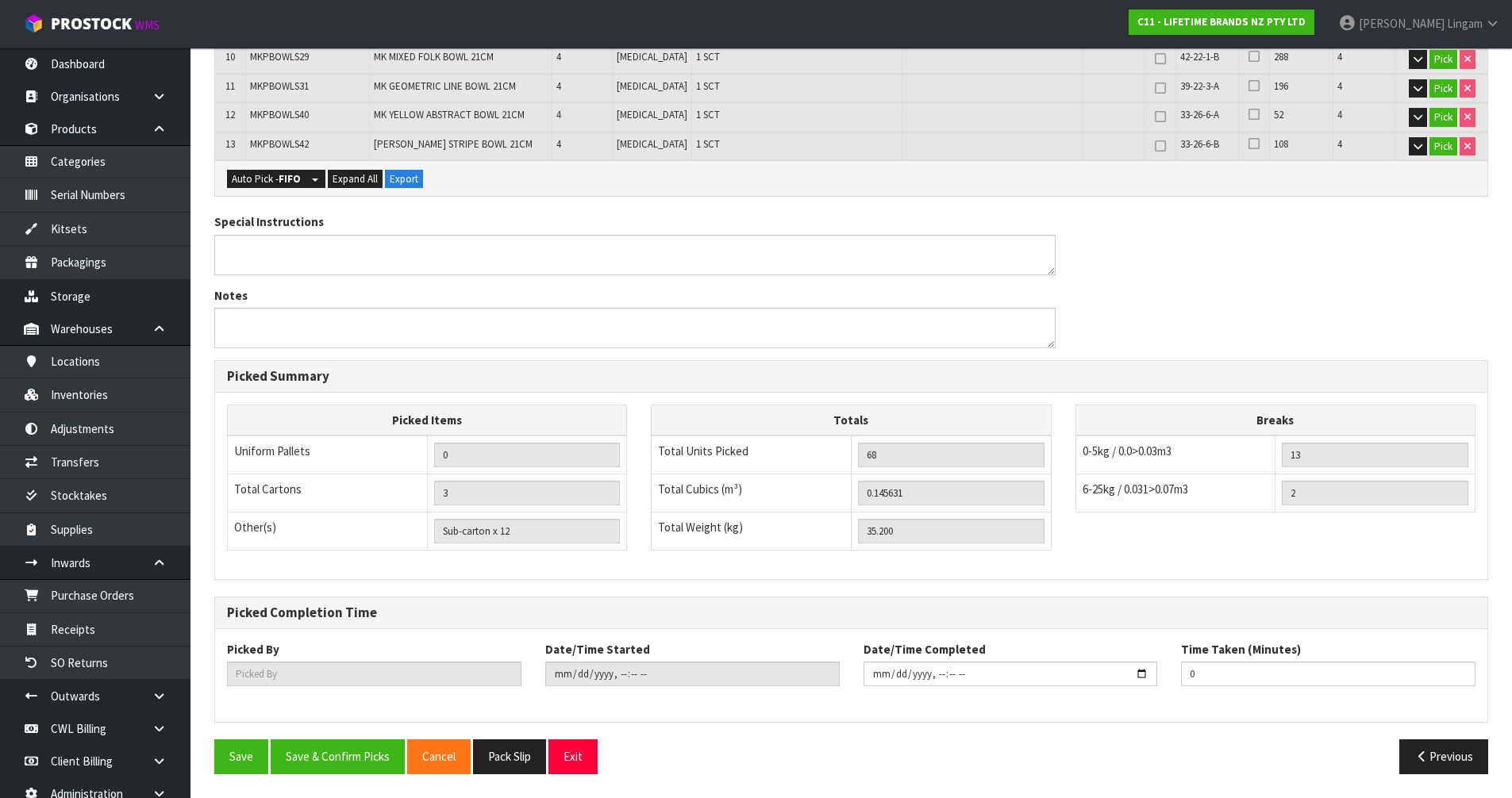
scroll to position [18, 0]
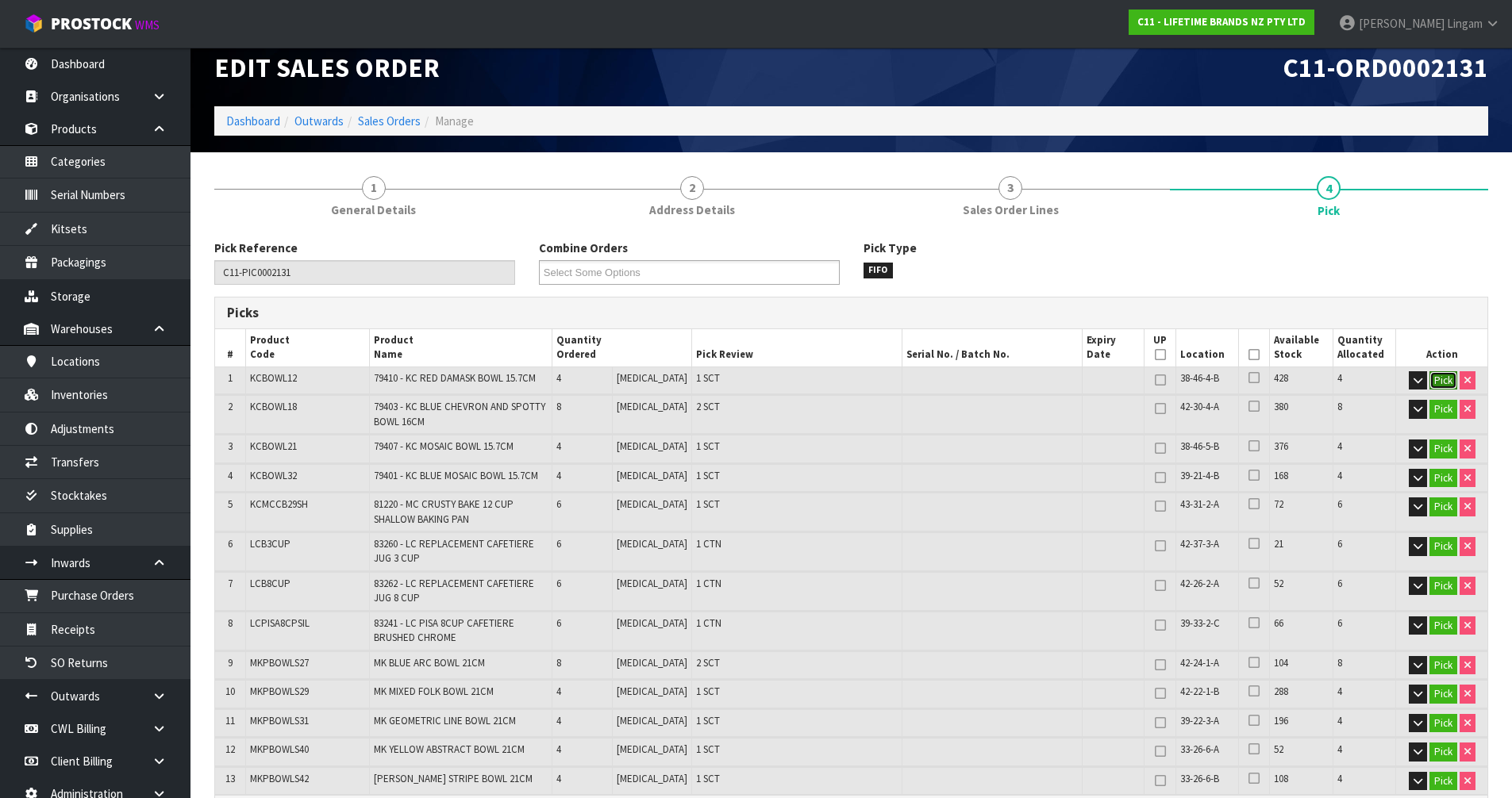
click at [1443, 382] on button "Pick" at bounding box center [1443, 381] width 28 height 19
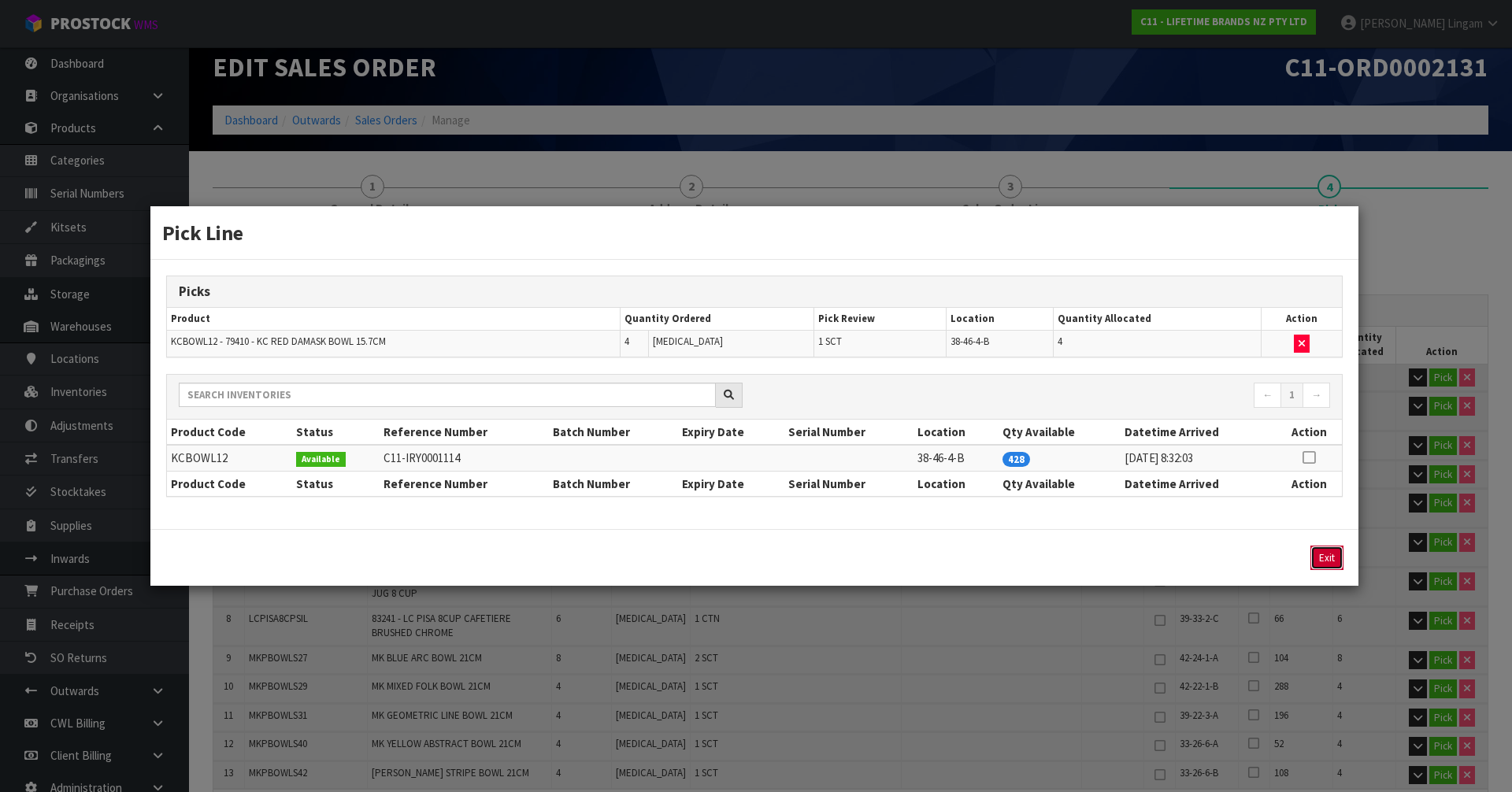
click at [1324, 557] on button "Exit" at bounding box center [1327, 558] width 33 height 24
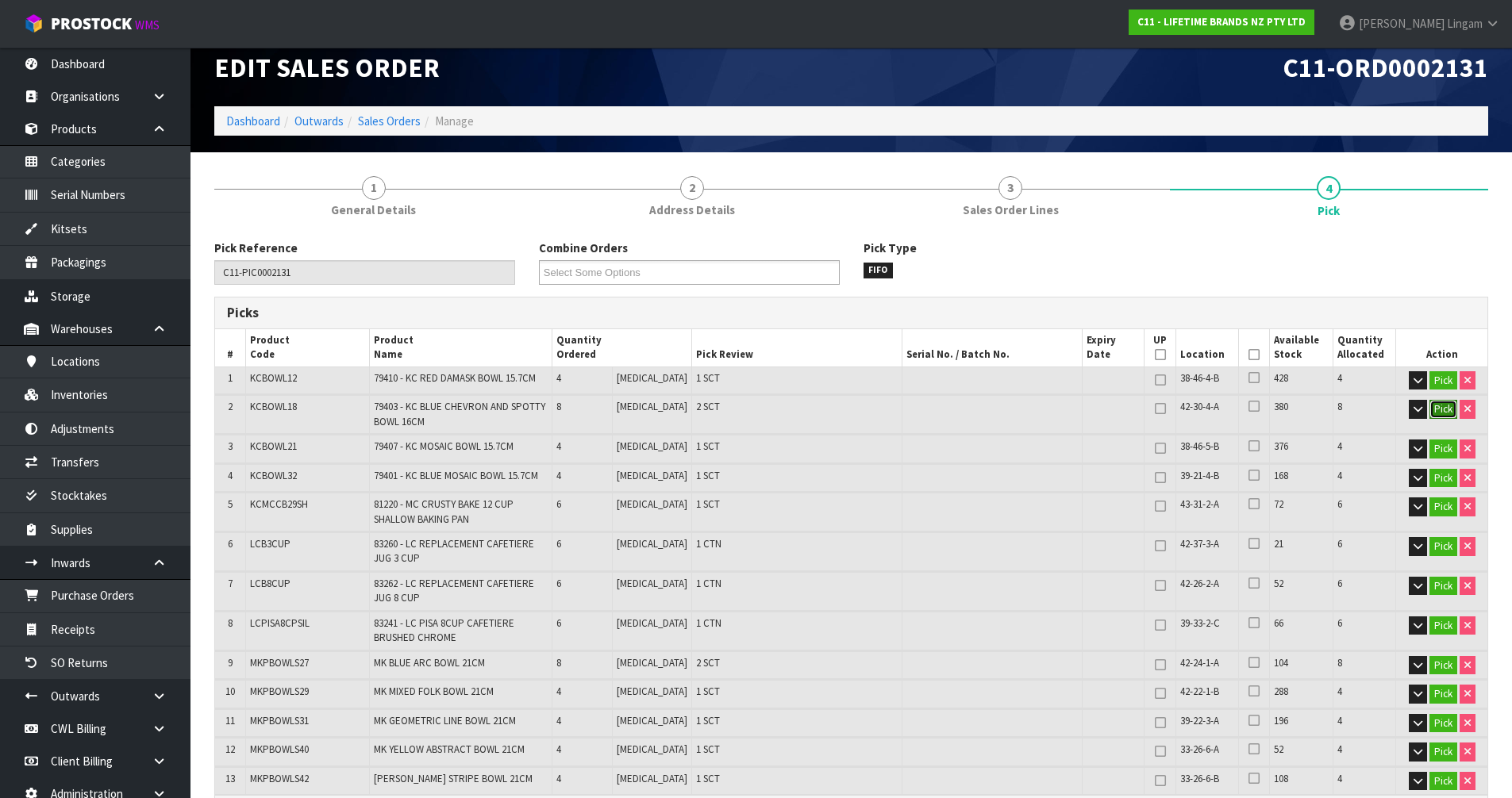
click at [1442, 404] on button "Pick" at bounding box center [1443, 410] width 28 height 19
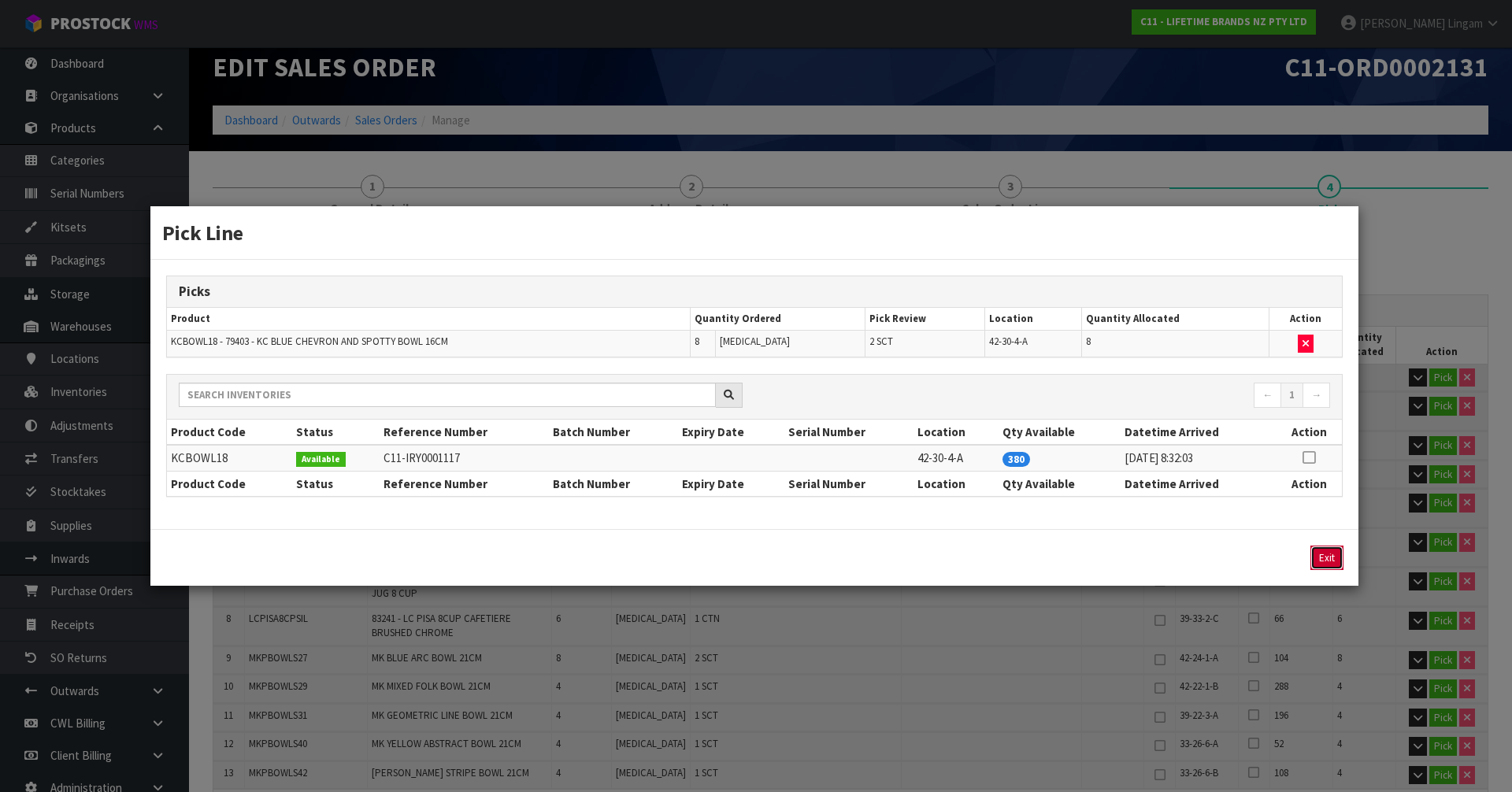
click at [1336, 560] on button "Exit" at bounding box center [1327, 558] width 33 height 24
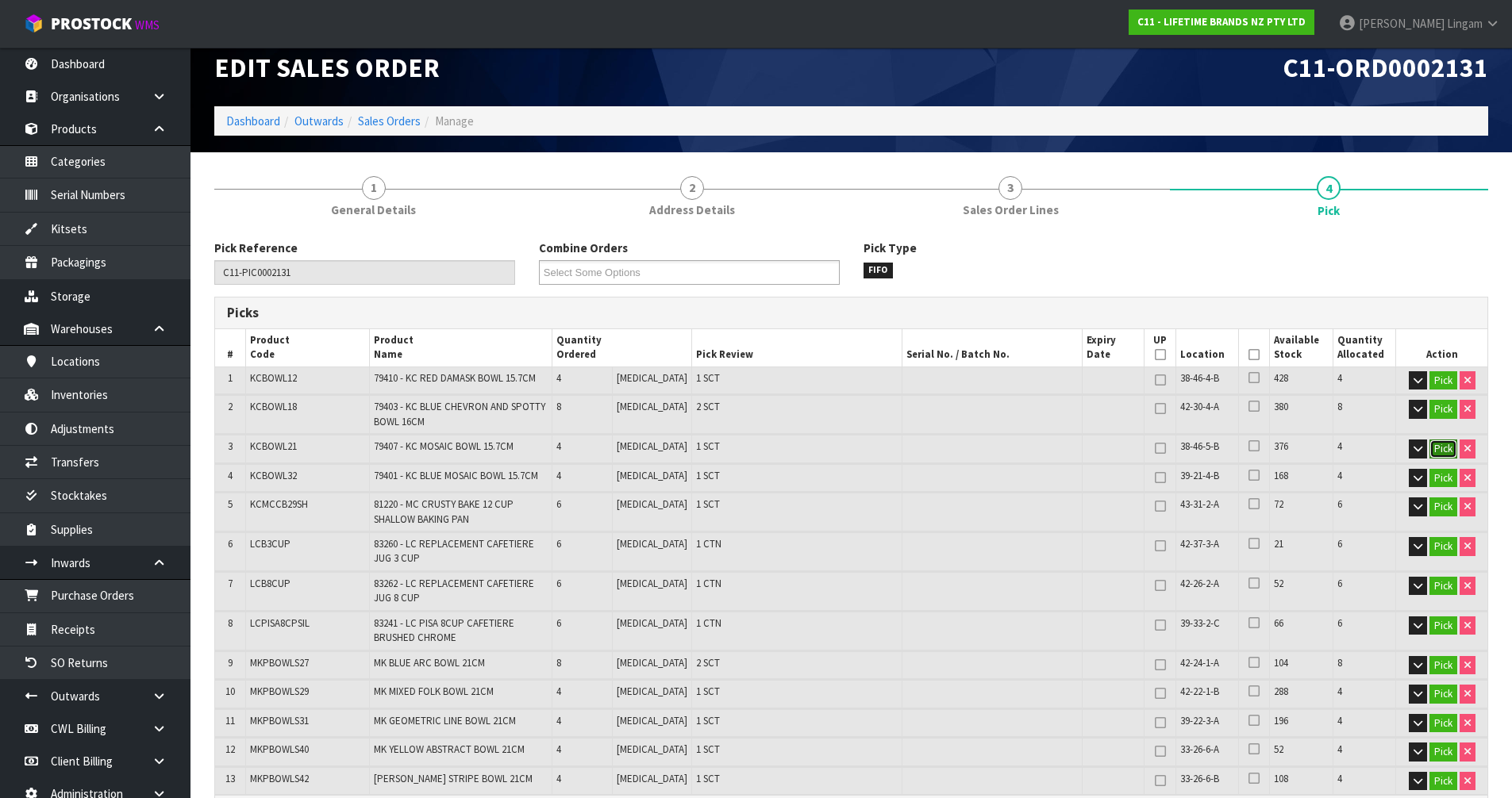
click at [1438, 445] on button "Pick" at bounding box center [1443, 449] width 28 height 19
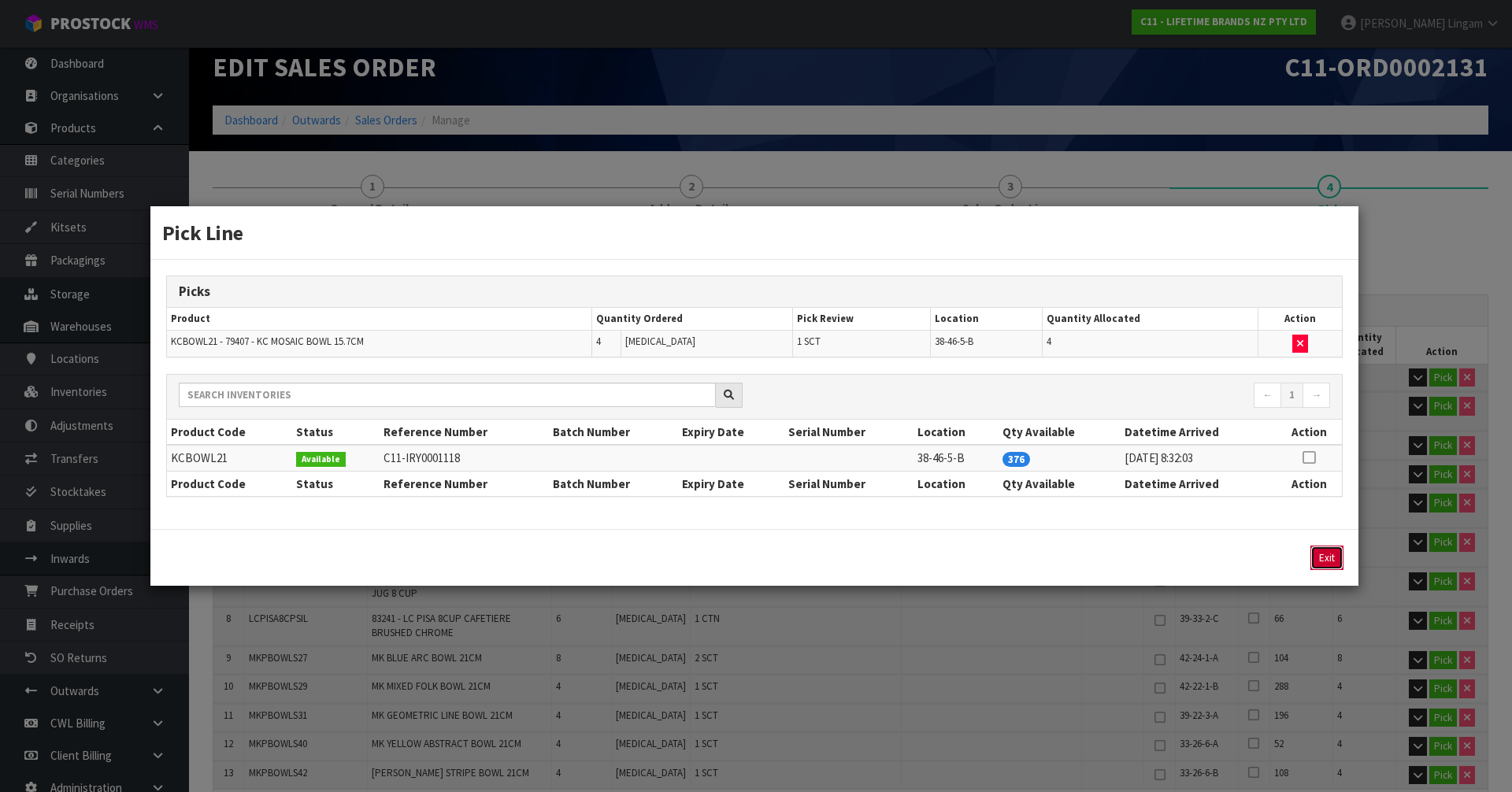
click at [1316, 558] on button "Exit" at bounding box center [1327, 558] width 33 height 24
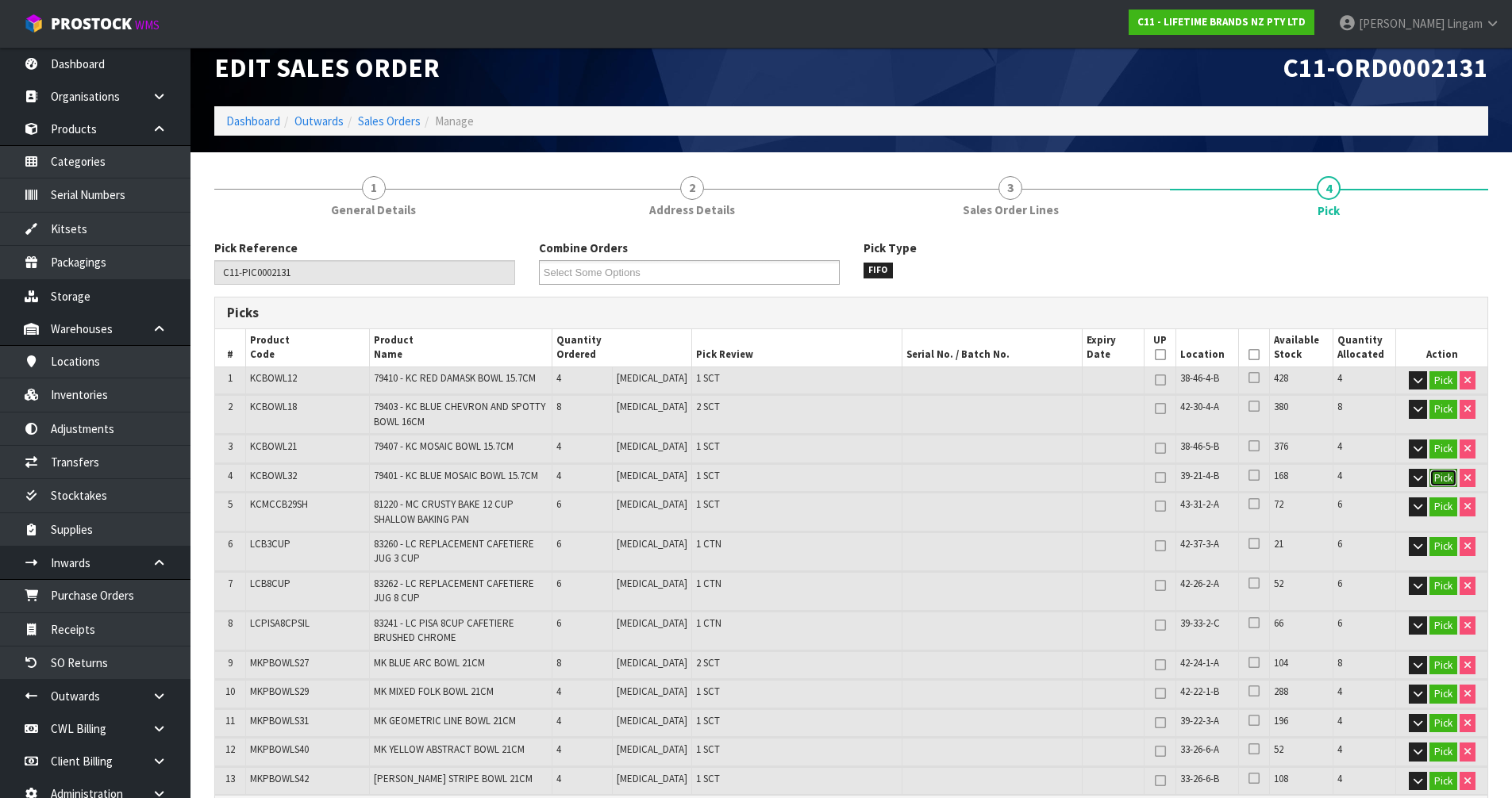
click at [1439, 479] on button "Pick" at bounding box center [1443, 479] width 28 height 19
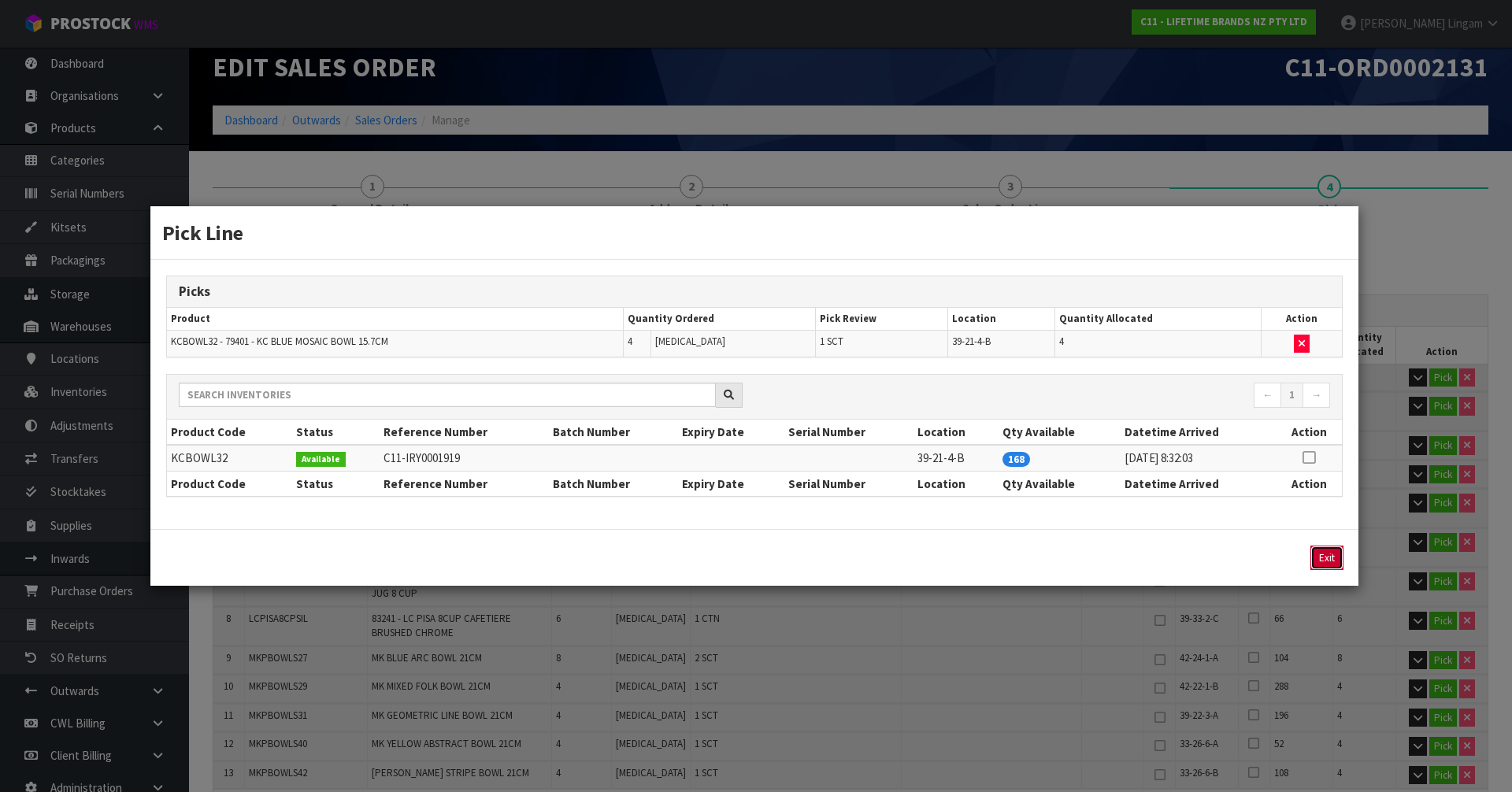
click at [1333, 557] on button "Exit" at bounding box center [1327, 558] width 33 height 24
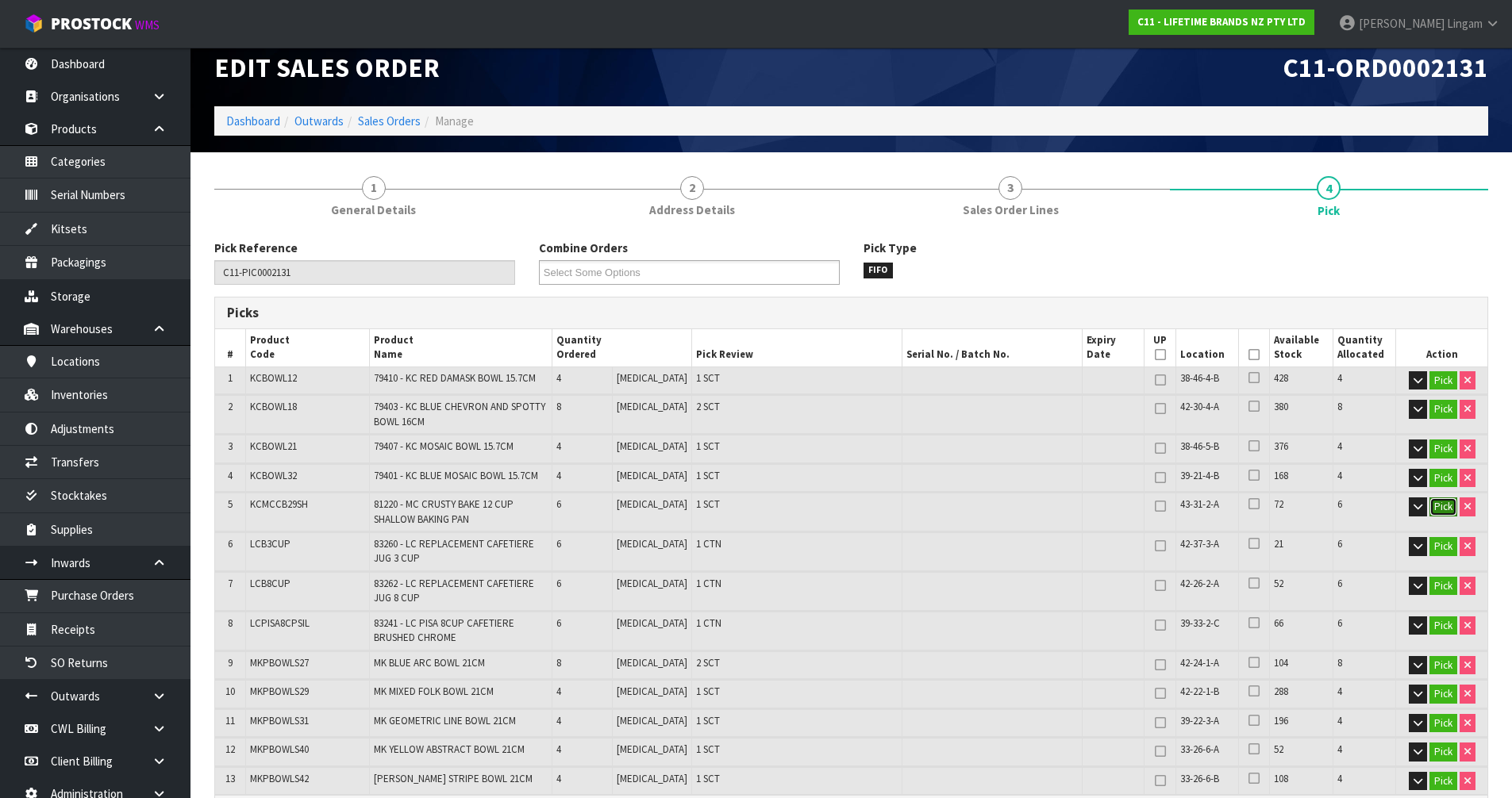
click at [1445, 513] on button "Pick" at bounding box center [1443, 507] width 28 height 19
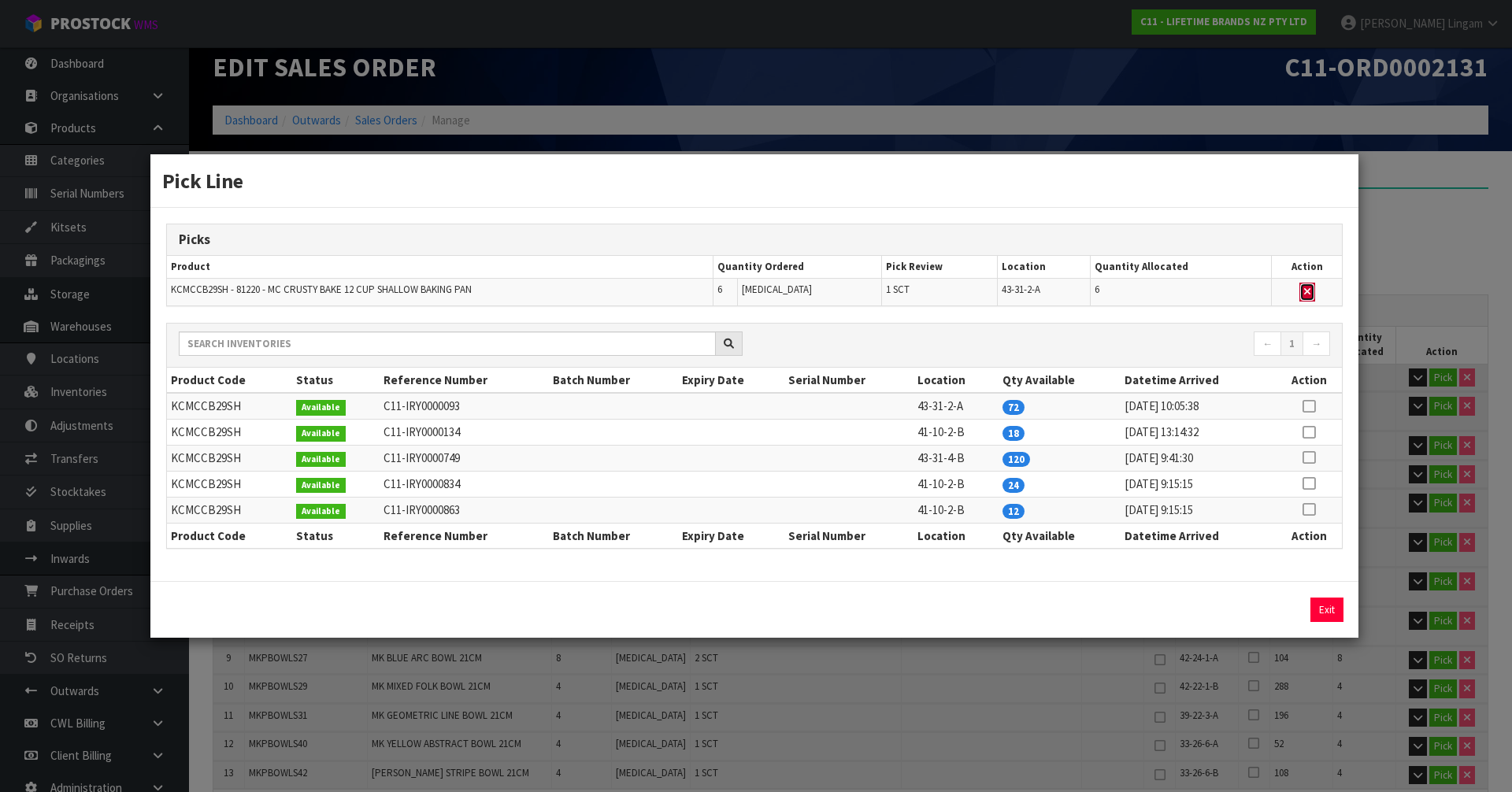
click at [1304, 292] on button "button" at bounding box center [1307, 292] width 16 height 19
type input "Sub-carton x 11"
type input "62"
type input "0.136424"
type input "32.32"
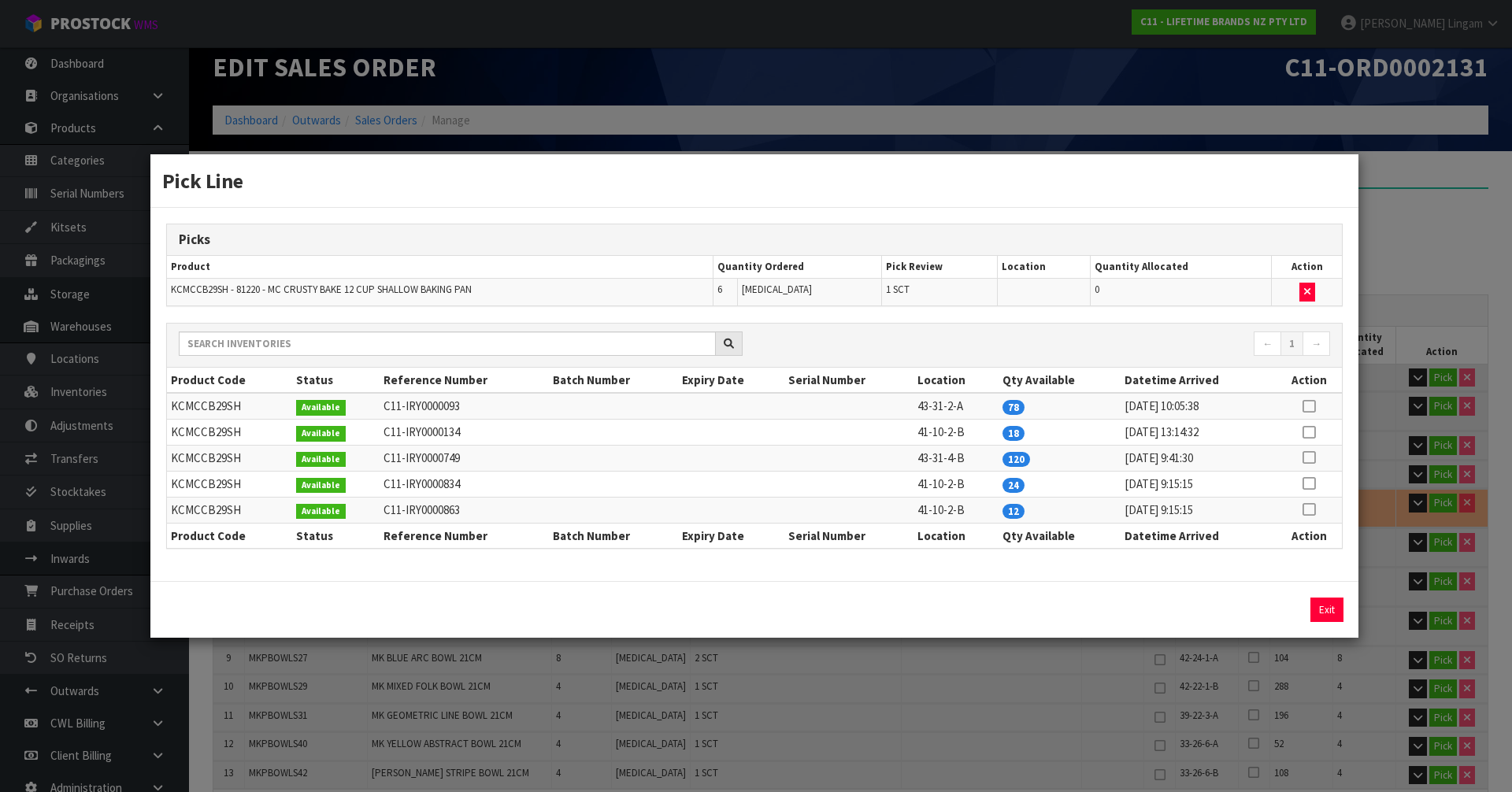
click at [1305, 509] on icon at bounding box center [1309, 509] width 13 height 1
click at [1276, 610] on button "Assign Pick" at bounding box center [1273, 610] width 64 height 24
type input "Sub-carton x 12"
type input "68"
type input "0.145631"
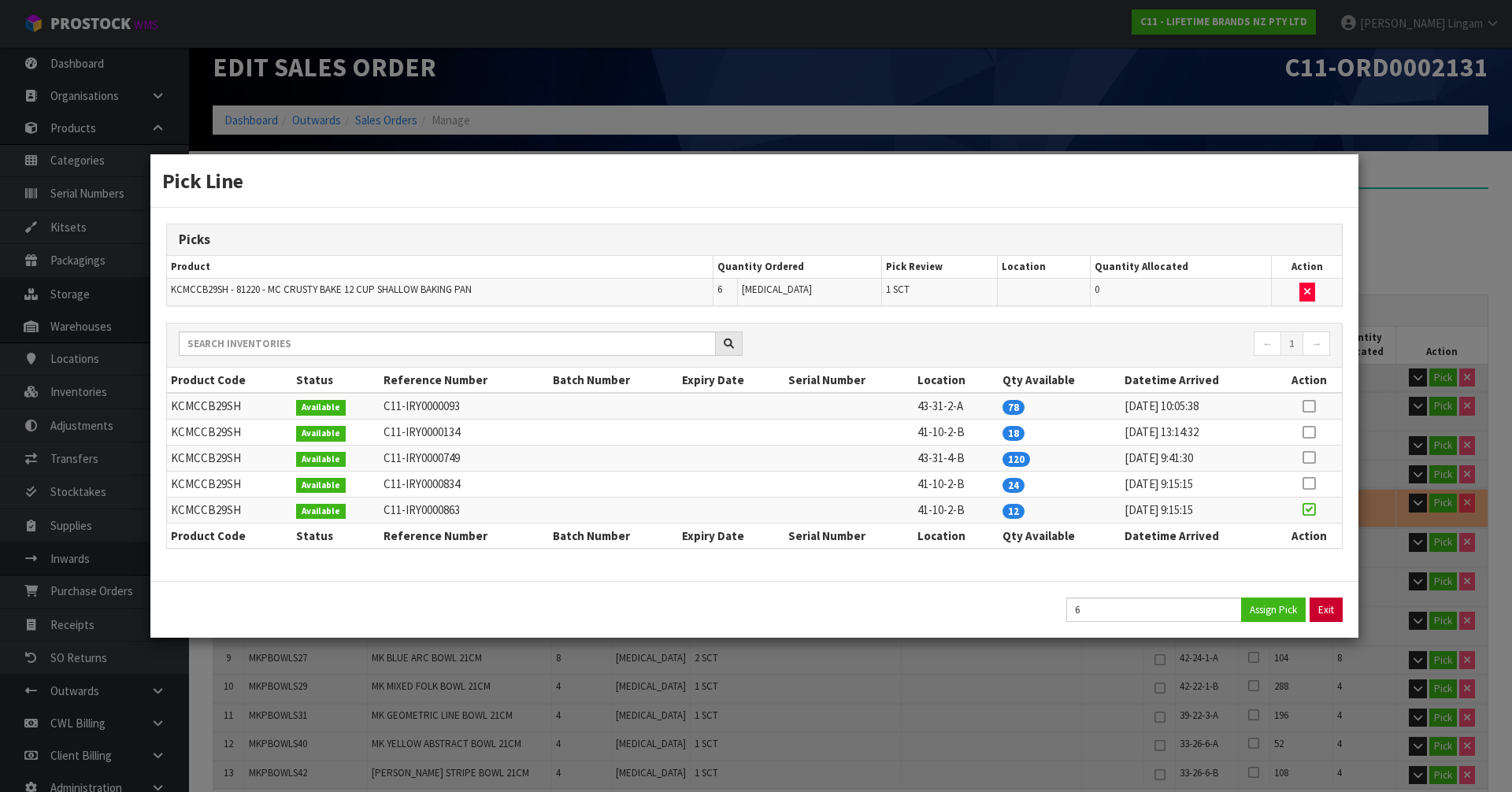
type input "35.2"
click at [1316, 603] on button "Exit" at bounding box center [1327, 610] width 33 height 24
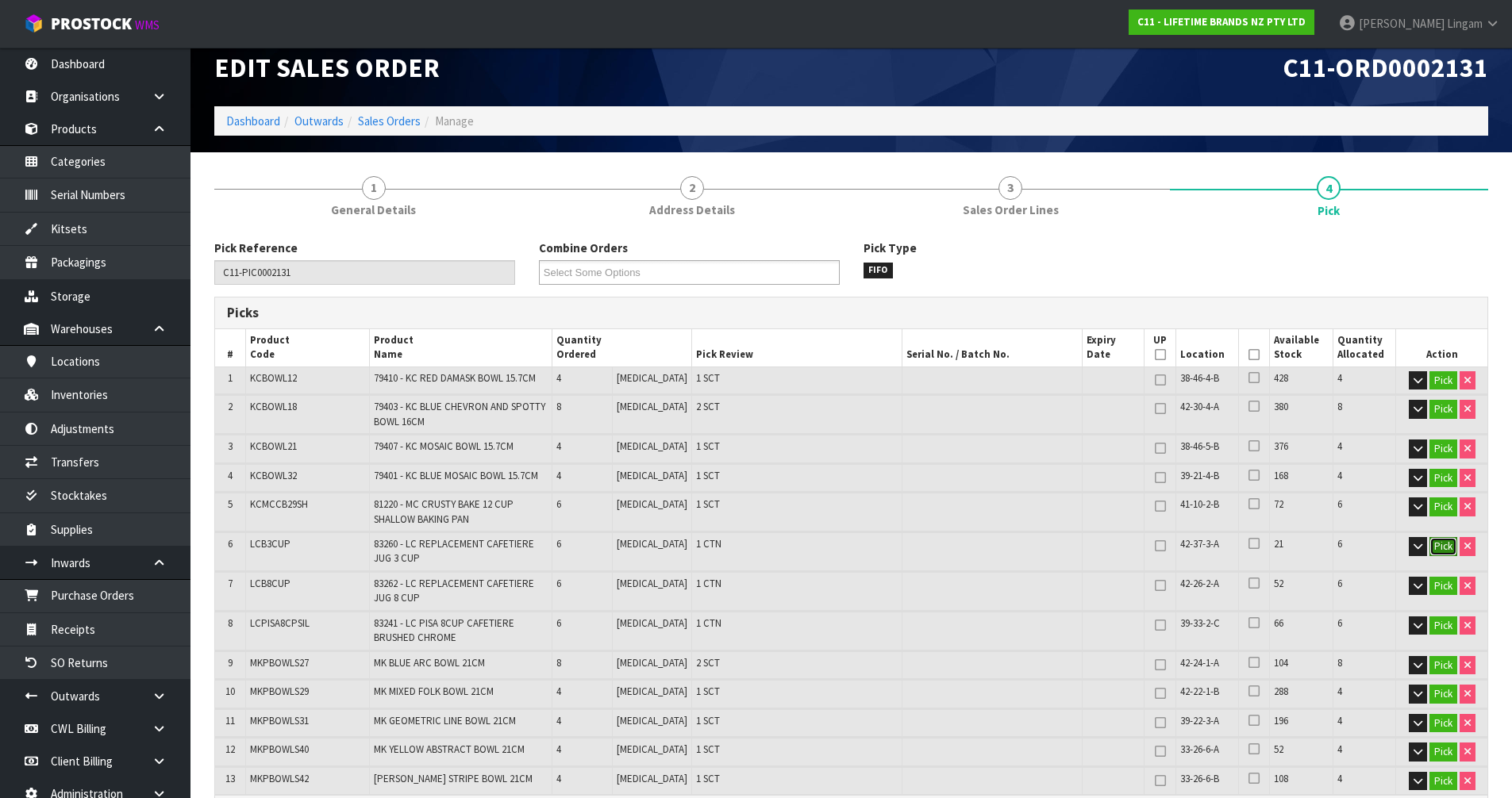
click at [1436, 550] on button "Pick" at bounding box center [1443, 547] width 28 height 19
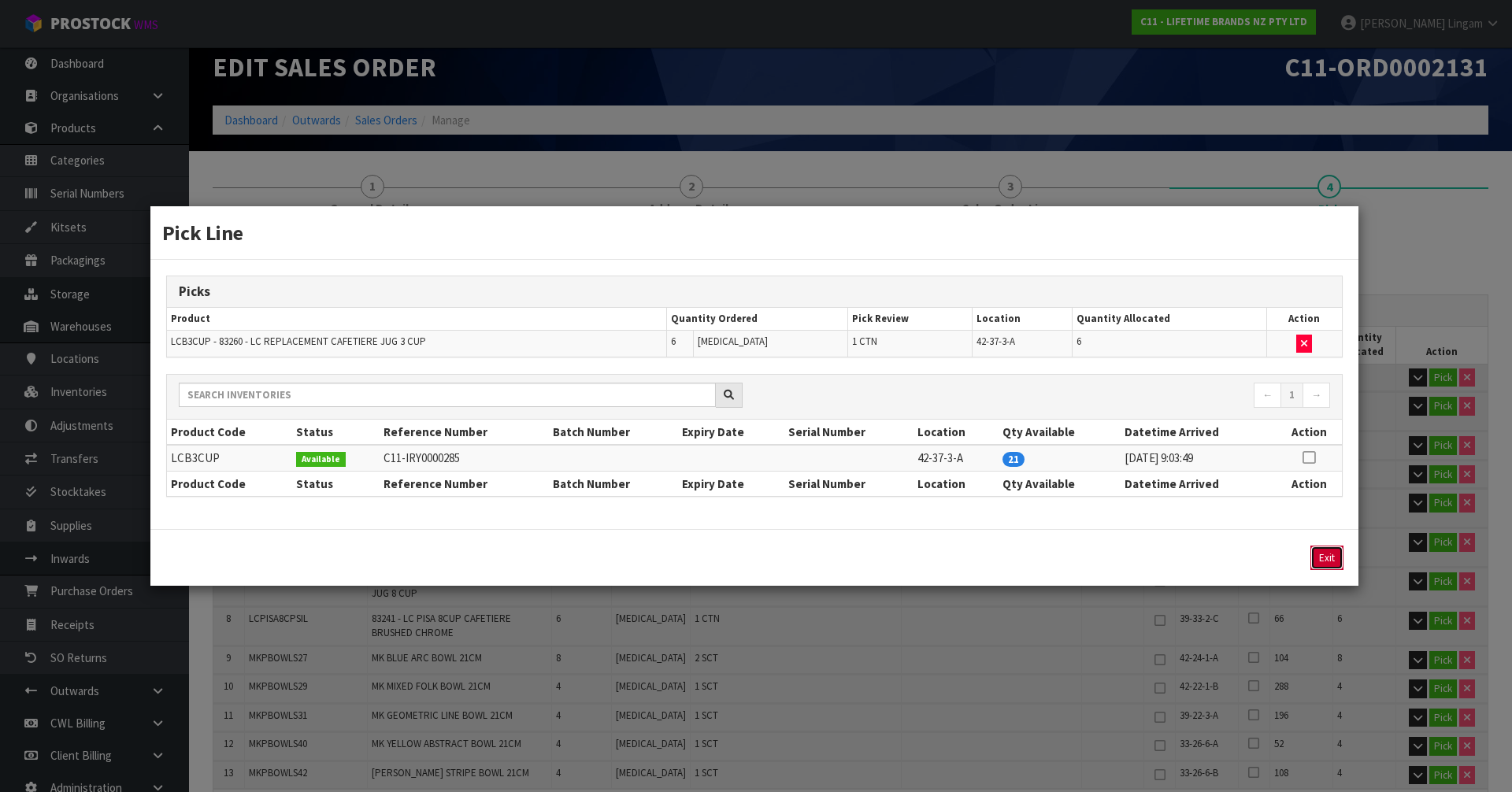
click at [1323, 559] on button "Exit" at bounding box center [1327, 558] width 33 height 24
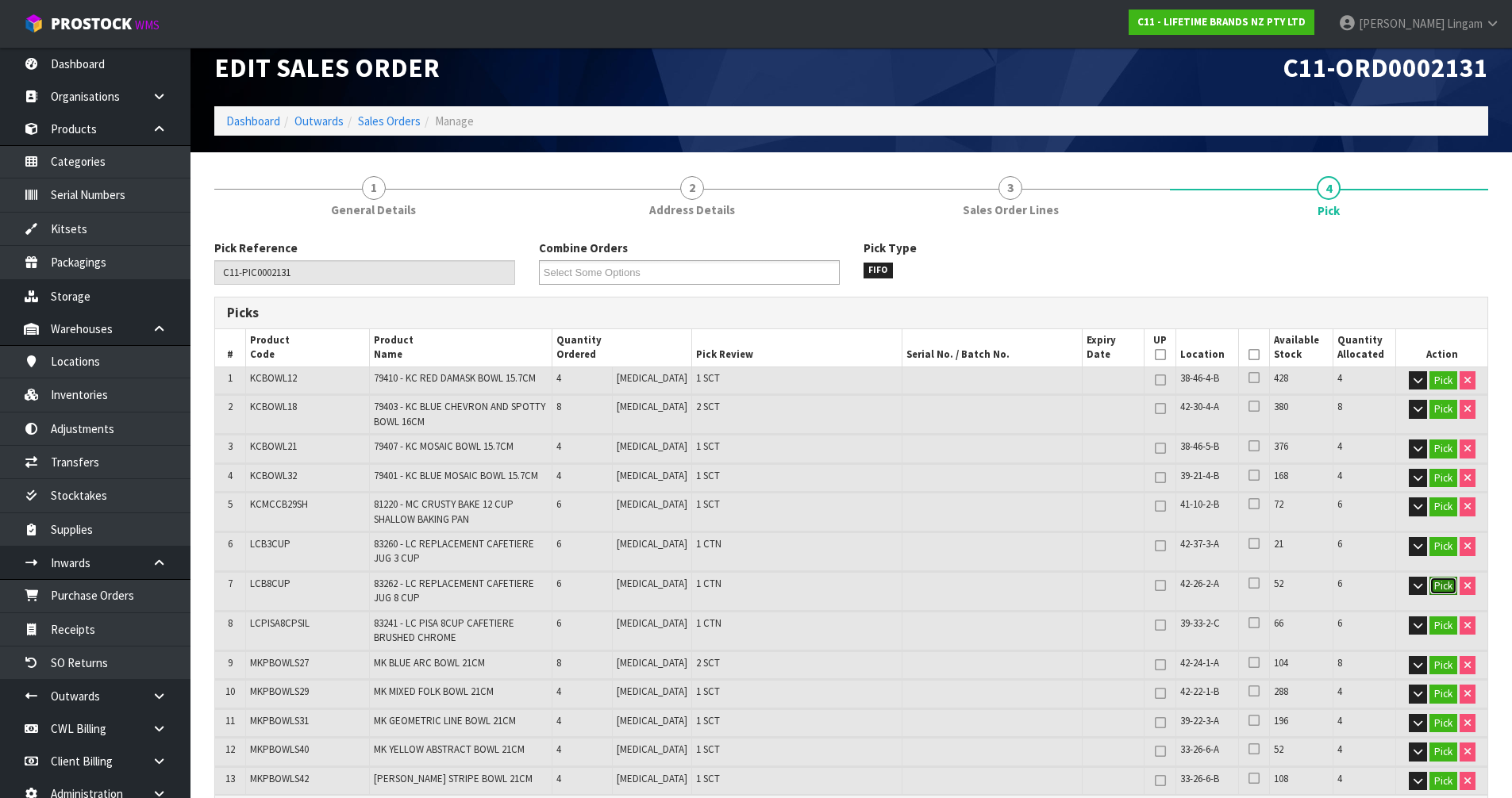
click at [1438, 588] on button "Pick" at bounding box center [1443, 586] width 28 height 19
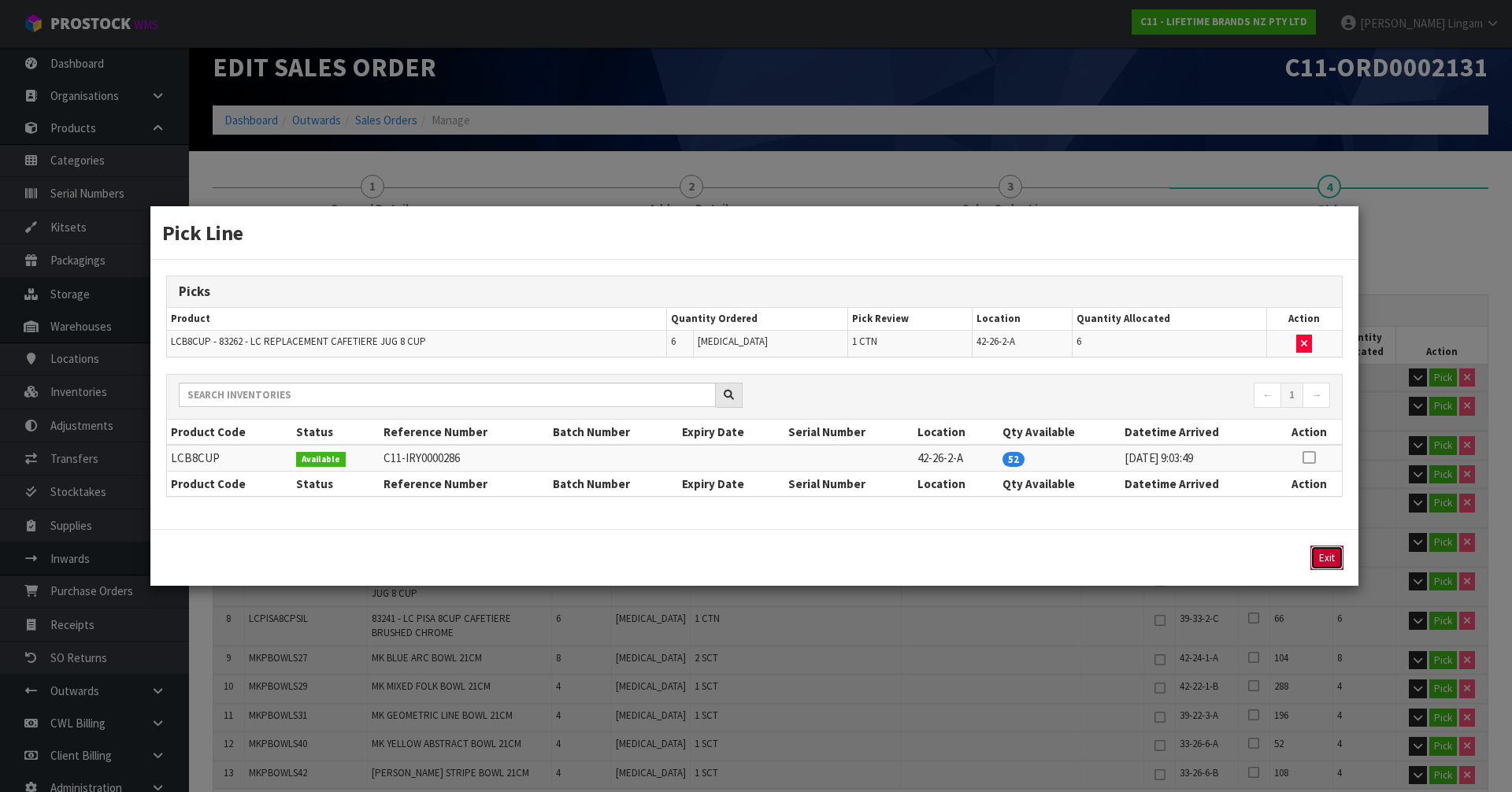
click at [1323, 552] on button "Exit" at bounding box center [1327, 558] width 33 height 24
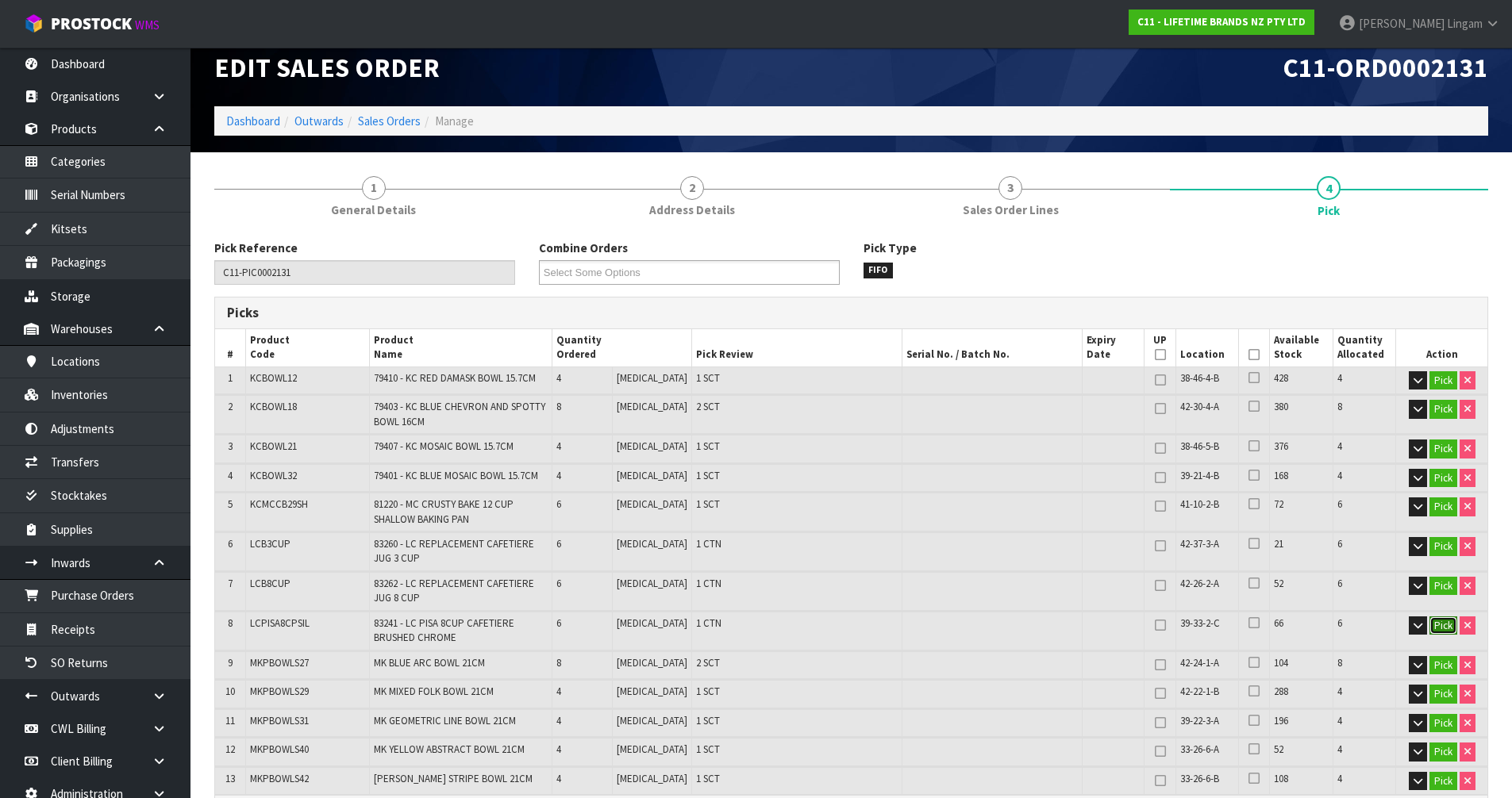
click at [1445, 624] on button "Pick" at bounding box center [1443, 626] width 28 height 19
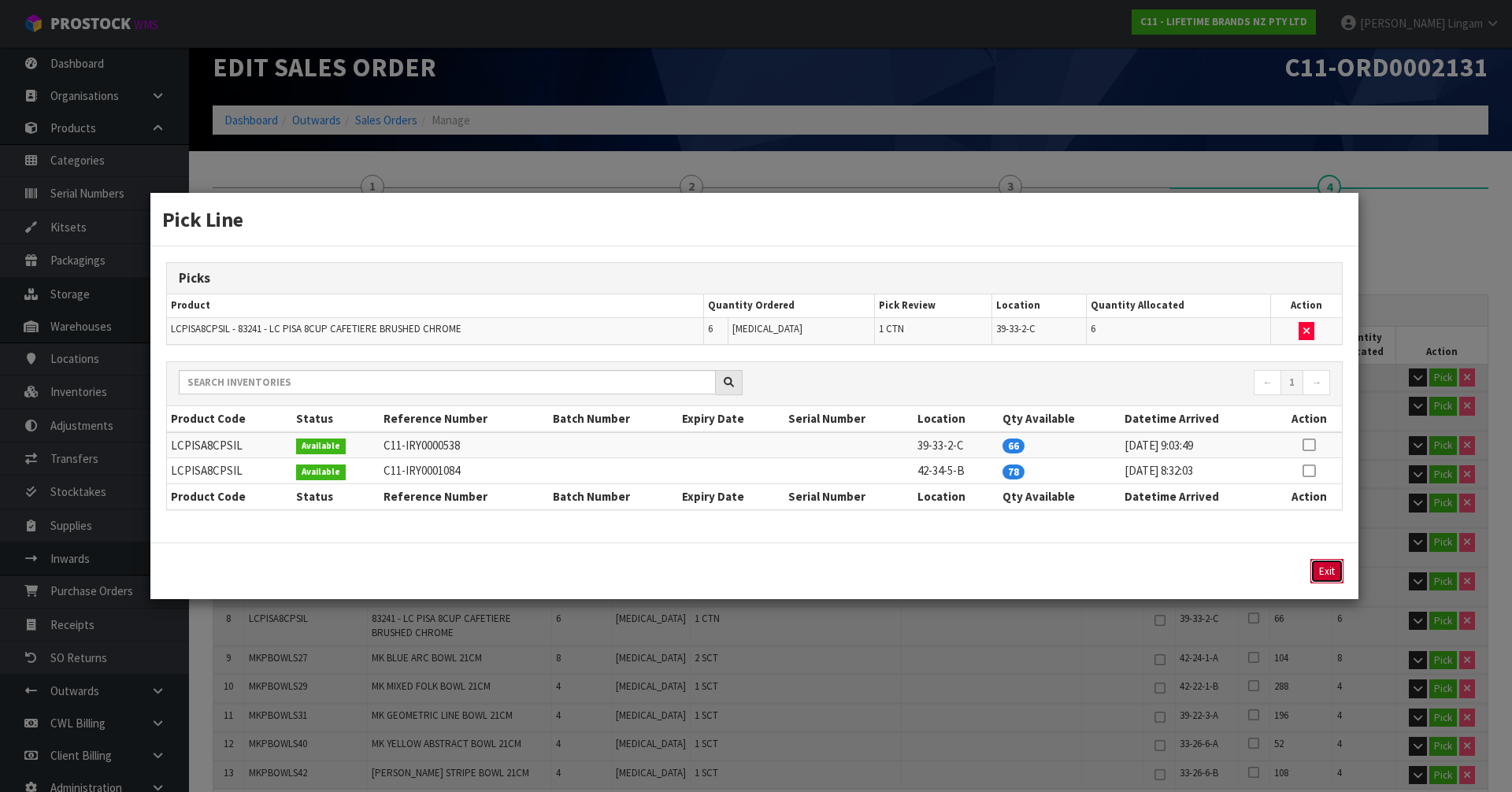
click at [1326, 572] on button "Exit" at bounding box center [1327, 571] width 33 height 24
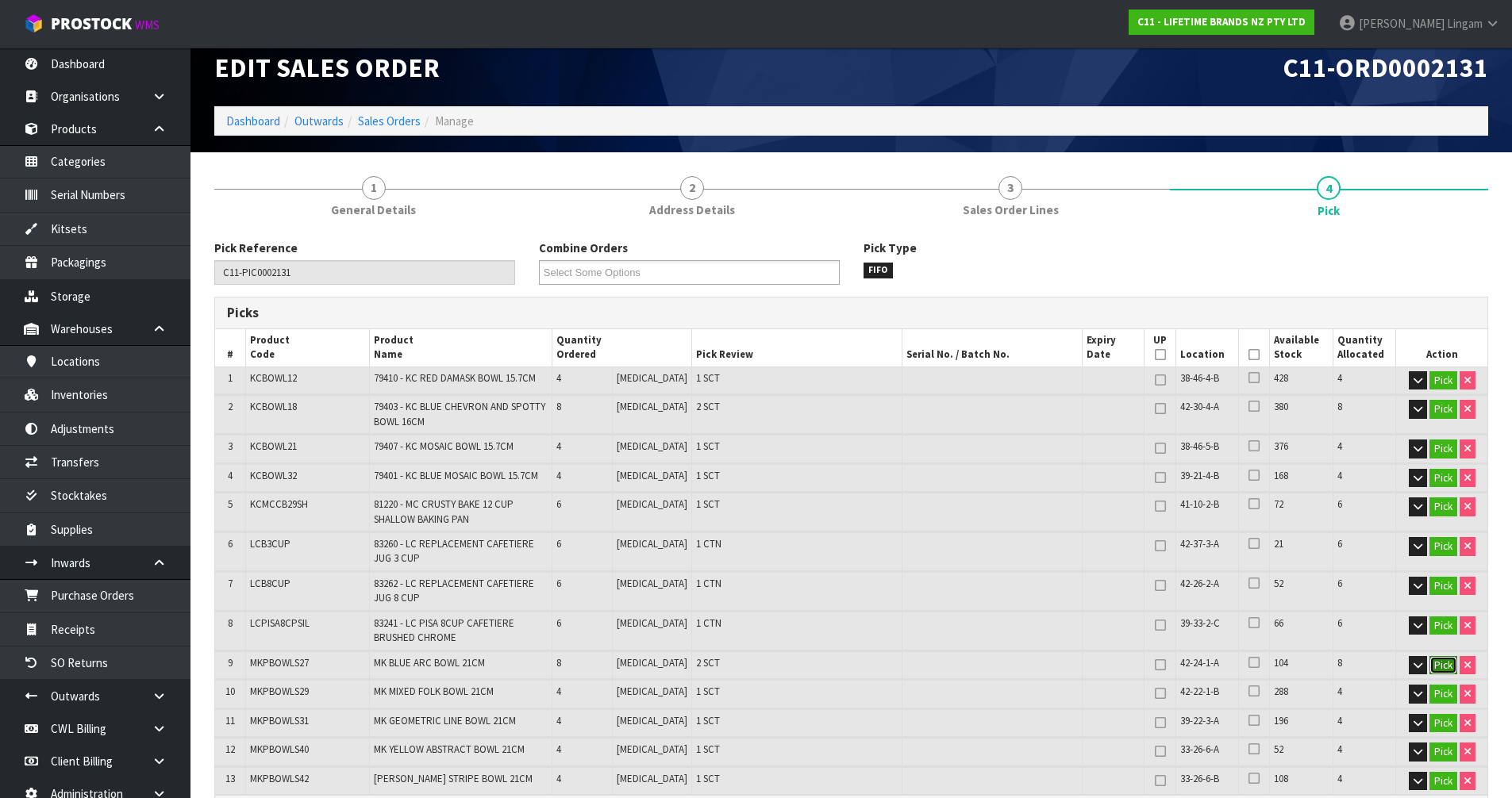
click at [1438, 662] on button "Pick" at bounding box center [1443, 666] width 28 height 19
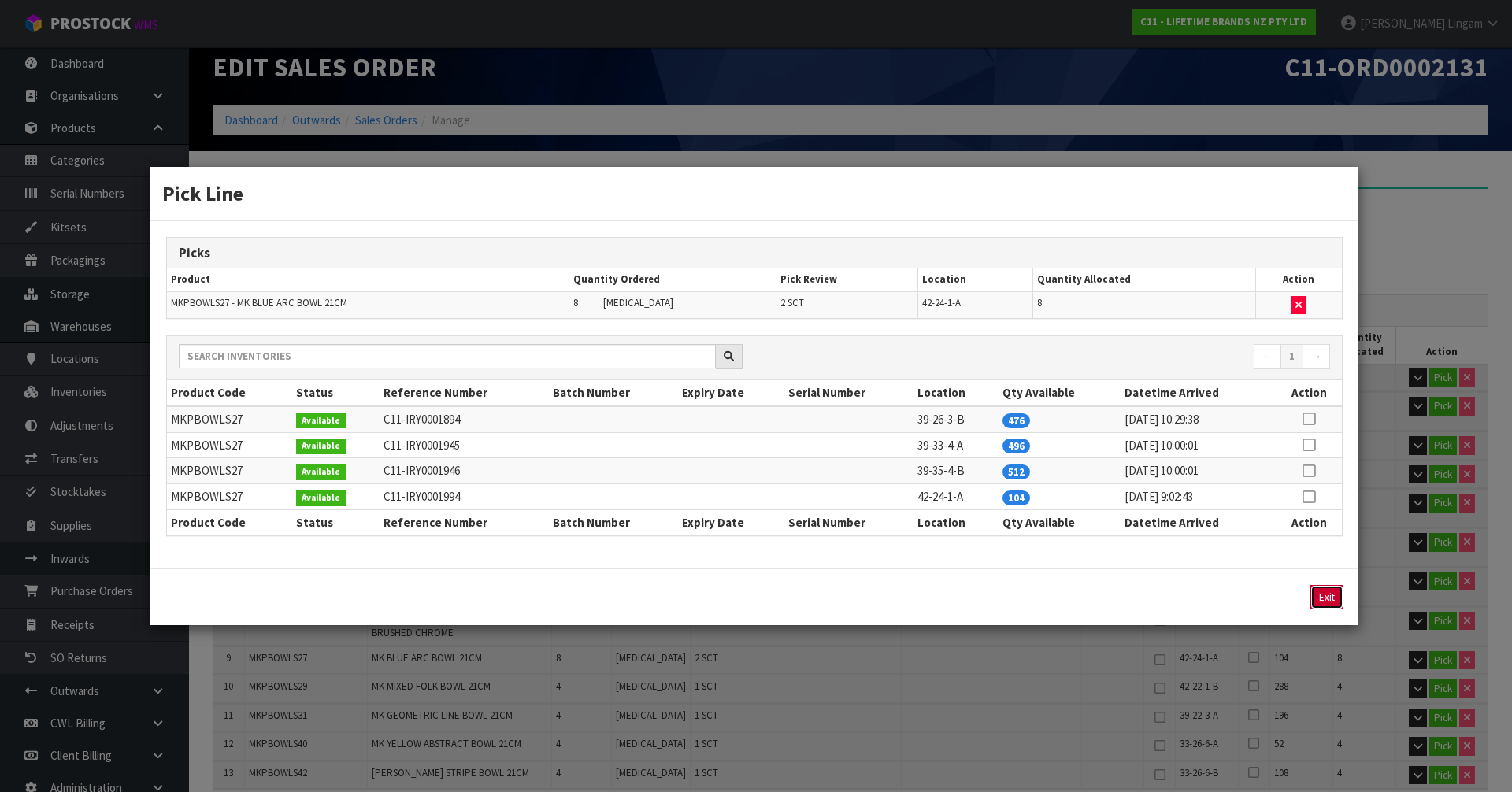
click at [1325, 596] on button "Exit" at bounding box center [1327, 597] width 33 height 24
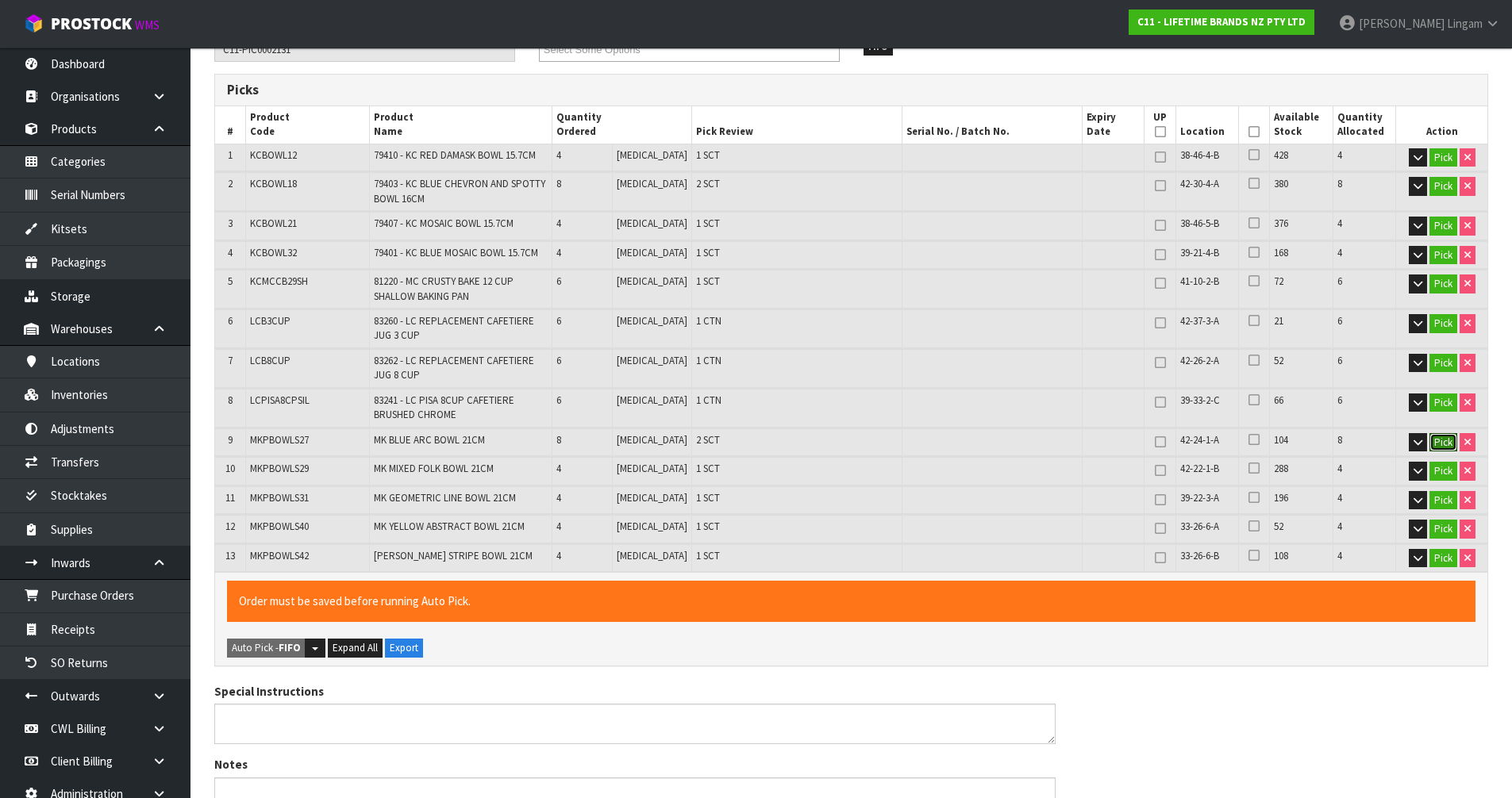
scroll to position [256, 0]
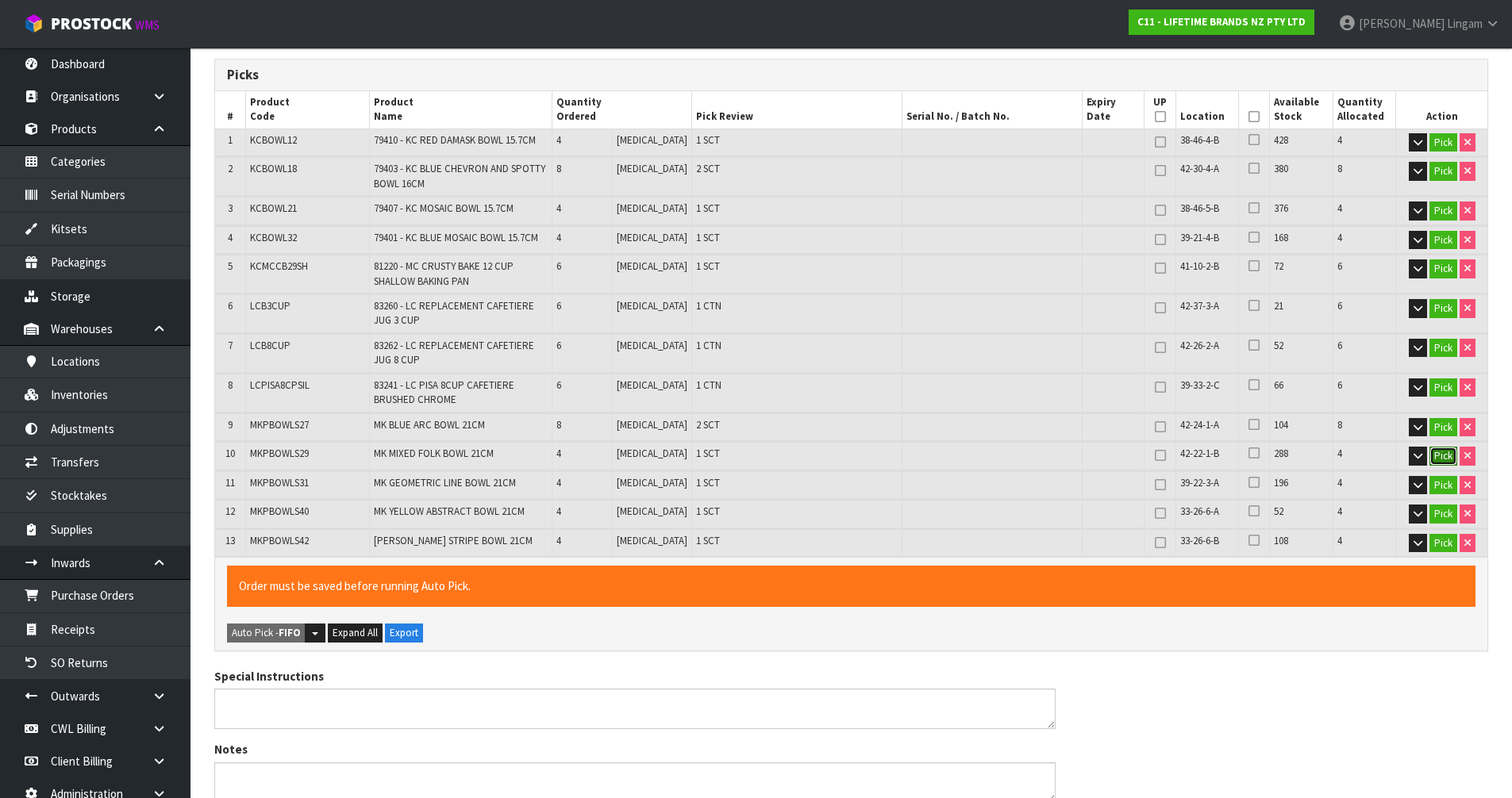
click at [1441, 456] on button "Pick" at bounding box center [1443, 456] width 28 height 19
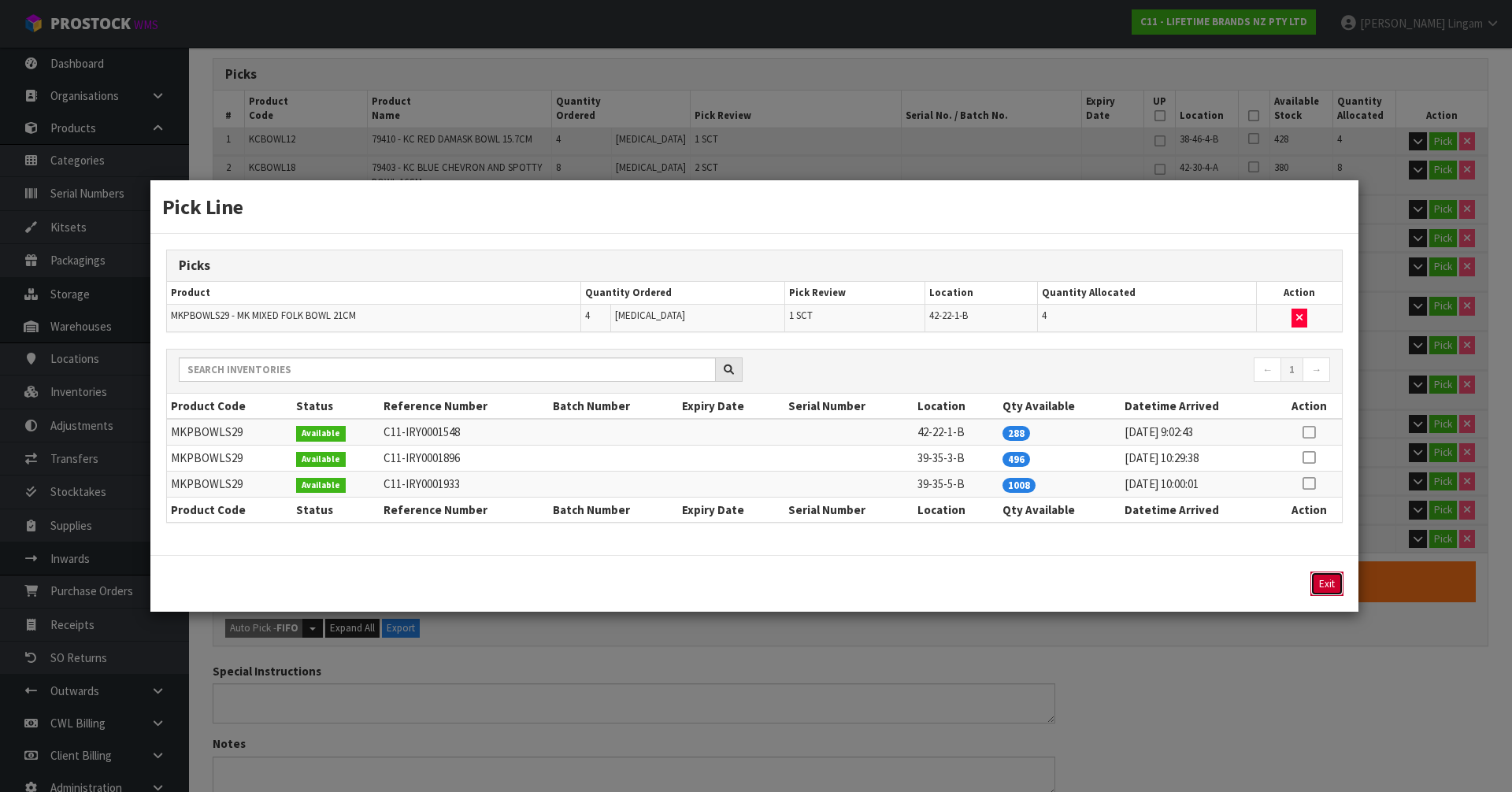
click at [1335, 589] on button "Exit" at bounding box center [1327, 584] width 33 height 24
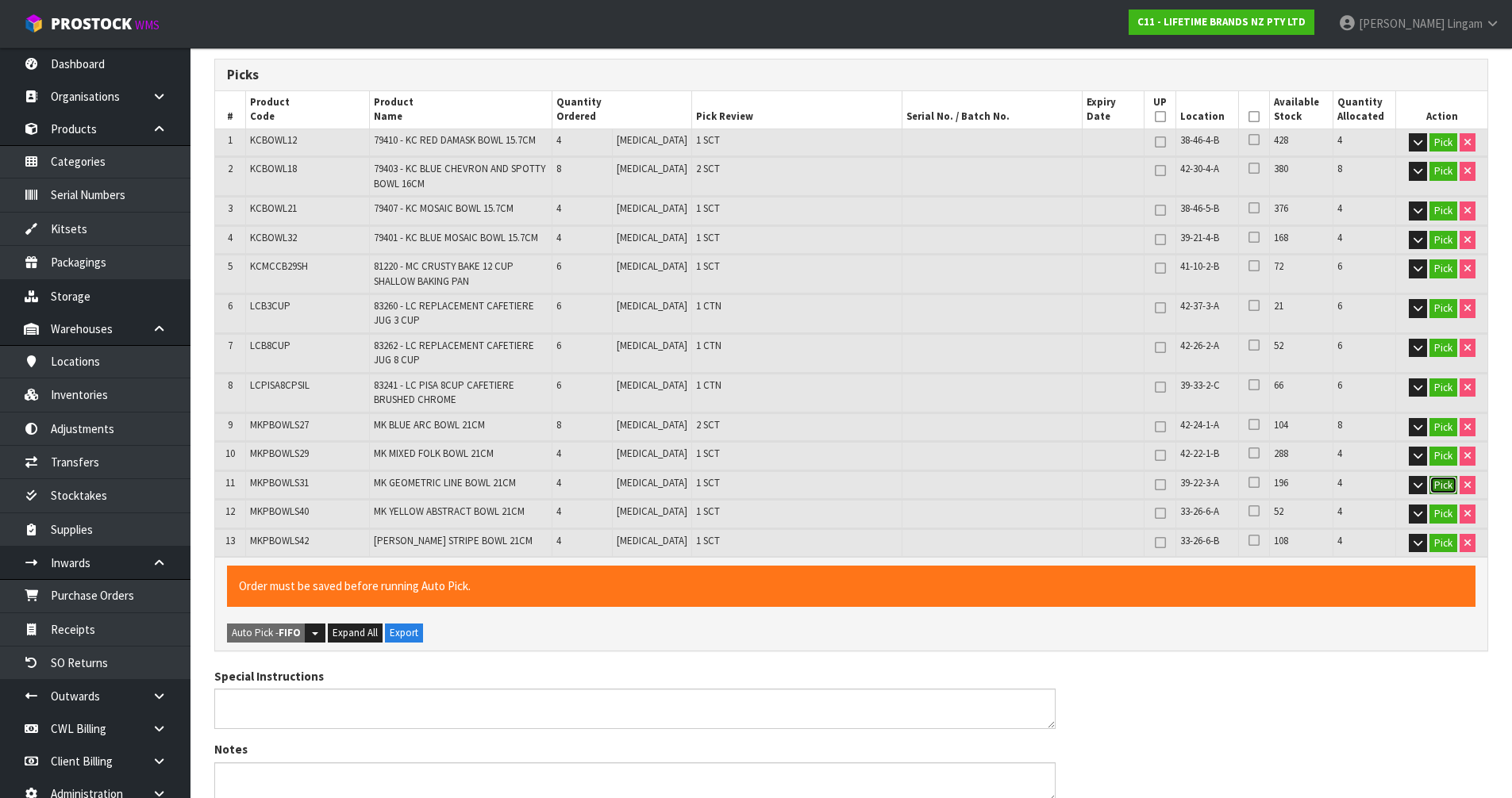
click at [1440, 488] on button "Pick" at bounding box center [1443, 486] width 28 height 19
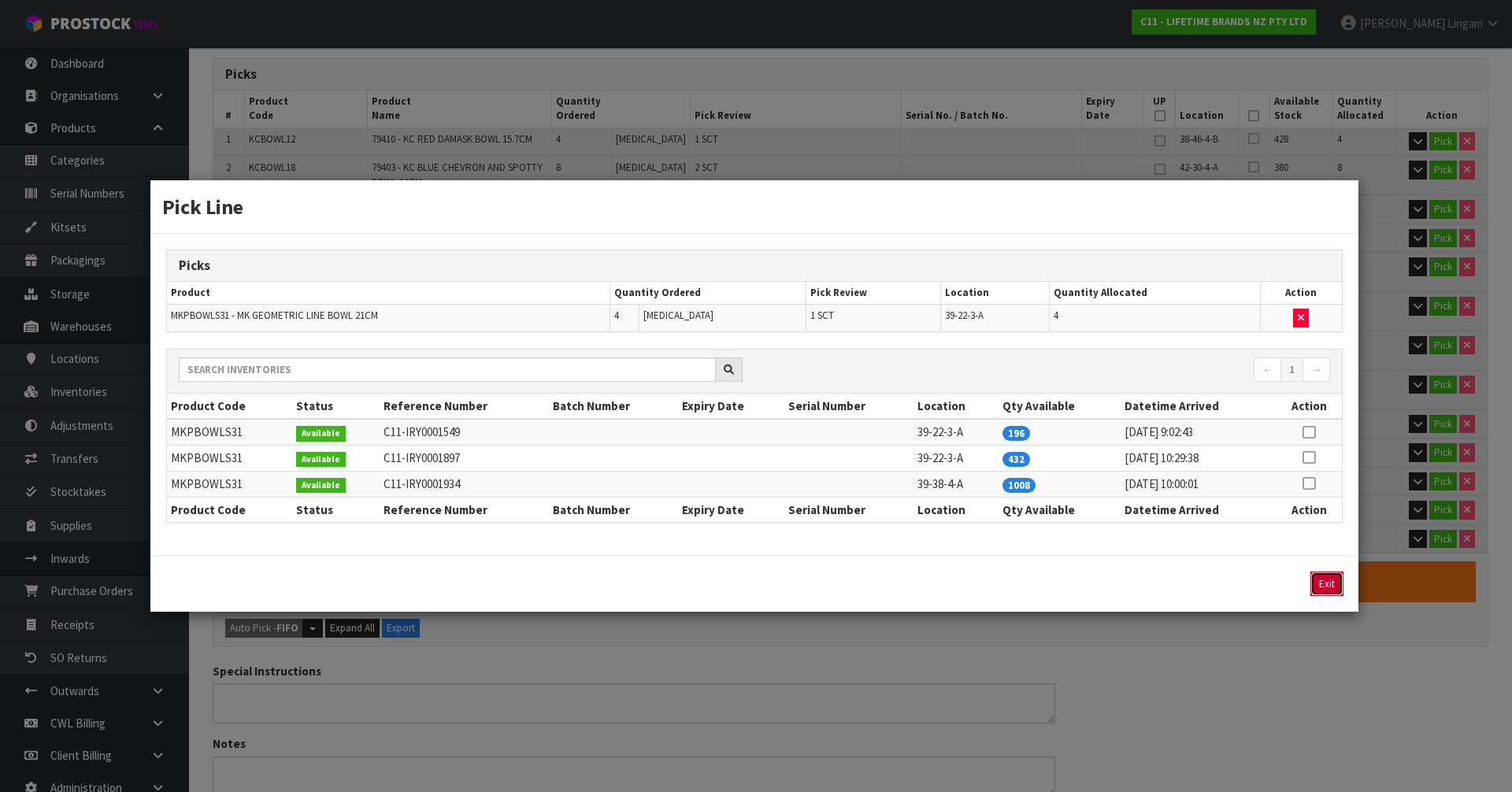
click at [1328, 583] on button "Exit" at bounding box center [1327, 584] width 33 height 24
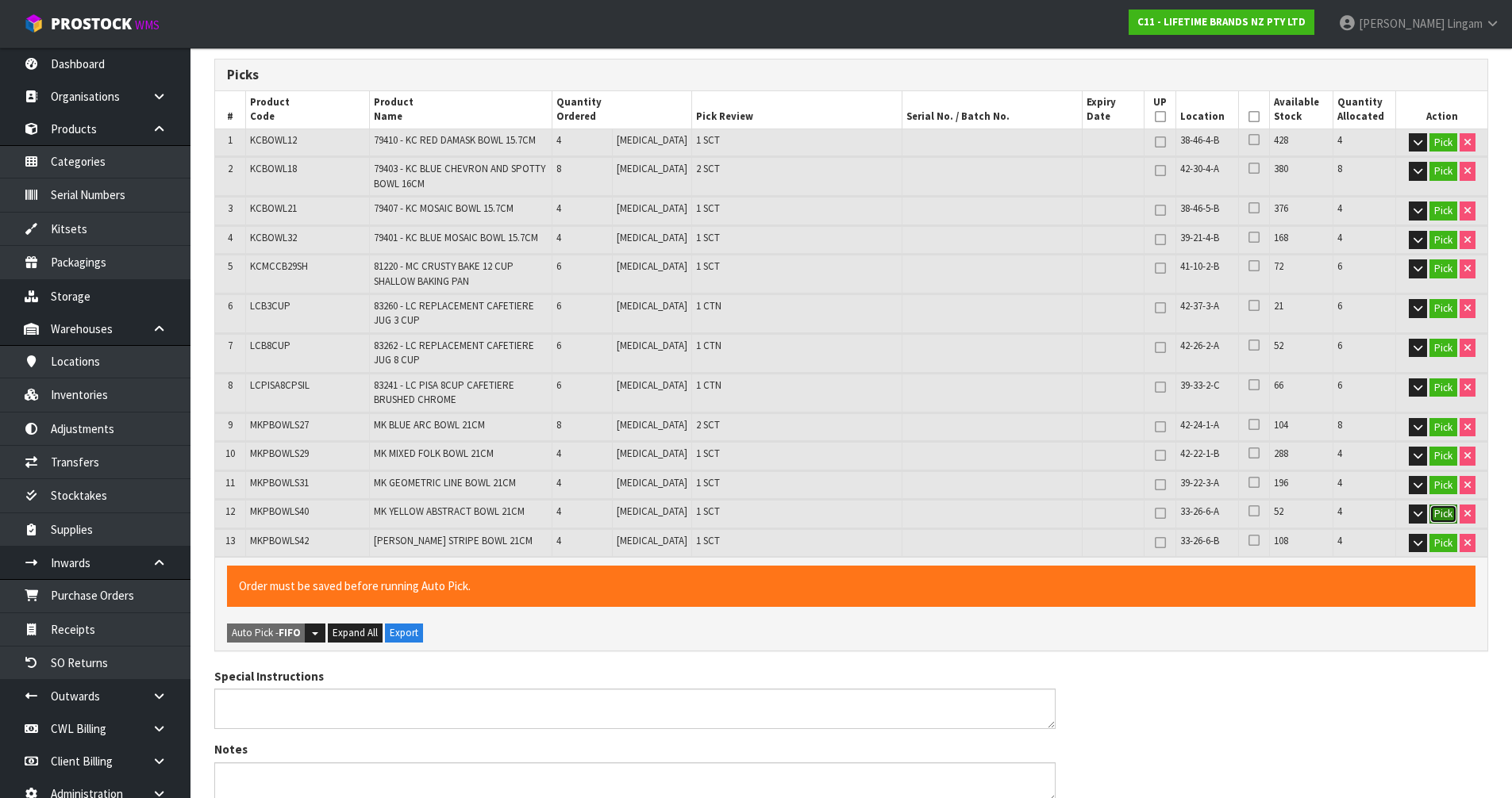
click at [1443, 513] on button "Pick" at bounding box center [1443, 514] width 28 height 19
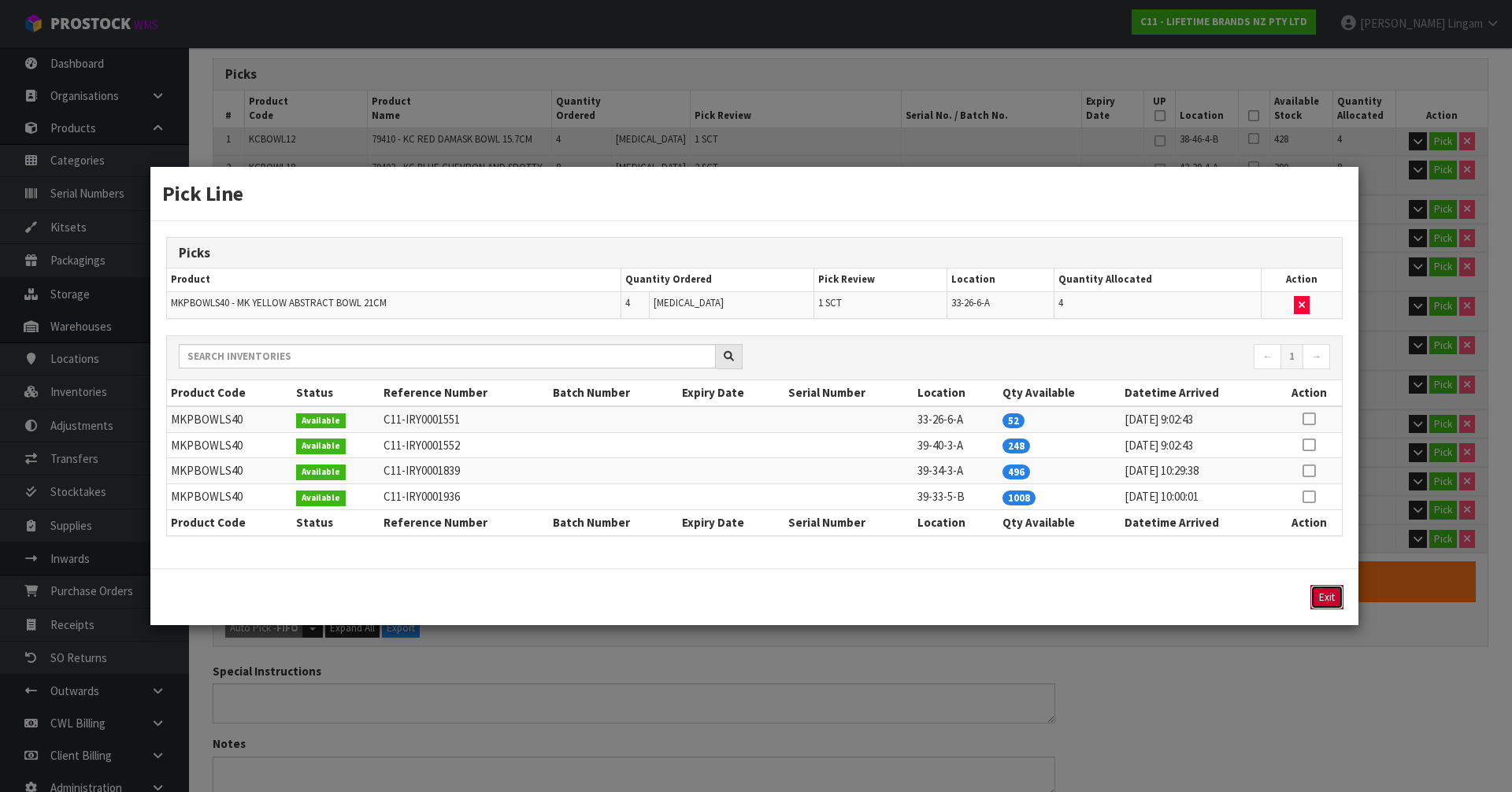
click at [1330, 595] on button "Exit" at bounding box center [1327, 597] width 33 height 24
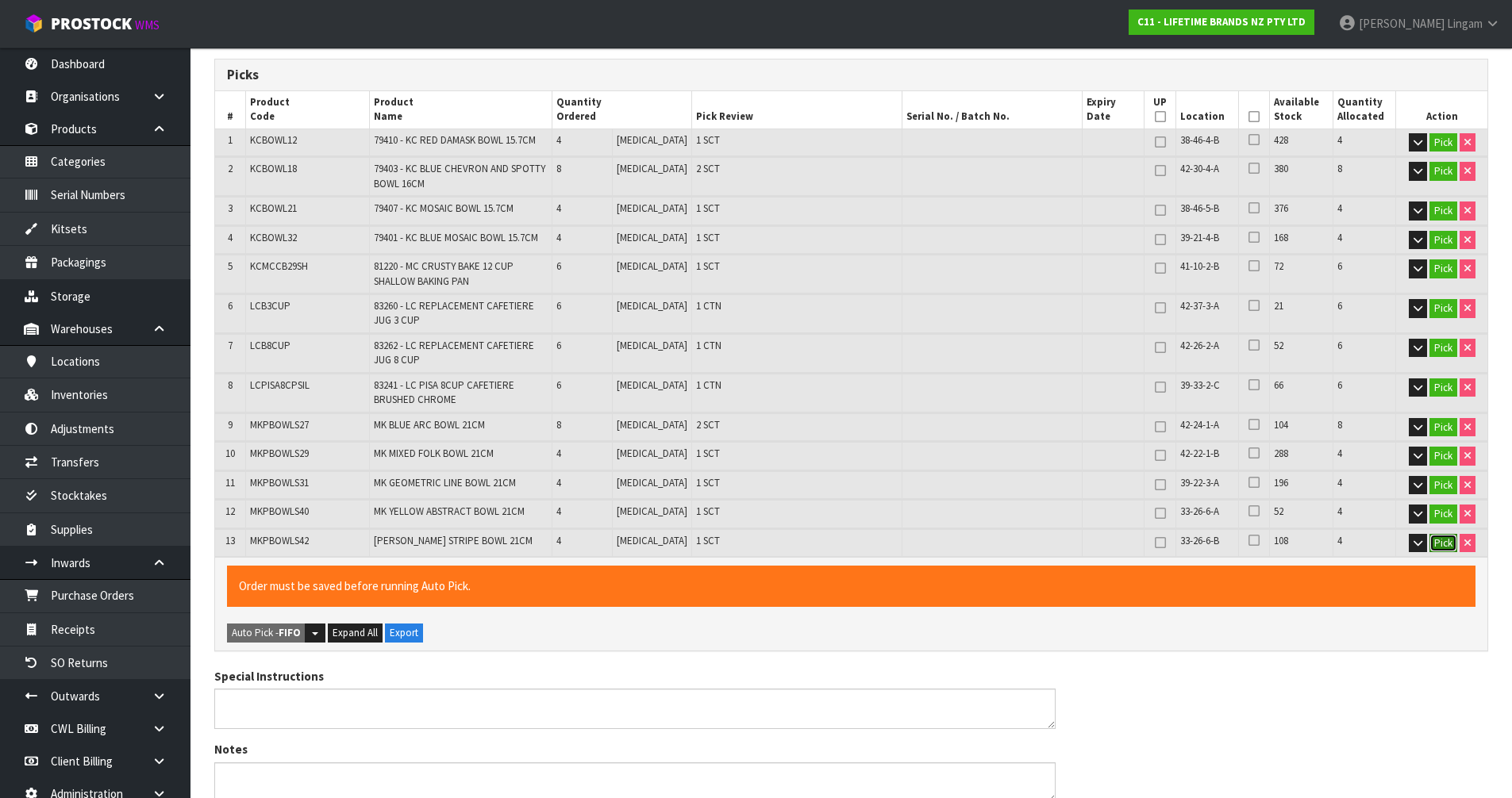
click at [1436, 547] on button "Pick" at bounding box center [1443, 543] width 28 height 19
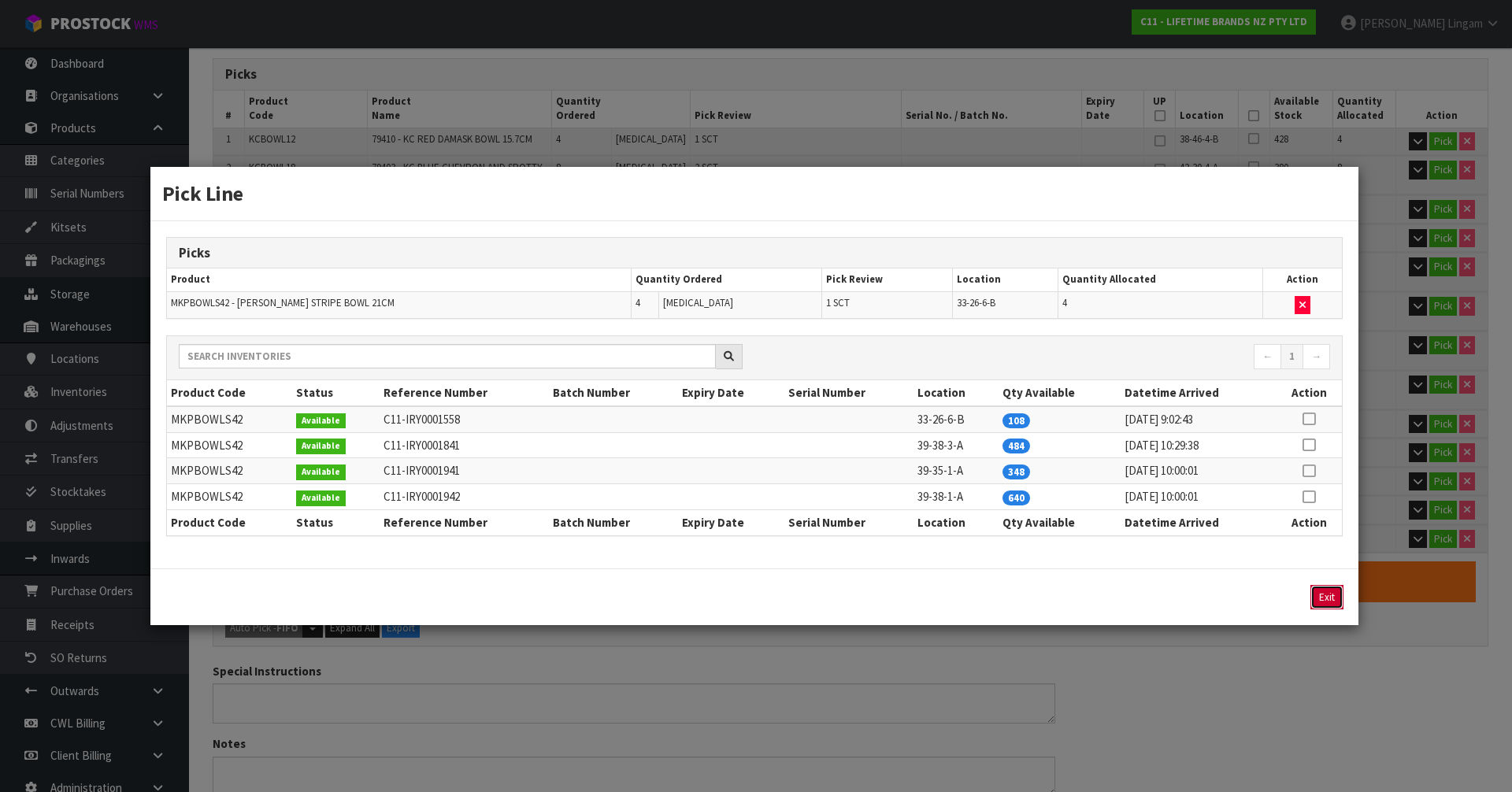
click at [1332, 595] on button "Exit" at bounding box center [1327, 597] width 33 height 24
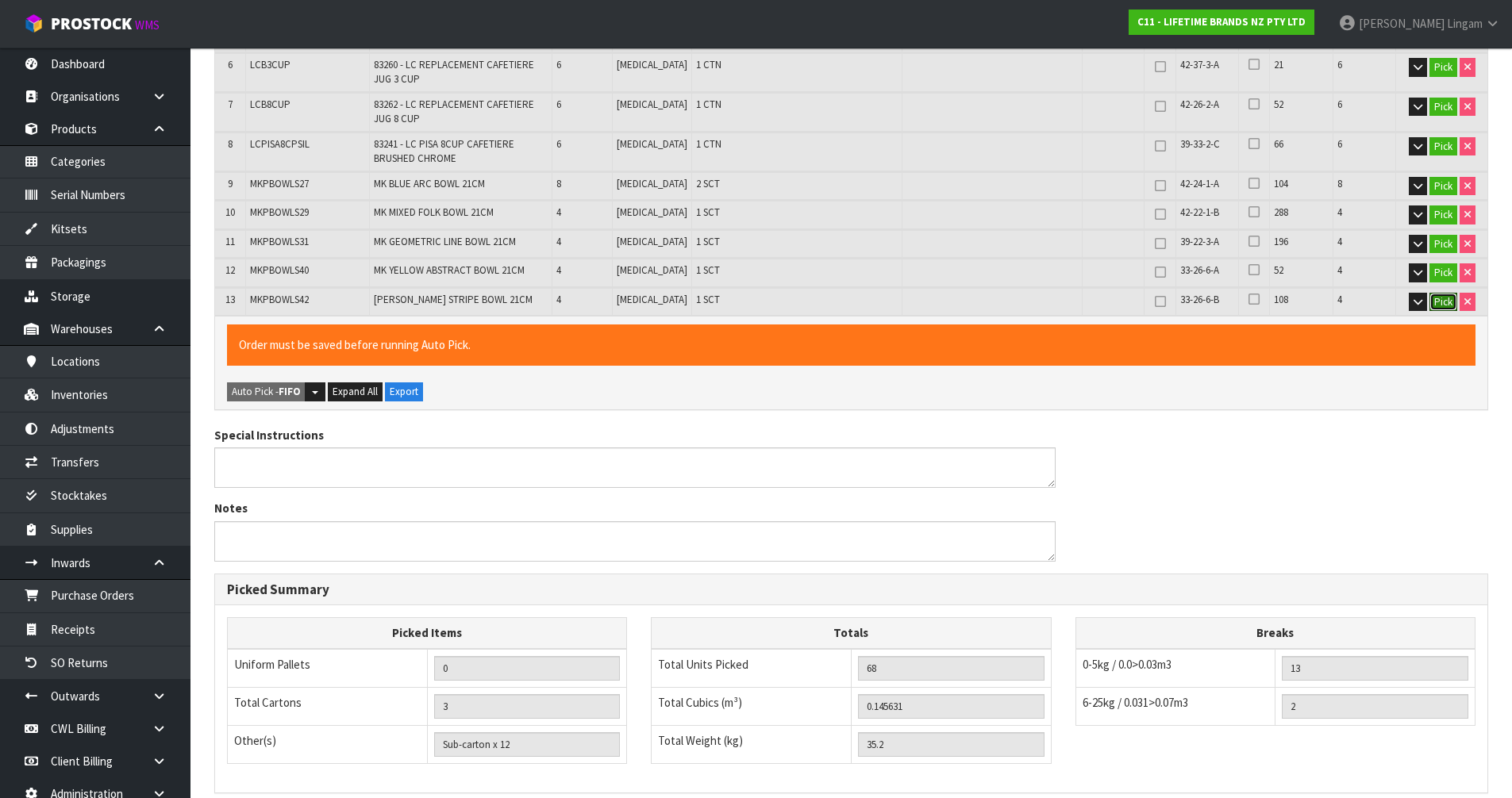
scroll to position [710, 0]
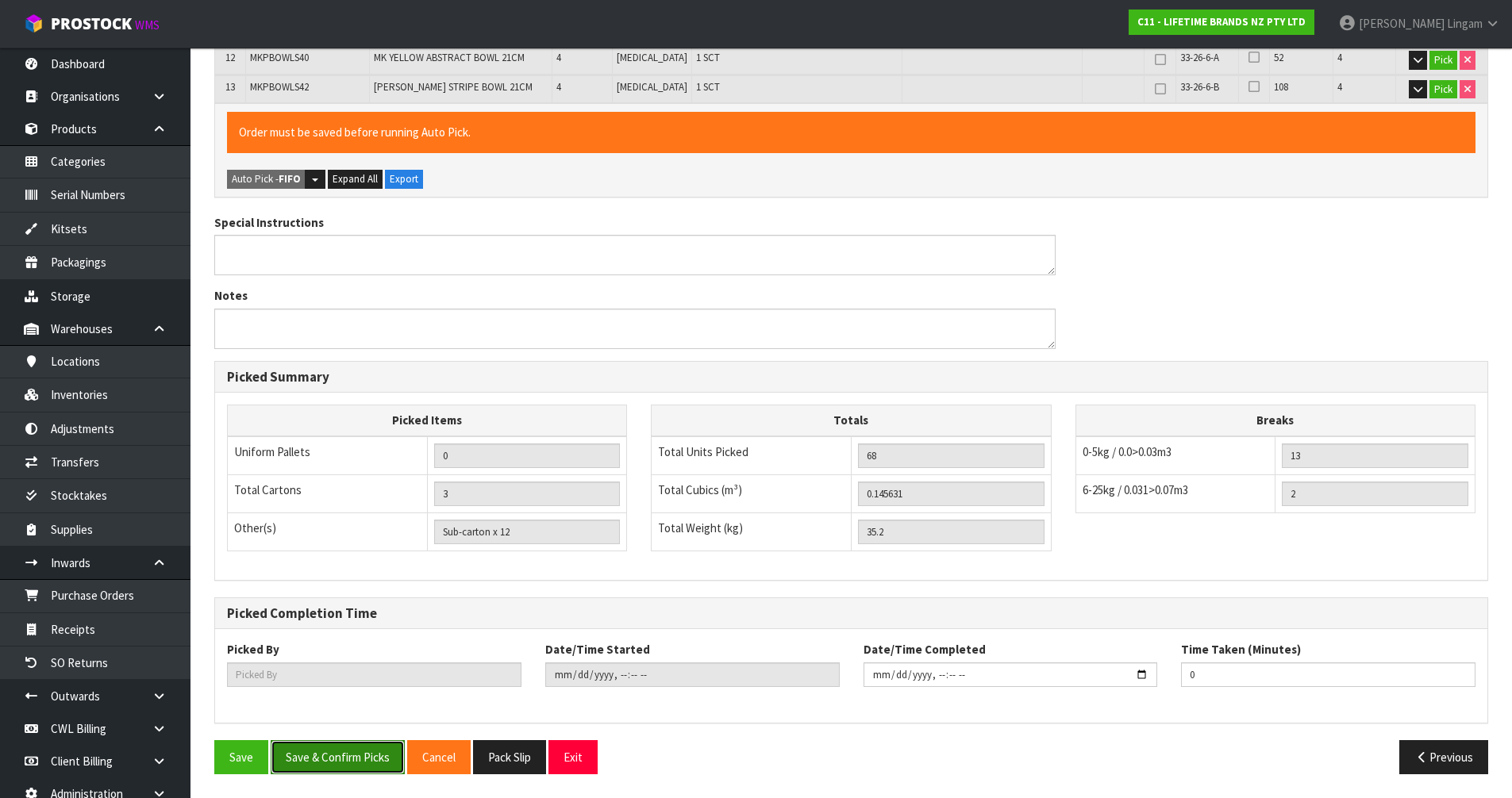
click at [385, 761] on button "Save & Confirm Picks" at bounding box center [337, 757] width 134 height 34
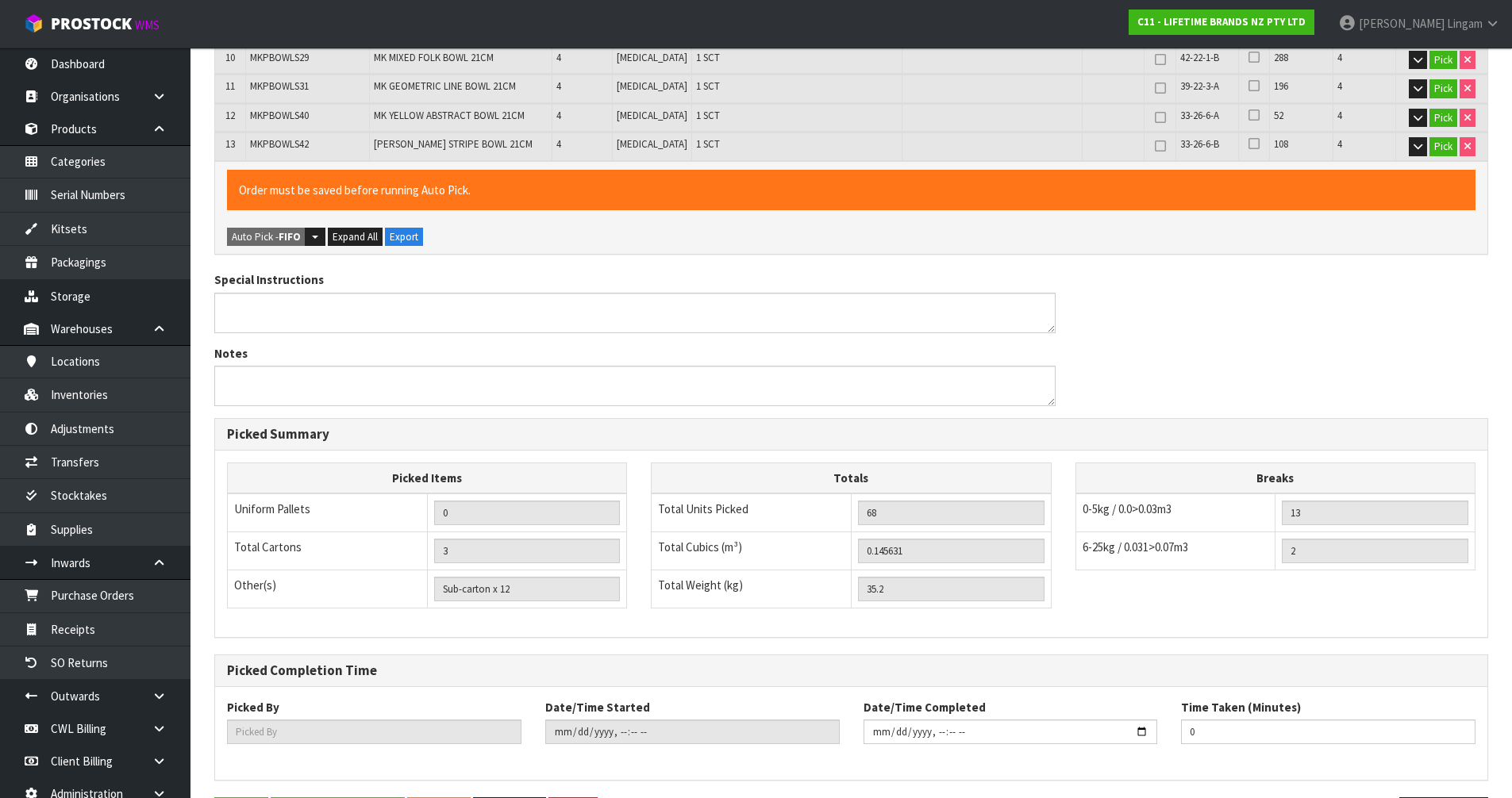
scroll to position [0, 0]
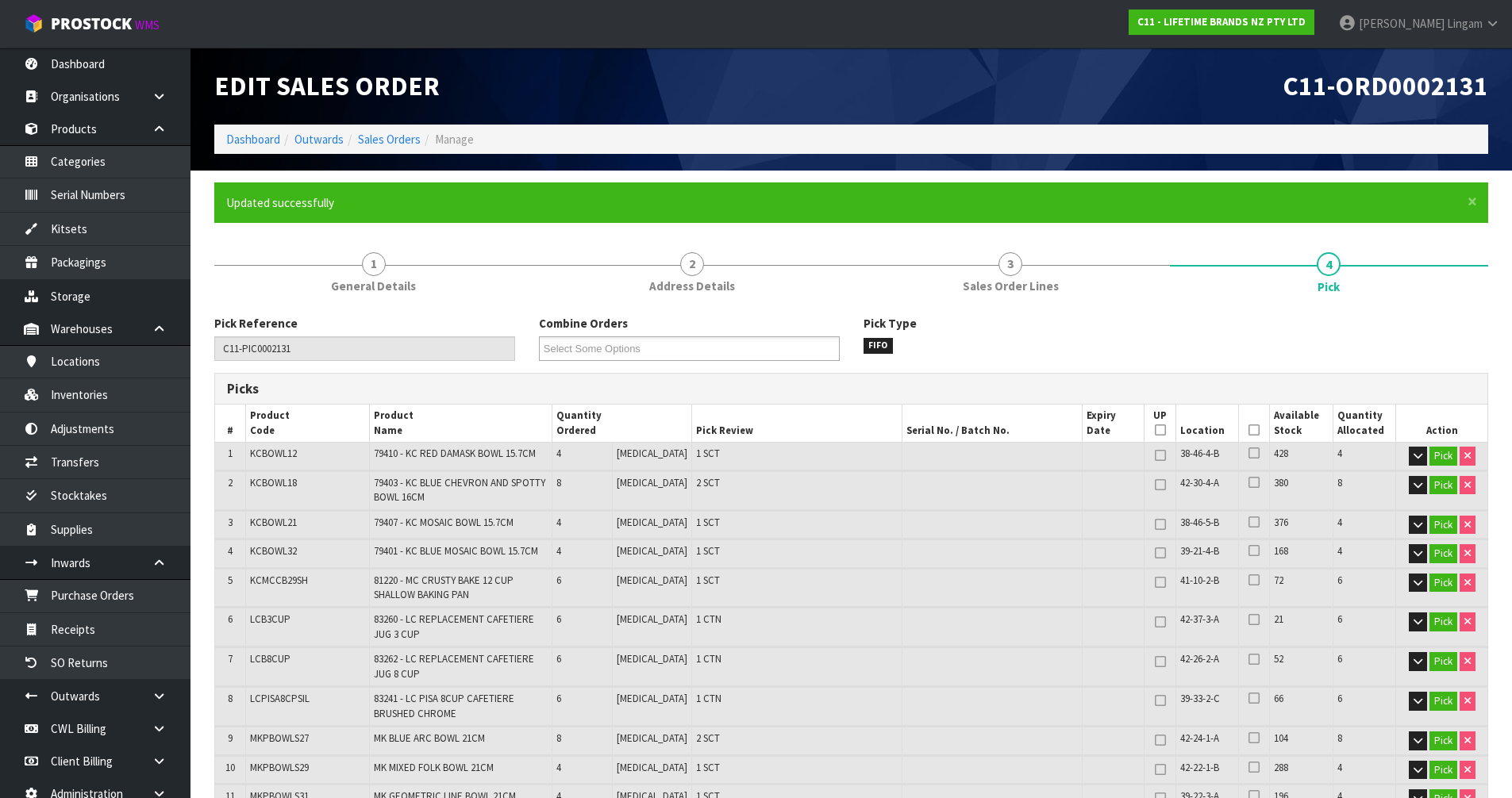
type input "[PERSON_NAME]"
type input "[DATE]T09:35:07"
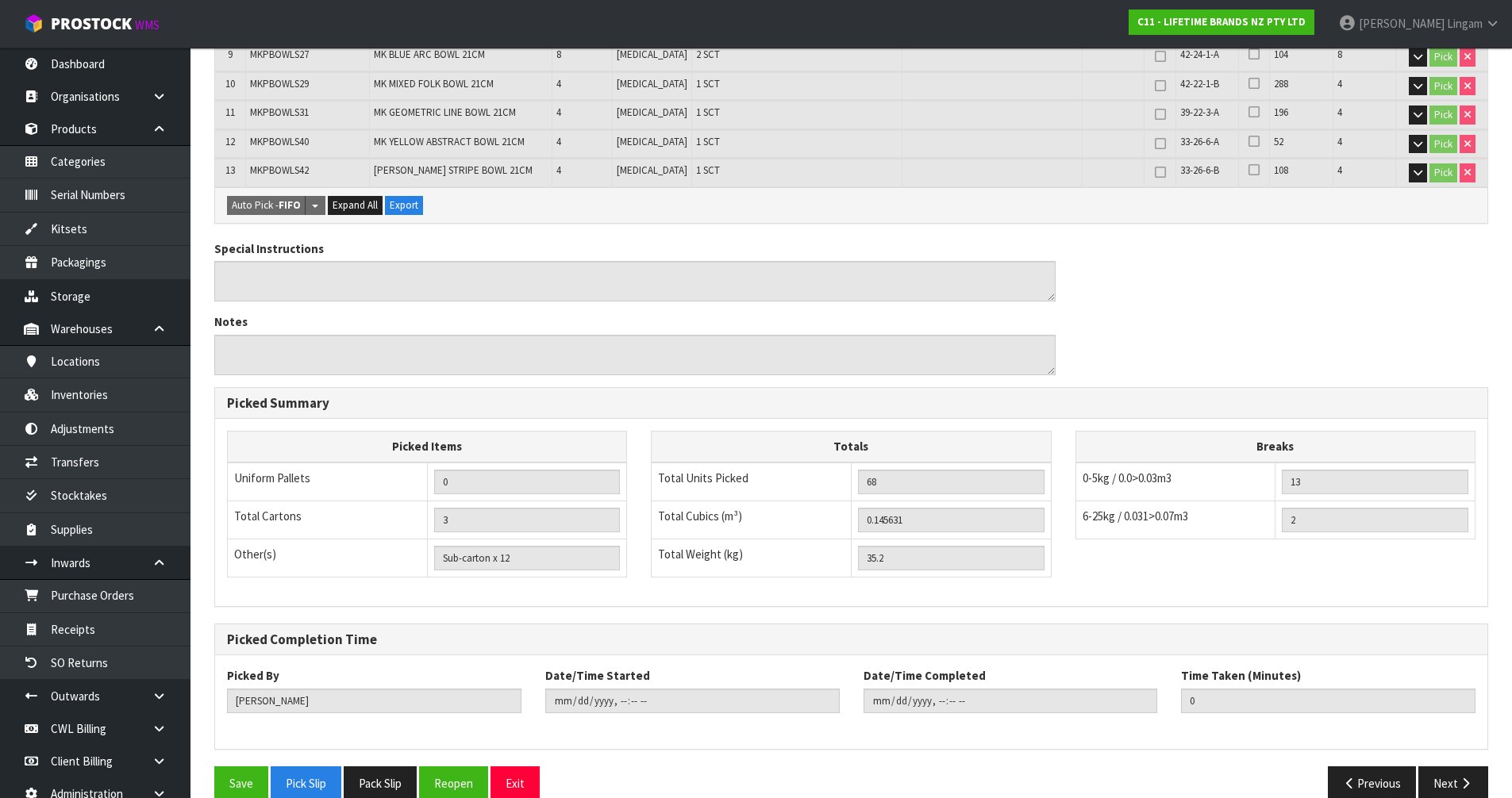
scroll to position [710, 0]
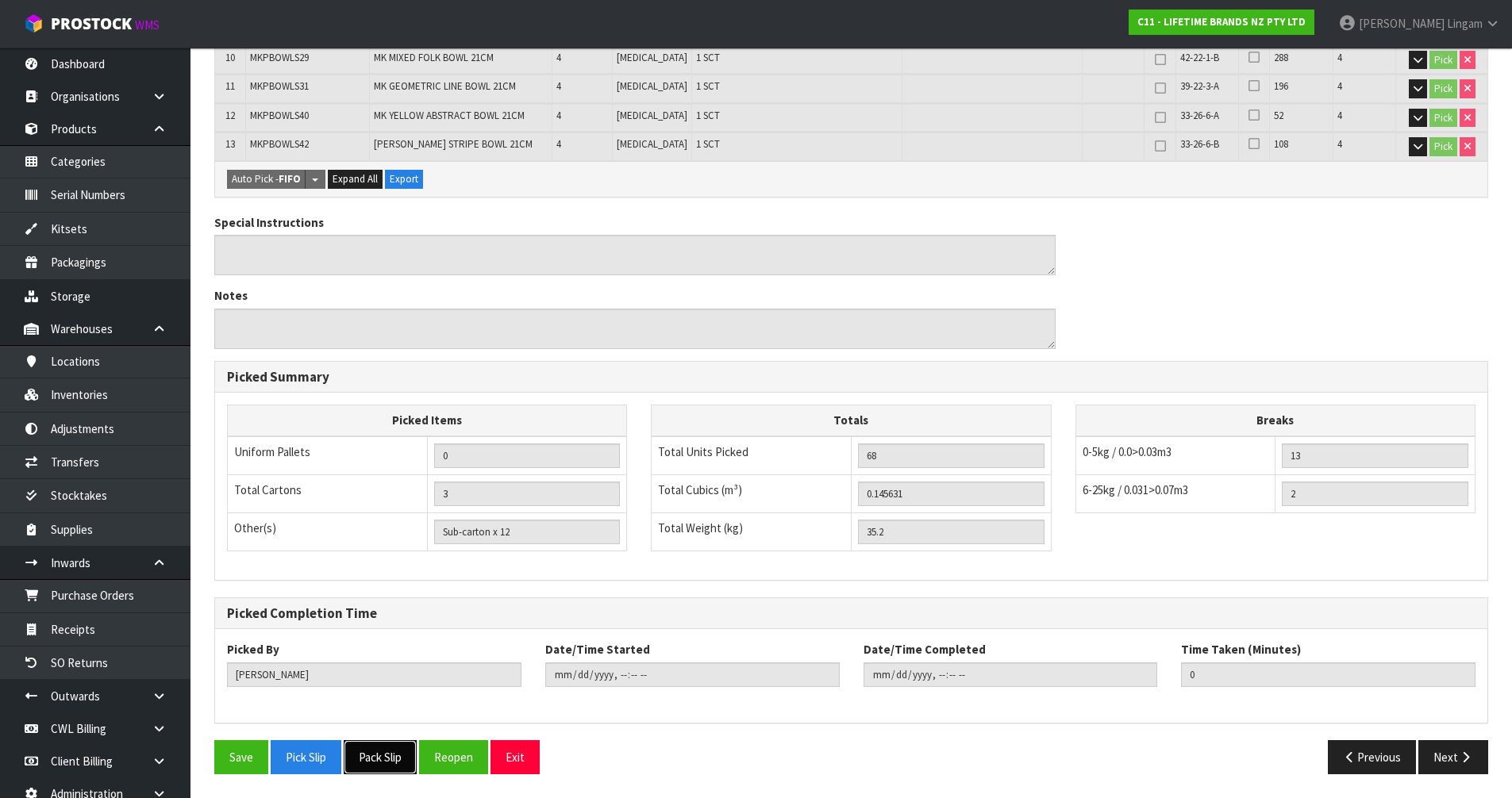
click at [393, 750] on button "Pack Slip" at bounding box center [379, 757] width 73 height 34
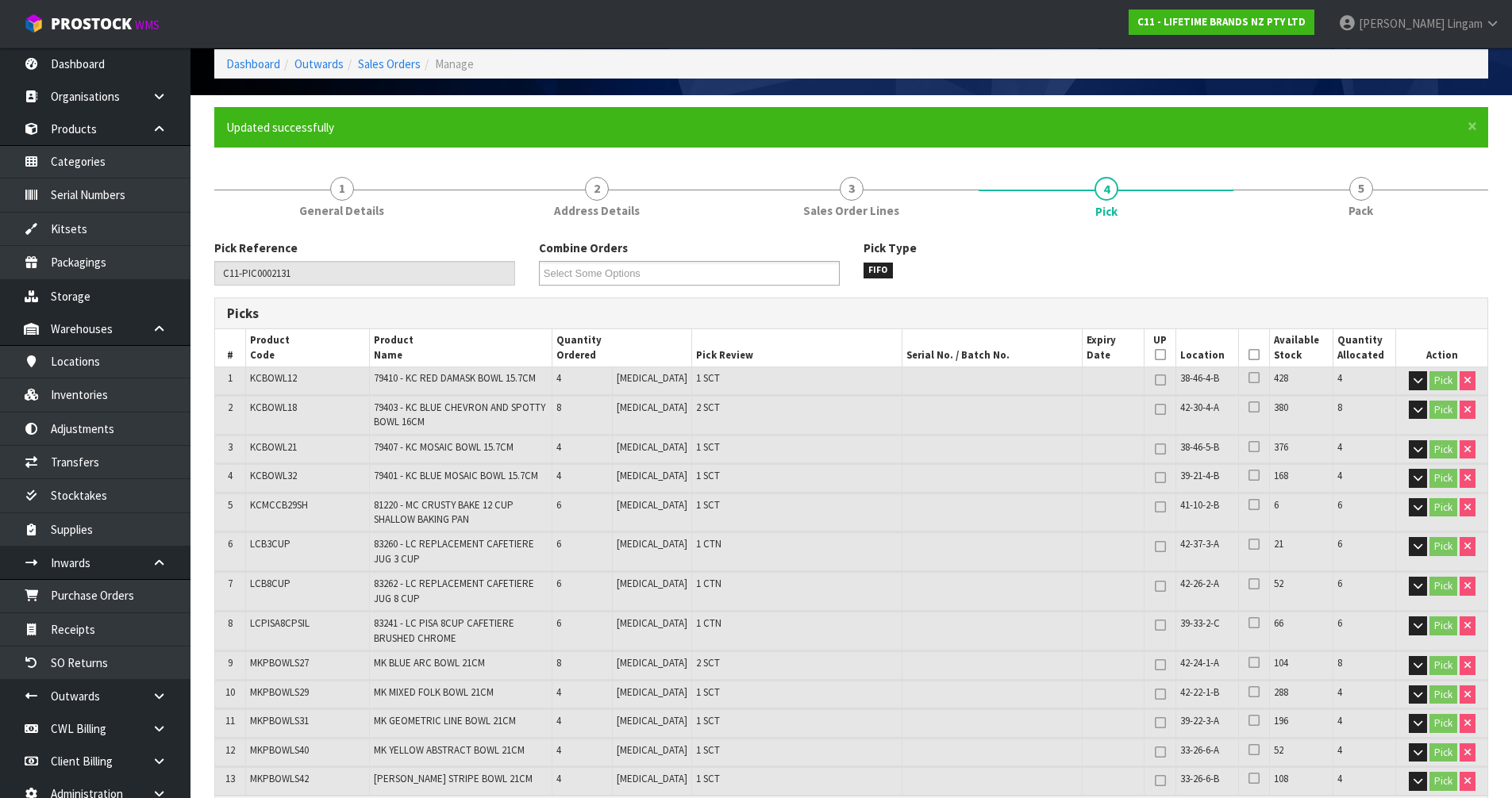
scroll to position [0, 0]
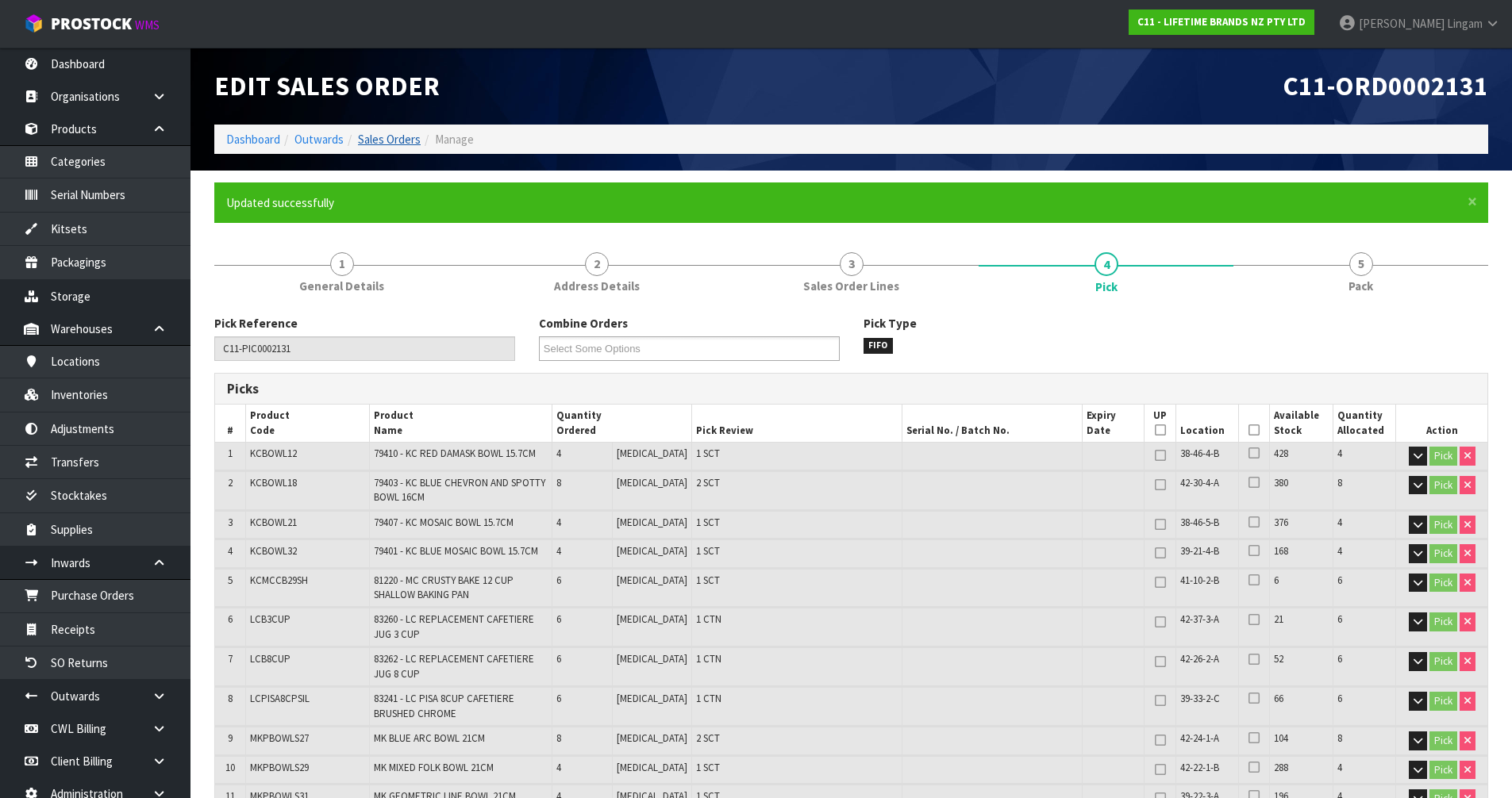
click at [402, 138] on link "Sales Orders" at bounding box center [390, 138] width 63 height 15
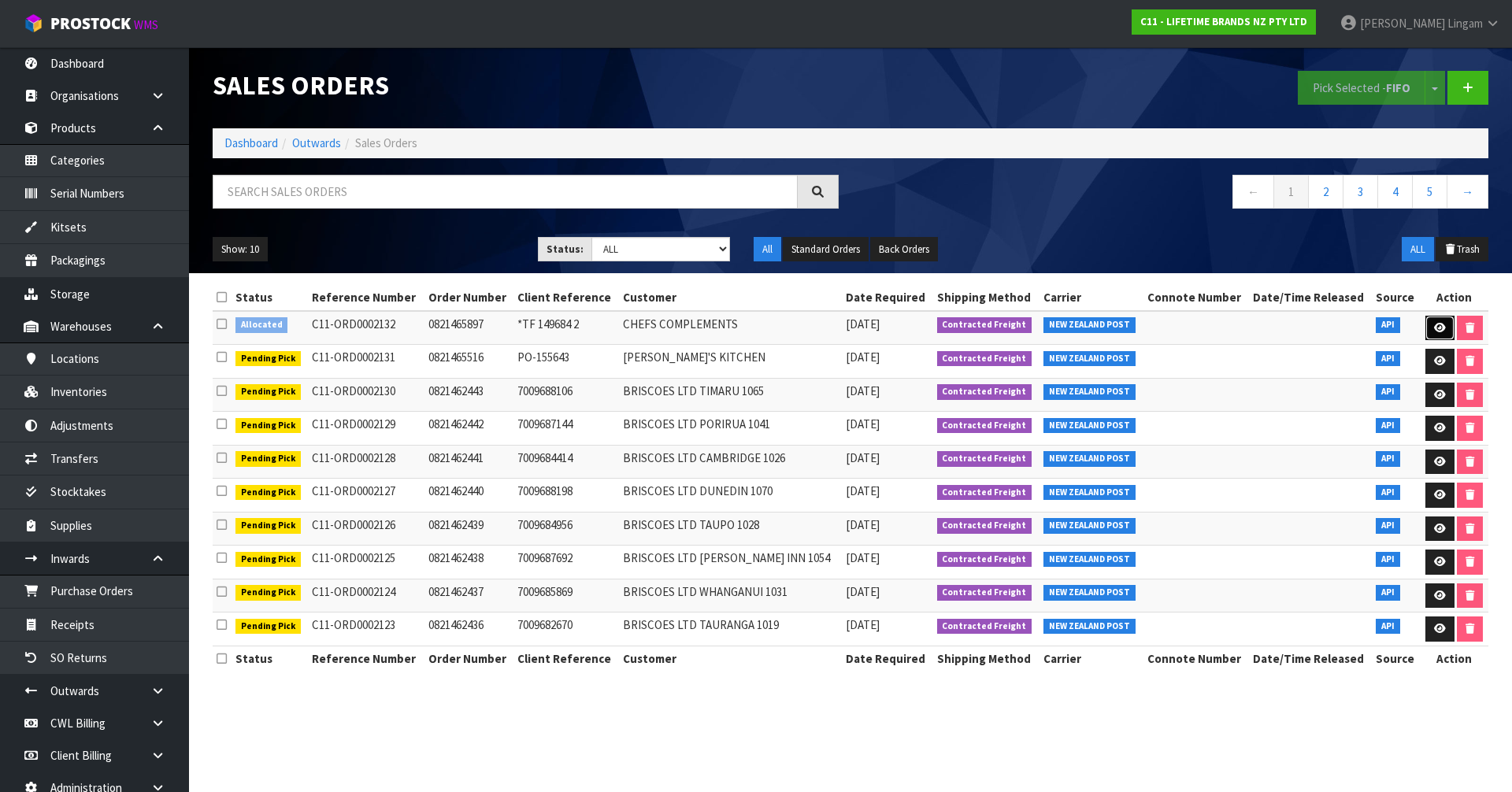
click at [1435, 325] on icon at bounding box center [1440, 328] width 12 height 10
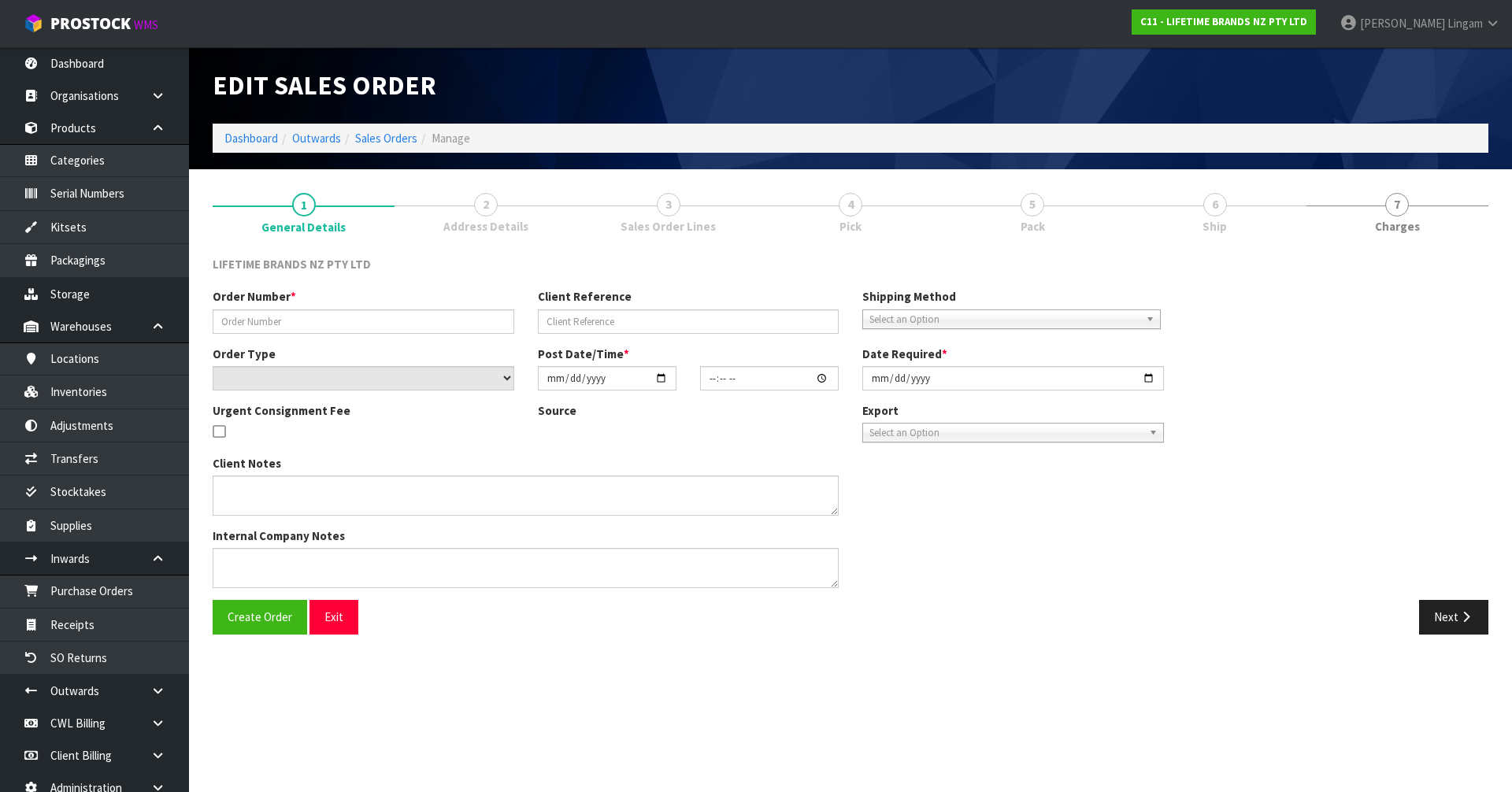
type input "0821465897"
type input "*TF 149684 2"
select select "number:0"
type input "[DATE]"
type input "07:54:40.000"
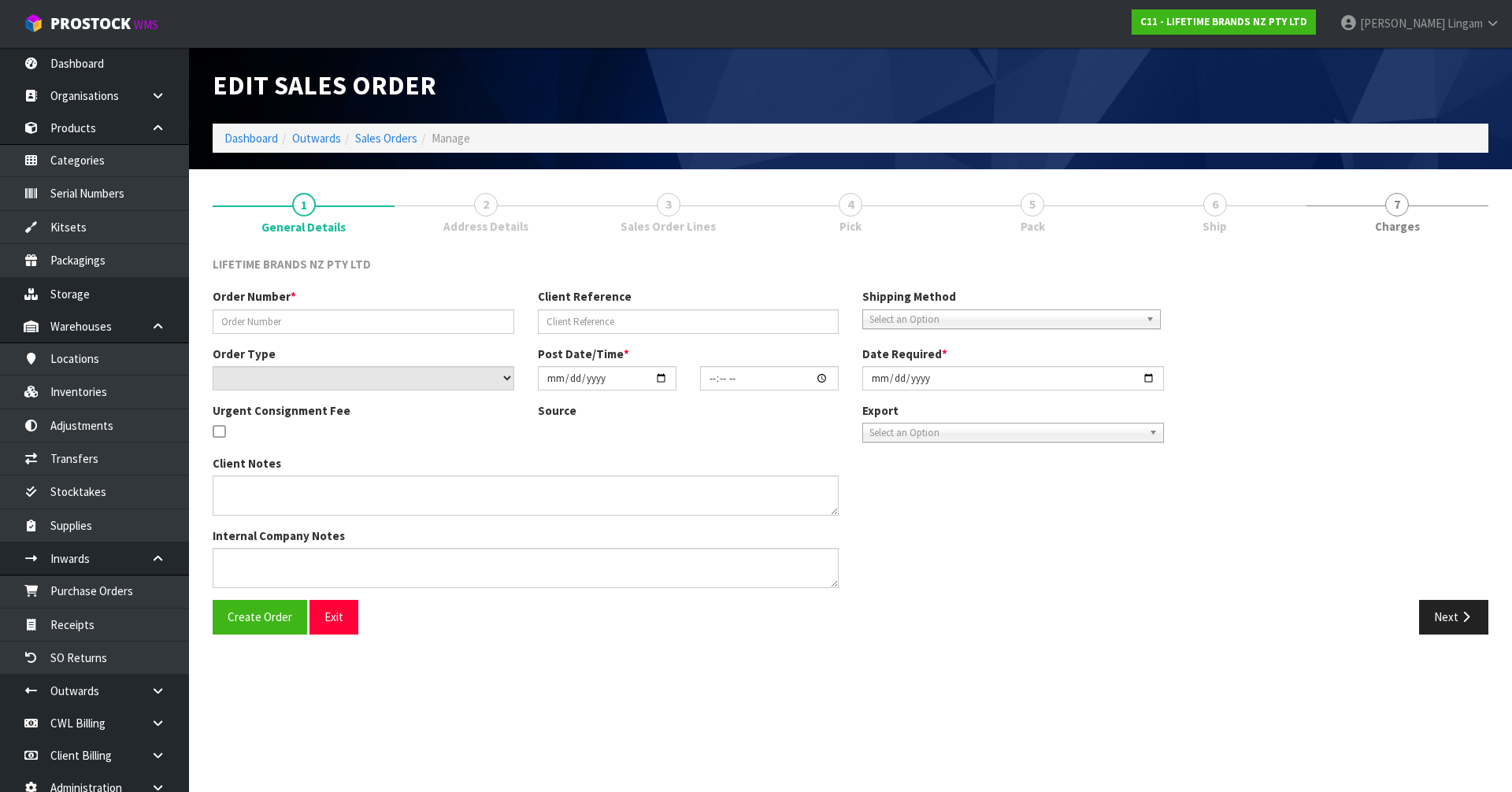
type input "[DATE]"
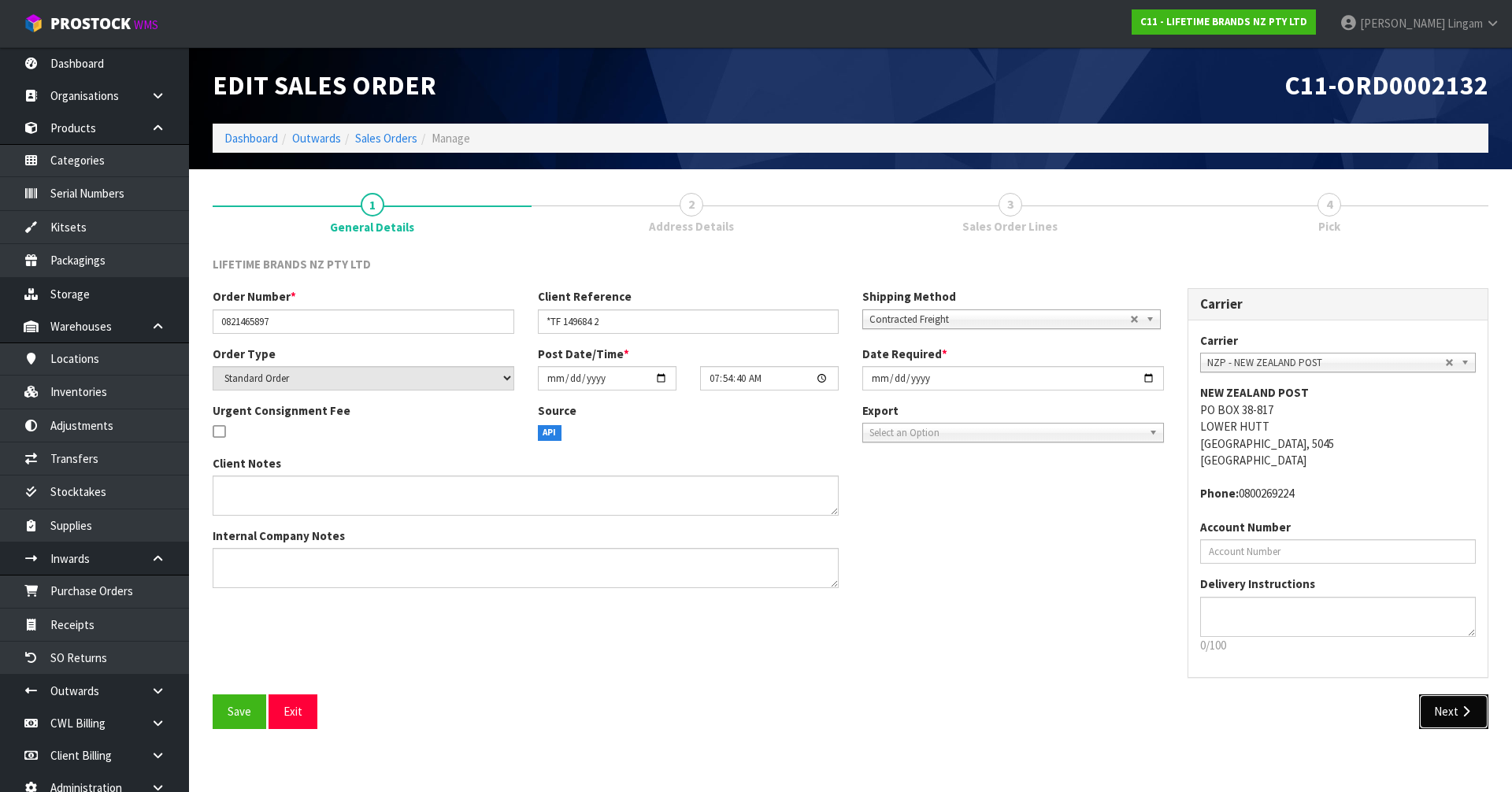
click at [1452, 709] on button "Next" at bounding box center [1454, 710] width 70 height 34
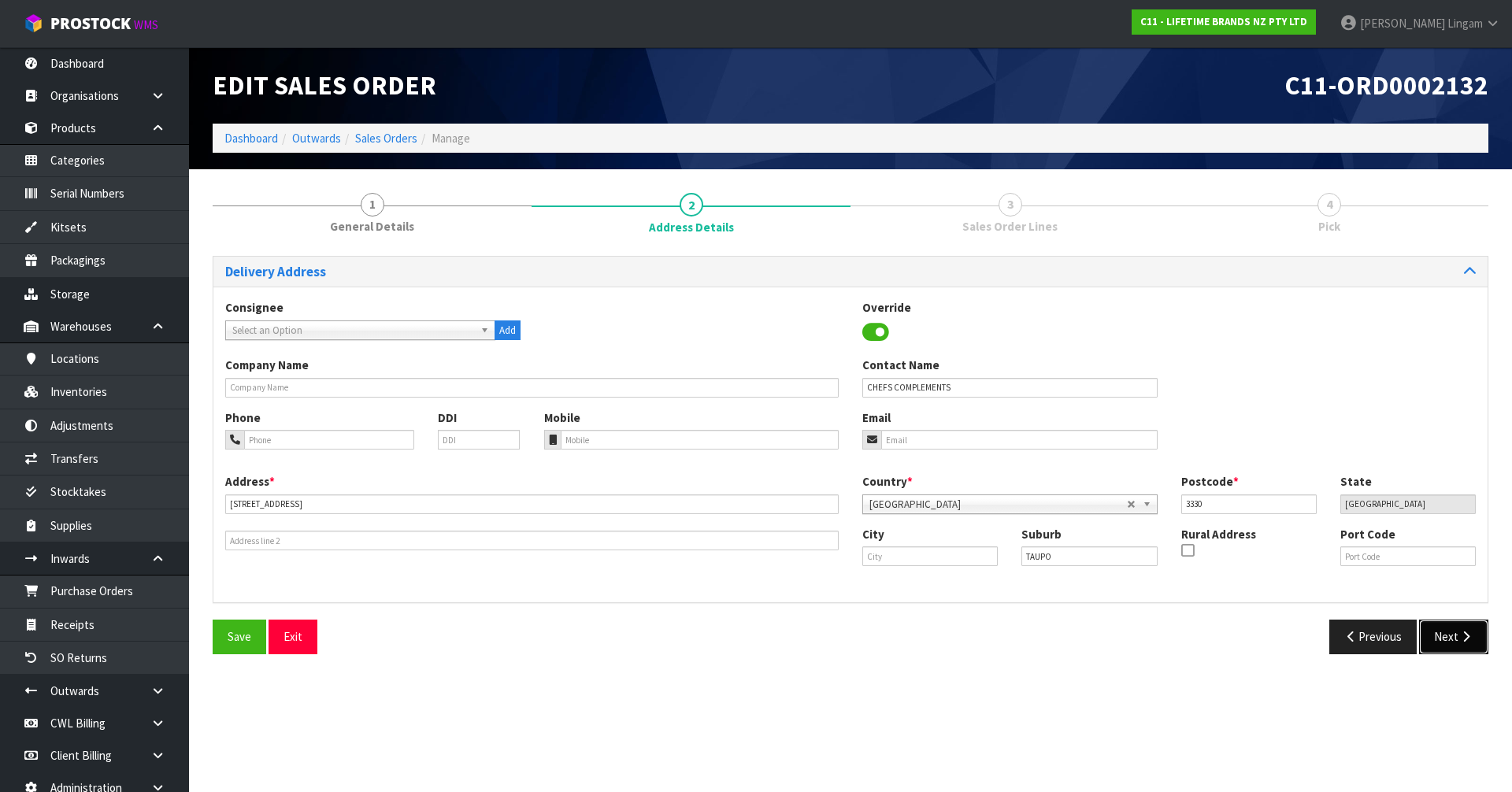
click at [1444, 637] on button "Next" at bounding box center [1454, 636] width 70 height 34
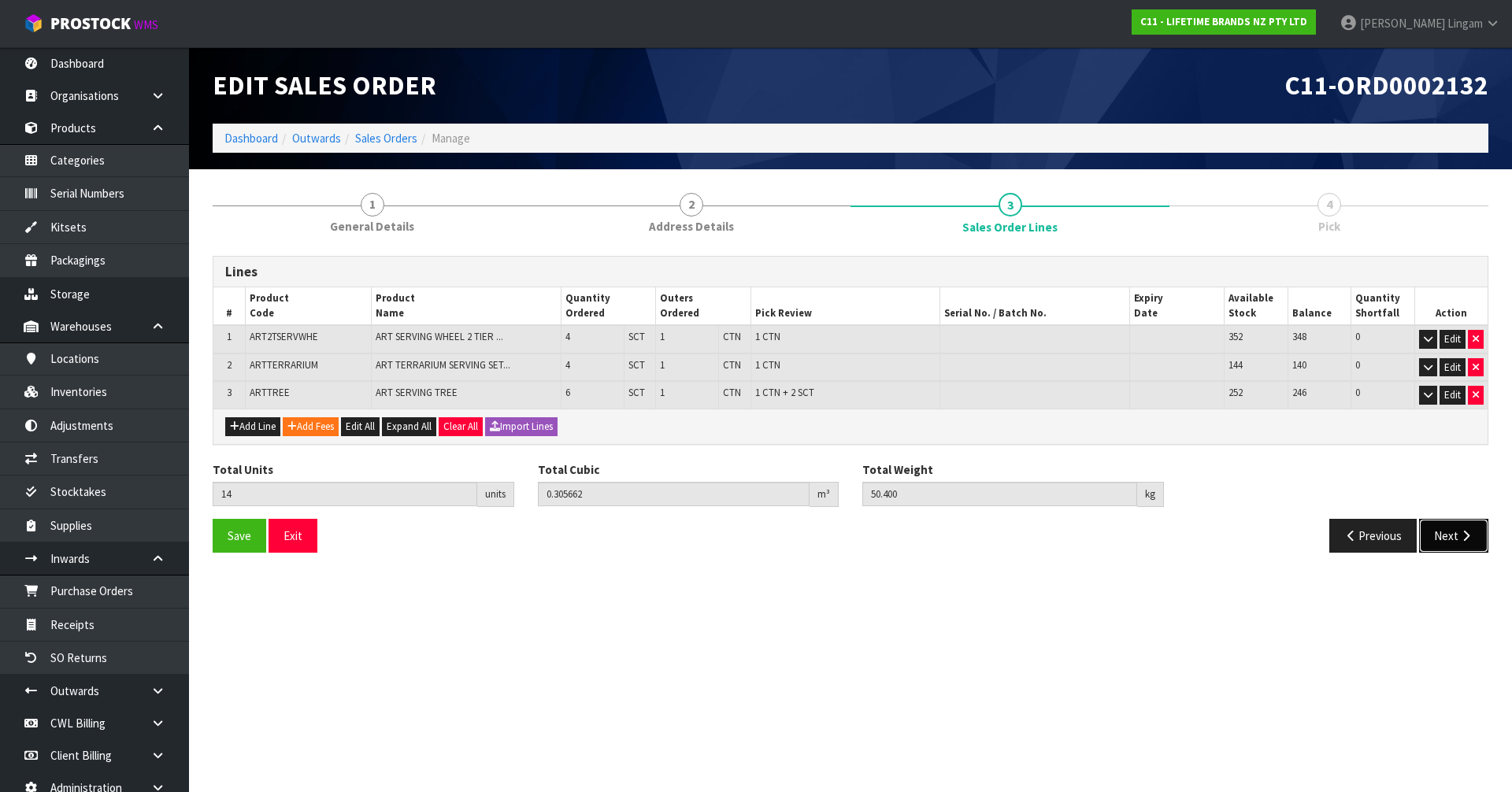
click at [1450, 534] on button "Next" at bounding box center [1454, 535] width 70 height 34
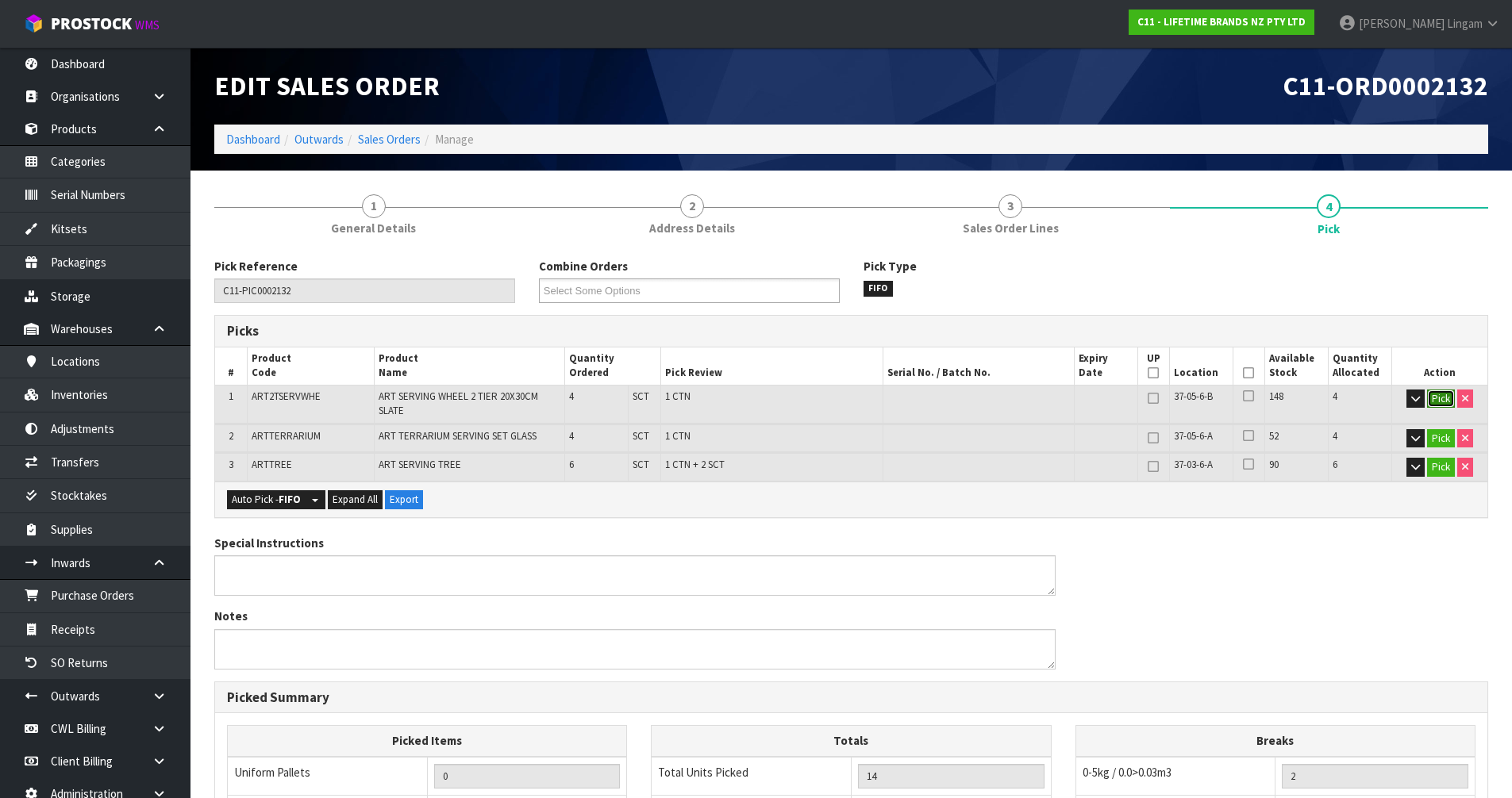
click at [1448, 398] on button "Pick" at bounding box center [1441, 399] width 28 height 19
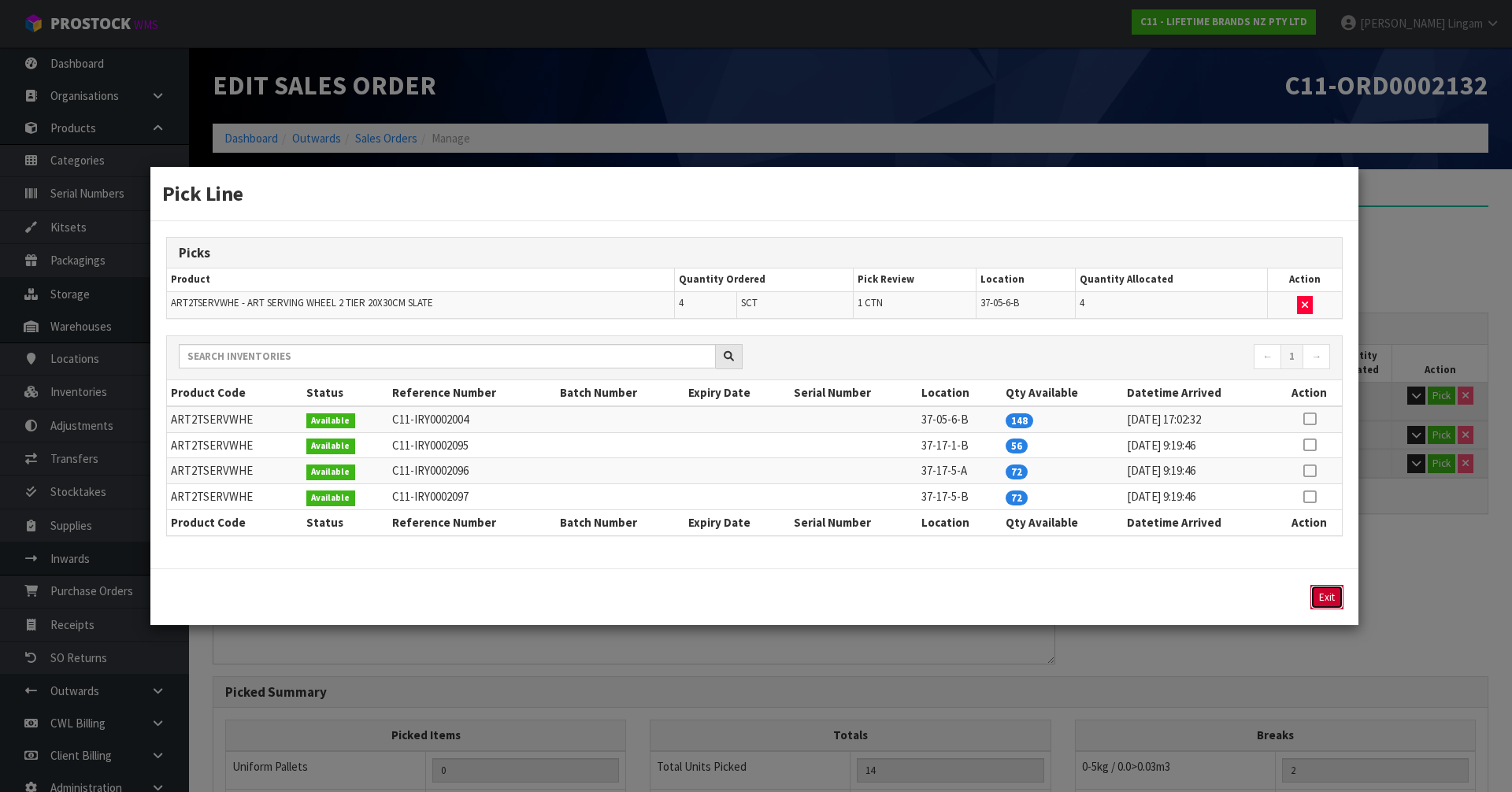
click at [1340, 599] on button "Exit" at bounding box center [1327, 597] width 33 height 24
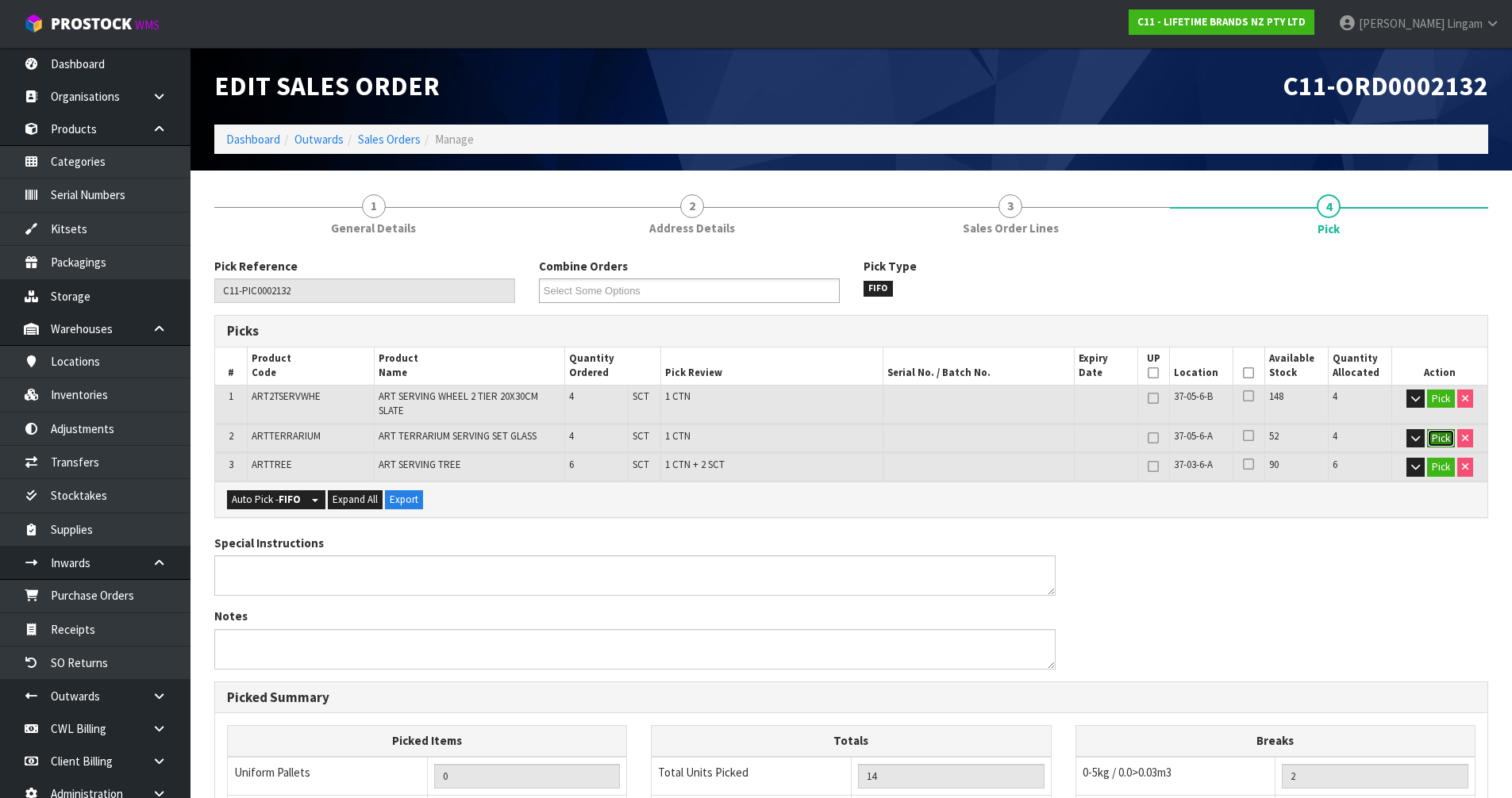
click at [1441, 444] on button "Pick" at bounding box center [1441, 438] width 28 height 19
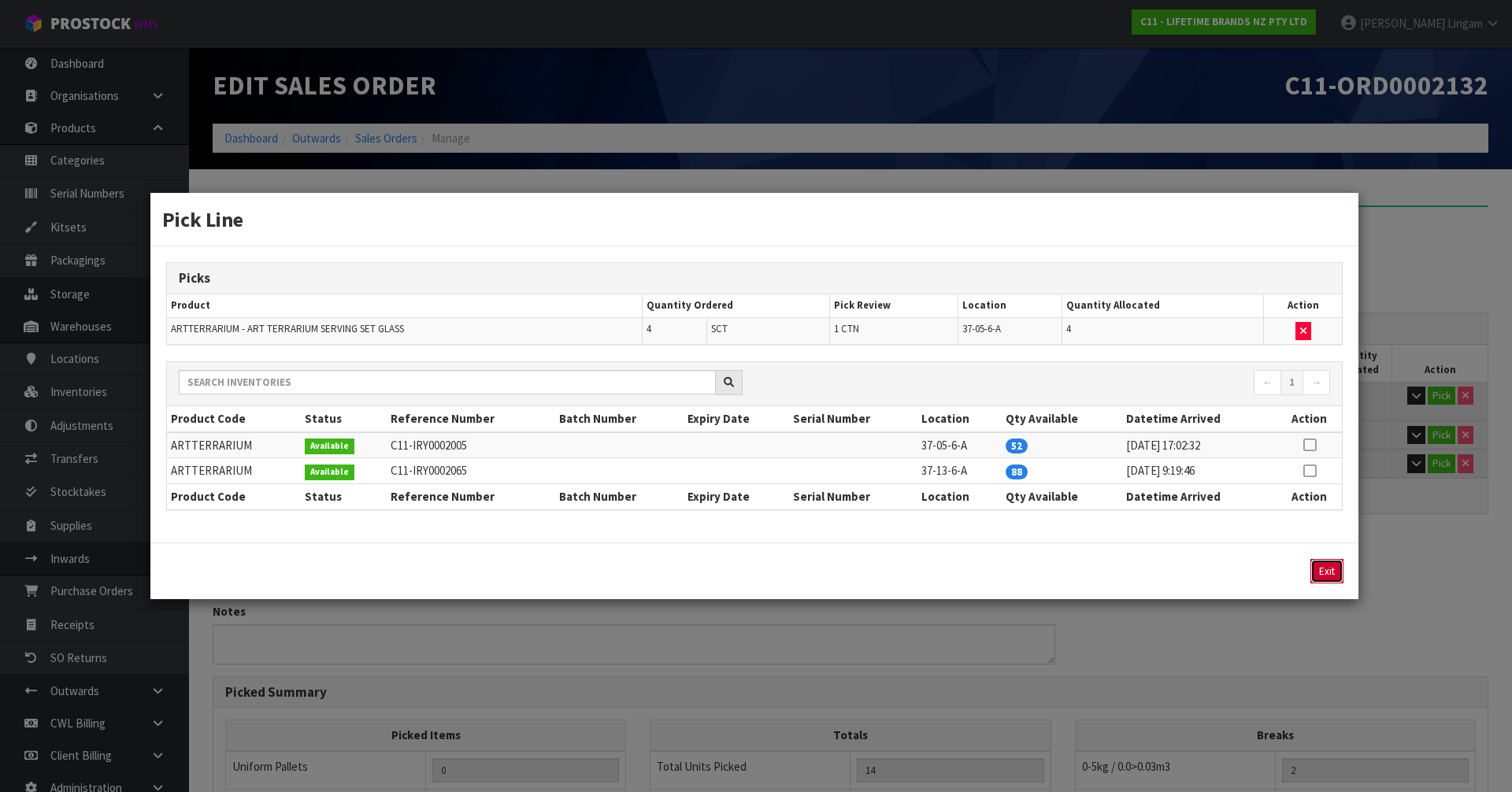
click at [1329, 576] on button "Exit" at bounding box center [1327, 571] width 33 height 24
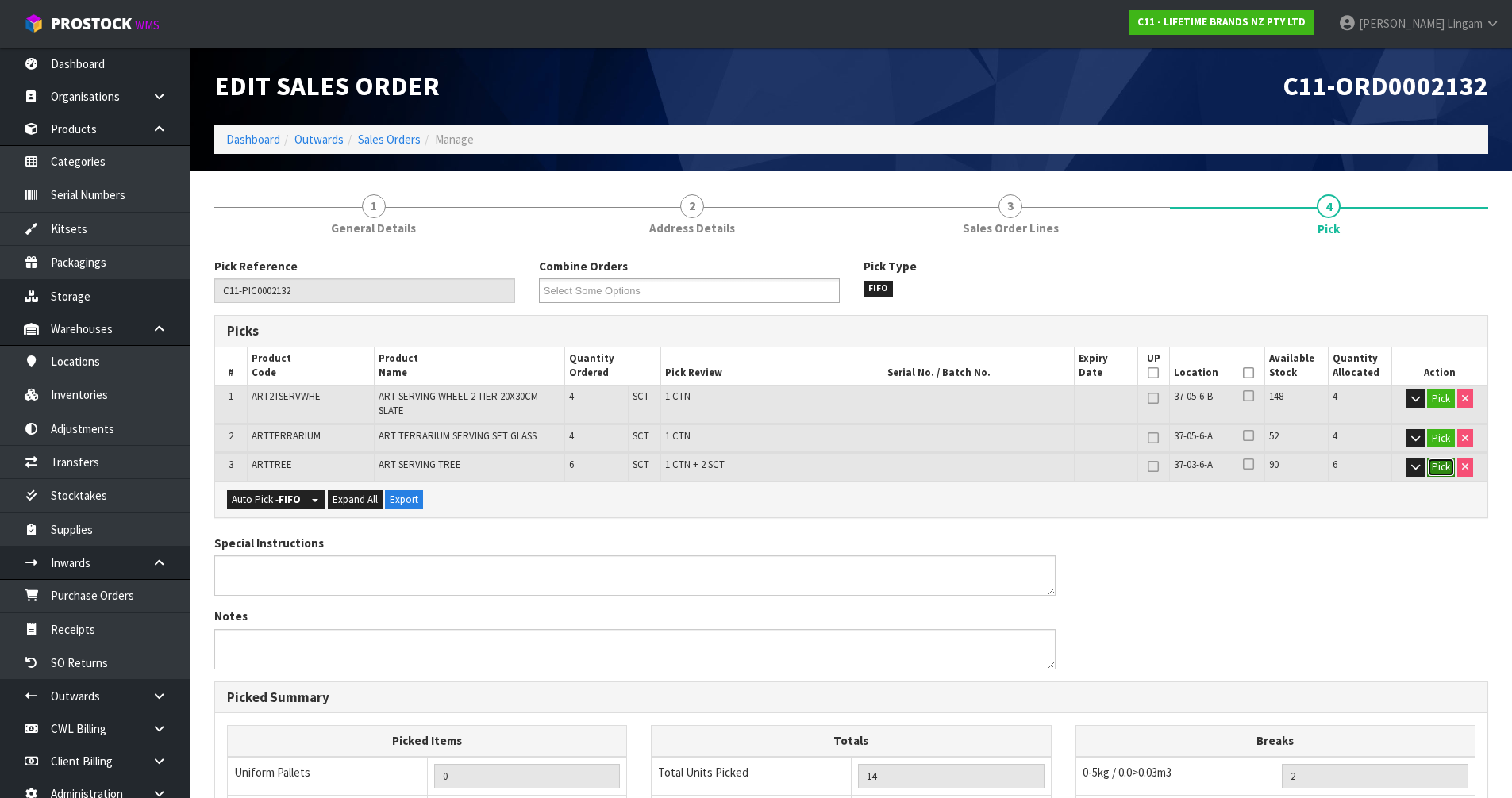
click at [1433, 462] on button "Pick" at bounding box center [1441, 467] width 28 height 19
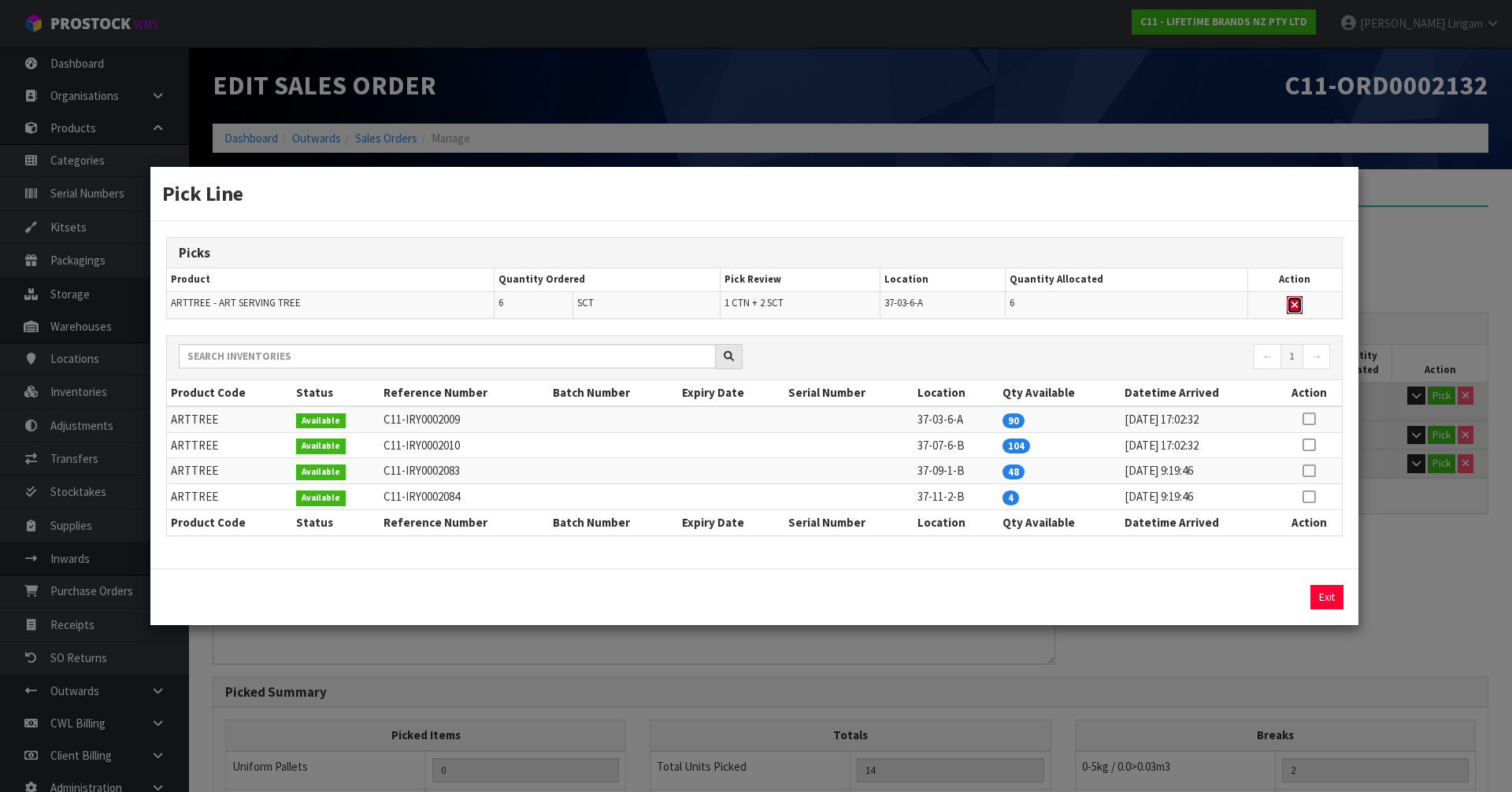
click at [1292, 301] on icon "button" at bounding box center [1294, 305] width 6 height 10
type input "2"
type input "Sub-carton x 0"
type input "8"
type input "0.17992"
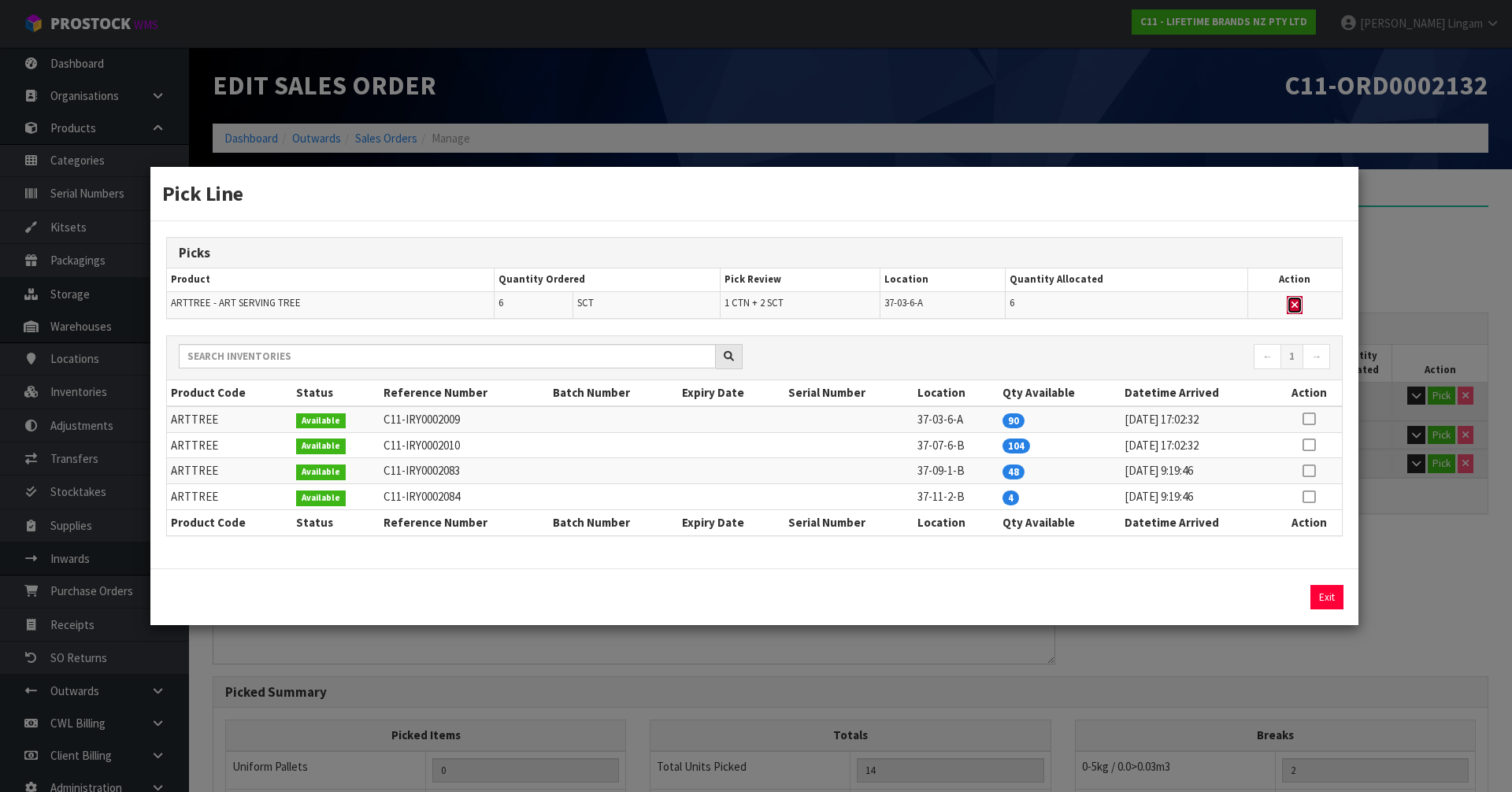
type input "28"
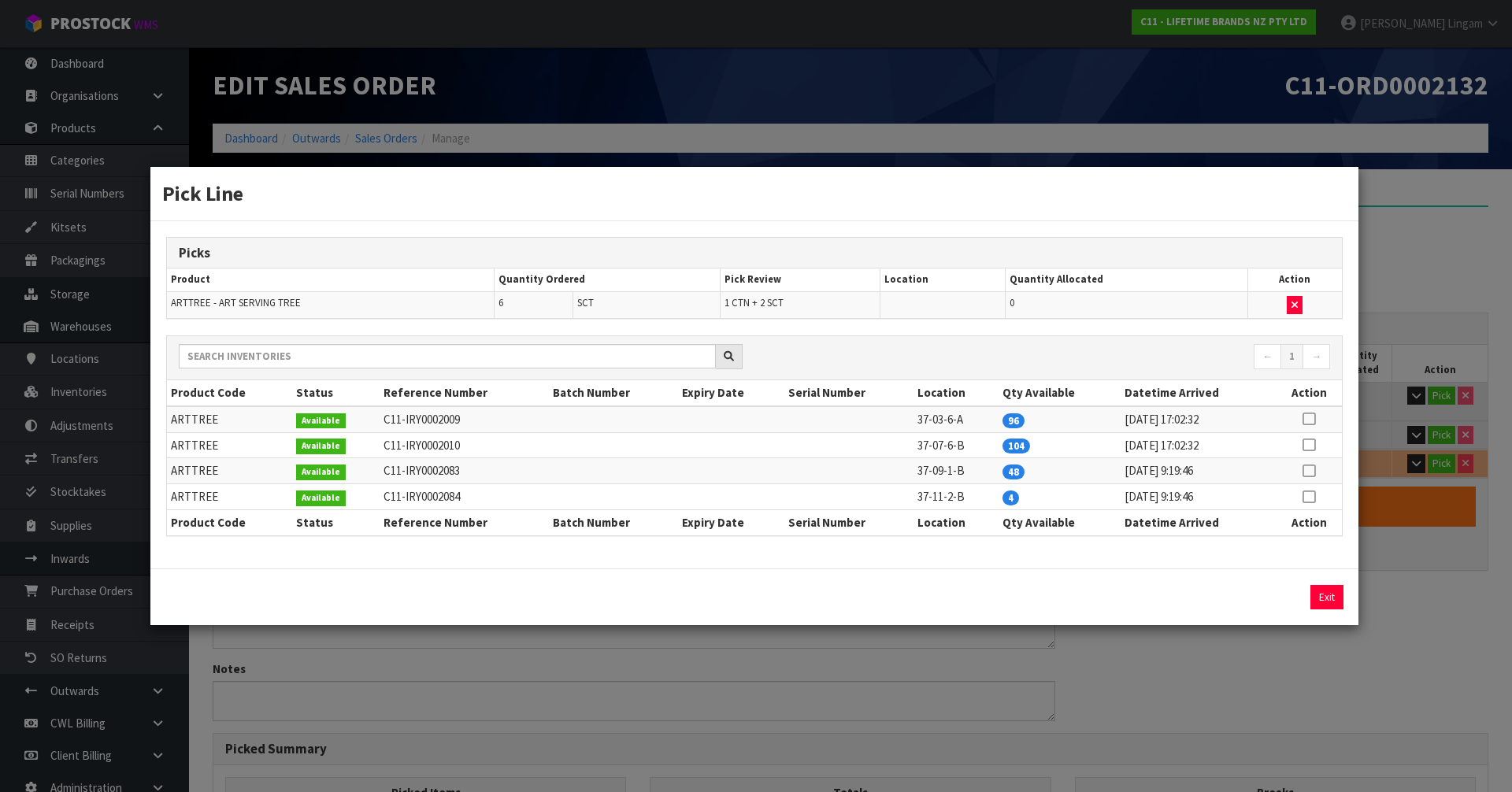
click at [1309, 497] on icon at bounding box center [1309, 497] width 13 height 1
click at [1277, 596] on button "Assign Pick" at bounding box center [1273, 597] width 64 height 24
type input "3"
type input "12"
type input "0.267358"
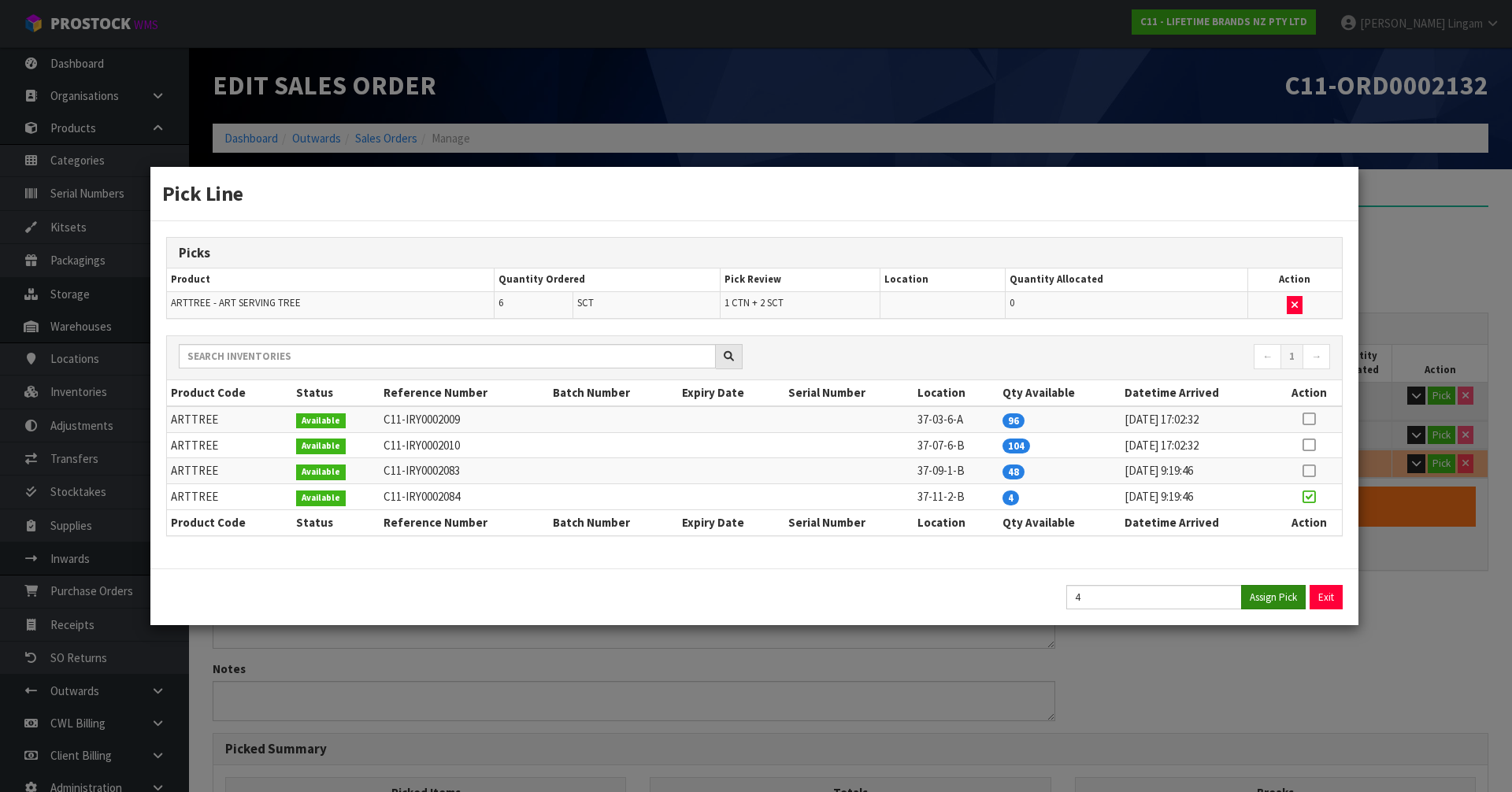
type input "43.4"
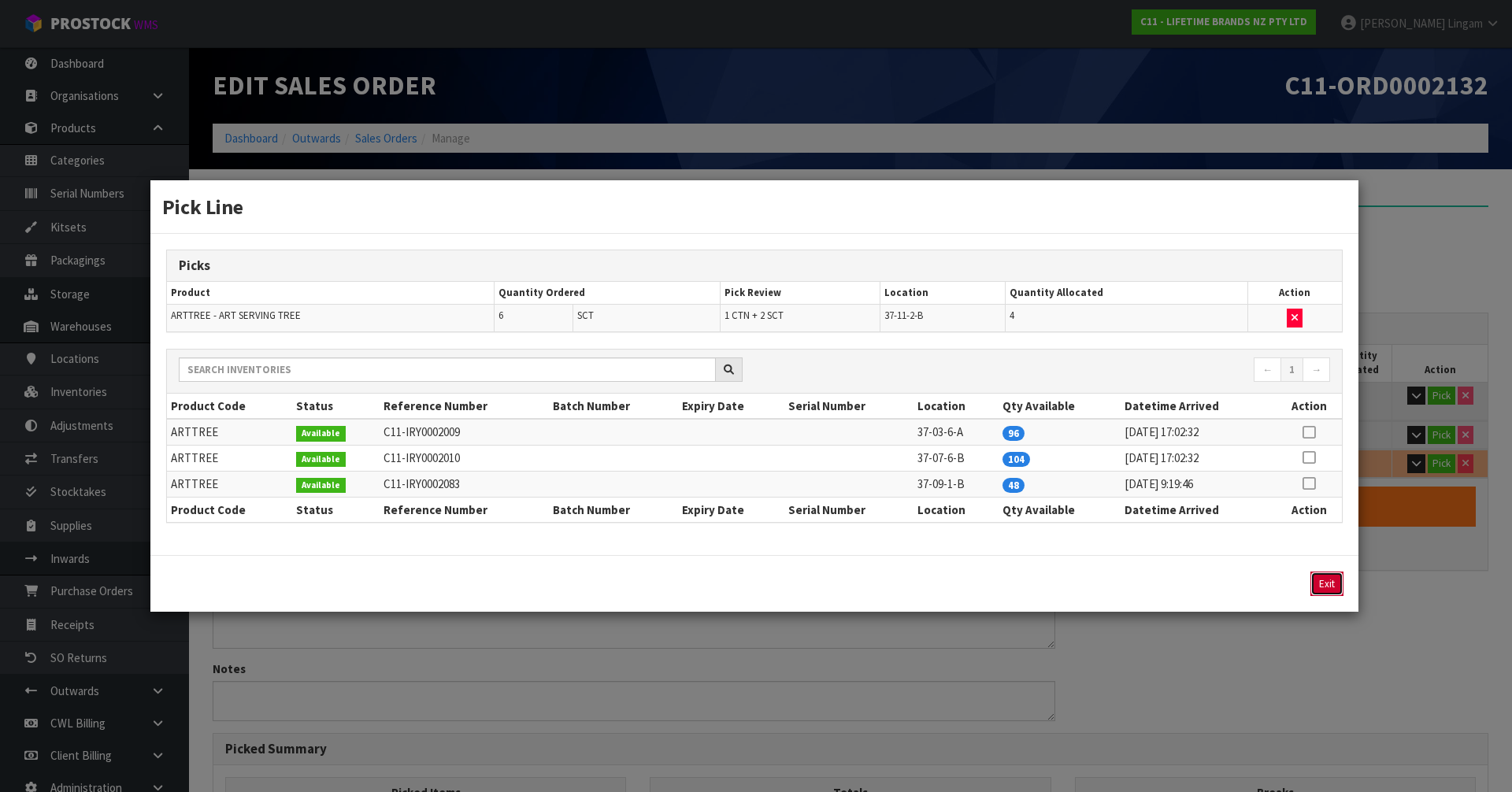
click at [1327, 579] on button "Exit" at bounding box center [1327, 584] width 33 height 24
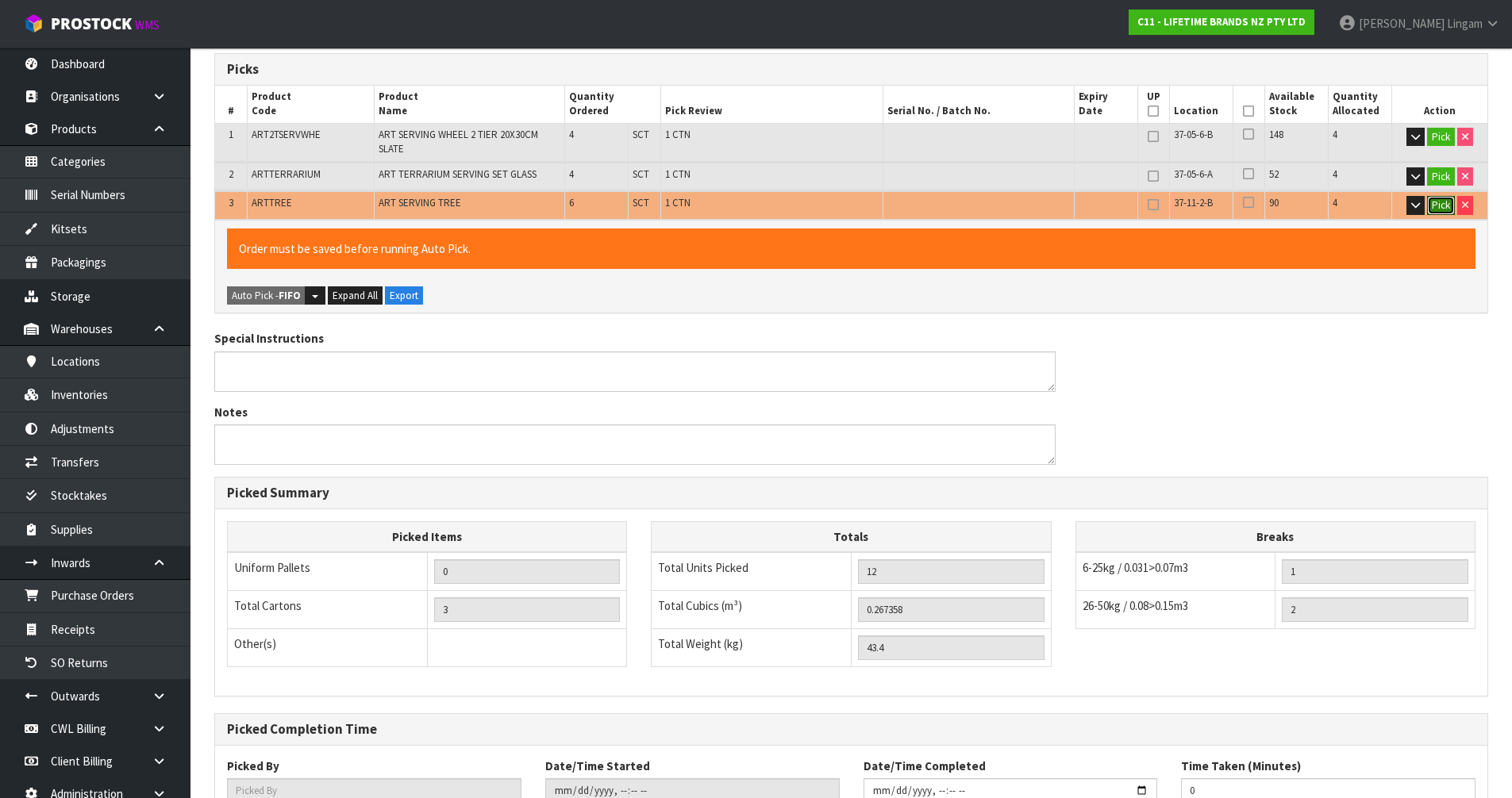
scroll to position [378, 0]
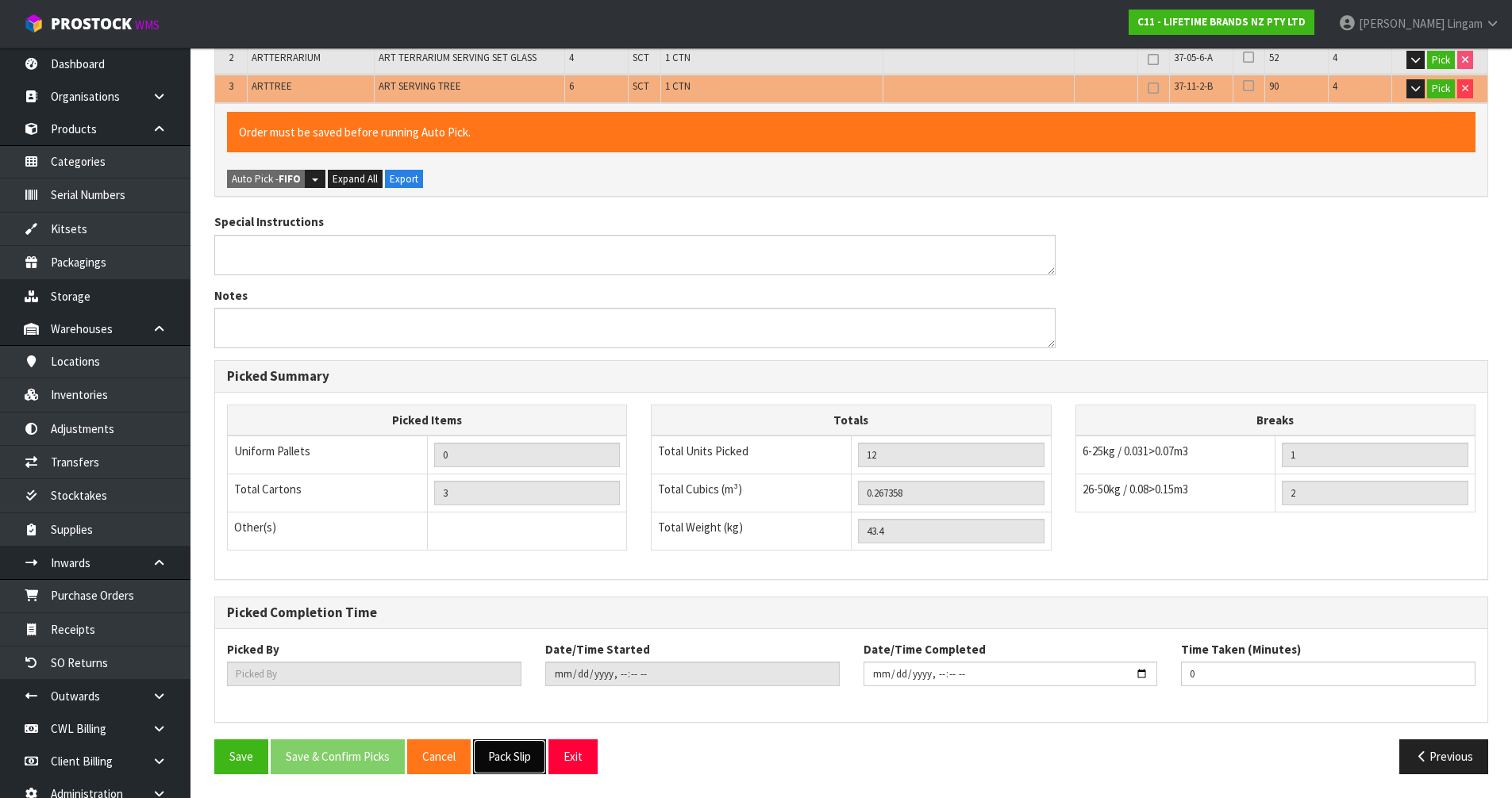
click at [491, 758] on button "Pack Slip" at bounding box center [509, 756] width 73 height 34
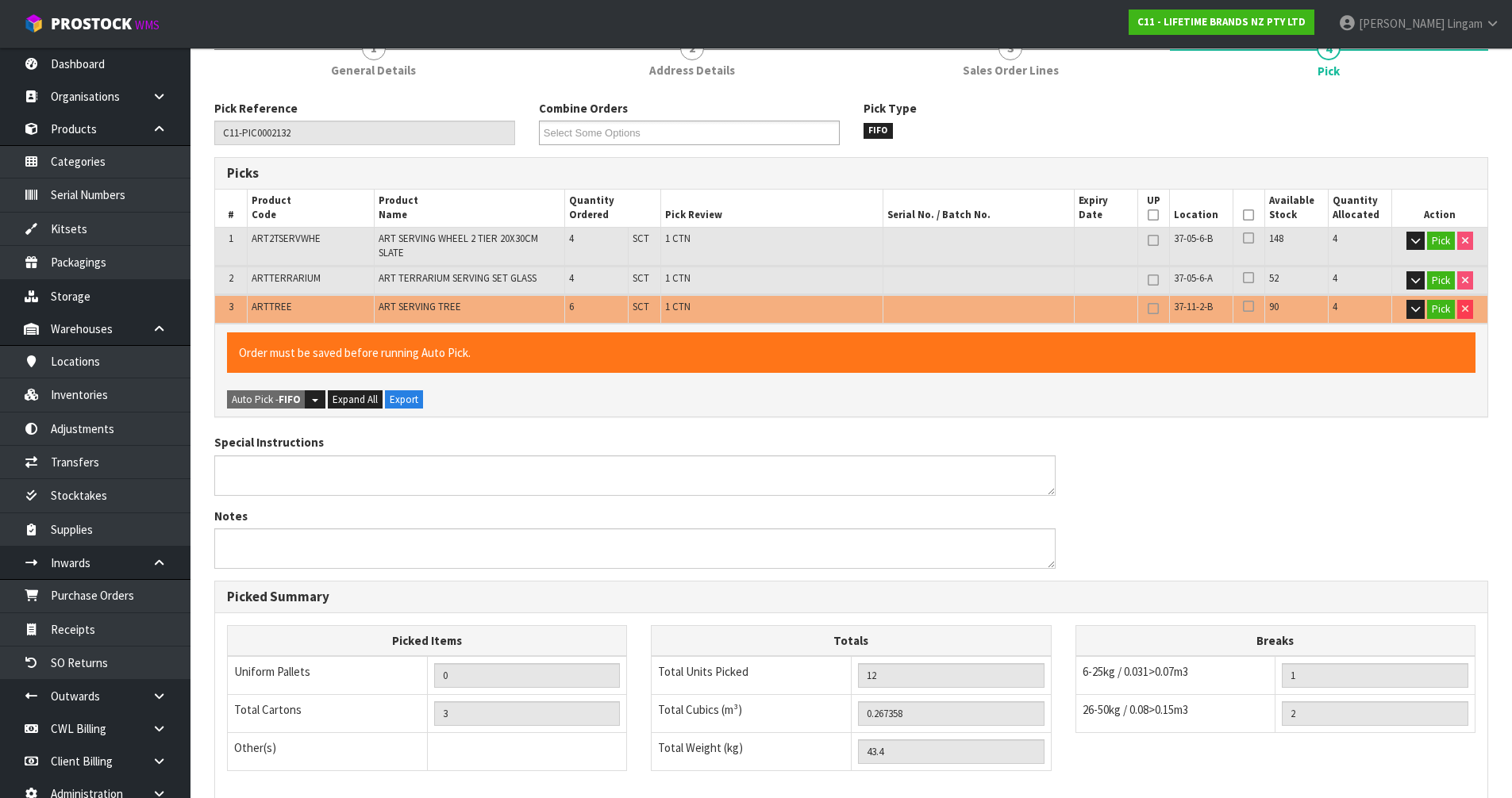
scroll to position [0, 0]
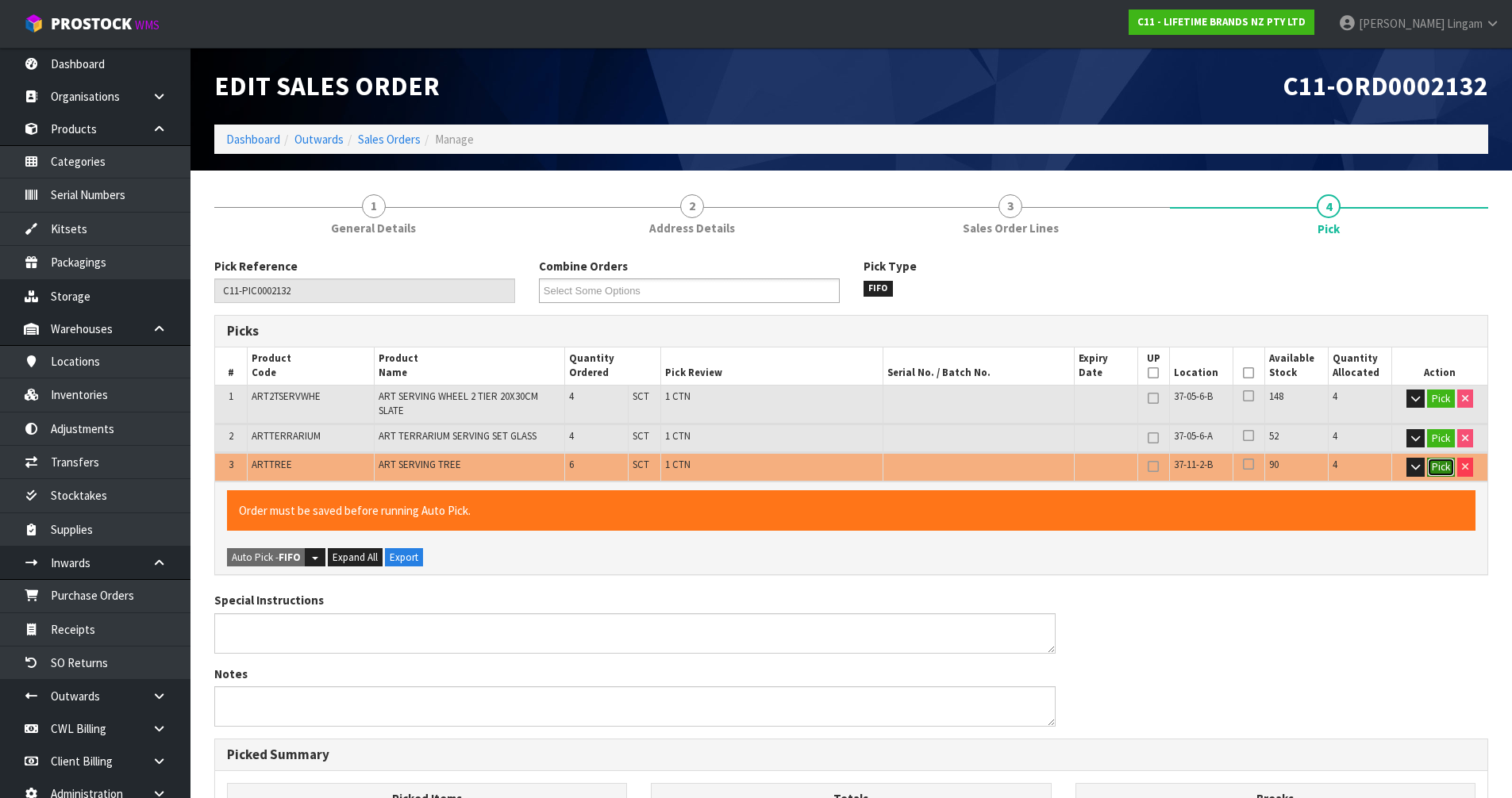
click at [1448, 467] on button "Pick" at bounding box center [1441, 467] width 28 height 19
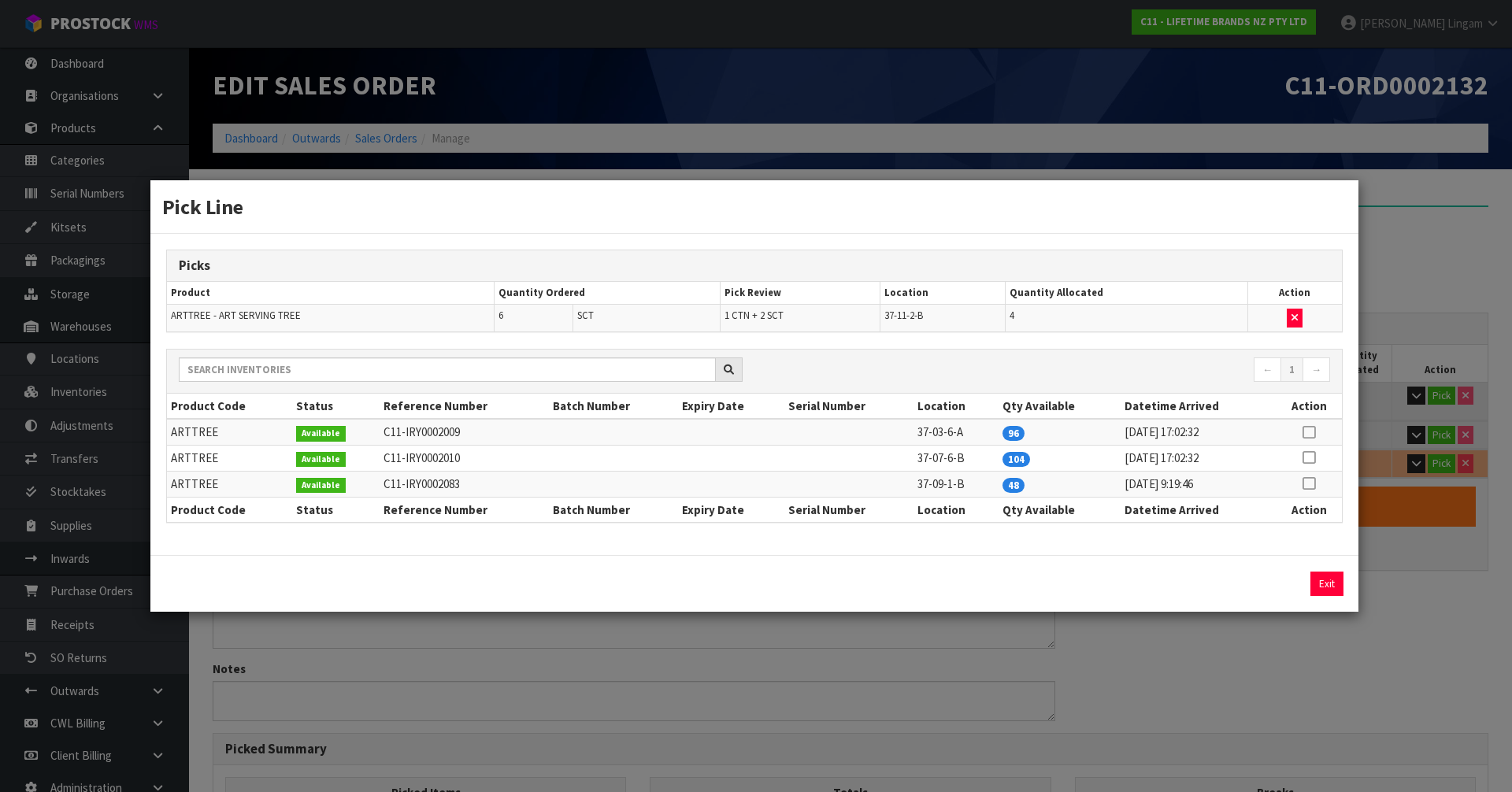
click at [1309, 483] on icon at bounding box center [1309, 483] width 13 height 1
click at [1267, 587] on button "Assign Pick" at bounding box center [1273, 584] width 64 height 24
type input "14"
type input "0.305662"
type input "50.4"
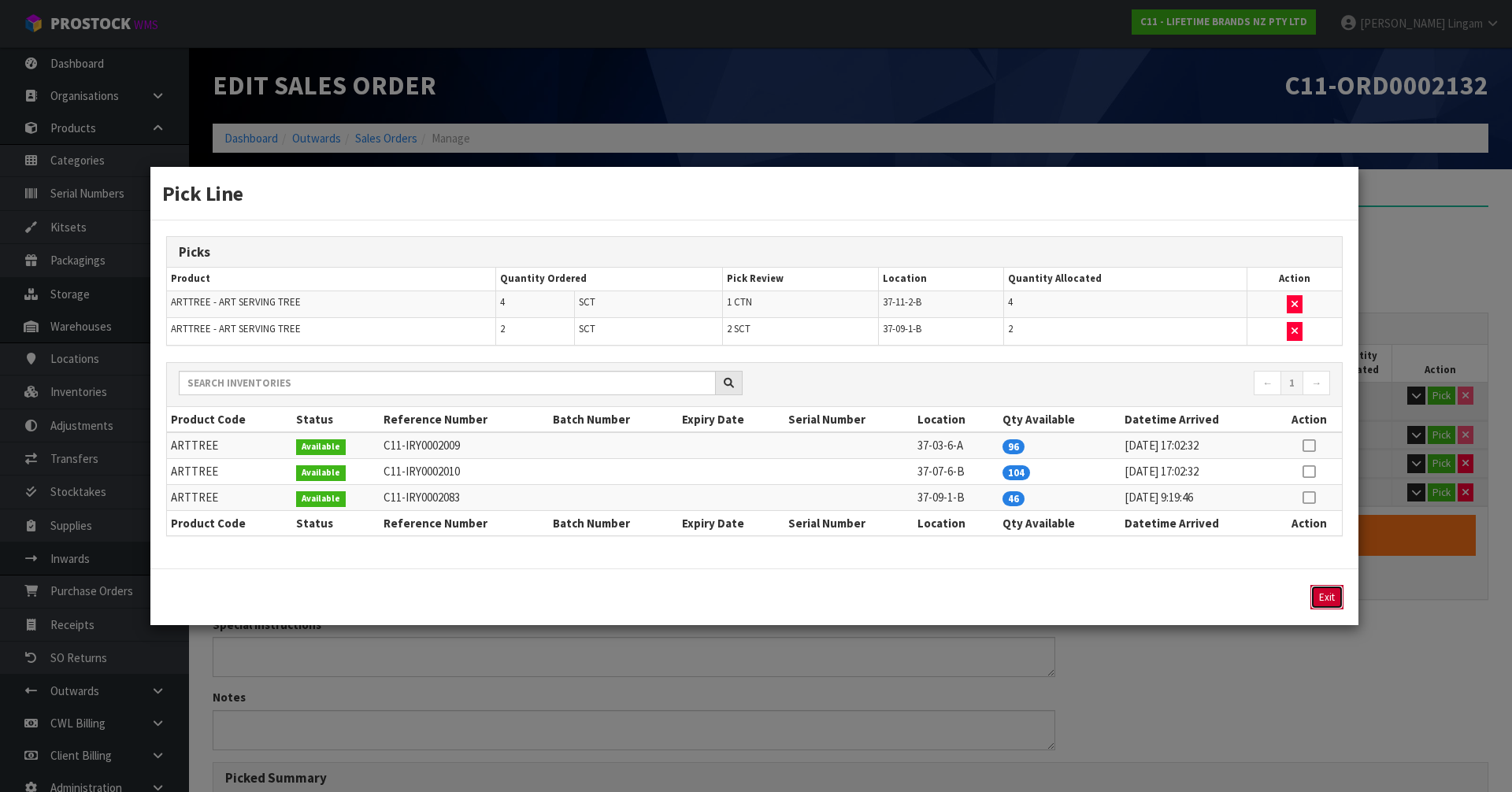
click at [1330, 591] on button "Exit" at bounding box center [1327, 597] width 33 height 24
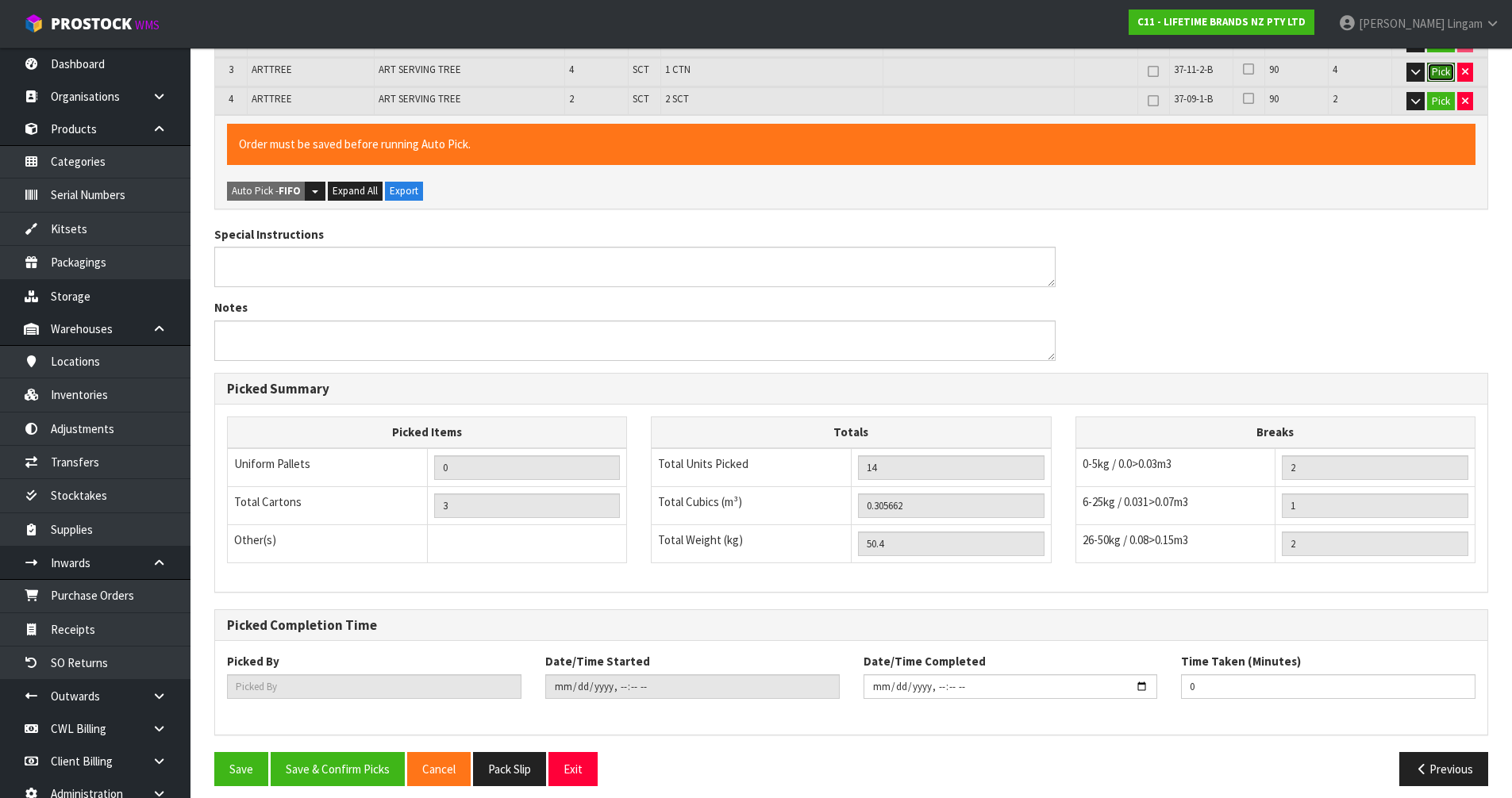
scroll to position [407, 0]
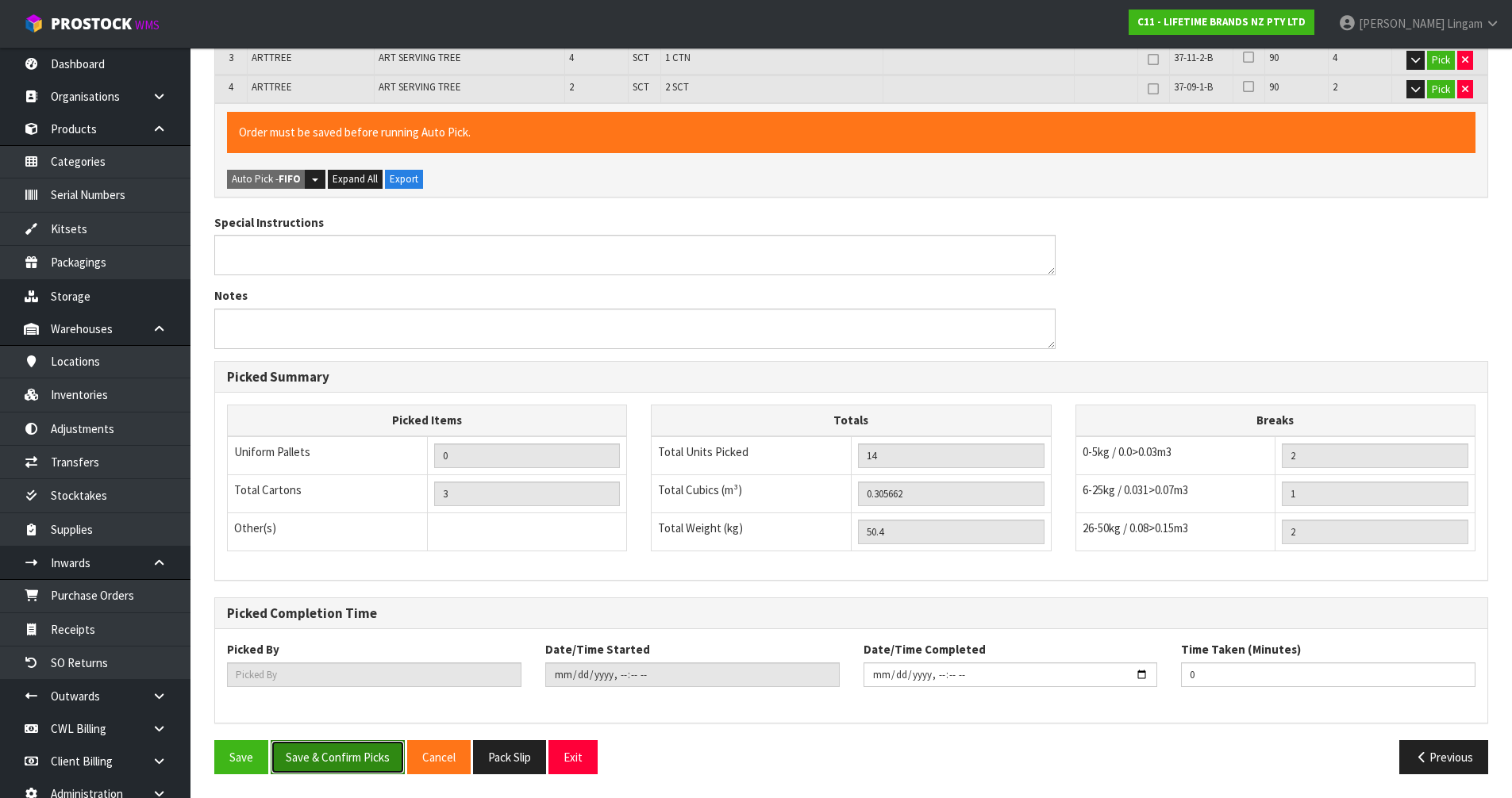
click at [309, 758] on button "Save & Confirm Picks" at bounding box center [337, 757] width 134 height 34
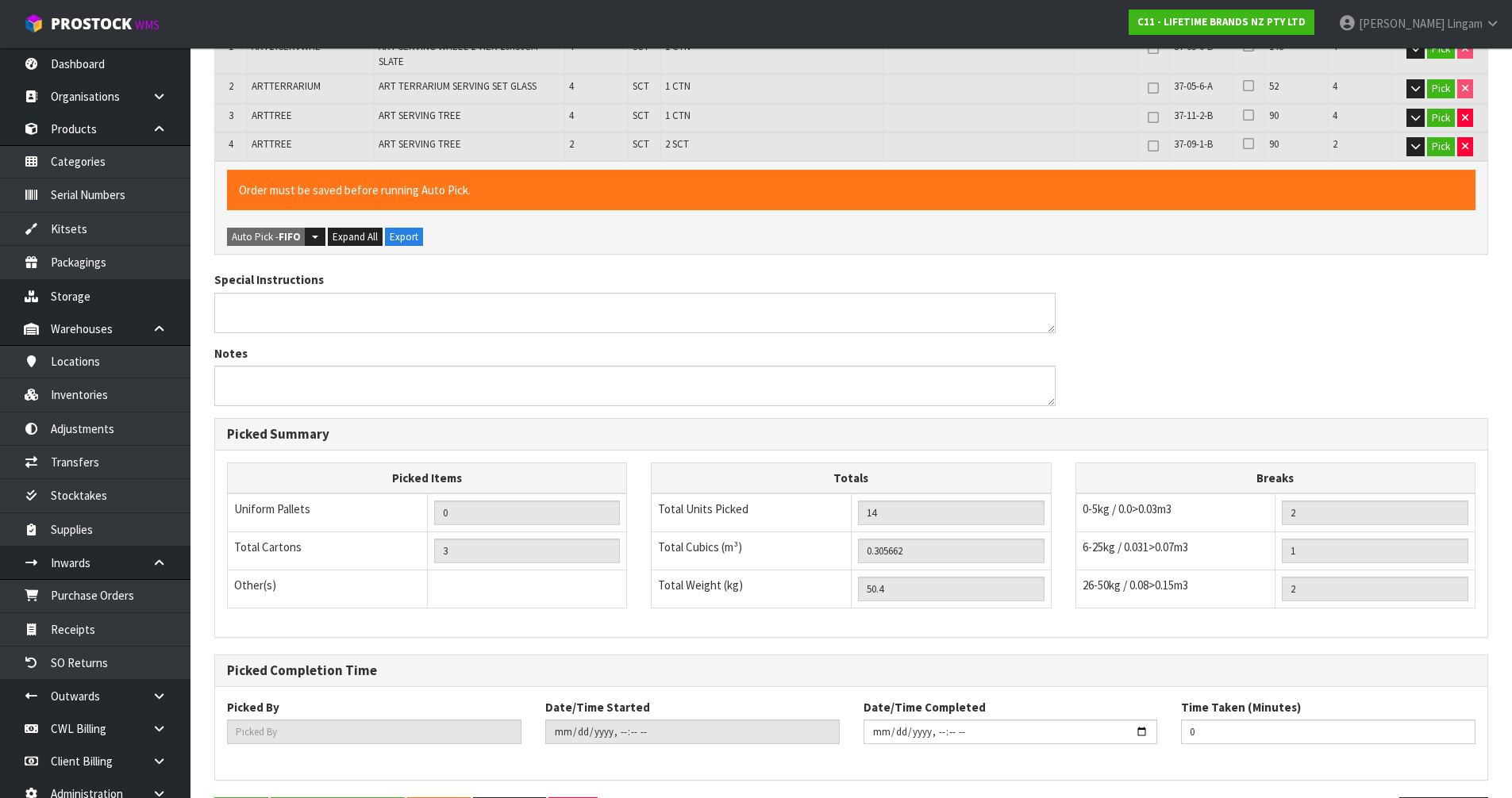
scroll to position [0, 0]
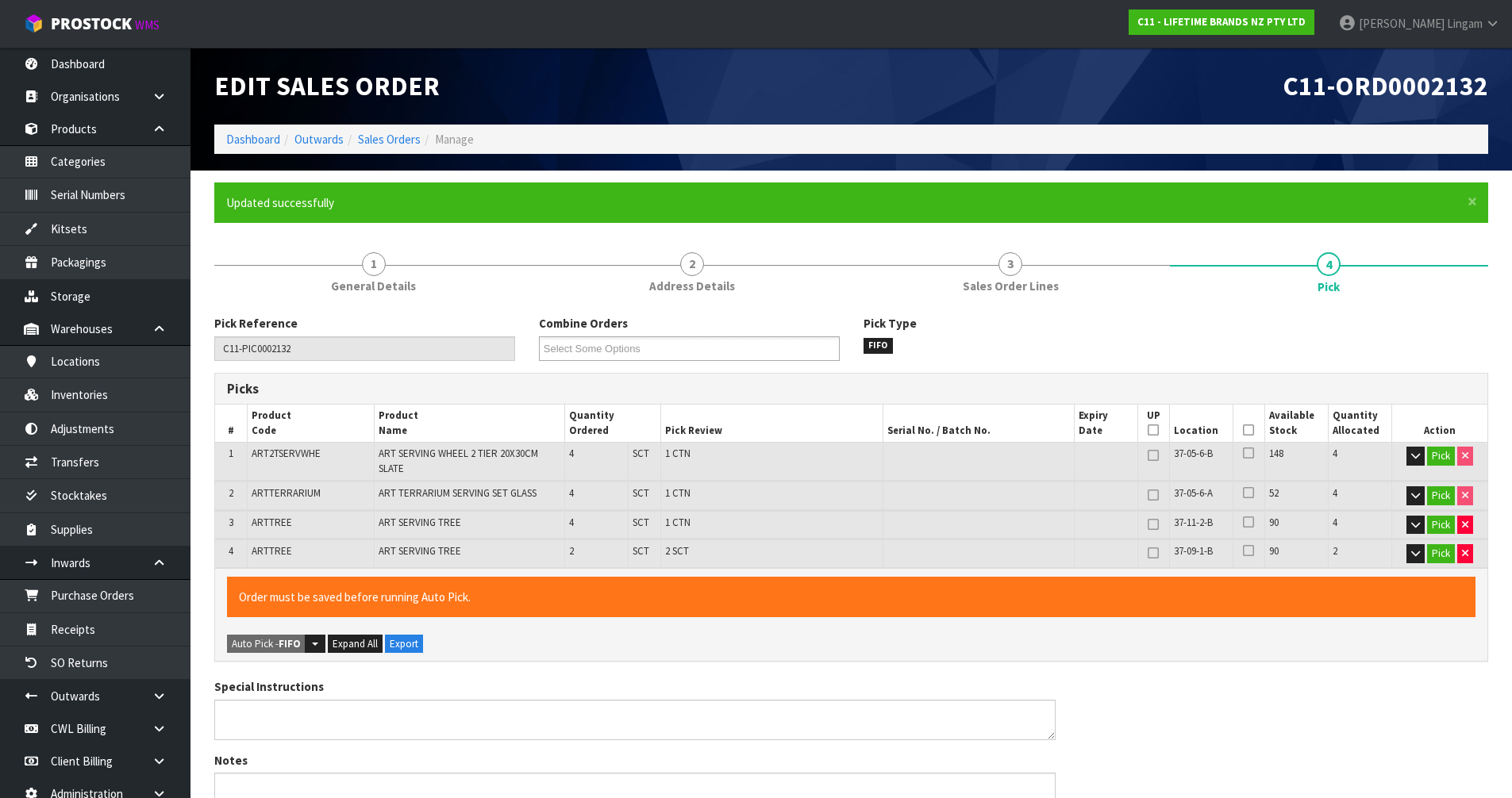
type input "Sub-carton x 2"
type input "[PERSON_NAME]"
type input "[DATE]T09:36:21"
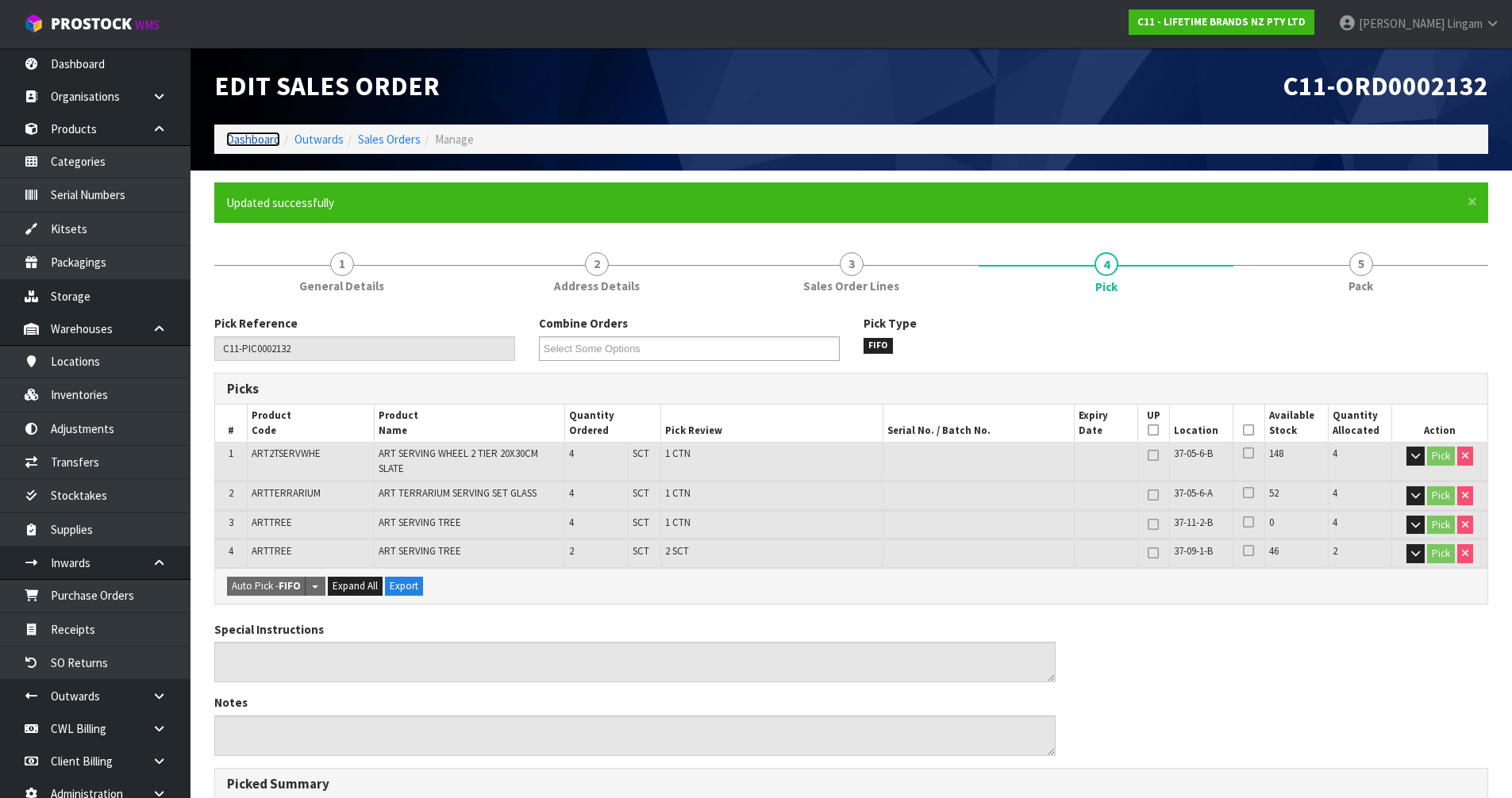
click at [247, 140] on link "Dashboard" at bounding box center [253, 138] width 54 height 15
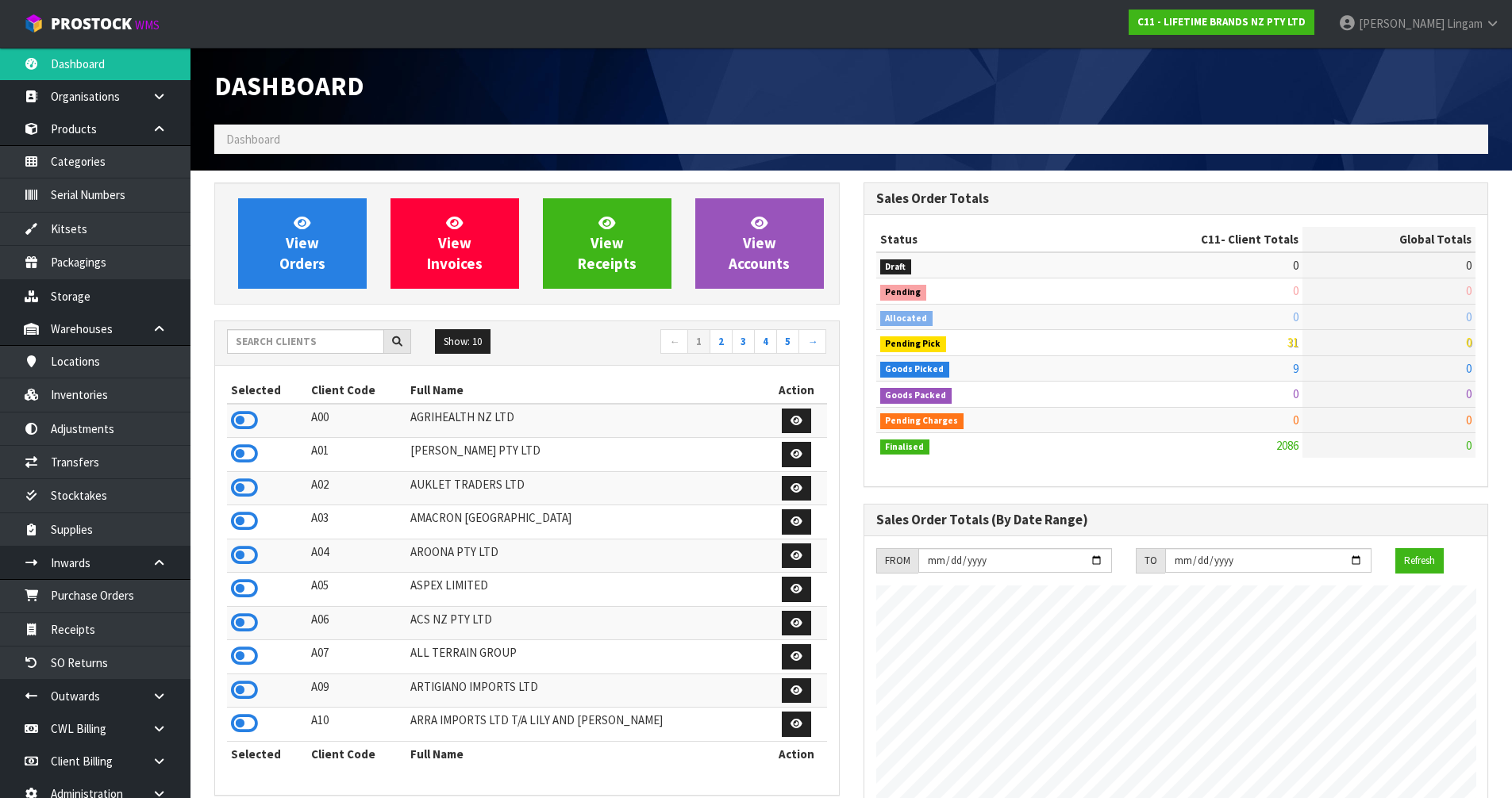
scroll to position [1201, 648]
click at [283, 339] on input "text" at bounding box center [305, 341] width 157 height 24
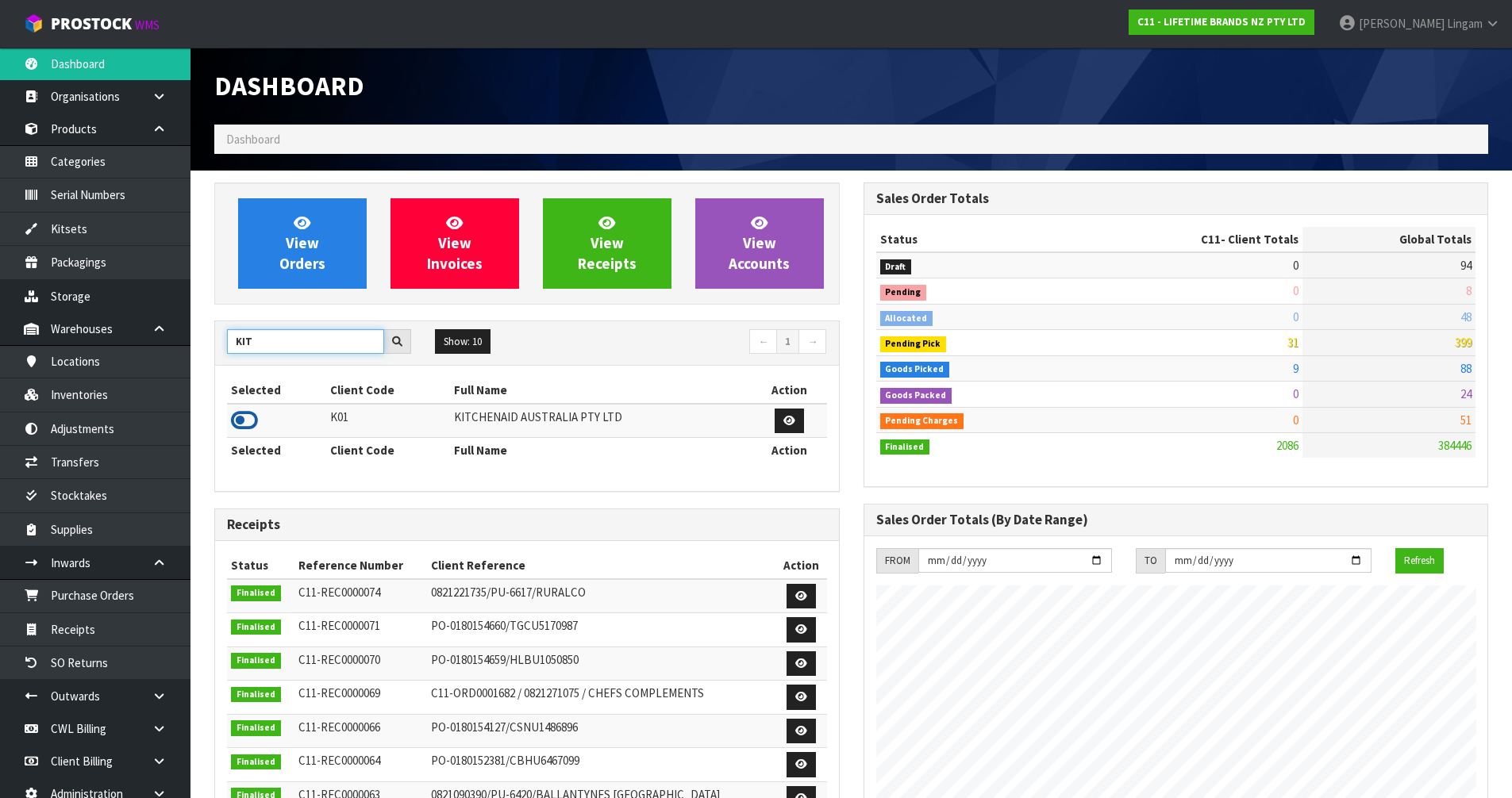
type input "KIT"
click at [247, 419] on icon at bounding box center [244, 420] width 27 height 24
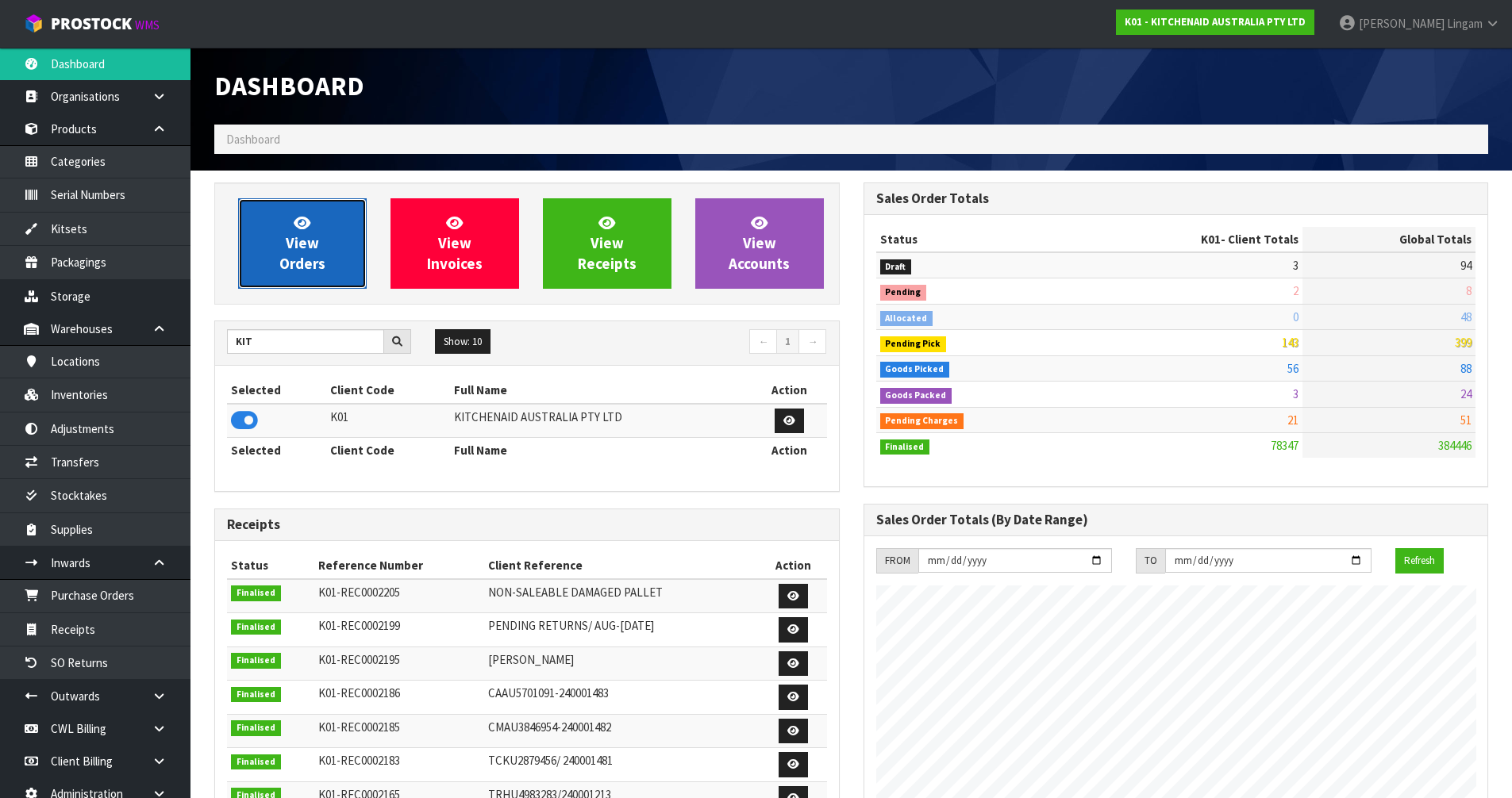
click at [334, 265] on link "View Orders" at bounding box center [302, 243] width 129 height 90
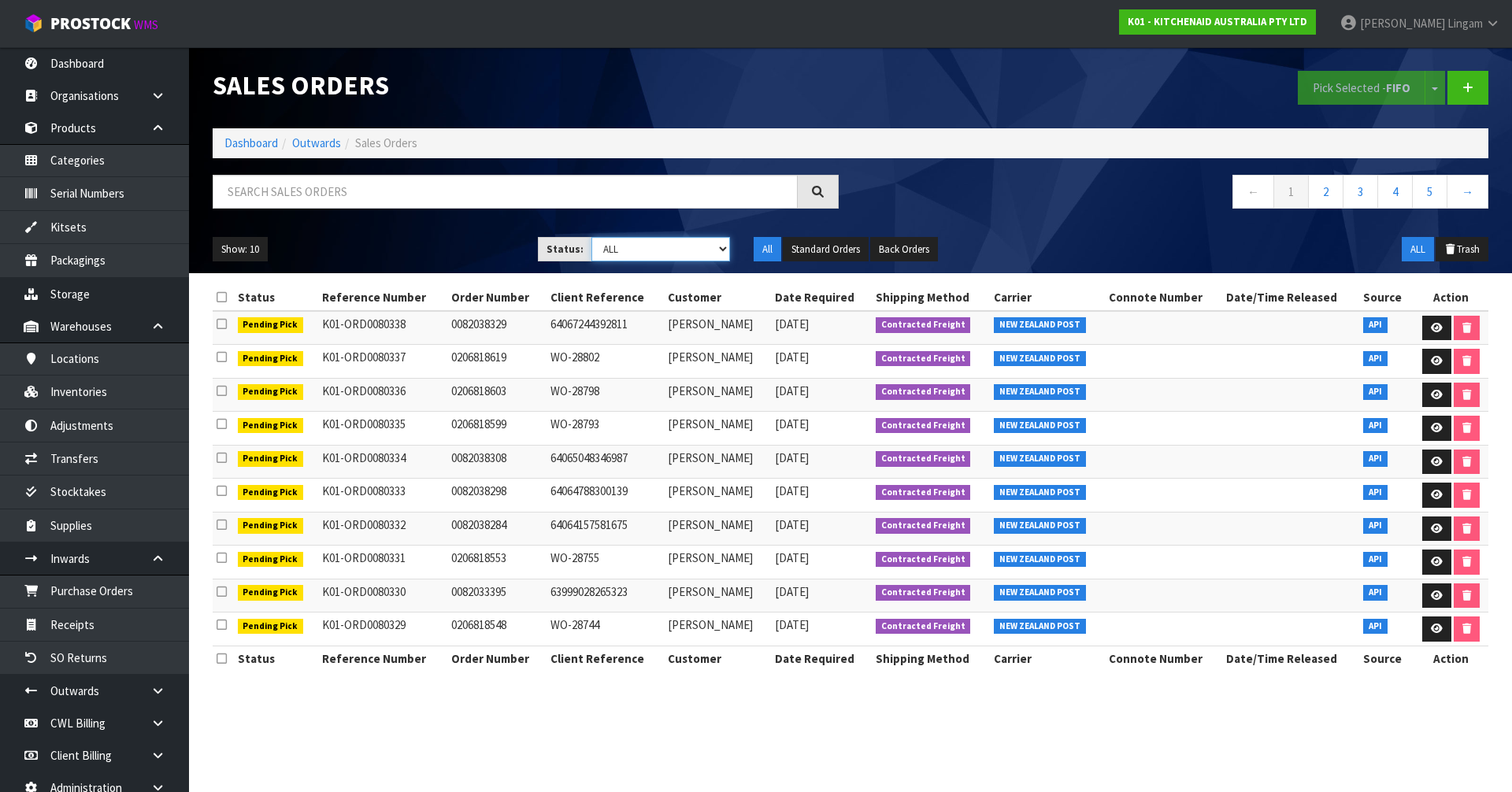
click at [697, 251] on select "Draft Pending Allocated Pending Pick Goods Picked Goods Packed Pending Charges …" at bounding box center [661, 249] width 139 height 24
select select "string:6"
click at [592, 237] on select "Draft Pending Allocated Pending Pick Goods Picked Goods Packed Pending Charges …" at bounding box center [661, 249] width 139 height 24
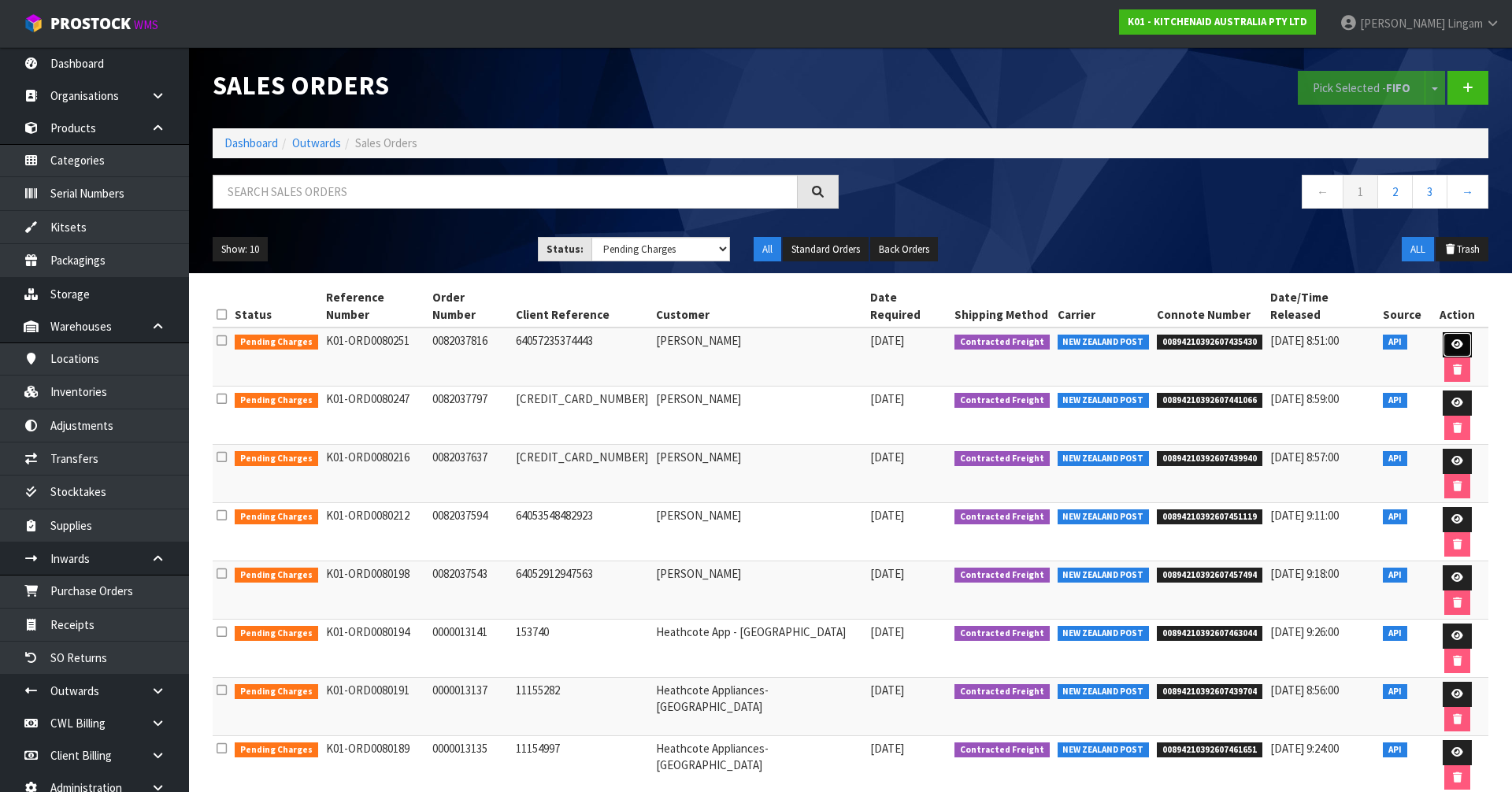
click at [1451, 340] on icon at bounding box center [1457, 345] width 12 height 10
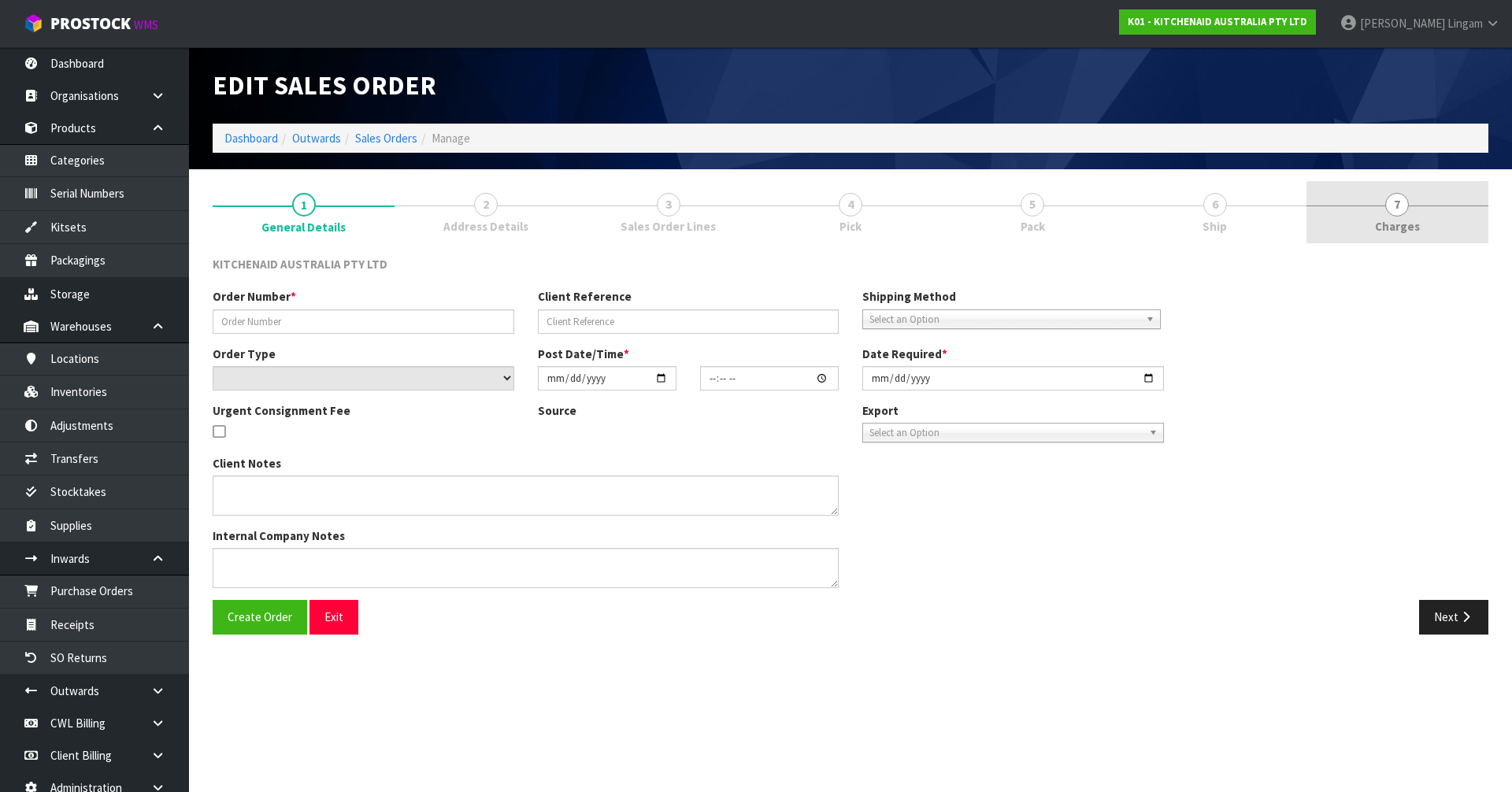
click at [1400, 205] on span "7" at bounding box center [1396, 204] width 23 height 23
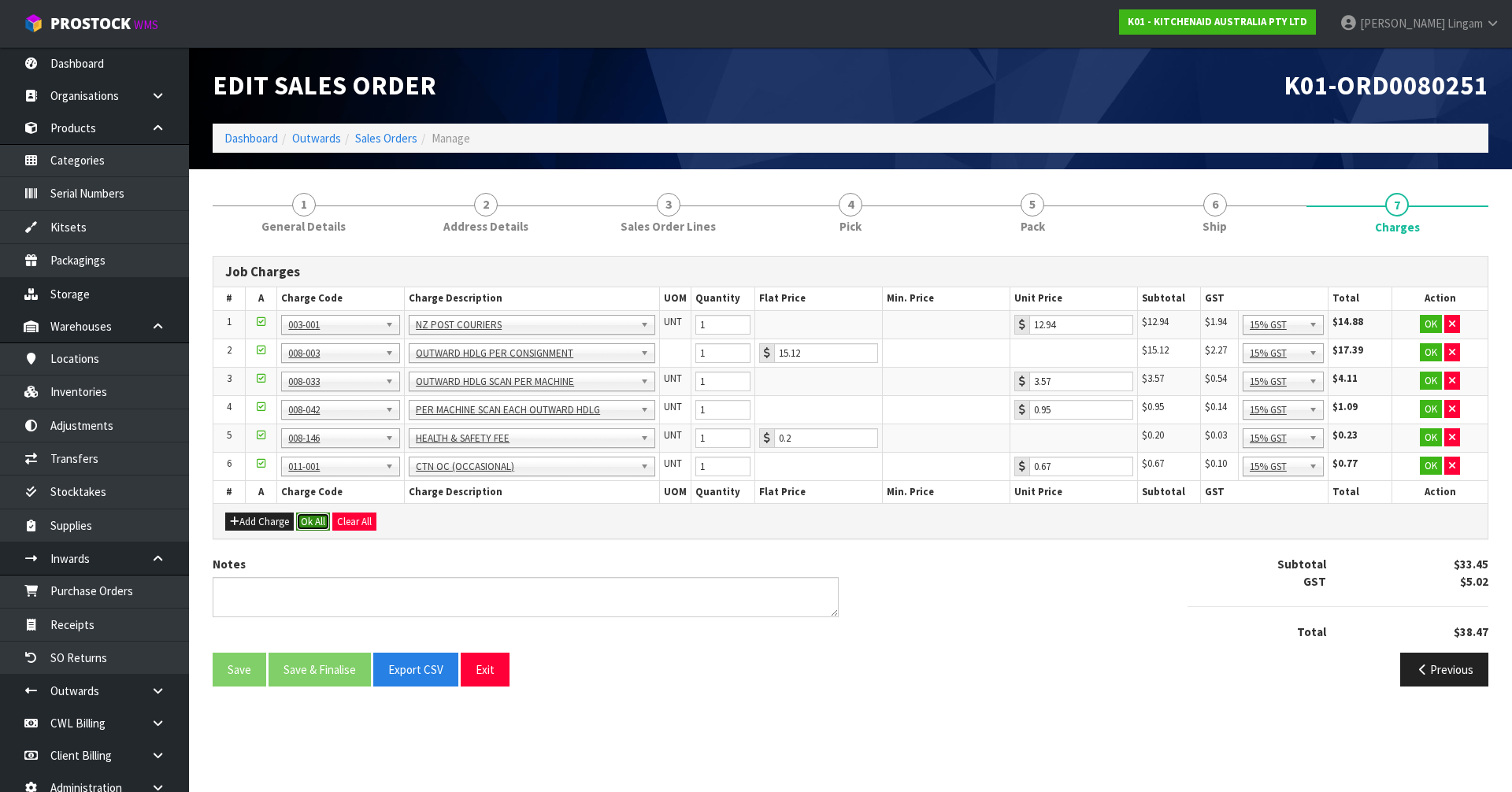
click at [315, 523] on button "Ok All" at bounding box center [313, 522] width 34 height 19
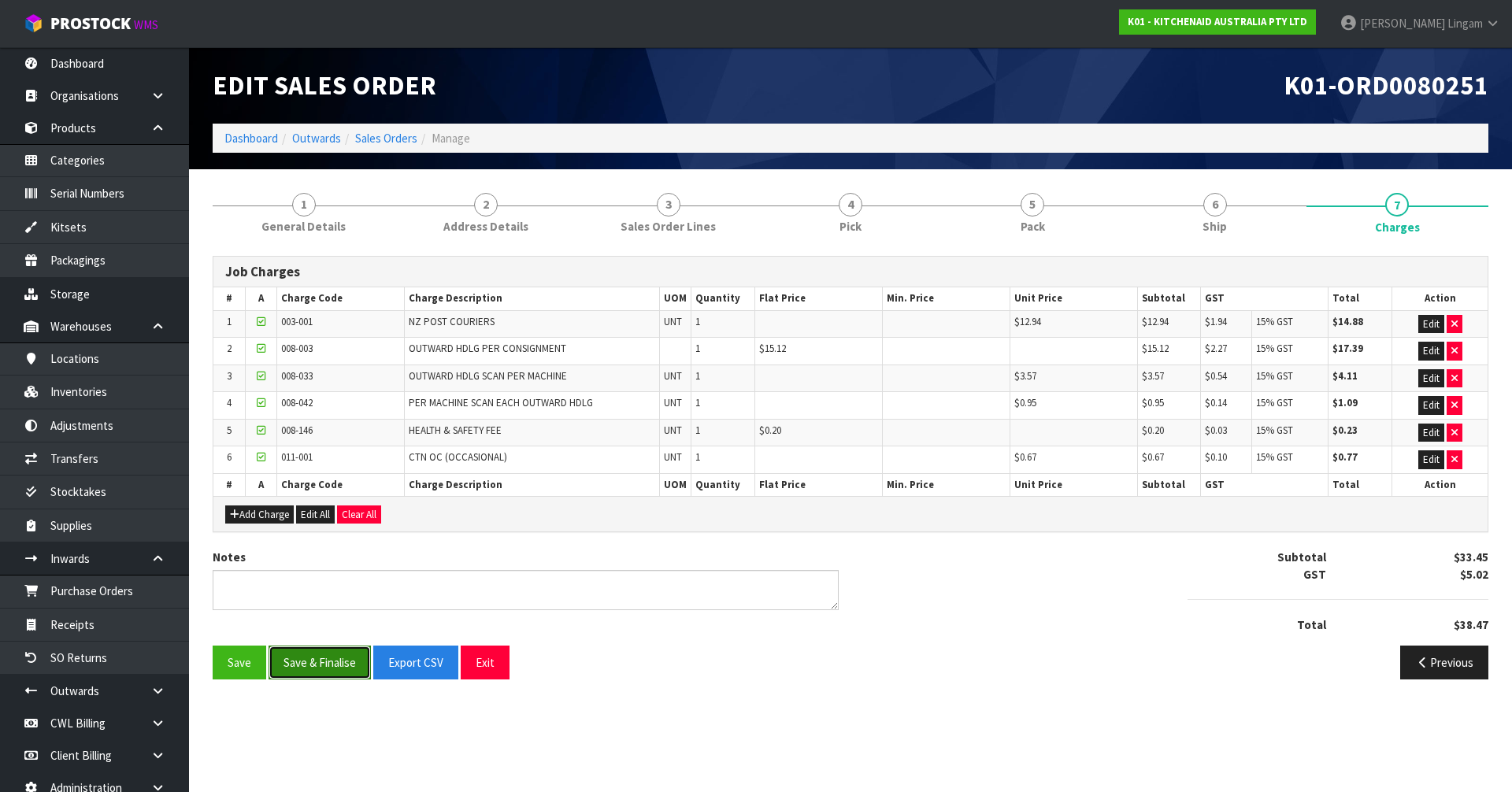
click at [323, 670] on button "Save & Finalise" at bounding box center [320, 662] width 103 height 34
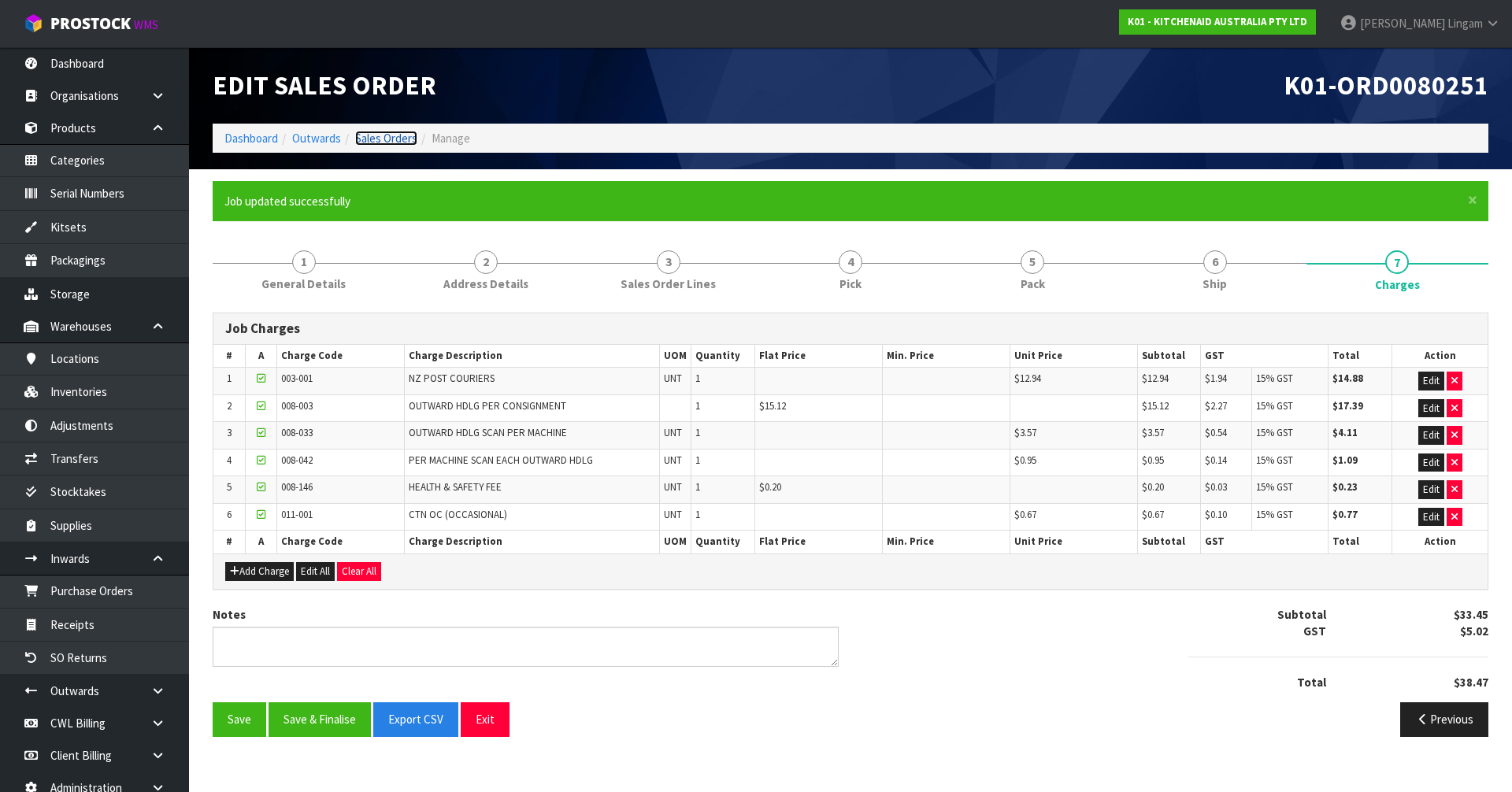
click at [390, 139] on link "Sales Orders" at bounding box center [387, 137] width 63 height 15
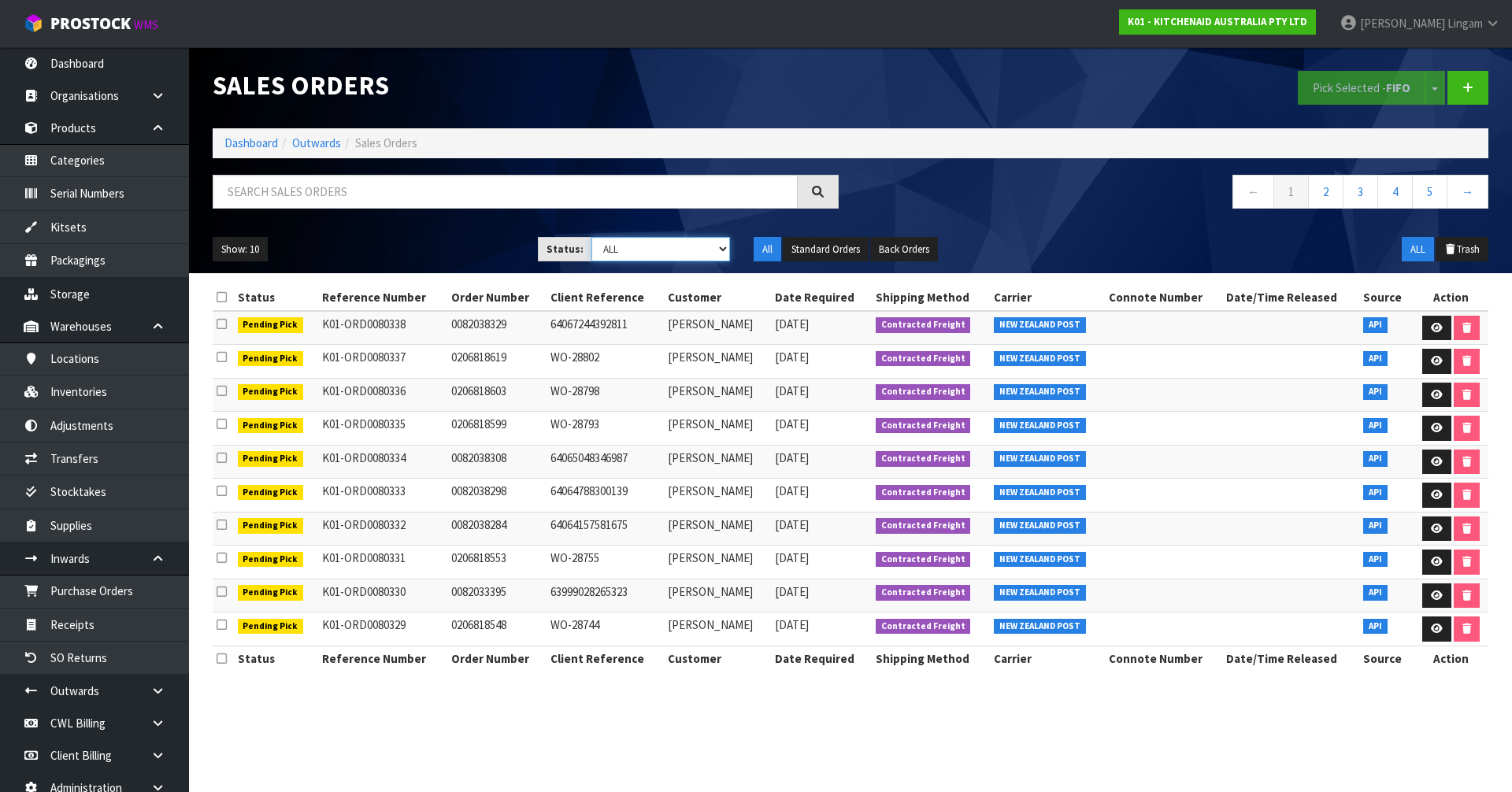
click at [710, 249] on select "Draft Pending Allocated Pending Pick Goods Picked Goods Packed Pending Charges …" at bounding box center [661, 249] width 139 height 24
select select "string:6"
click at [592, 237] on select "Draft Pending Allocated Pending Pick Goods Picked Goods Packed Pending Charges …" at bounding box center [661, 249] width 139 height 24
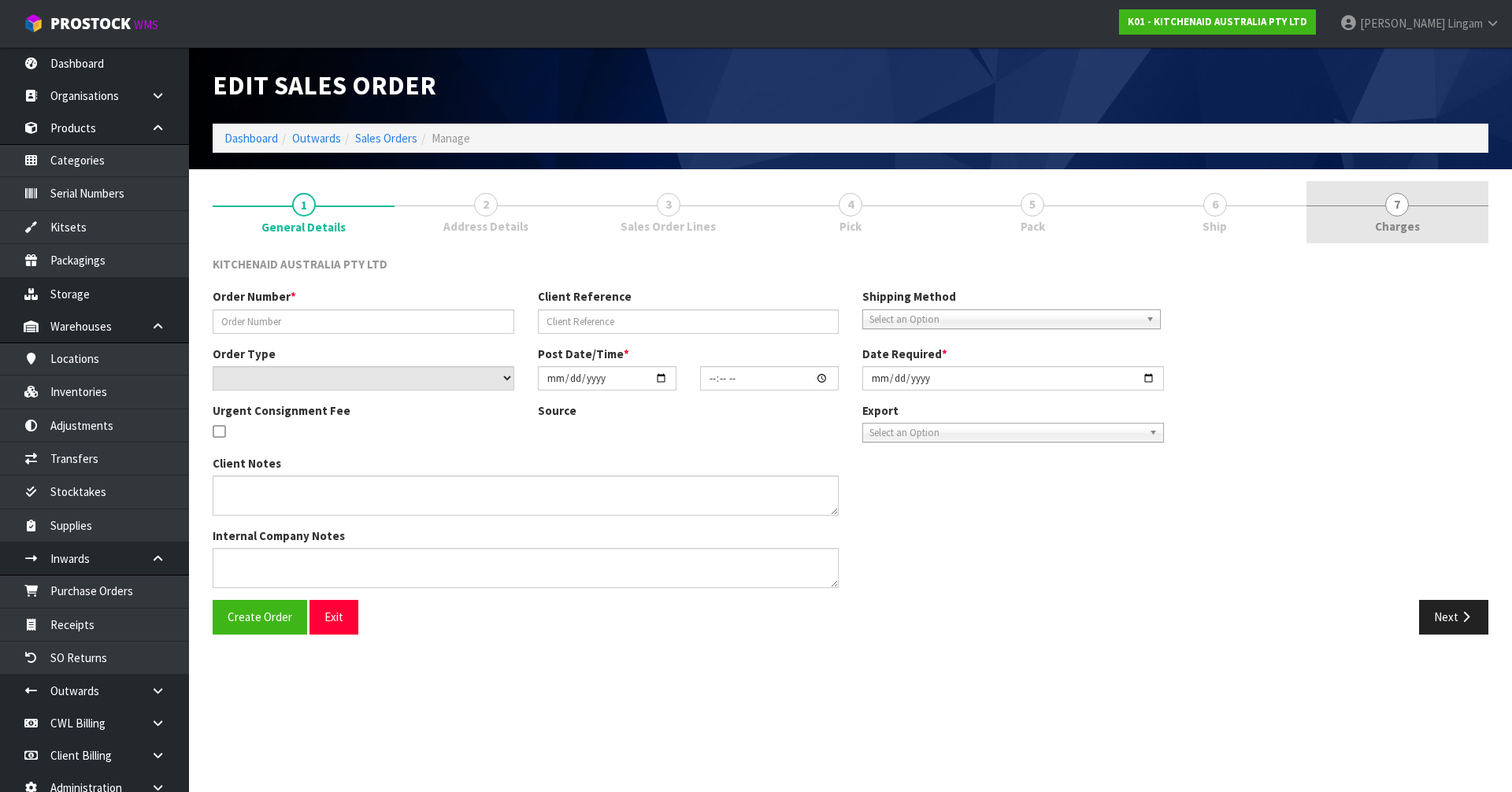
type input "0000013174"
type input "282738"
select select "number:0"
type input "[DATE]"
type input "12:34:25.000"
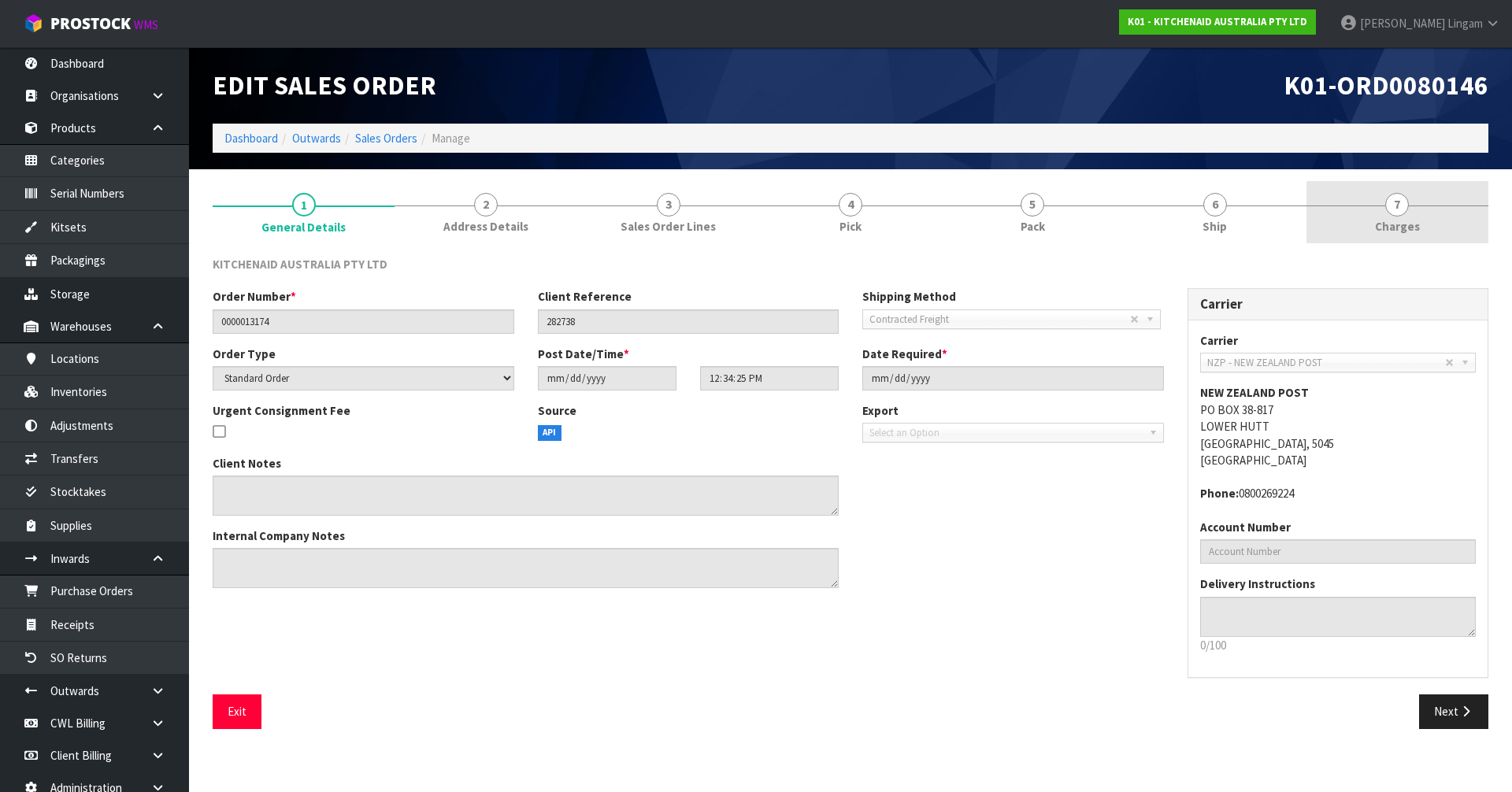
click at [1426, 224] on link "7 [GEOGRAPHIC_DATA]" at bounding box center [1397, 212] width 182 height 63
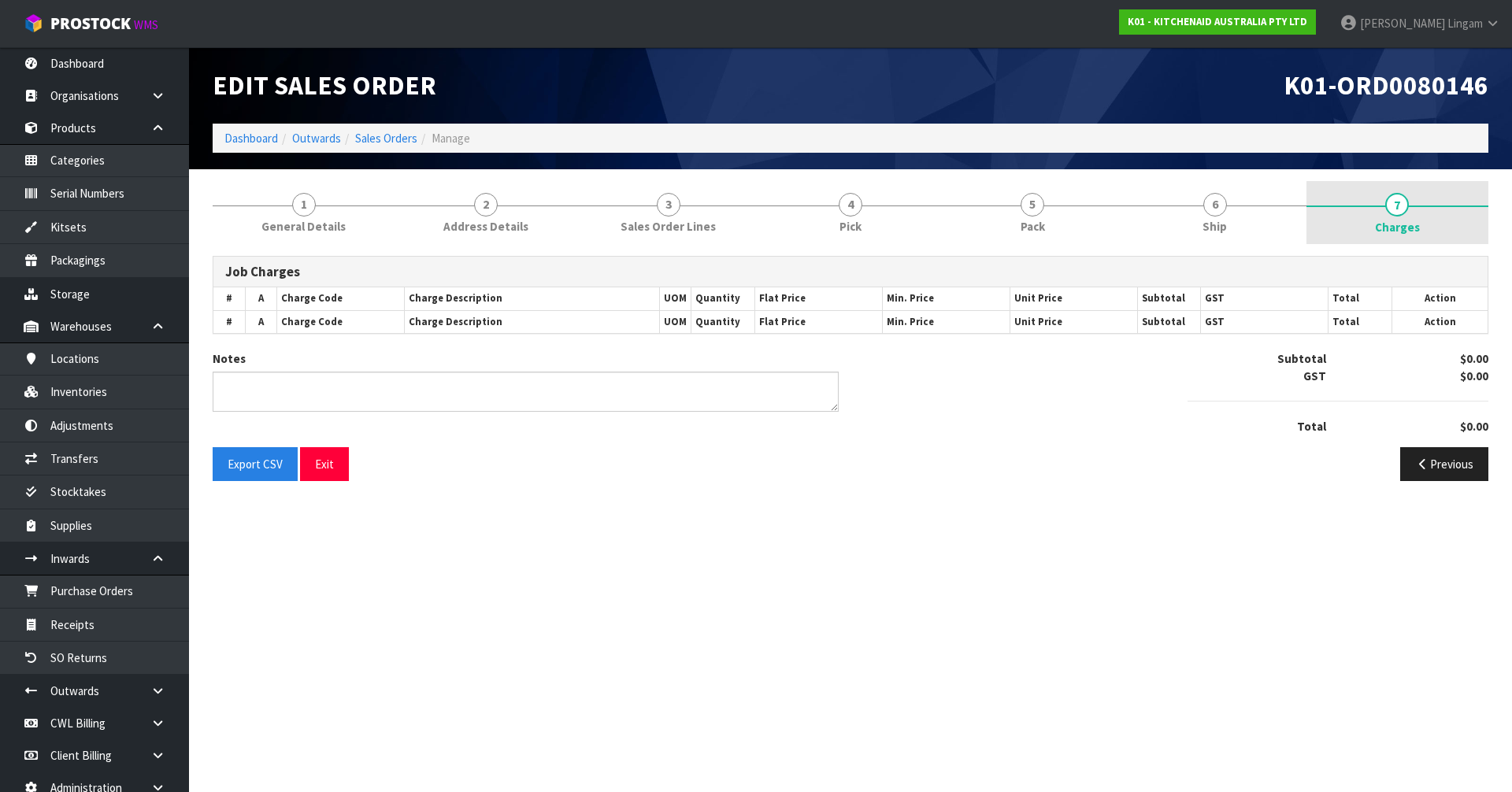
click at [1420, 229] on link "7 [GEOGRAPHIC_DATA]" at bounding box center [1397, 212] width 182 height 63
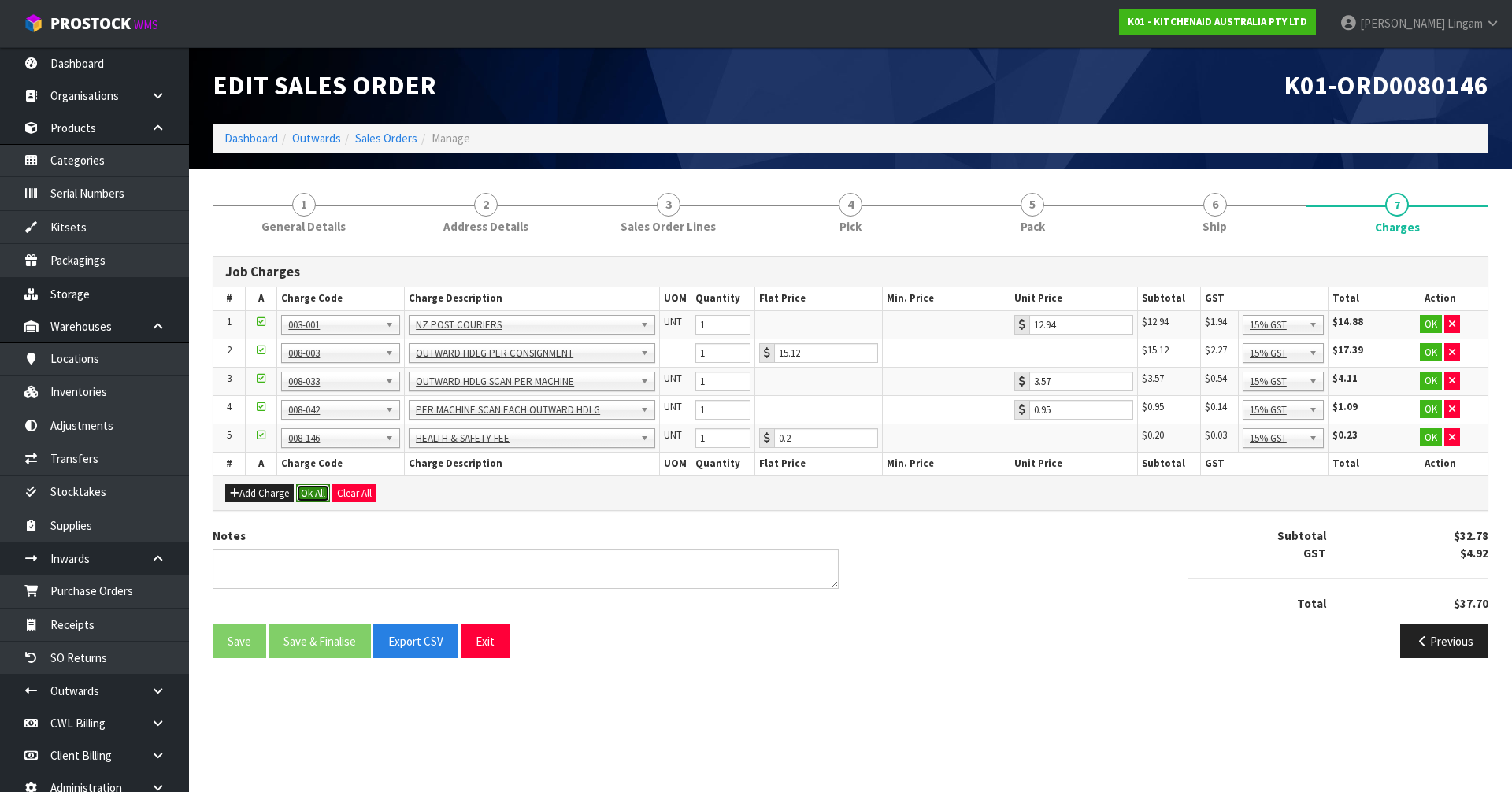
click at [322, 494] on button "Ok All" at bounding box center [313, 493] width 34 height 19
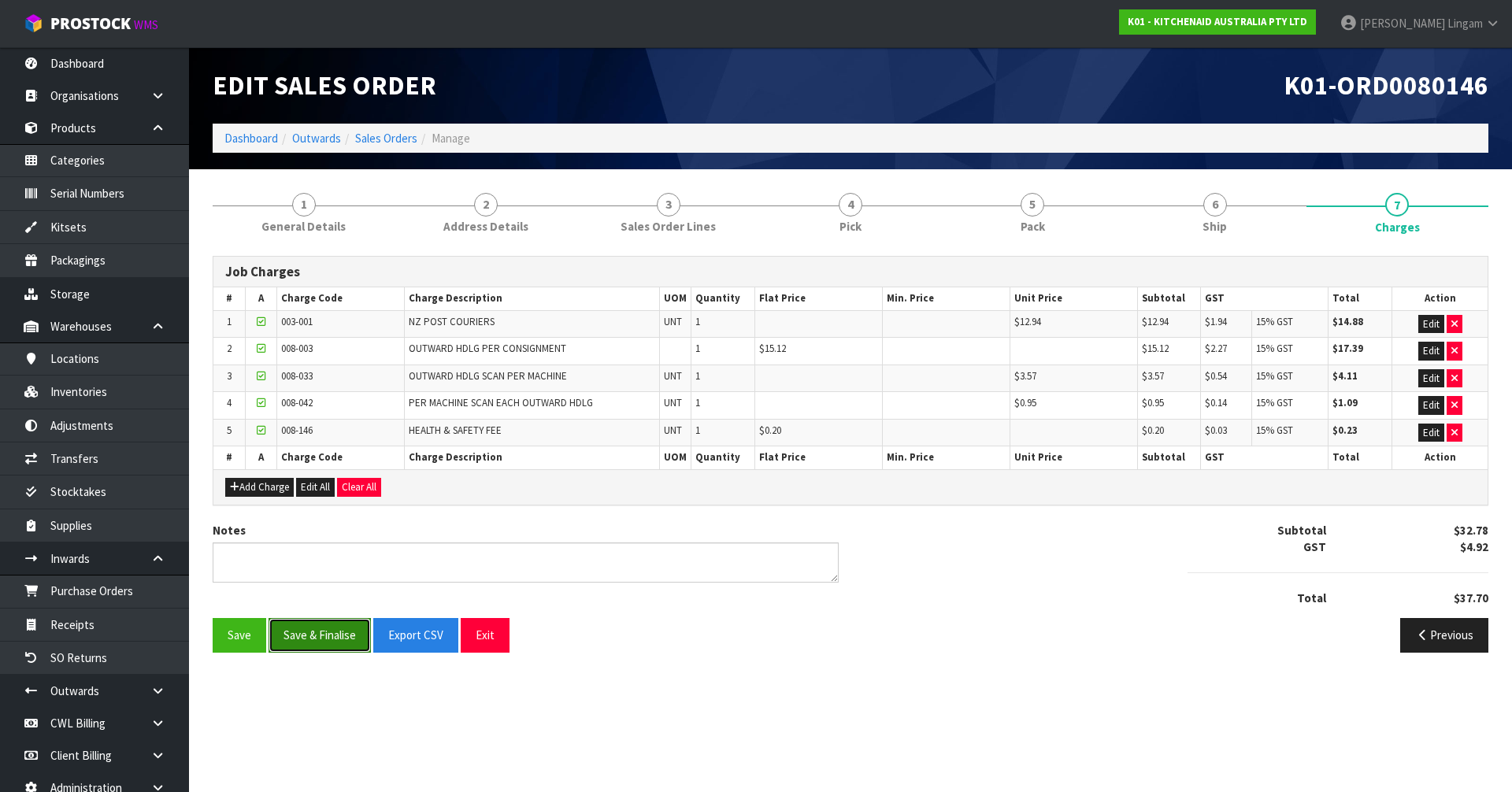
click at [308, 641] on button "Save & Finalise" at bounding box center [320, 634] width 103 height 34
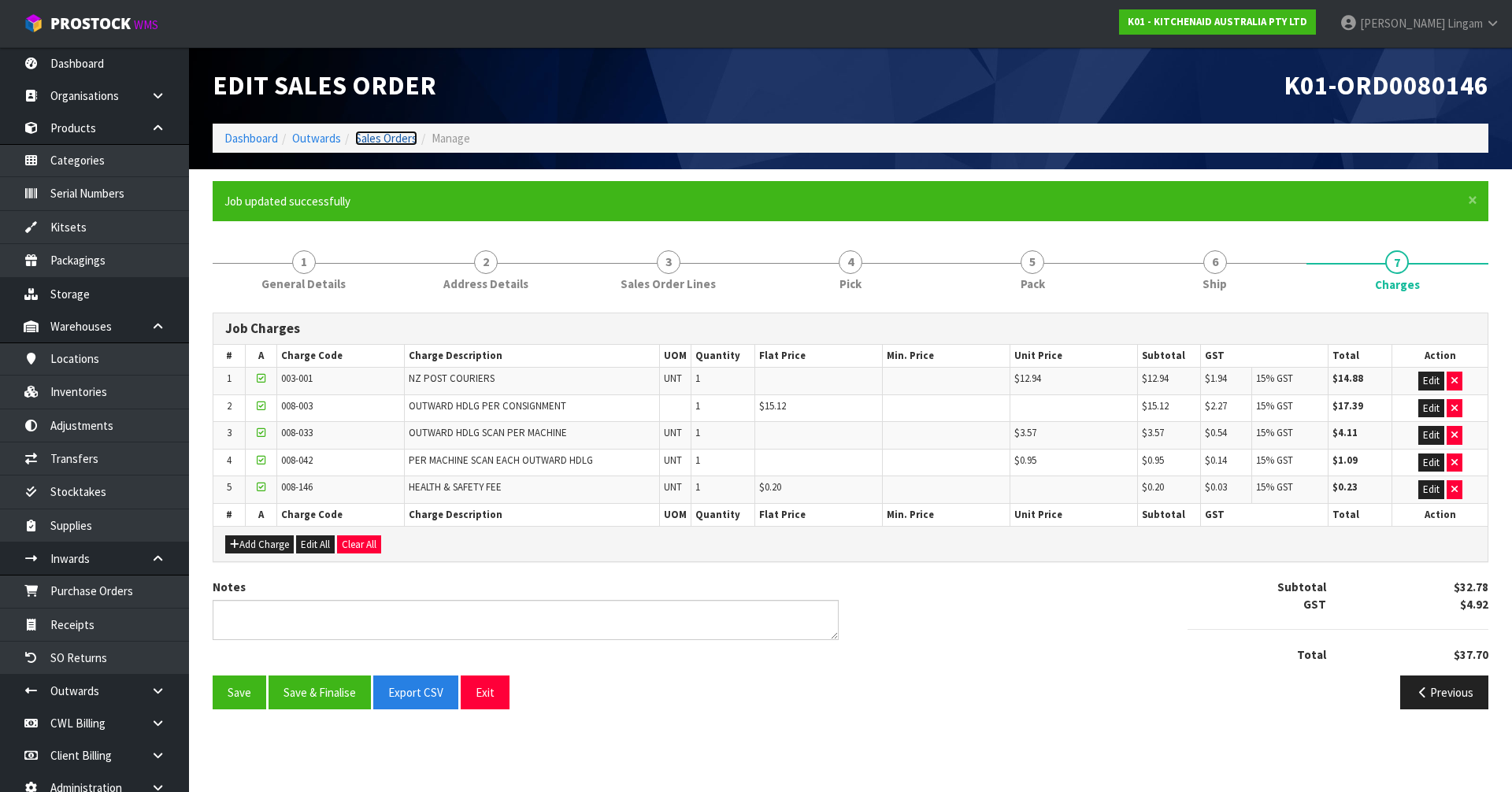
click at [391, 139] on link "Sales Orders" at bounding box center [387, 137] width 63 height 15
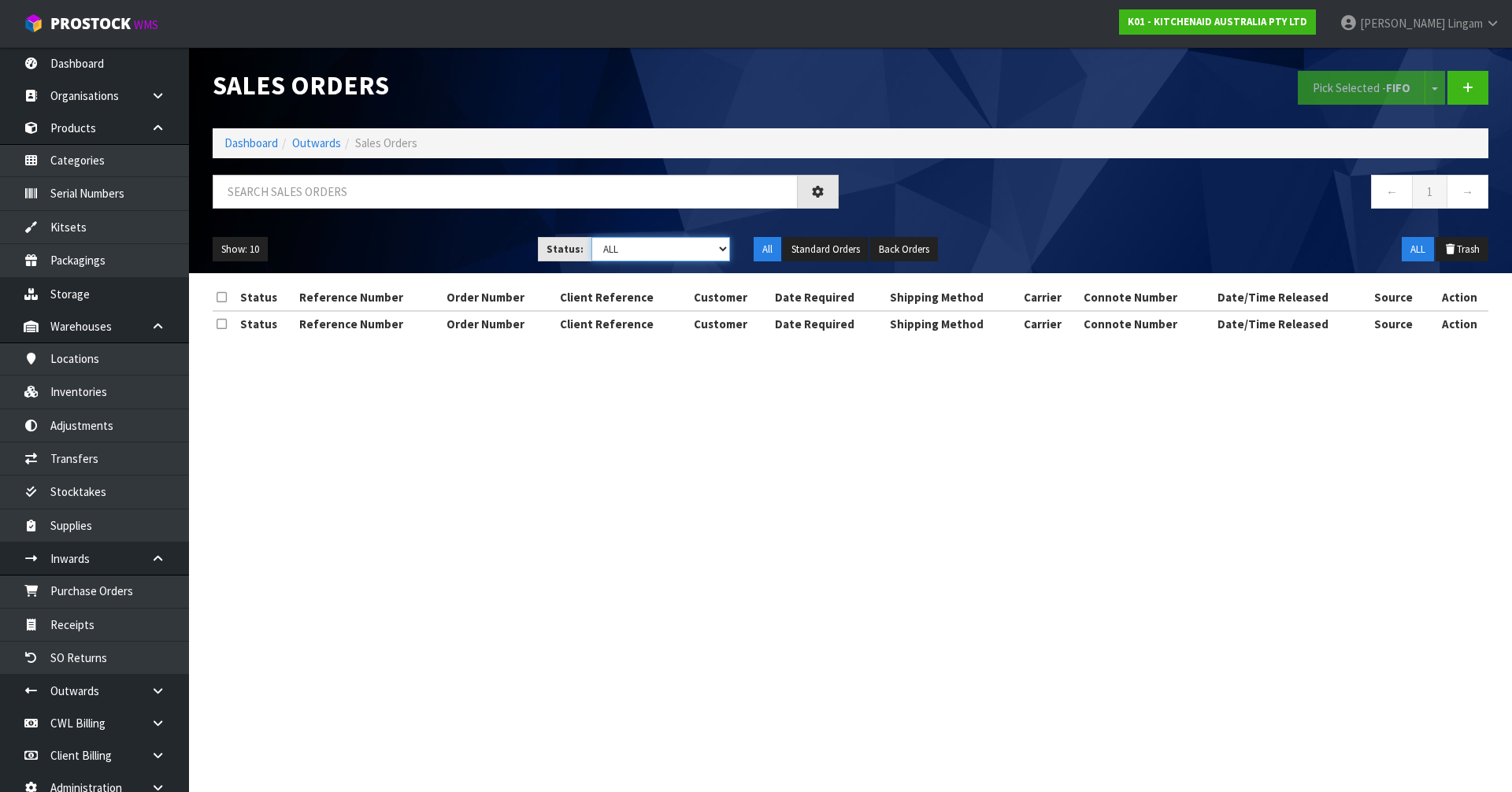
click at [689, 252] on select "Draft Pending Allocated Pending Pick Goods Picked Goods Packed Pending Charges …" at bounding box center [661, 249] width 139 height 24
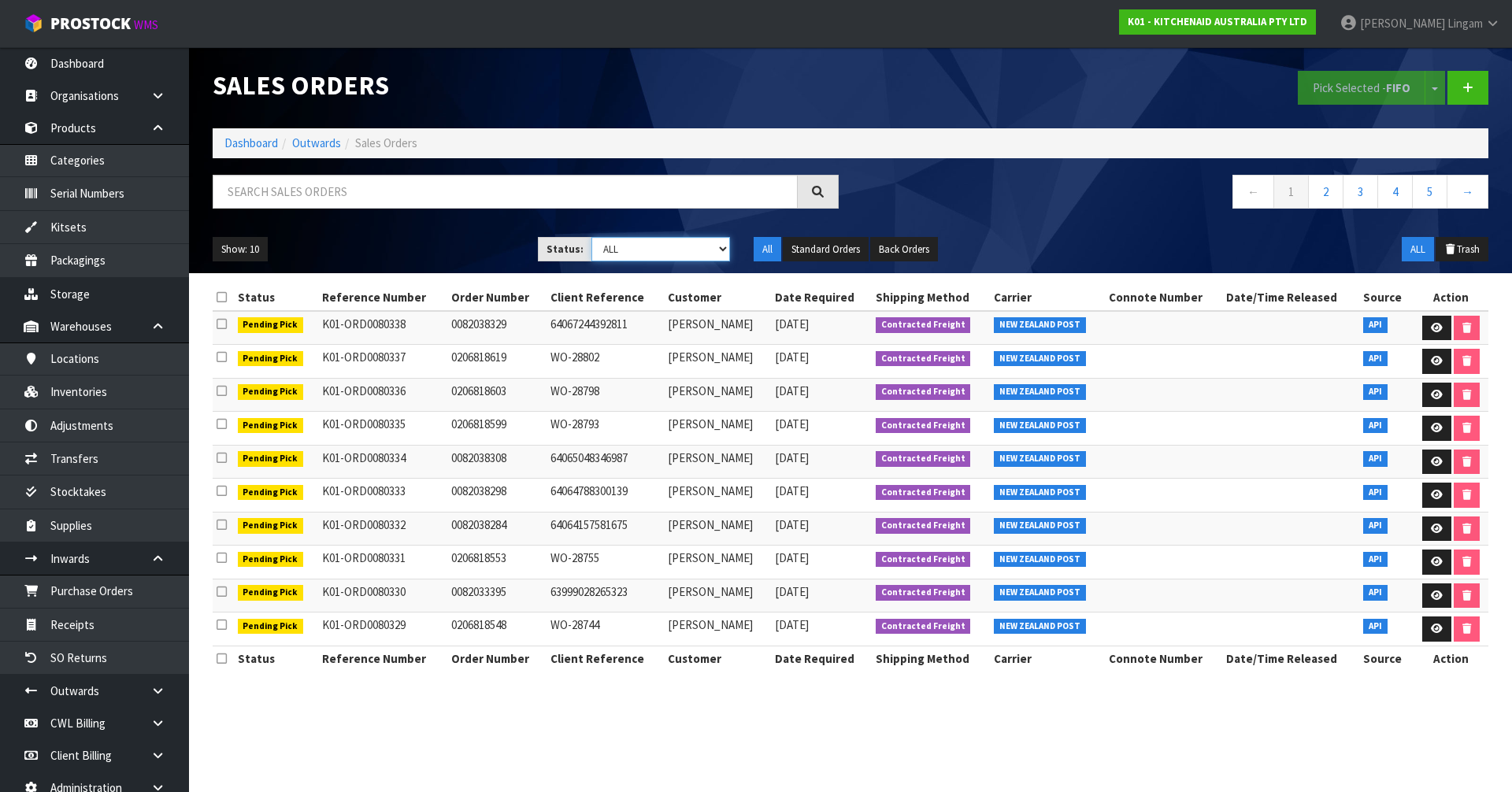
click at [698, 252] on select "Draft Pending Allocated Pending Pick Goods Picked Goods Packed Pending Charges …" at bounding box center [661, 249] width 139 height 24
click at [592, 237] on select "Draft Pending Allocated Pending Pick Goods Picked Goods Packed Pending Charges …" at bounding box center [661, 249] width 139 height 24
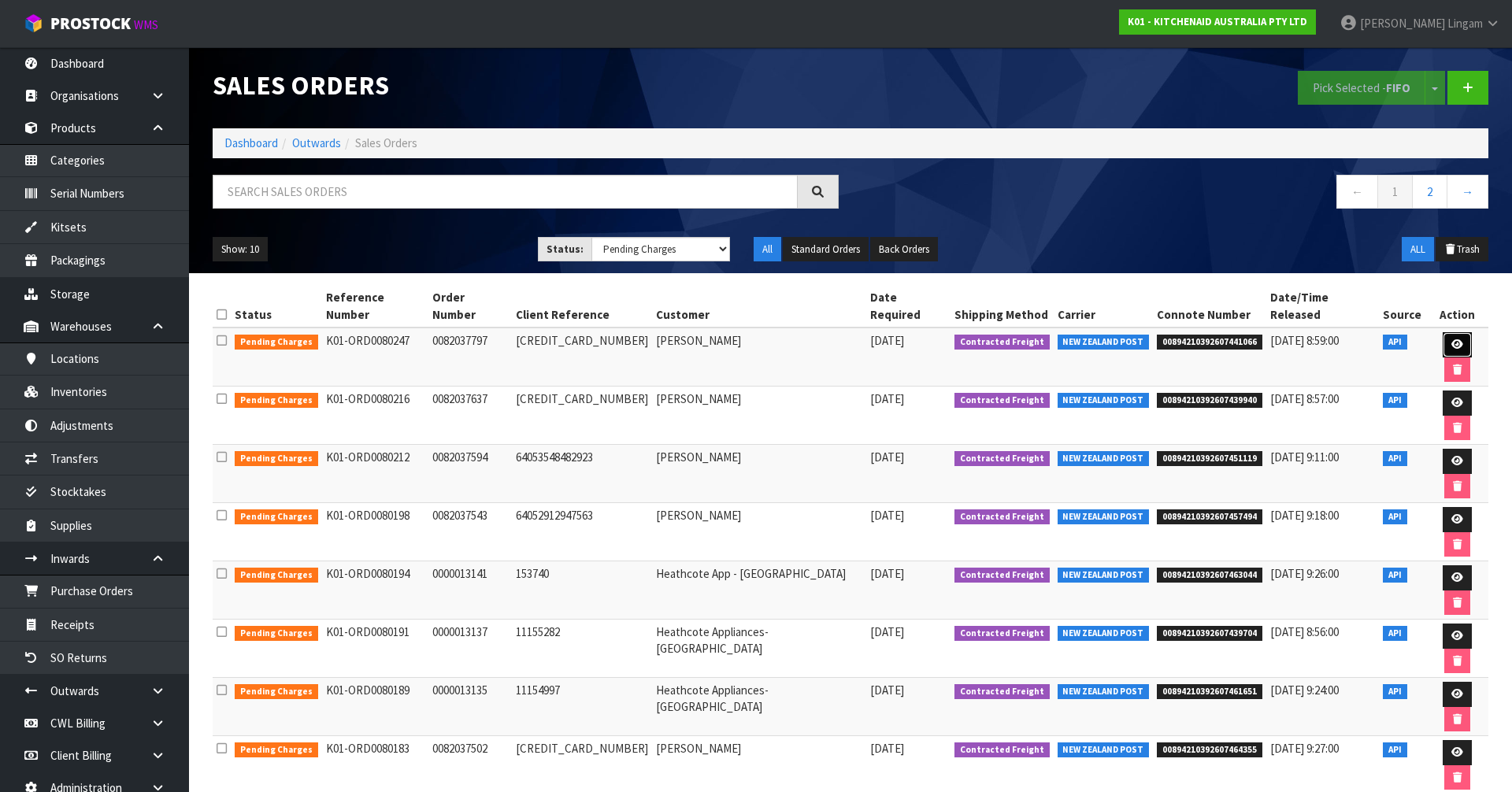
click at [1442, 332] on link at bounding box center [1457, 344] width 30 height 25
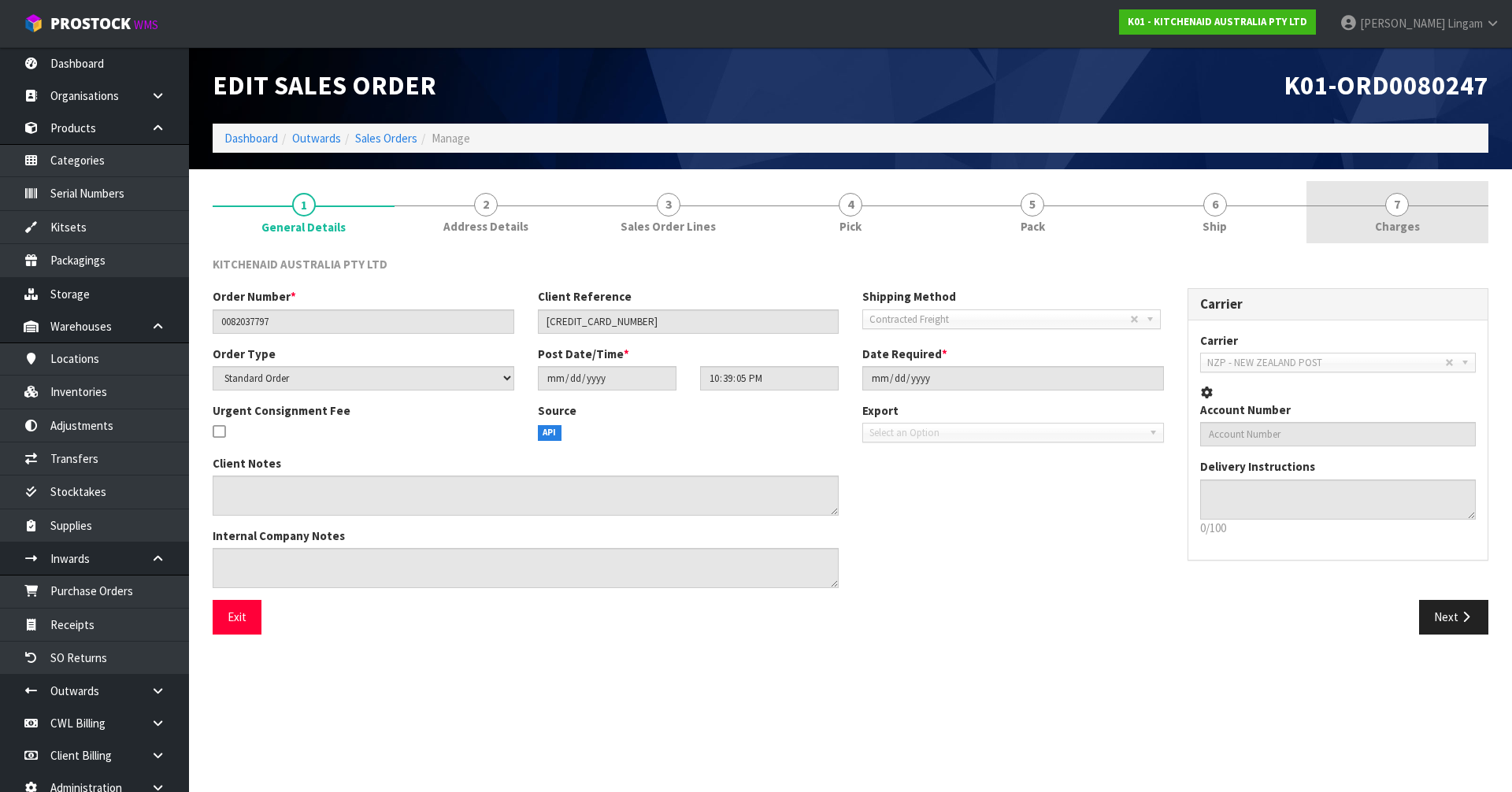
click at [1433, 218] on link "7 [GEOGRAPHIC_DATA]" at bounding box center [1397, 212] width 182 height 63
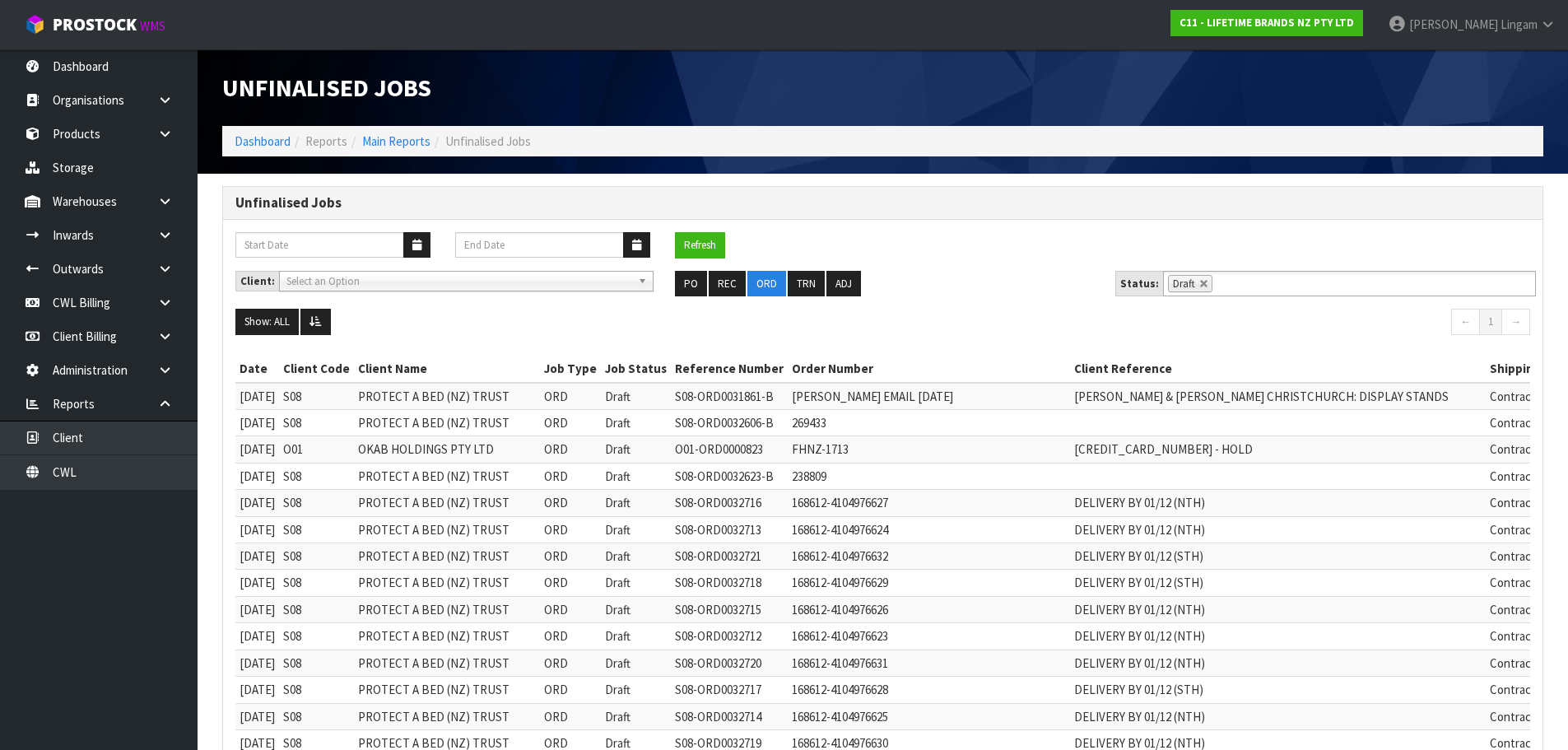
scroll to position [114, 0]
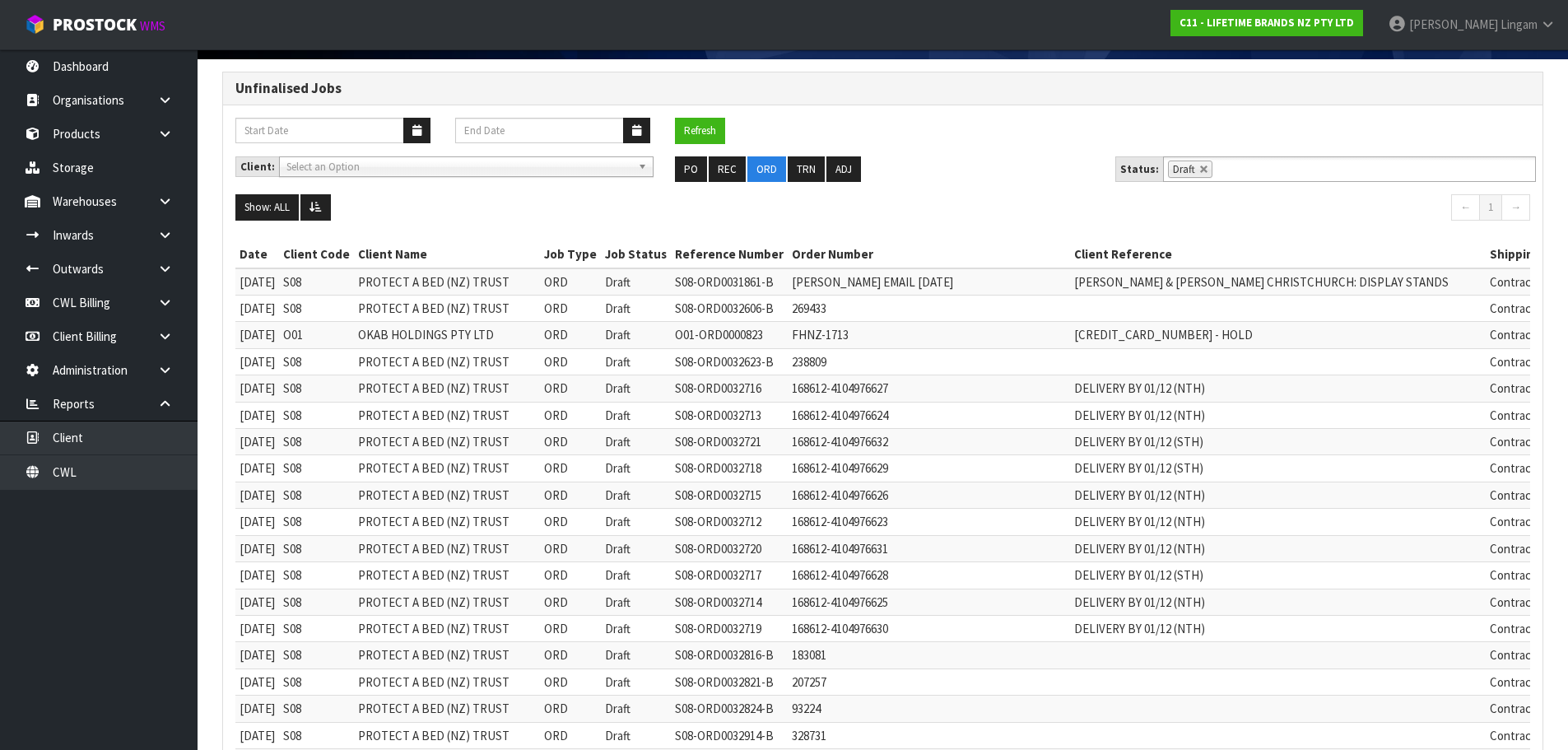
click at [980, 133] on div "Refresh" at bounding box center [883, 137] width 1319 height 39
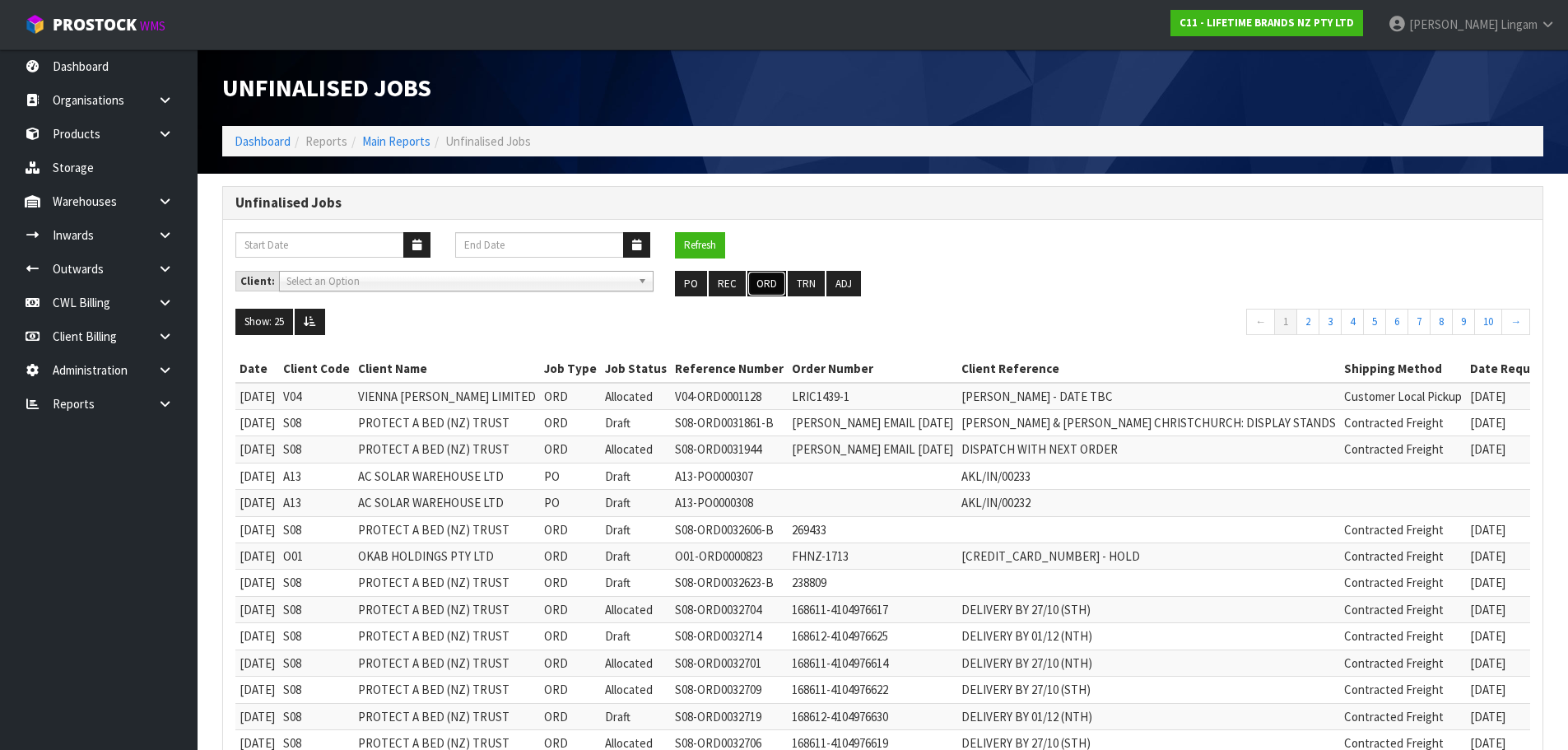
click at [771, 282] on button "ORD" at bounding box center [766, 283] width 39 height 26
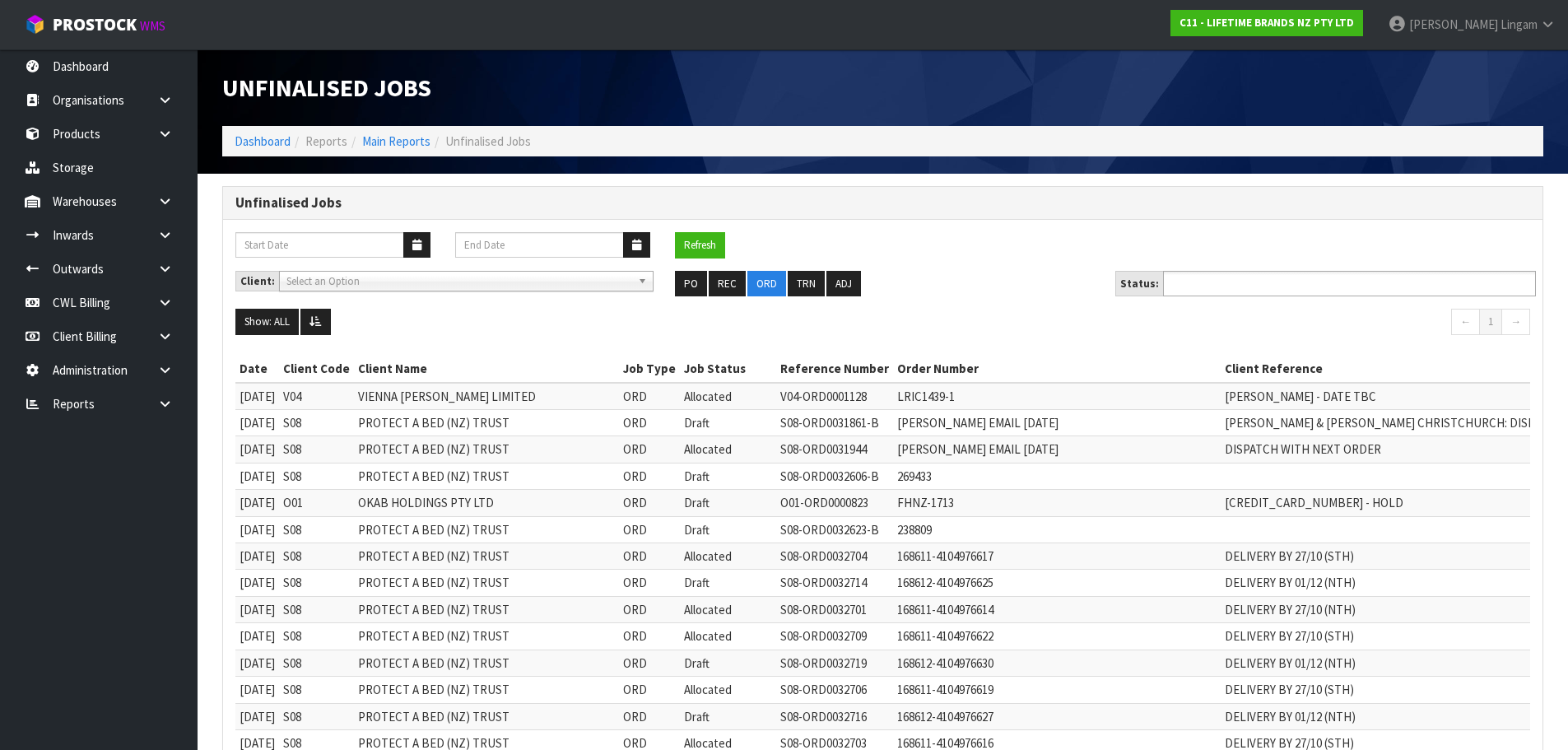
click at [1236, 284] on input "text" at bounding box center [1228, 283] width 121 height 21
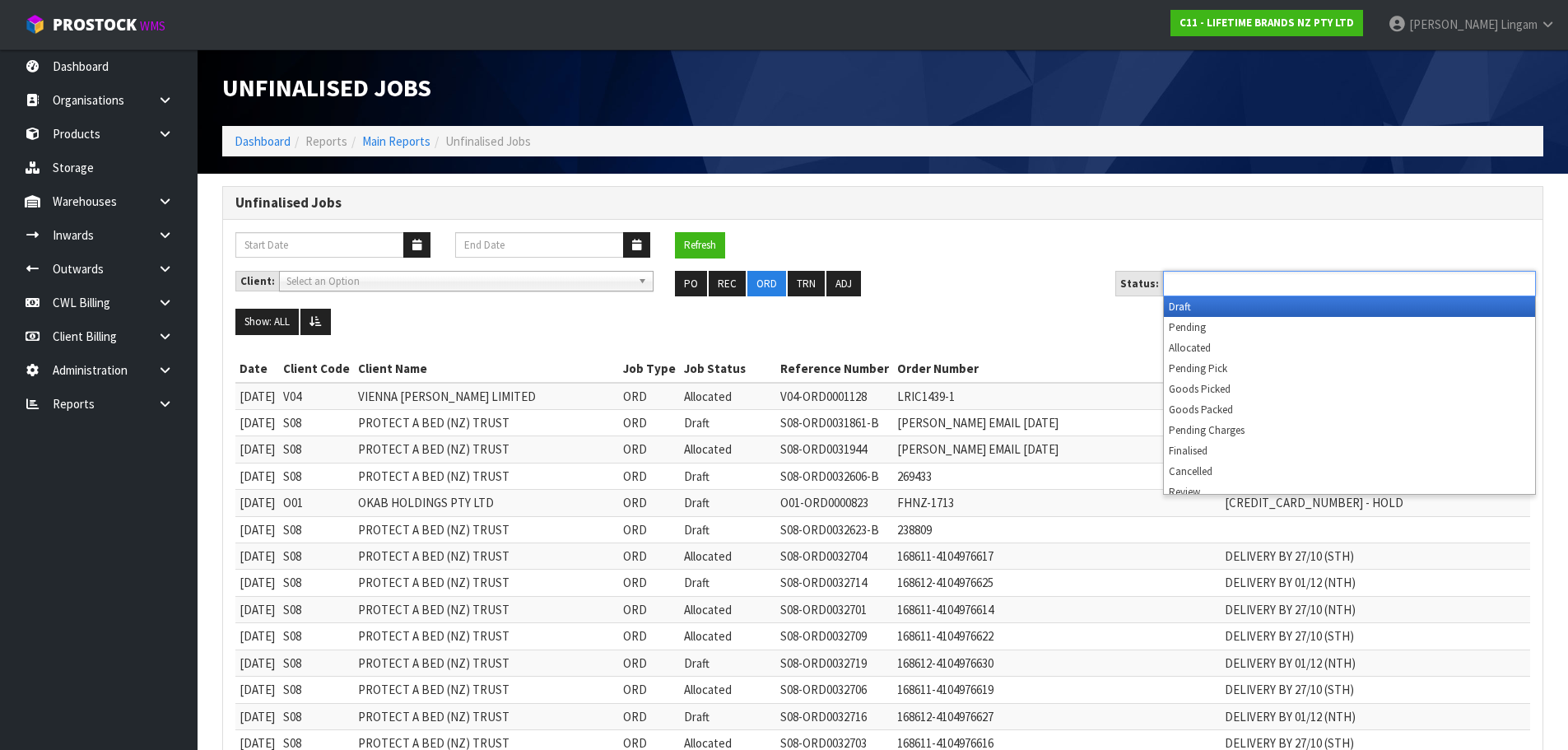
click at [1227, 307] on li "Draft" at bounding box center [1349, 306] width 371 height 21
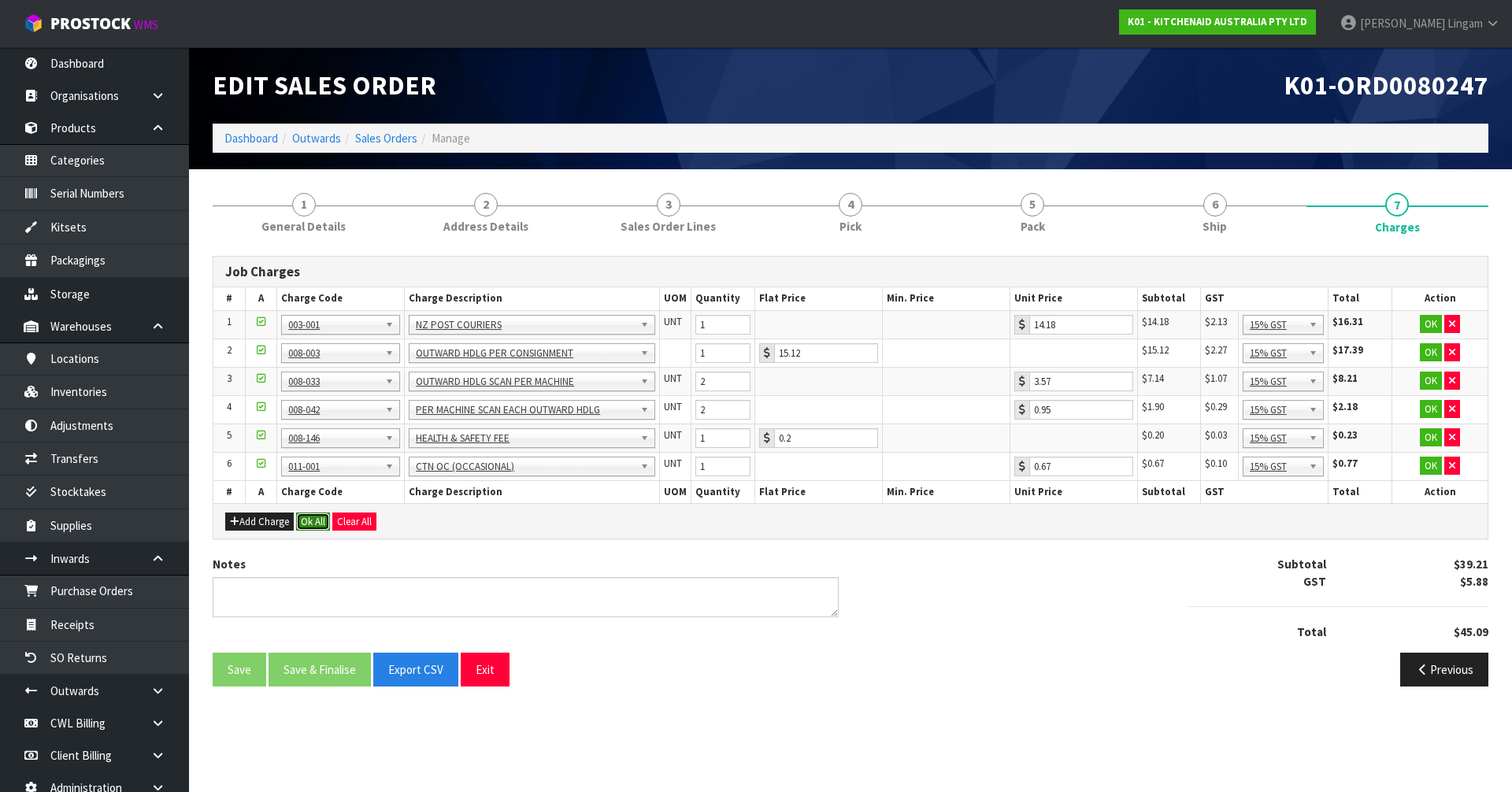
click at [321, 525] on button "Ok All" at bounding box center [313, 522] width 34 height 19
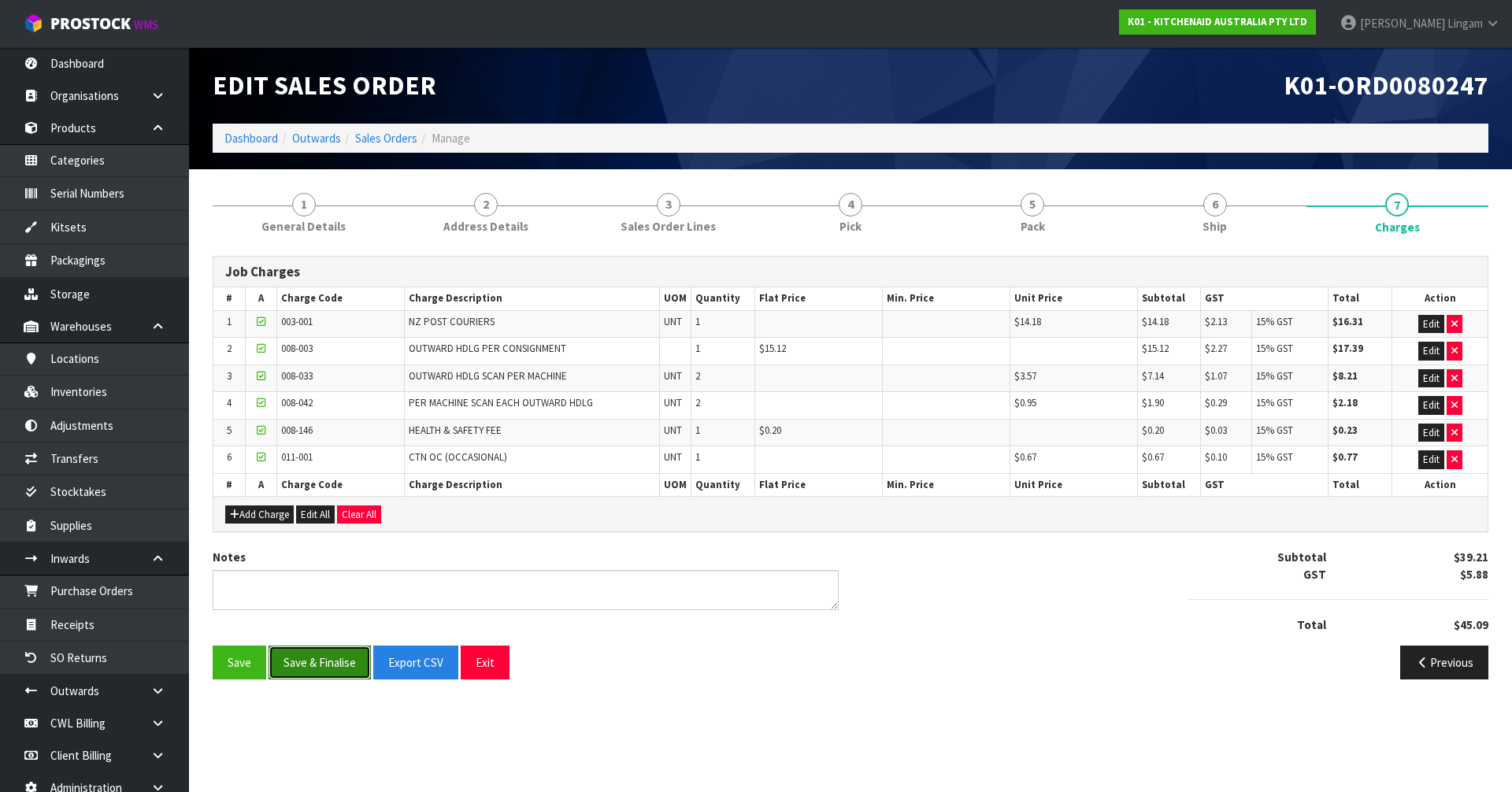
click at [334, 669] on button "Save & Finalise" at bounding box center [320, 662] width 103 height 34
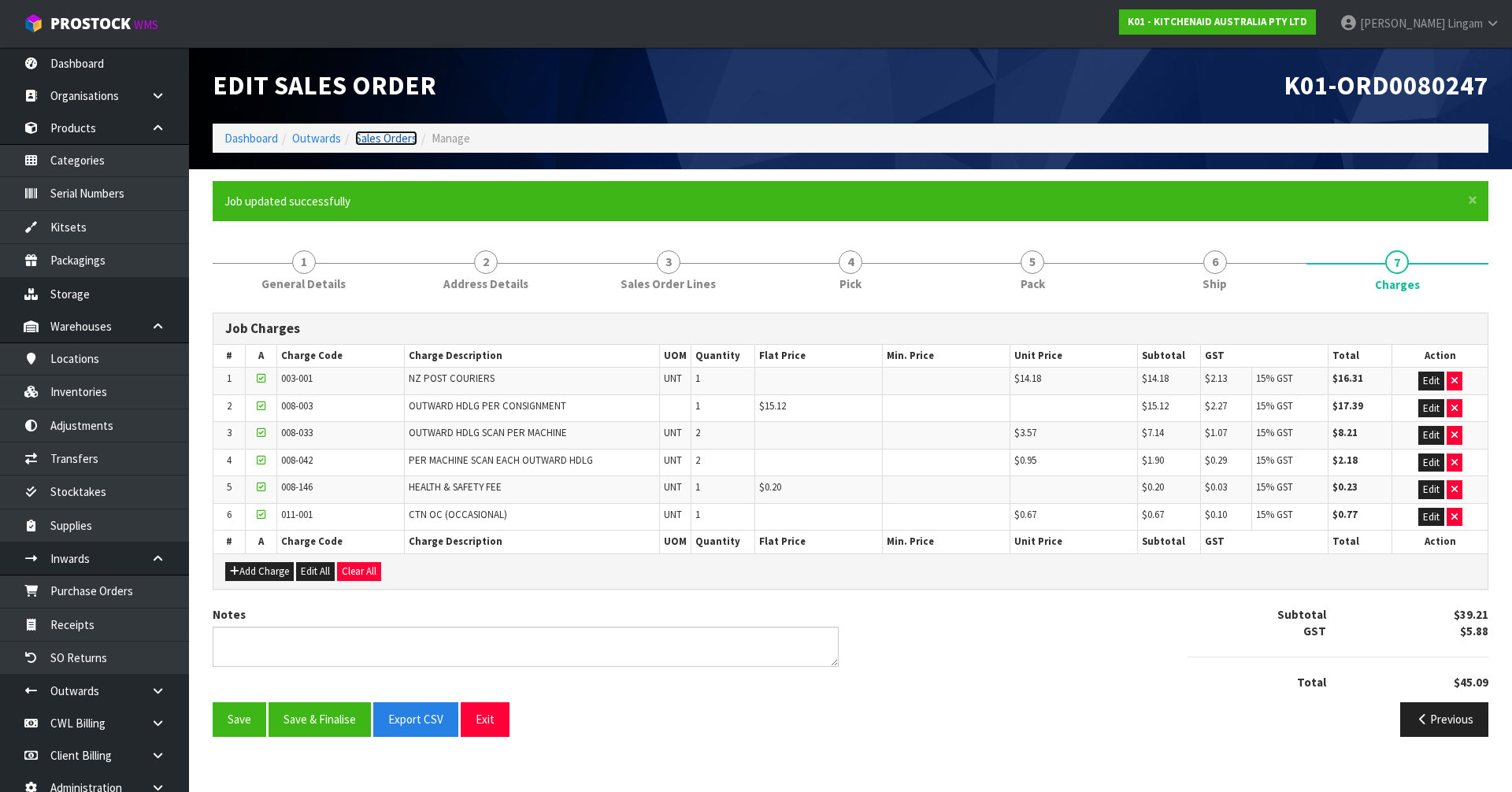
click at [388, 136] on link "Sales Orders" at bounding box center [387, 137] width 63 height 15
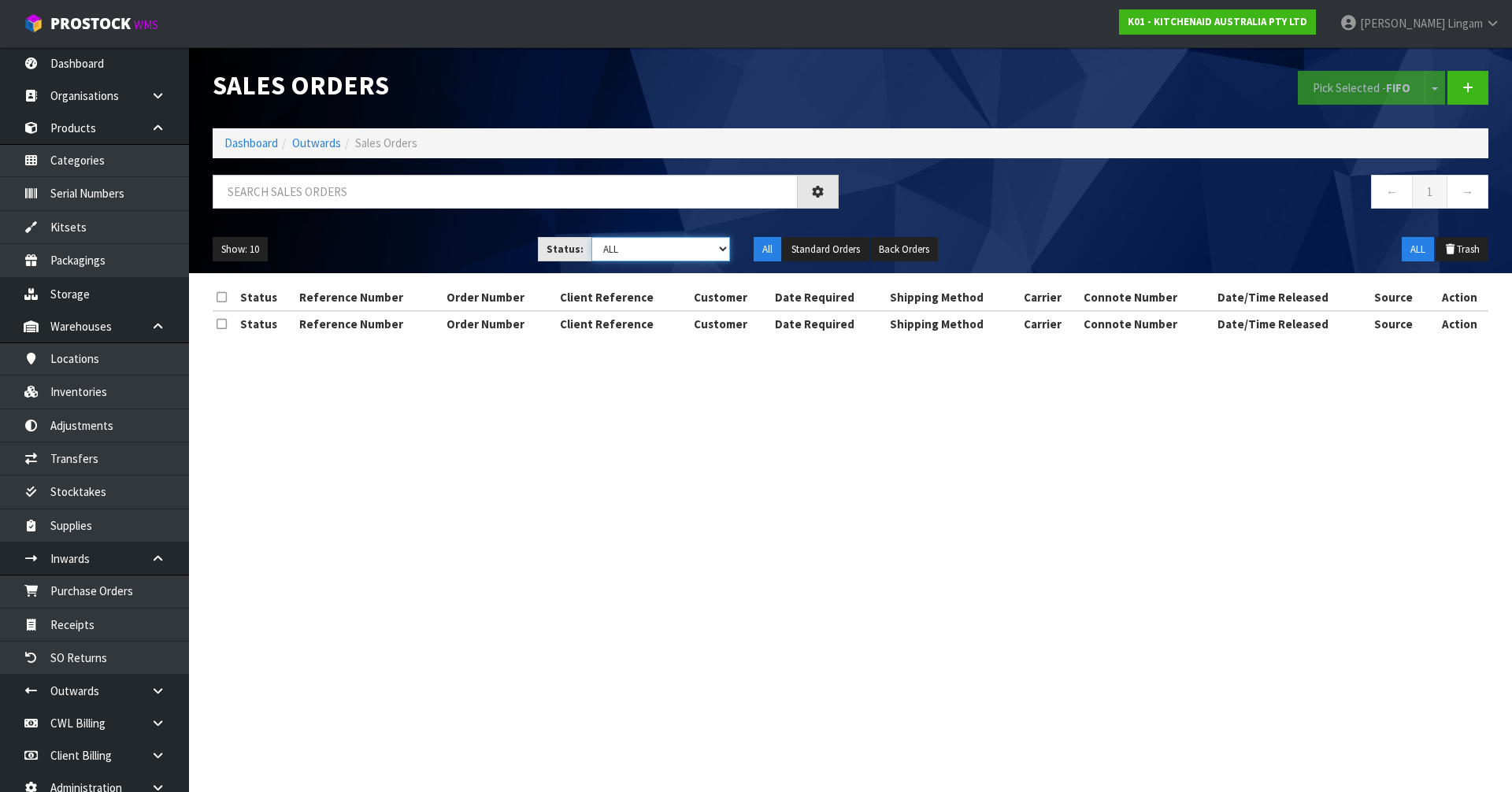
click at [706, 250] on select "Draft Pending Allocated Pending Pick Goods Picked Goods Packed Pending Charges …" at bounding box center [661, 249] width 139 height 24
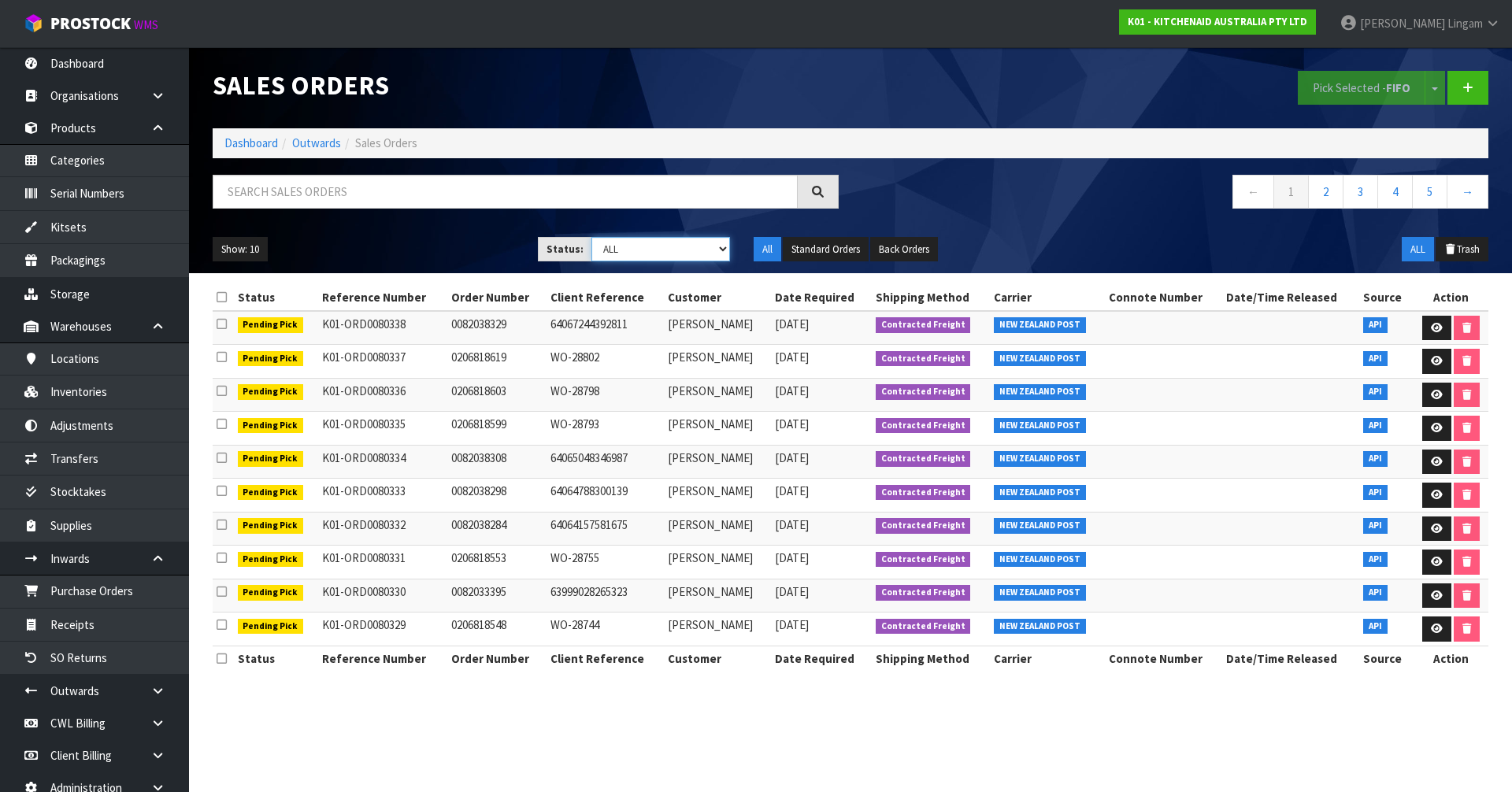
select select "string:6"
click at [592, 237] on select "Draft Pending Allocated Pending Pick Goods Picked Goods Packed Pending Charges …" at bounding box center [661, 249] width 139 height 24
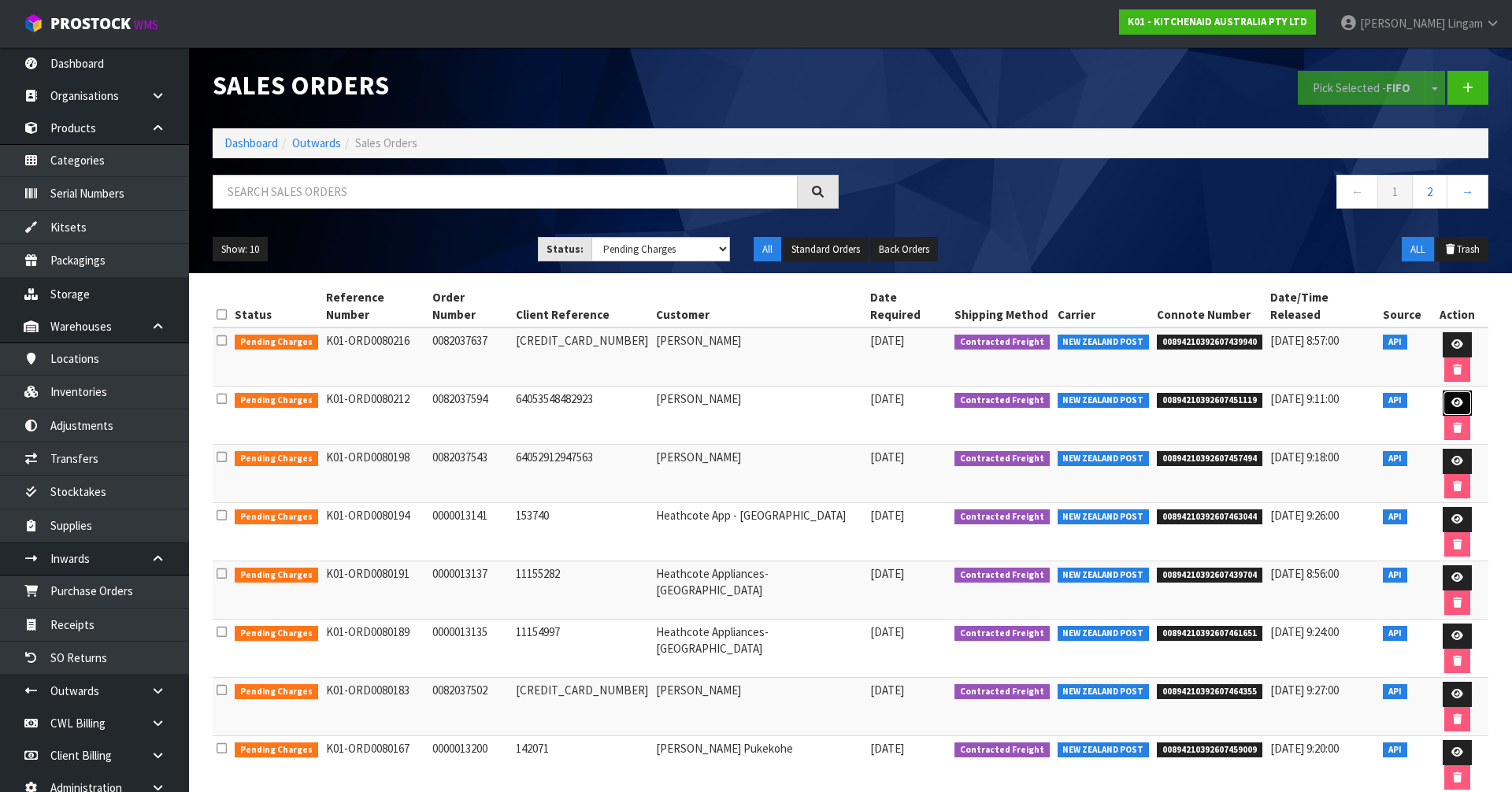
click at [1451, 398] on icon at bounding box center [1457, 403] width 12 height 10
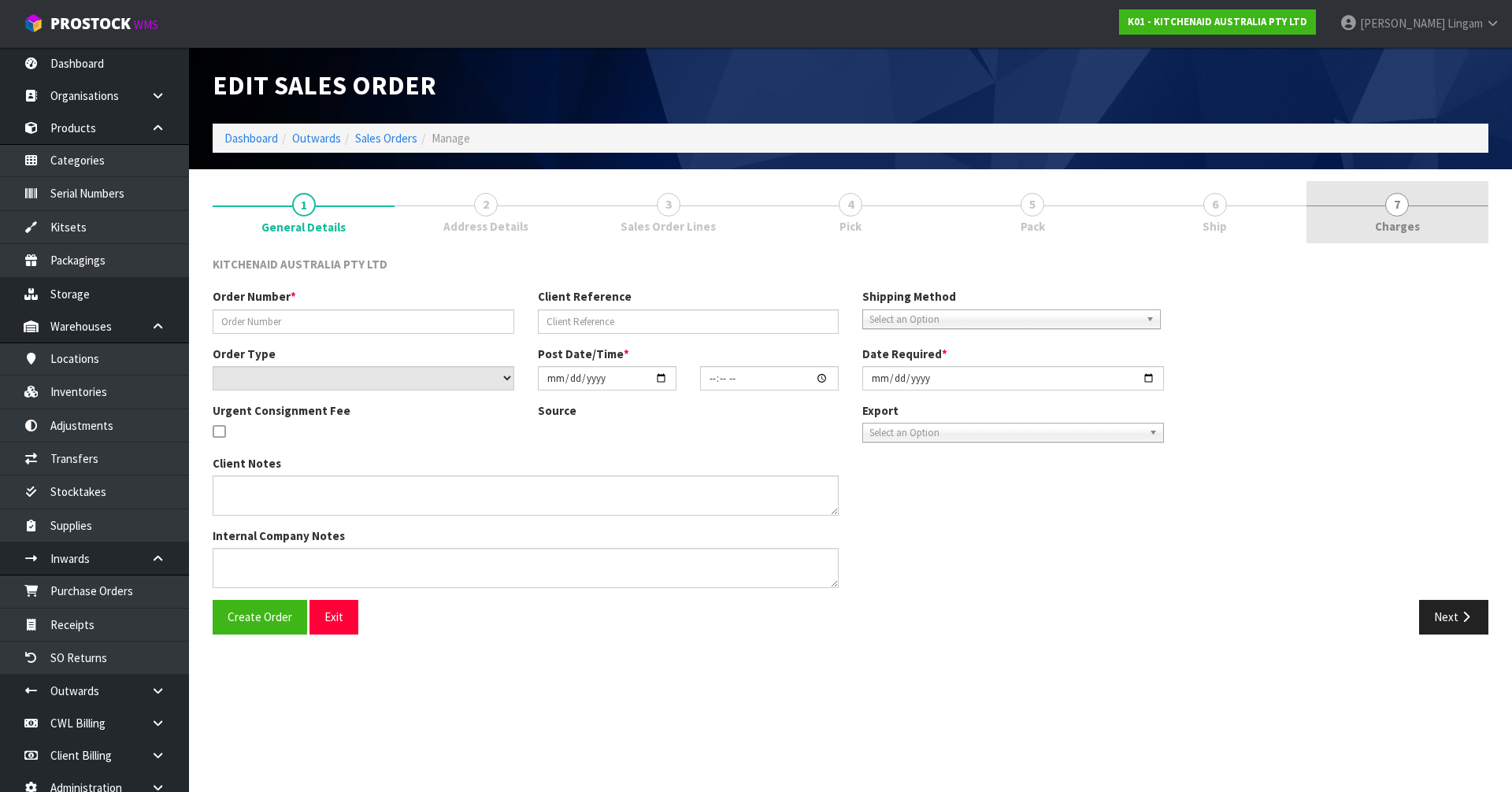
click at [1450, 206] on link "7 [GEOGRAPHIC_DATA]" at bounding box center [1397, 212] width 182 height 63
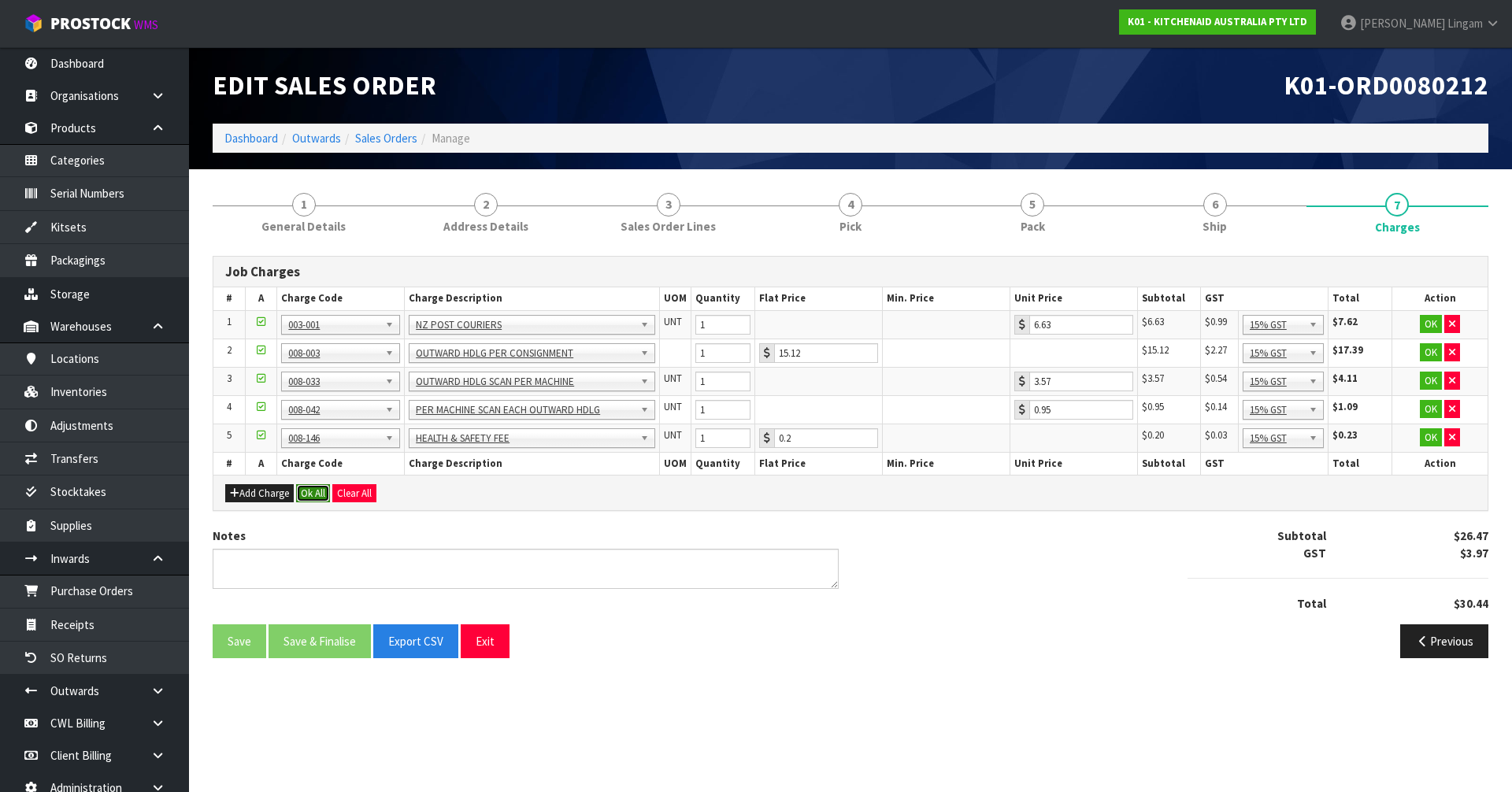
click at [315, 495] on button "Ok All" at bounding box center [313, 493] width 34 height 19
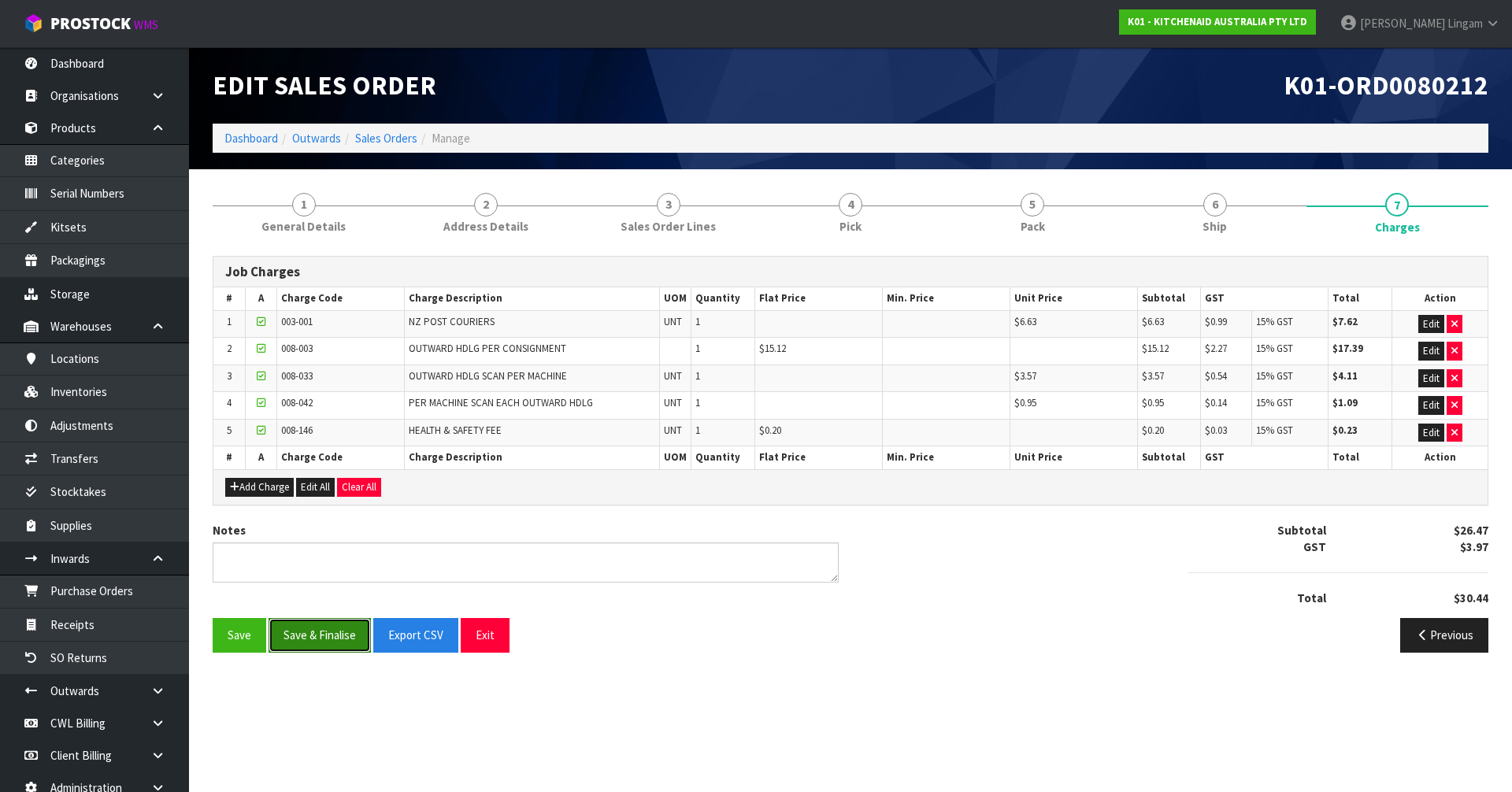
click at [343, 627] on button "Save & Finalise" at bounding box center [320, 634] width 103 height 34
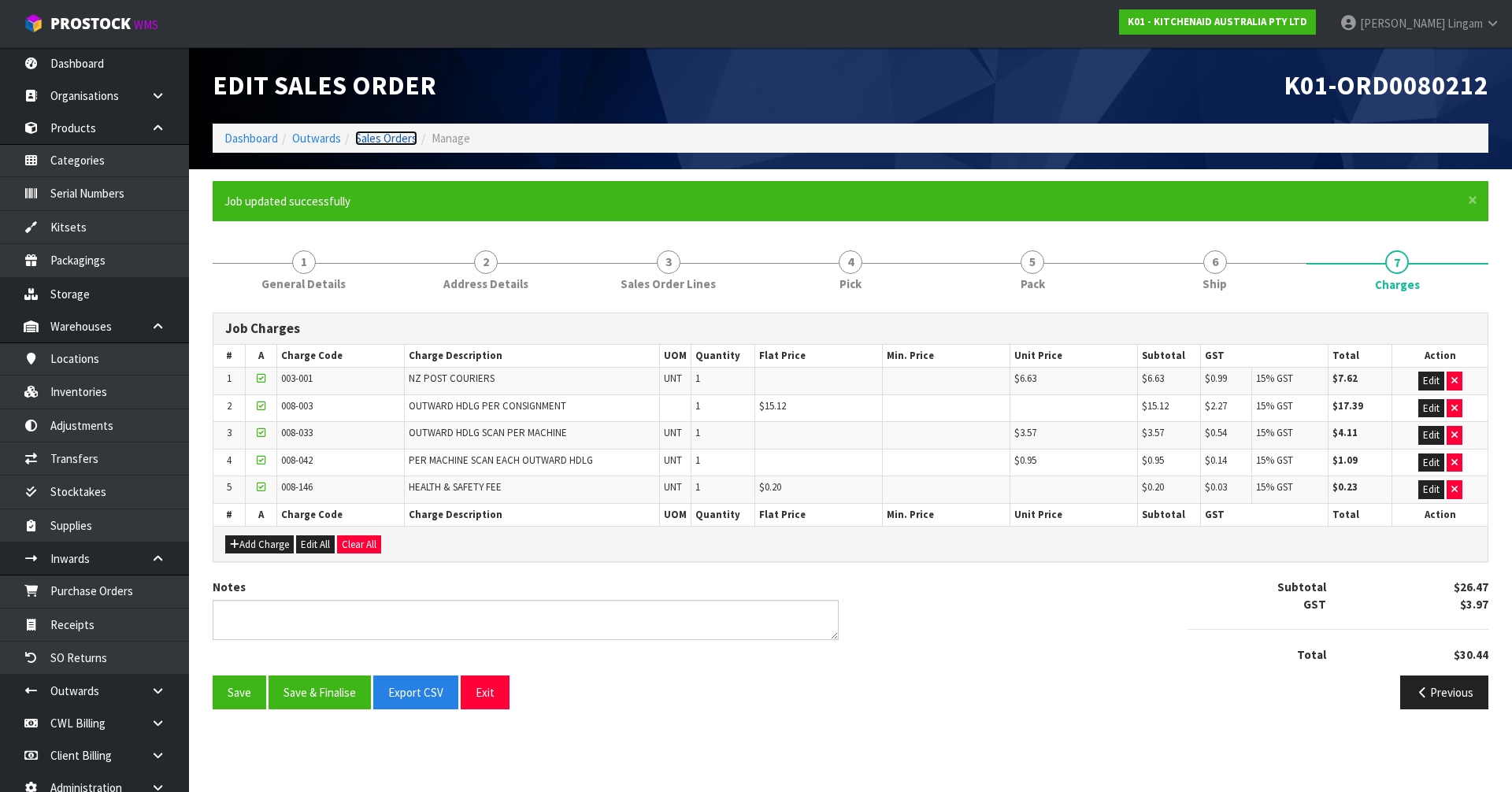
click at [395, 137] on link "Sales Orders" at bounding box center [387, 137] width 63 height 15
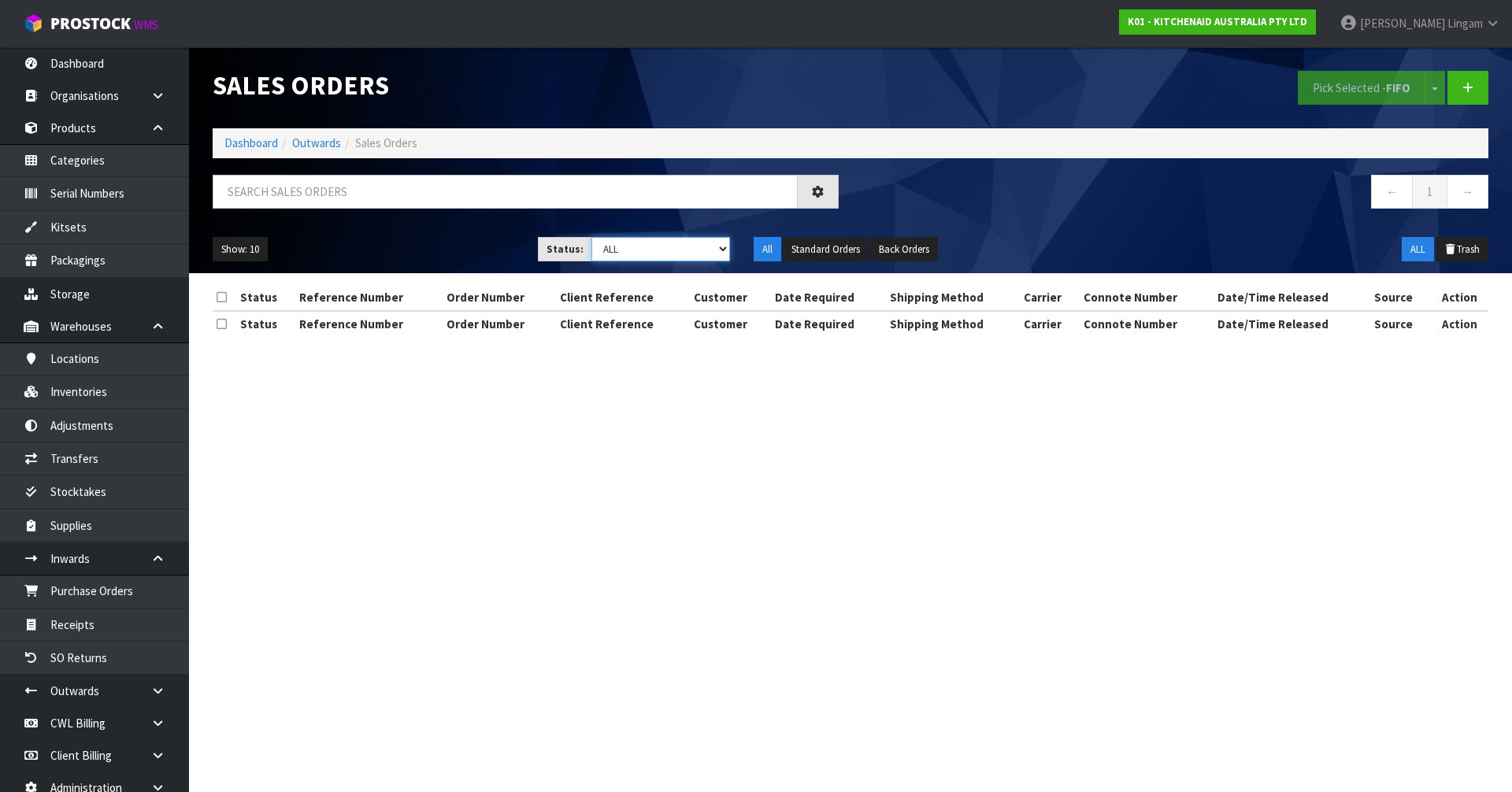
click at [709, 250] on select "Draft Pending Allocated Pending Pick Goods Picked Goods Packed Pending Charges …" at bounding box center [661, 249] width 139 height 24
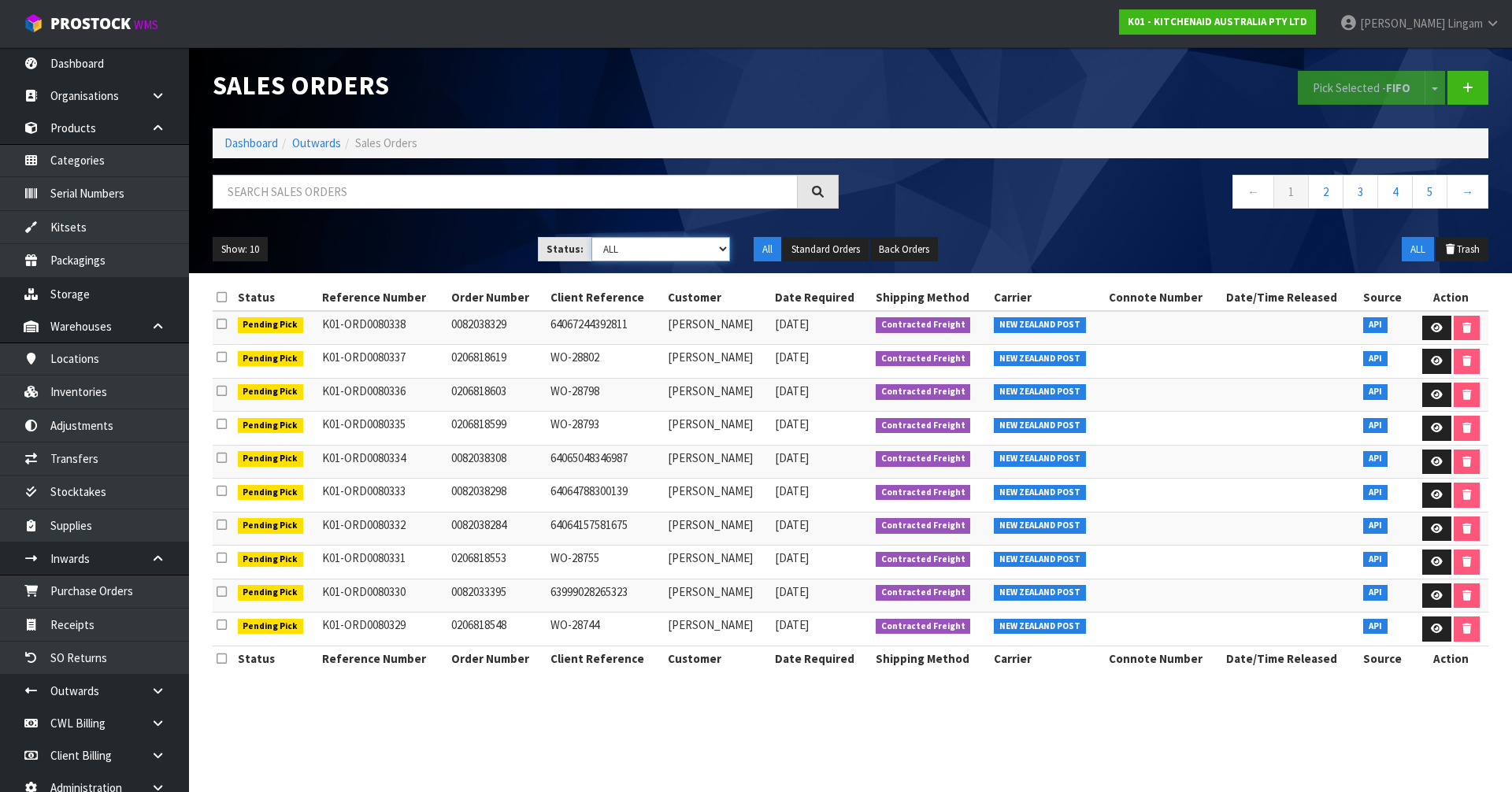
select select "string:6"
click at [592, 237] on select "Draft Pending Allocated Pending Pick Goods Picked Goods Packed Pending Charges …" at bounding box center [661, 249] width 139 height 24
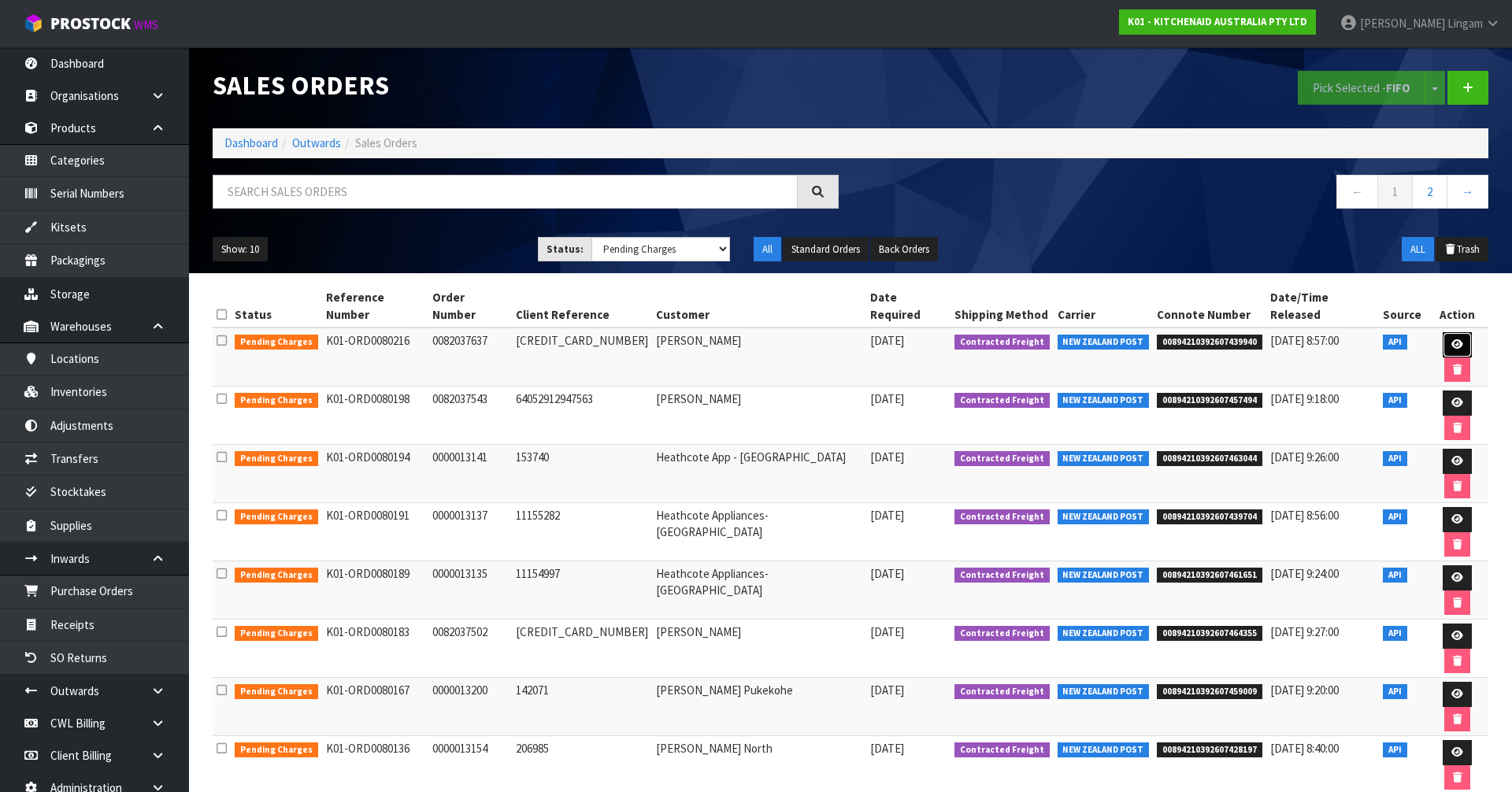
click at [1451, 340] on icon at bounding box center [1457, 345] width 12 height 10
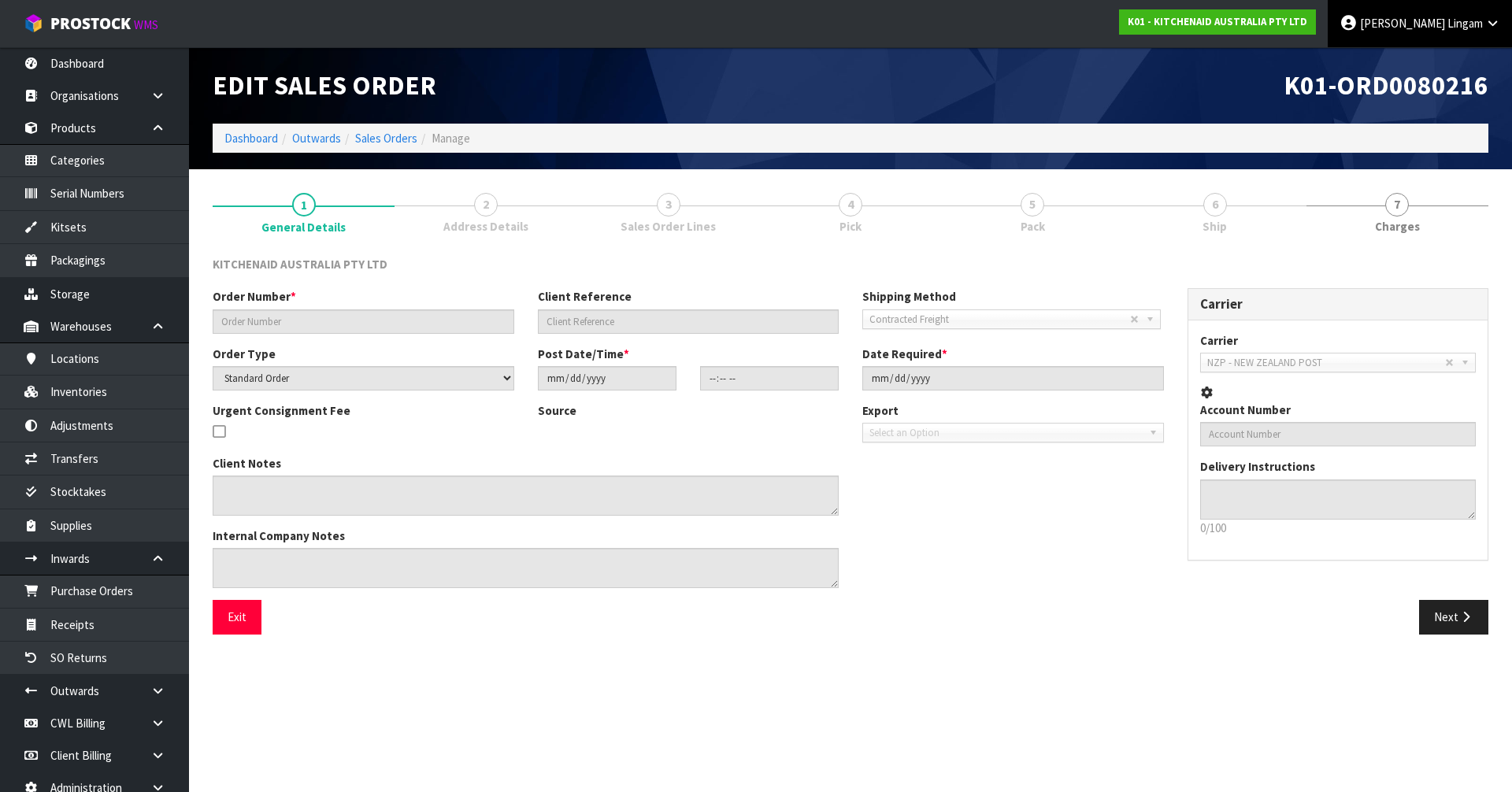
type input "0082037637"
type input "[CREDIT_CARD_NUMBER]"
select select "number:0"
type input "[DATE]"
type input "08:39:28.000"
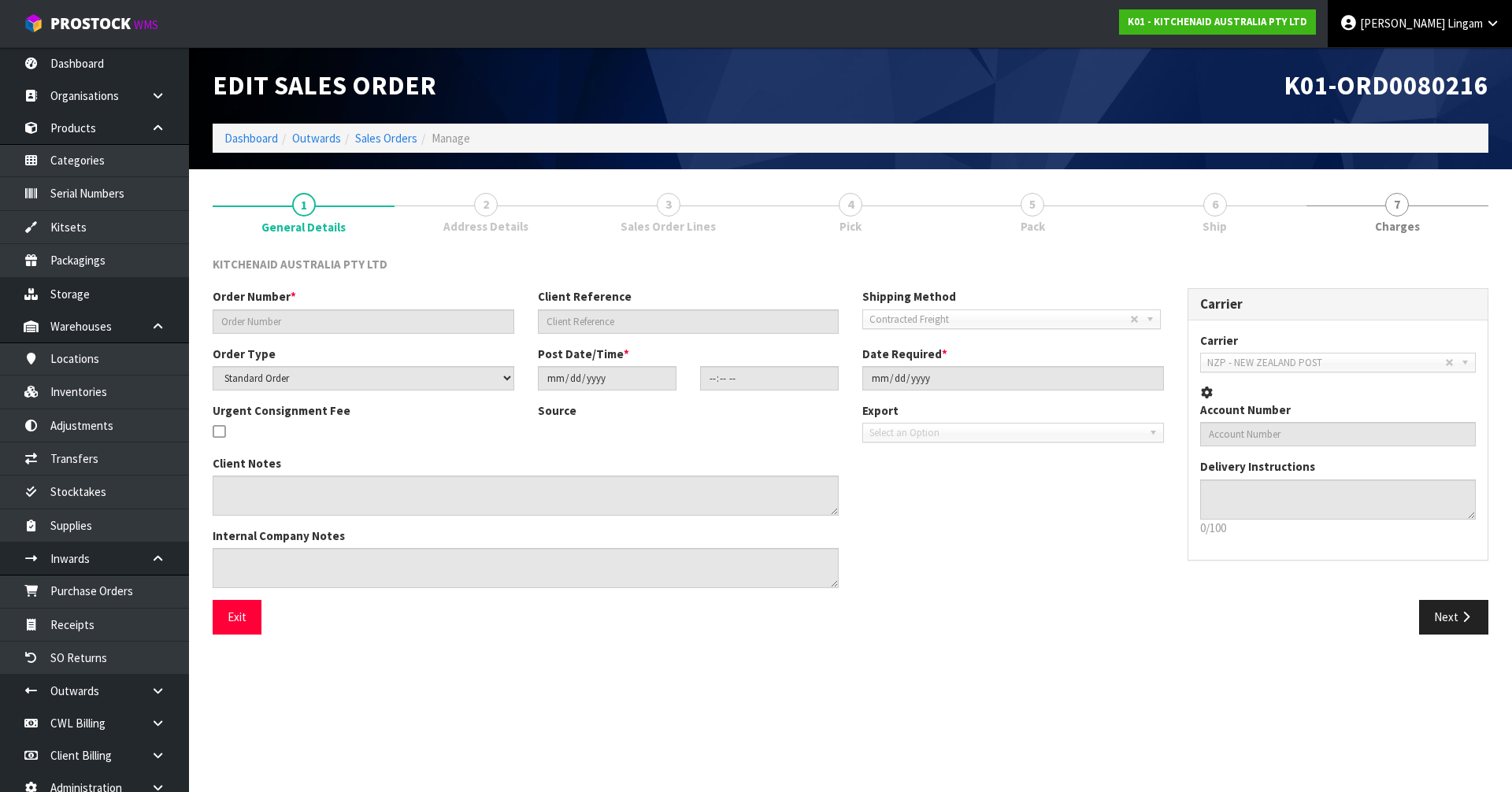
type input "[DATE]"
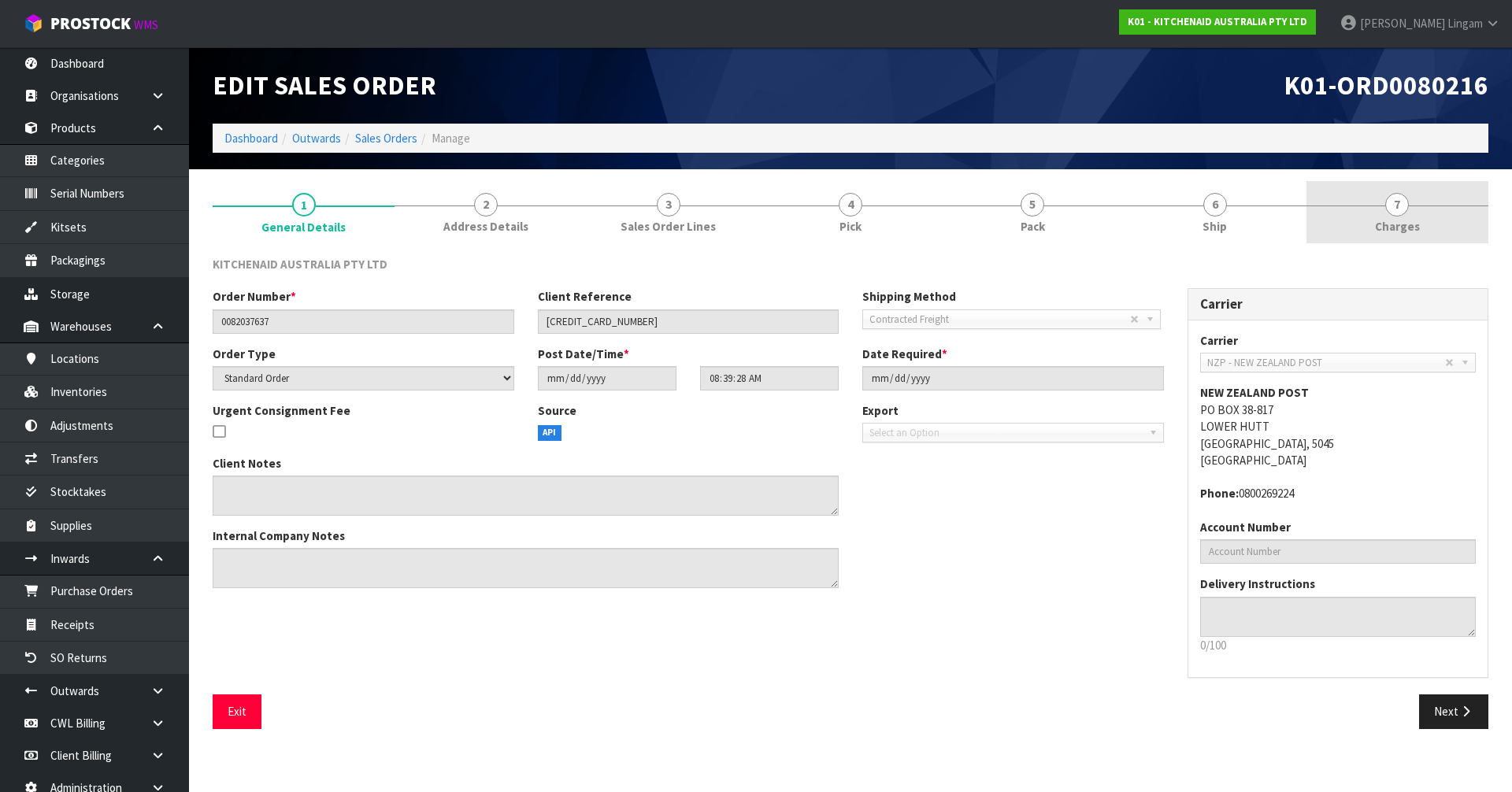
click at [1417, 217] on link "7 [GEOGRAPHIC_DATA]" at bounding box center [1397, 212] width 182 height 63
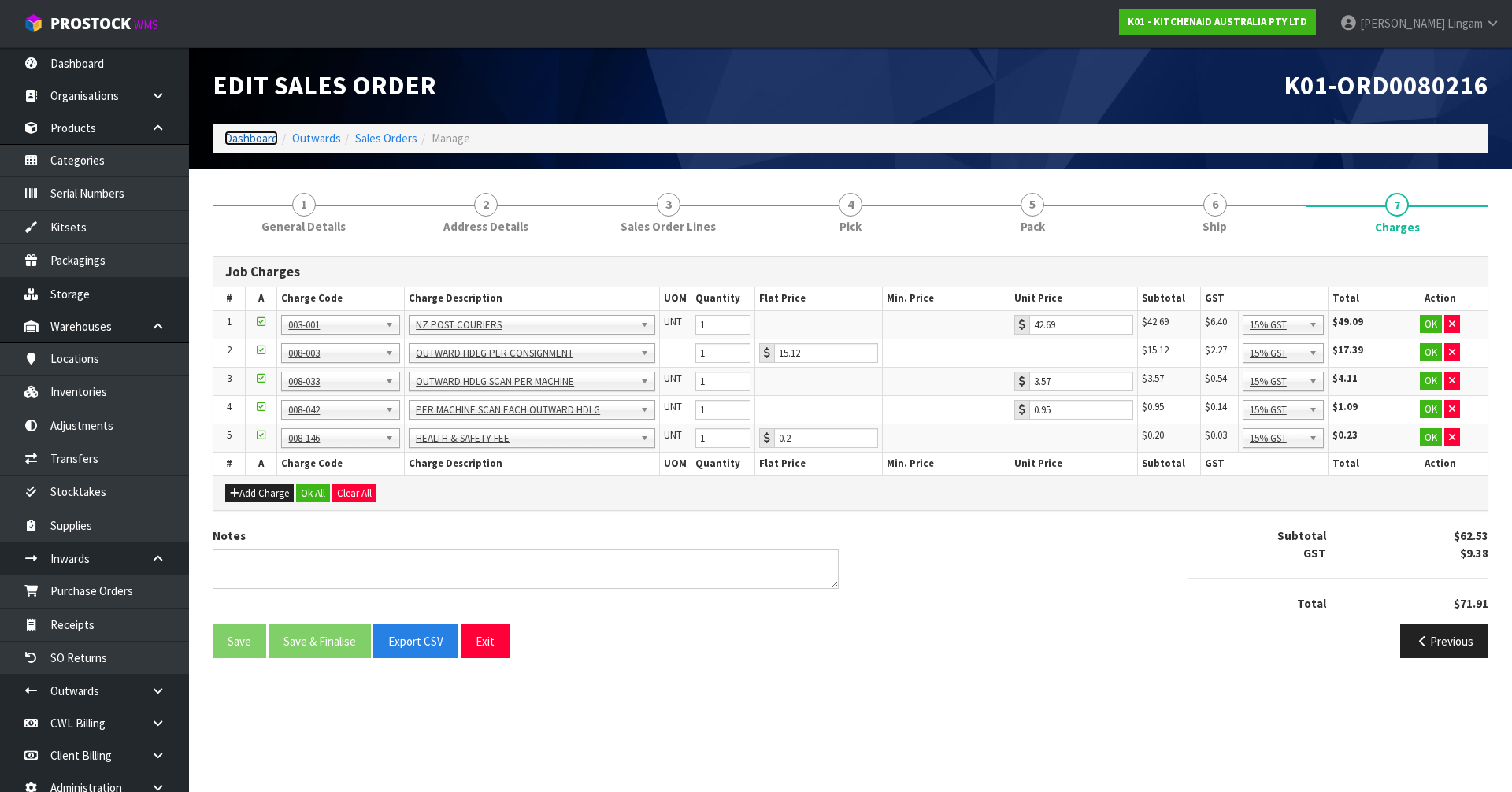
click at [254, 138] on link "Dashboard" at bounding box center [251, 137] width 54 height 15
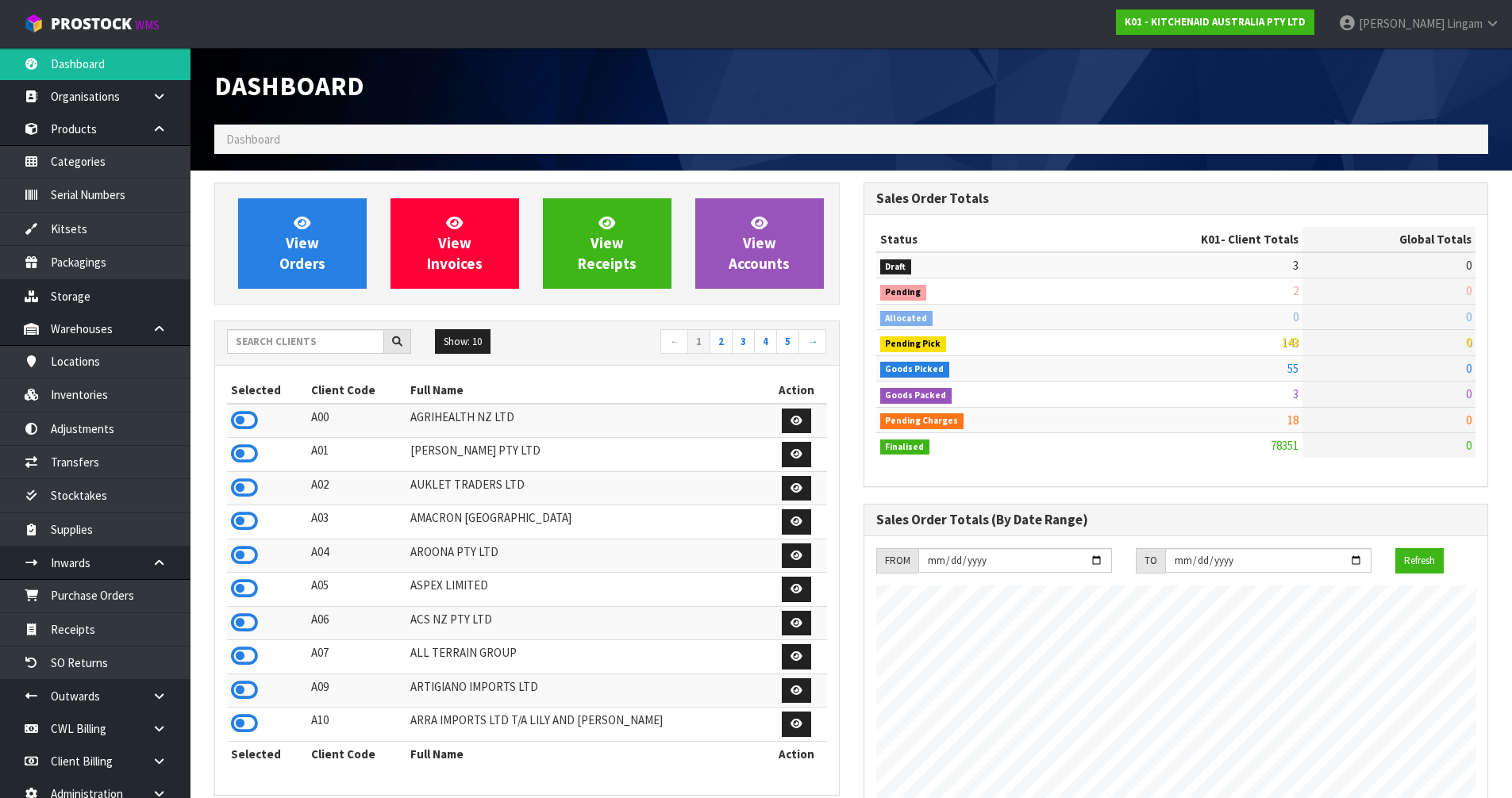
scroll to position [1201, 648]
click at [325, 347] on input "text" at bounding box center [305, 341] width 157 height 24
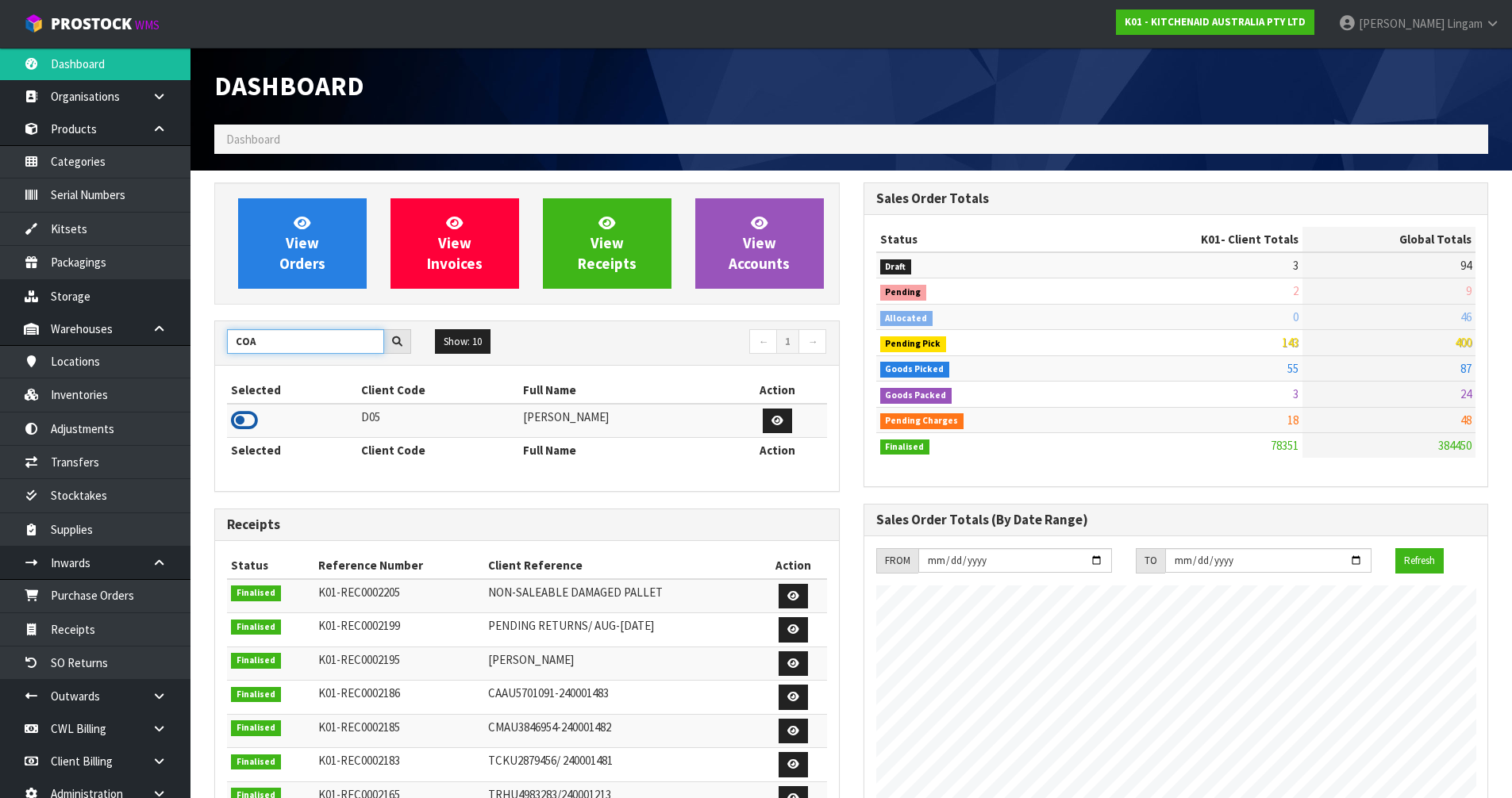
type input "COA"
click at [248, 421] on icon at bounding box center [244, 420] width 27 height 24
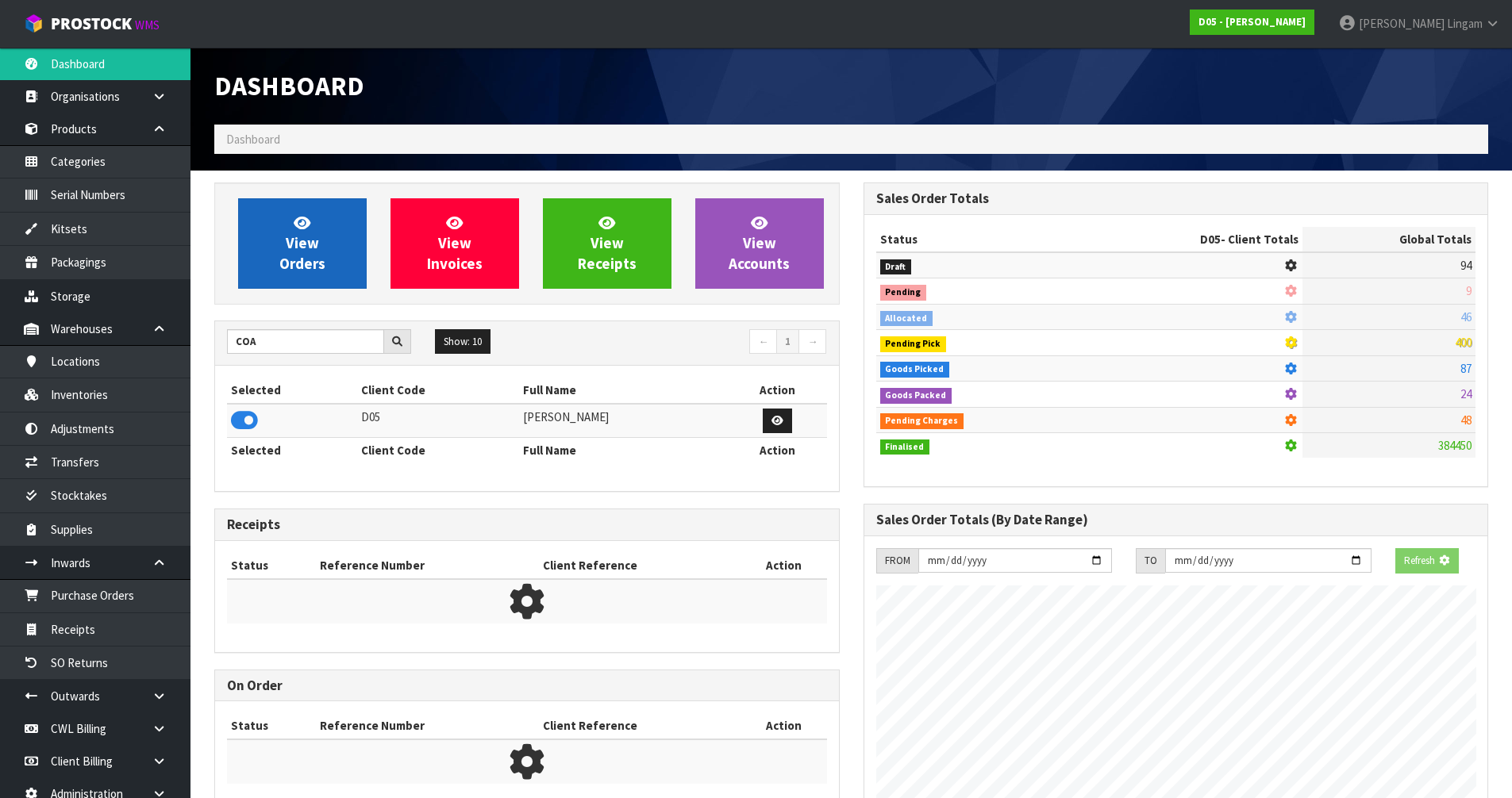
scroll to position [1004, 648]
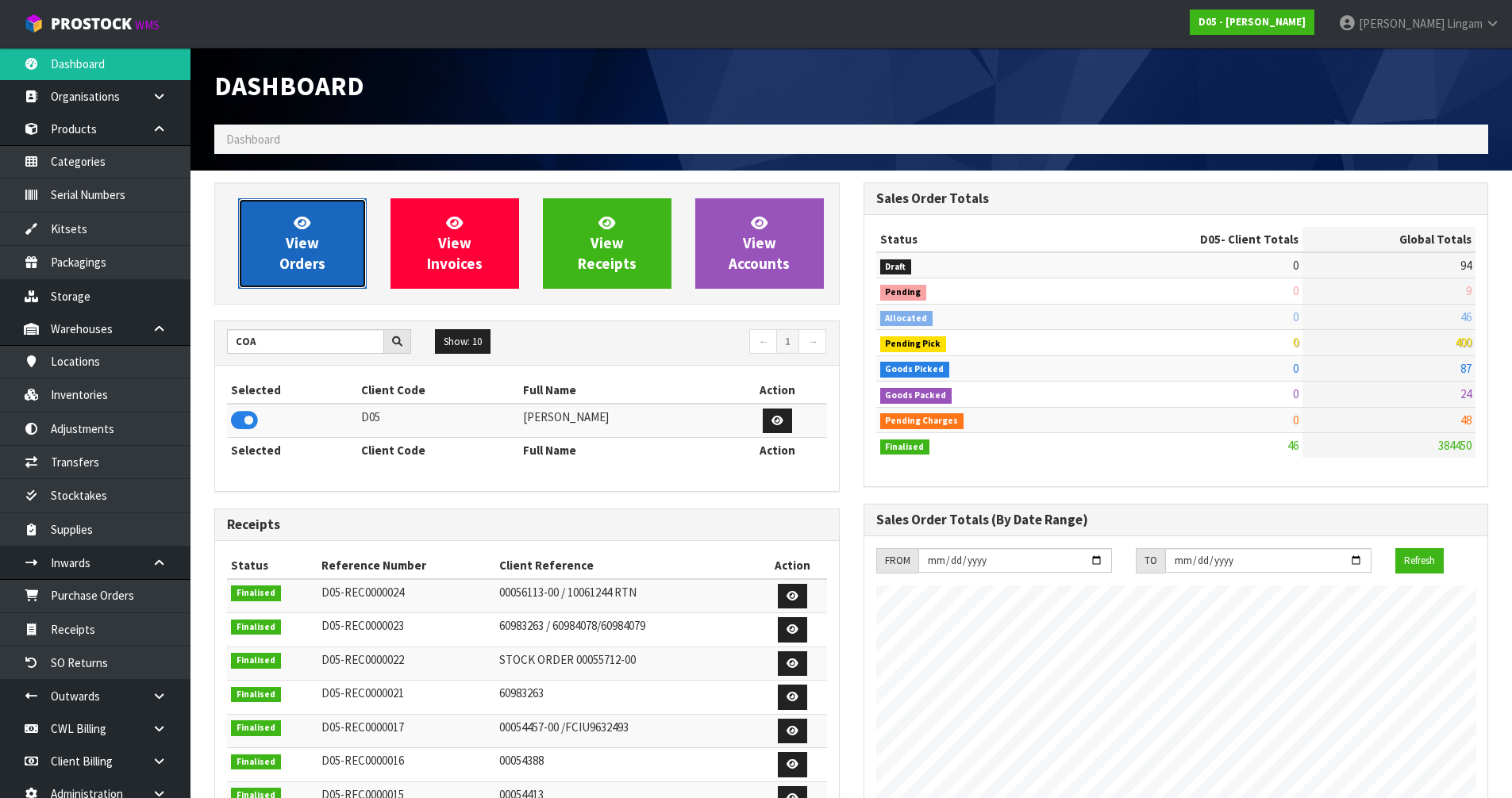
click at [331, 242] on link "View Orders" at bounding box center [302, 243] width 129 height 90
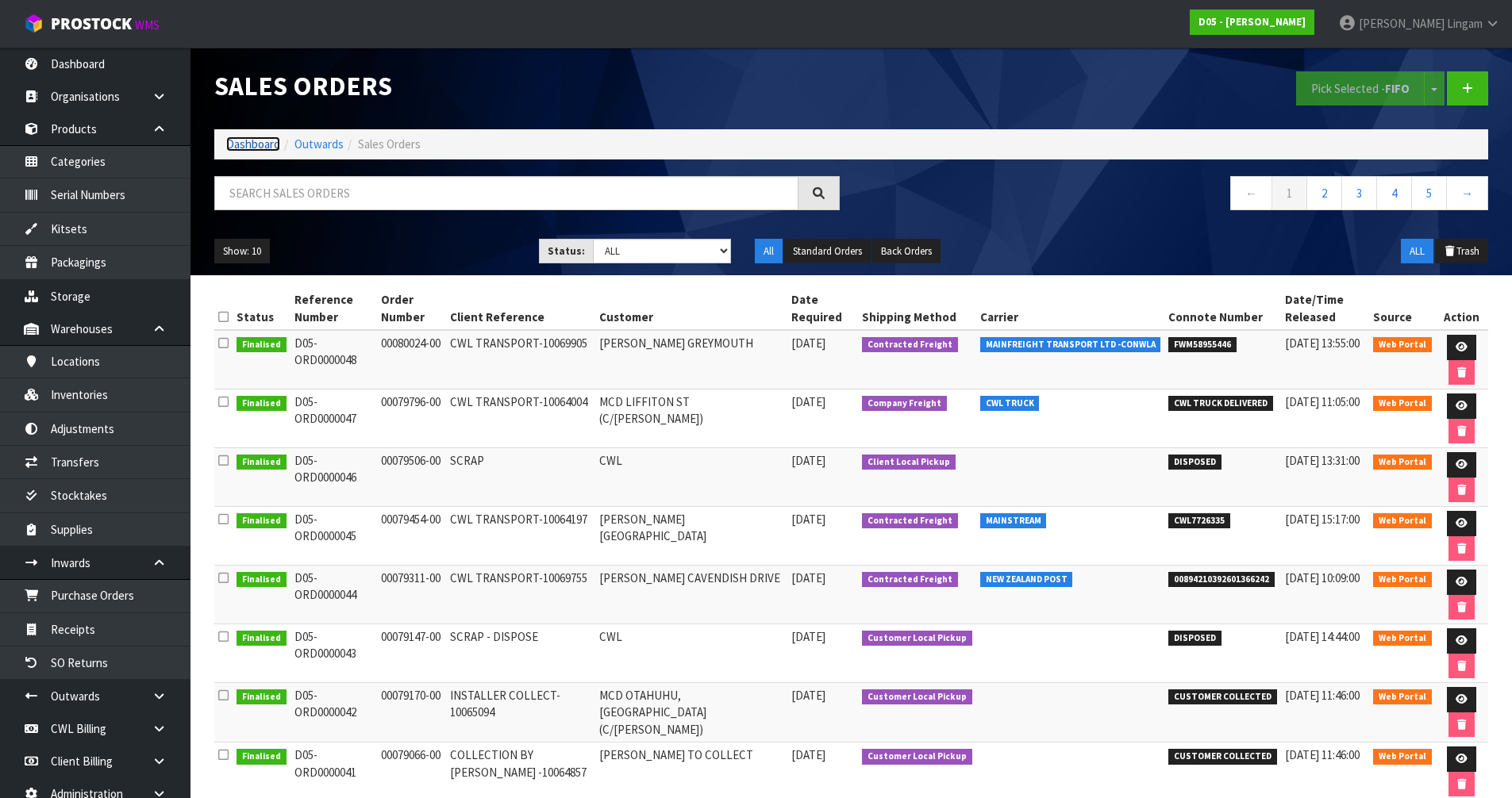
click at [255, 138] on link "Dashboard" at bounding box center [253, 144] width 54 height 15
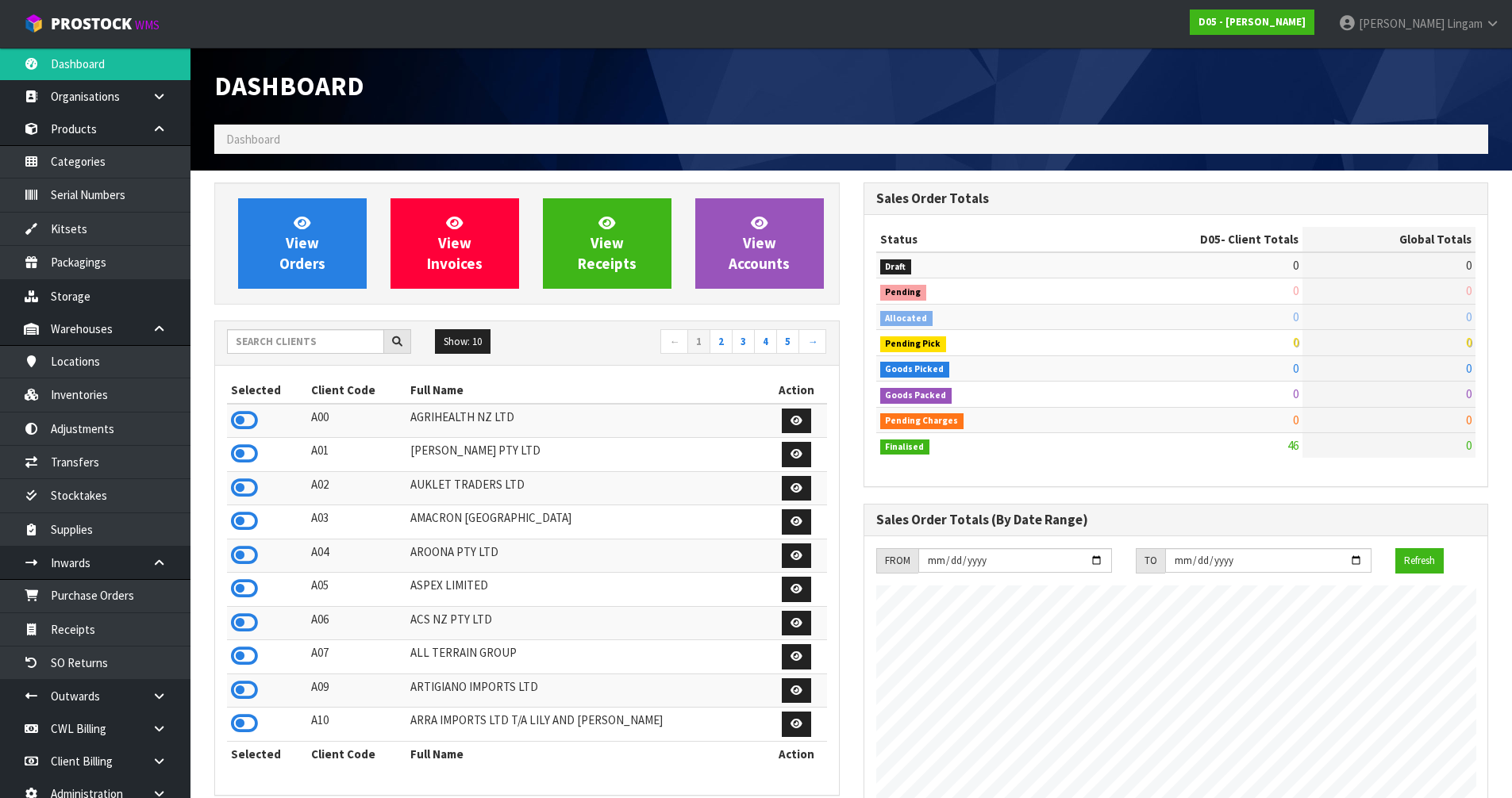
scroll to position [1004, 648]
click at [308, 340] on input "text" at bounding box center [305, 341] width 157 height 24
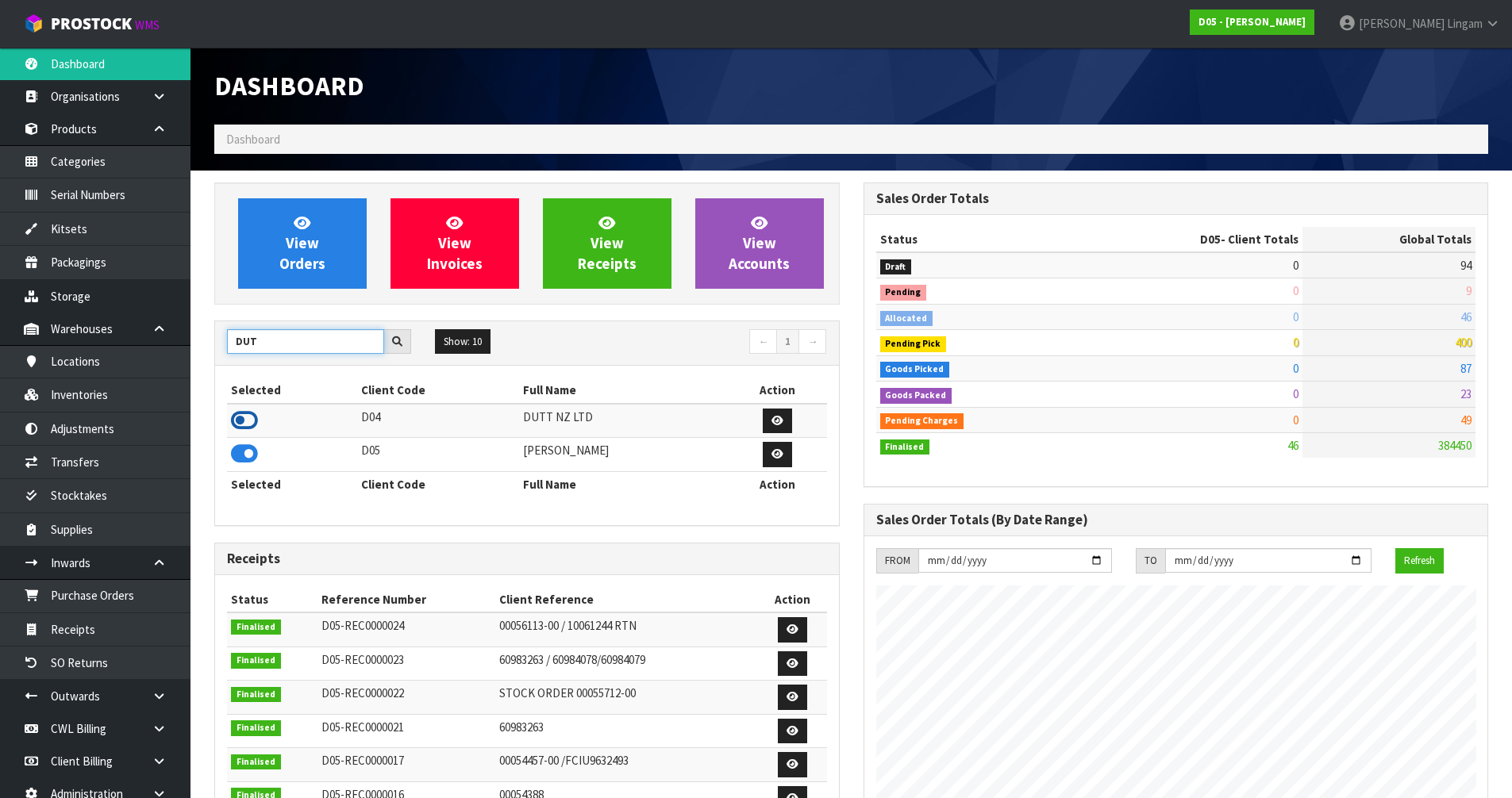
type input "DUT"
click at [246, 415] on icon at bounding box center [244, 420] width 27 height 24
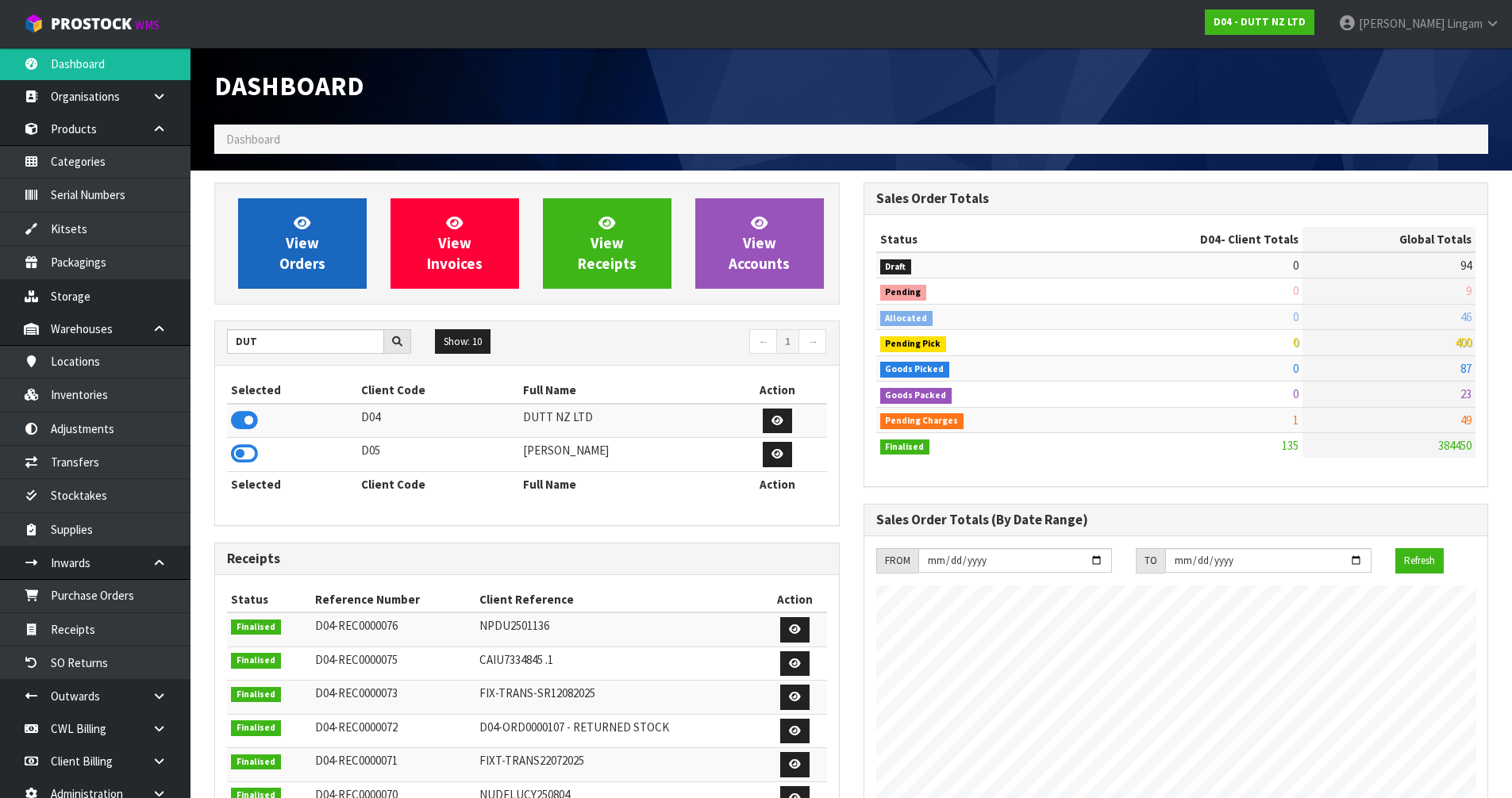
scroll to position [1269, 648]
click at [317, 256] on span "View Orders" at bounding box center [302, 243] width 46 height 60
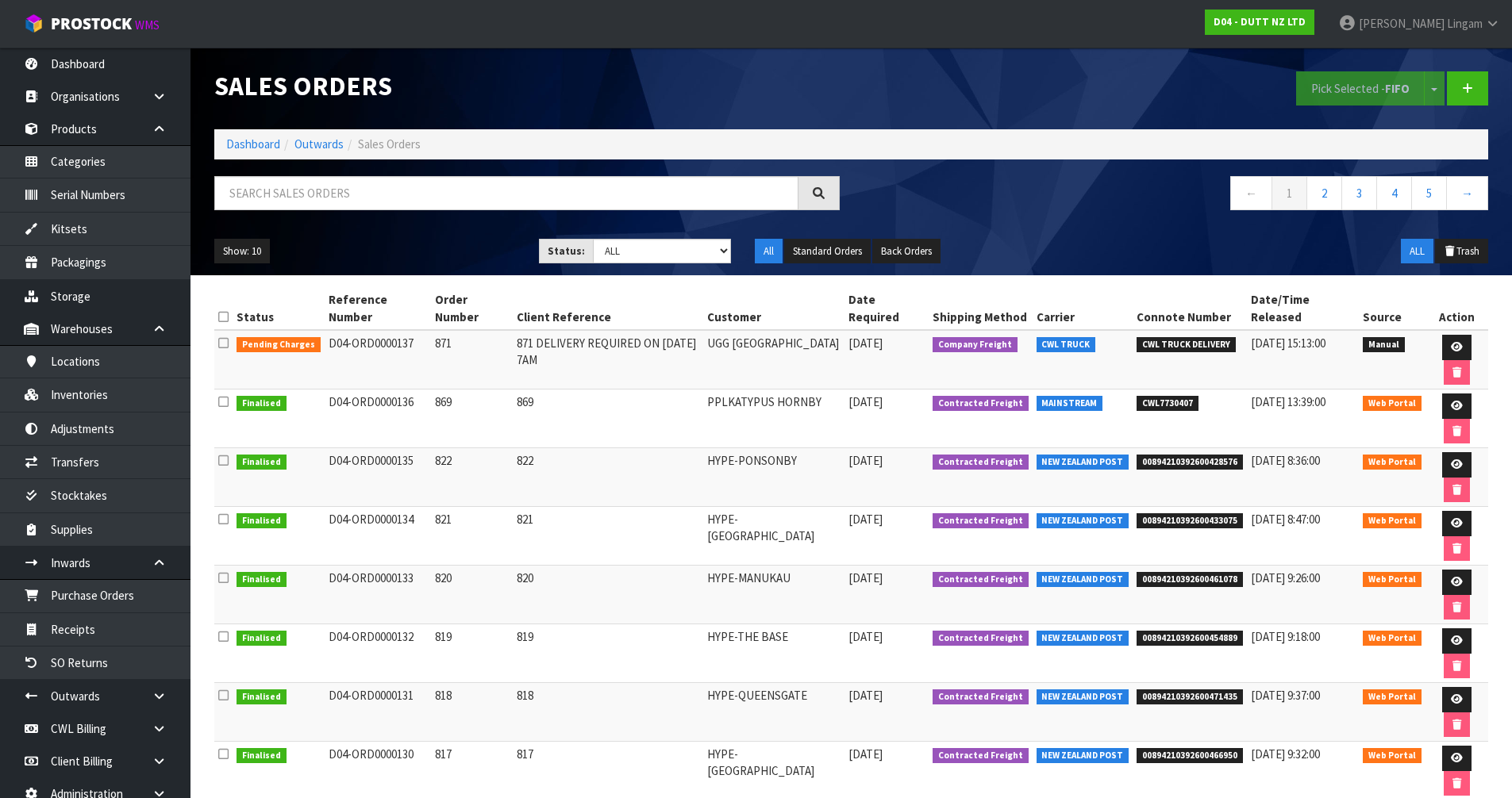
click at [1185, 401] on span "CWL7730407" at bounding box center [1167, 403] width 62 height 16
copy span "CWL7730407"
click at [1224, 436] on td "CWL7730407" at bounding box center [1189, 418] width 115 height 59
click at [1460, 404] on icon at bounding box center [1457, 406] width 12 height 10
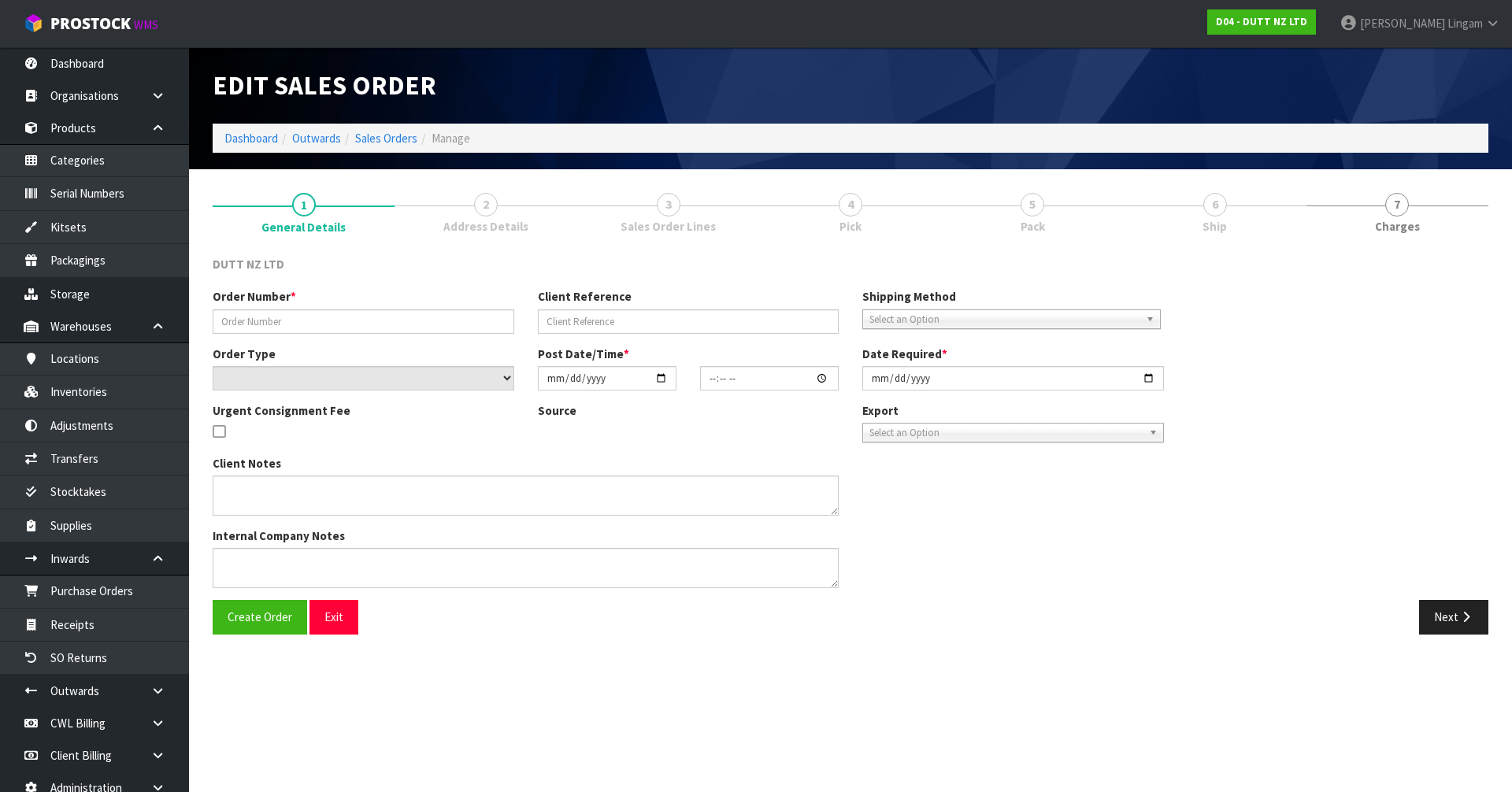
type input "869"
select select "number:0"
type input "[DATE]"
type input "18:07:00.000"
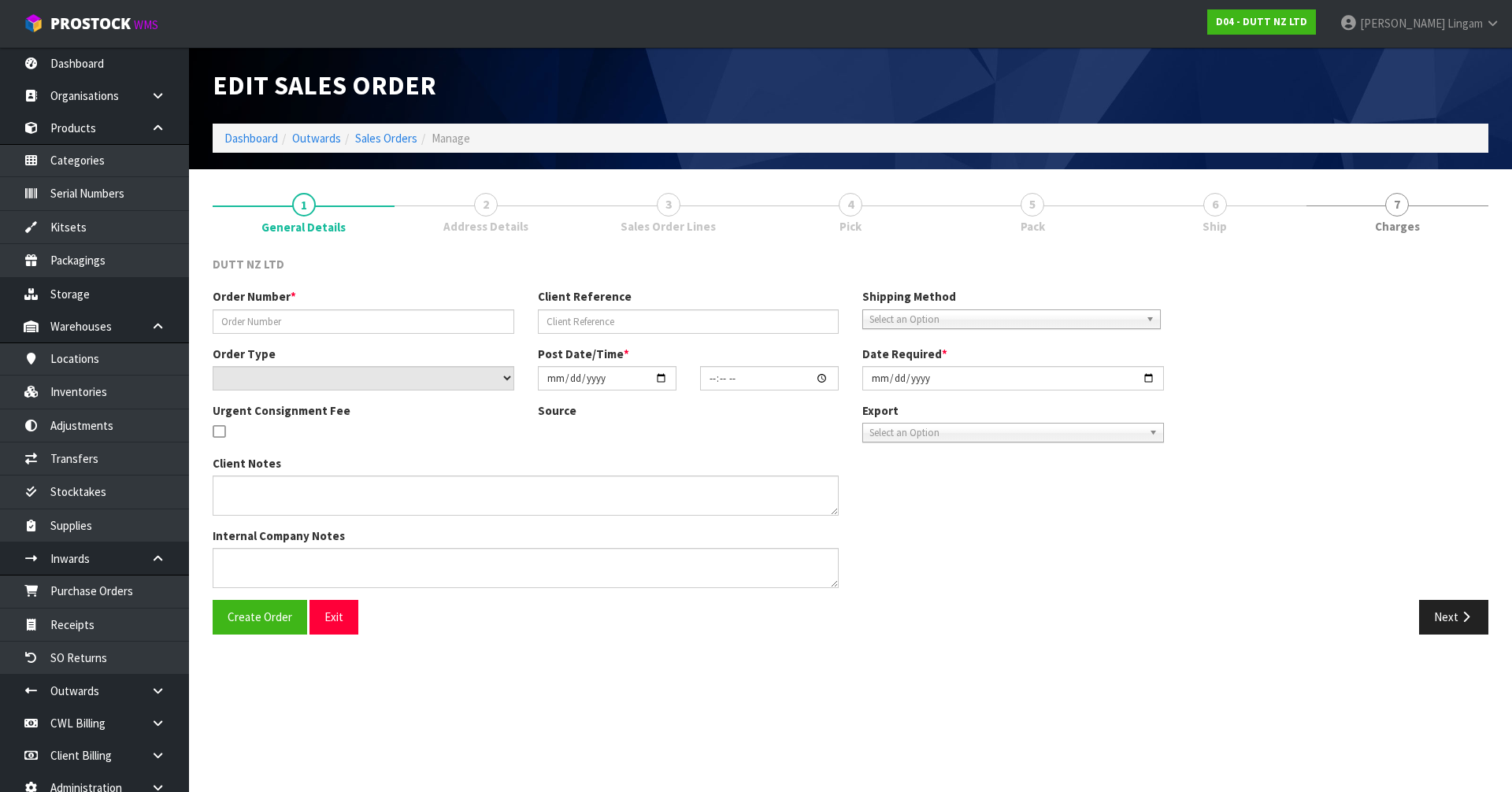
type input "[DATE]"
type textarea "TAILGATE/ PALLET JACK DELVIERY TO STORE SITE CONTACT - DARREN - 0274356640 DELV…"
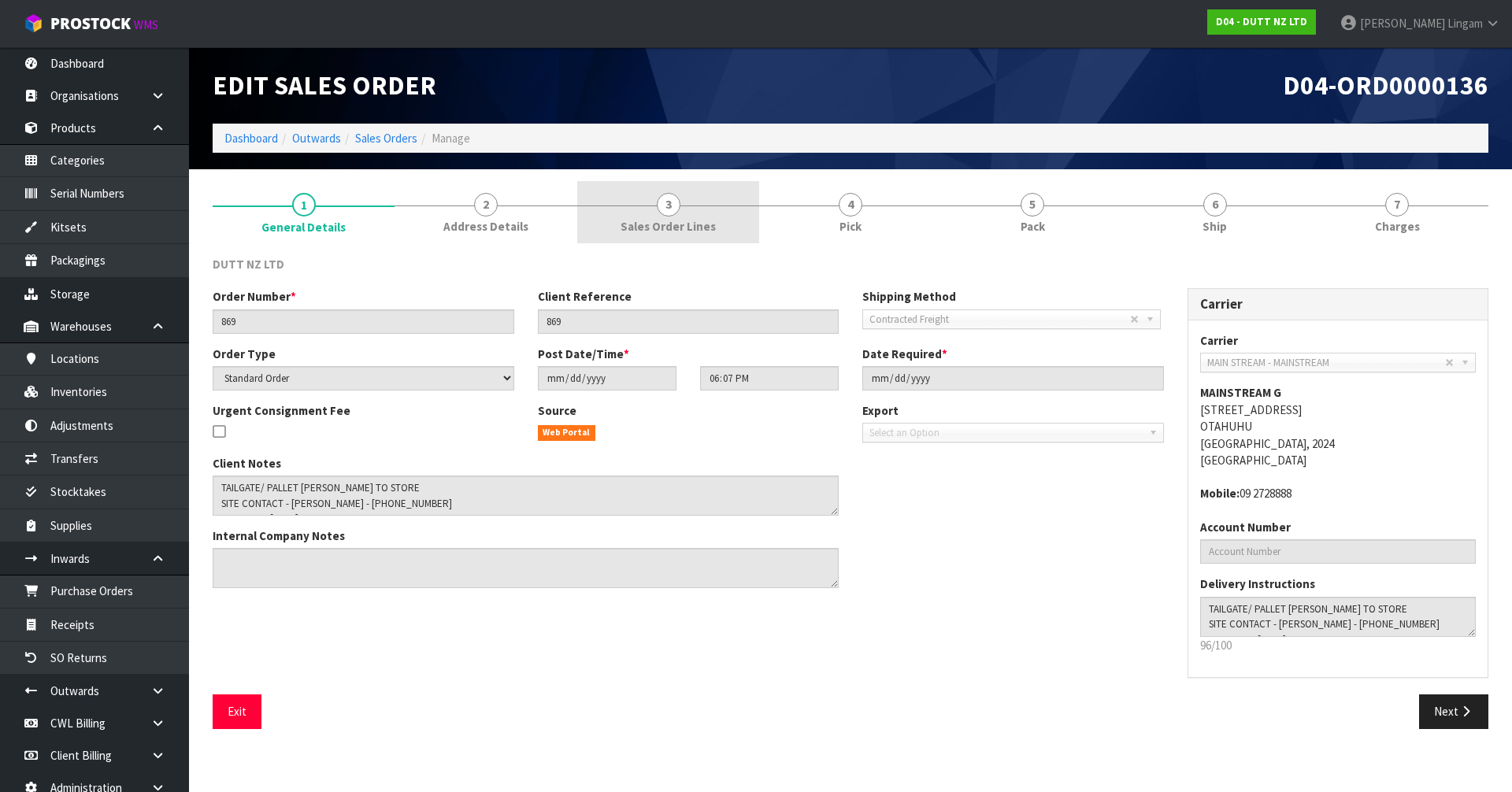
click at [715, 208] on link "3 Sales Order Lines" at bounding box center [667, 212] width 182 height 63
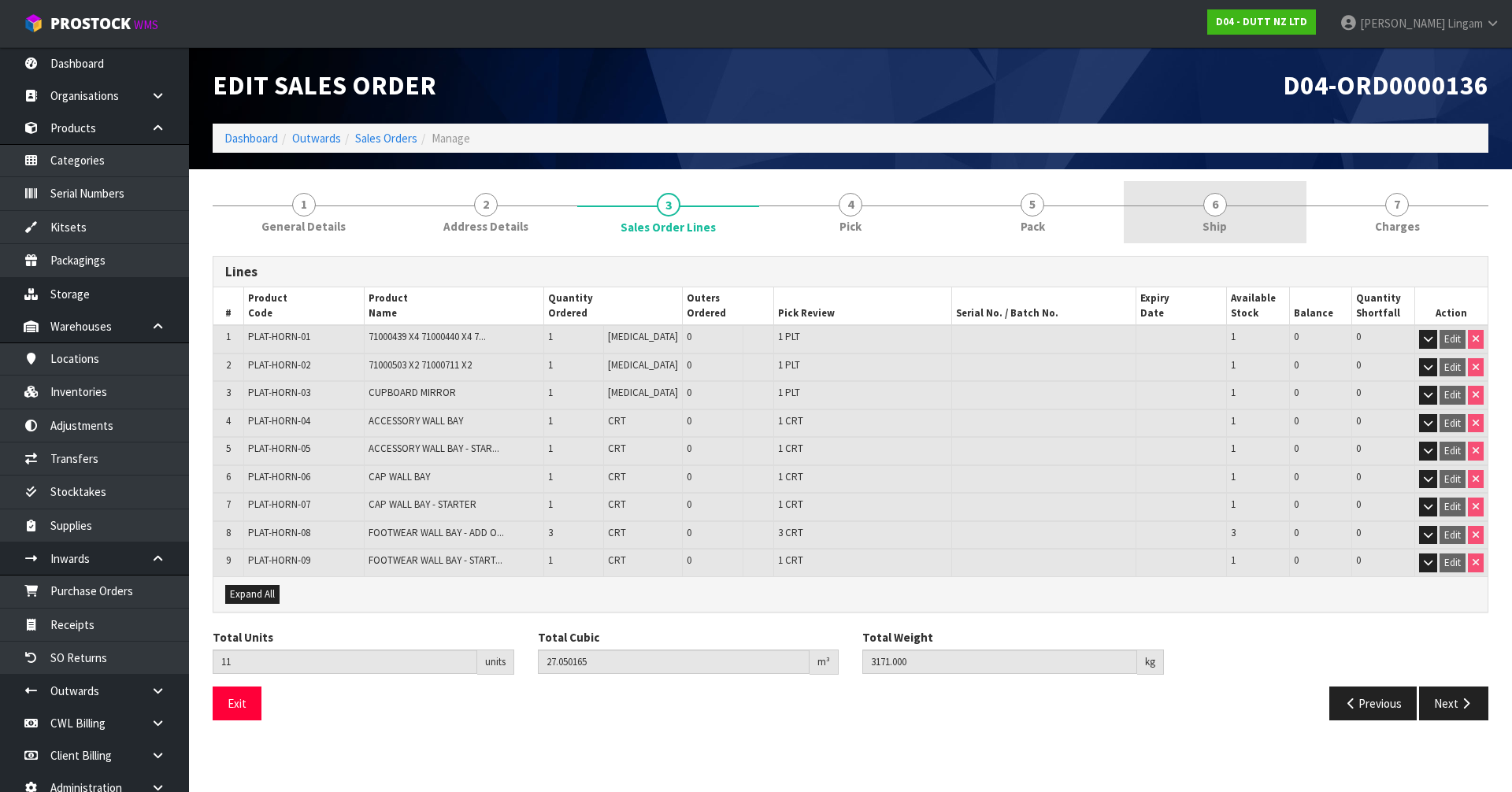
click at [1211, 233] on span "Ship" at bounding box center [1215, 226] width 24 height 16
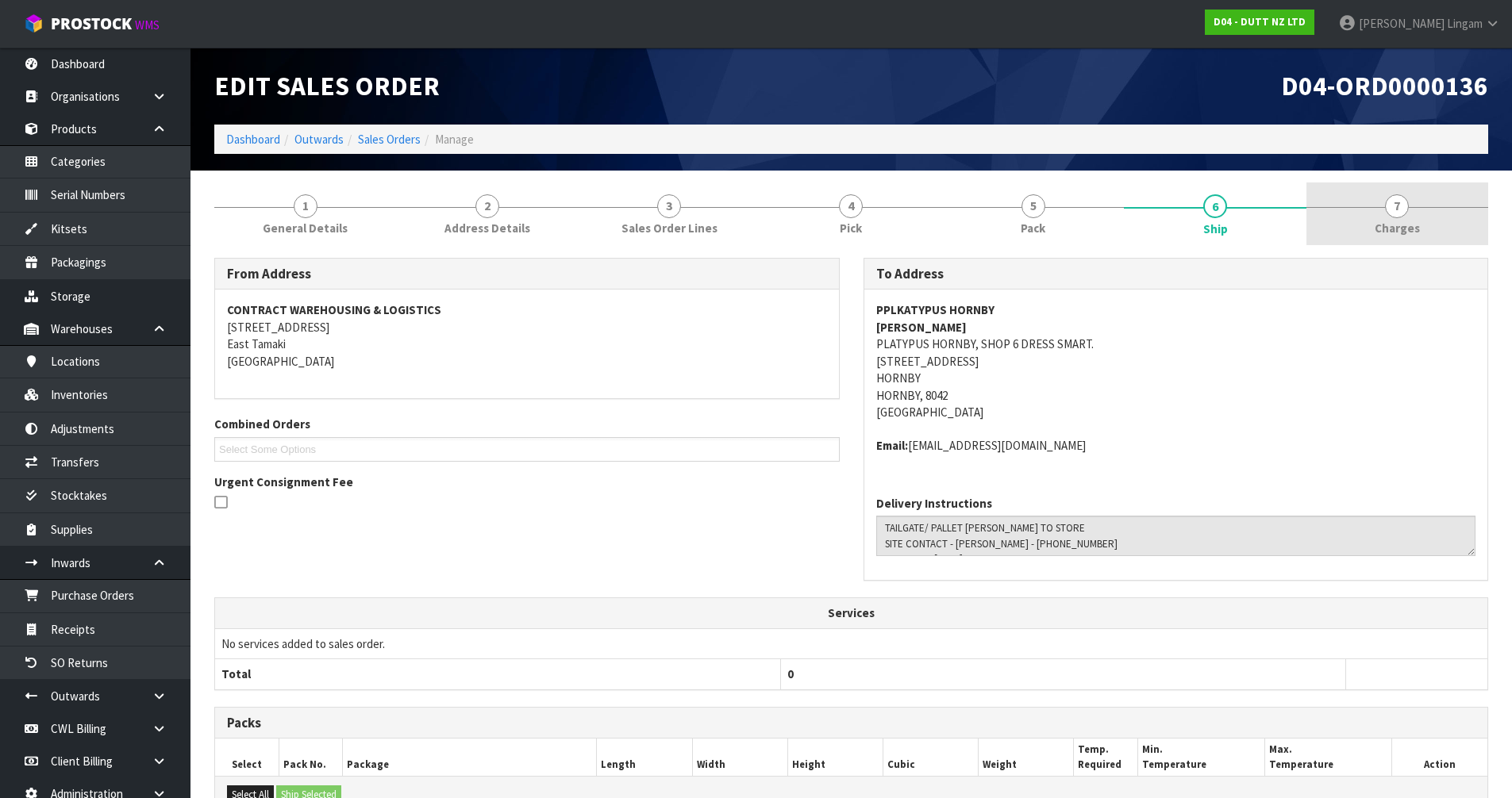
drag, startPoint x: 1406, startPoint y: 214, endPoint x: 1398, endPoint y: 220, distance: 10.0
click at [1404, 214] on span "7" at bounding box center [1396, 206] width 24 height 24
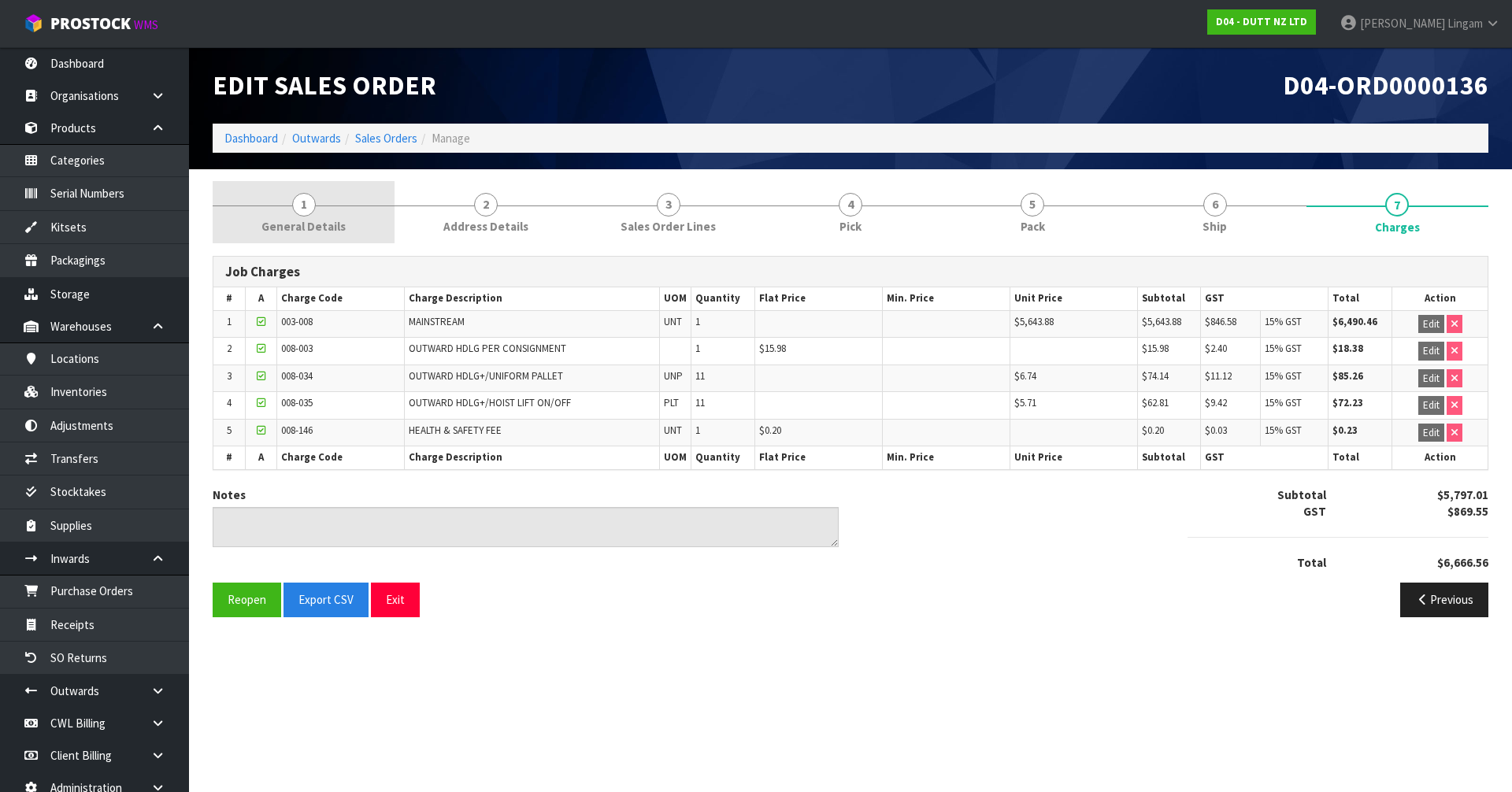
click at [354, 228] on link "1 General Details" at bounding box center [303, 212] width 182 height 63
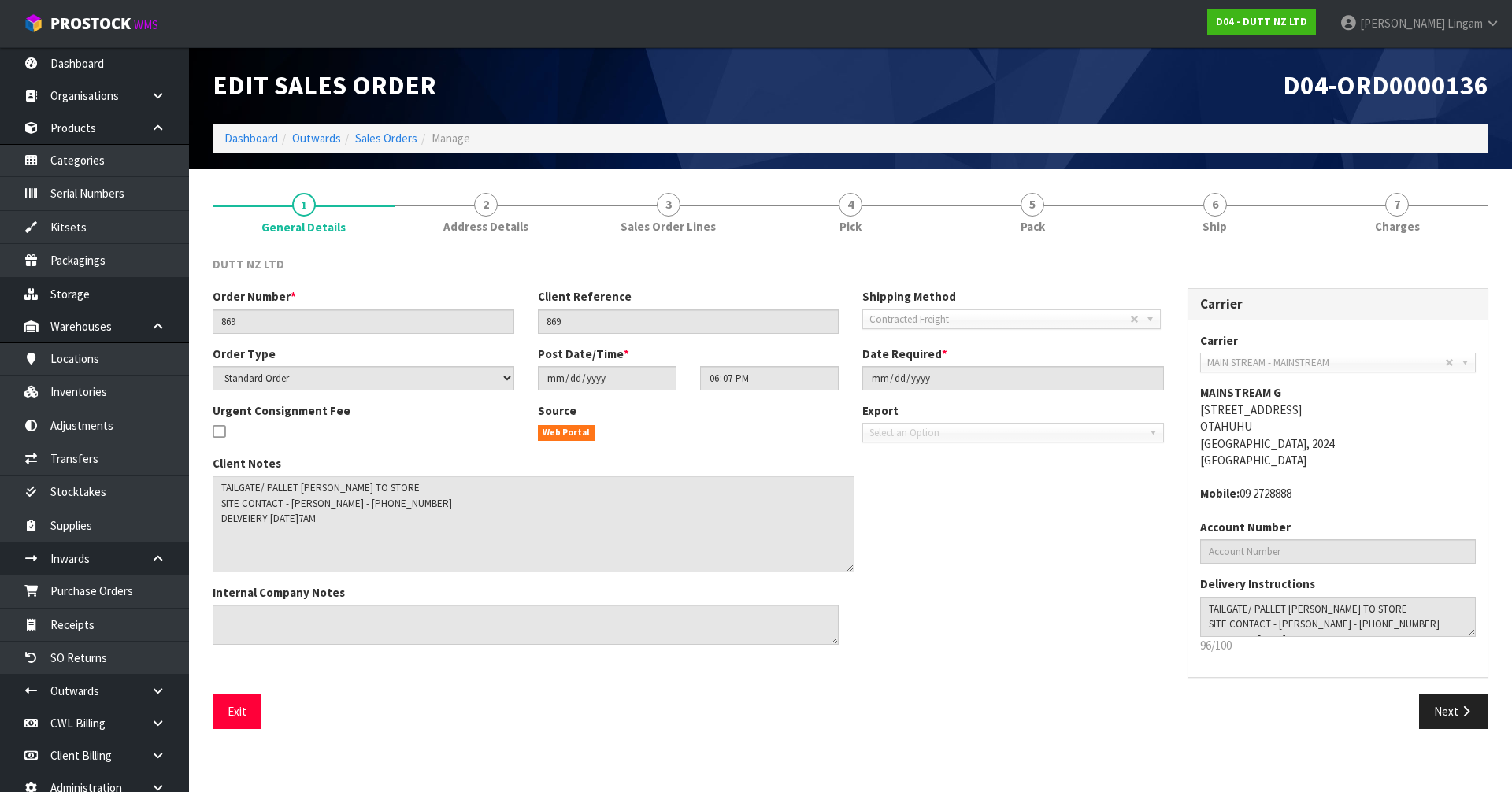
drag, startPoint x: 835, startPoint y: 513, endPoint x: 851, endPoint y: 570, distance: 59.2
click at [851, 570] on textarea at bounding box center [534, 523] width 642 height 96
click at [988, 536] on div "Client Notes Internal Company Notes" at bounding box center [688, 556] width 975 height 202
click at [1207, 232] on span "Ship" at bounding box center [1215, 226] width 24 height 16
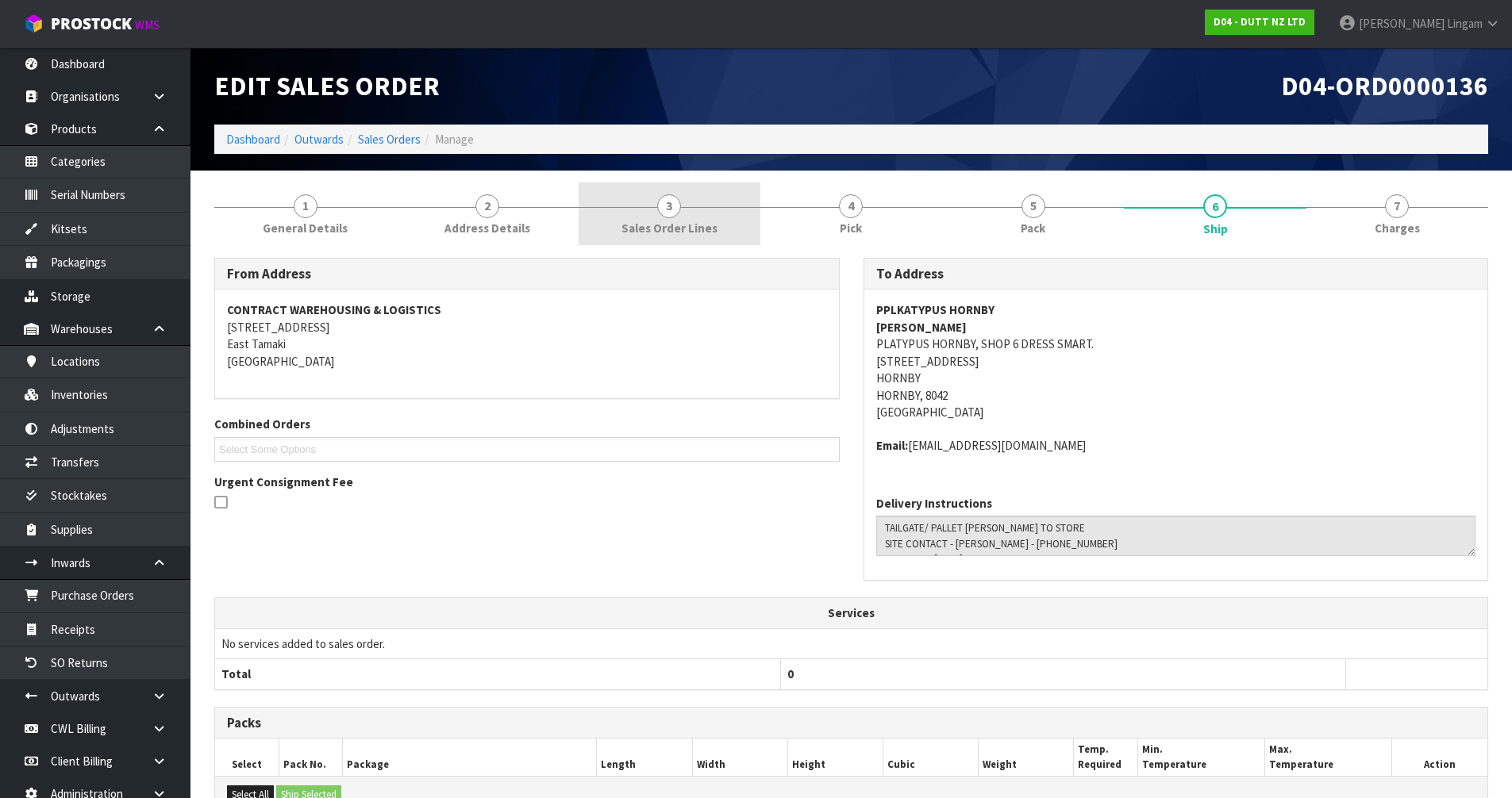
click at [712, 231] on span "Sales Order Lines" at bounding box center [670, 228] width 96 height 17
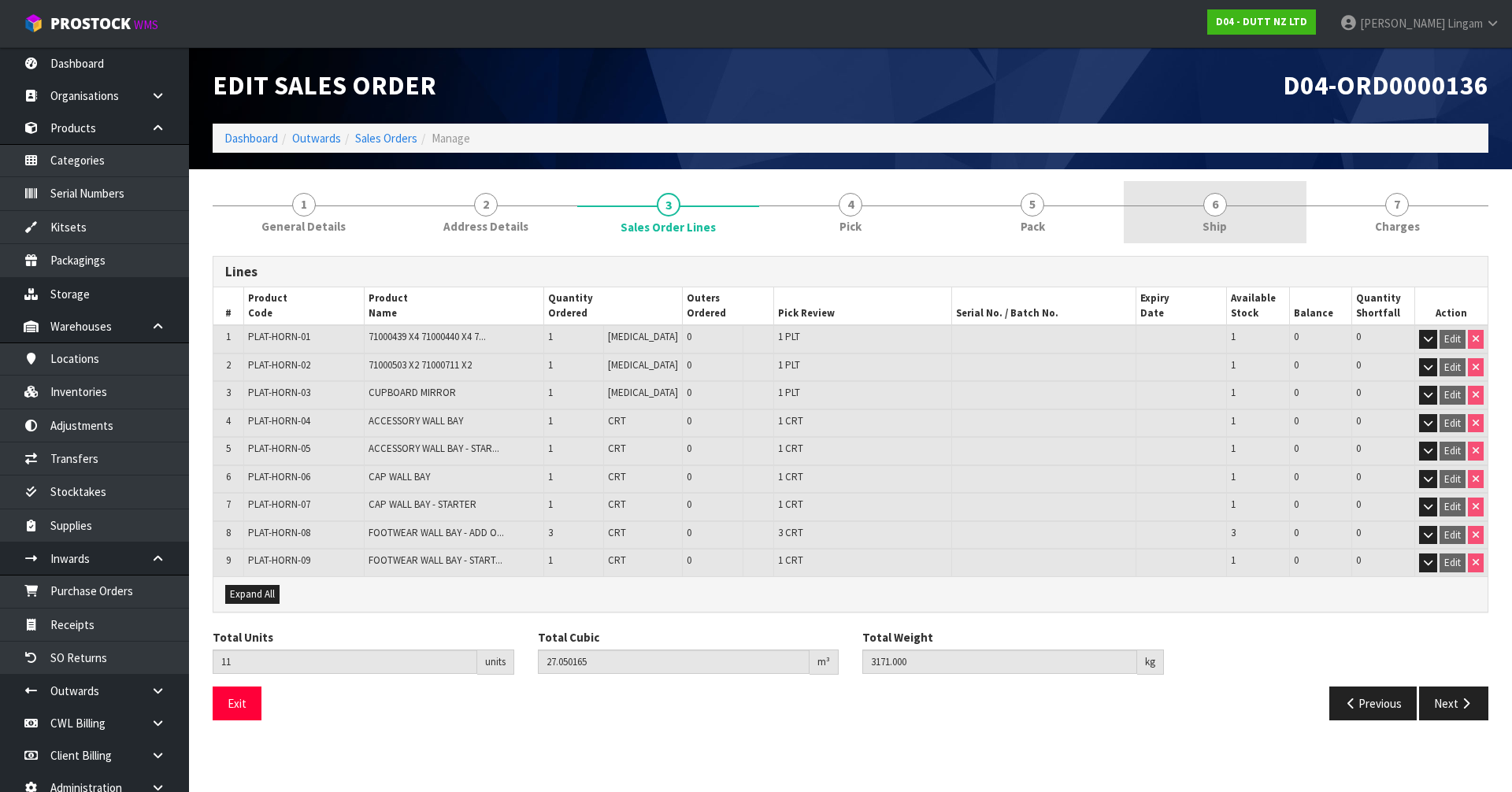
click at [1198, 214] on link "6 Ship" at bounding box center [1214, 212] width 182 height 63
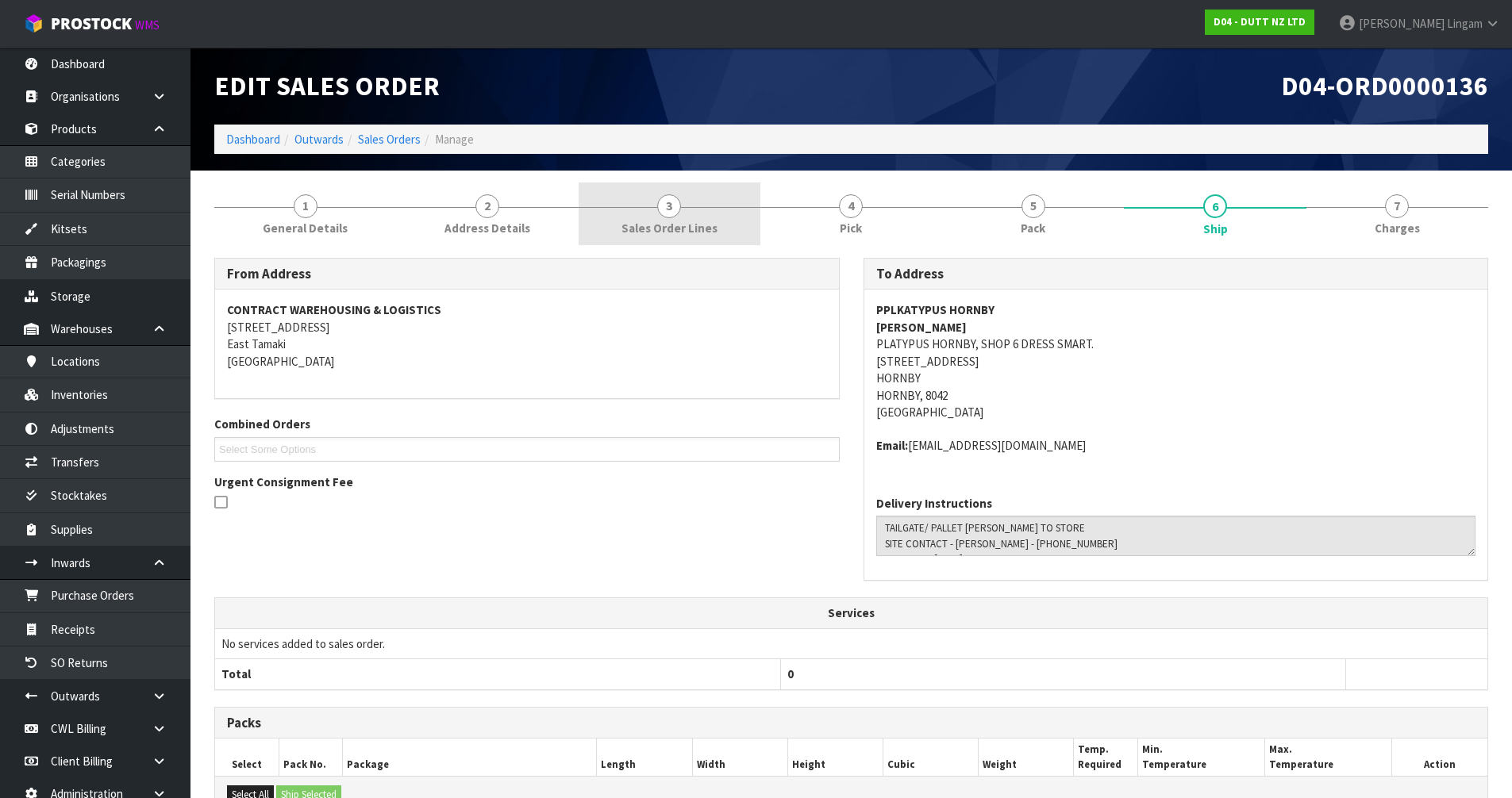
click at [737, 219] on link "3 Sales Order Lines" at bounding box center [670, 214] width 182 height 63
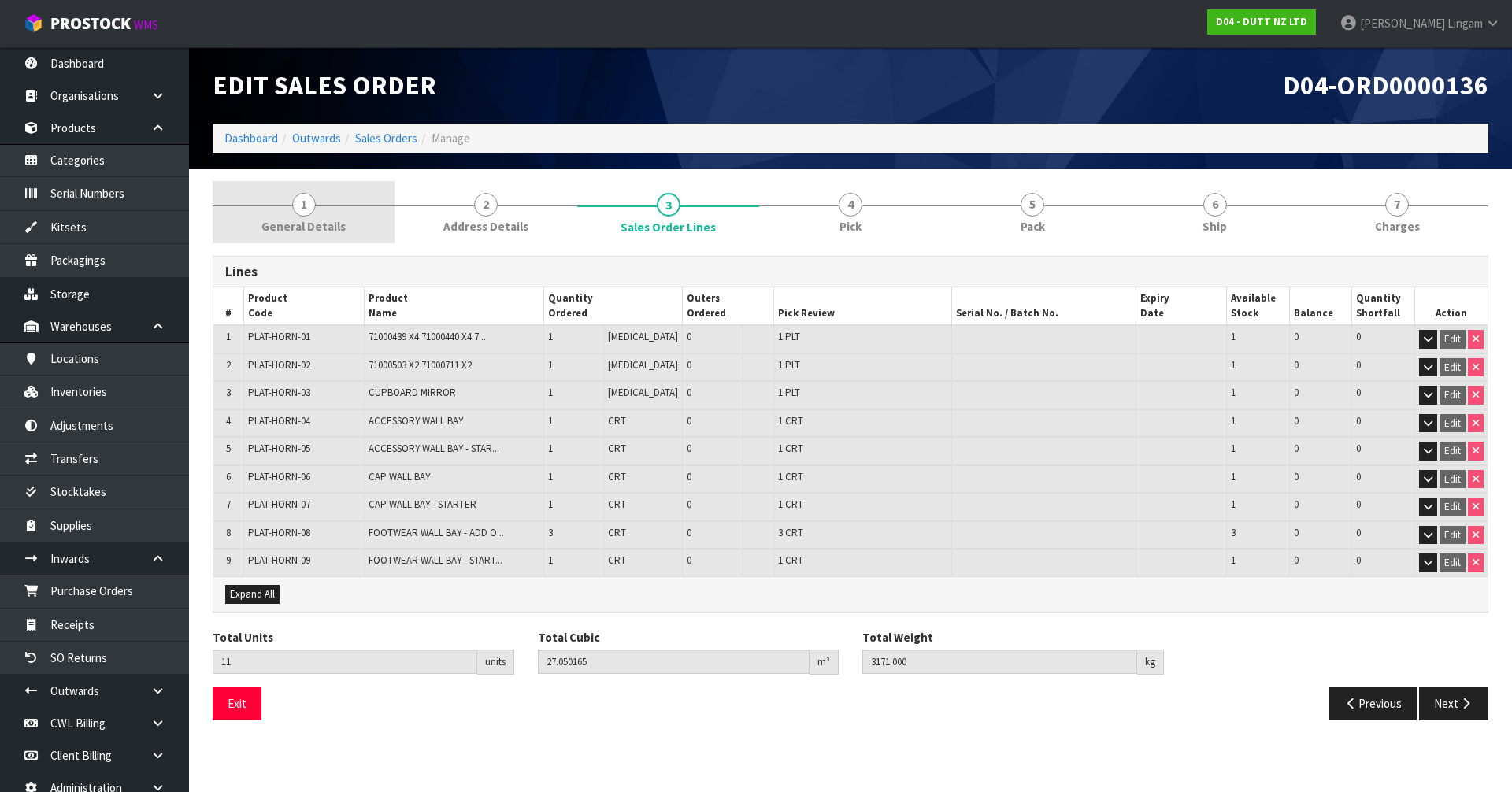
click at [351, 218] on link "1 General Details" at bounding box center [303, 212] width 182 height 63
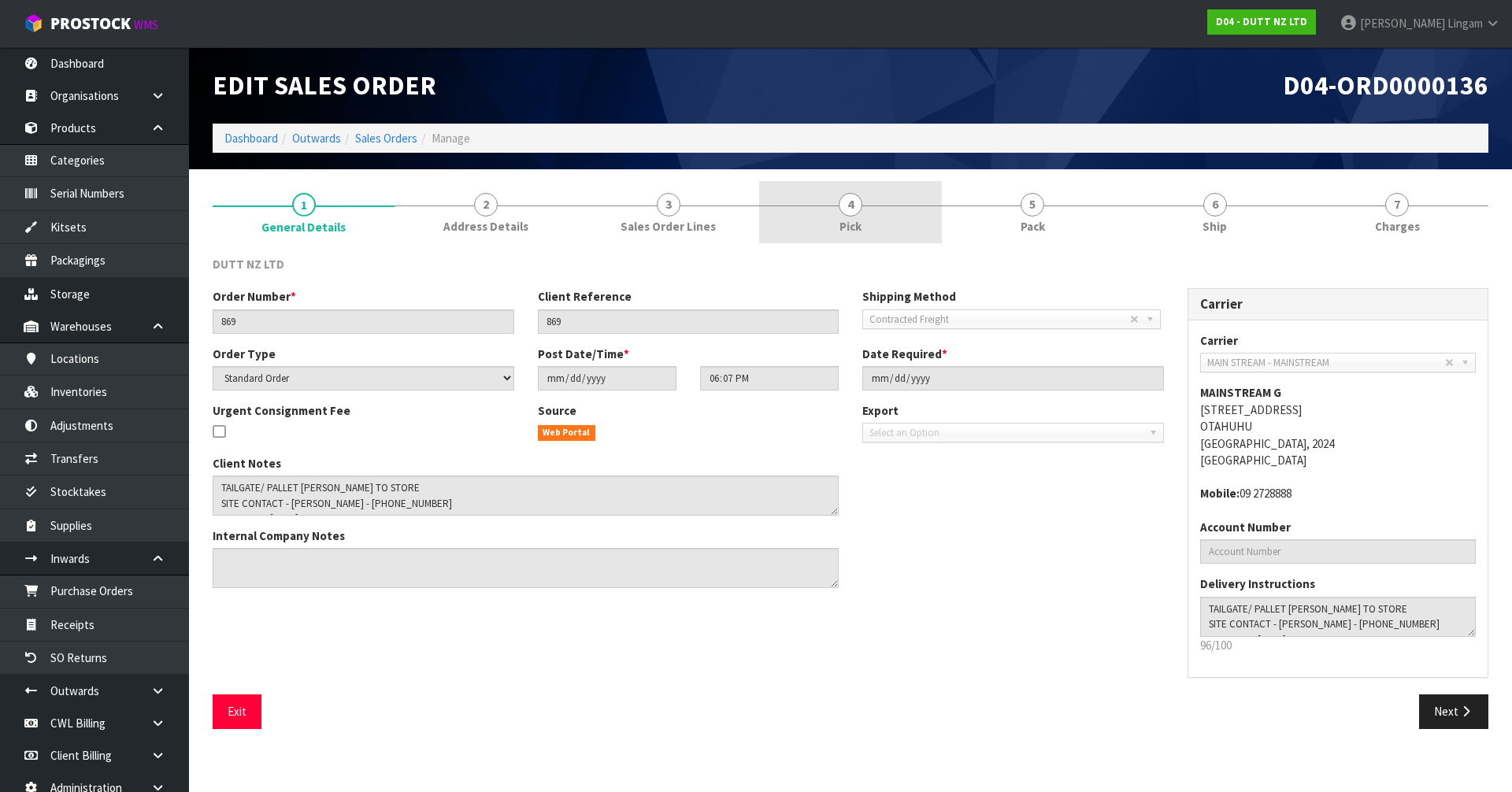
click at [879, 206] on div at bounding box center [850, 206] width 182 height 1
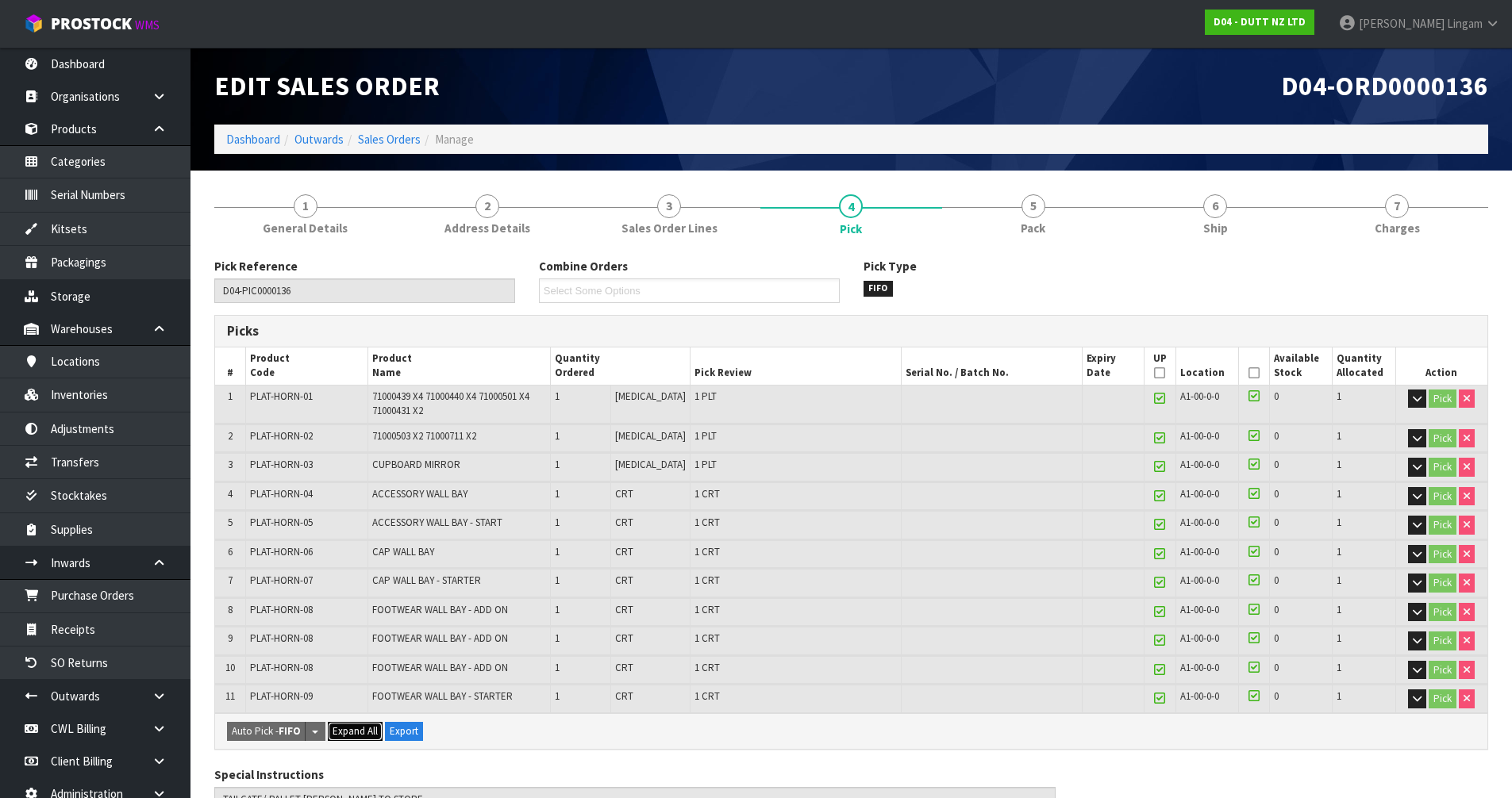
click at [357, 732] on span "Expand All" at bounding box center [355, 730] width 46 height 13
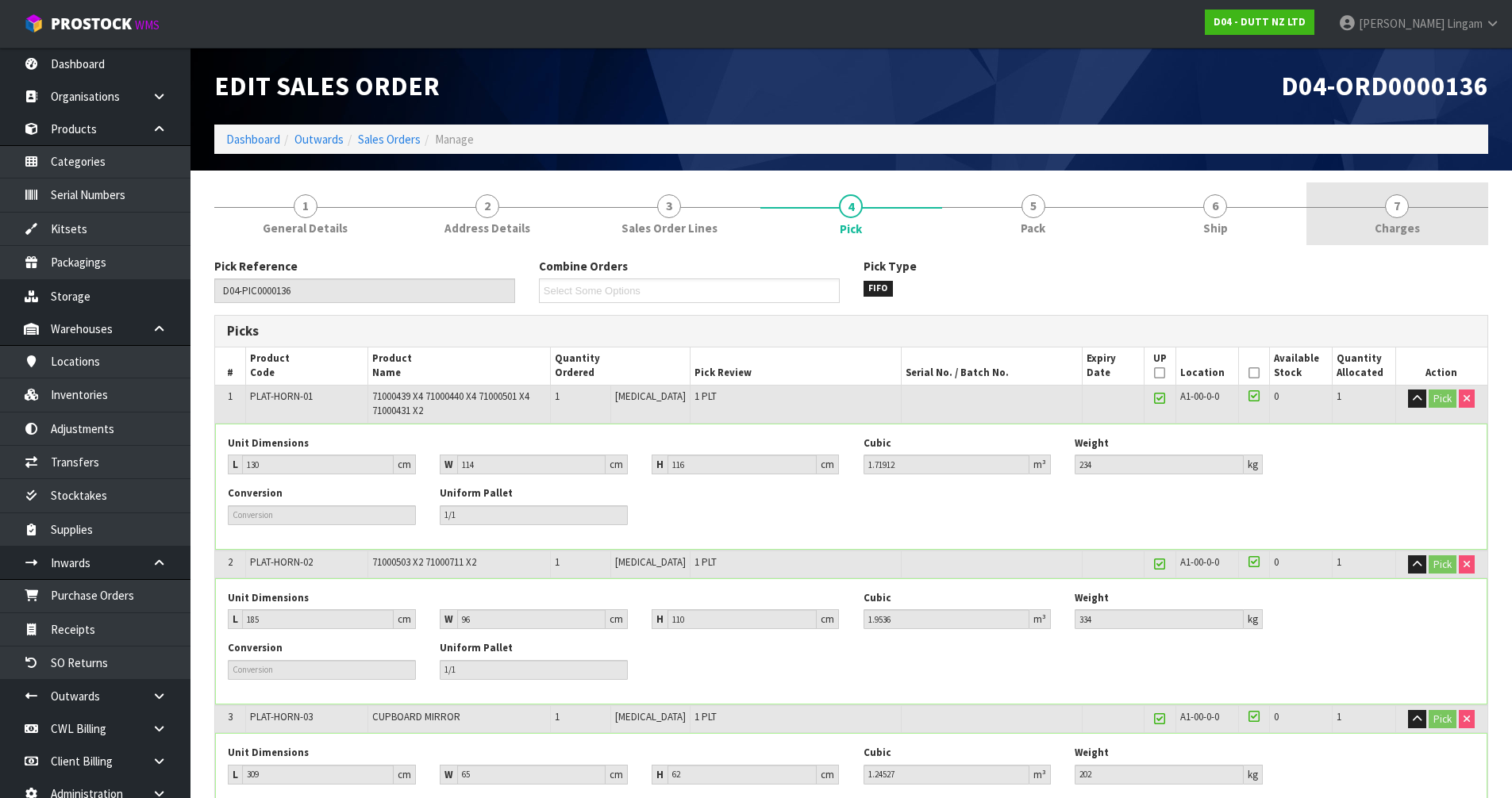
click at [1438, 224] on link "7 [GEOGRAPHIC_DATA]" at bounding box center [1397, 214] width 182 height 63
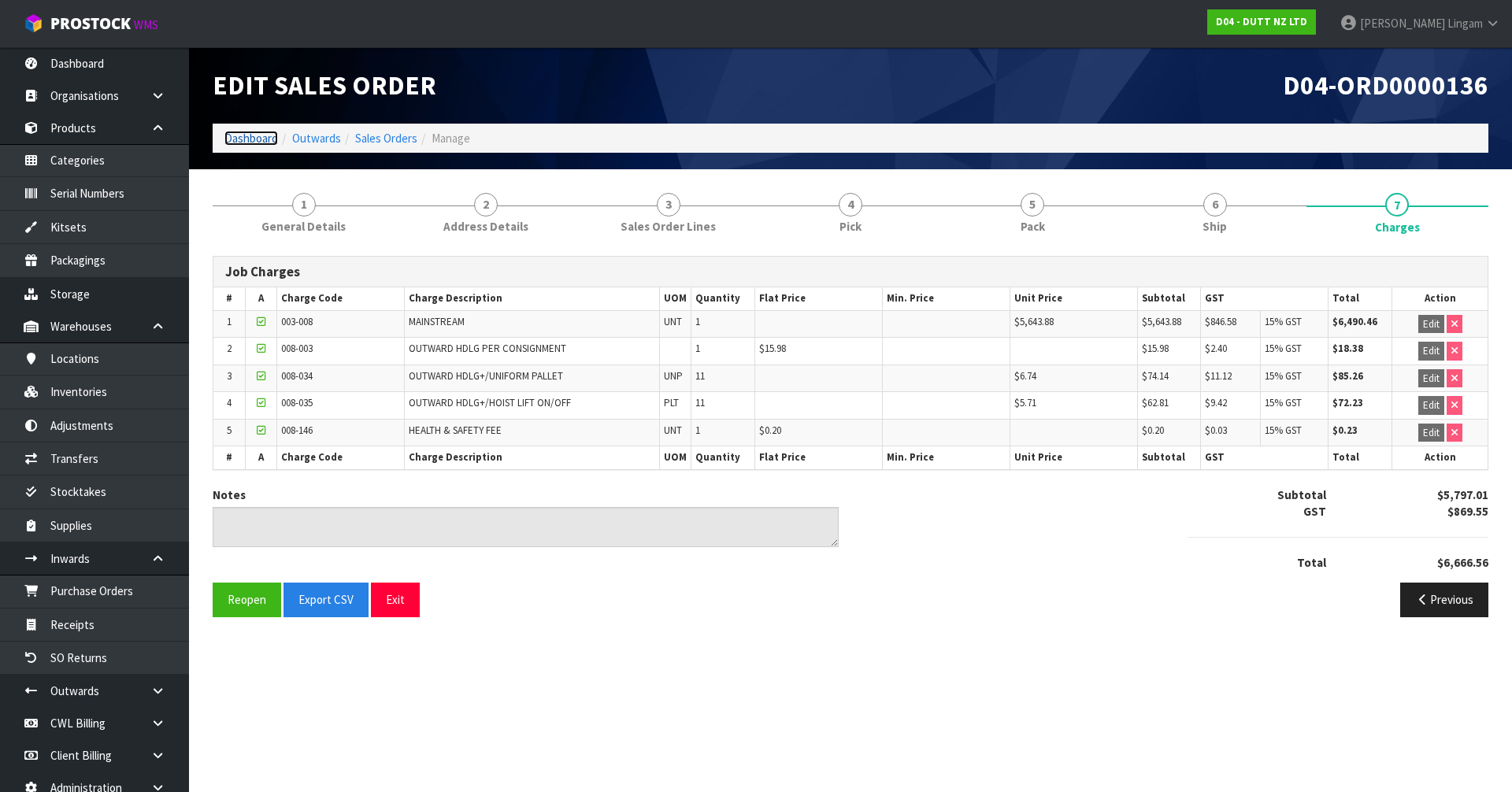
click at [254, 139] on link "Dashboard" at bounding box center [251, 137] width 54 height 15
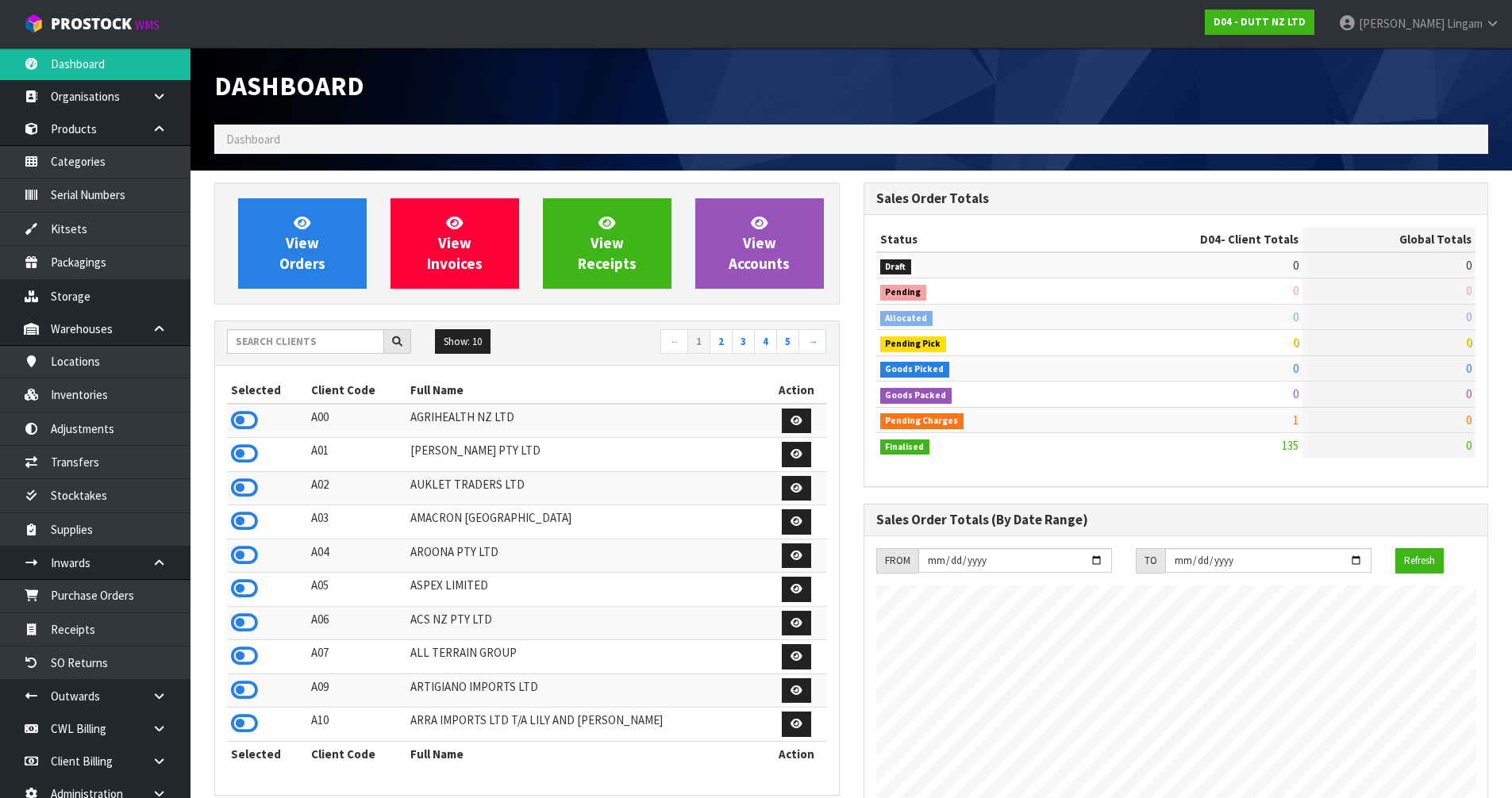
scroll to position [1269, 648]
click at [318, 340] on input "text" at bounding box center [305, 341] width 157 height 24
click at [309, 351] on input "text" at bounding box center [305, 341] width 157 height 24
click at [331, 341] on input "text" at bounding box center [305, 341] width 157 height 24
click at [323, 342] on input "text" at bounding box center [305, 341] width 157 height 24
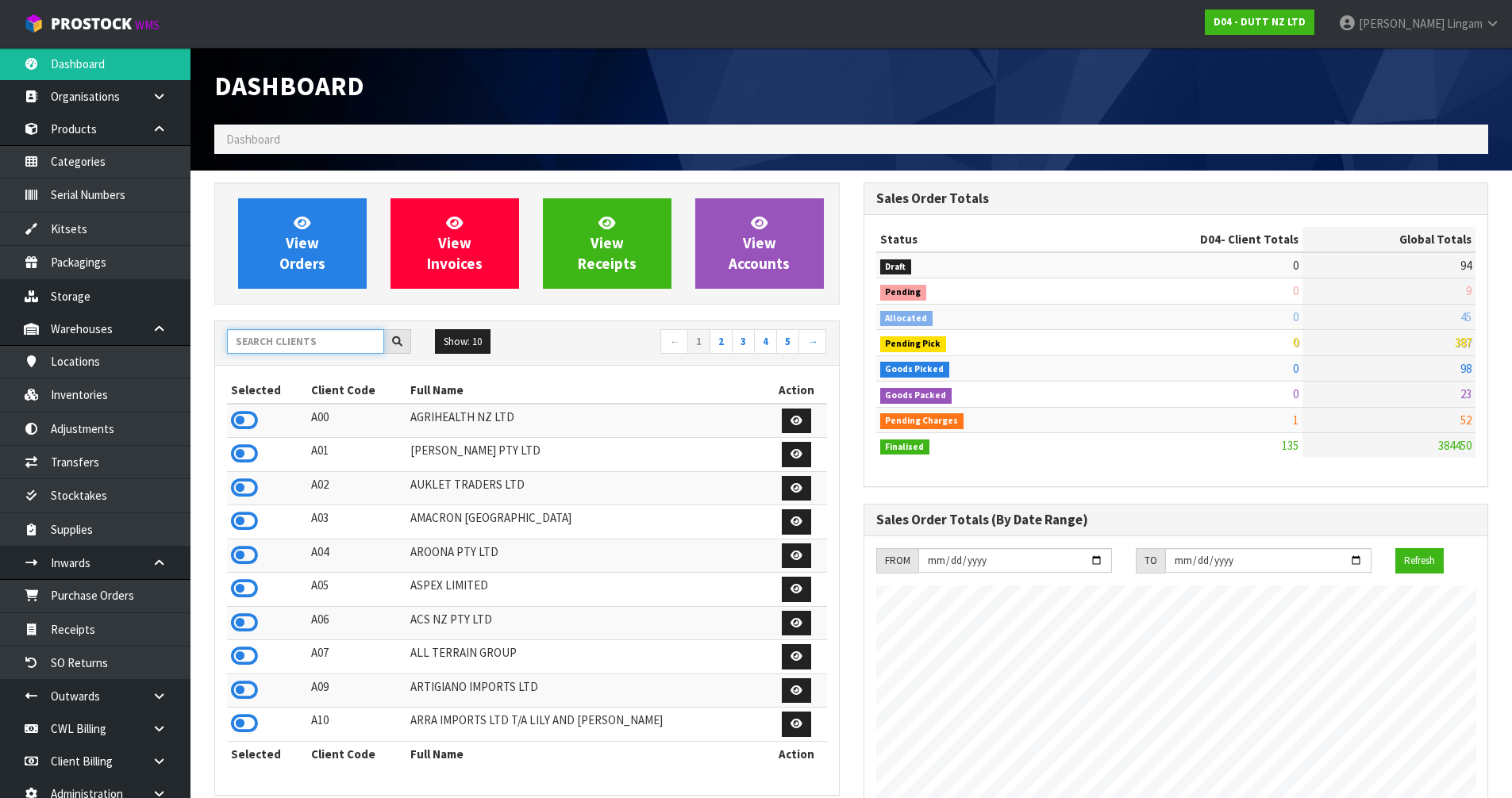
click at [323, 342] on input "text" at bounding box center [305, 341] width 157 height 24
click at [326, 343] on input "text" at bounding box center [305, 341] width 157 height 24
click at [285, 338] on input "text" at bounding box center [305, 341] width 157 height 24
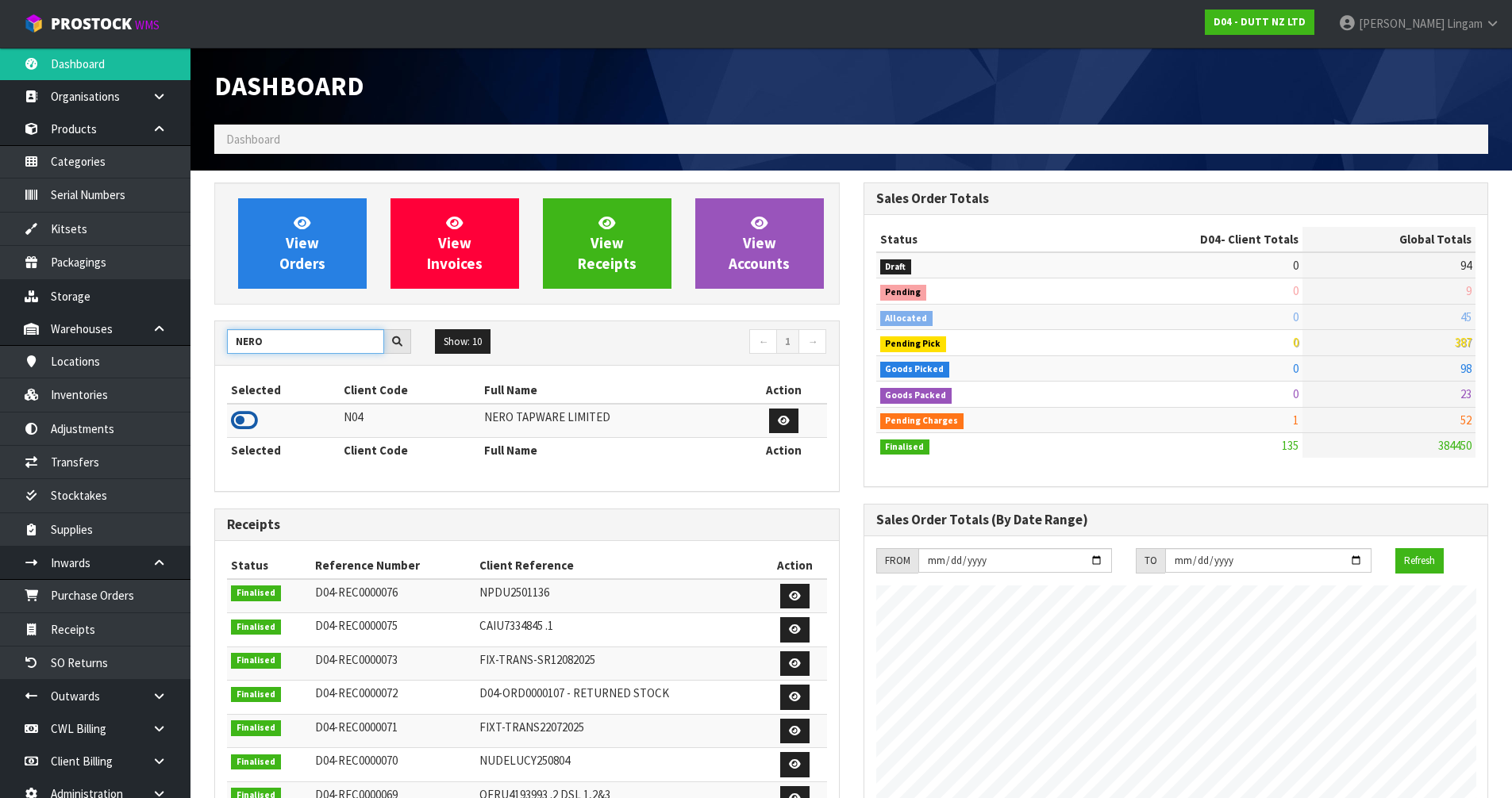
type input "NERO"
click at [245, 416] on icon at bounding box center [244, 420] width 27 height 24
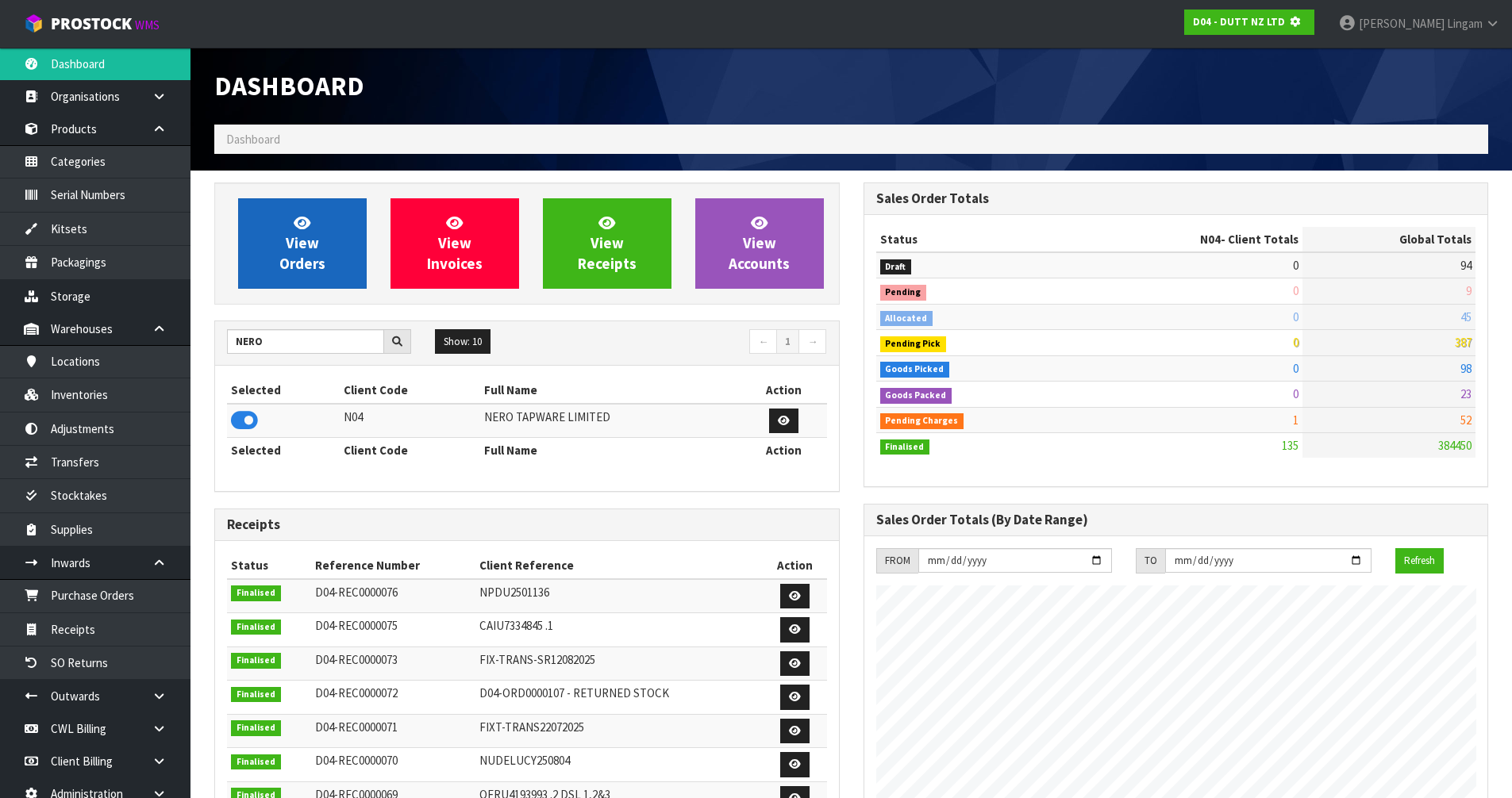
scroll to position [792068, 792867]
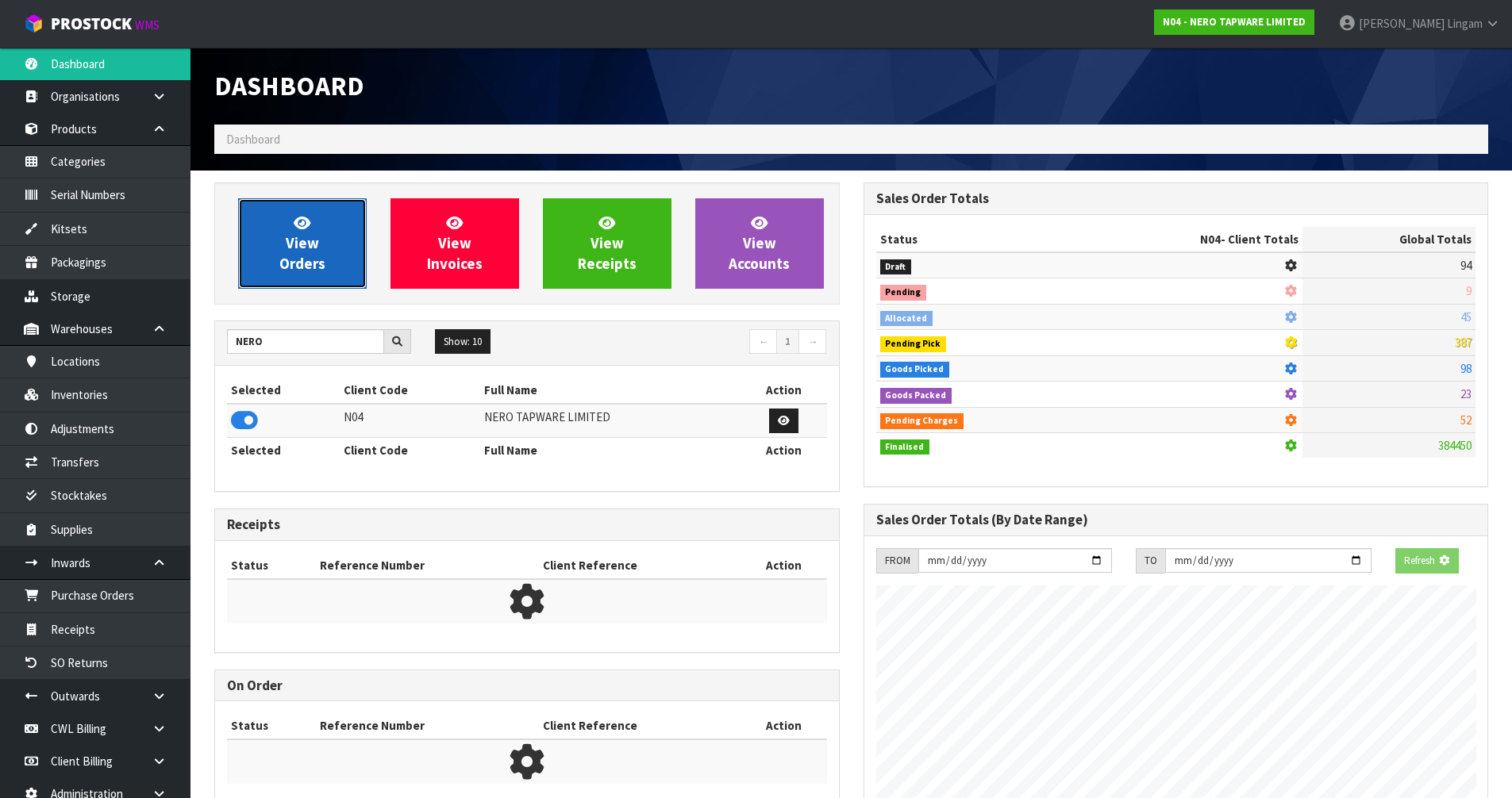
click at [299, 242] on span "View Orders" at bounding box center [302, 243] width 46 height 60
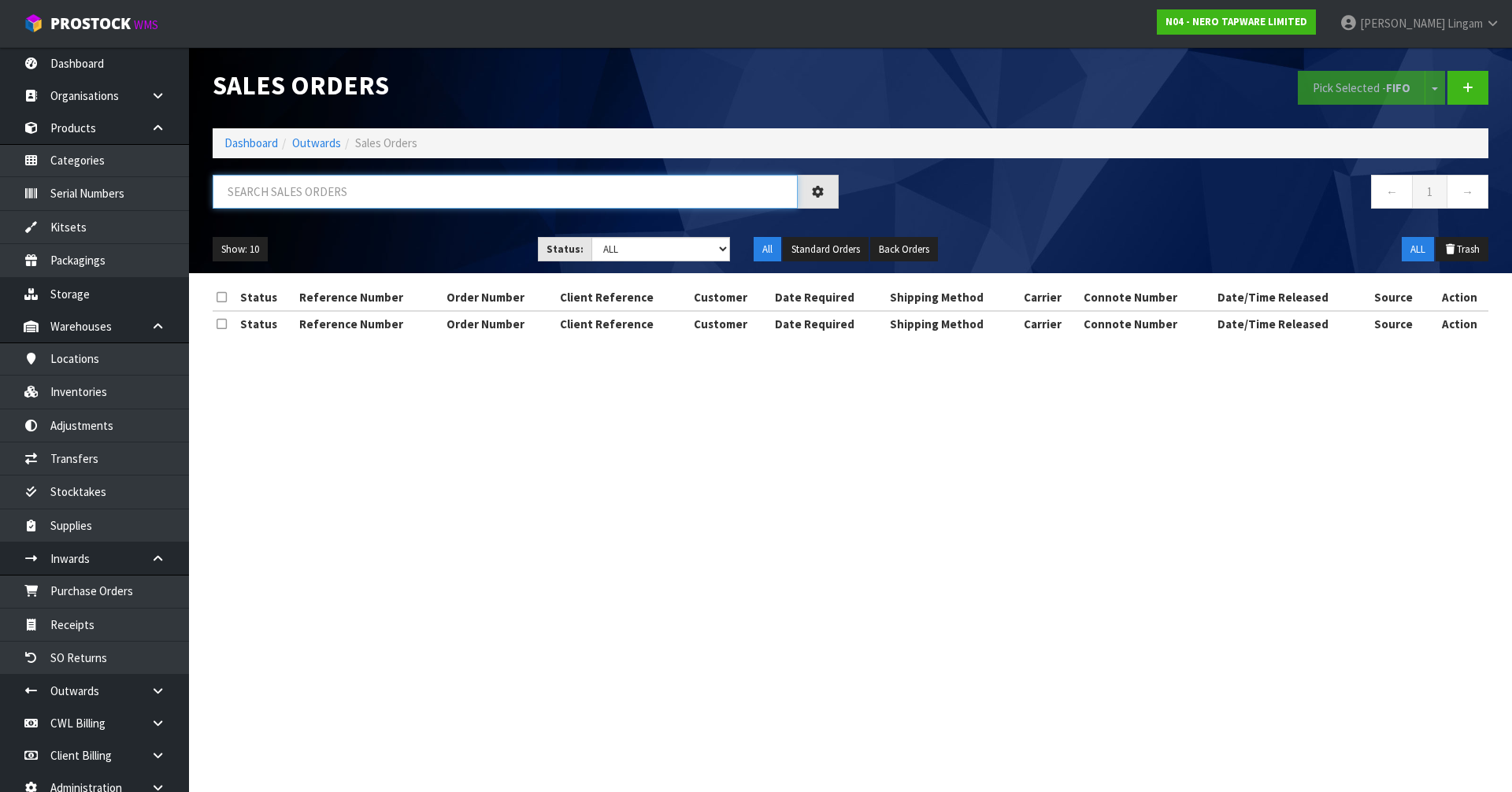
click at [614, 197] on input "text" at bounding box center [505, 191] width 585 height 34
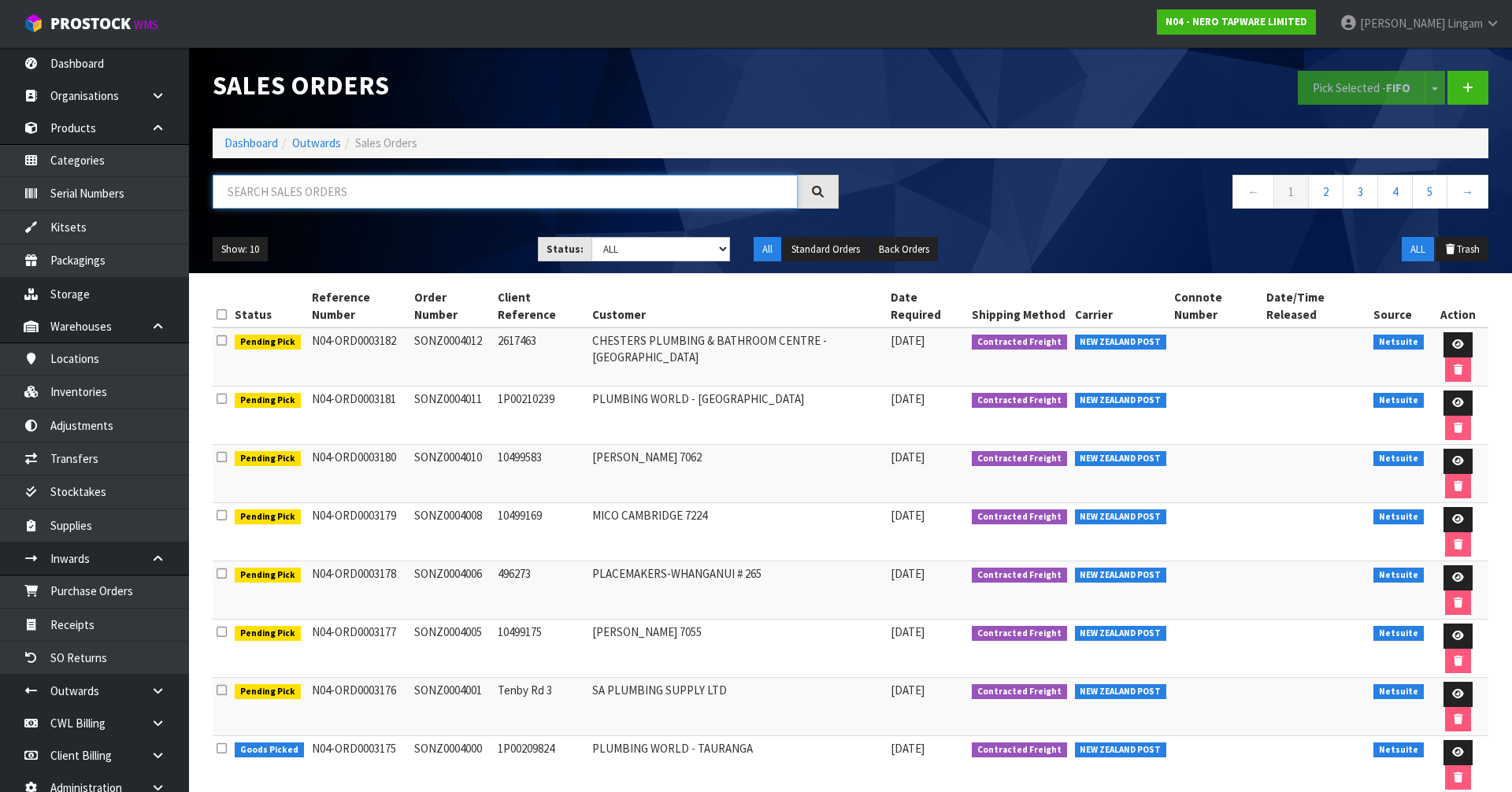
paste input "SONZ0003902"
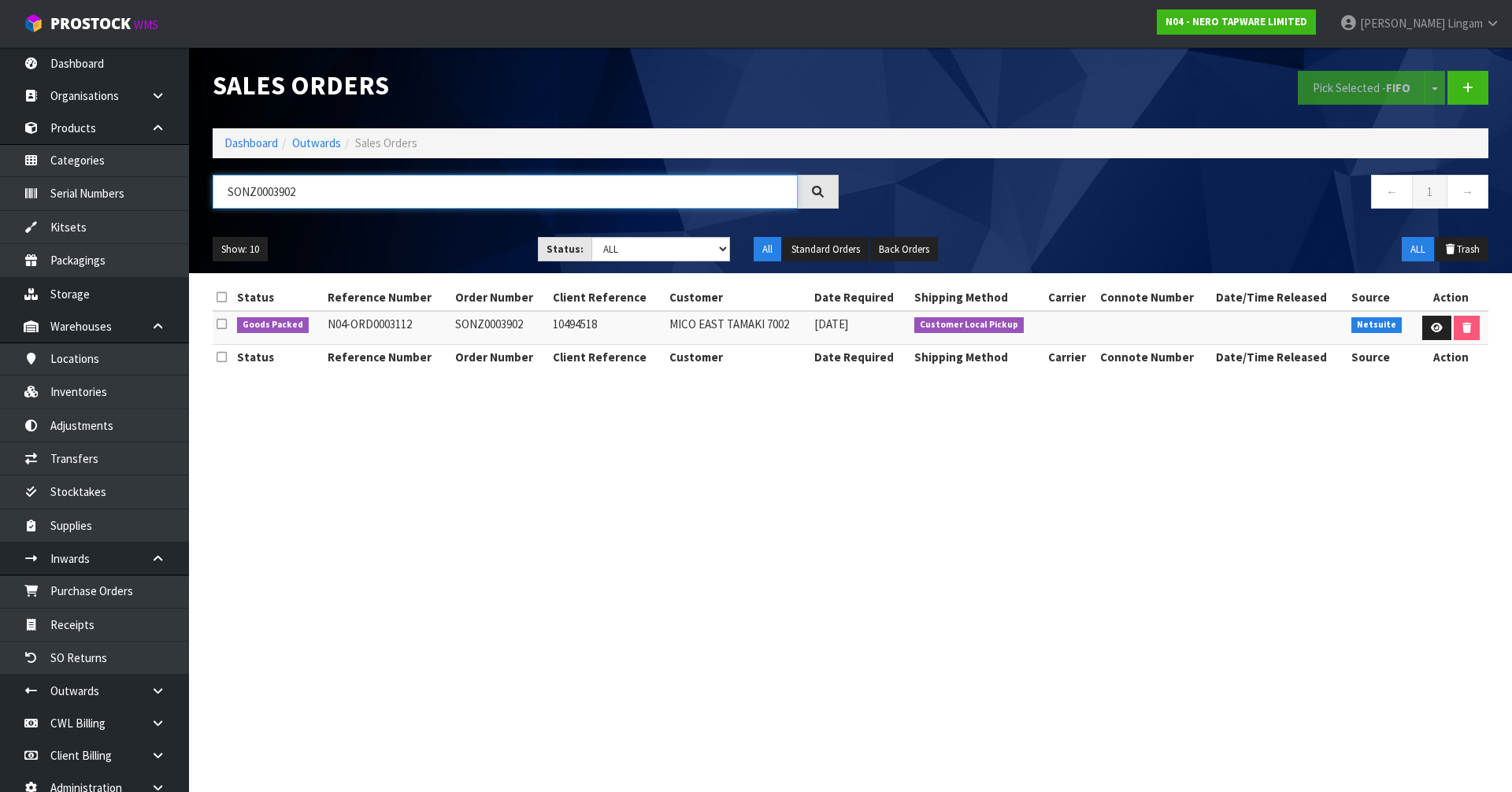
type input "SONZ0003902"
click at [255, 142] on link "Dashboard" at bounding box center [251, 142] width 54 height 15
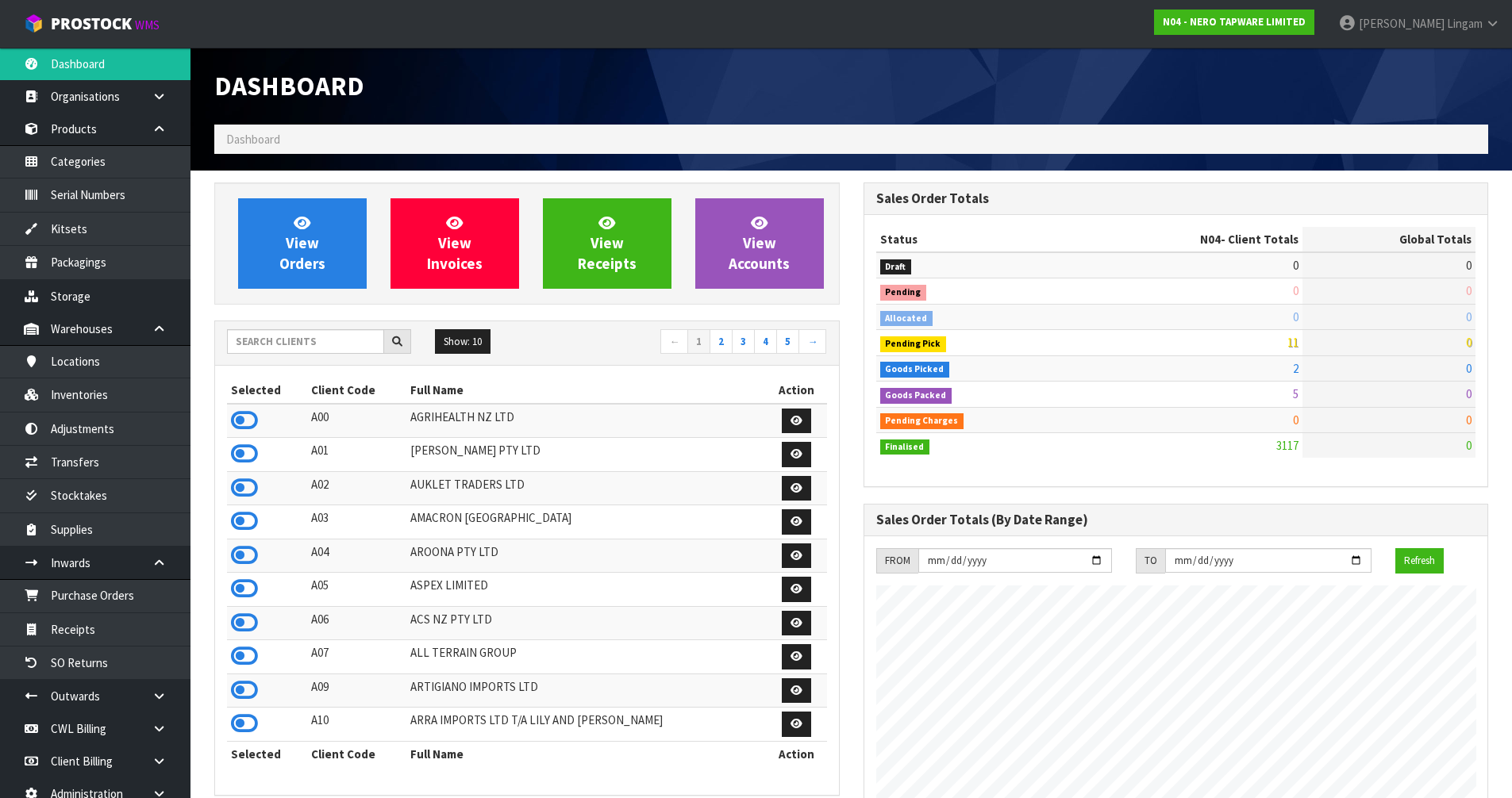
scroll to position [1236, 648]
click at [285, 339] on input "text" at bounding box center [305, 341] width 157 height 24
click at [318, 344] on input "text" at bounding box center [305, 341] width 157 height 24
click at [274, 329] on input "text" at bounding box center [305, 341] width 157 height 24
click at [266, 355] on div "Show: 10 5 10 25 50 ← 1 2 3 4 5 →" at bounding box center [527, 343] width 623 height 28
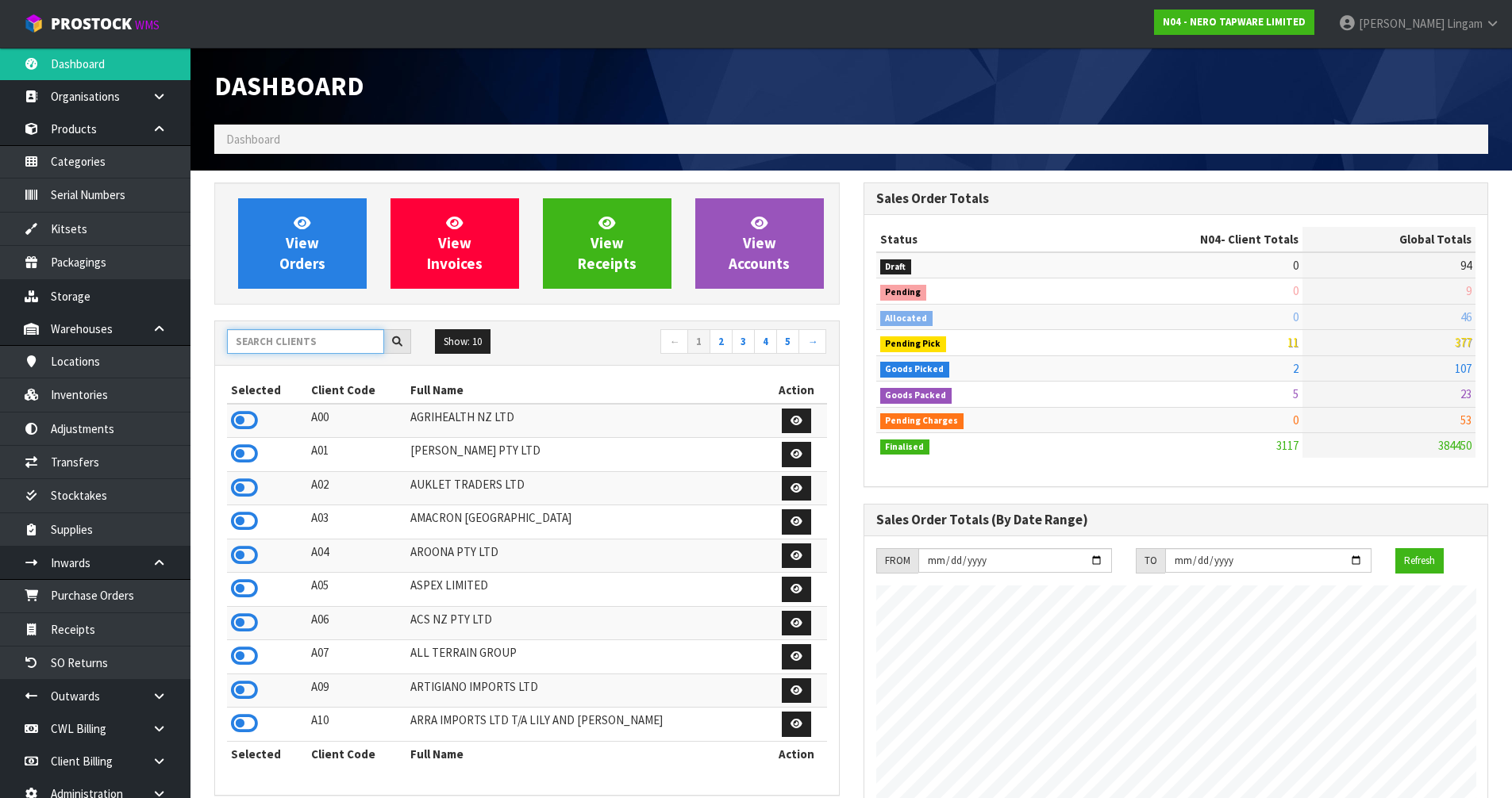
click at [343, 347] on input "text" at bounding box center [305, 341] width 157 height 24
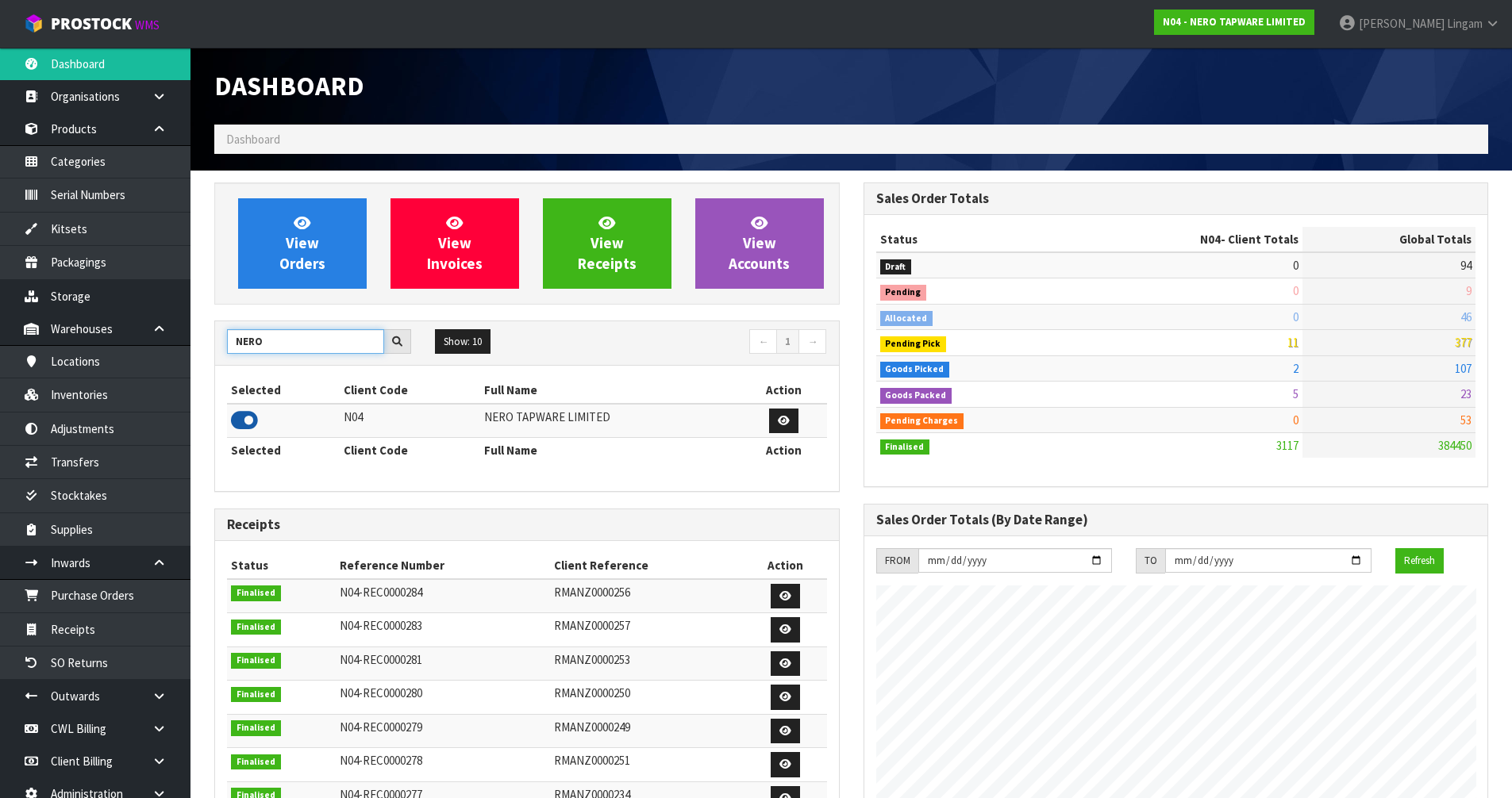
type input "NERO"
click at [248, 423] on icon at bounding box center [244, 420] width 27 height 24
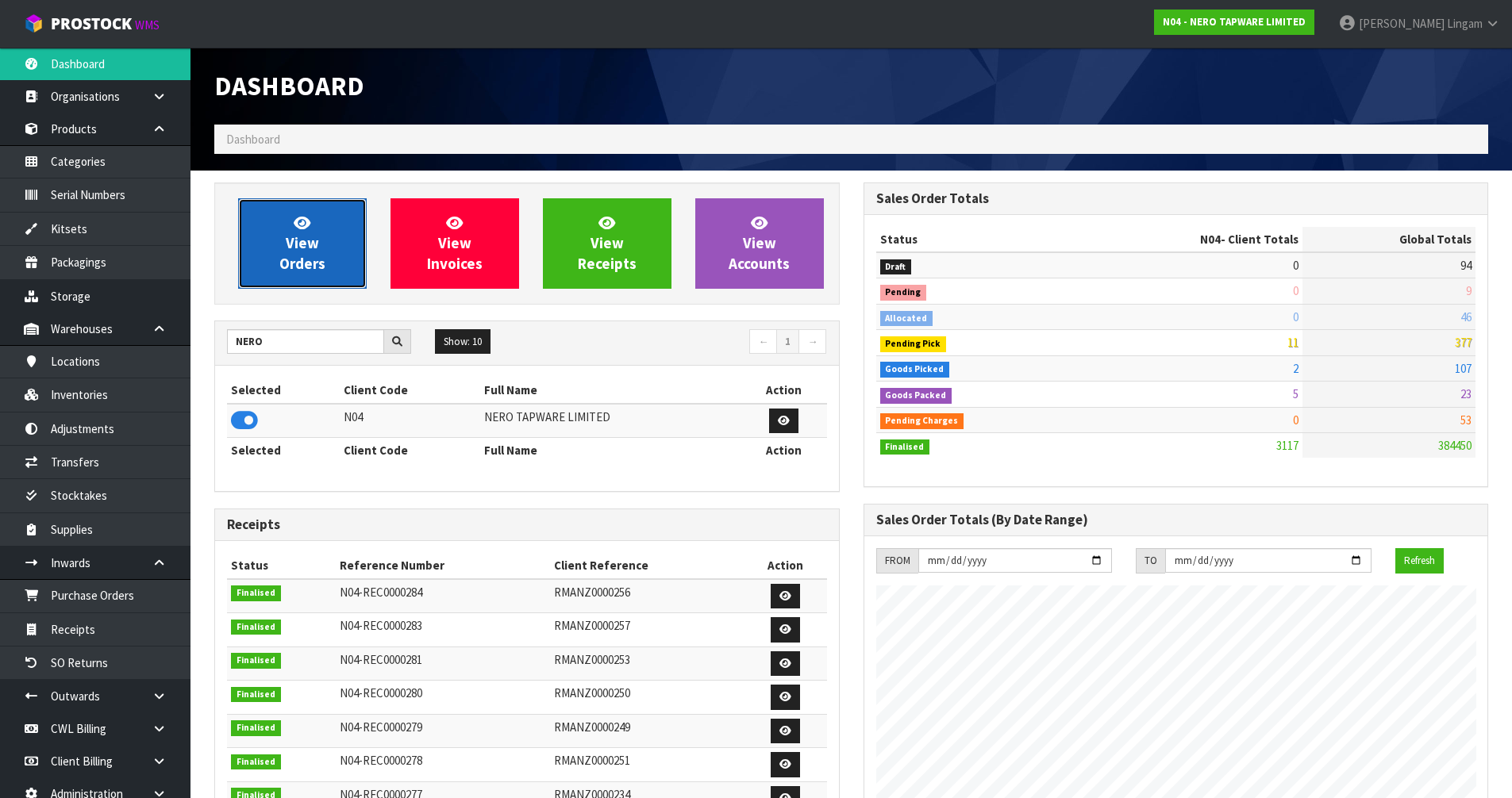
click at [299, 250] on span "View Orders" at bounding box center [302, 243] width 46 height 60
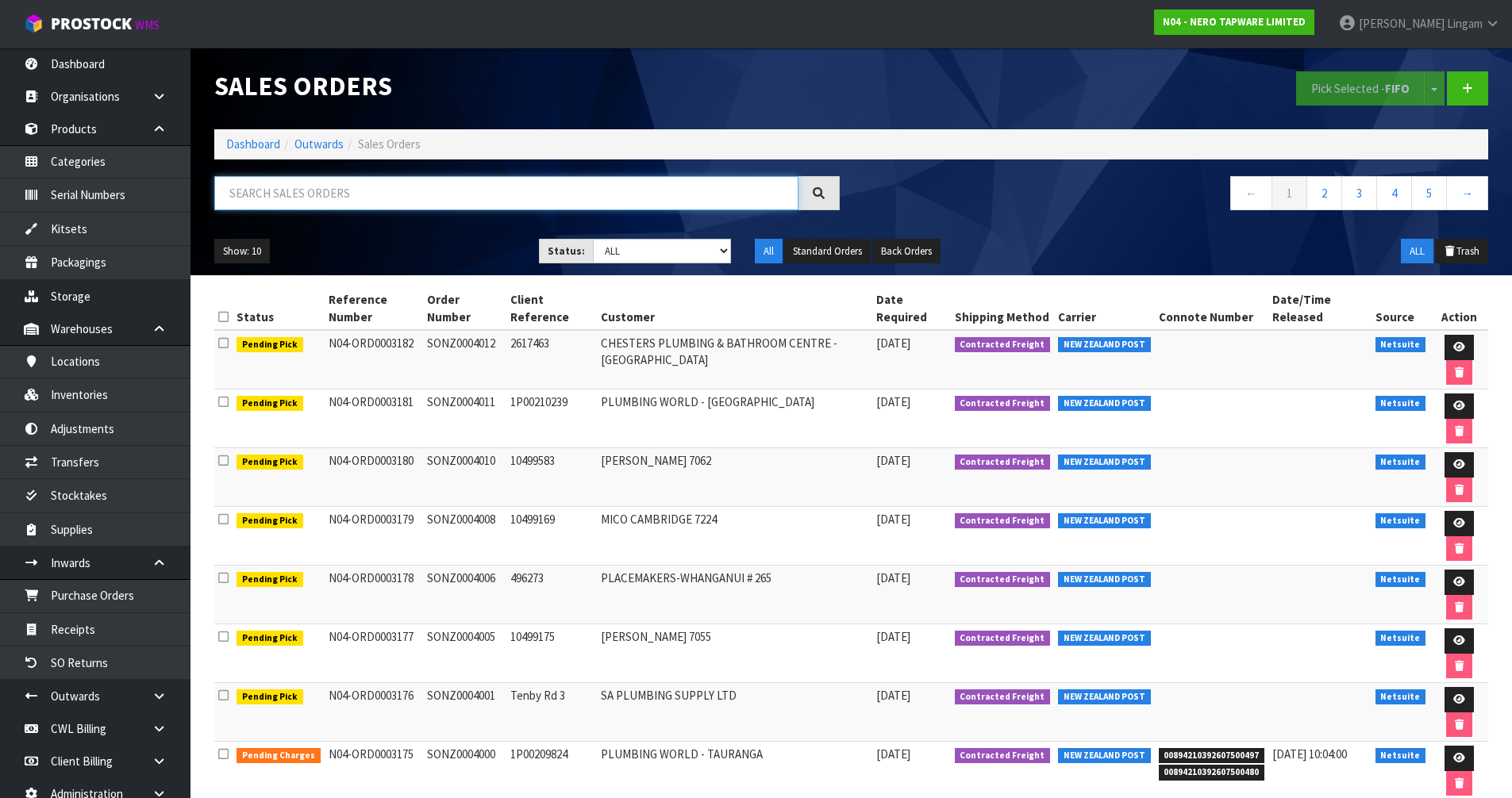
click at [482, 202] on input "text" at bounding box center [506, 192] width 584 height 34
paste input "SONZ0003902"
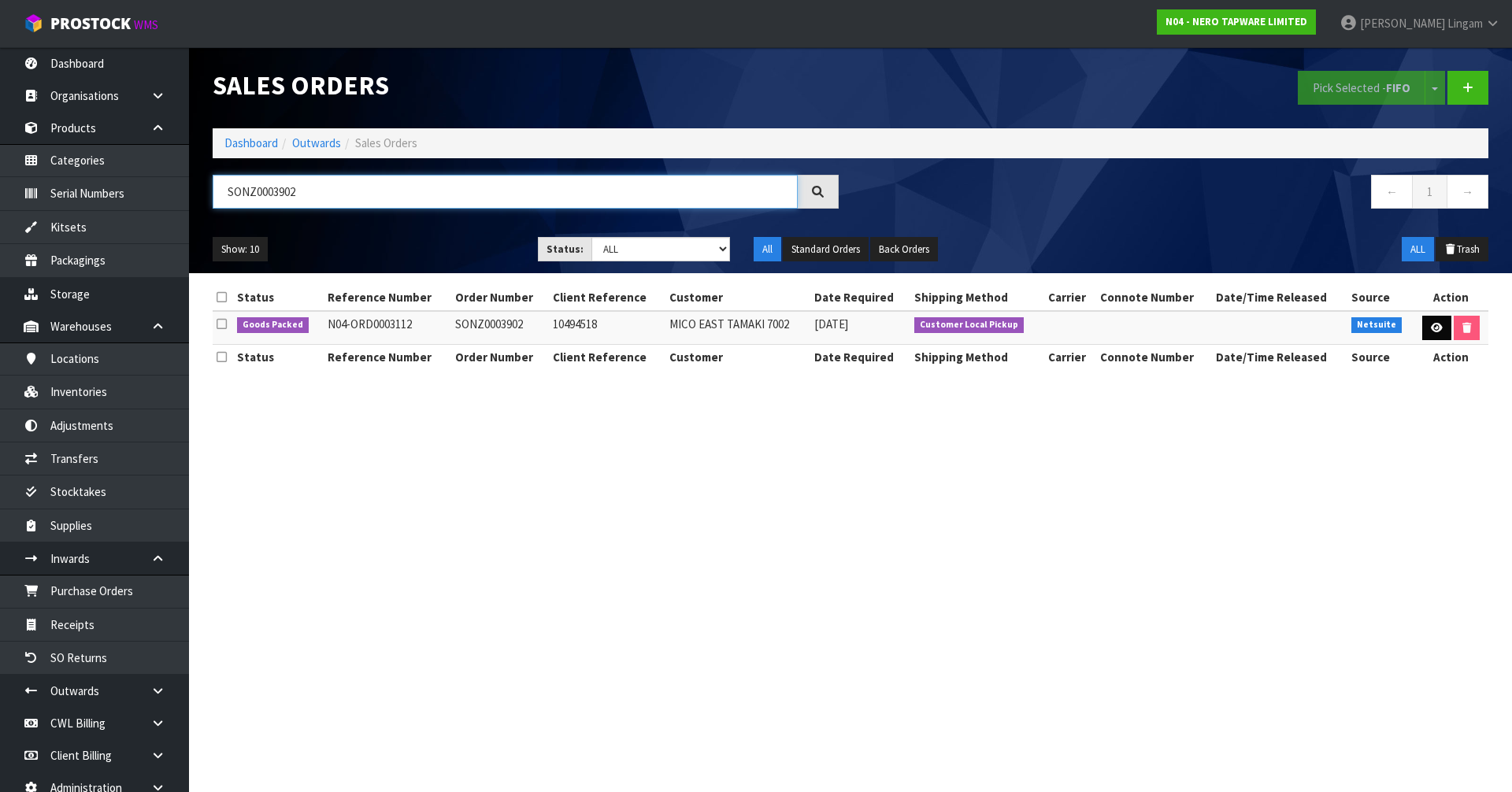
type input "SONZ0003902"
click at [1442, 331] on link at bounding box center [1437, 327] width 30 height 25
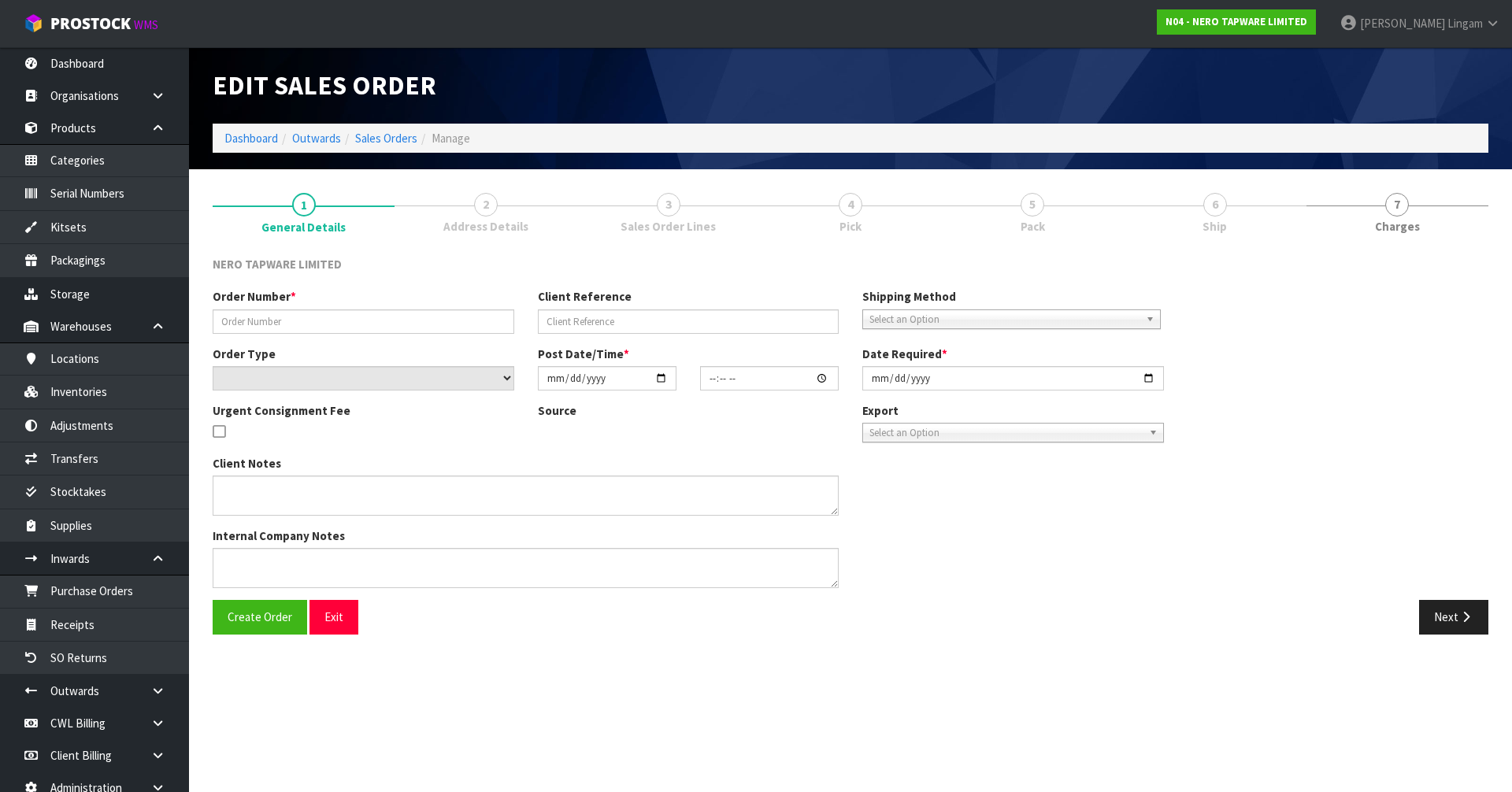
type input "SONZ0003902"
type input "10494518"
select select "number:0"
type input "[DATE]"
type input "16:15:04.000"
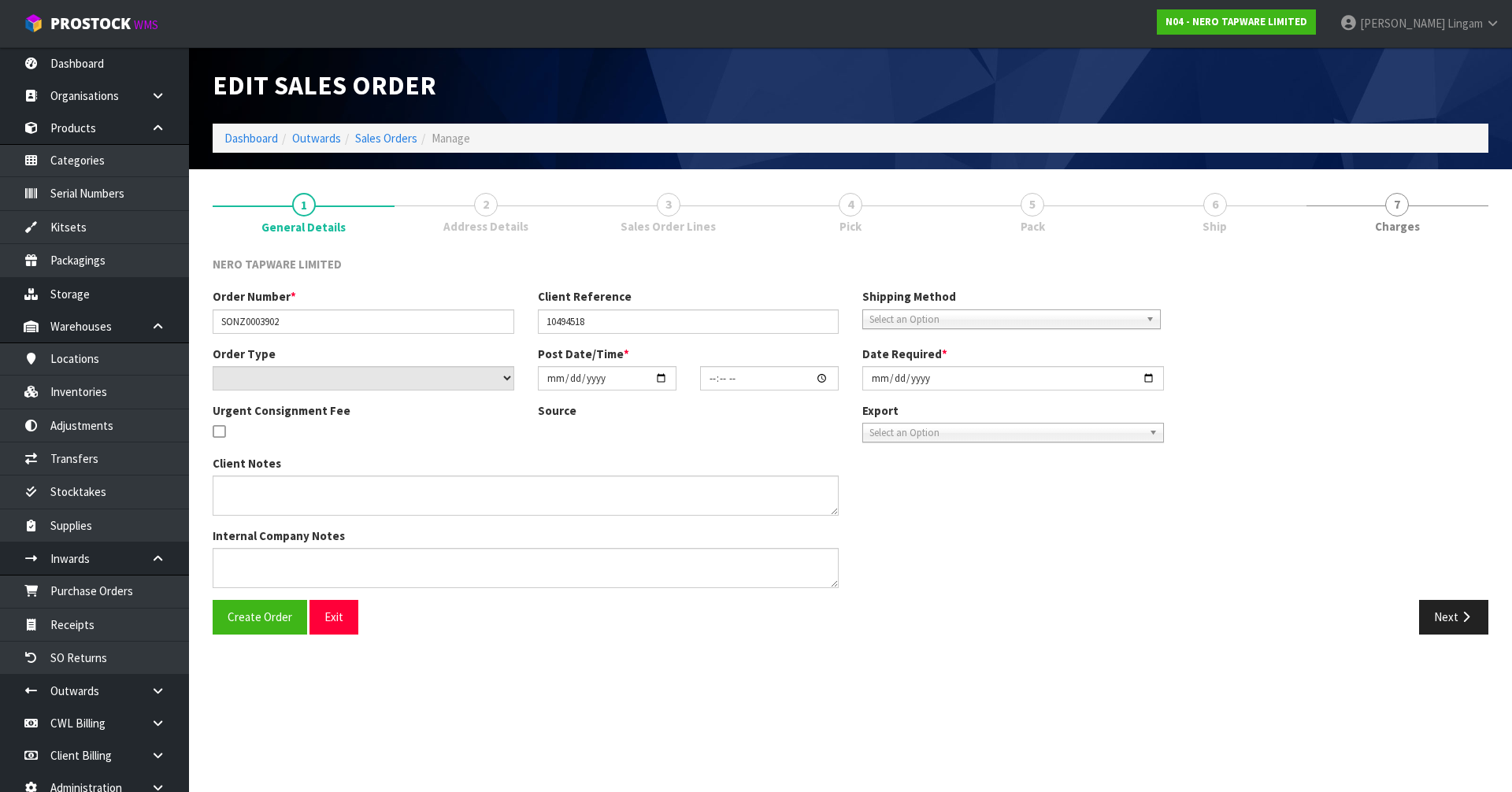
type input "[DATE]"
type textarea "customer pick up 02/10"
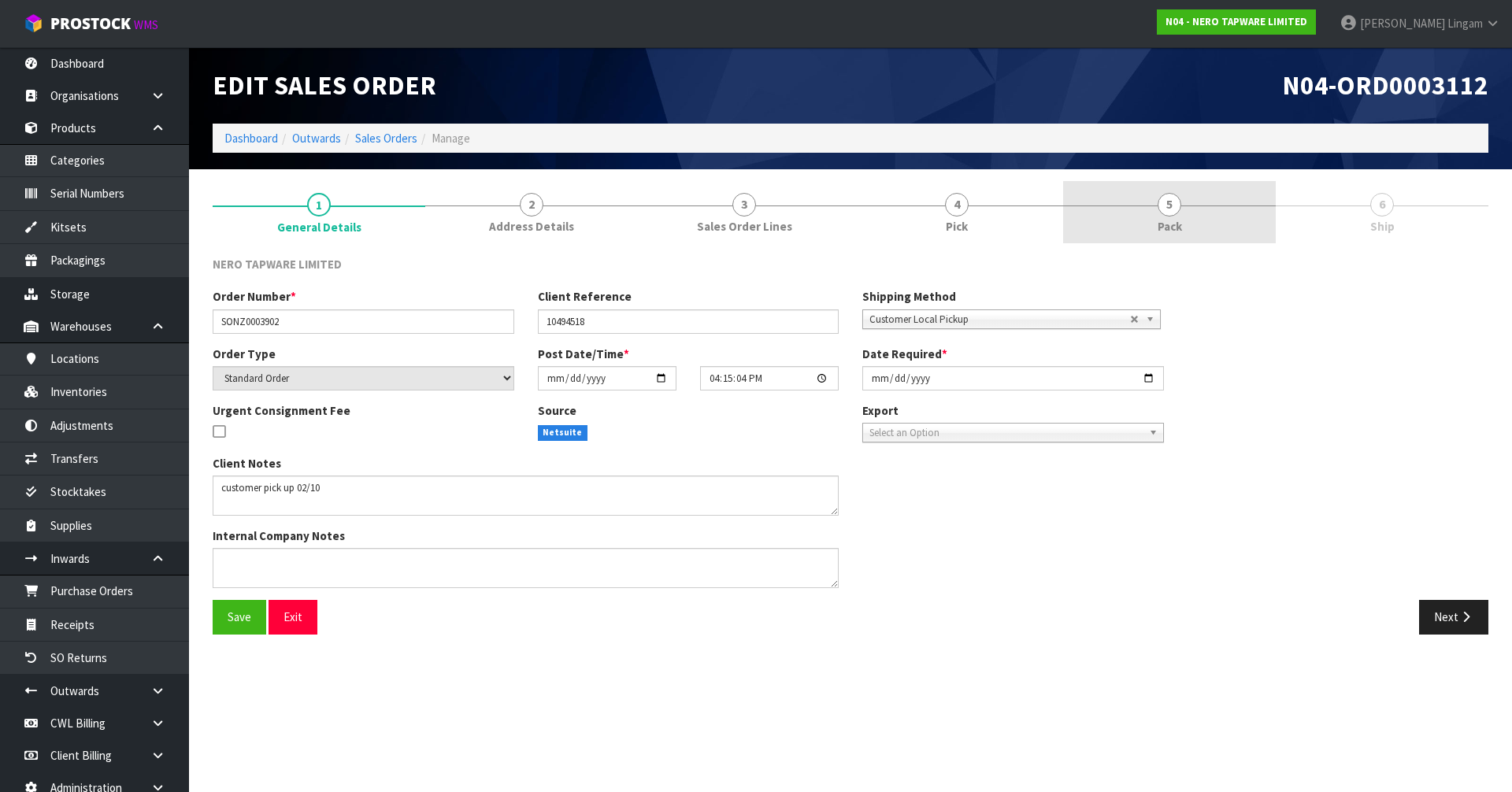
click at [1197, 222] on link "5 Pack" at bounding box center [1170, 212] width 213 height 63
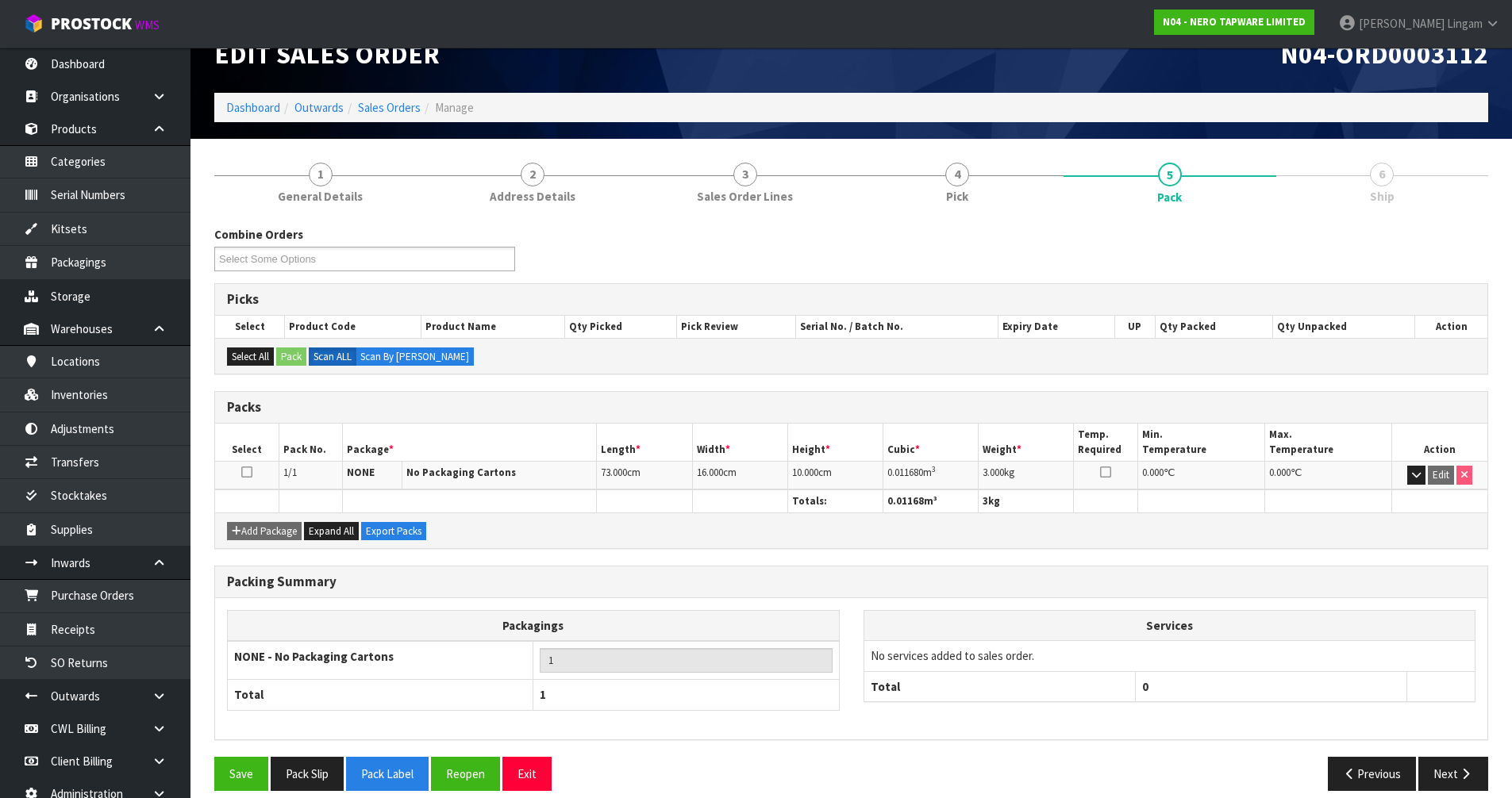
scroll to position [48, 0]
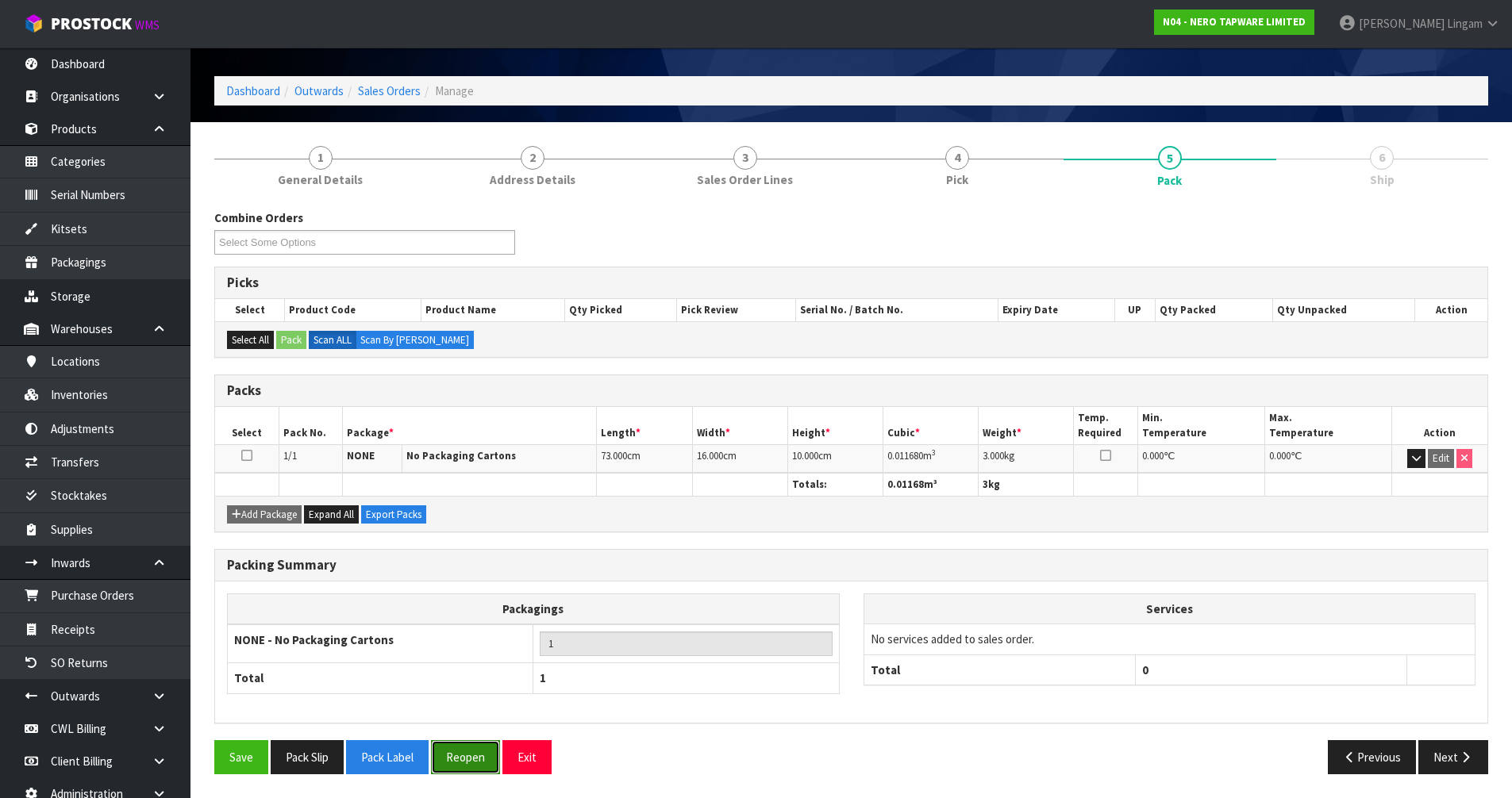
click at [479, 766] on button "Reopen" at bounding box center [465, 757] width 69 height 34
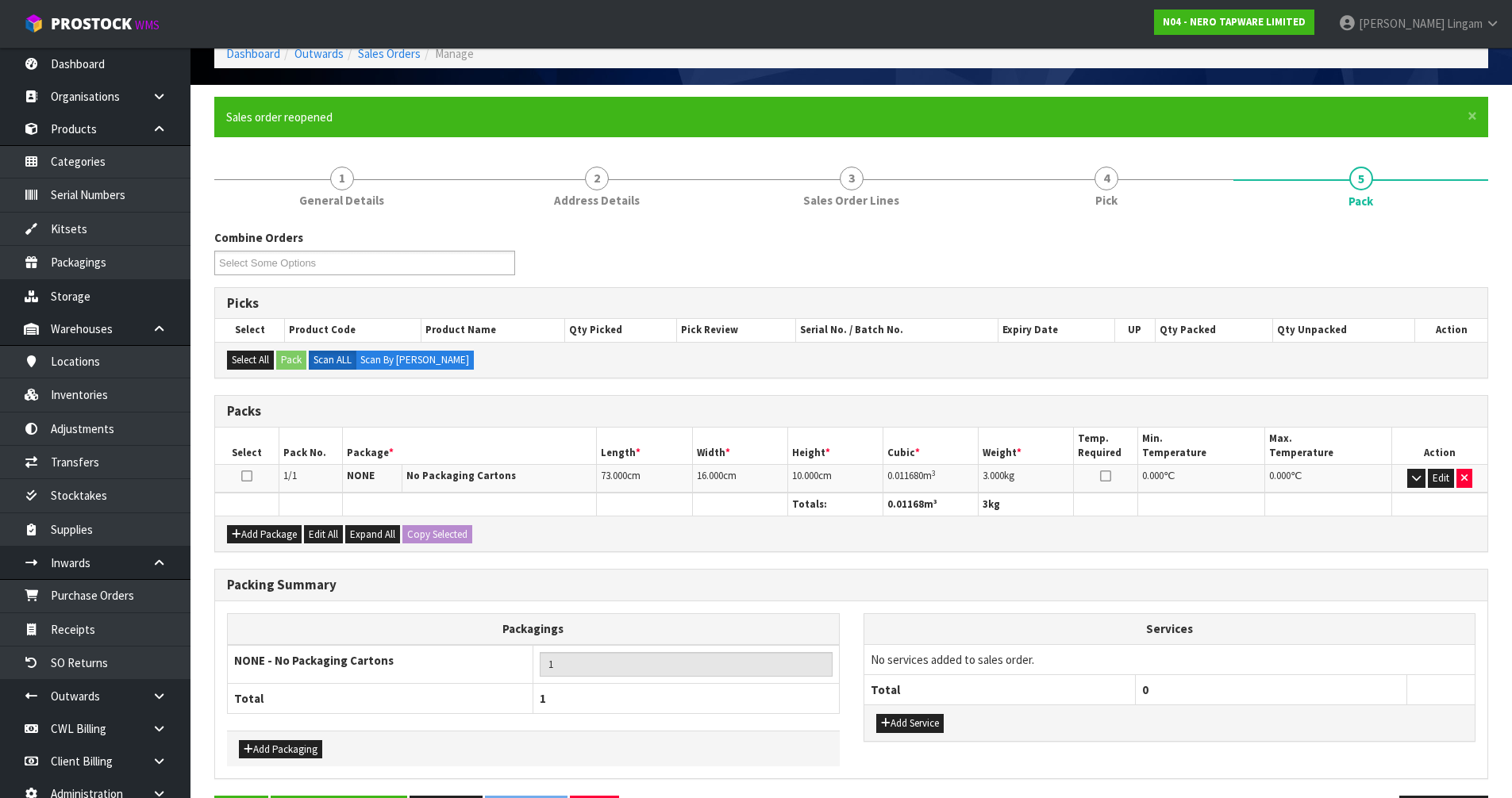
scroll to position [142, 0]
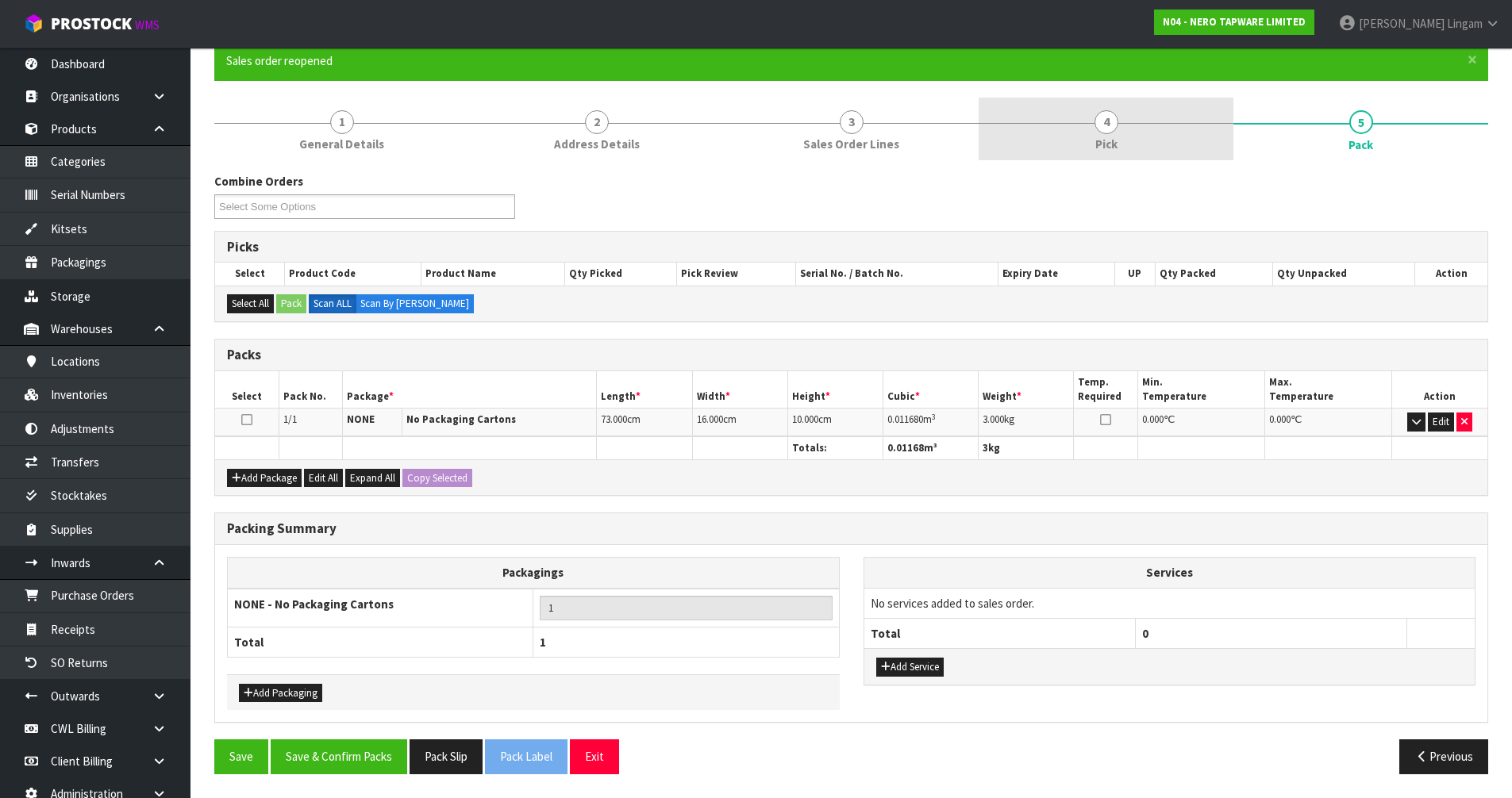
click at [1140, 135] on link "4 Pick" at bounding box center [1106, 129] width 255 height 63
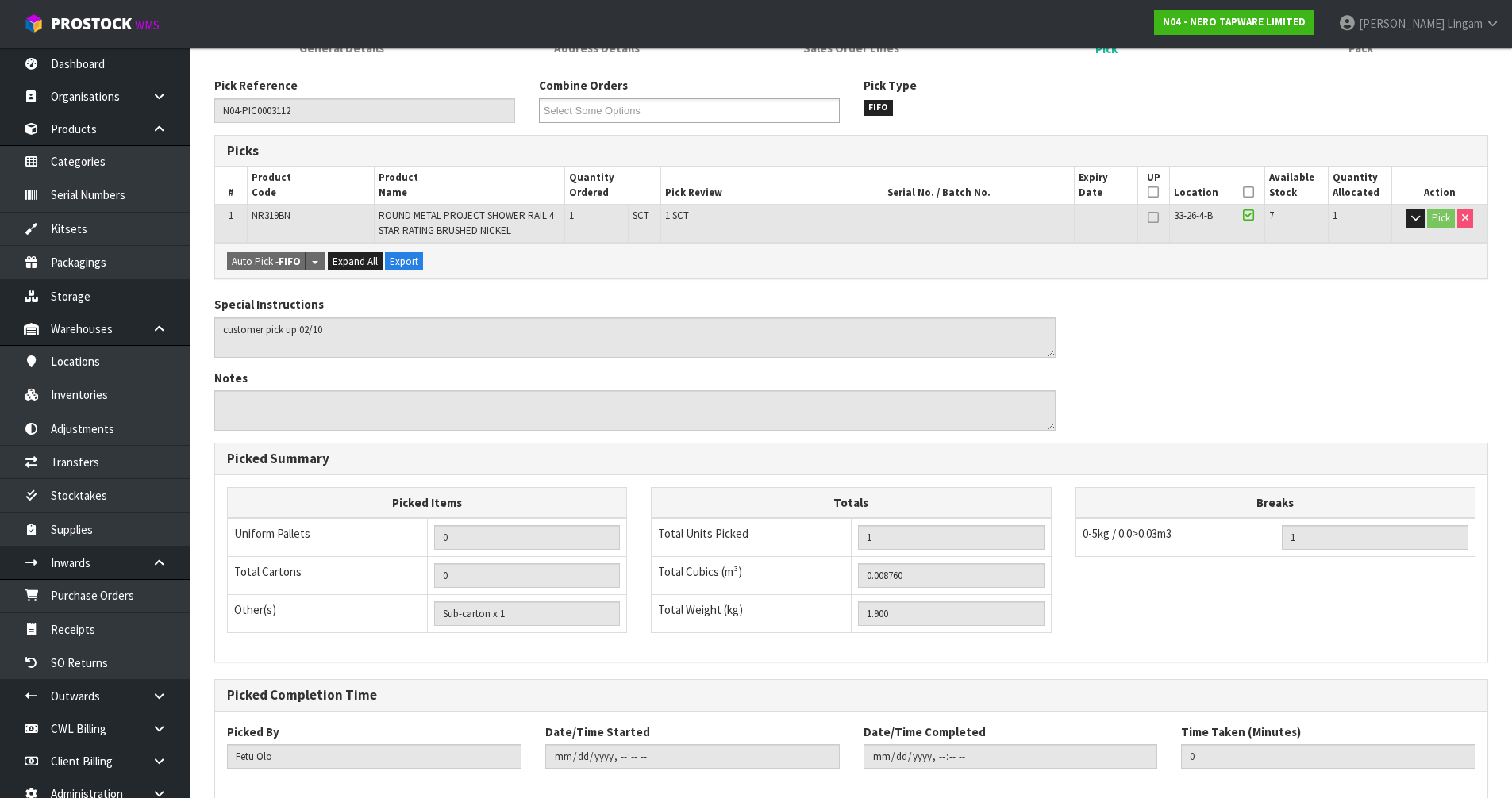
scroll to position [320, 0]
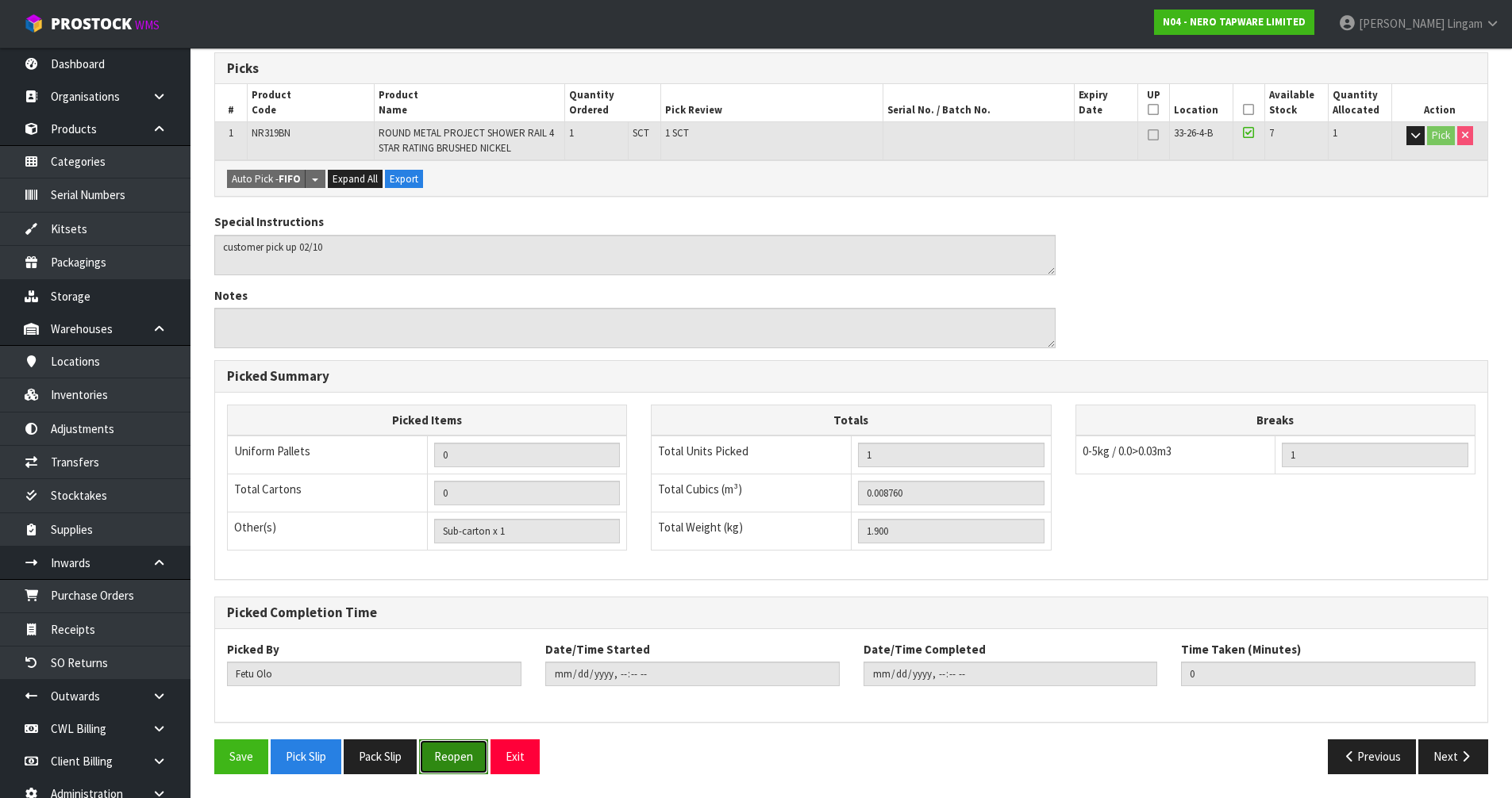
click at [459, 758] on button "Reopen" at bounding box center [454, 756] width 69 height 34
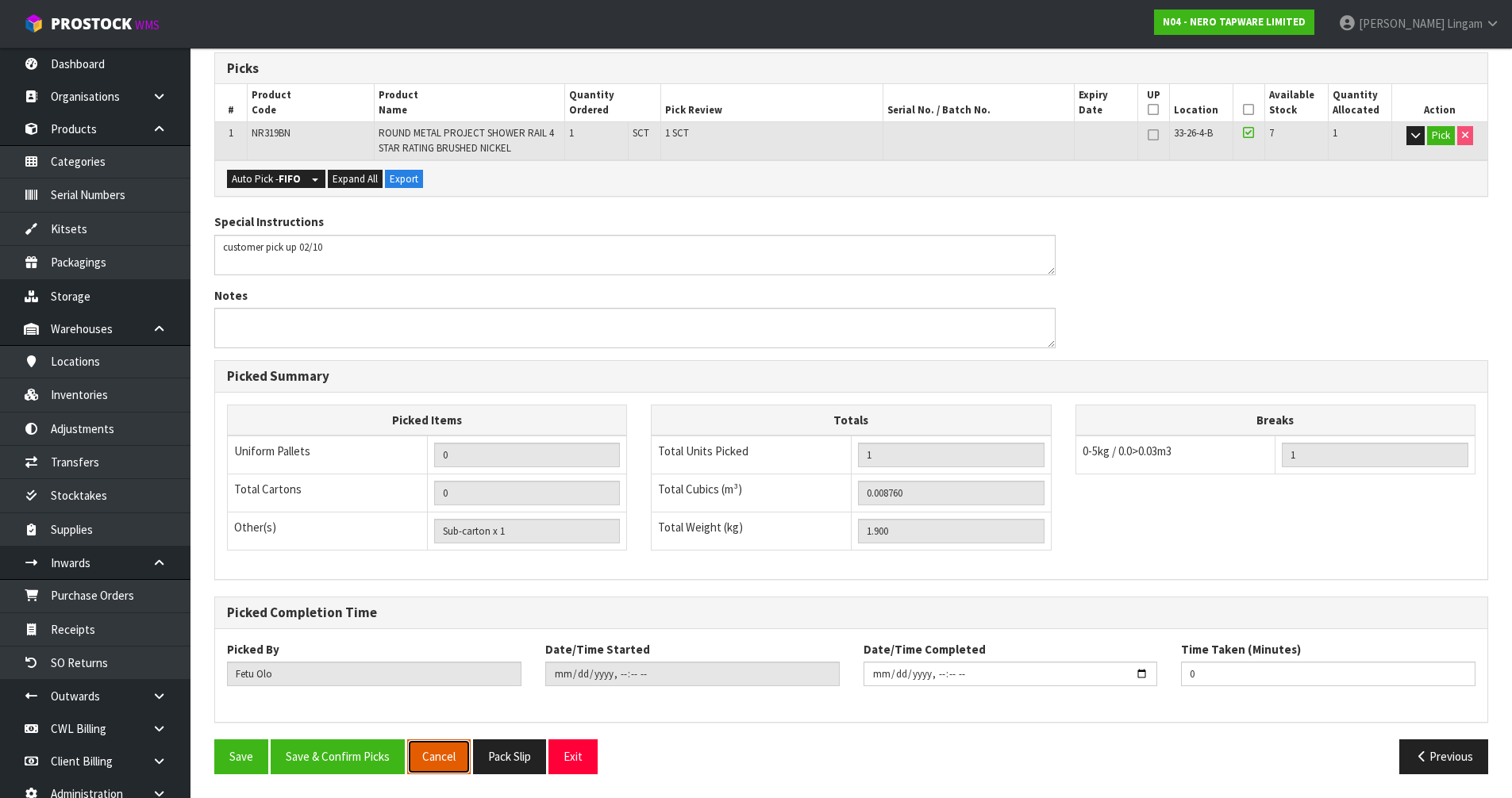
click at [429, 756] on button "Cancel" at bounding box center [439, 756] width 64 height 34
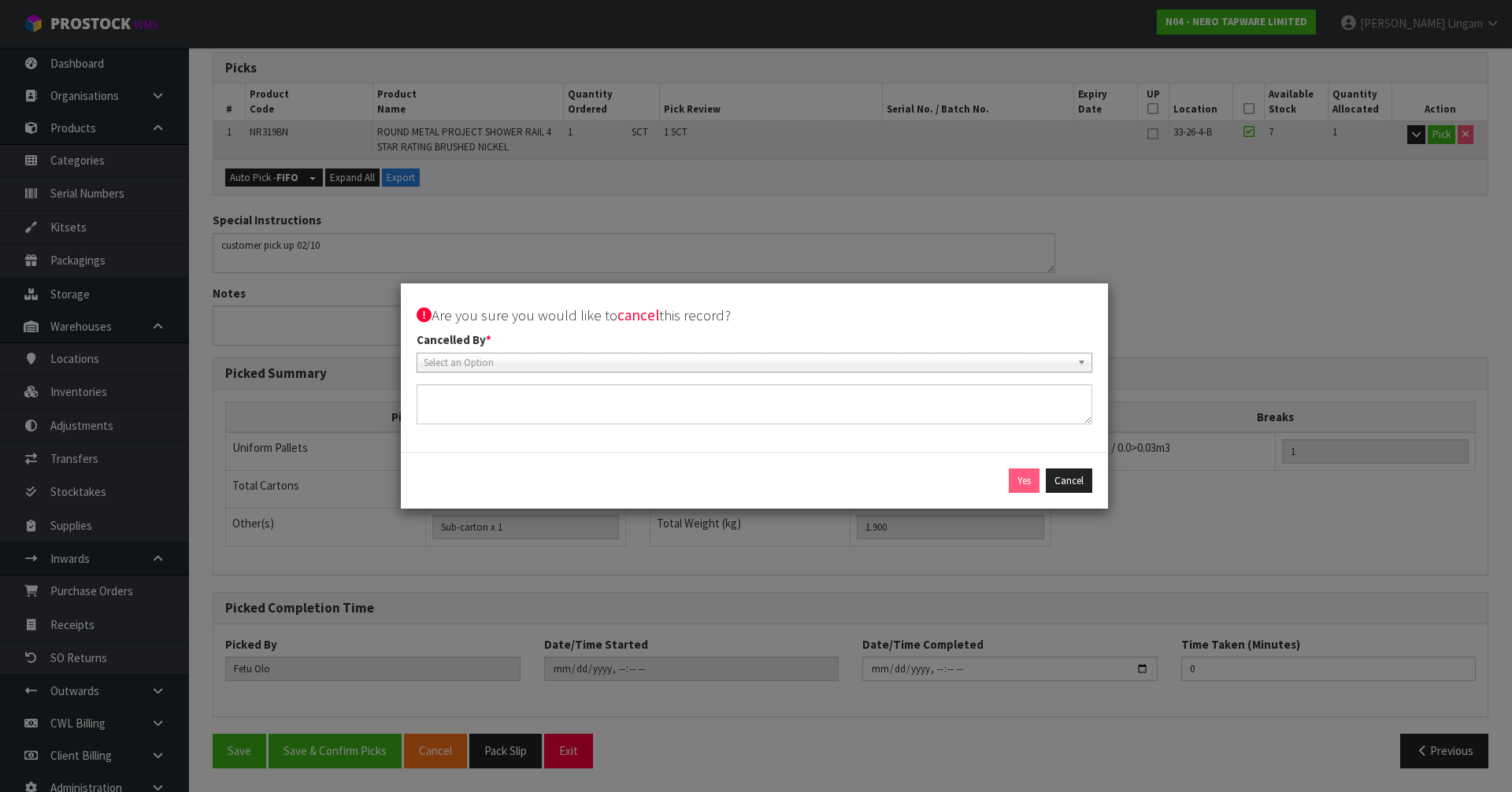
click at [450, 356] on span "Select an Option" at bounding box center [747, 363] width 647 height 19
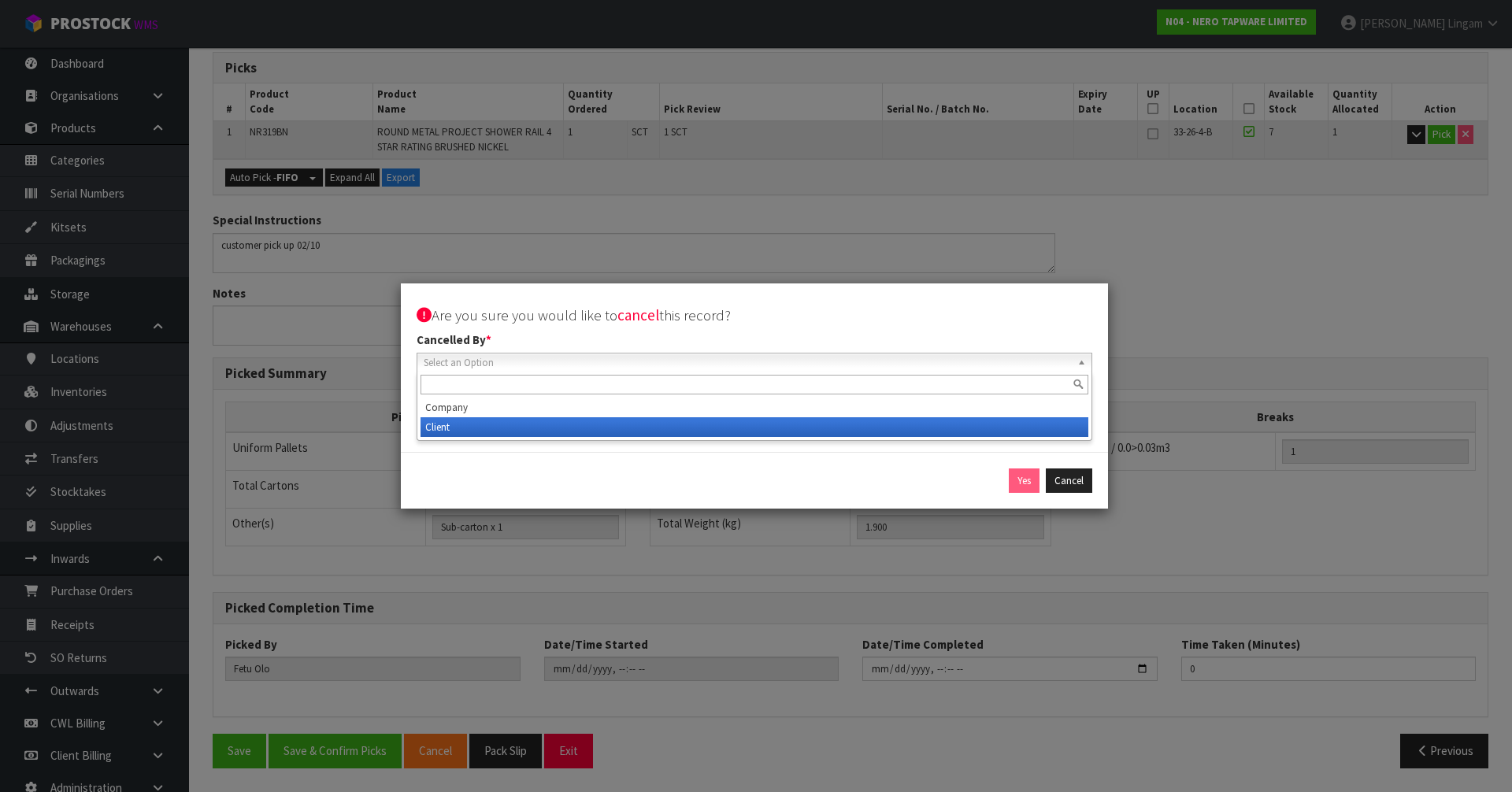
click at [450, 428] on li "Client" at bounding box center [754, 426] width 668 height 20
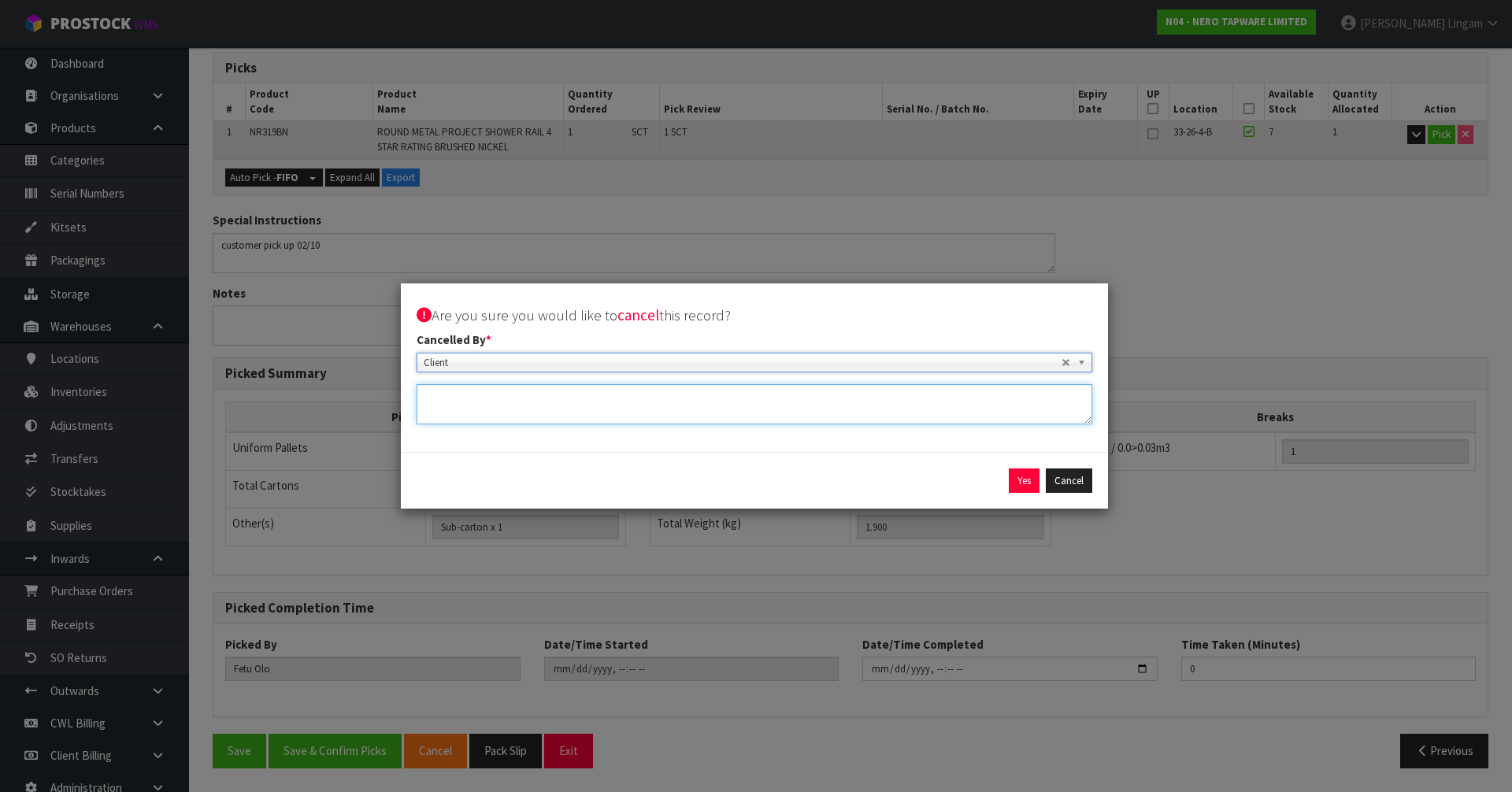
click at [463, 412] on textarea at bounding box center [754, 404] width 676 height 40
type textarea "CANCEL BY CLIENT"
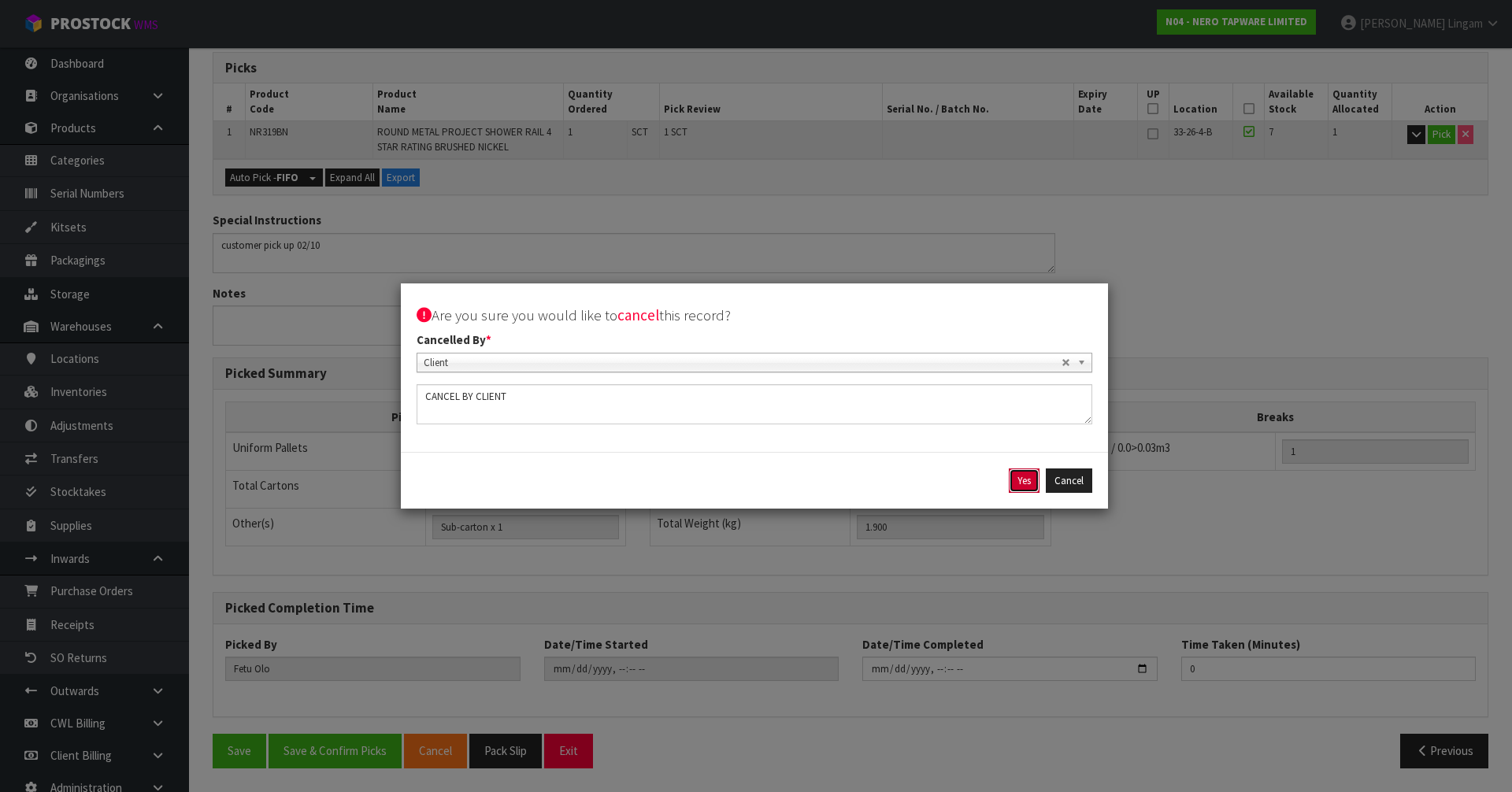
click at [1025, 488] on button "Yes" at bounding box center [1024, 480] width 30 height 25
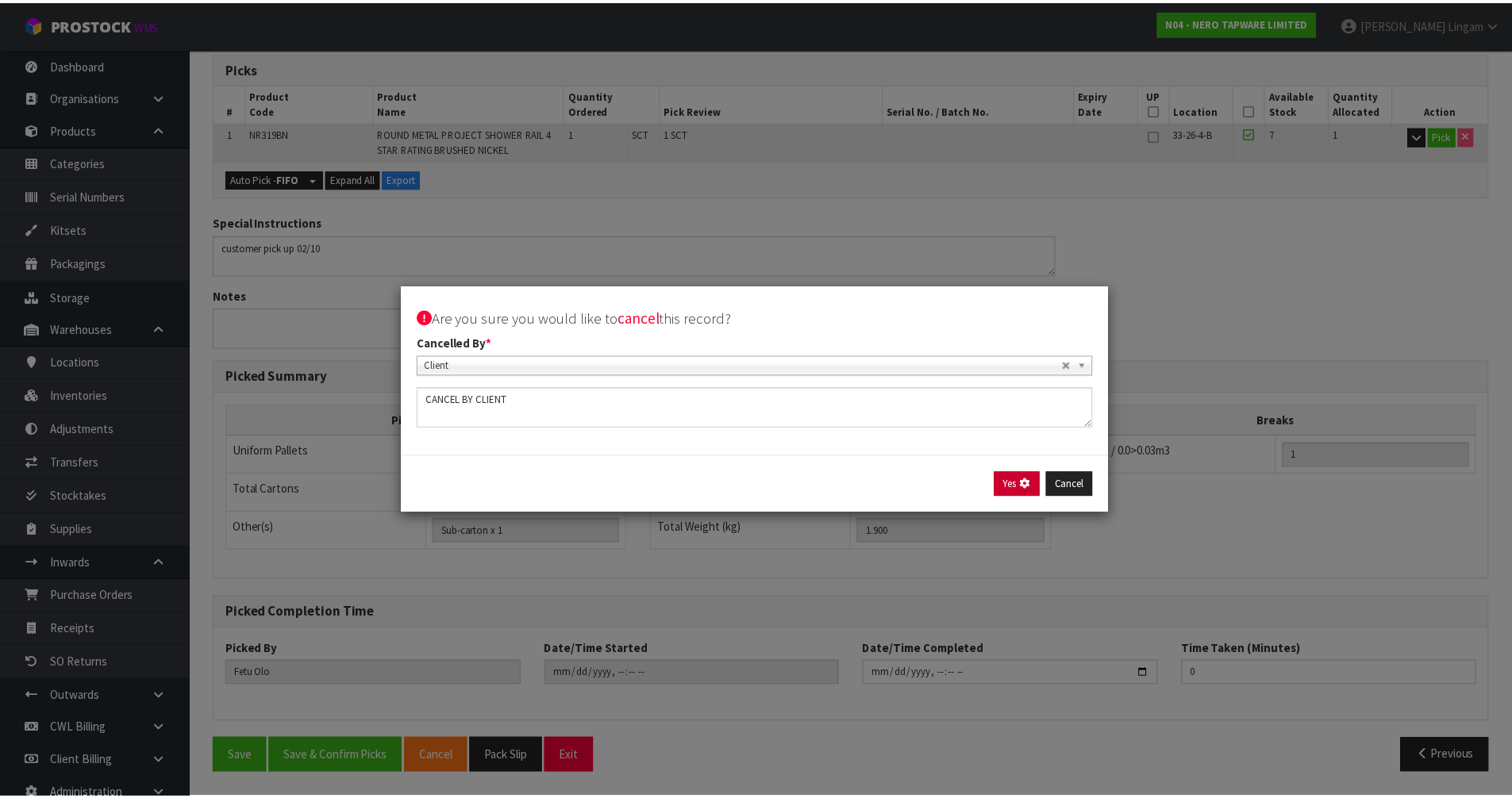
scroll to position [0, 0]
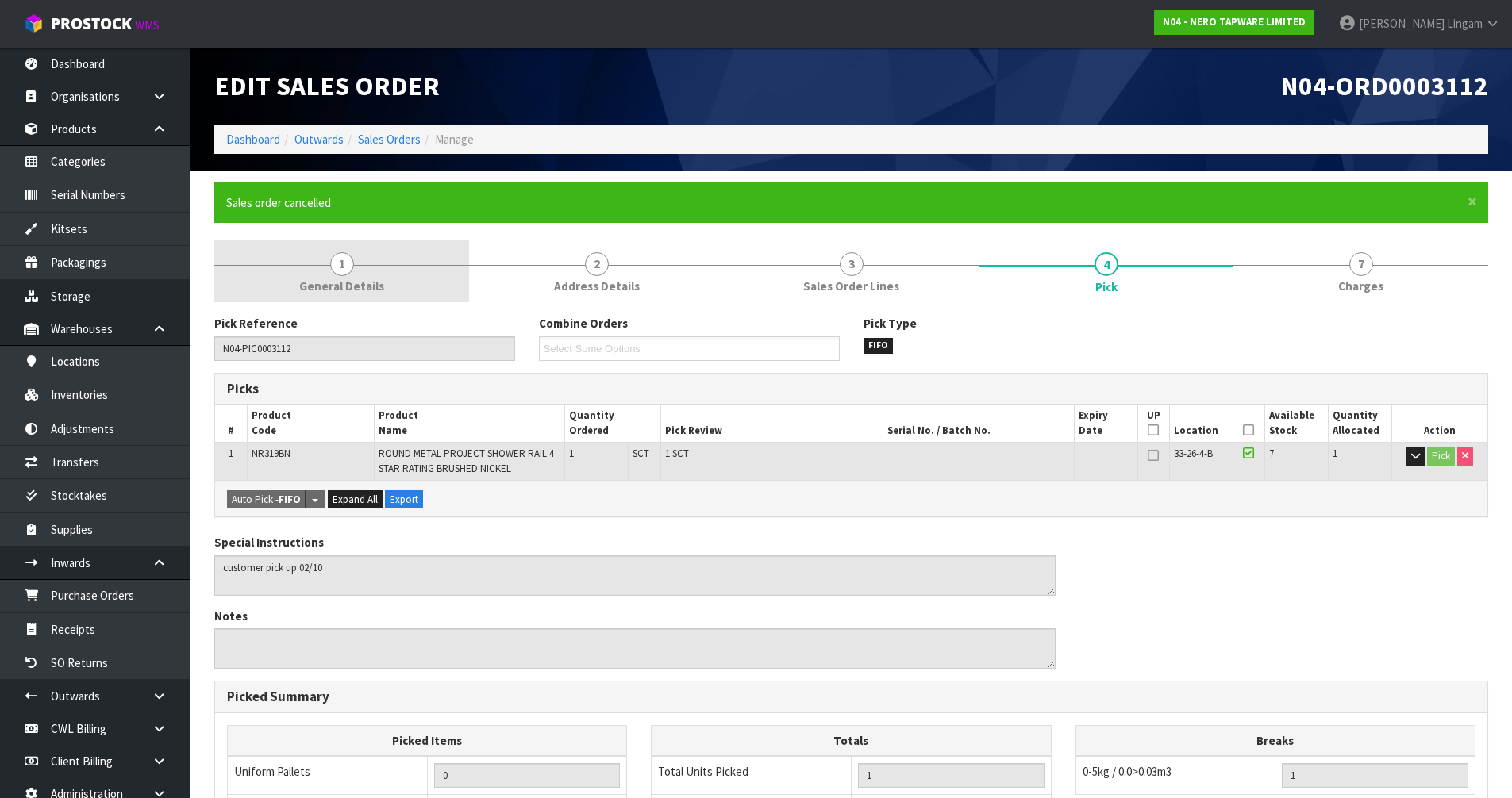
click at [344, 265] on span "1" at bounding box center [341, 263] width 24 height 24
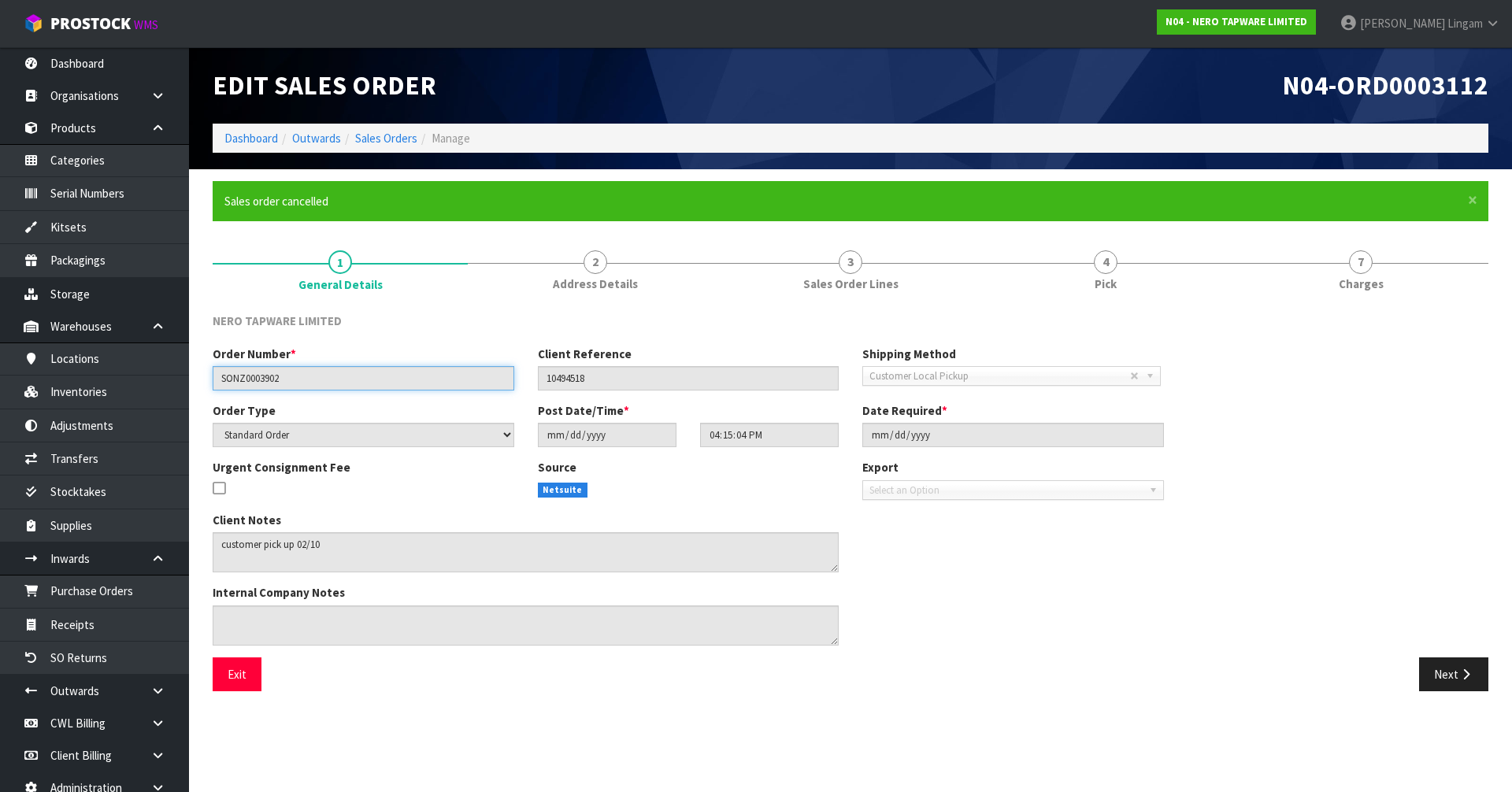
click at [266, 384] on input "SONZ0003902" at bounding box center [363, 378] width 302 height 24
click at [400, 139] on link "Sales Orders" at bounding box center [387, 137] width 63 height 15
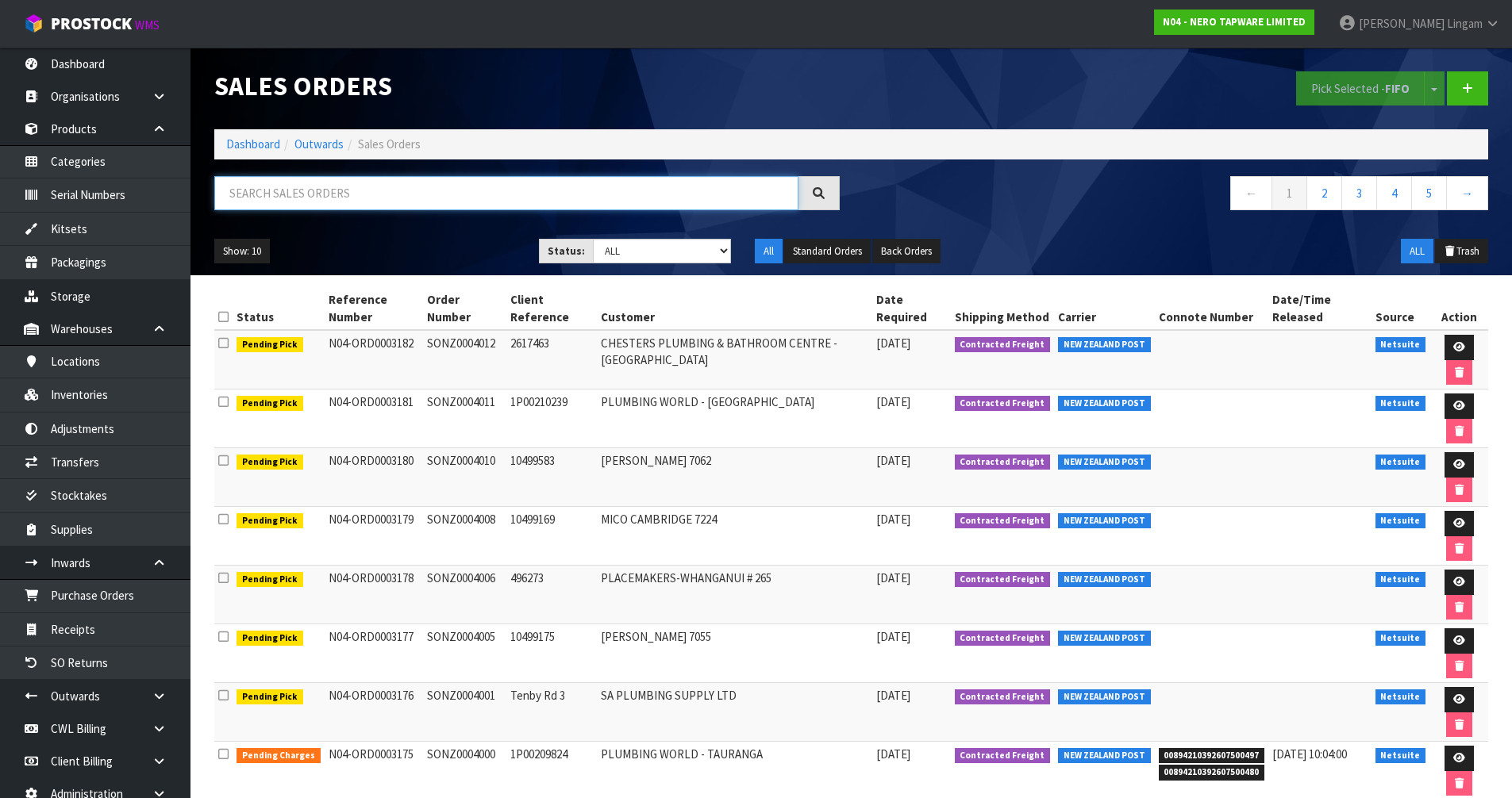
click at [413, 189] on input "text" at bounding box center [506, 192] width 584 height 34
paste input "SONZ0003902"
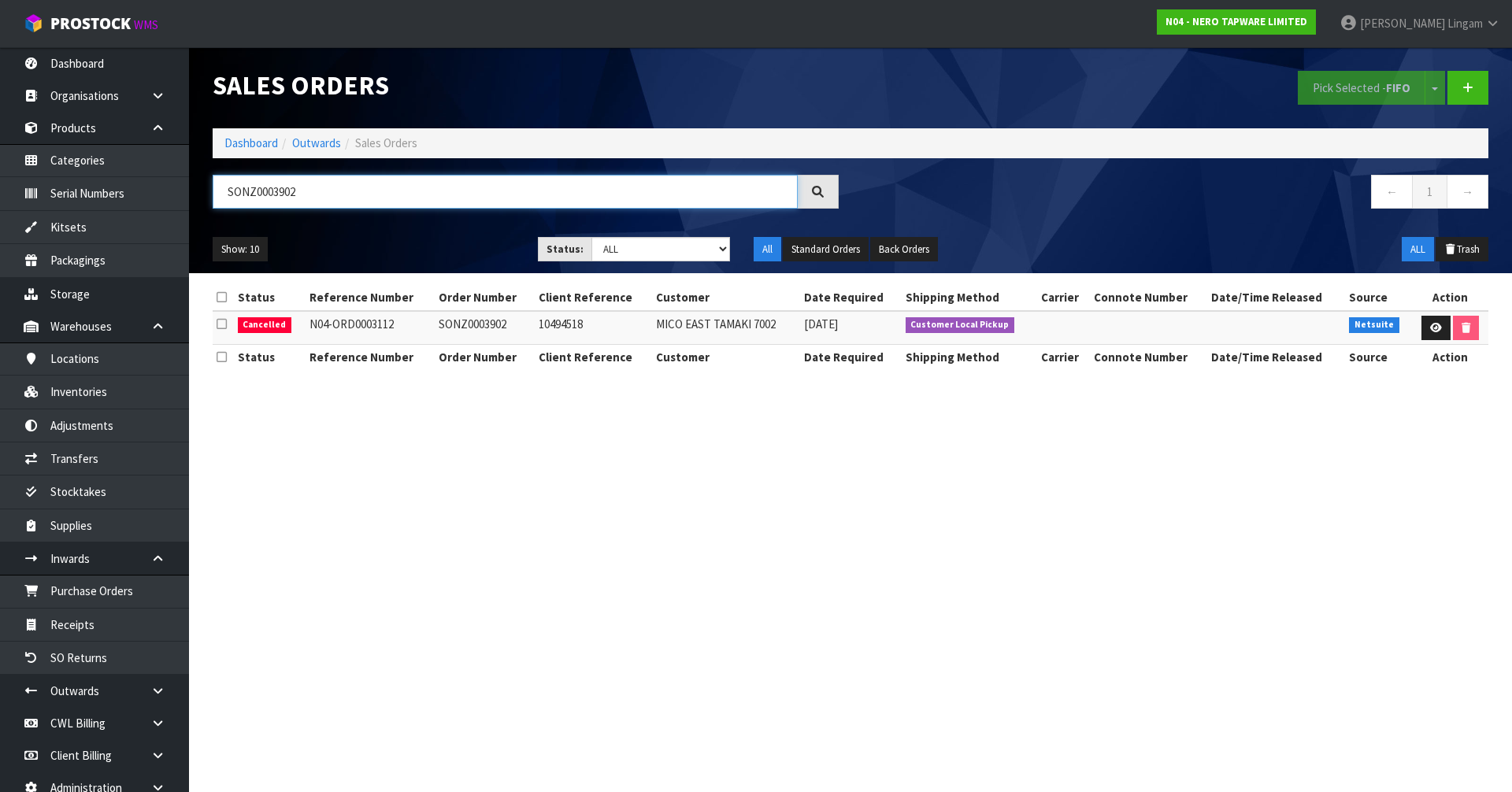
type input "SONZ0003902"
click at [1428, 317] on link at bounding box center [1436, 327] width 30 height 25
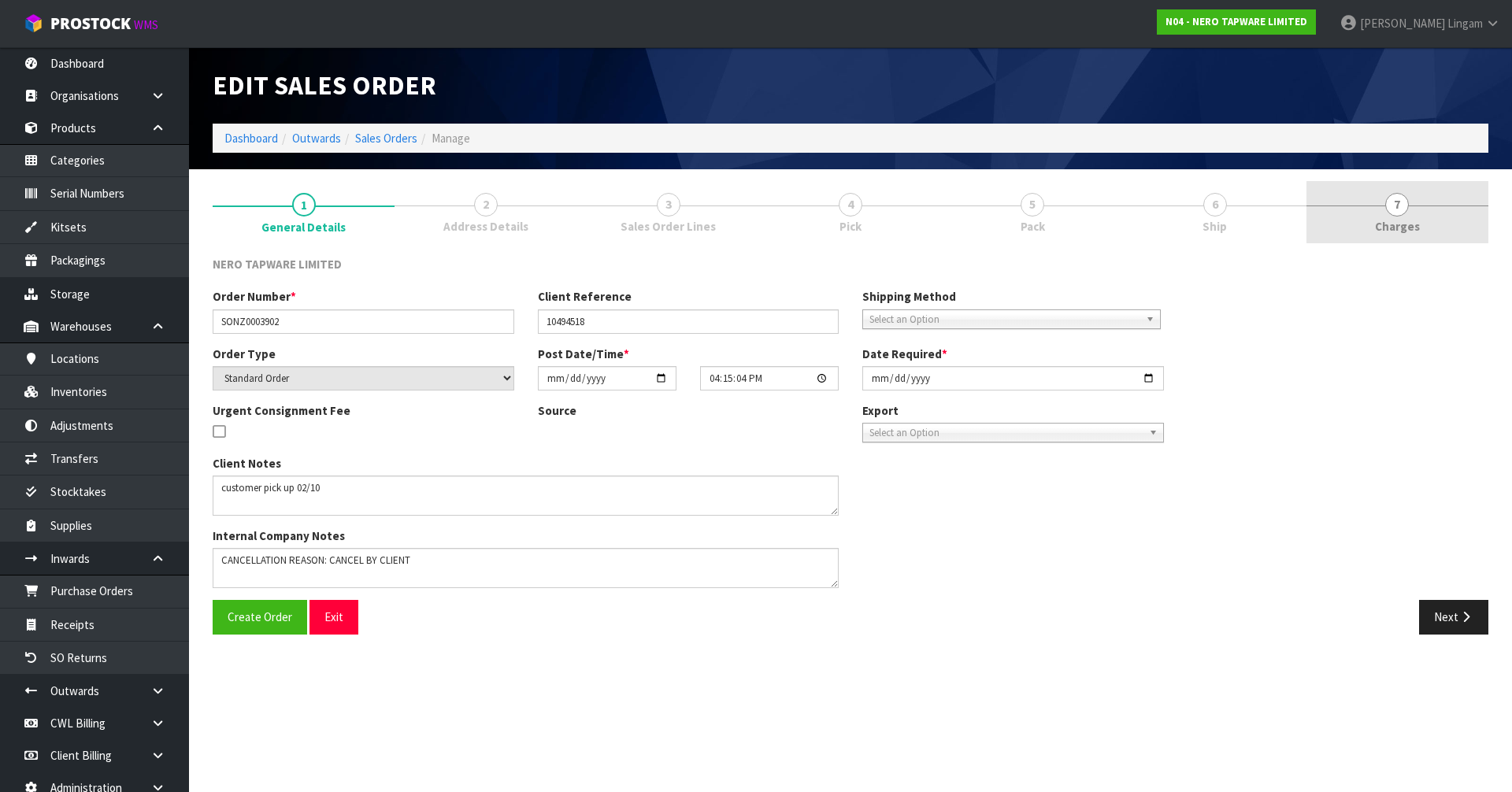
click at [1422, 215] on link "7 [GEOGRAPHIC_DATA]" at bounding box center [1397, 212] width 182 height 63
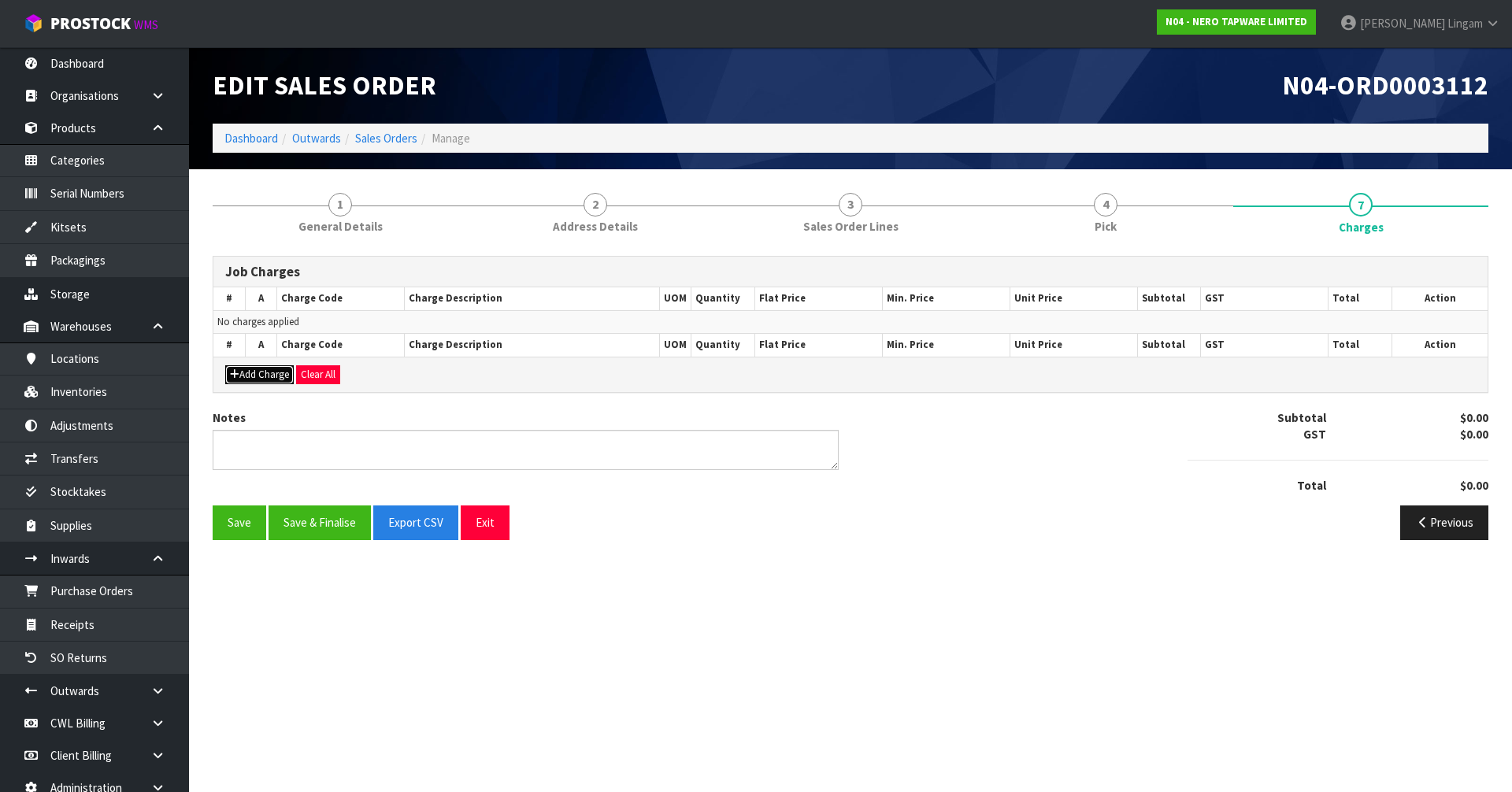
click at [265, 380] on button "Add Charge" at bounding box center [259, 375] width 69 height 19
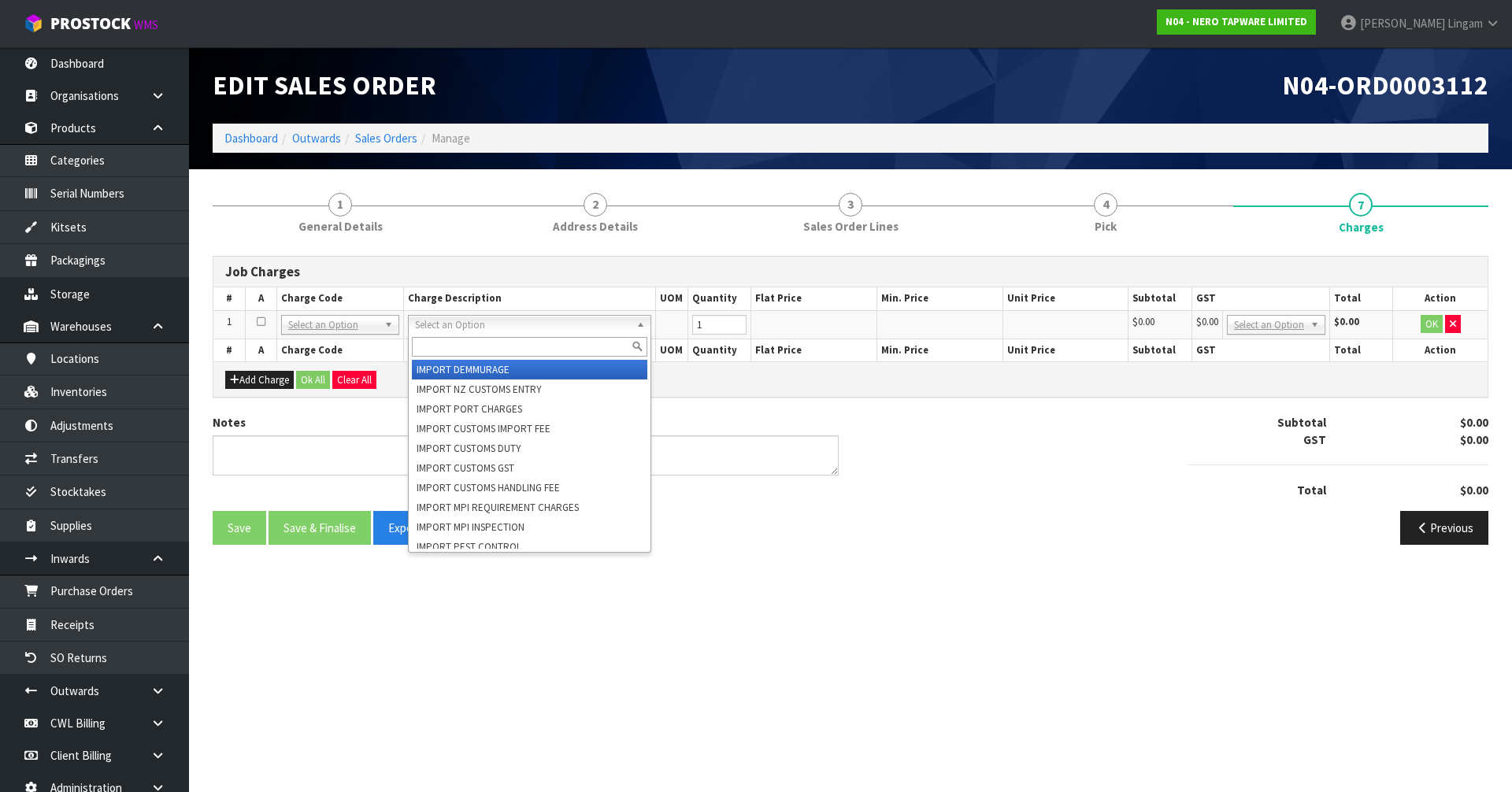
click at [470, 347] on input "text" at bounding box center [529, 346] width 235 height 20
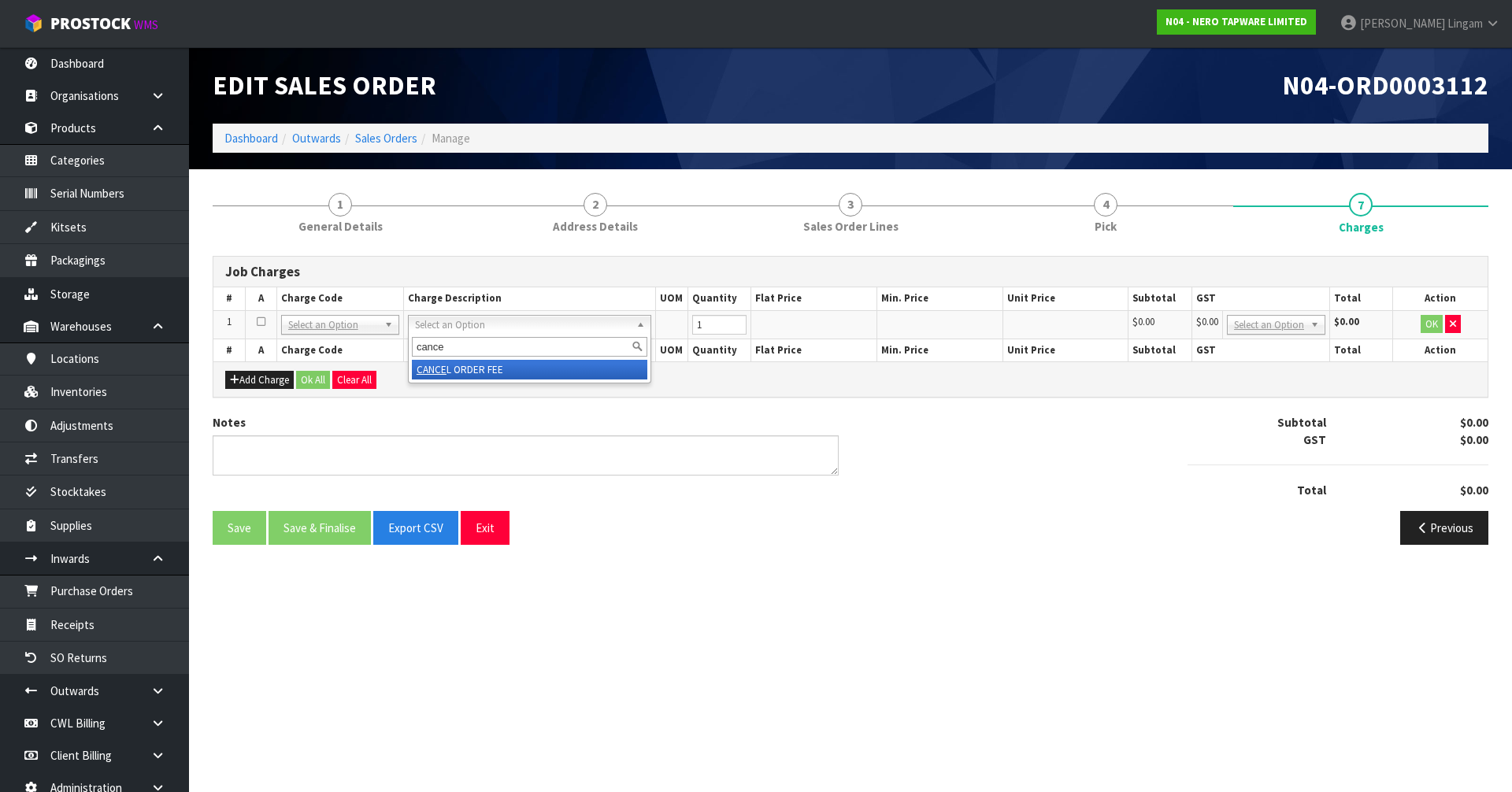
type input "cance"
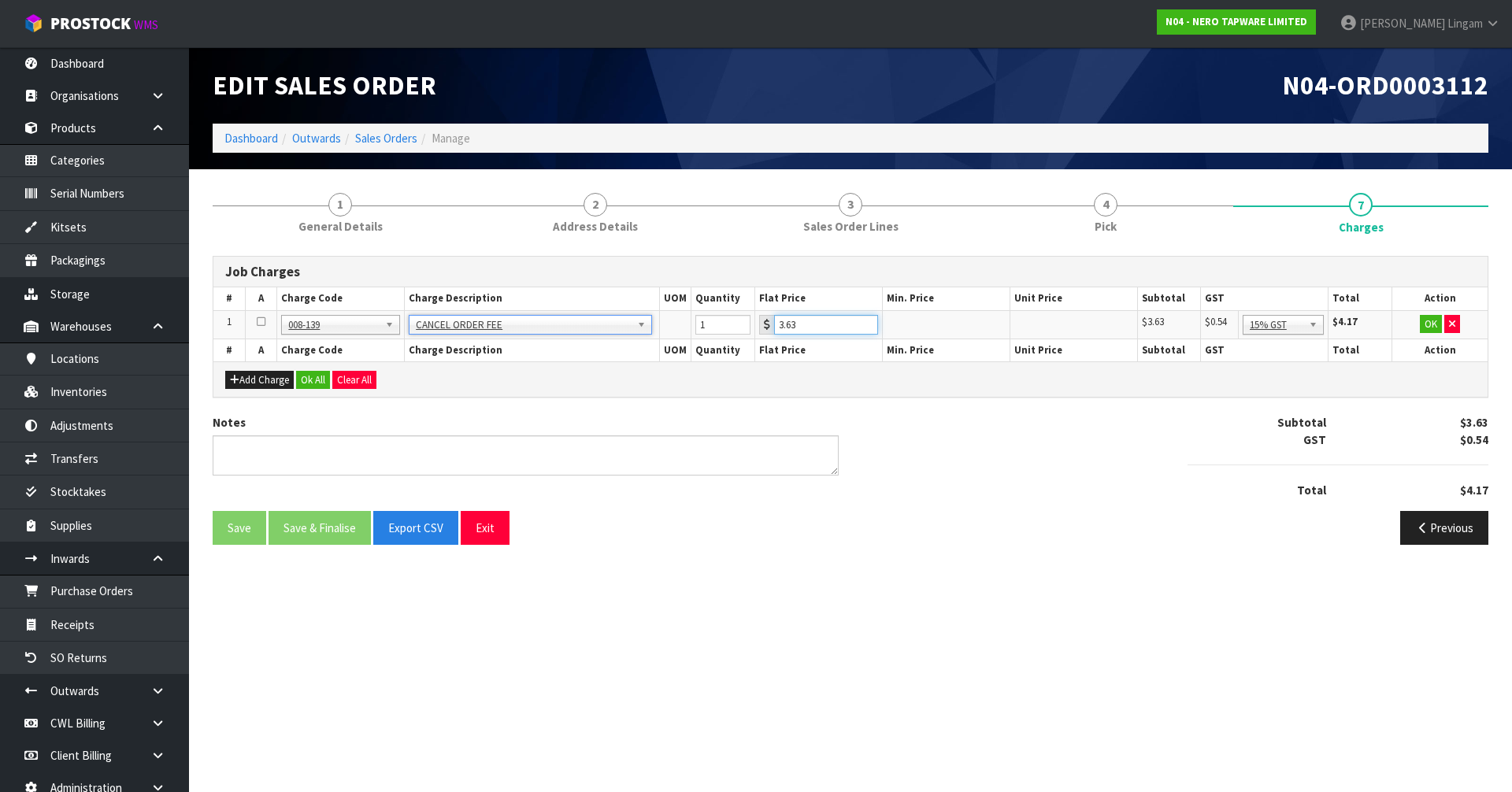
drag, startPoint x: 805, startPoint y: 324, endPoint x: 759, endPoint y: 328, distance: 46.2
click at [759, 328] on div "3.63" at bounding box center [819, 325] width 119 height 20
type input "10"
click at [508, 454] on textarea at bounding box center [526, 455] width 627 height 40
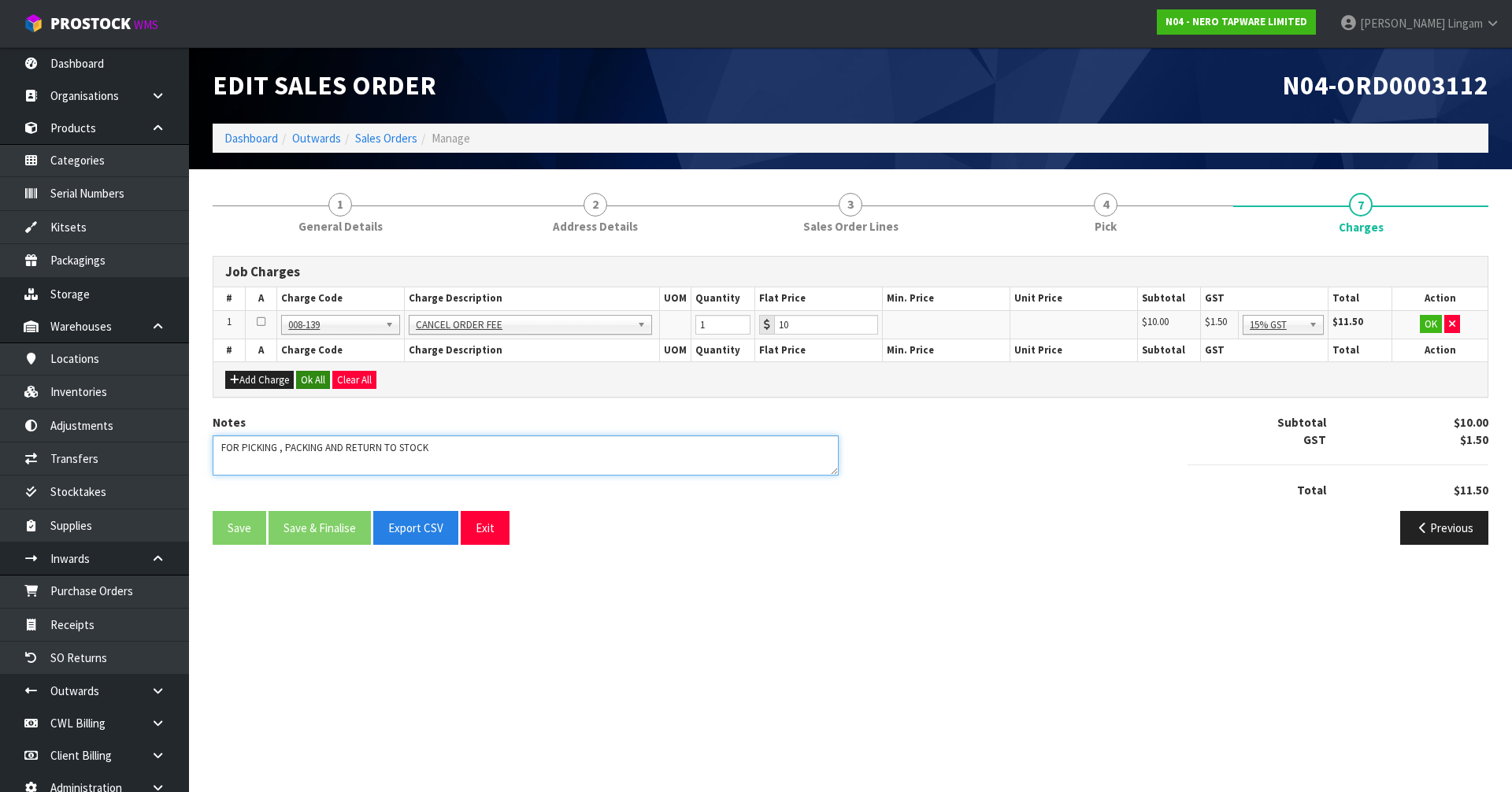
type textarea "FOR PICKING , PACKING AND RETURN TO STOCK"
click at [312, 382] on button "Ok All" at bounding box center [313, 380] width 34 height 19
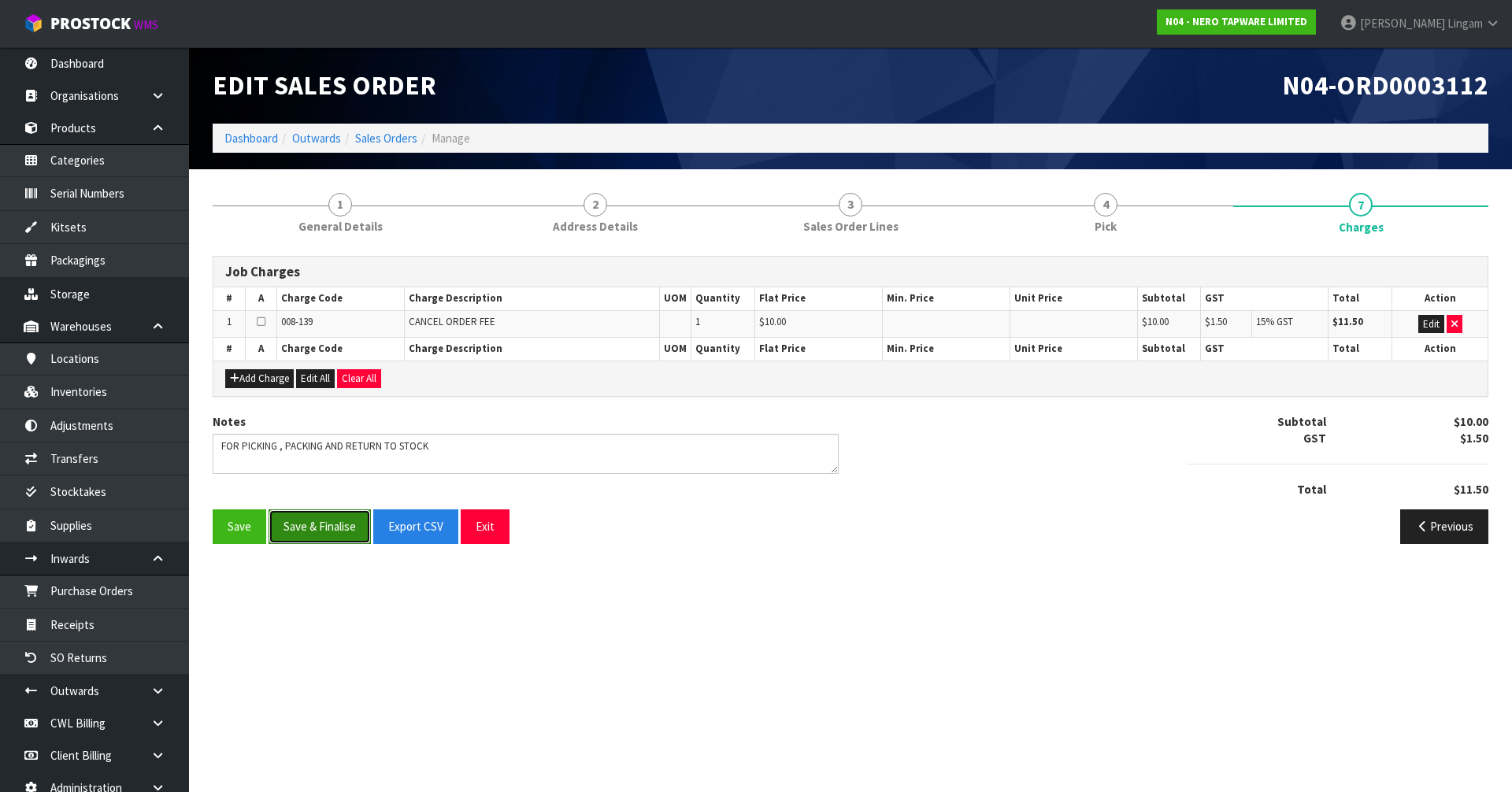
click at [306, 535] on button "Save & Finalise" at bounding box center [320, 525] width 103 height 34
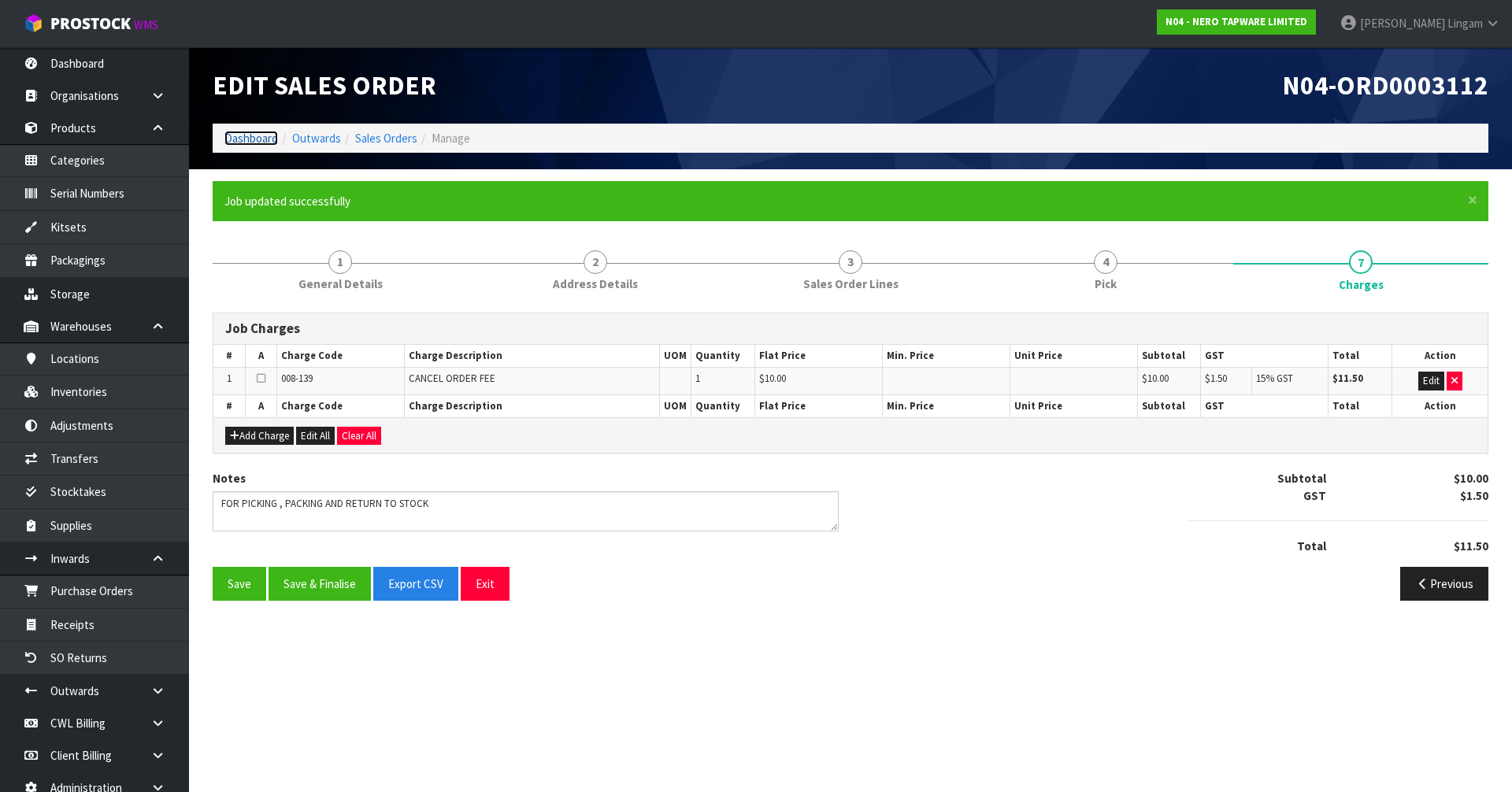
click at [246, 136] on link "Dashboard" at bounding box center [251, 137] width 54 height 15
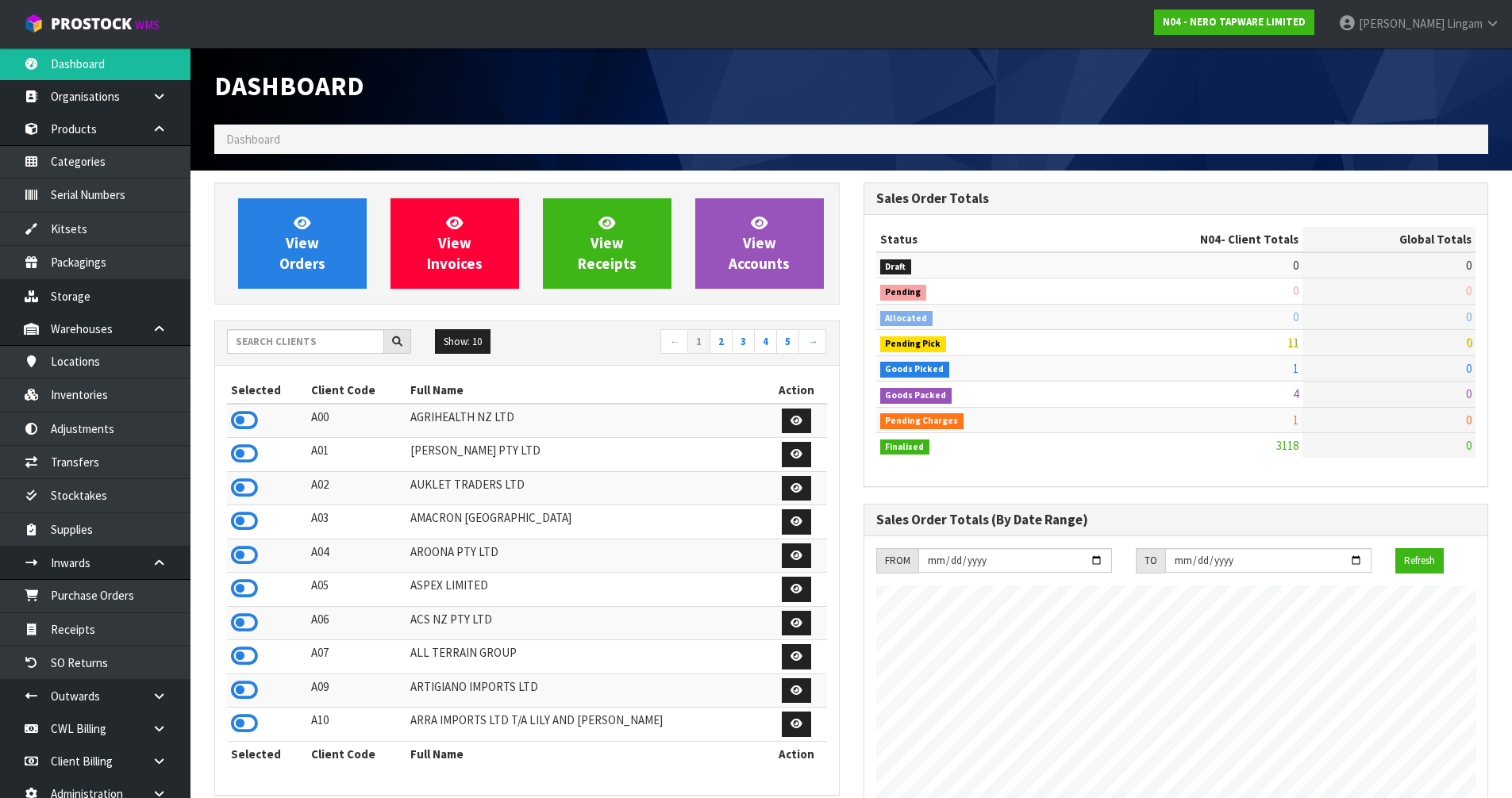
scroll to position [1236, 648]
click at [341, 250] on link "View Orders" at bounding box center [302, 243] width 129 height 90
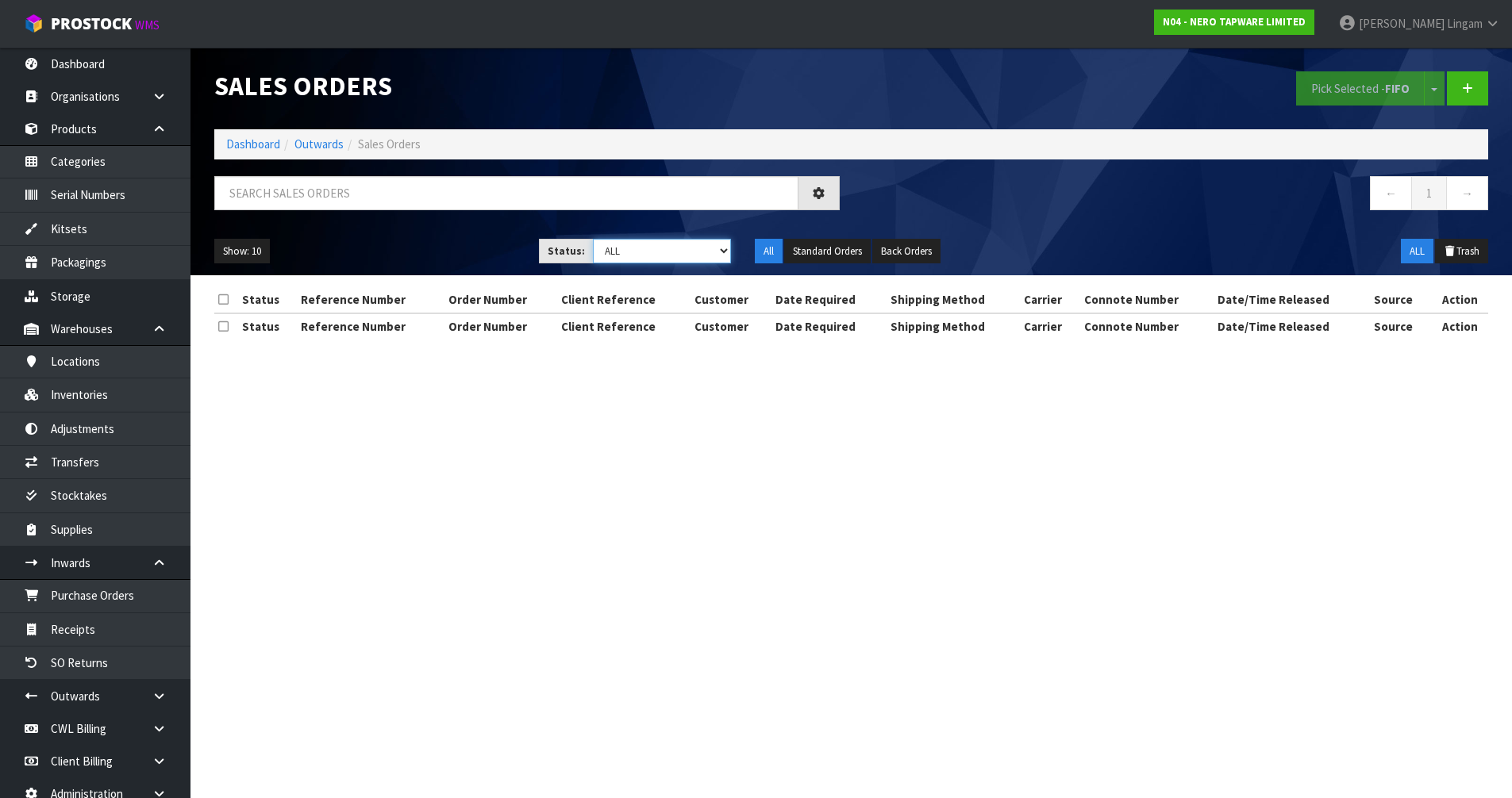
click at [699, 252] on select "Draft Pending Allocated Pending Pick Goods Picked Goods Packed Pending Charges …" at bounding box center [662, 251] width 138 height 24
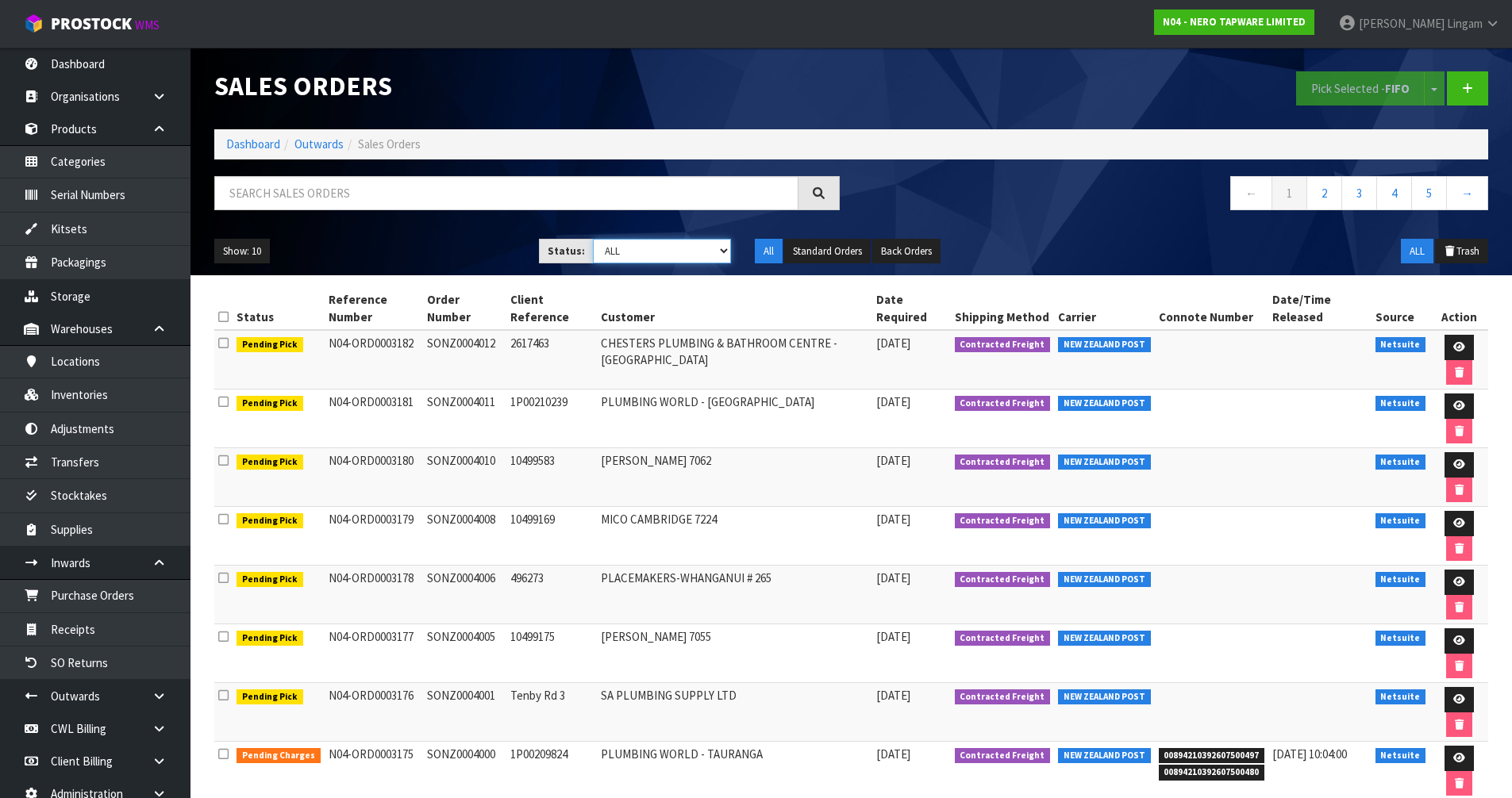
select select "string:6"
click at [593, 239] on select "Draft Pending Allocated Pending Pick Goods Picked Goods Packed Pending Charges …" at bounding box center [662, 251] width 138 height 24
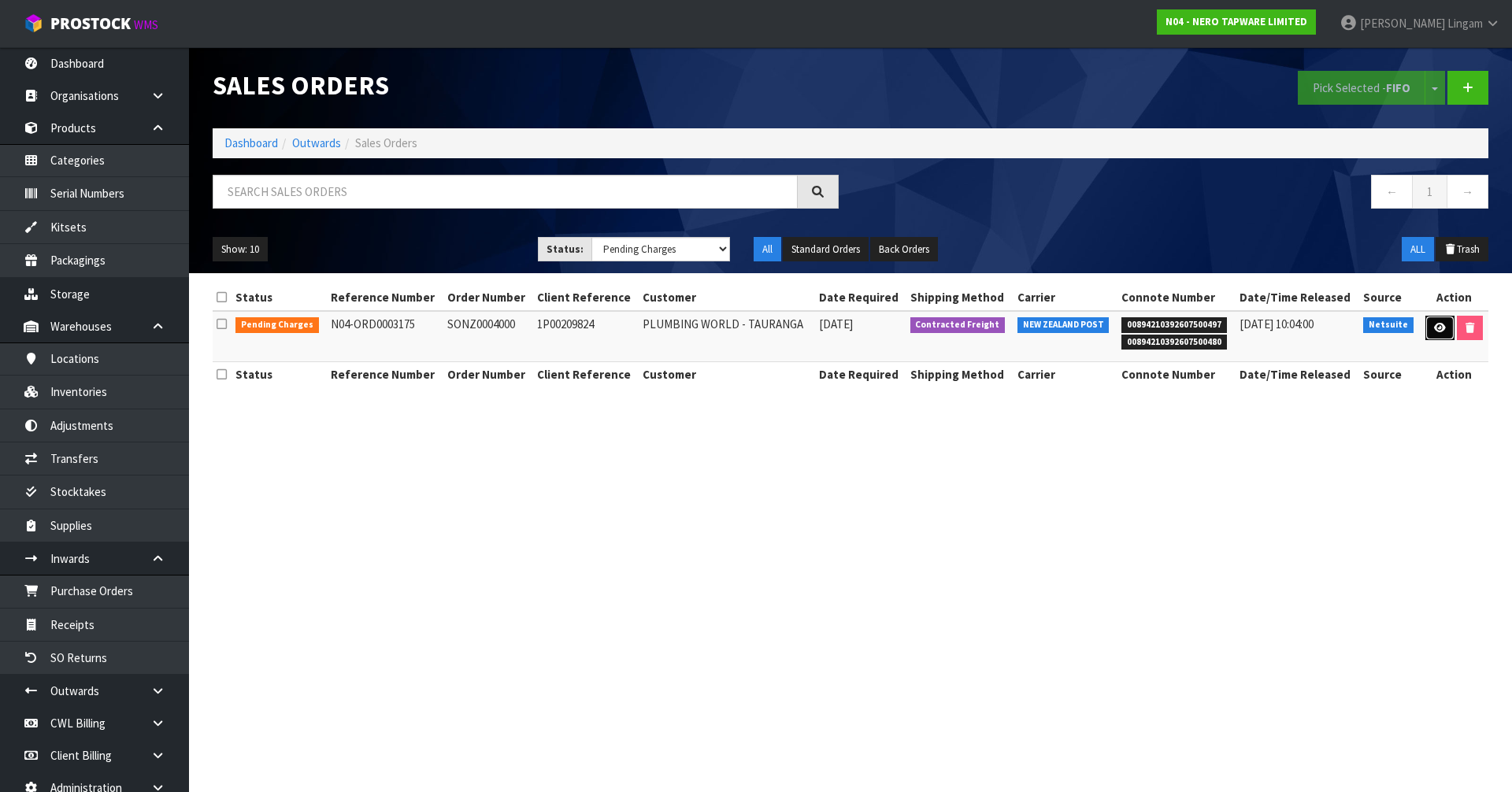
click at [1434, 324] on icon at bounding box center [1440, 328] width 12 height 10
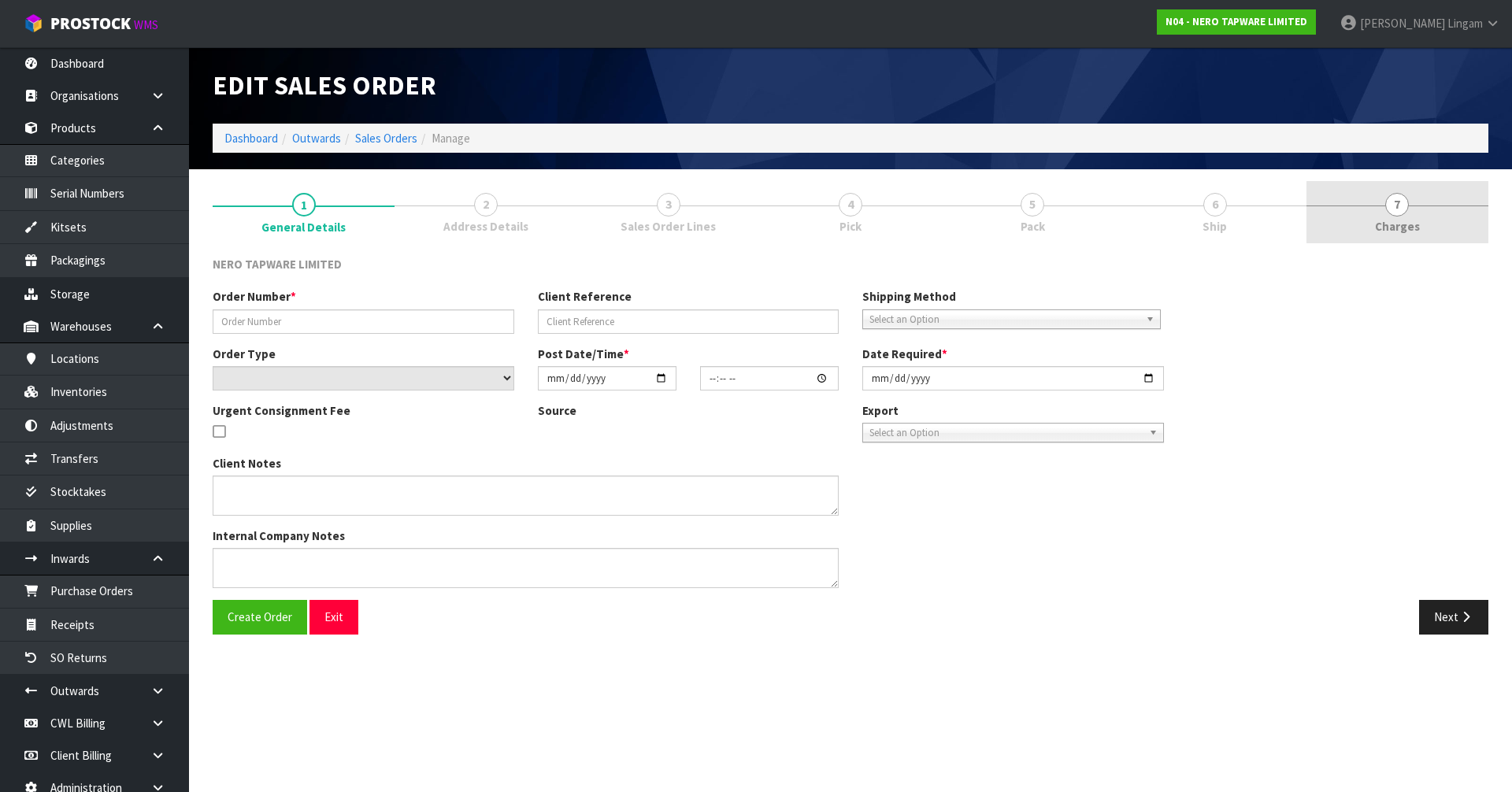
click at [1460, 210] on link "7 [GEOGRAPHIC_DATA]" at bounding box center [1397, 212] width 182 height 63
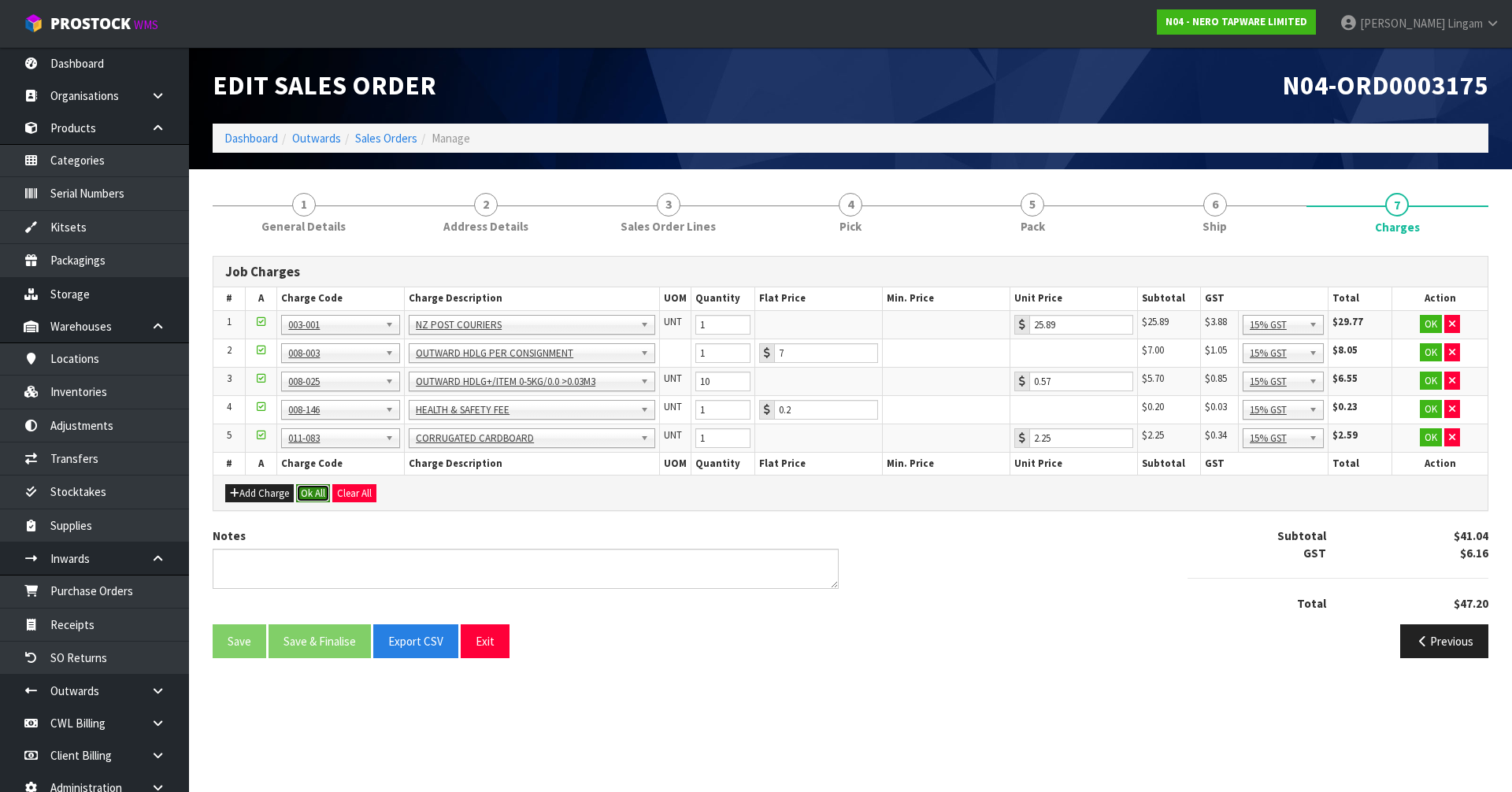
click at [308, 495] on button "Ok All" at bounding box center [313, 493] width 34 height 19
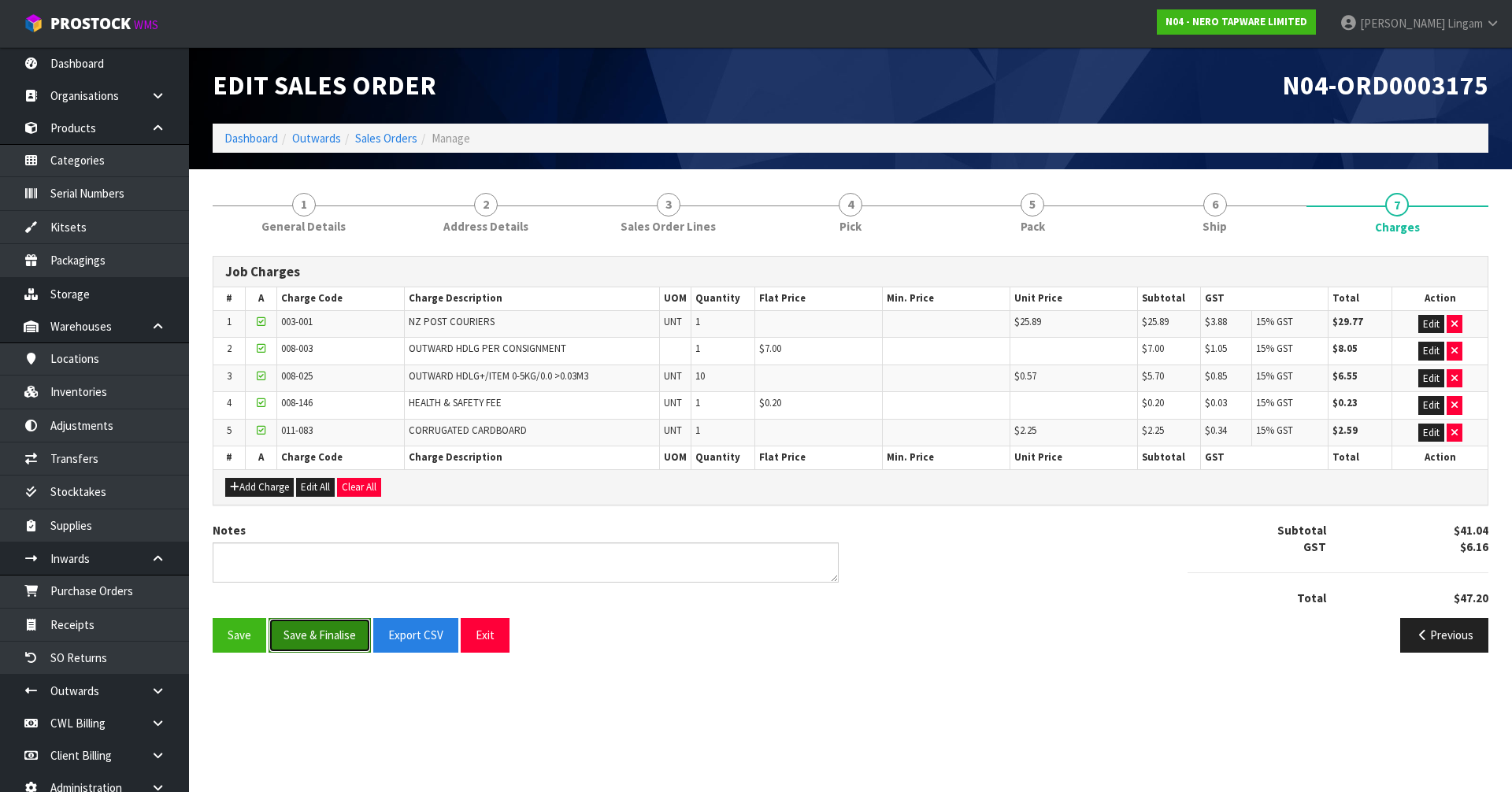
click at [313, 631] on button "Save & Finalise" at bounding box center [320, 634] width 103 height 34
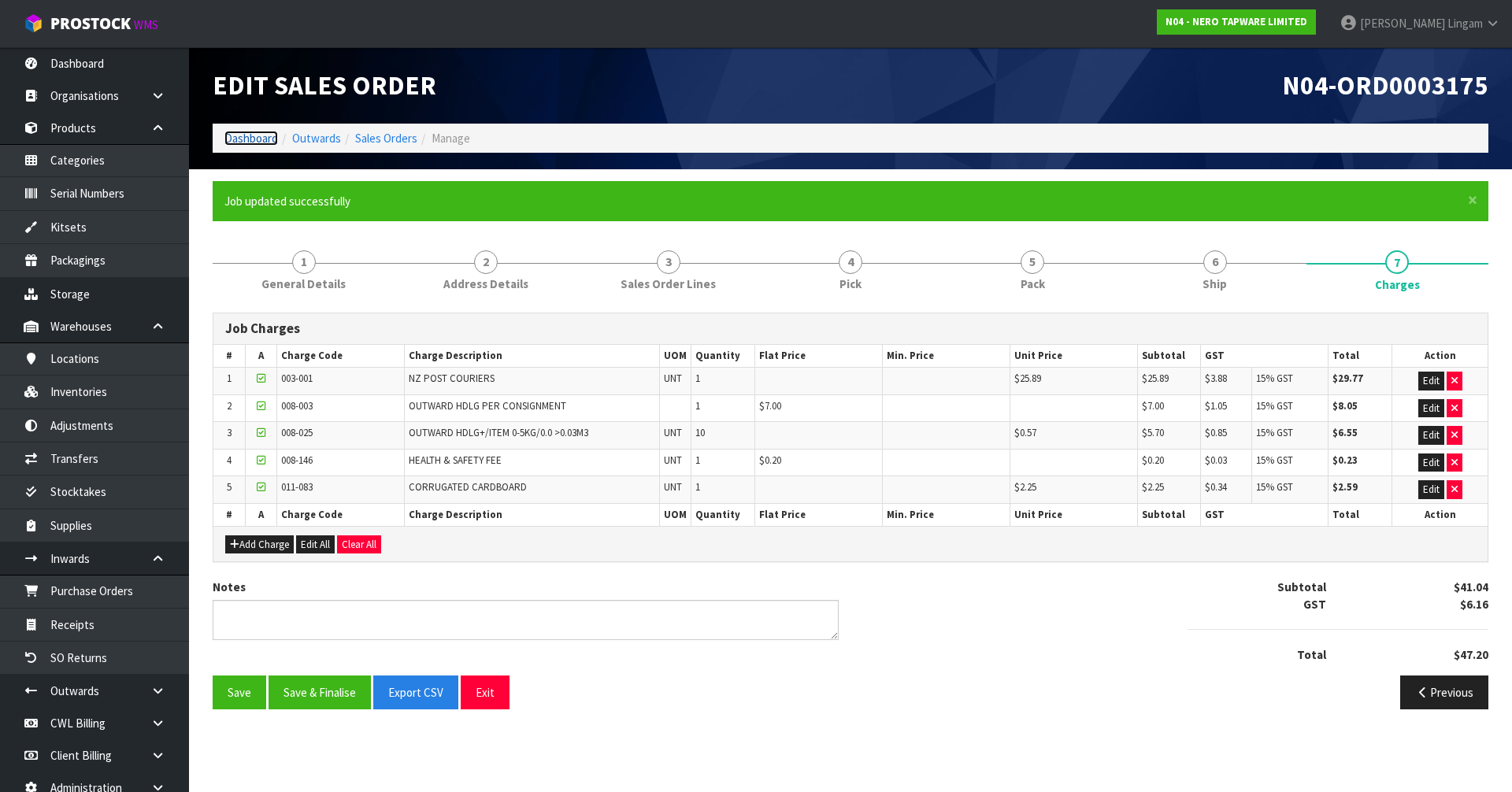
click at [235, 136] on link "Dashboard" at bounding box center [251, 137] width 54 height 15
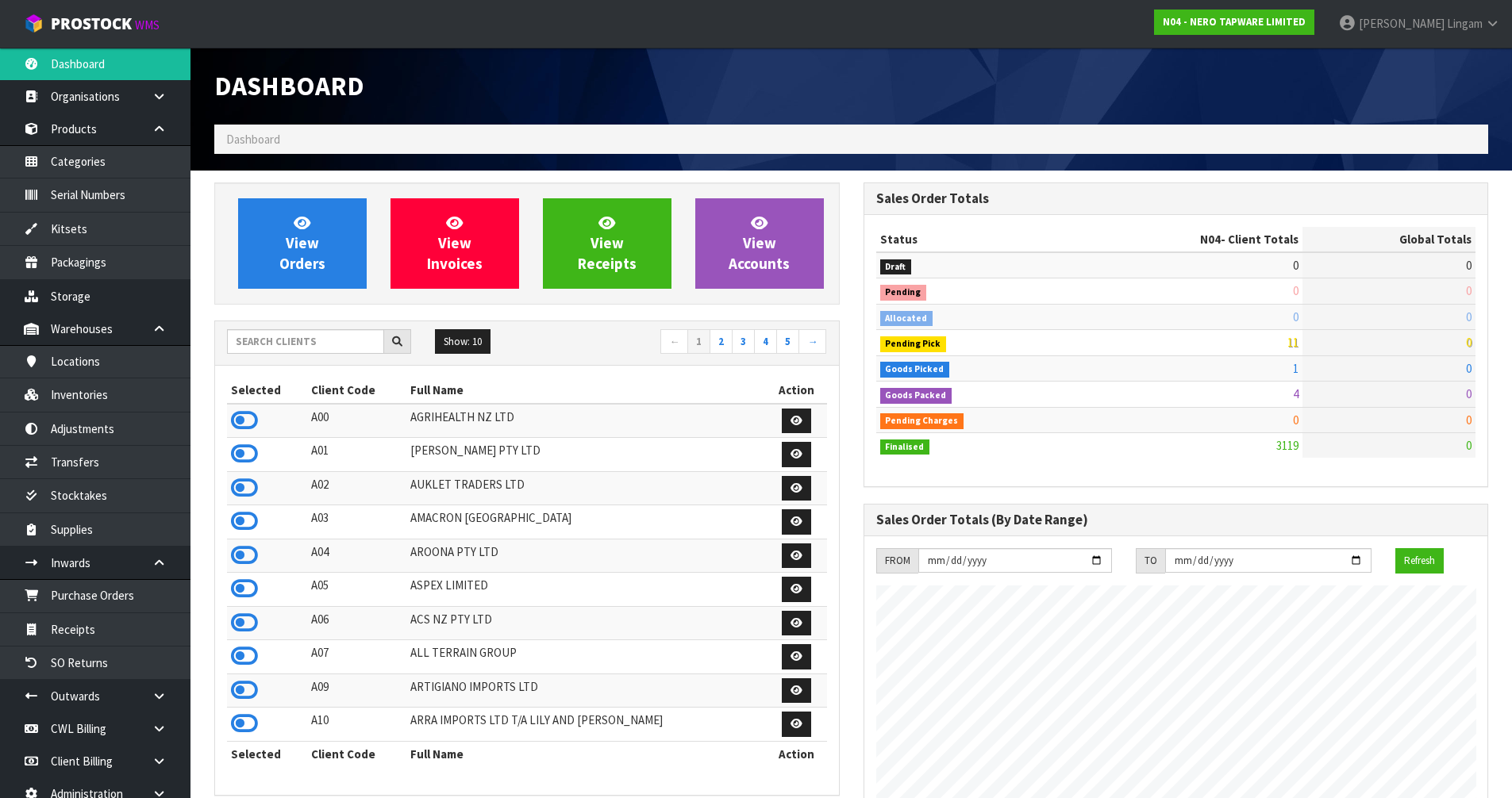
scroll to position [1236, 648]
click at [366, 346] on input "text" at bounding box center [305, 341] width 157 height 24
click at [327, 346] on input "text" at bounding box center [305, 341] width 157 height 24
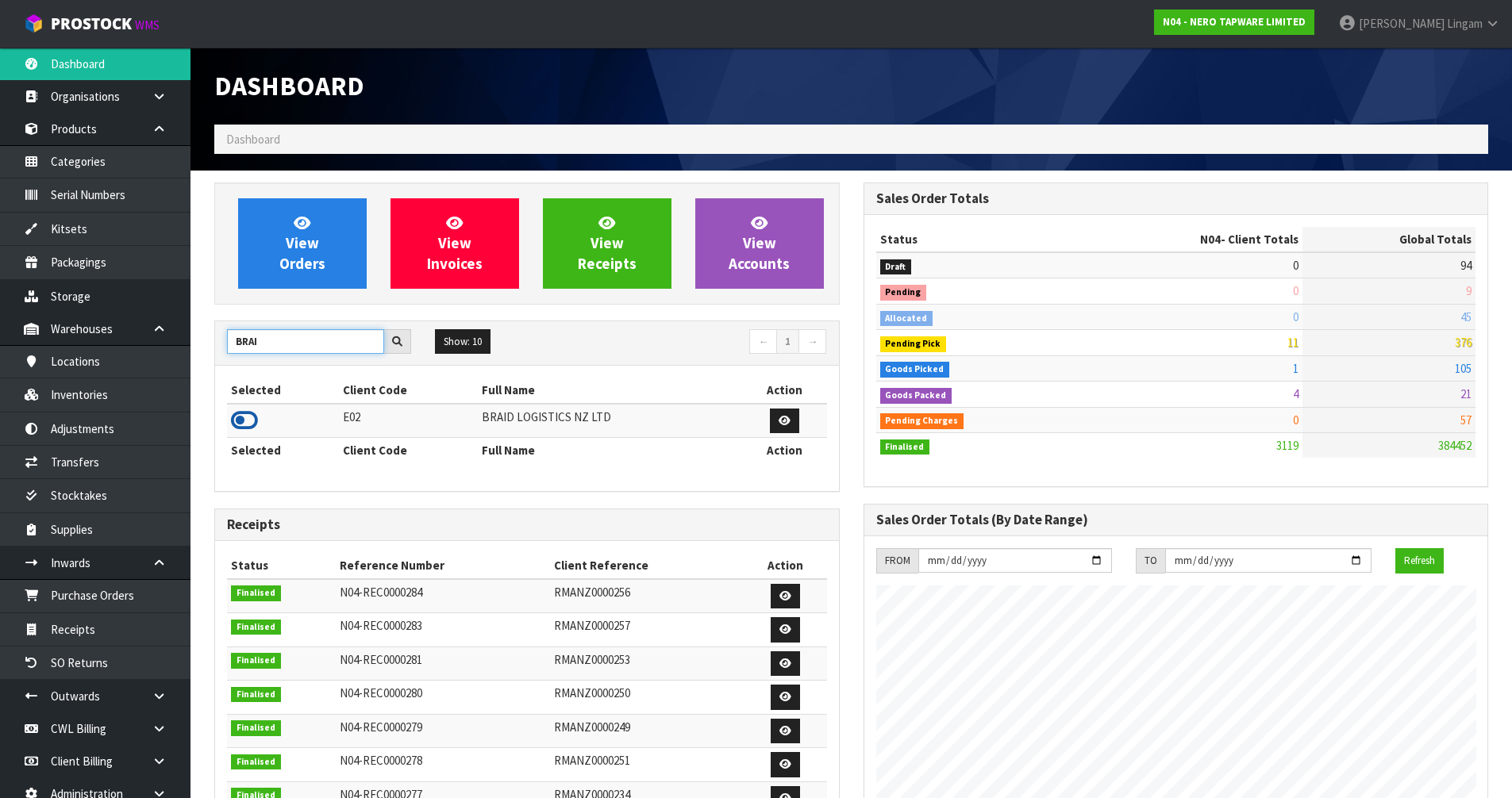
type input "BRAI"
click at [241, 416] on icon at bounding box center [244, 420] width 27 height 24
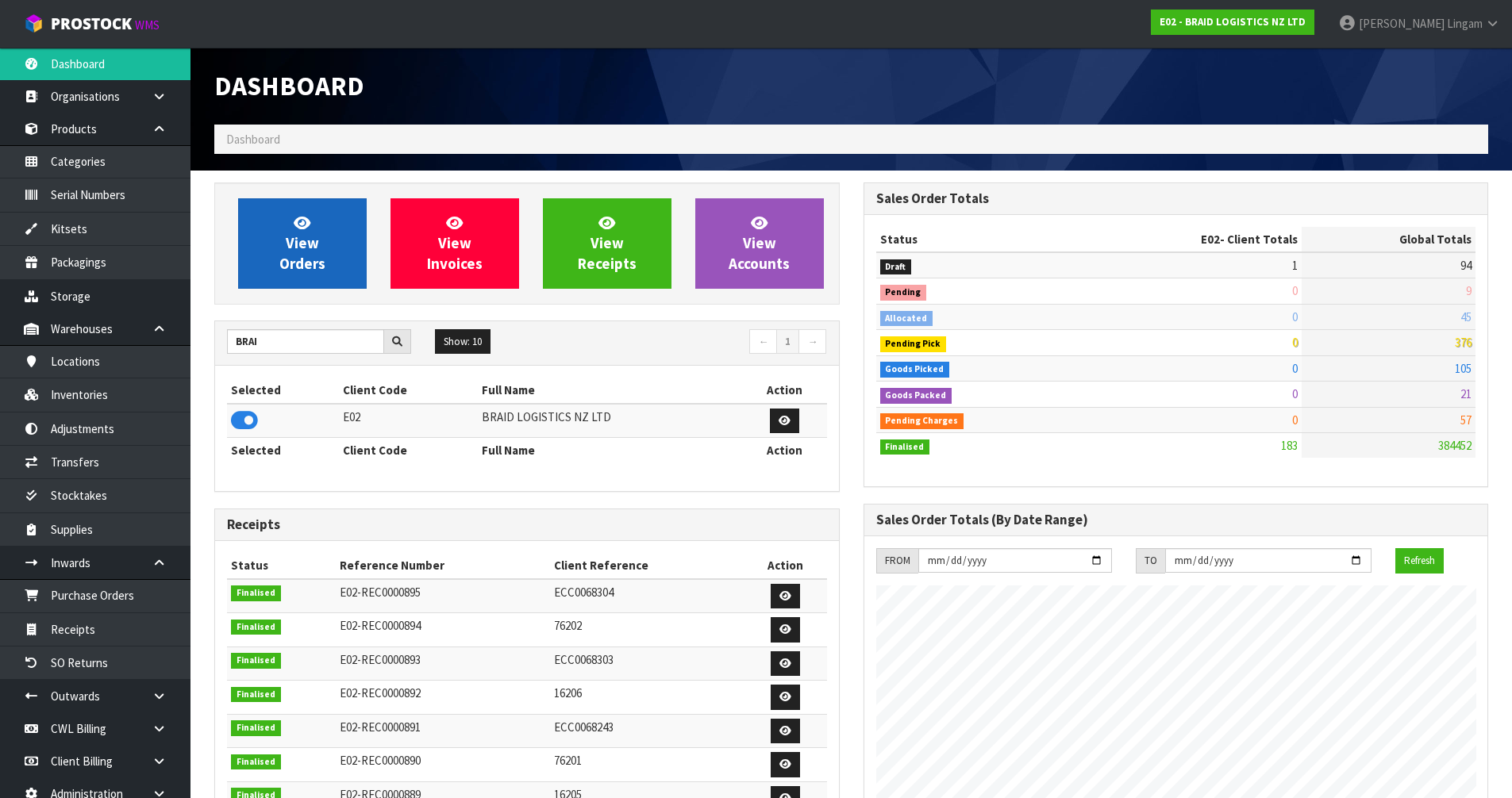
scroll to position [792087, 792867]
click at [317, 271] on span "View Orders" at bounding box center [302, 243] width 46 height 60
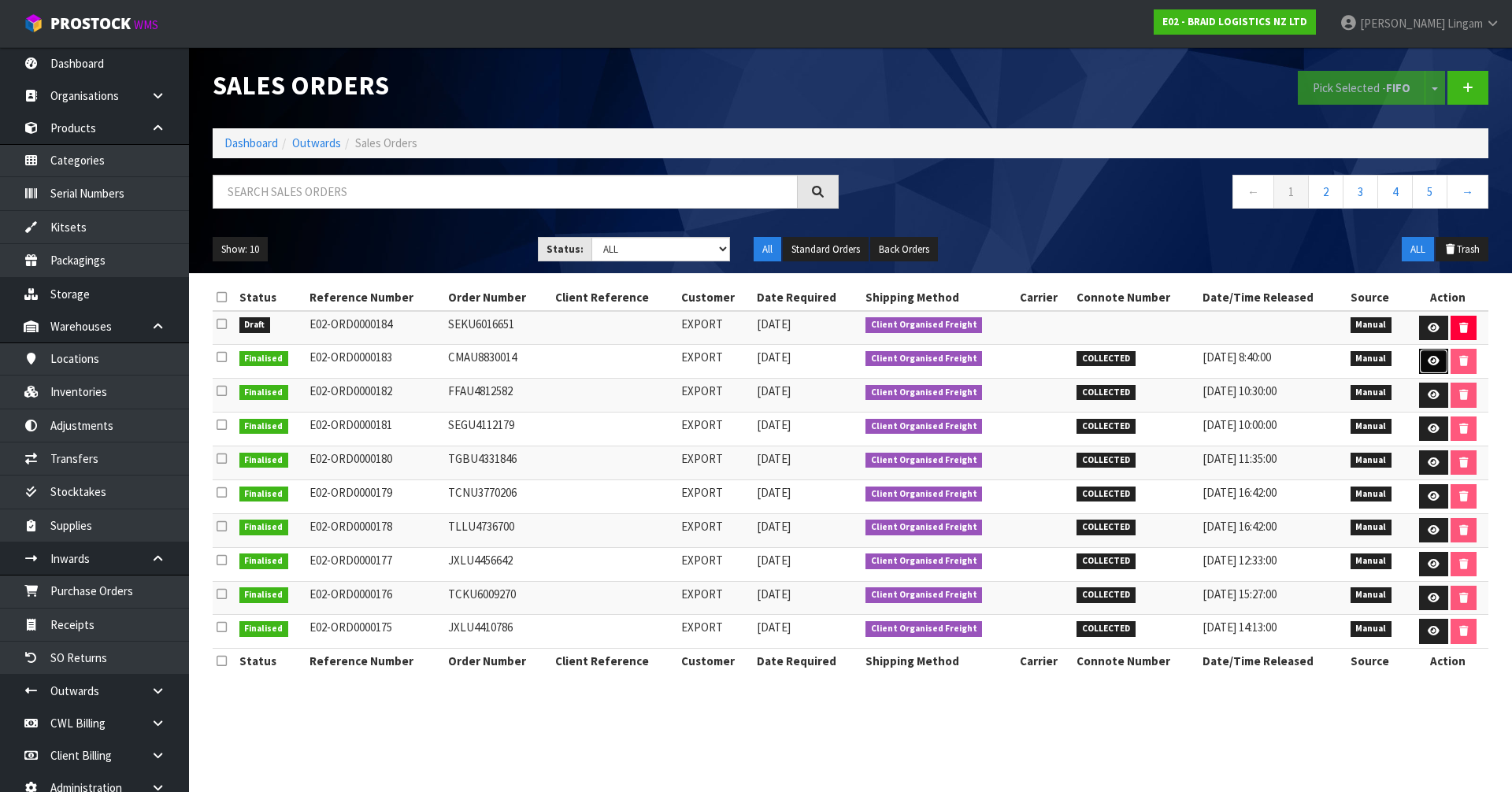
click at [1429, 356] on icon at bounding box center [1434, 361] width 12 height 10
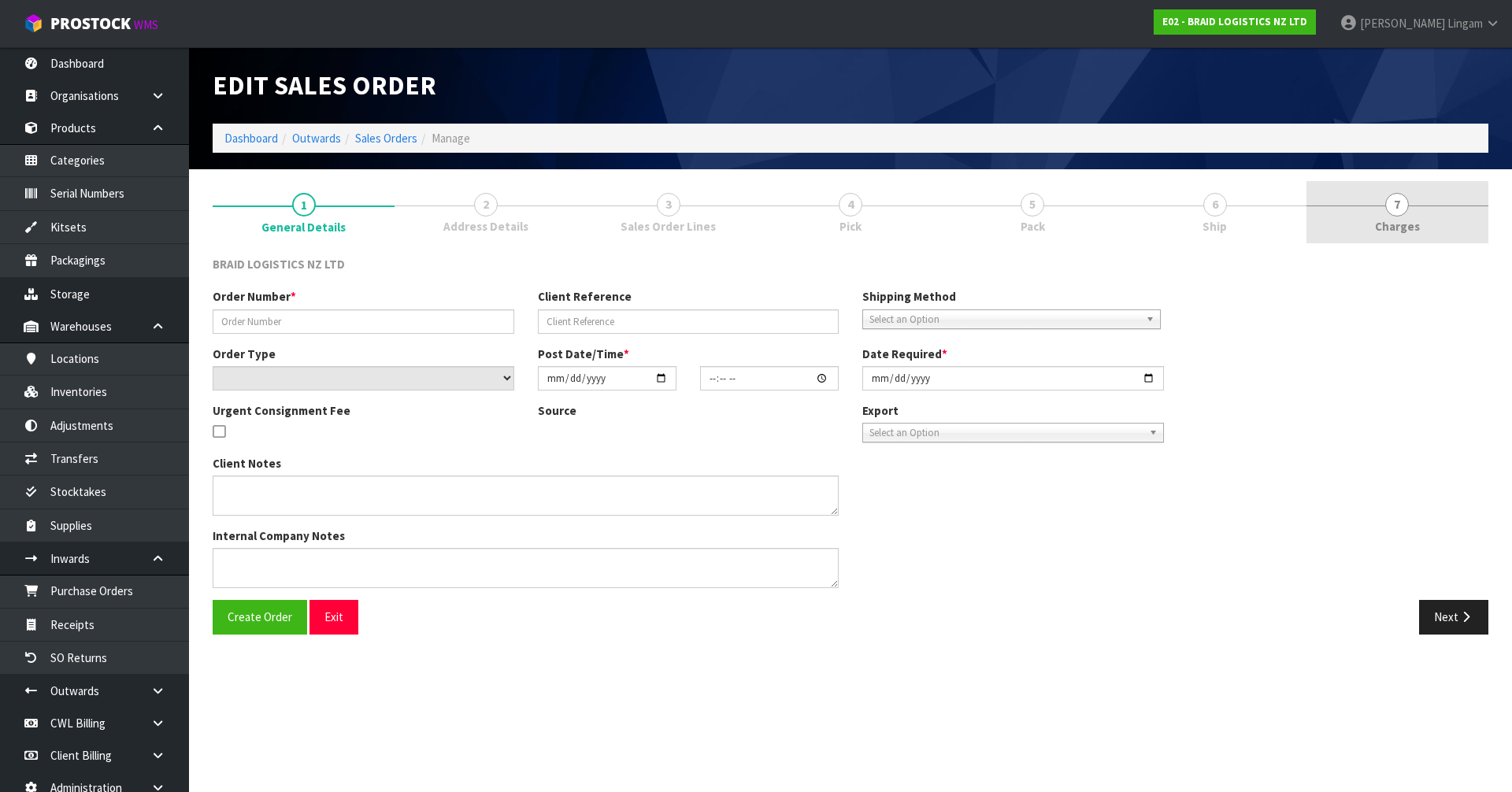
type input "CMAU8830014"
select select "number:0"
type input "2025-09-24"
type input "08:35:00.000"
type input "2025-09-24"
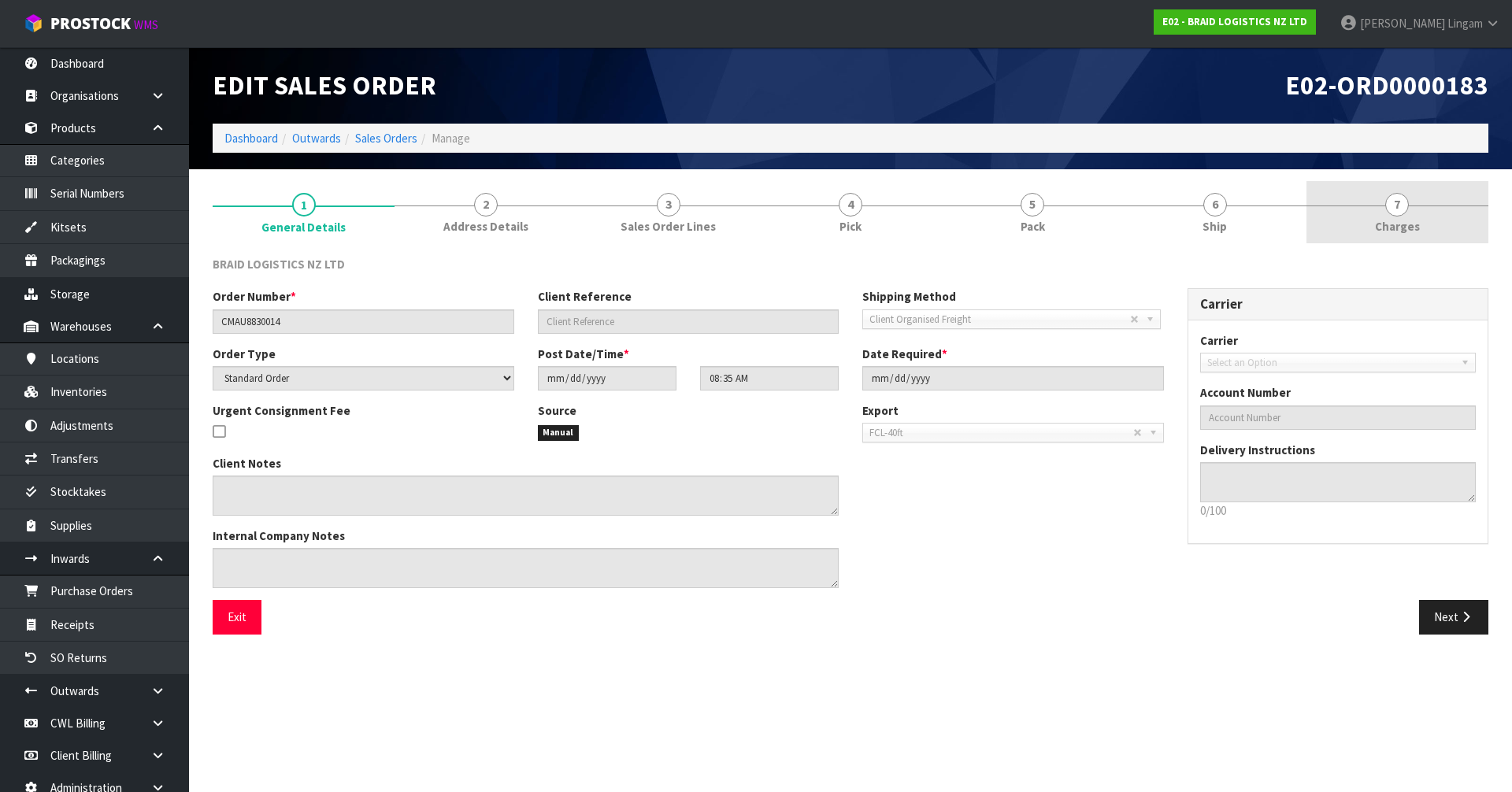
click at [1425, 222] on link "7 [GEOGRAPHIC_DATA]" at bounding box center [1397, 212] width 182 height 63
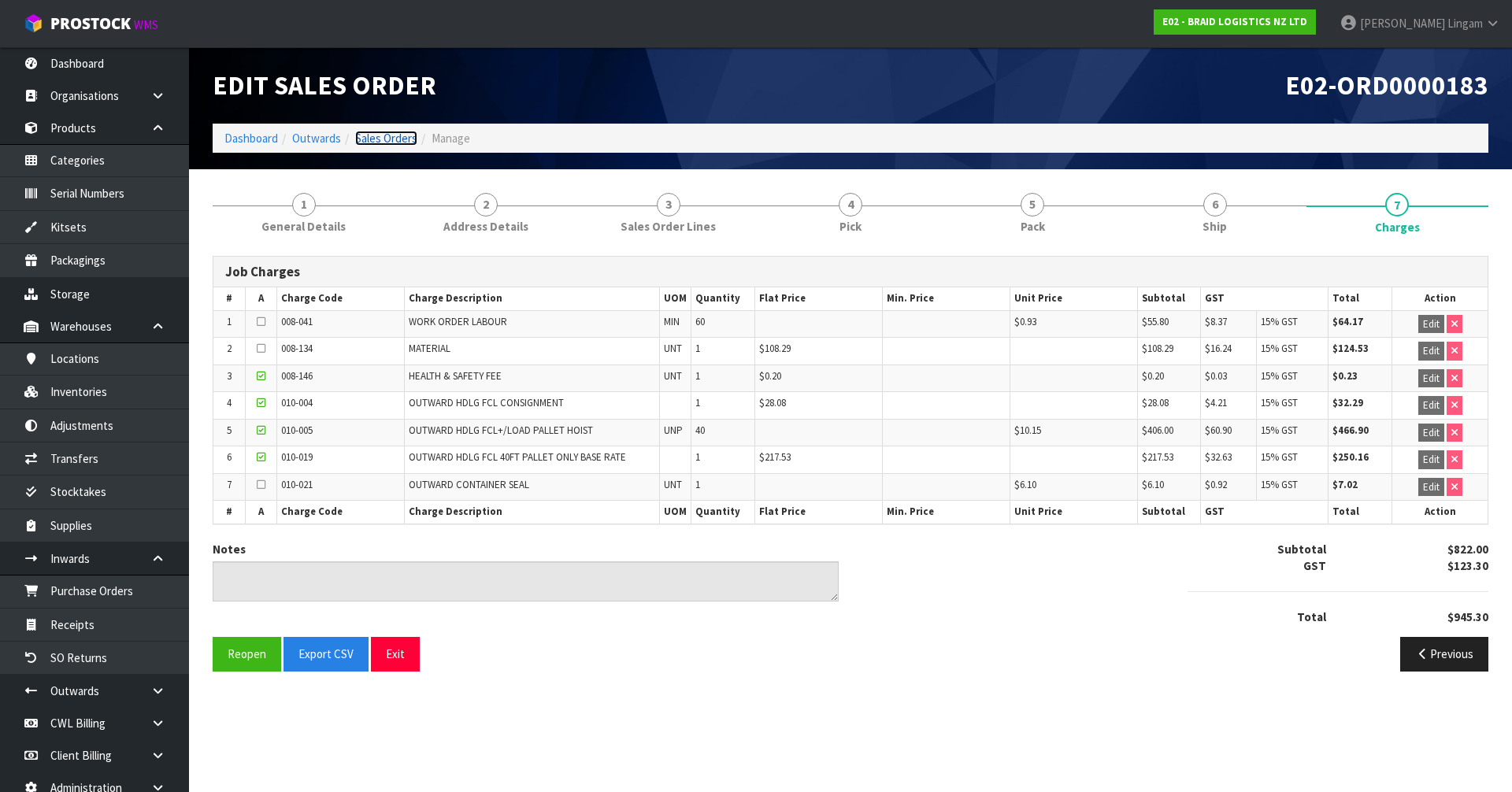
click at [403, 139] on link "Sales Orders" at bounding box center [387, 137] width 63 height 15
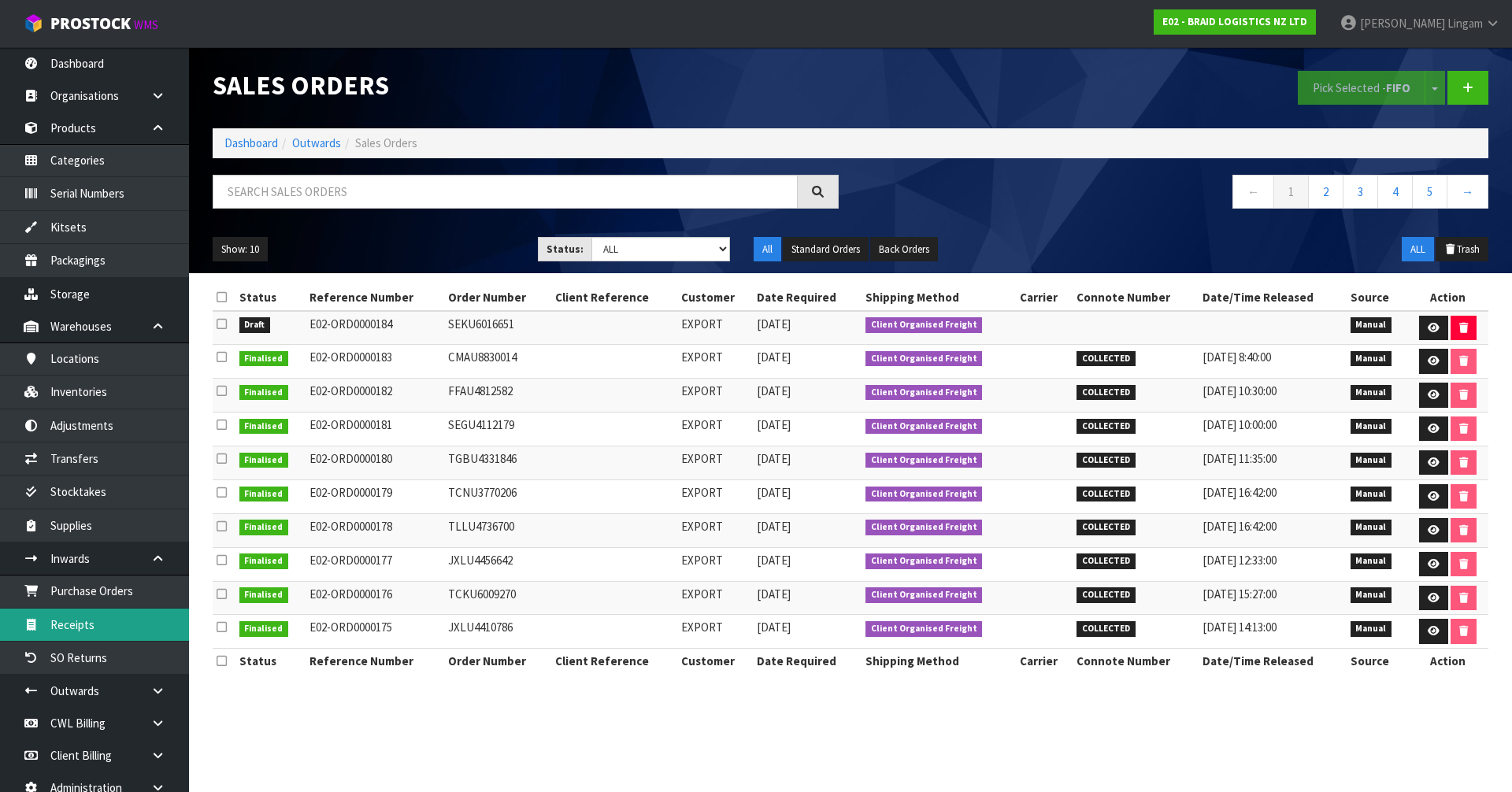
click at [105, 624] on link "Receipts" at bounding box center [95, 624] width 189 height 32
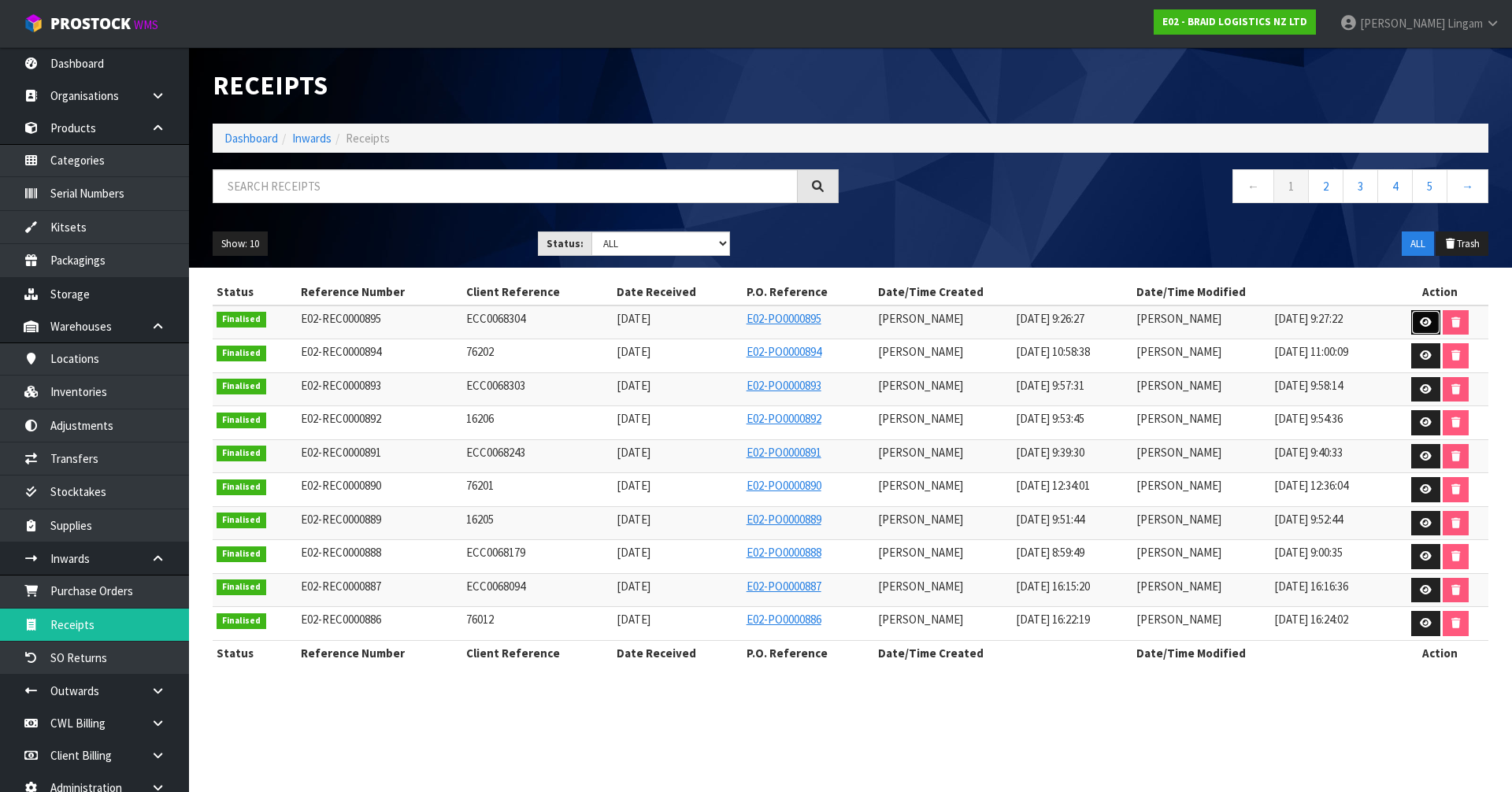
click at [1422, 322] on icon at bounding box center [1426, 322] width 12 height 10
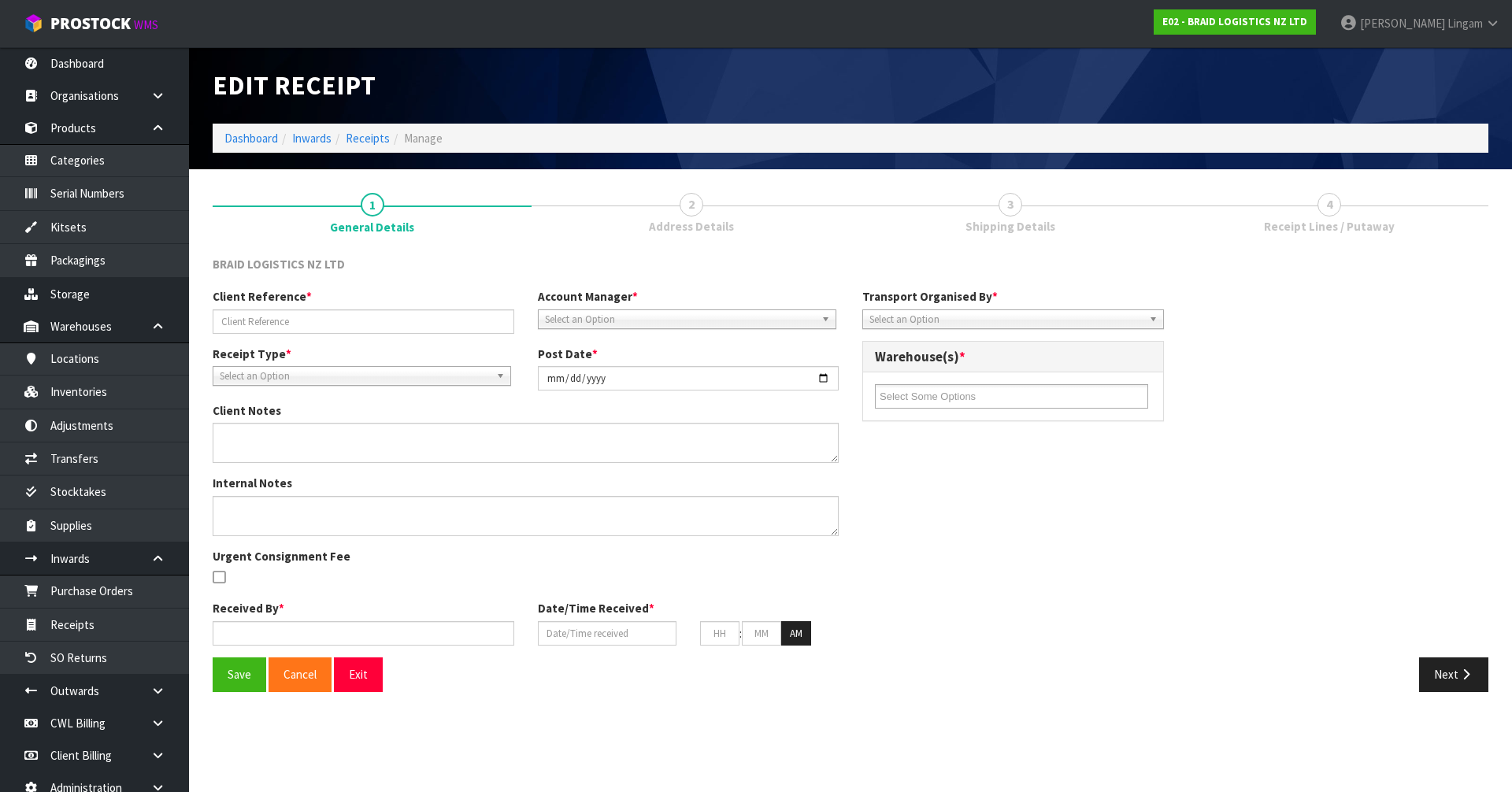
type input "ECC0068304"
type input "[DATE]"
type input "[PERSON_NAME]"
type input "[DATE]"
type input "09"
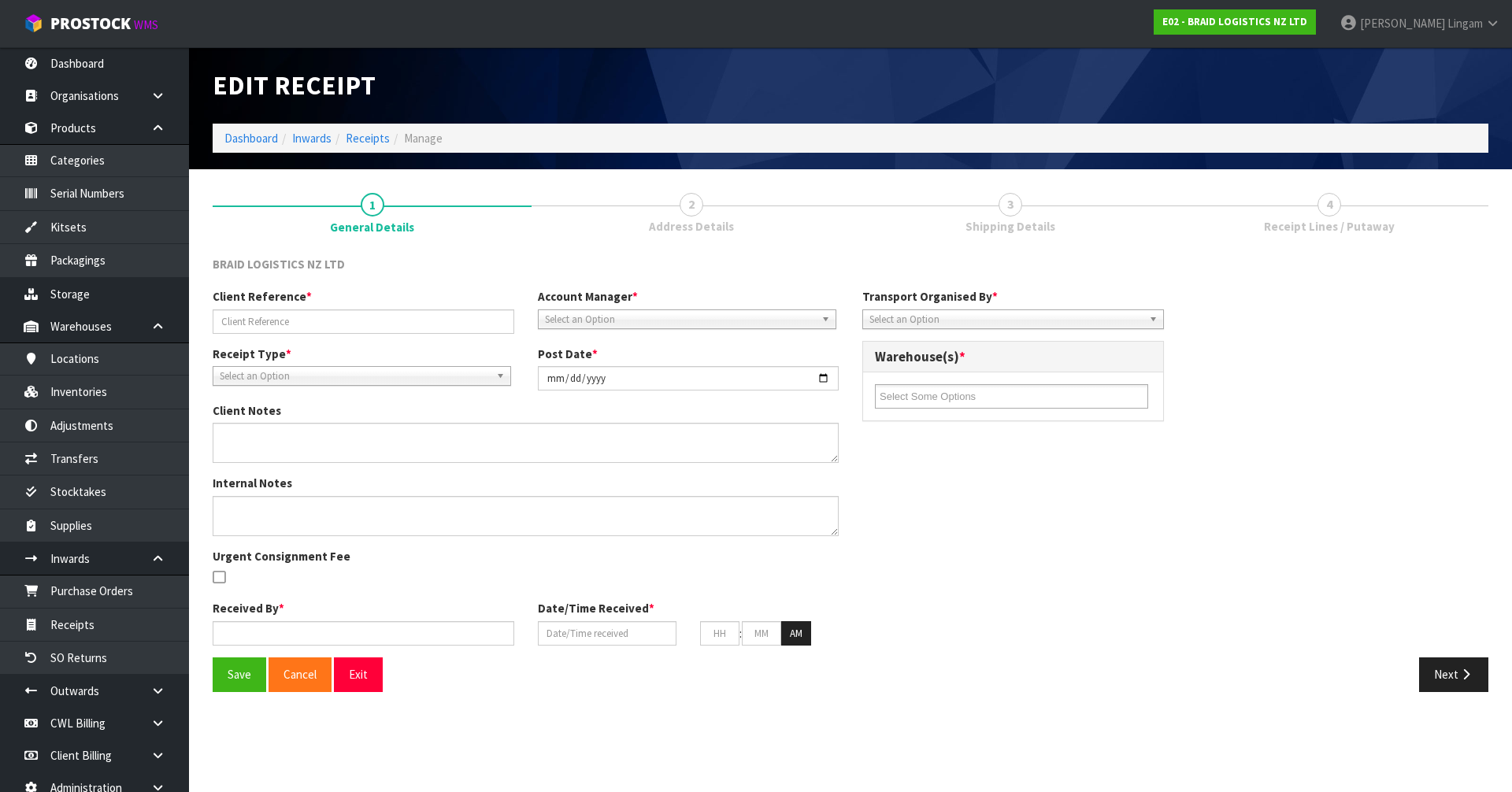
type input "26"
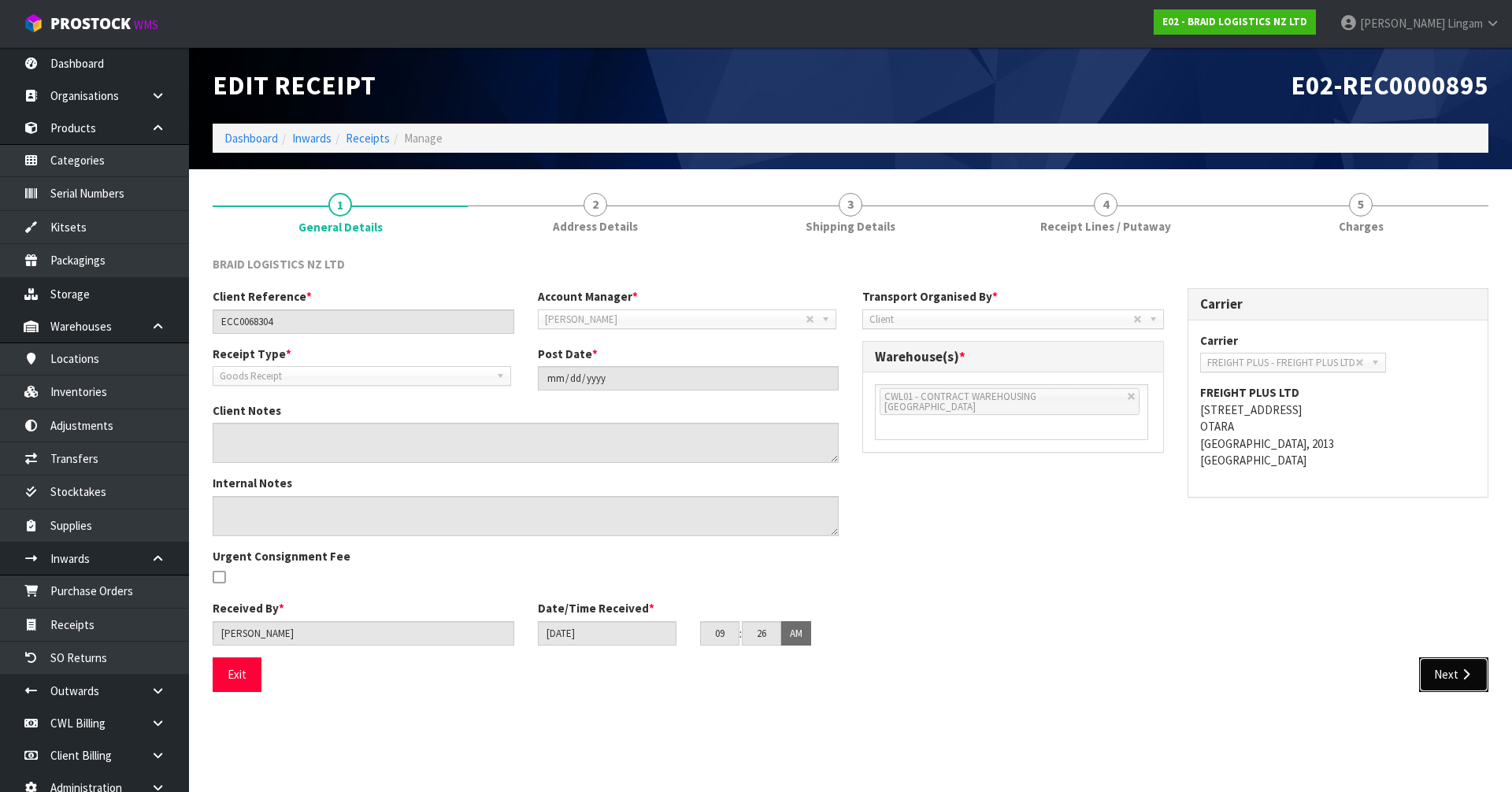
click at [1452, 676] on button "Next" at bounding box center [1454, 674] width 70 height 34
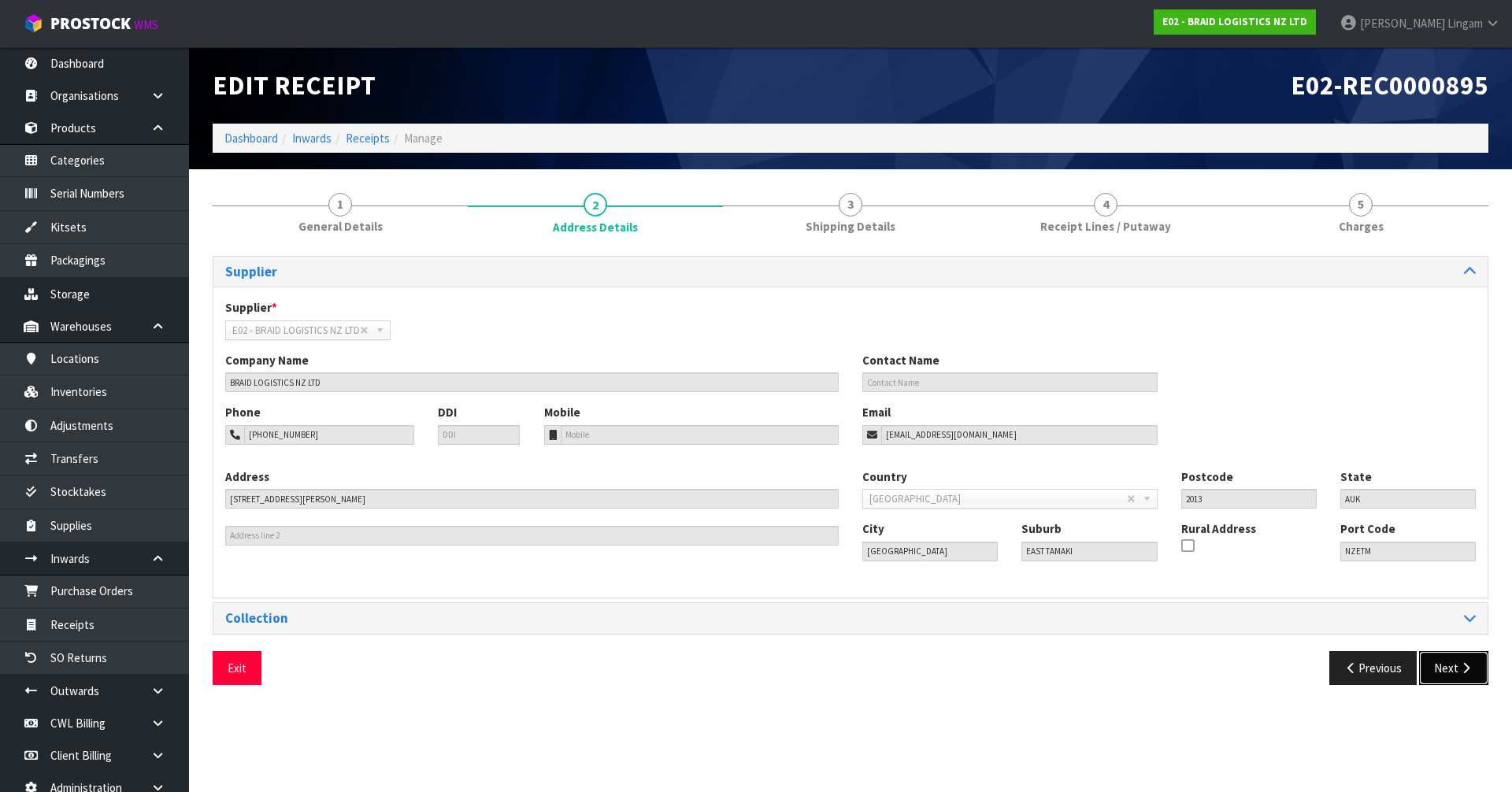
click at [1465, 657] on button "Next" at bounding box center [1454, 668] width 70 height 34
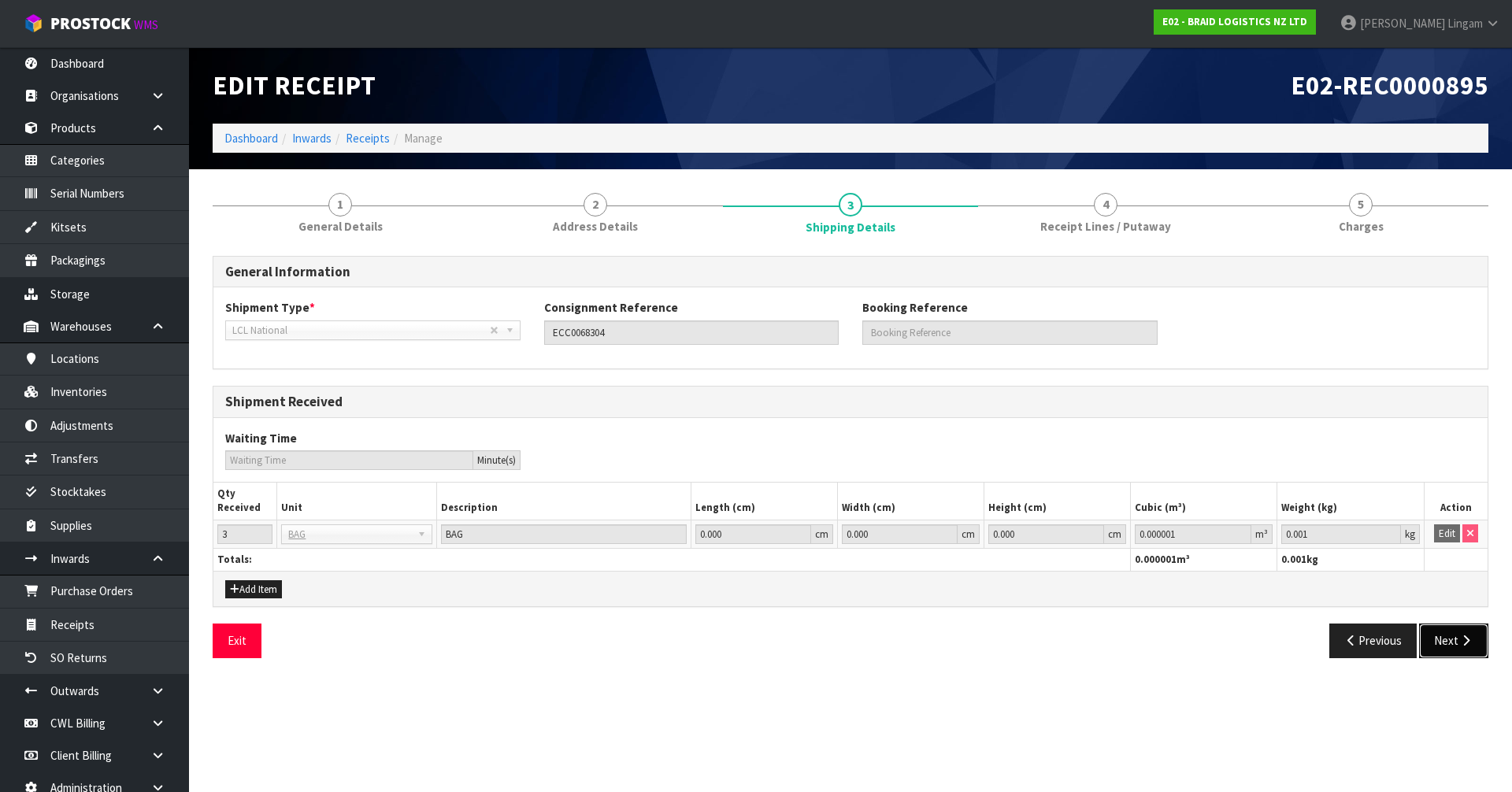
click at [1446, 642] on button "Next" at bounding box center [1454, 640] width 70 height 34
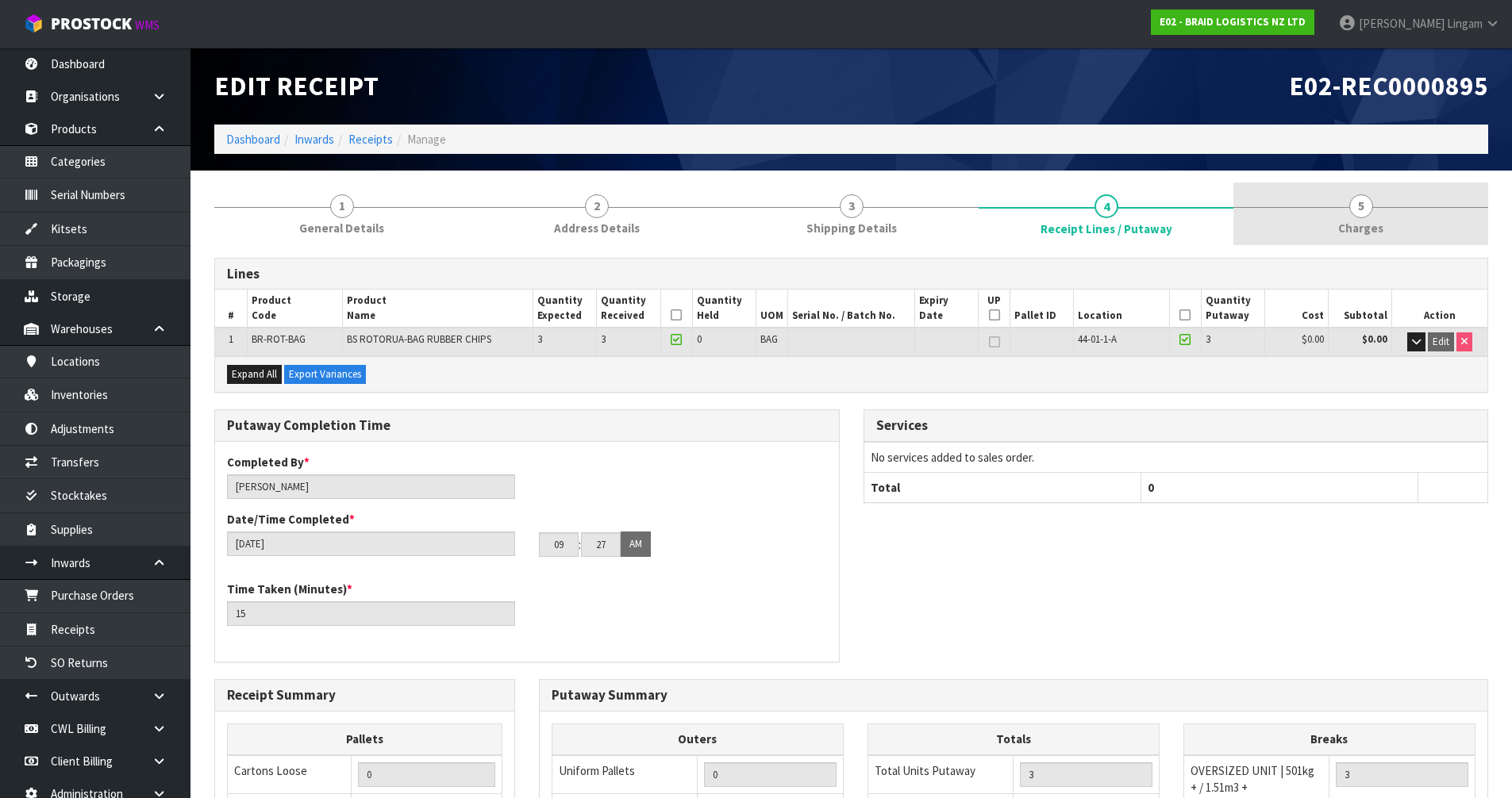
click at [1390, 222] on link "5 Charges" at bounding box center [1360, 214] width 255 height 63
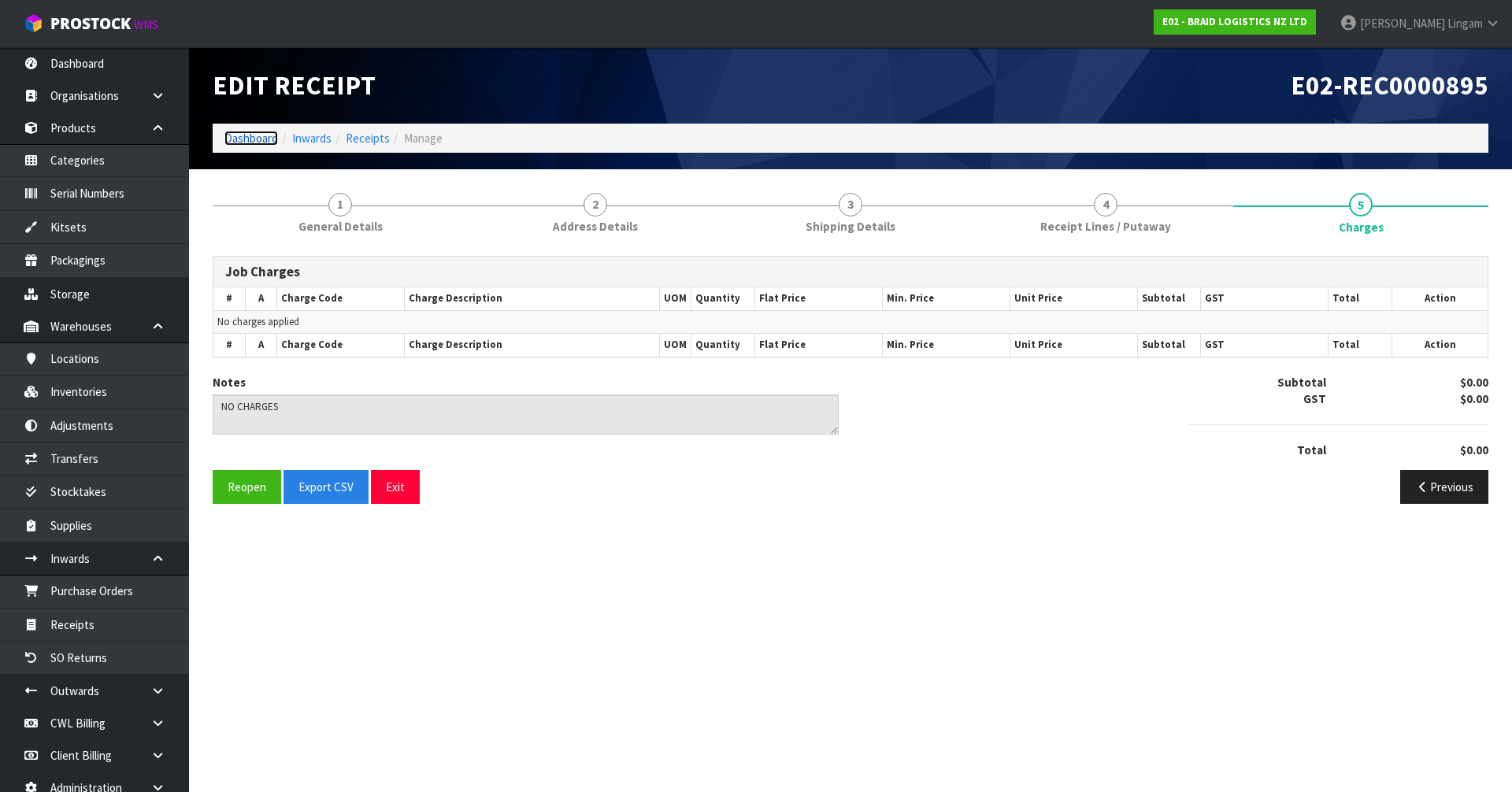
click at [258, 139] on link "Dashboard" at bounding box center [251, 137] width 54 height 15
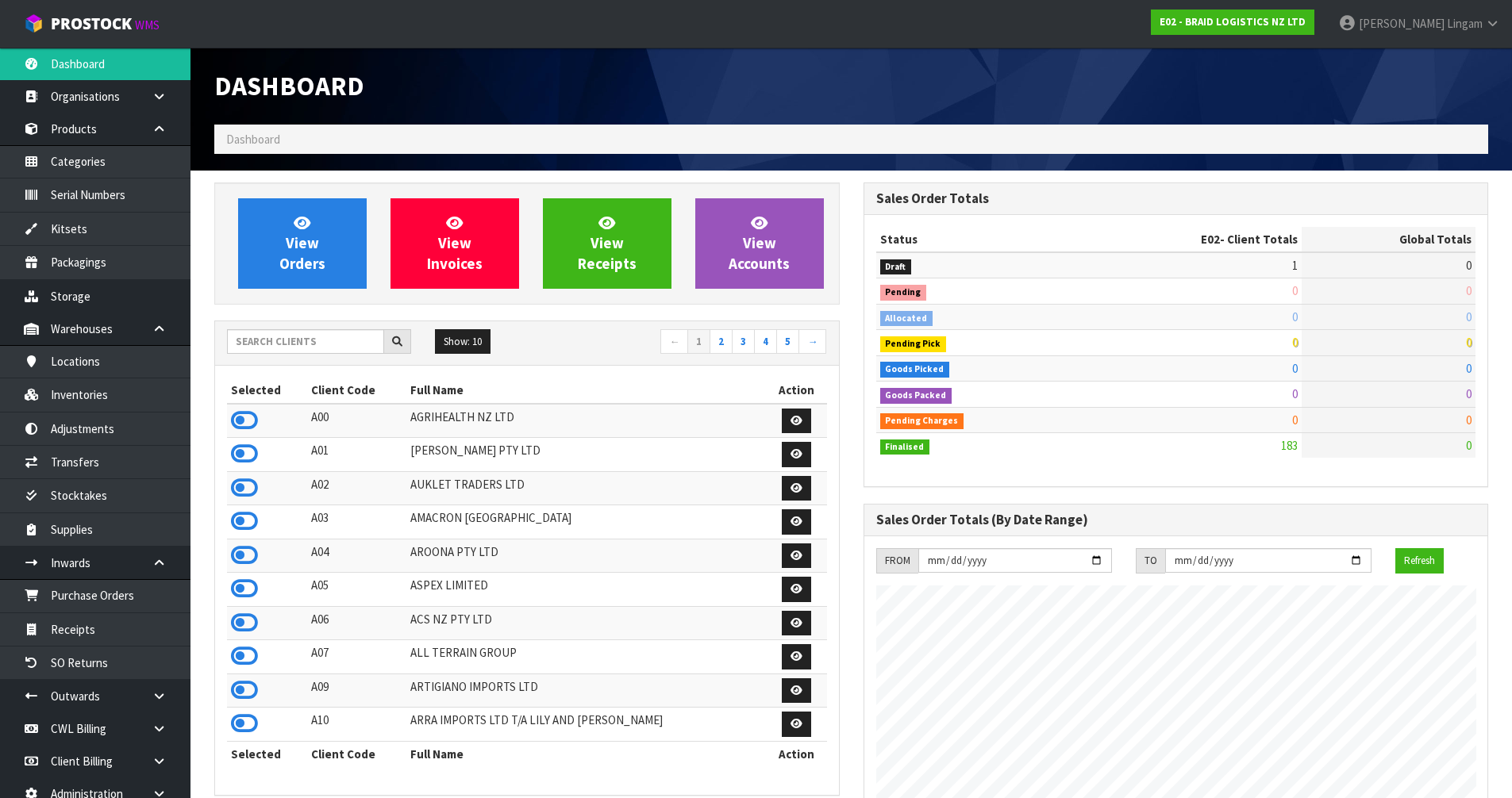
scroll to position [792087, 792867]
click at [340, 259] on link "View Orders" at bounding box center [302, 243] width 129 height 90
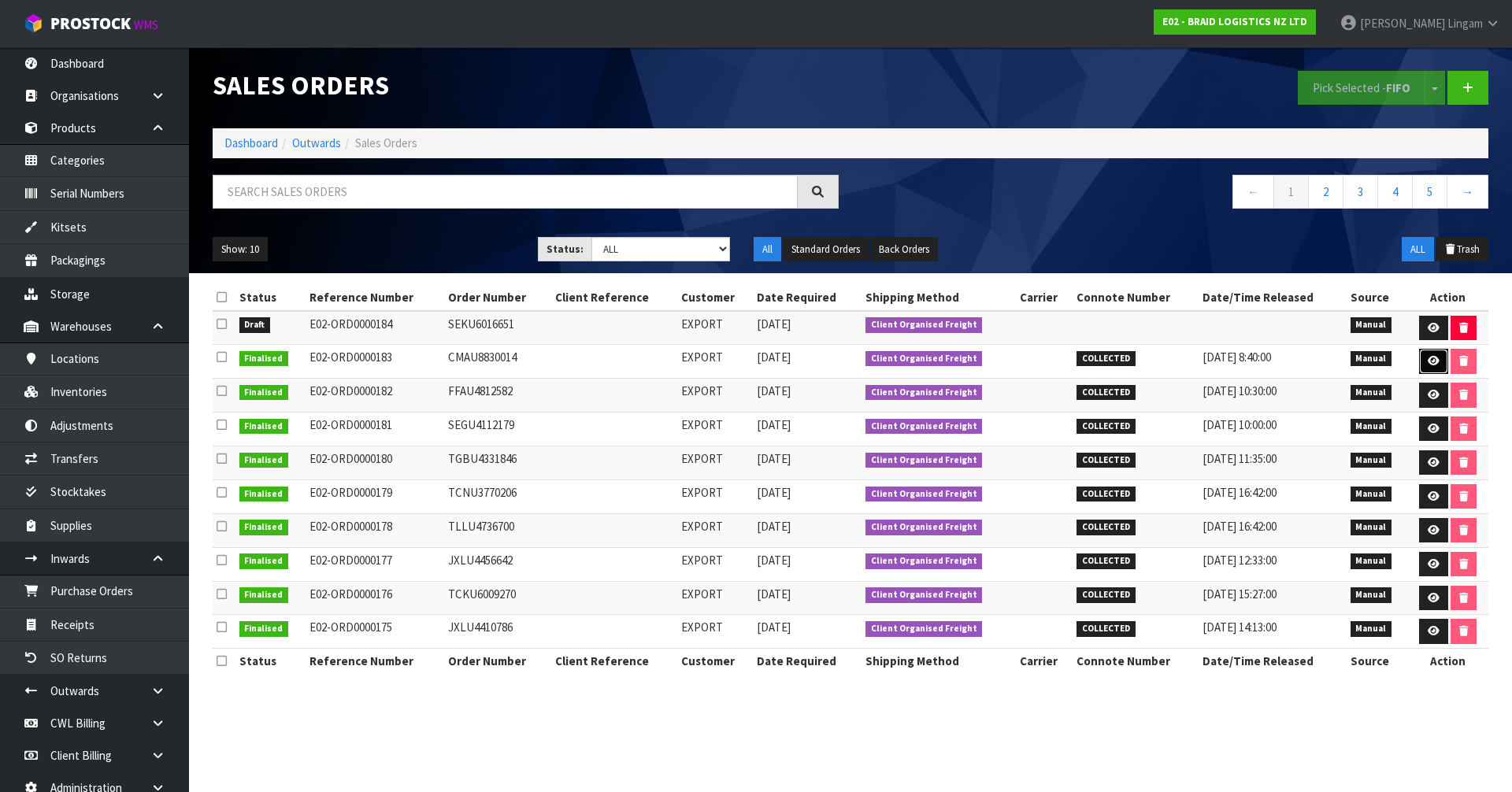
click at [1430, 361] on icon at bounding box center [1434, 361] width 12 height 10
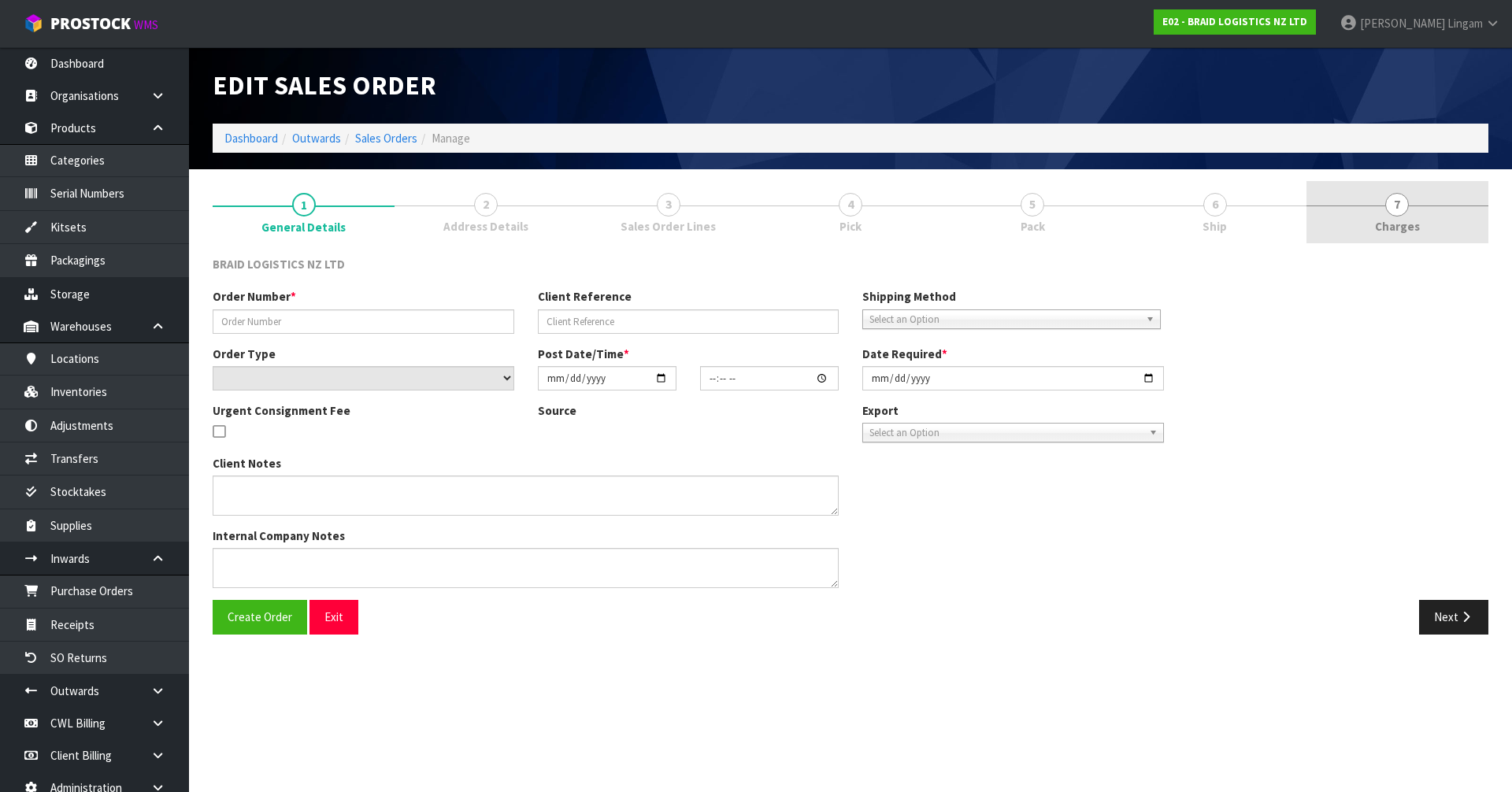
type input "CMAU8830014"
select select "number:0"
type input "2025-09-24"
type input "08:35:00.000"
type input "2025-09-24"
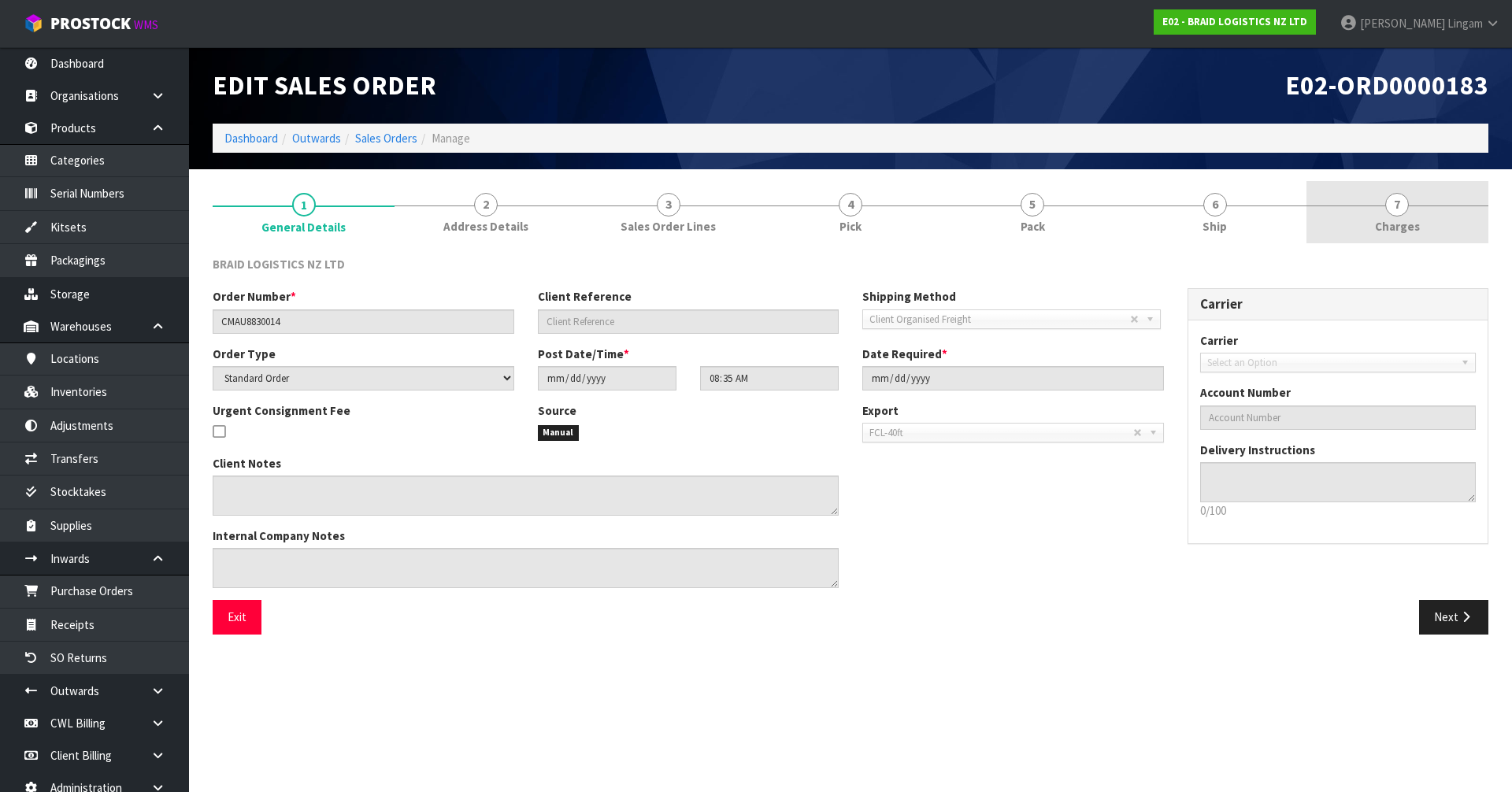
click at [1410, 221] on span "Charges" at bounding box center [1397, 226] width 45 height 16
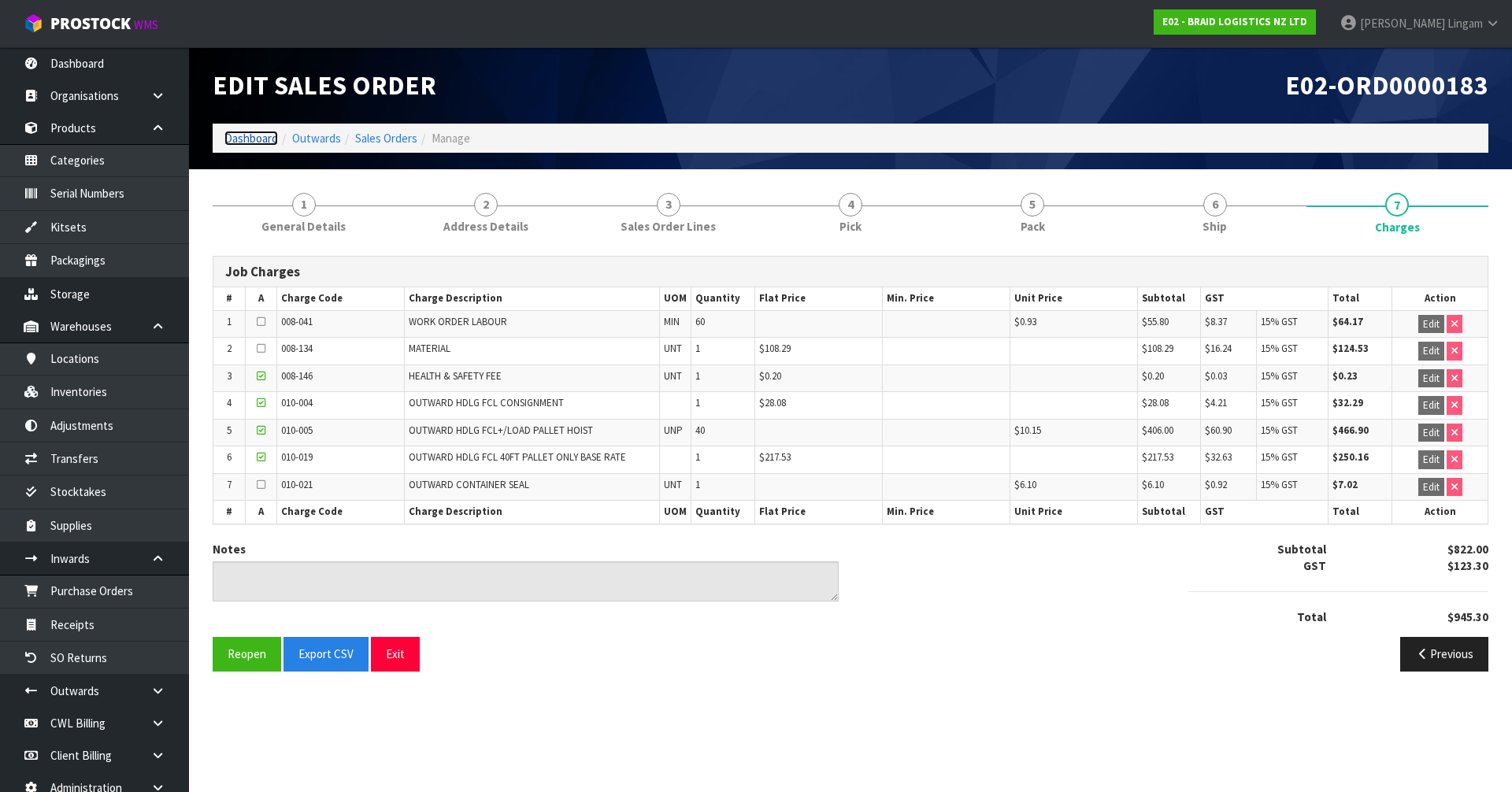
click at [254, 137] on link "Dashboard" at bounding box center [251, 137] width 54 height 15
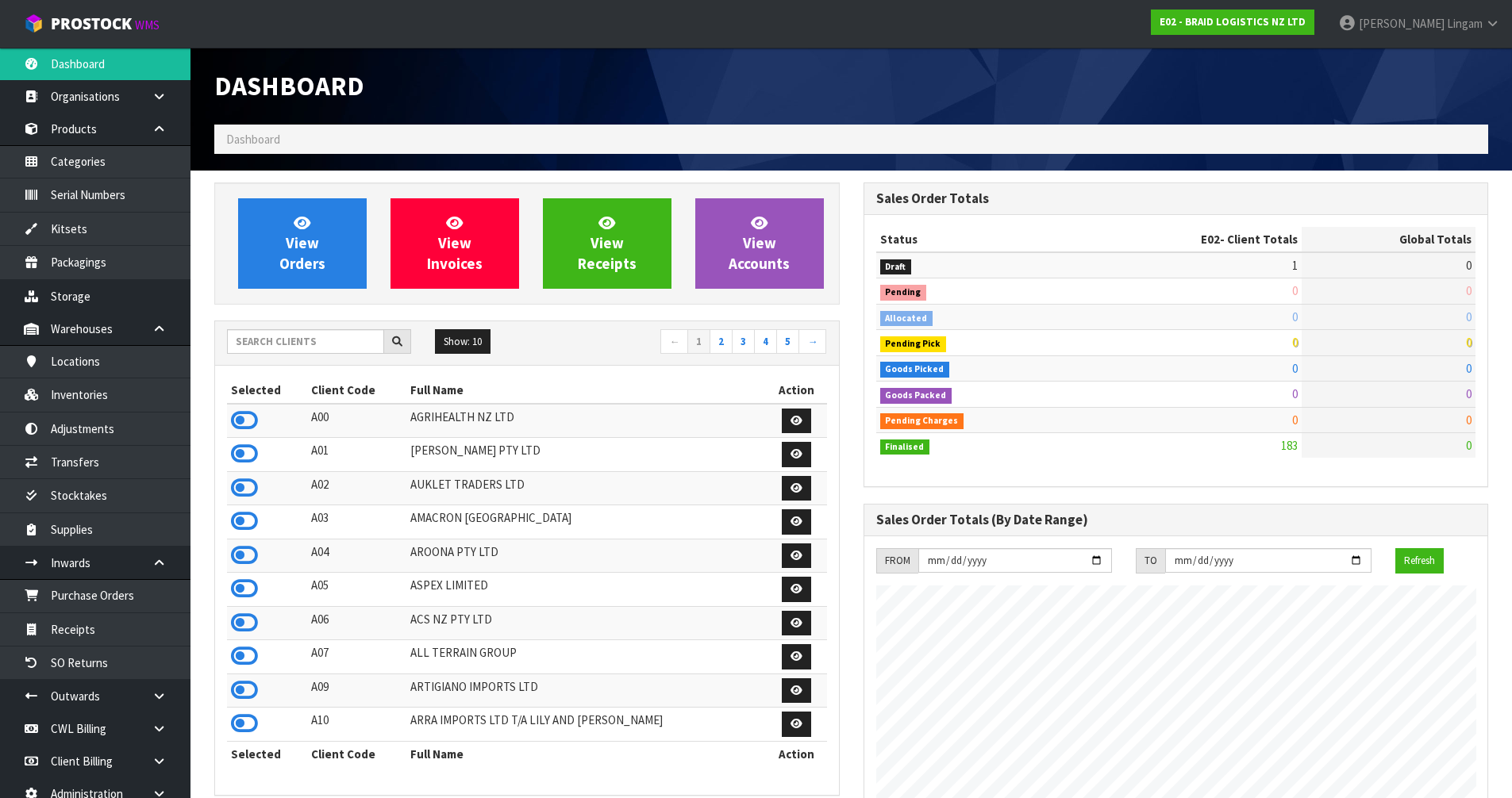
scroll to position [970, 648]
click at [309, 343] on input "text" at bounding box center [305, 341] width 157 height 24
click at [292, 340] on input "text" at bounding box center [305, 341] width 157 height 24
click at [290, 343] on input "text" at bounding box center [305, 341] width 157 height 24
click at [237, 346] on input "text" at bounding box center [305, 341] width 157 height 24
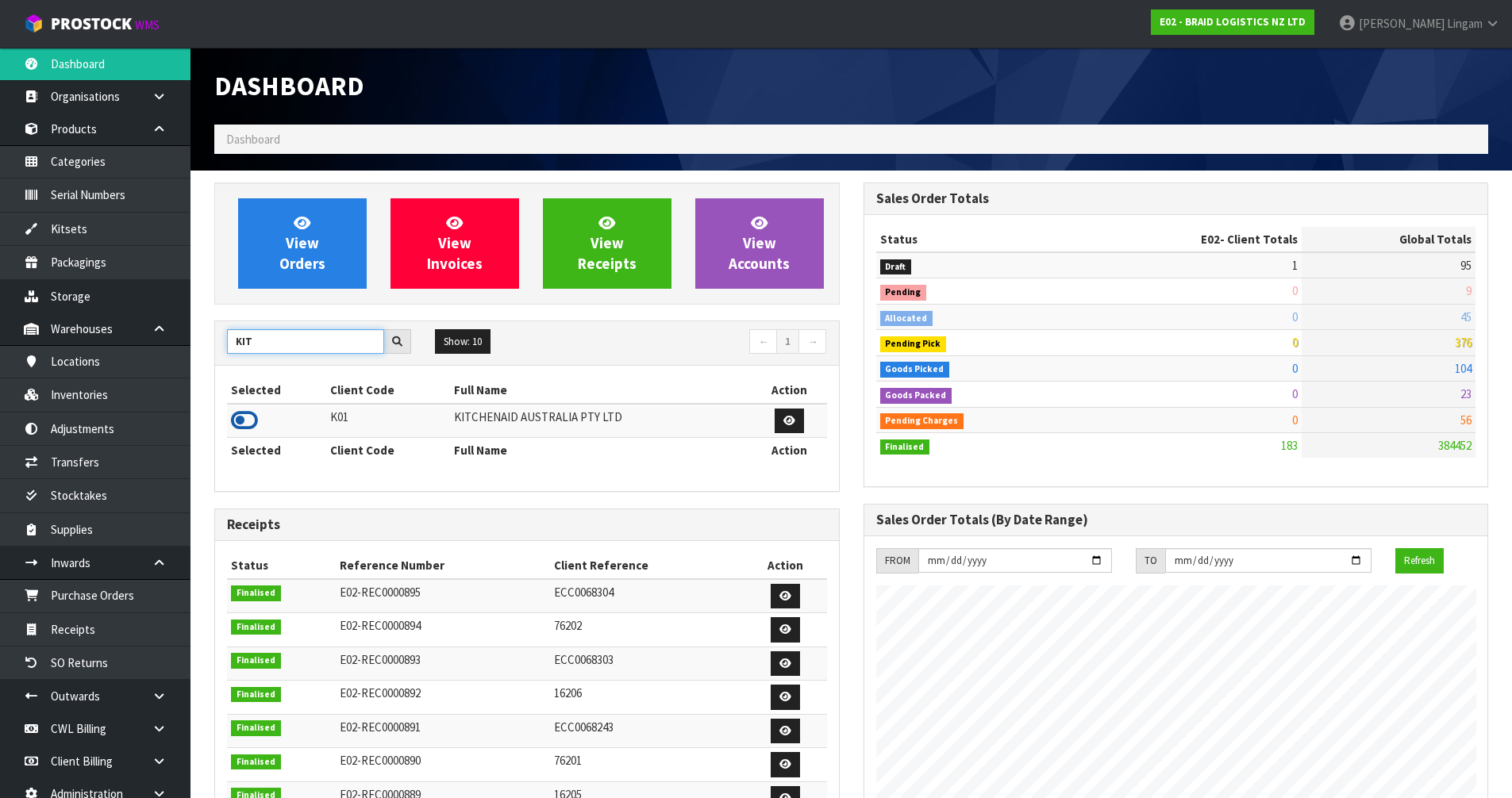
type input "KIT"
click at [242, 421] on icon at bounding box center [244, 420] width 27 height 24
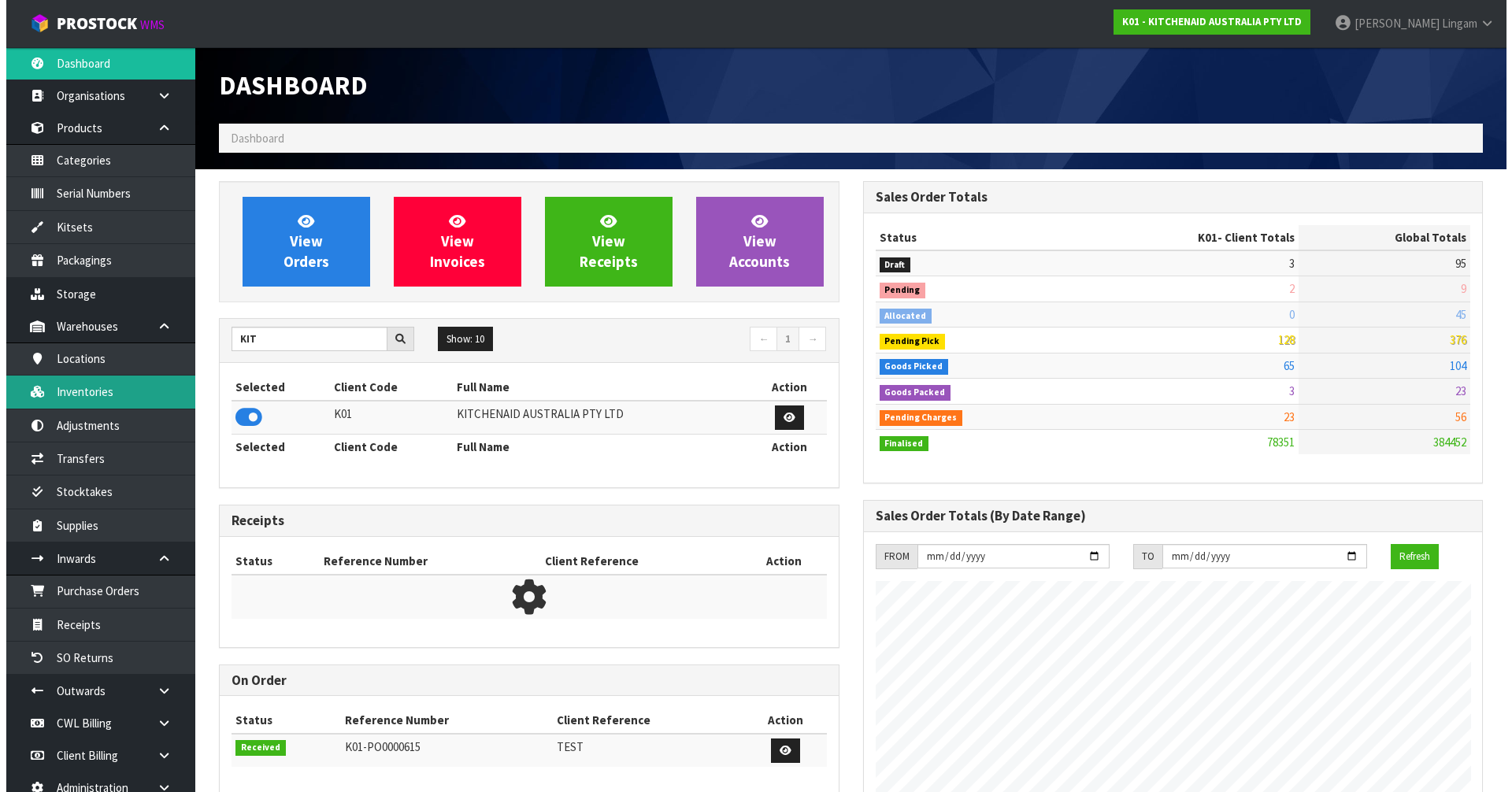
scroll to position [1192, 643]
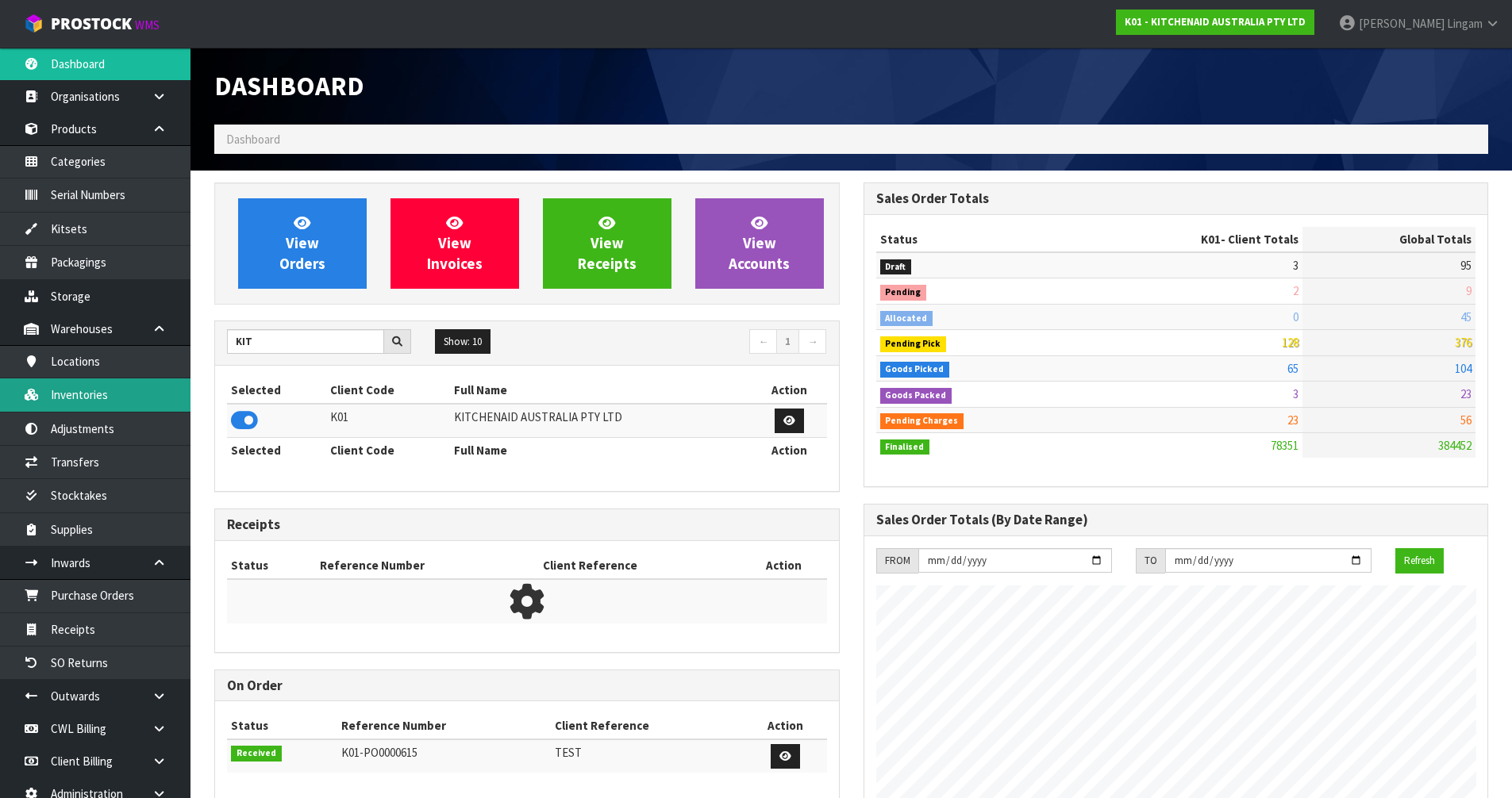
click at [77, 401] on link "Inventories" at bounding box center [95, 394] width 191 height 32
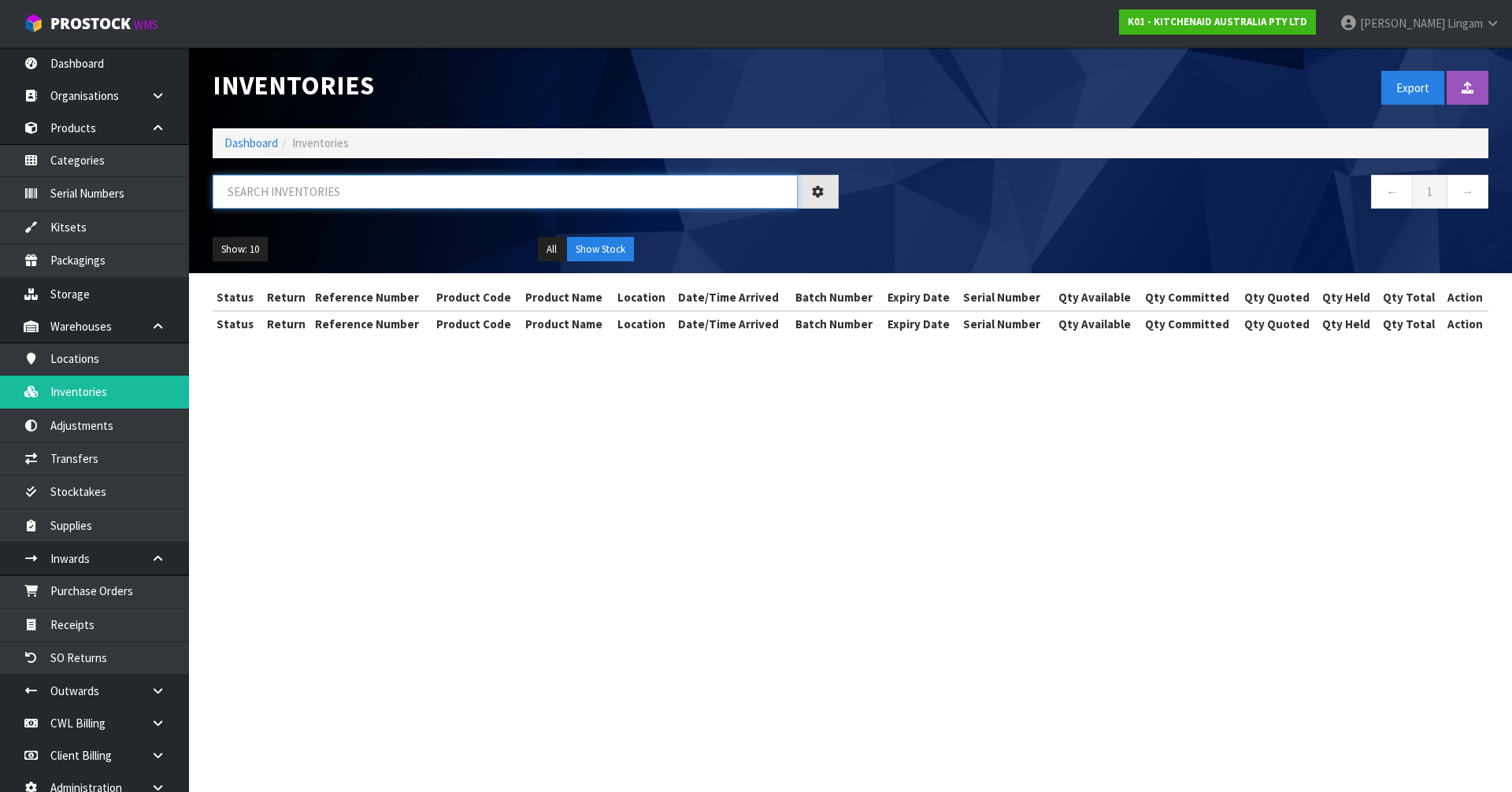
click at [421, 194] on input "text" at bounding box center [505, 191] width 585 height 34
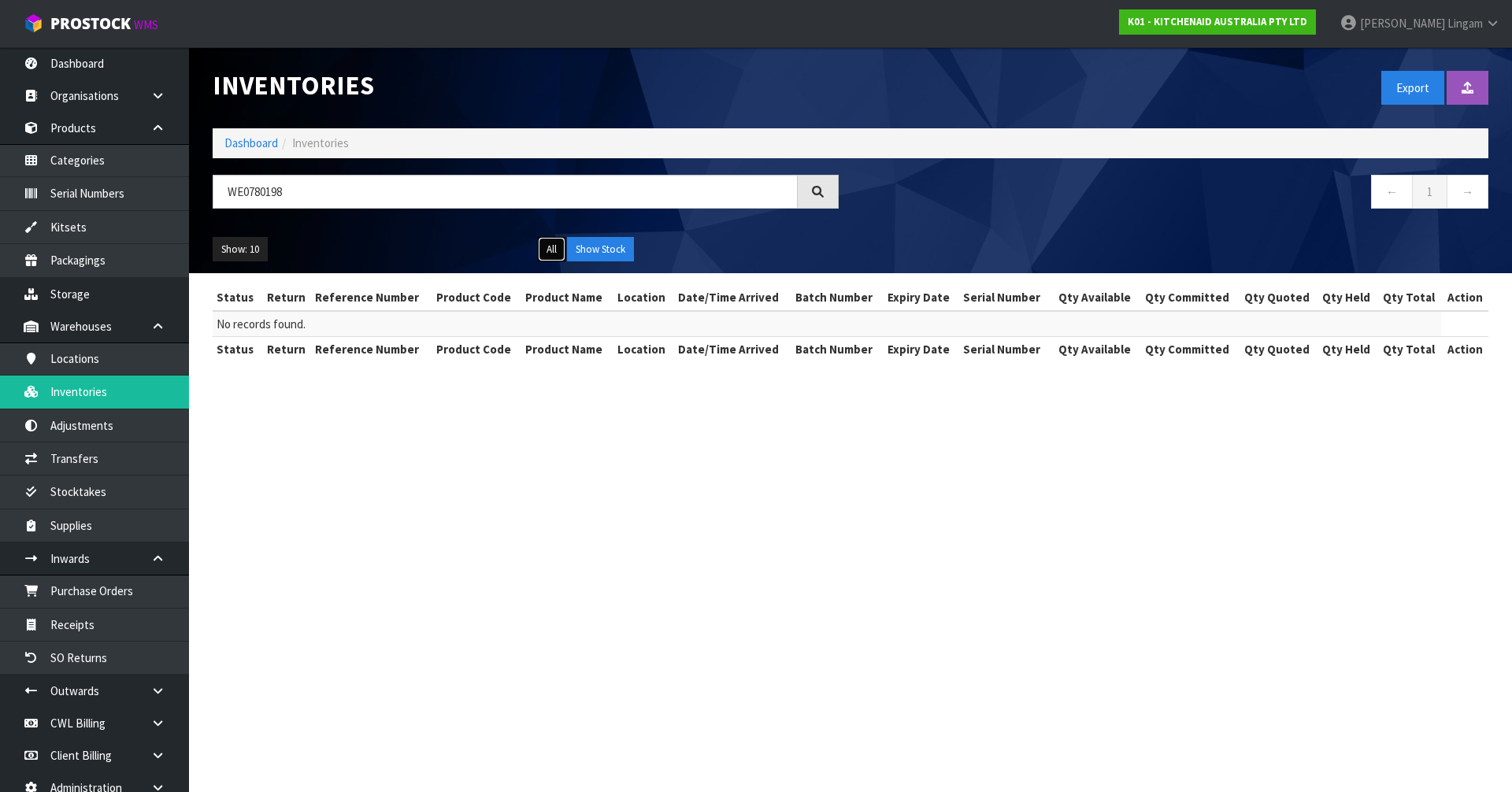
click at [551, 250] on button "All" at bounding box center [552, 249] width 28 height 25
click at [600, 248] on button "Show Stock" at bounding box center [600, 249] width 67 height 25
click at [545, 250] on button "All" at bounding box center [552, 249] width 28 height 25
click at [609, 248] on button "Show Stock" at bounding box center [600, 249] width 67 height 25
click at [909, 197] on nav "← 1 →" at bounding box center [1175, 194] width 627 height 38
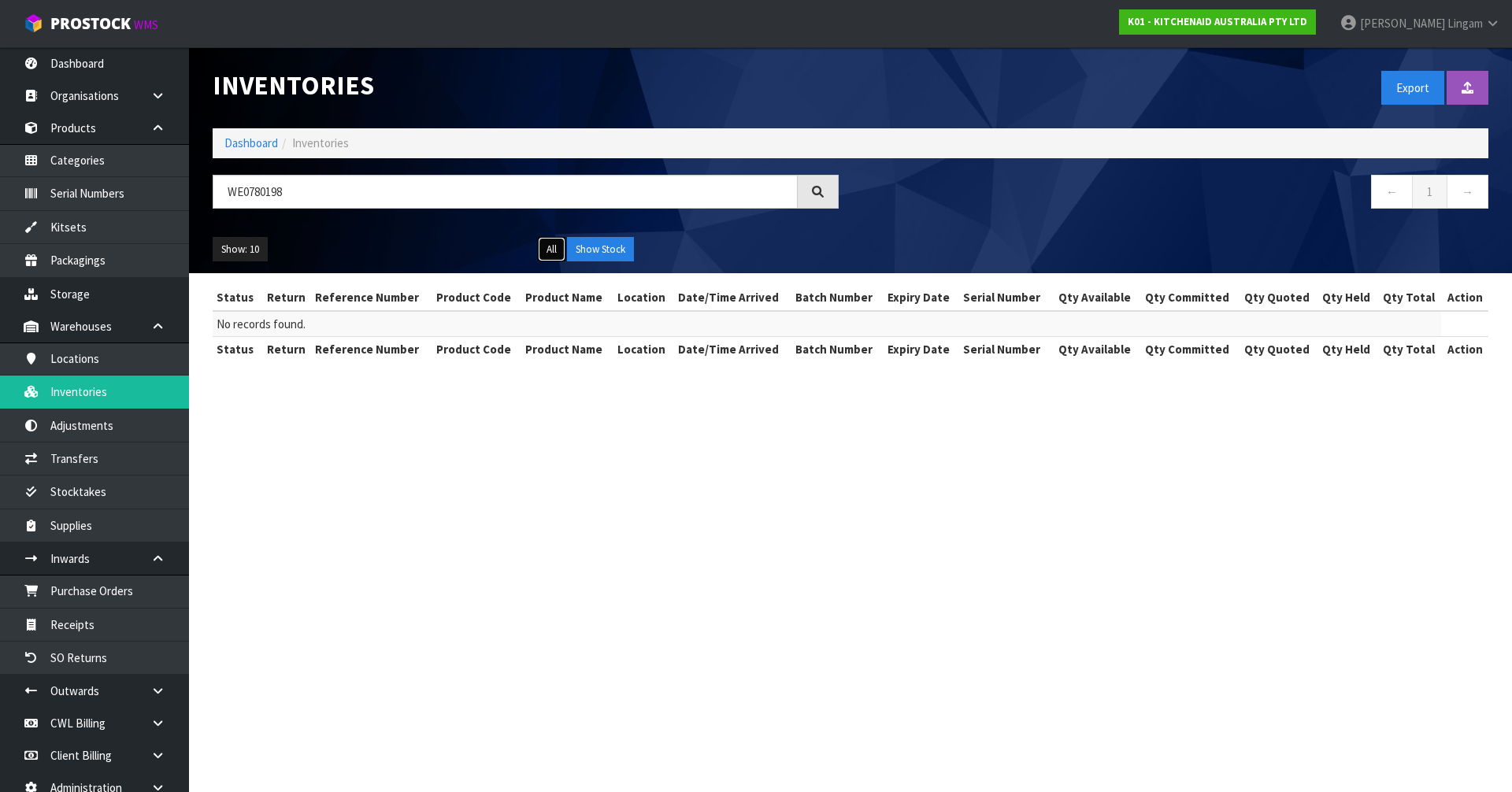
click at [544, 254] on button "All" at bounding box center [552, 249] width 28 height 25
click at [603, 246] on button "Show Stock" at bounding box center [600, 249] width 67 height 25
drag, startPoint x: 315, startPoint y: 187, endPoint x: 227, endPoint y: 195, distance: 88.4
click at [227, 195] on input "WE0780198" at bounding box center [505, 191] width 585 height 34
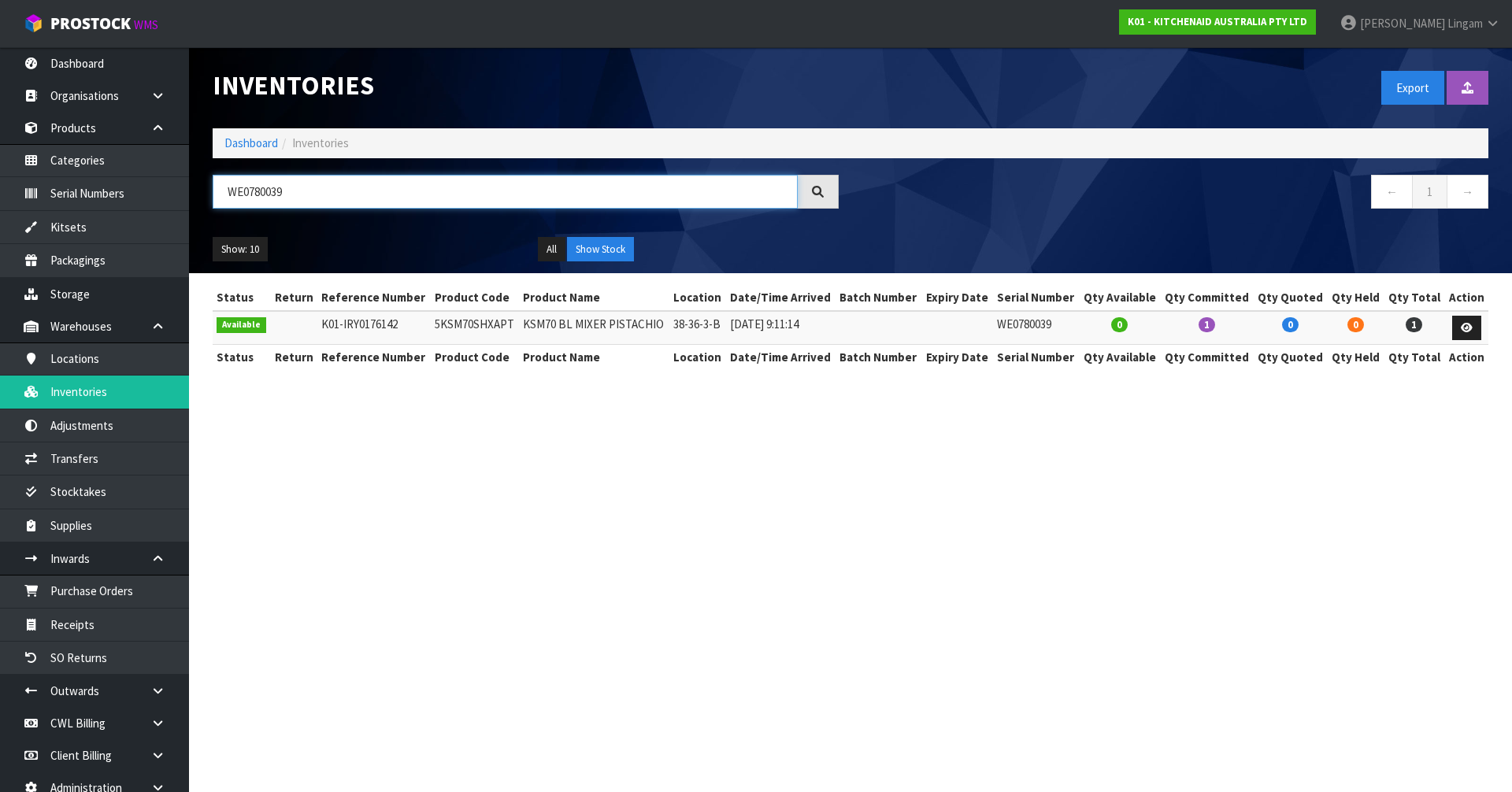
type input "WE0780039"
drag, startPoint x: 675, startPoint y: 326, endPoint x: 682, endPoint y: 337, distance: 13.0
click at [720, 327] on td "38-36-3-B" at bounding box center [697, 327] width 56 height 34
click at [682, 337] on td "38-36-3-B" at bounding box center [697, 327] width 56 height 34
click at [680, 333] on td "38-36-3-B" at bounding box center [697, 327] width 56 height 34
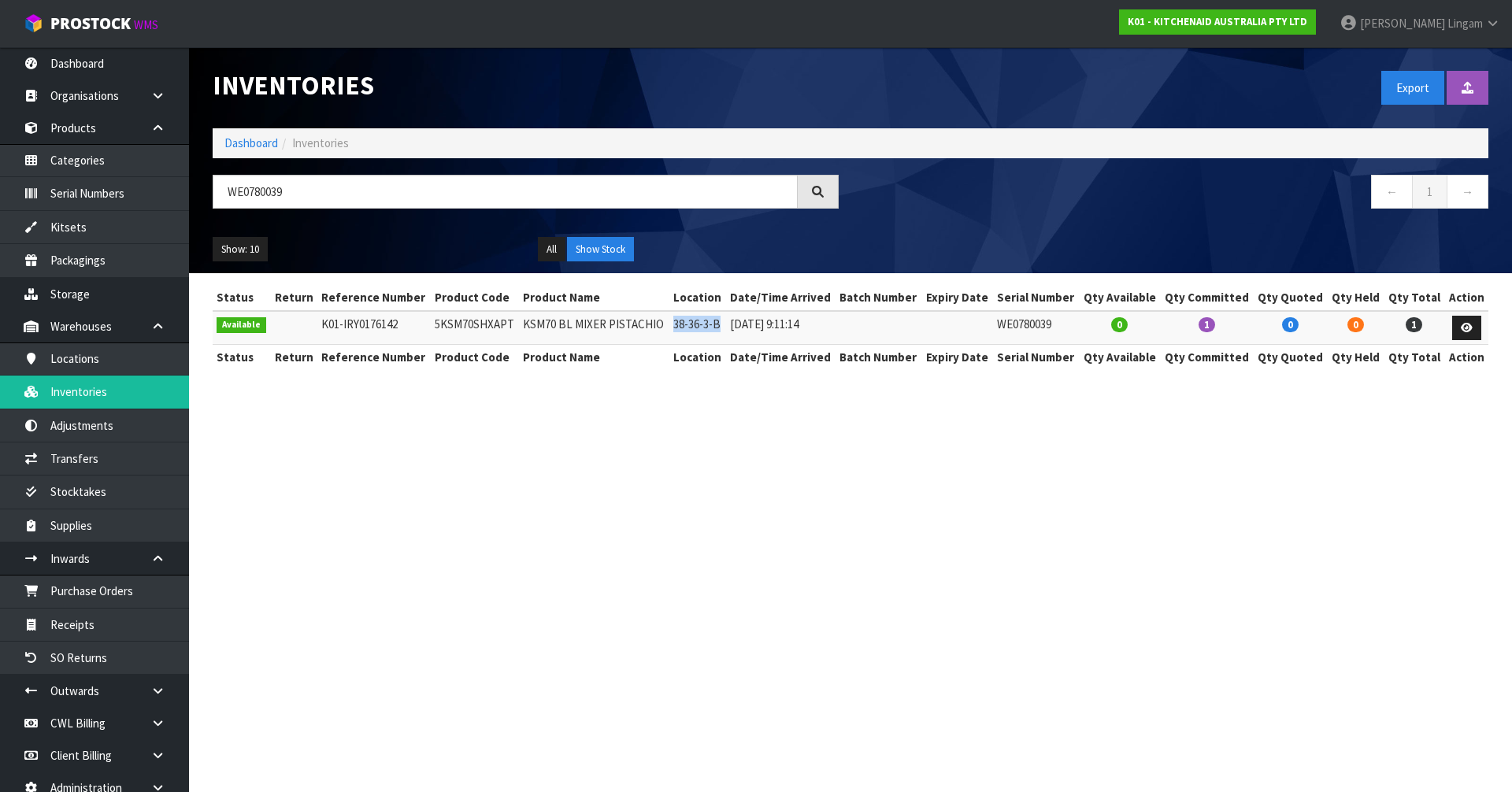
drag, startPoint x: 673, startPoint y: 323, endPoint x: 726, endPoint y: 326, distance: 53.1
click at [726, 326] on td "38-36-3-B" at bounding box center [697, 327] width 56 height 34
copy td "38-36-3-B"
drag, startPoint x: 258, startPoint y: 196, endPoint x: 216, endPoint y: 197, distance: 42.0
click at [216, 197] on input "WE0780039" at bounding box center [505, 191] width 585 height 34
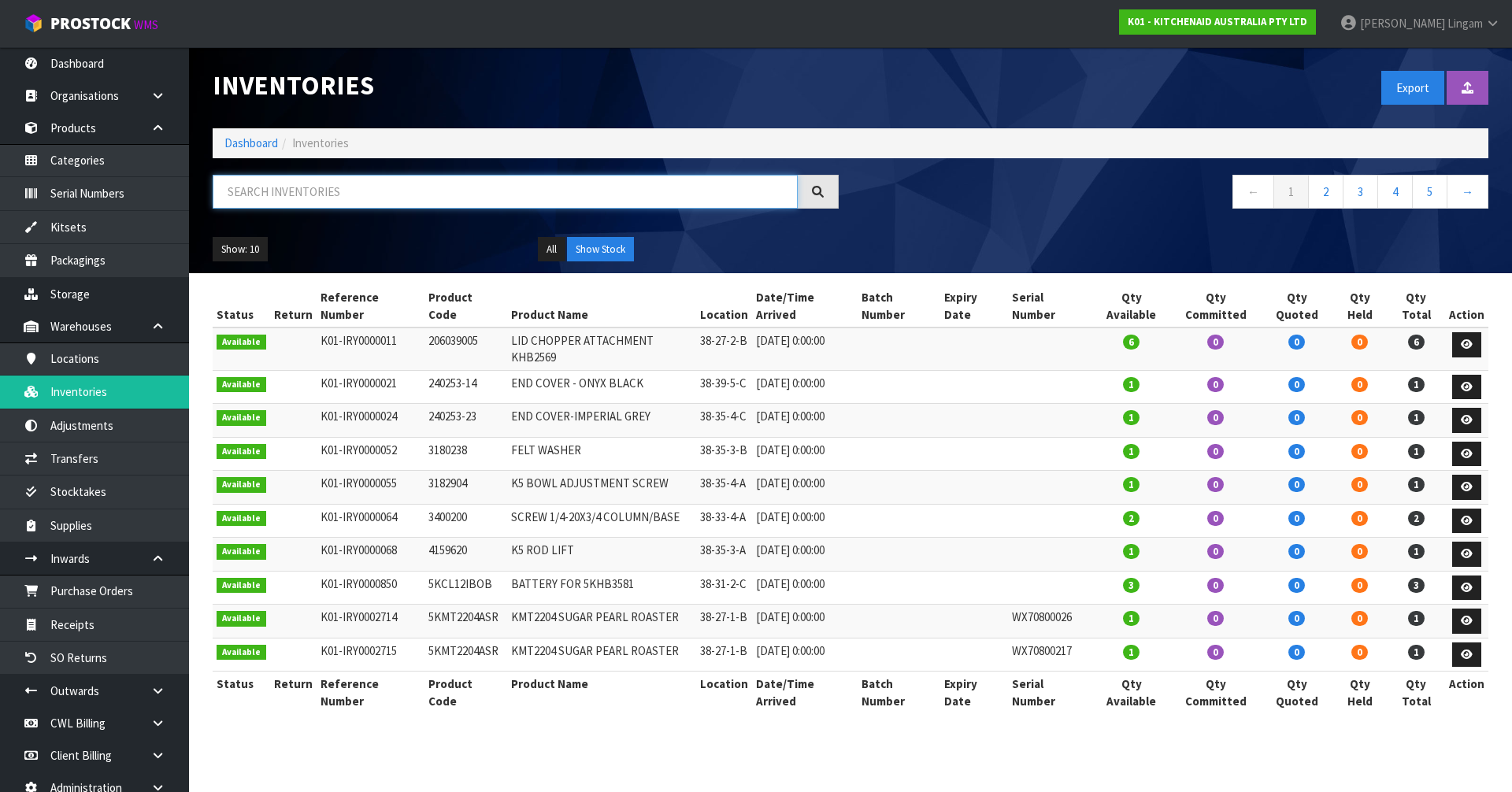
paste input "38-36-3-B"
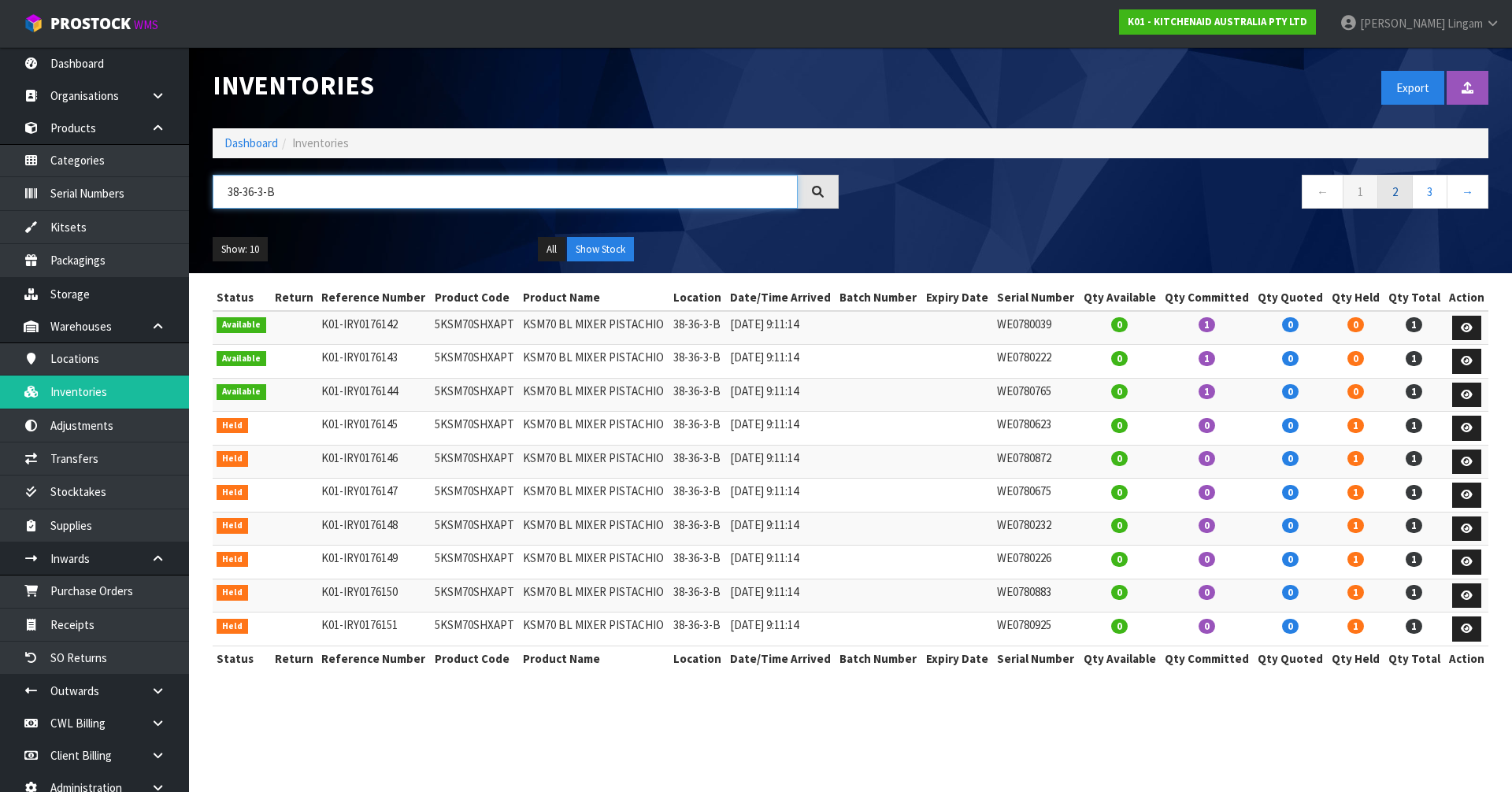
type input "38-36-3-B"
click at [1393, 193] on link "2" at bounding box center [1395, 191] width 36 height 34
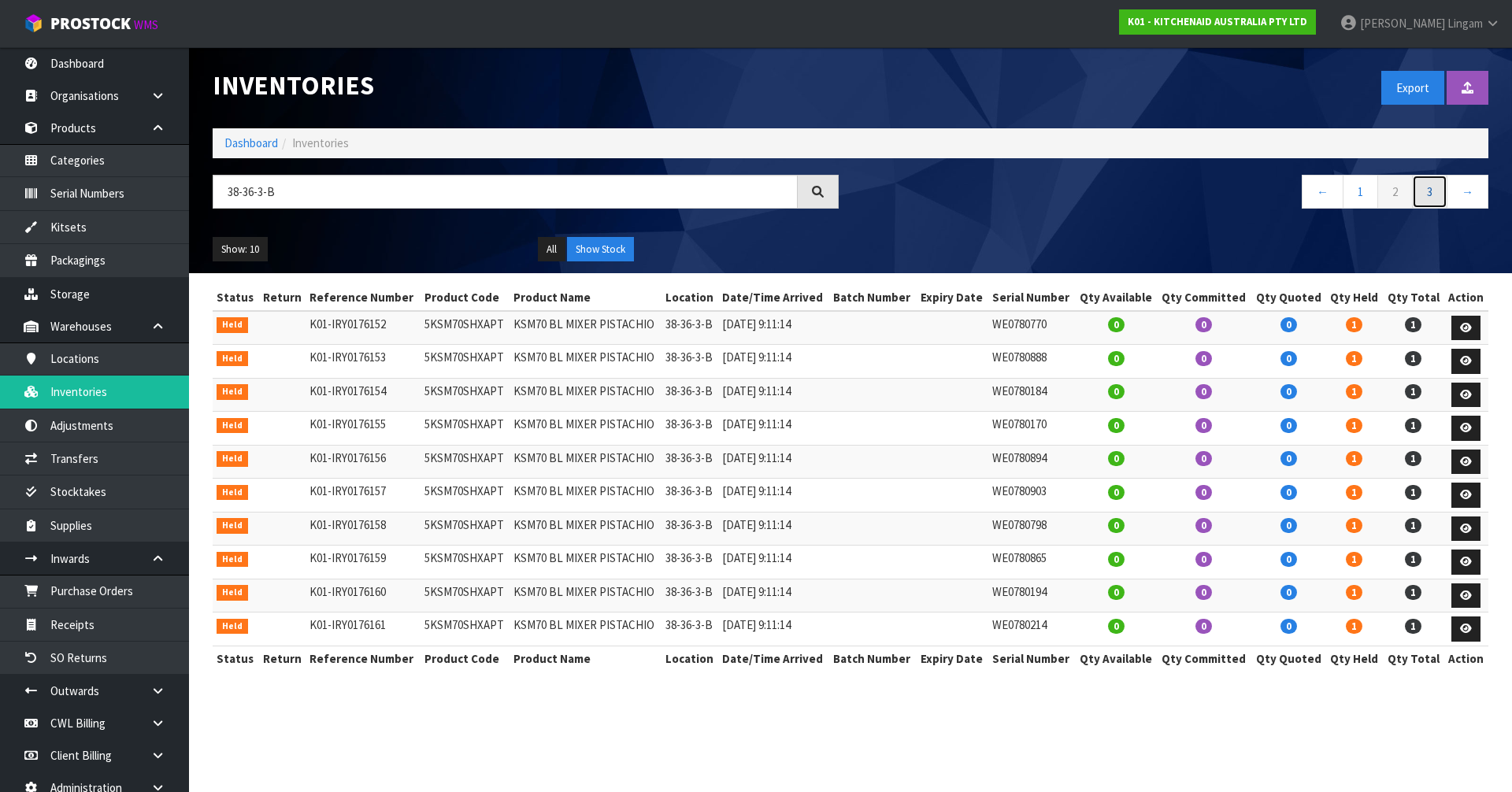
click at [1436, 195] on link "3" at bounding box center [1429, 191] width 36 height 34
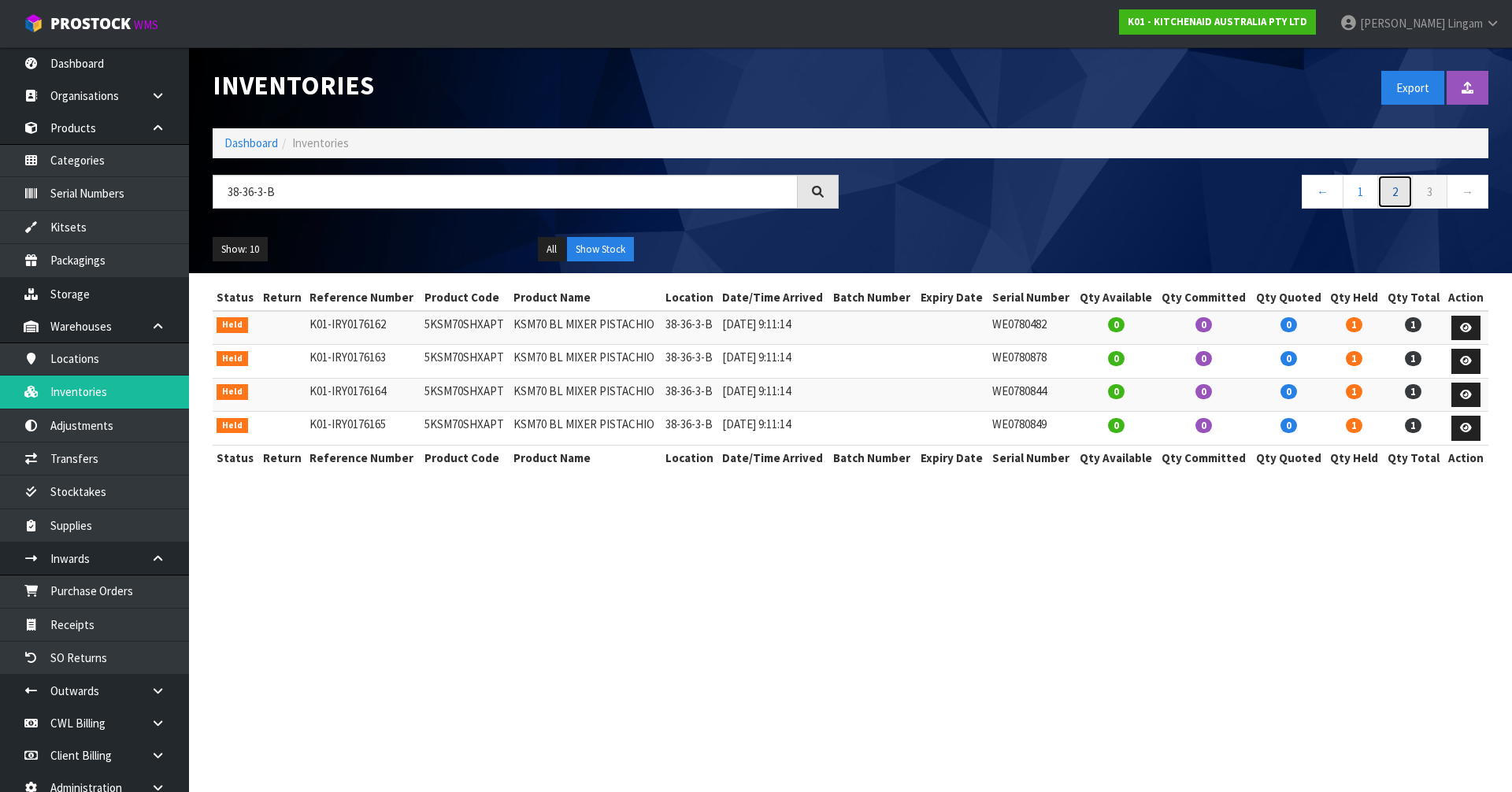
click at [1397, 197] on link "2" at bounding box center [1395, 191] width 36 height 34
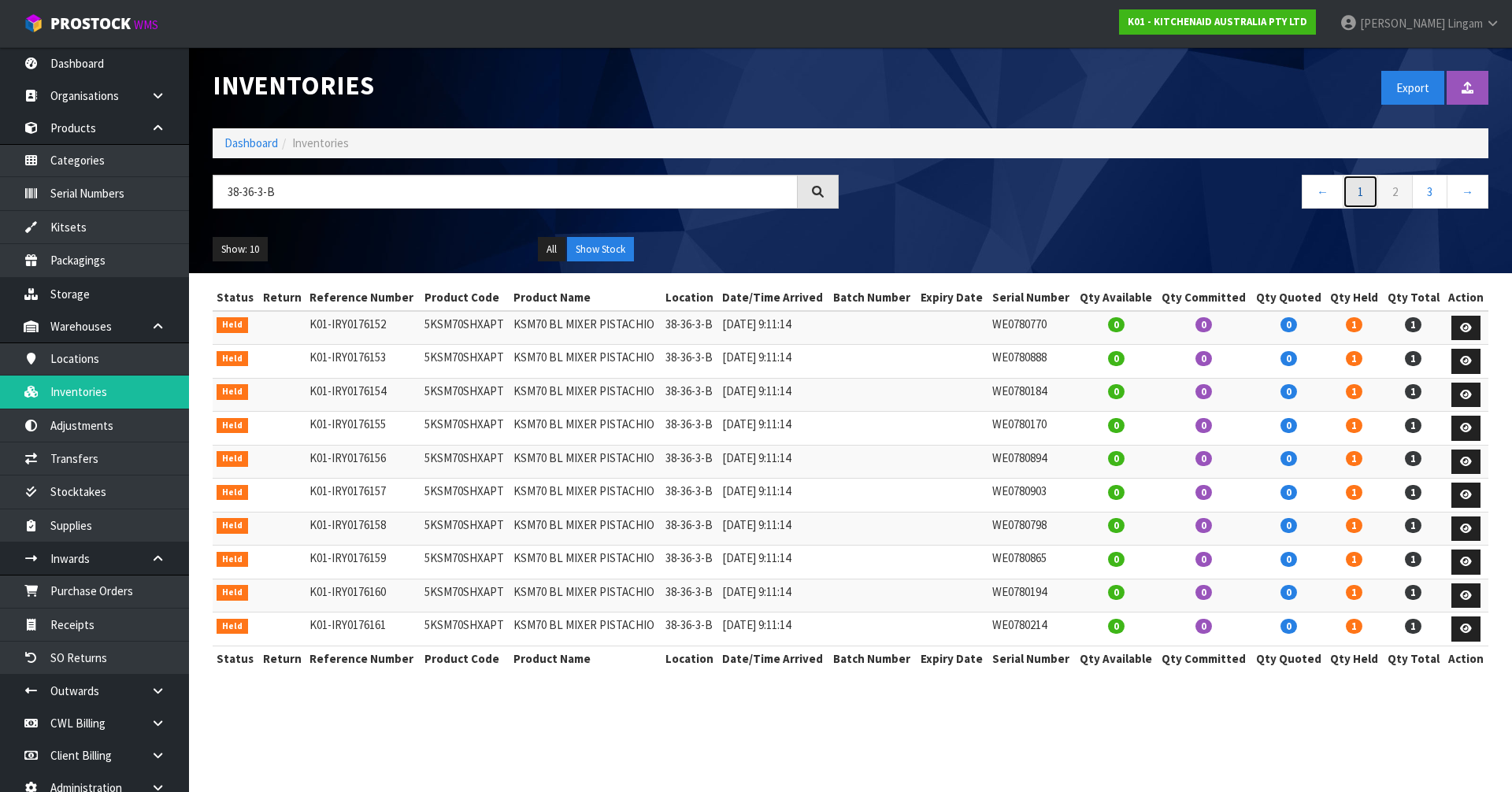
click at [1361, 196] on link "1" at bounding box center [1360, 191] width 36 height 34
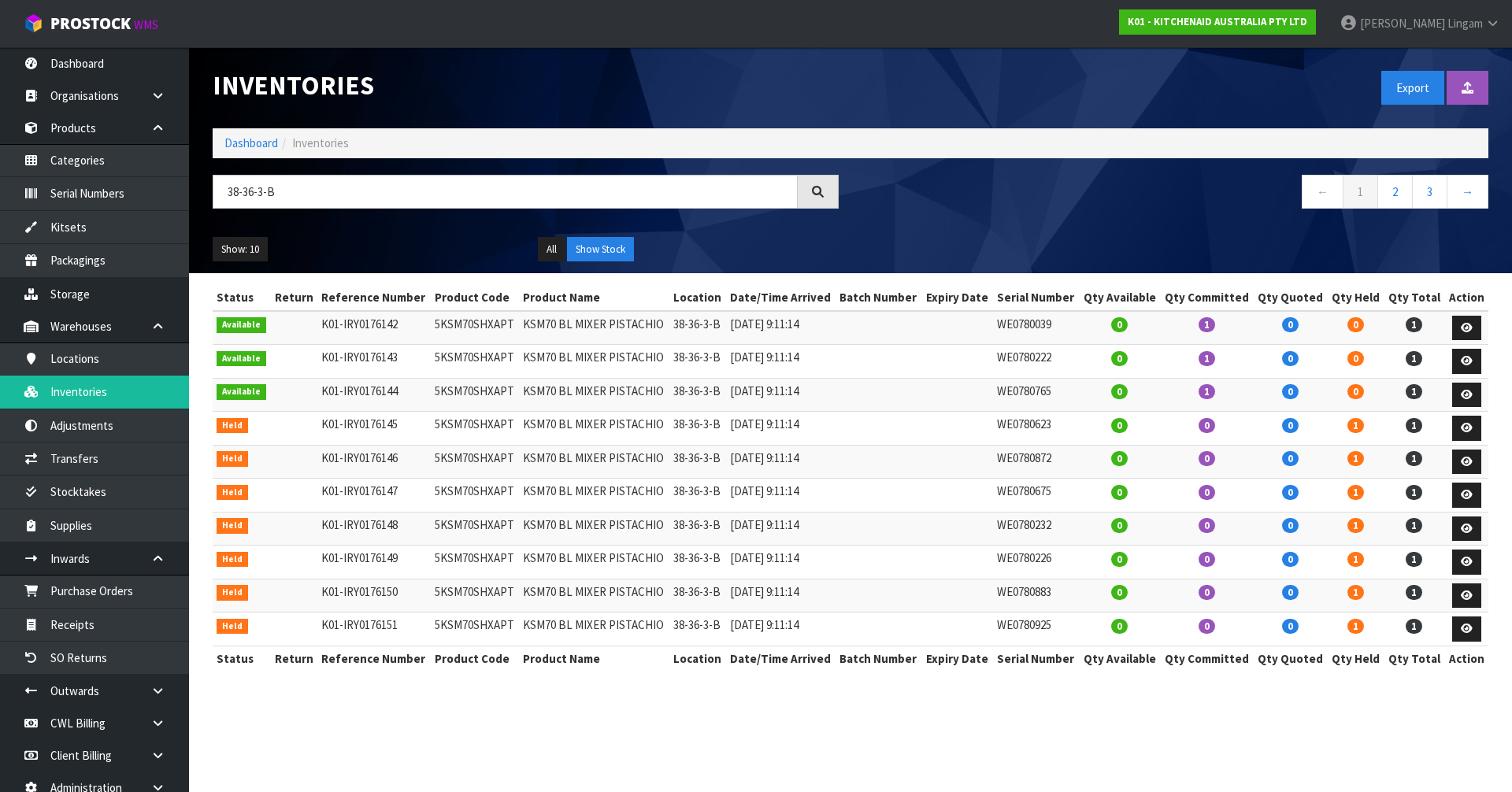
click at [1031, 228] on div "Show: 10 5 10 25 50 All Show Stock" at bounding box center [850, 249] width 1299 height 49
